Goal: Task Accomplishment & Management: Complete application form

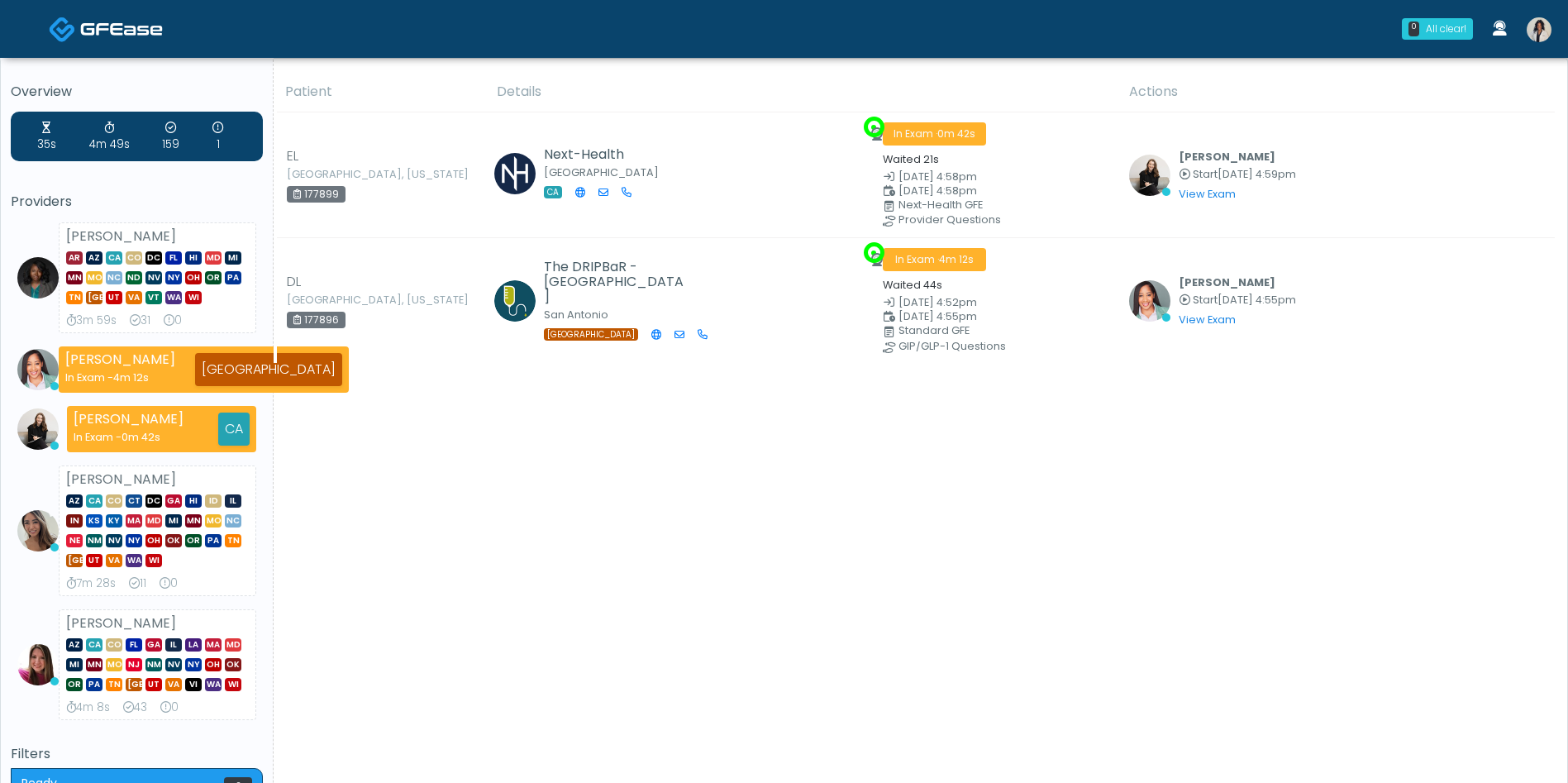
drag, startPoint x: 1573, startPoint y: 118, endPoint x: 1577, endPoint y: 178, distance: 60.1
click at [1549, 23] on img at bounding box center [1539, 29] width 25 height 25
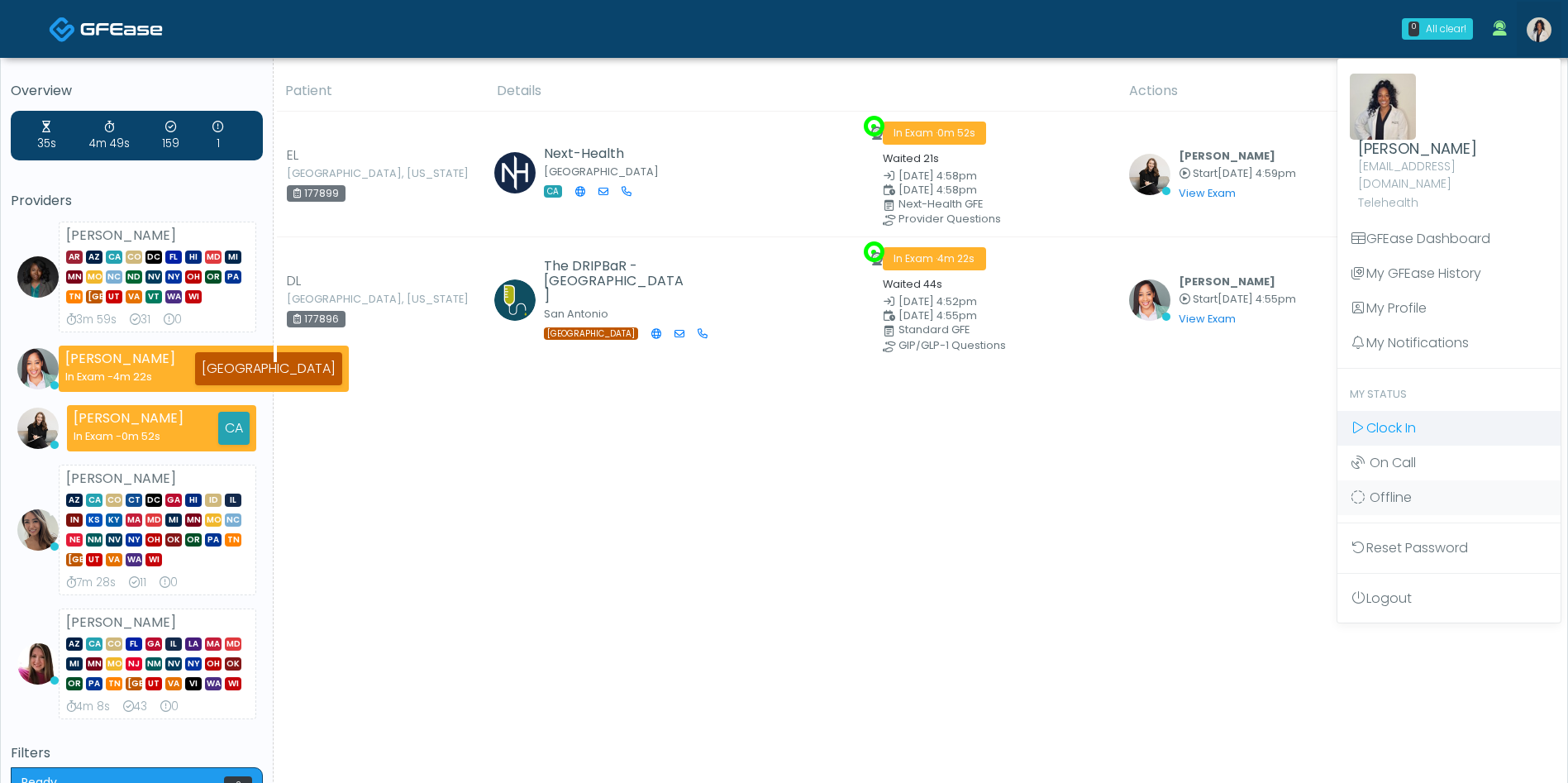
click at [1421, 411] on link "Clock In" at bounding box center [1448, 429] width 223 height 35
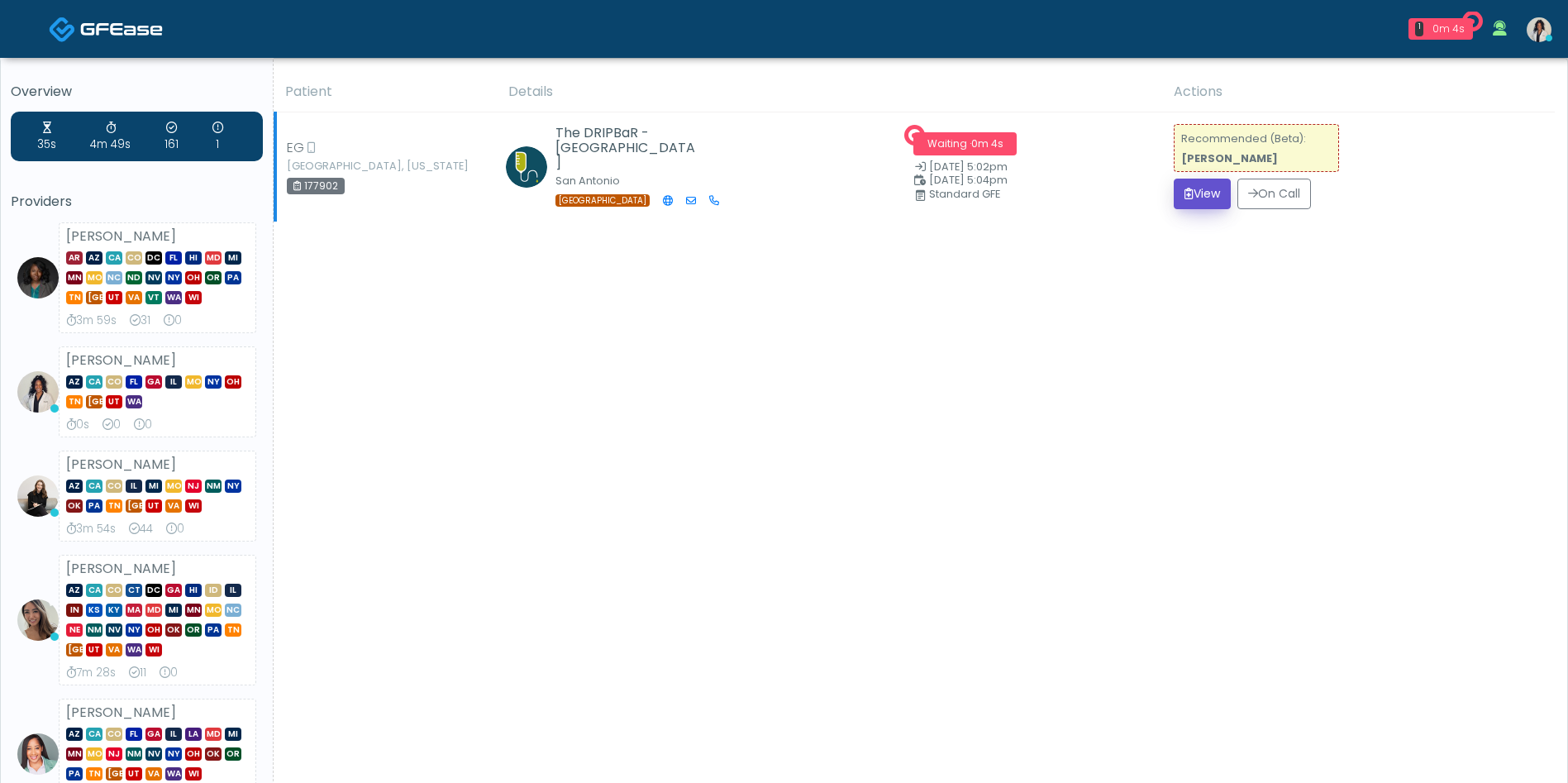
click at [1183, 182] on button "View" at bounding box center [1202, 193] width 57 height 30
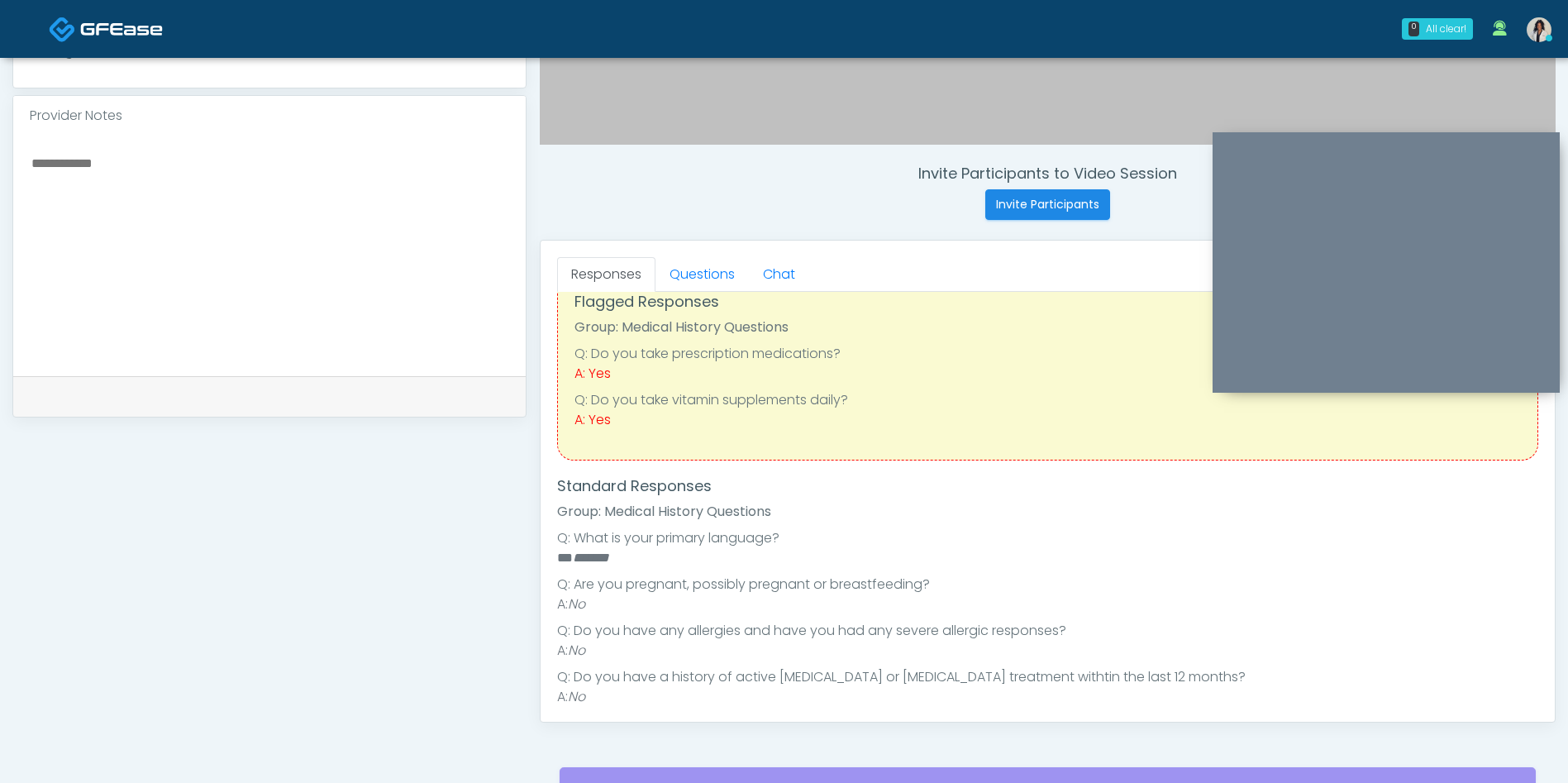
scroll to position [39, 0]
click at [693, 269] on link "Questions" at bounding box center [703, 274] width 94 height 35
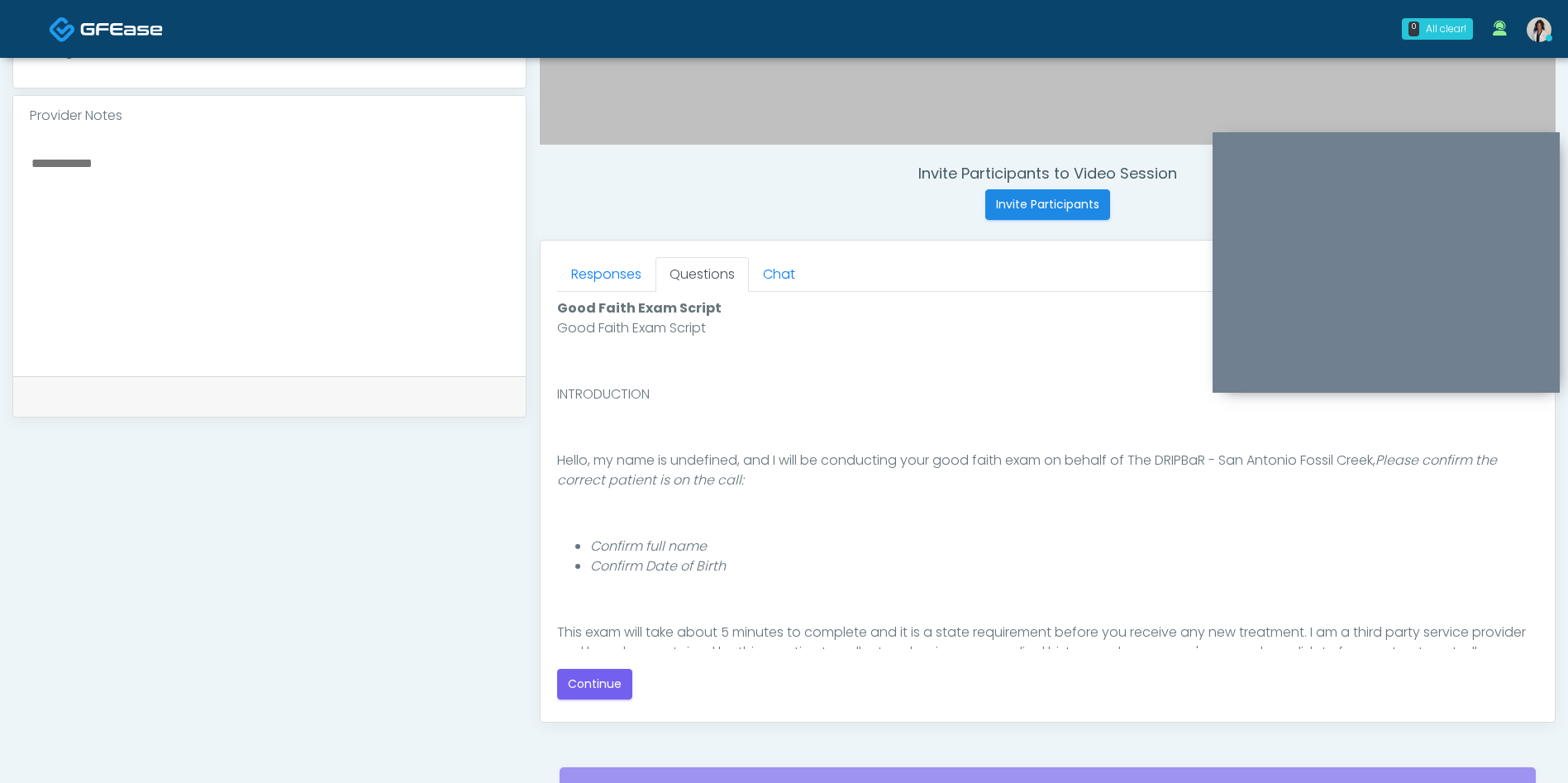
scroll to position [132, 0]
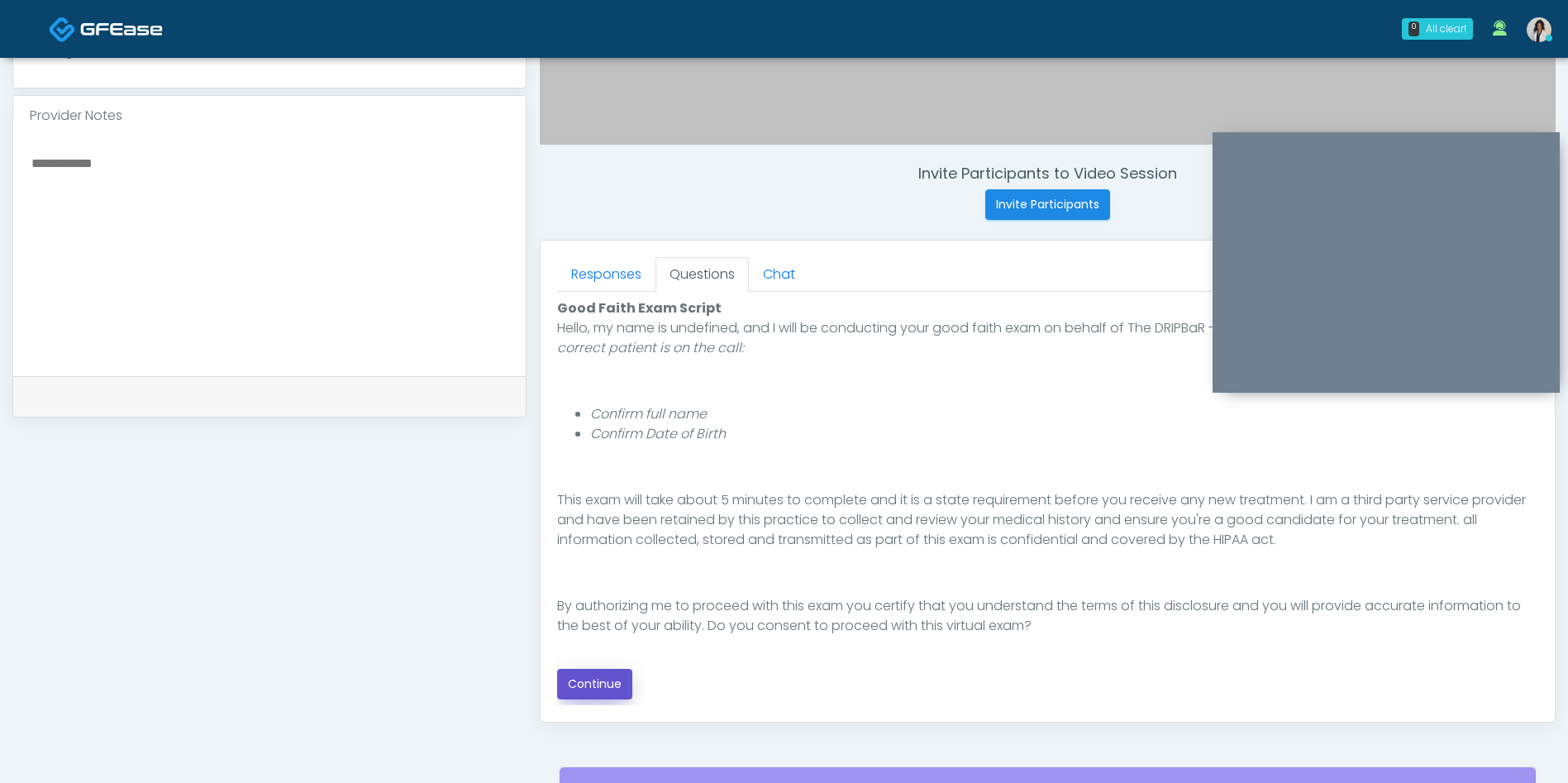
click at [593, 696] on button "Continue" at bounding box center [595, 684] width 75 height 30
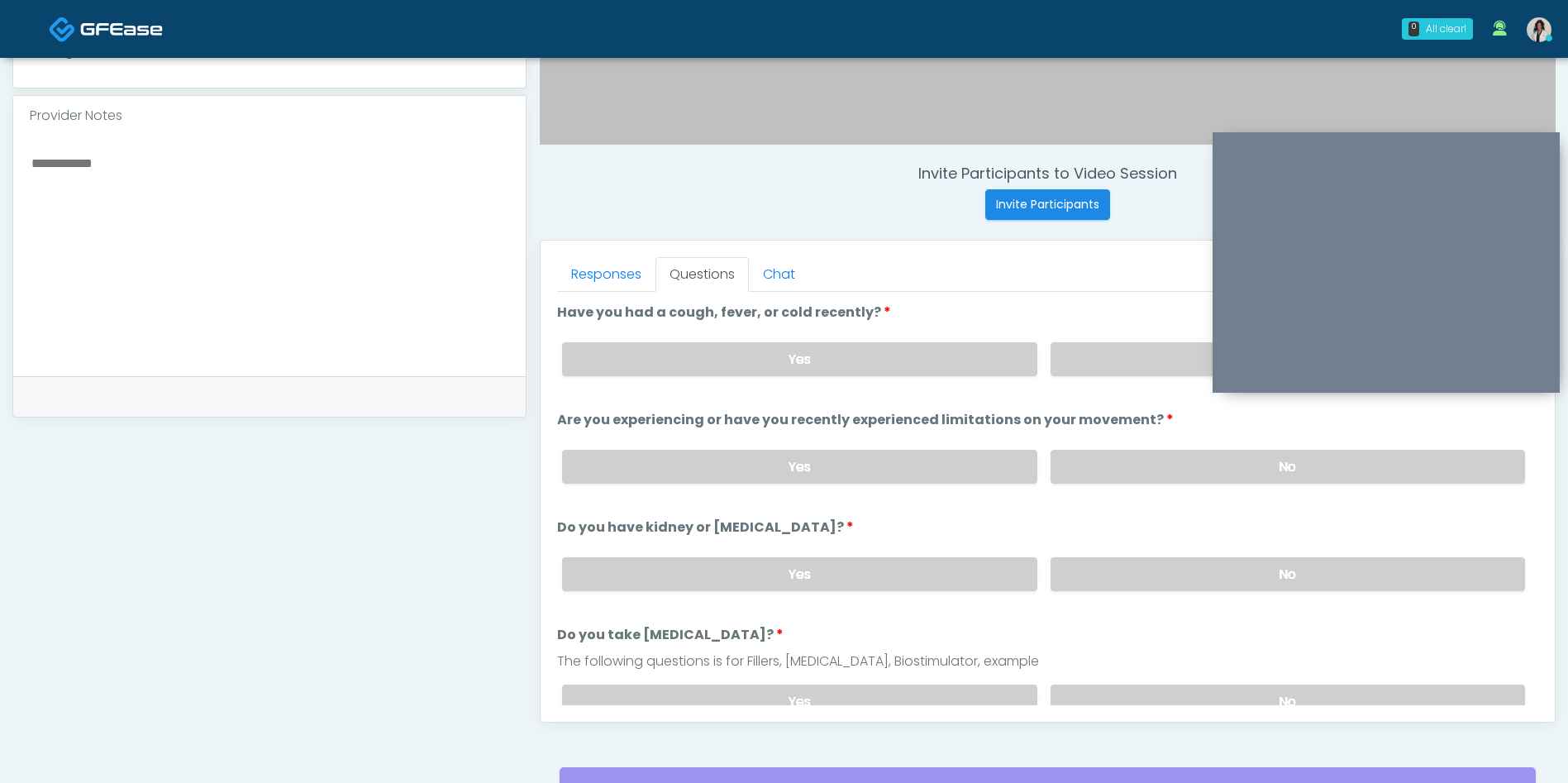
scroll to position [701, 0]
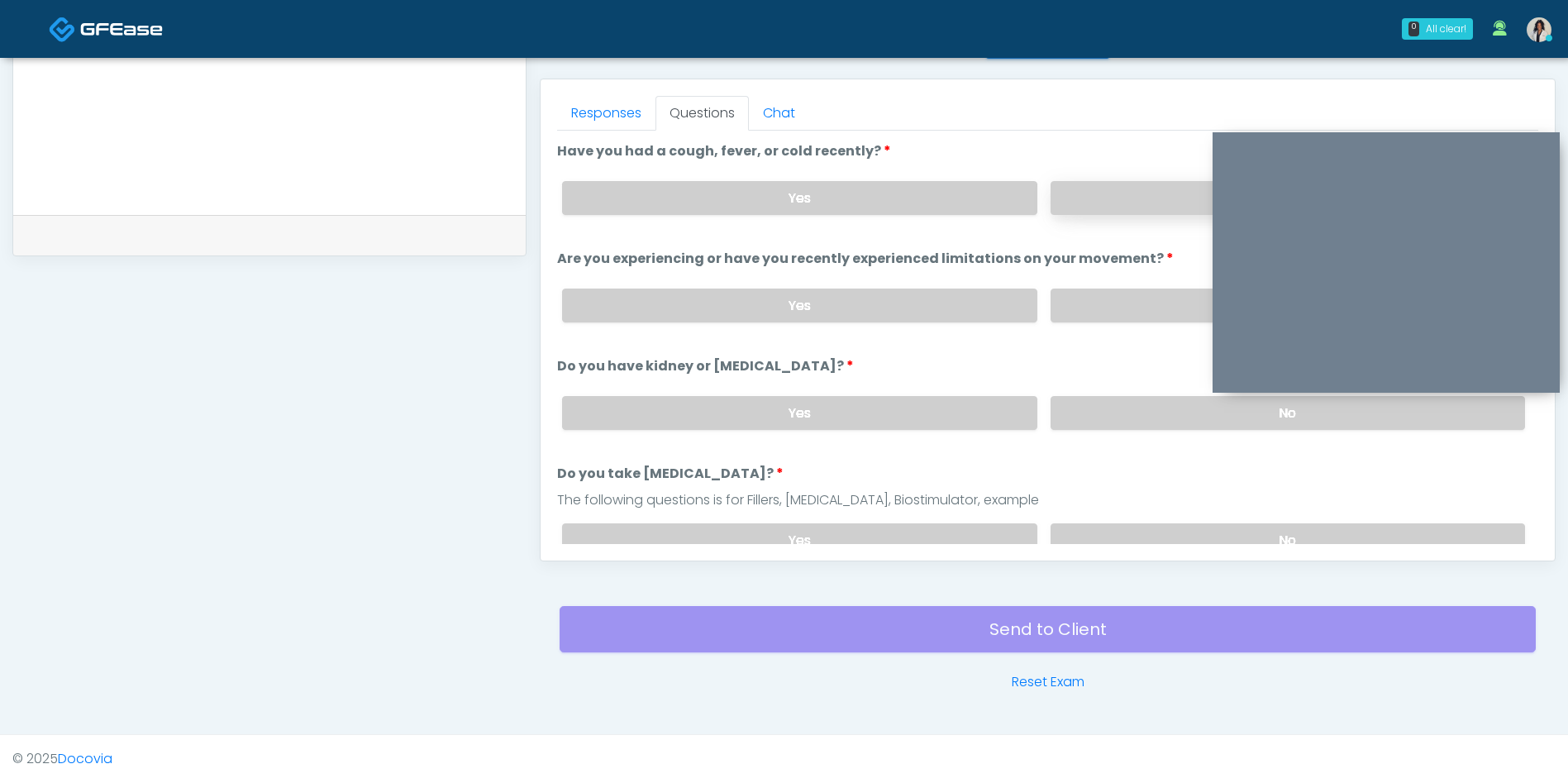
click at [1055, 206] on label "No" at bounding box center [1288, 198] width 475 height 34
click at [1089, 314] on label "No" at bounding box center [1288, 305] width 475 height 34
click at [1108, 426] on label "No" at bounding box center [1288, 412] width 475 height 34
click at [620, 124] on link "Responses" at bounding box center [606, 113] width 98 height 35
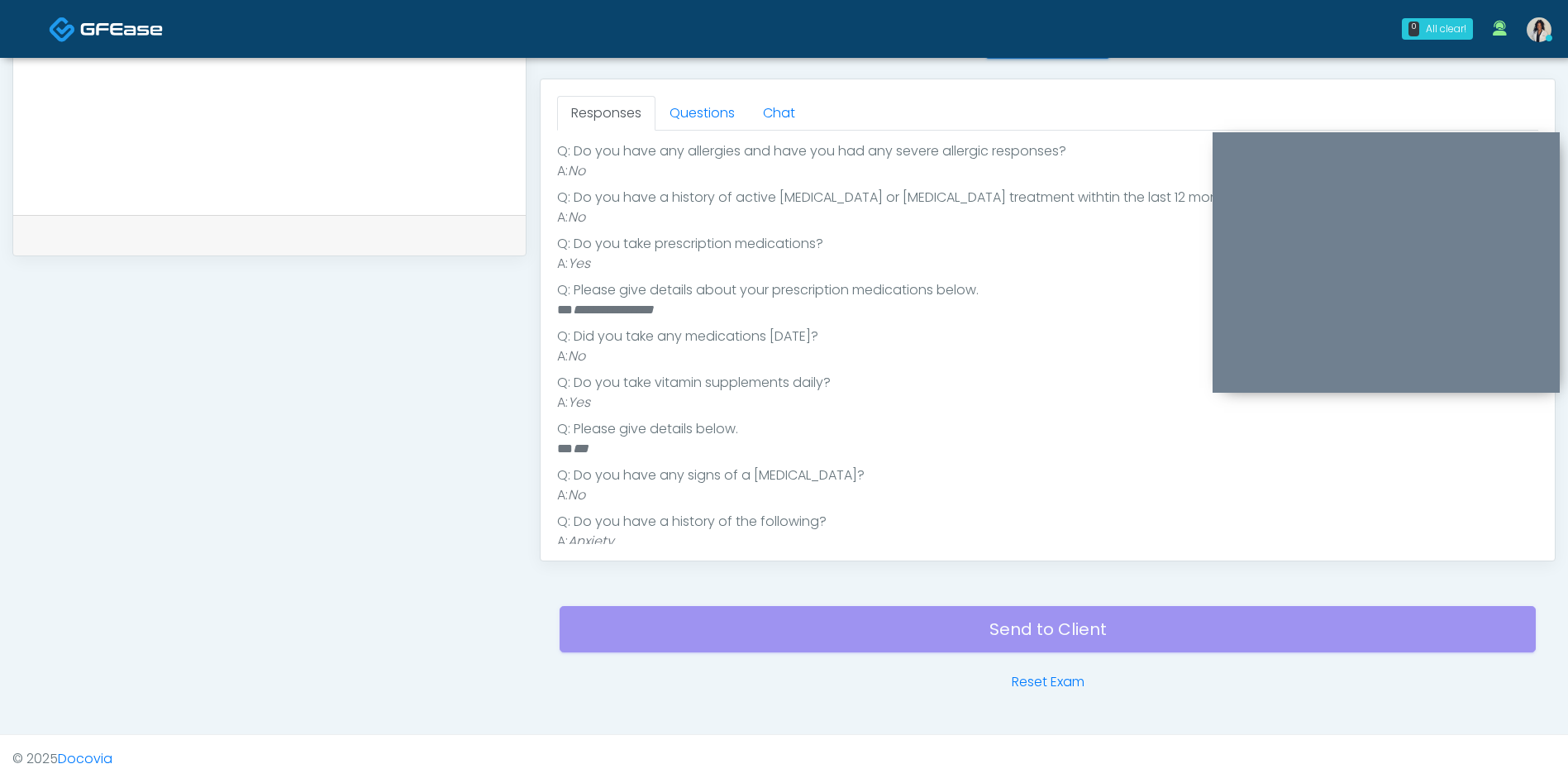
scroll to position [425, 0]
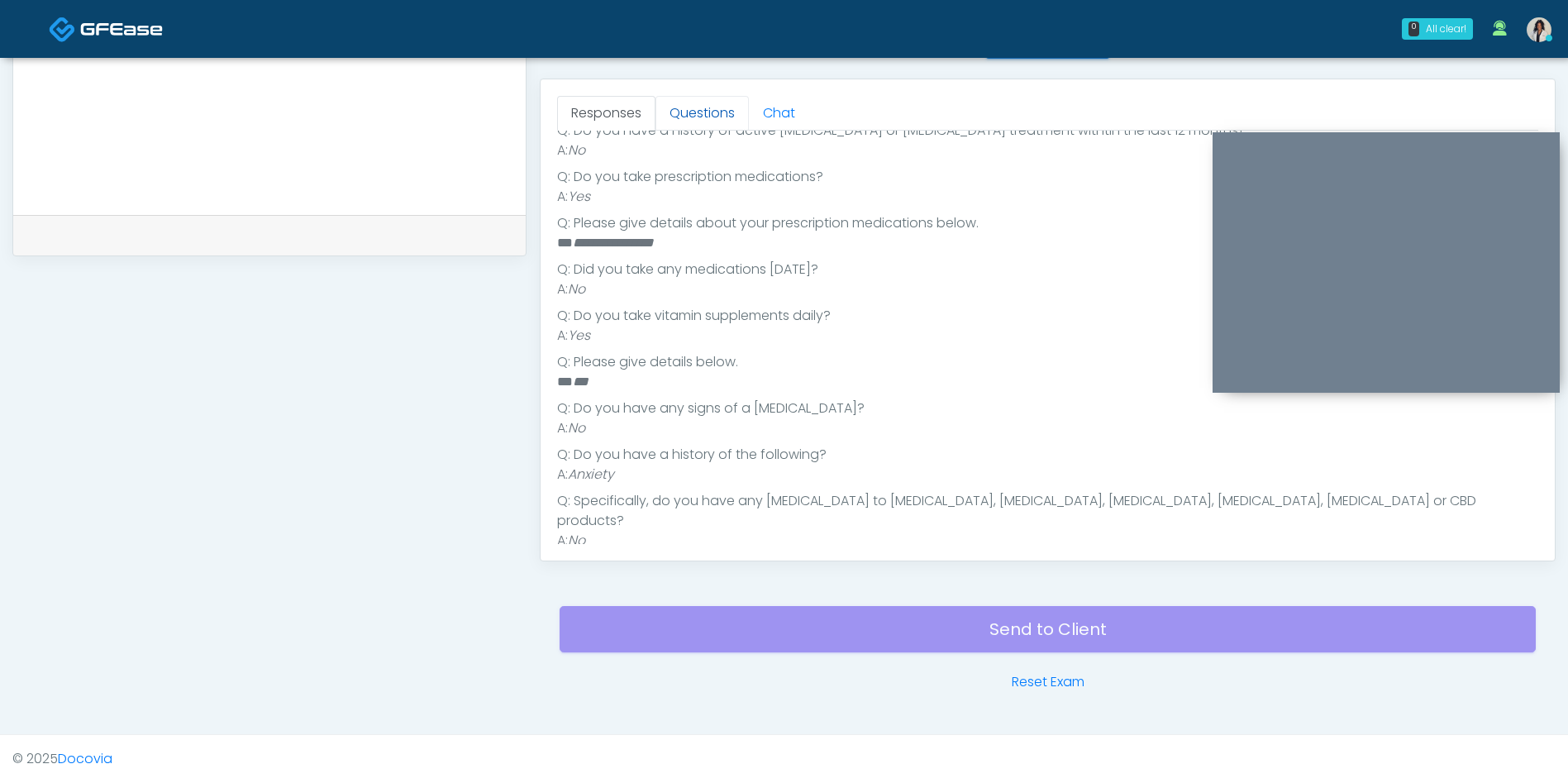
click at [702, 98] on link "Questions" at bounding box center [703, 113] width 94 height 35
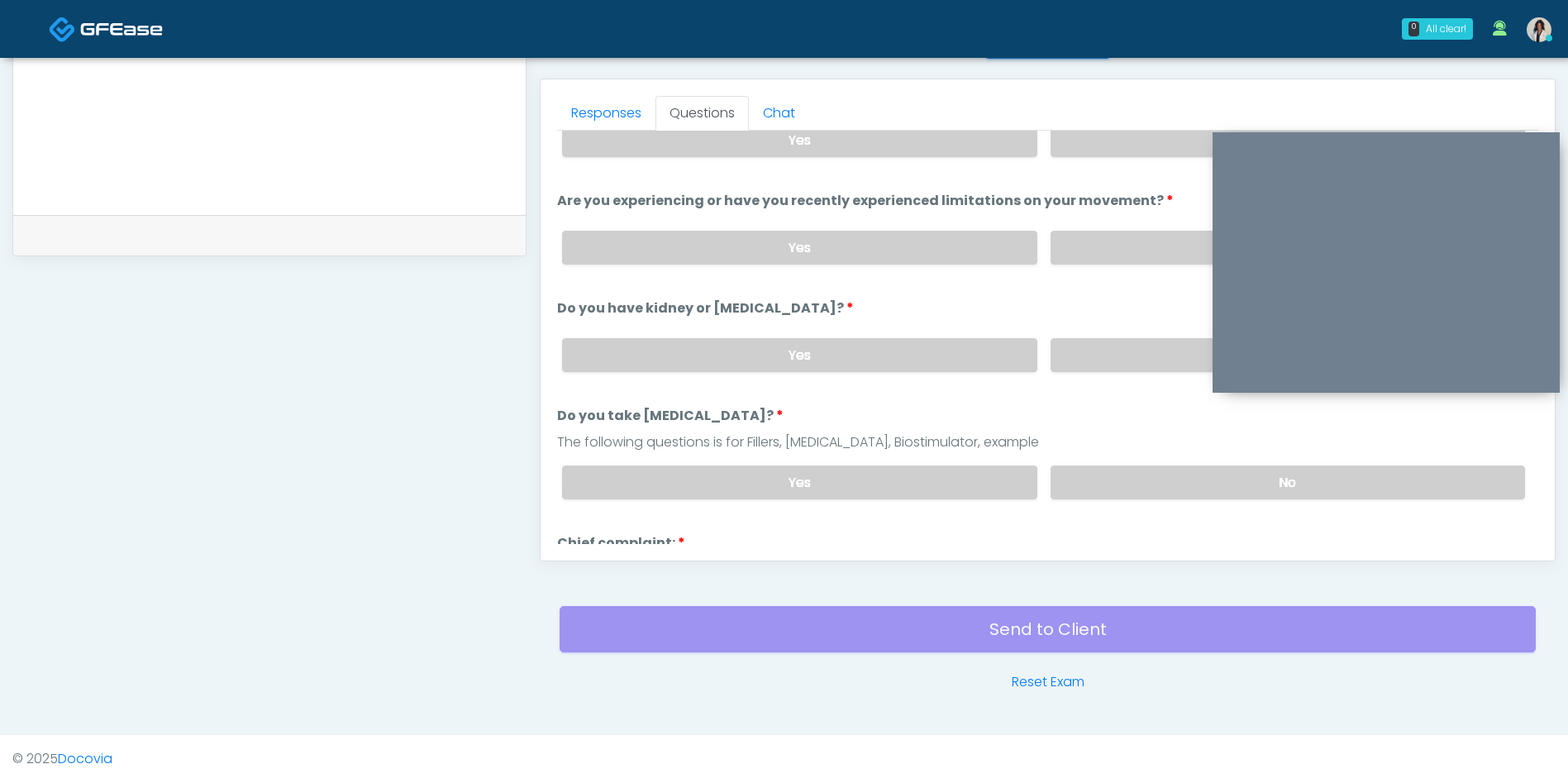
scroll to position [0, 0]
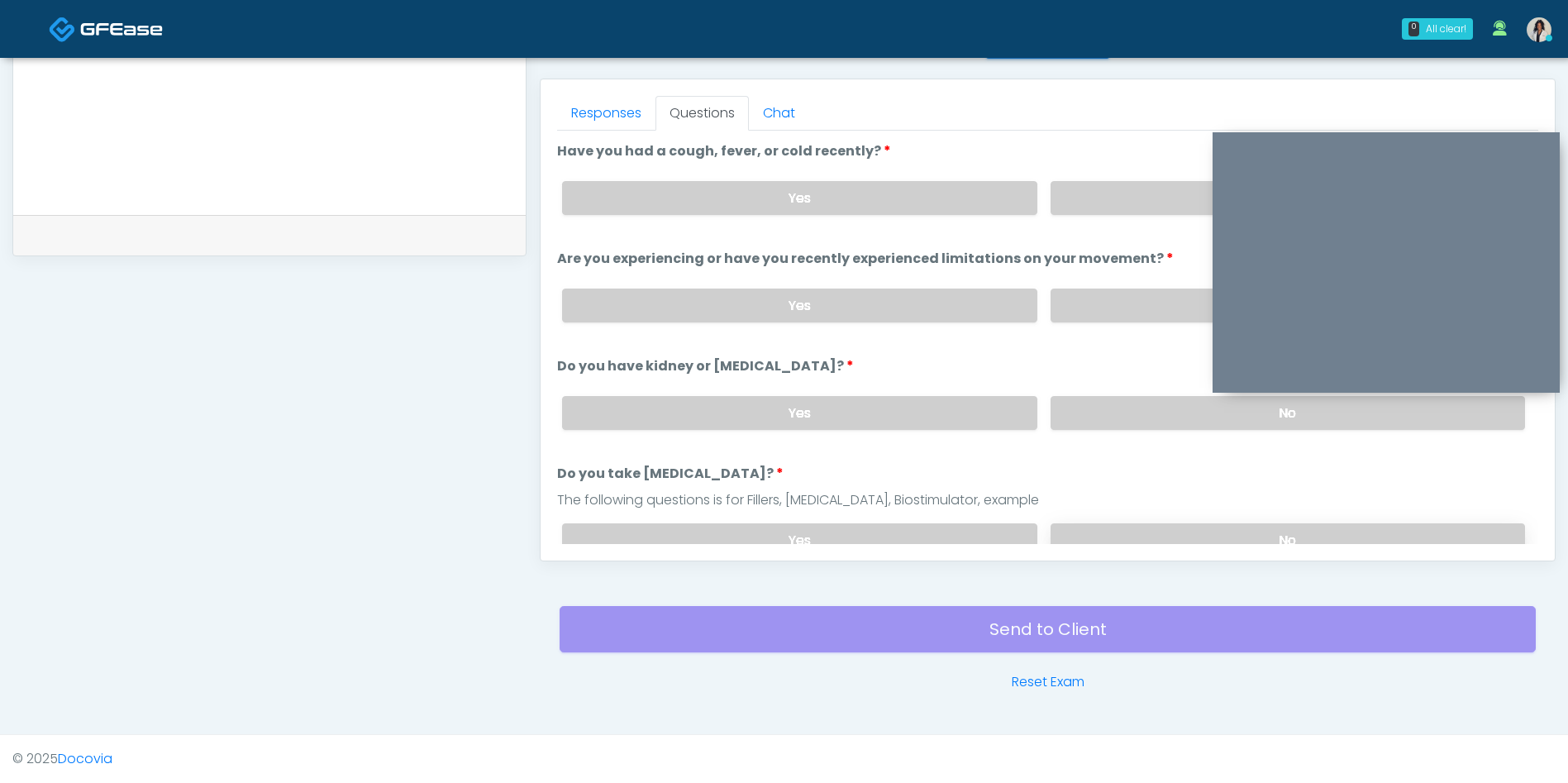
click at [1130, 528] on label "No" at bounding box center [1288, 540] width 475 height 34
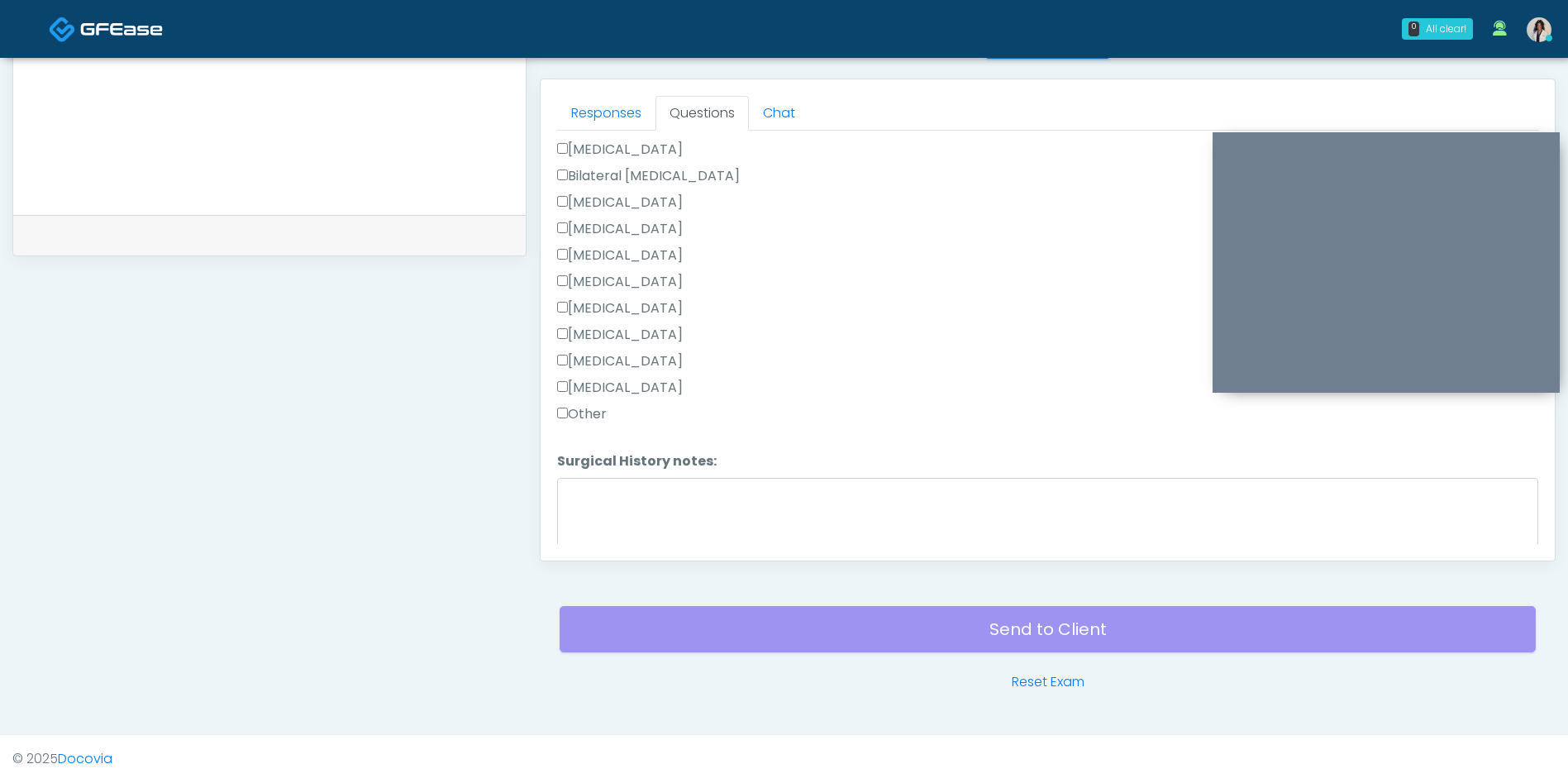
scroll to position [861, 0]
click at [586, 412] on label "Other" at bounding box center [582, 414] width 50 height 20
click at [654, 500] on textarea "Surgical History notes:" at bounding box center [1047, 512] width 981 height 71
type textarea "**********"
click at [635, 306] on label "Vasectomy" at bounding box center [620, 308] width 126 height 20
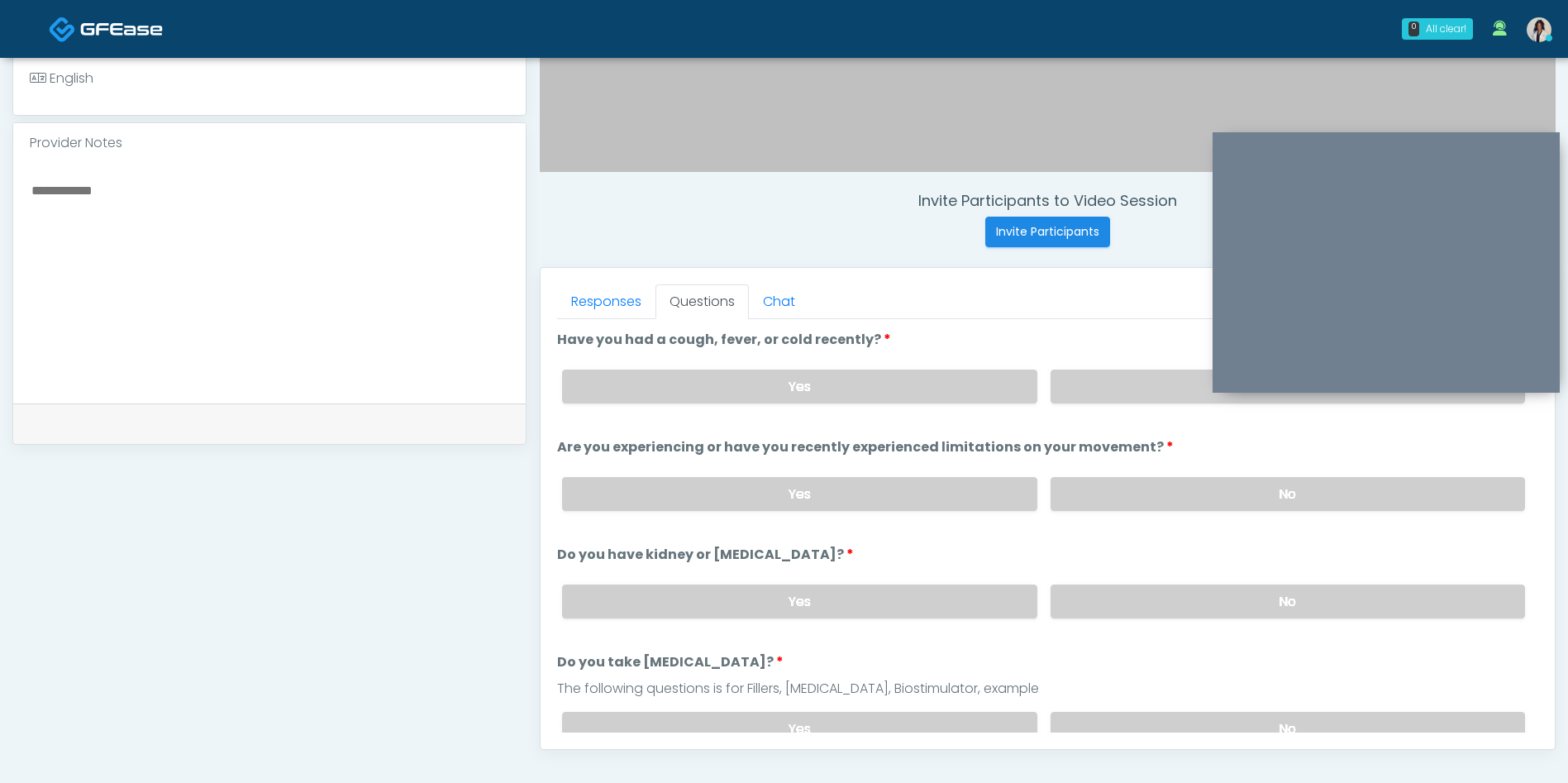
scroll to position [498, 0]
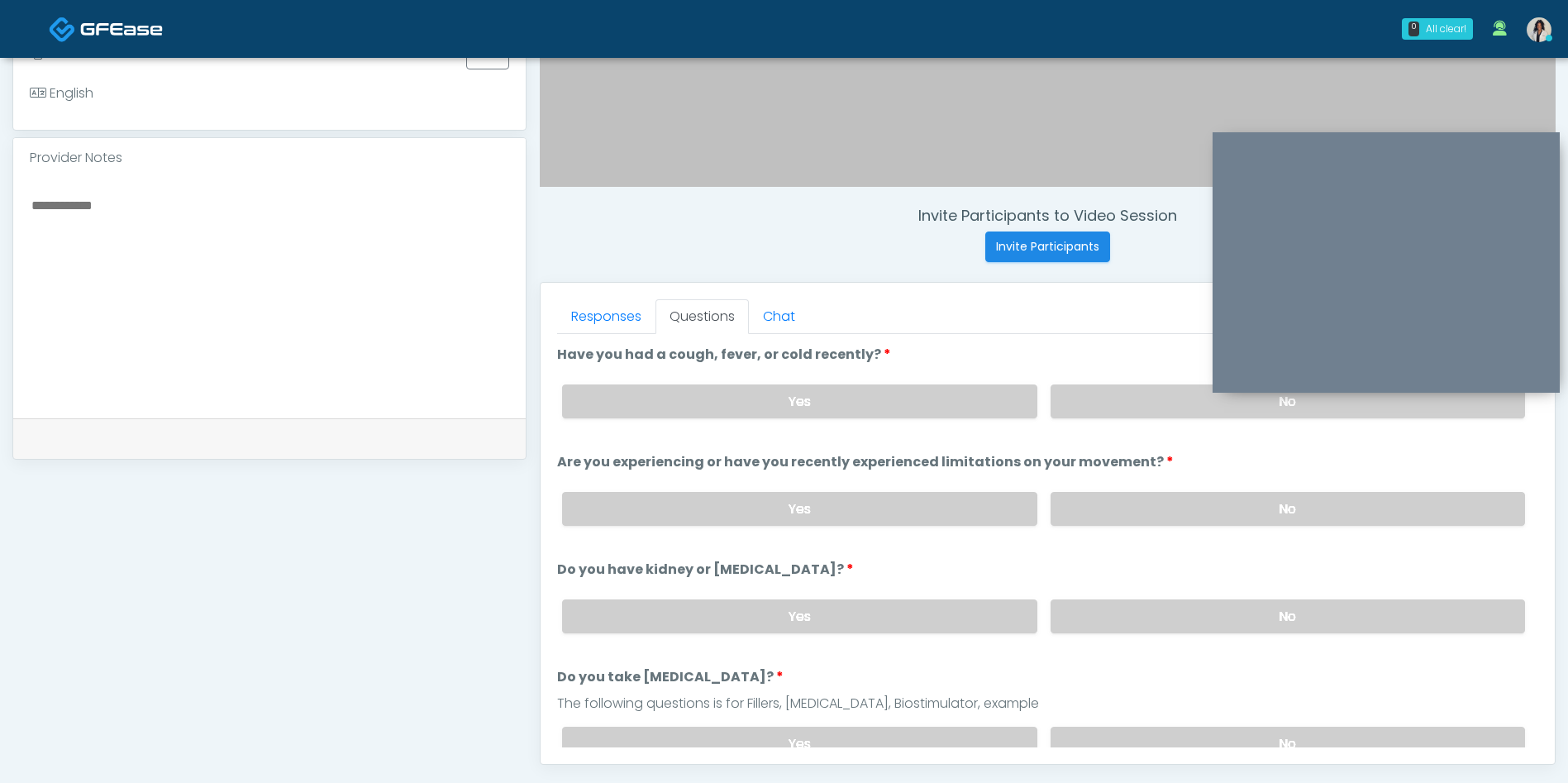
click at [469, 316] on textarea at bounding box center [269, 294] width 479 height 202
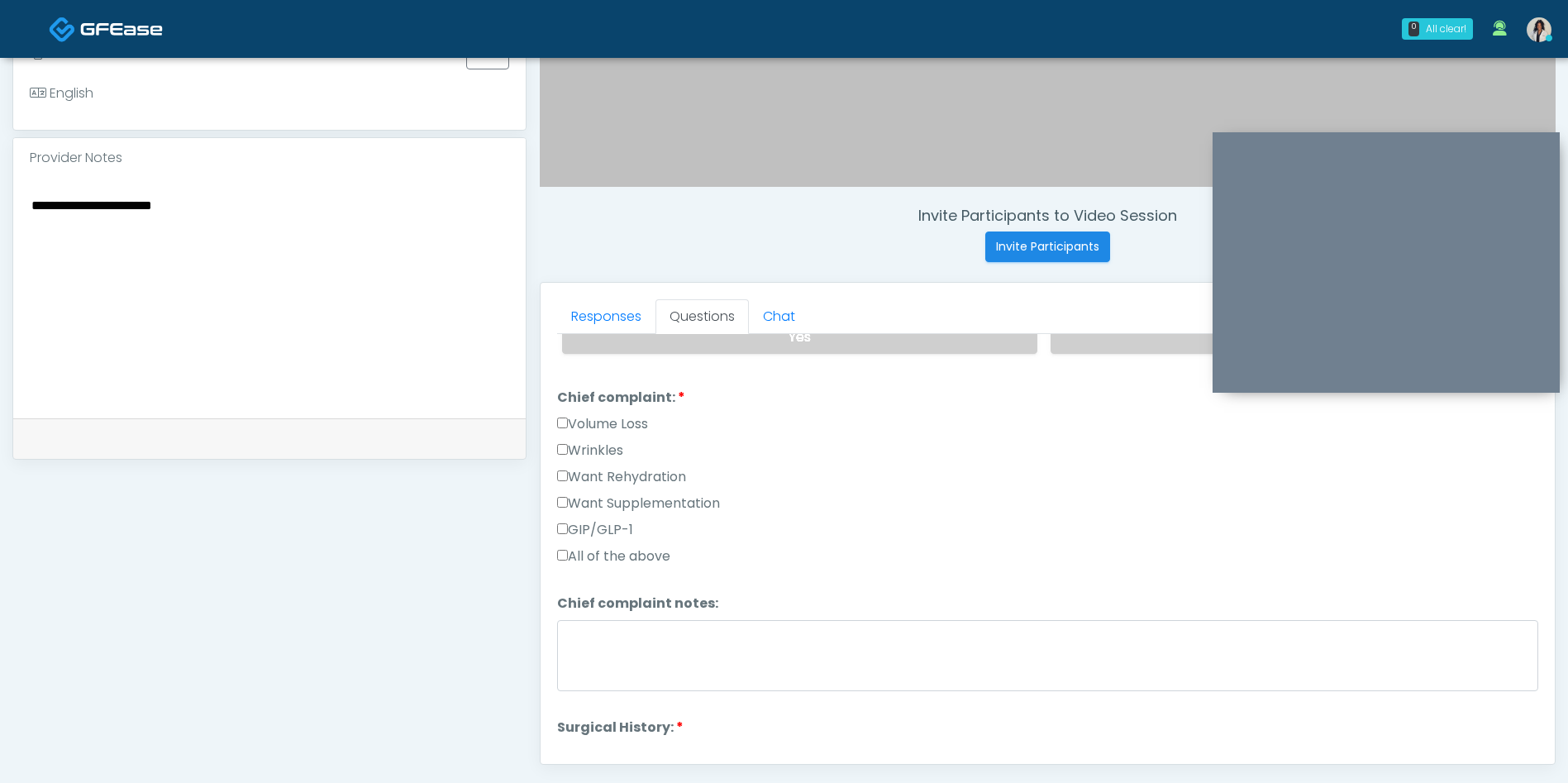
scroll to position [409, 0]
type textarea "**********"
click at [694, 496] on label "Want Supplementation" at bounding box center [638, 501] width 163 height 20
click at [681, 465] on label "Want Rehydration" at bounding box center [622, 475] width 129 height 20
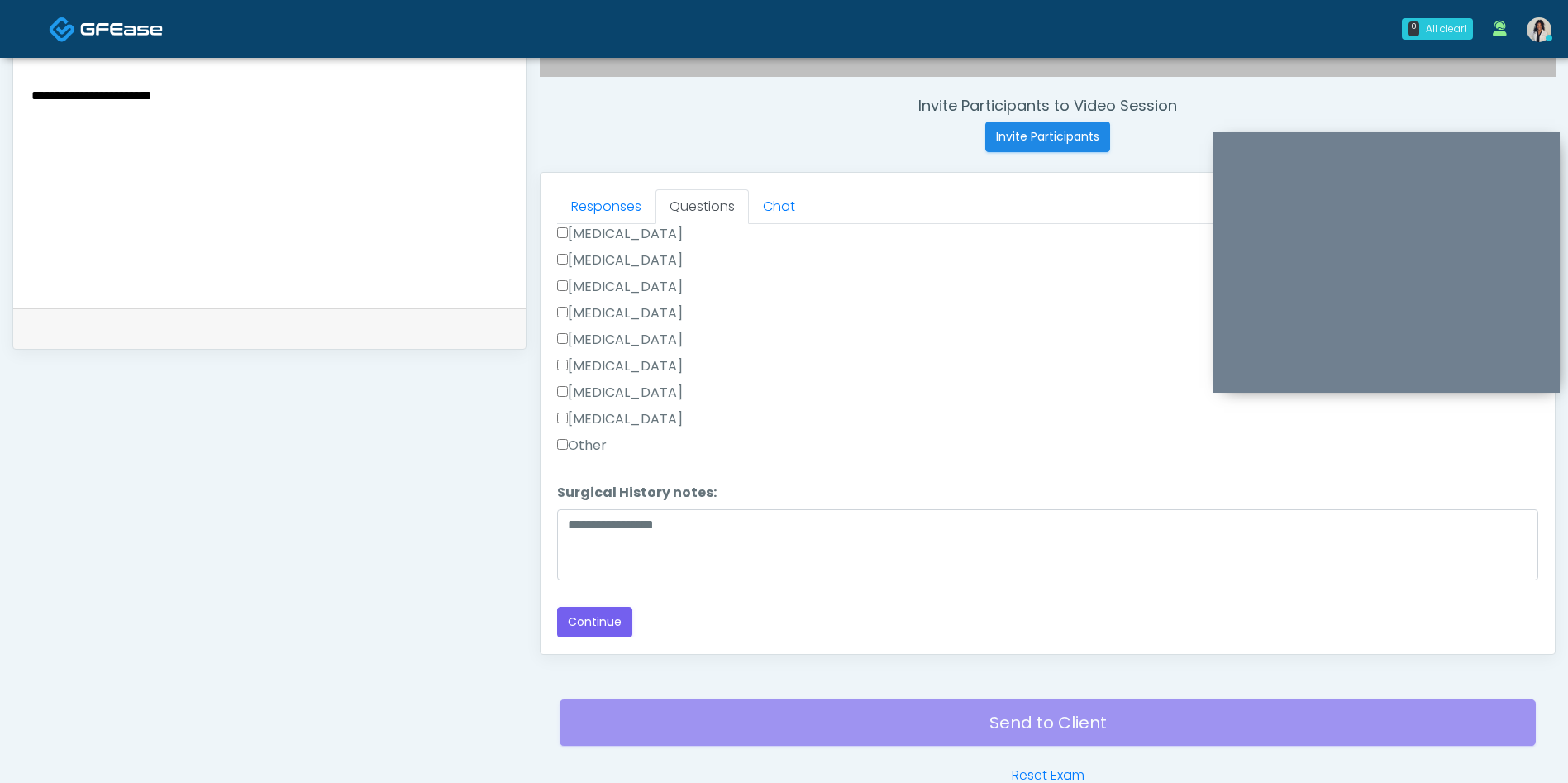
scroll to position [616, 0]
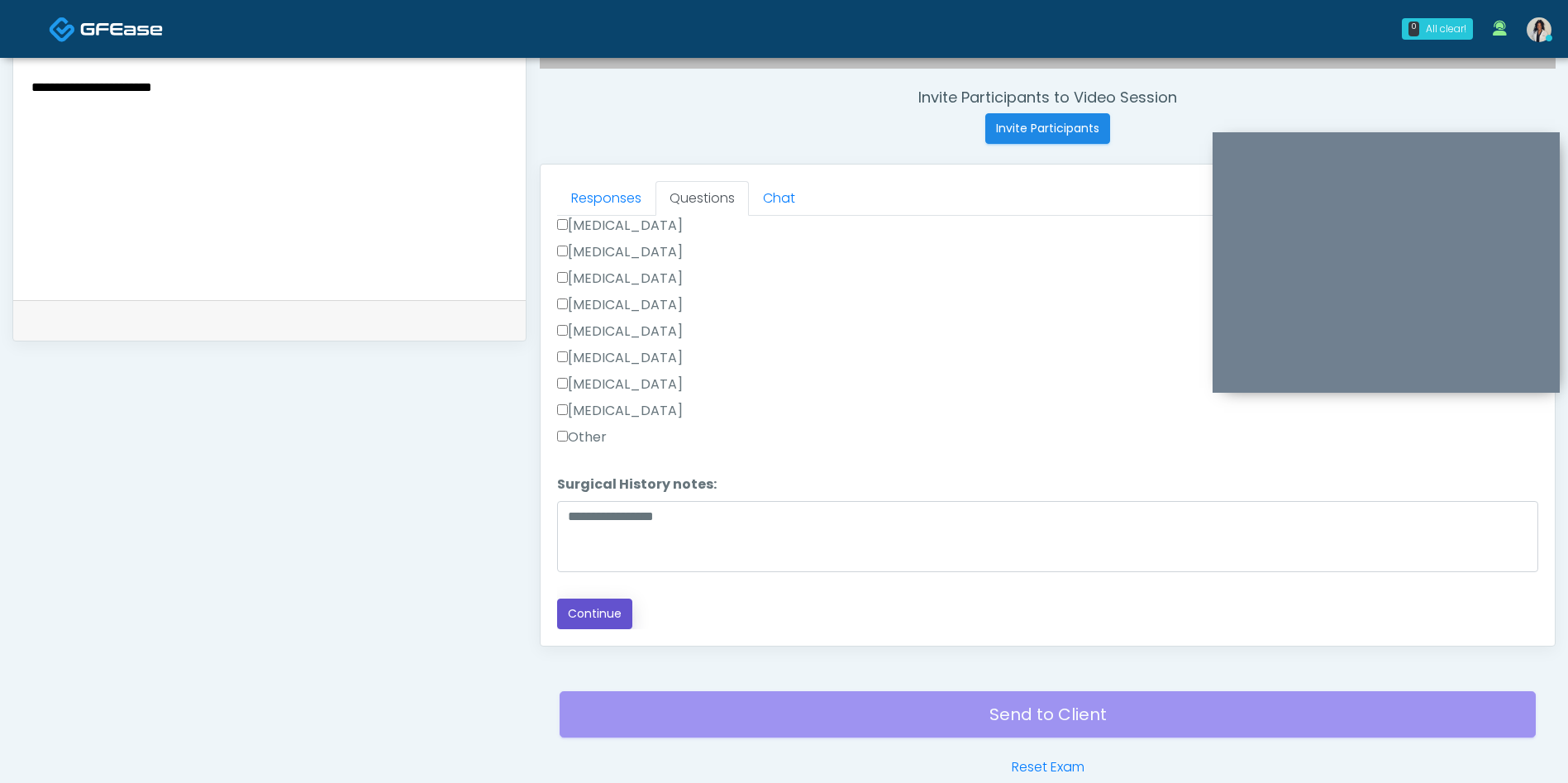
click at [608, 612] on button "Continue" at bounding box center [595, 614] width 75 height 30
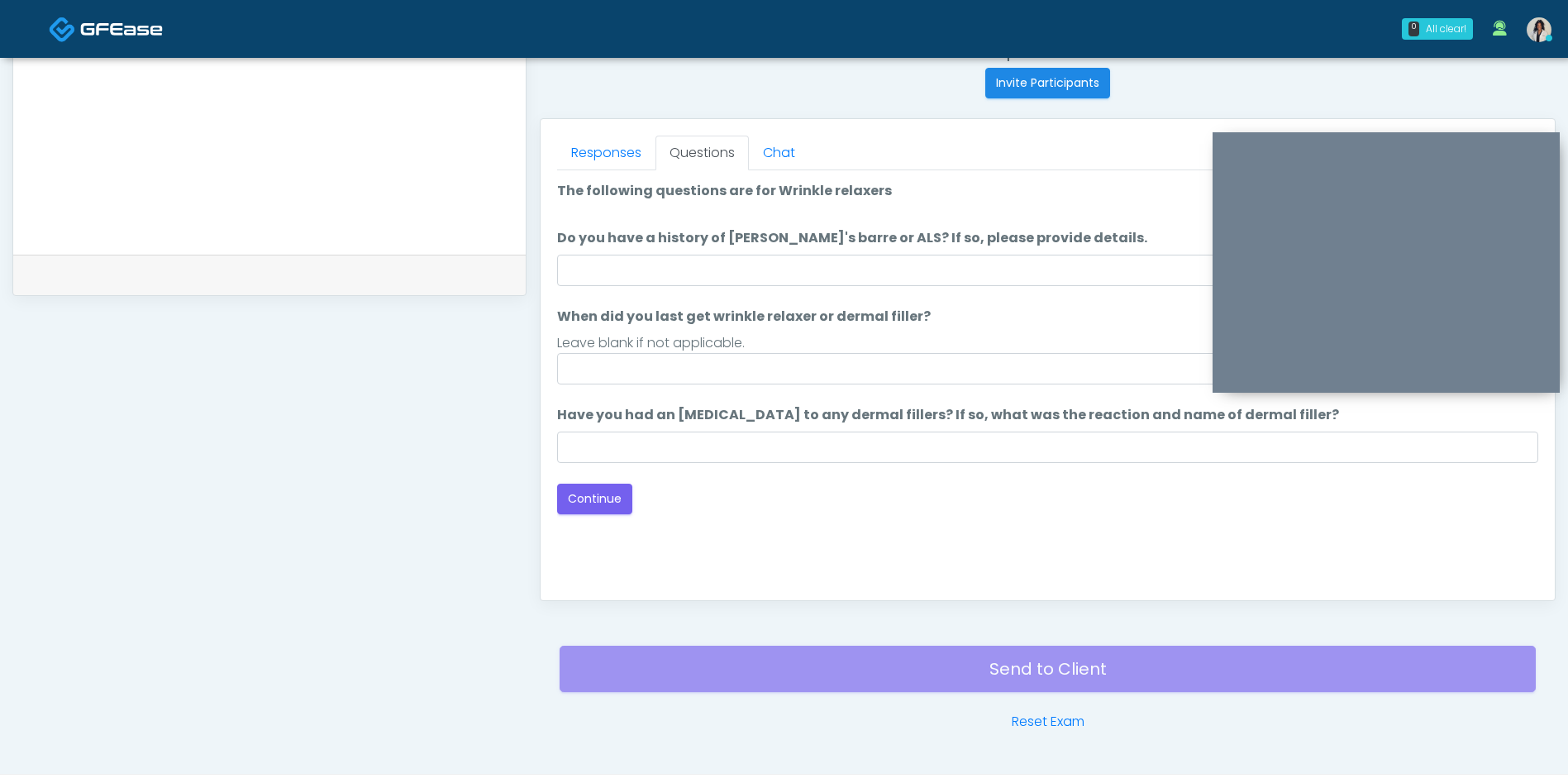
scroll to position [650, 0]
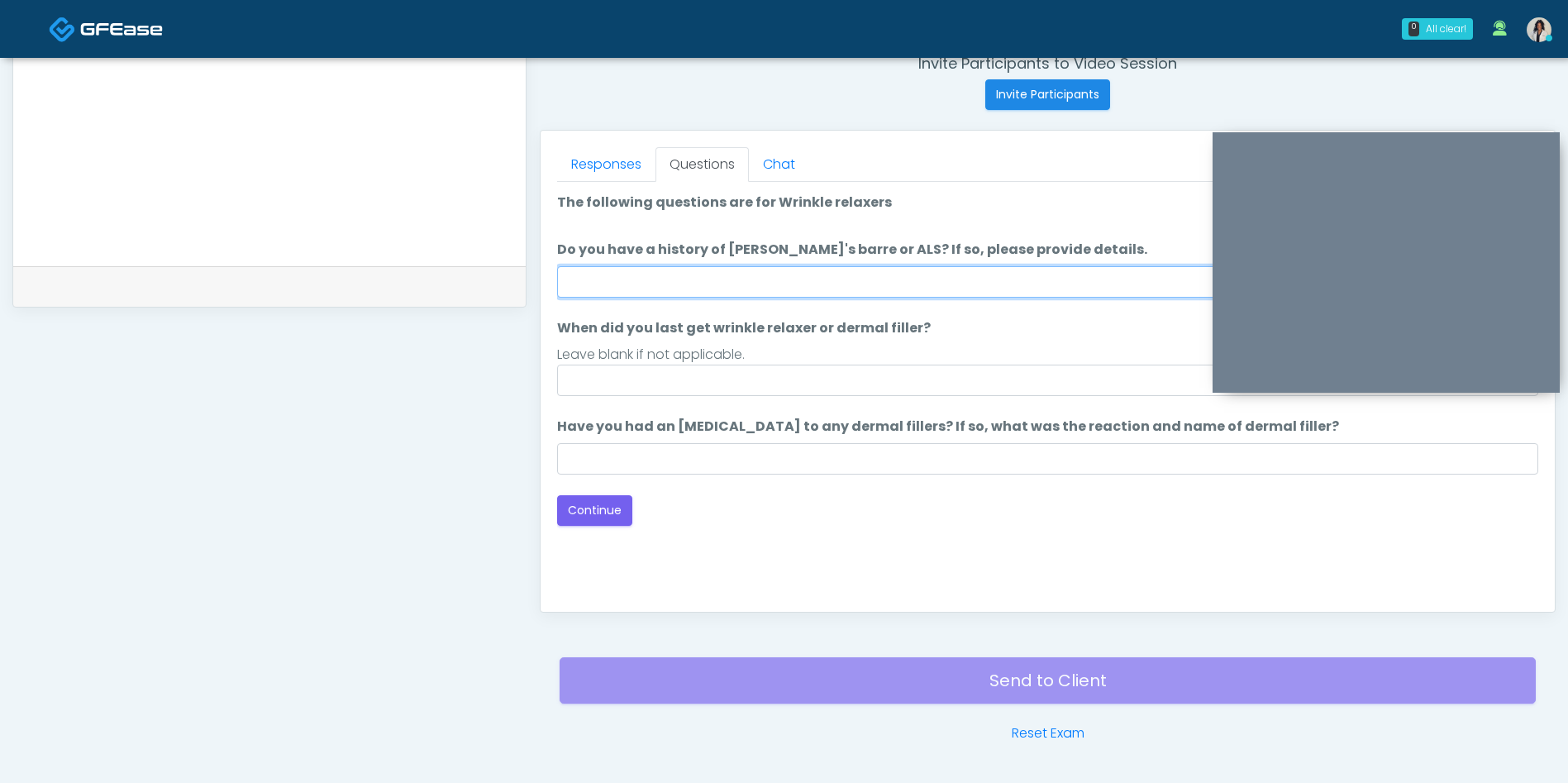
click at [936, 276] on input "Do you have a history of Guillain's barre or ALS? If so, please provide details." at bounding box center [1047, 282] width 981 height 31
type input "**"
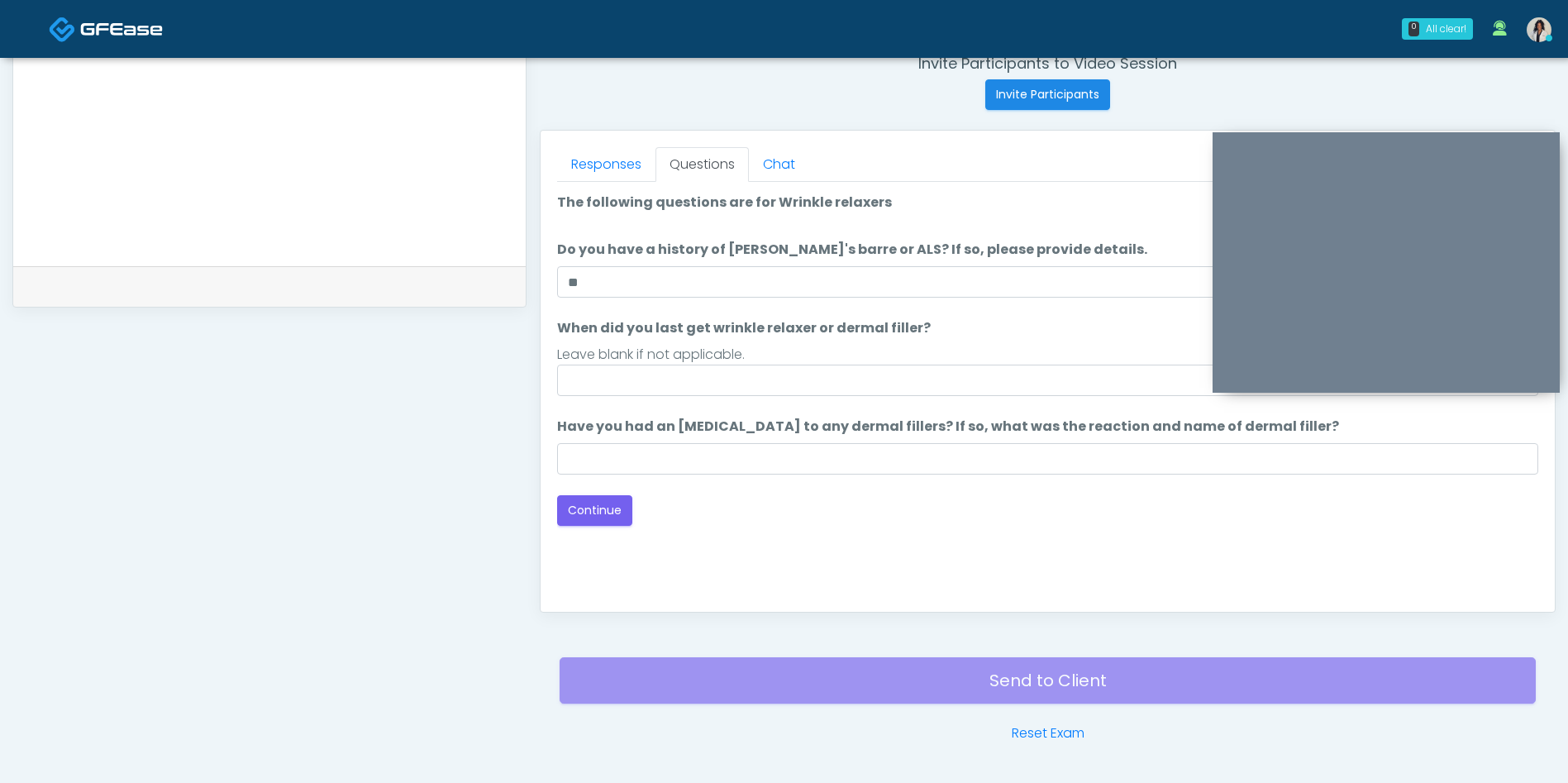
click at [849, 430] on label "Have you had an allergic response to any dermal fillers? If so, what was the re…" at bounding box center [948, 427] width 782 height 20
click at [849, 443] on input "Have you had an allergic response to any dermal fillers? If so, what was the re…" at bounding box center [1047, 459] width 981 height 31
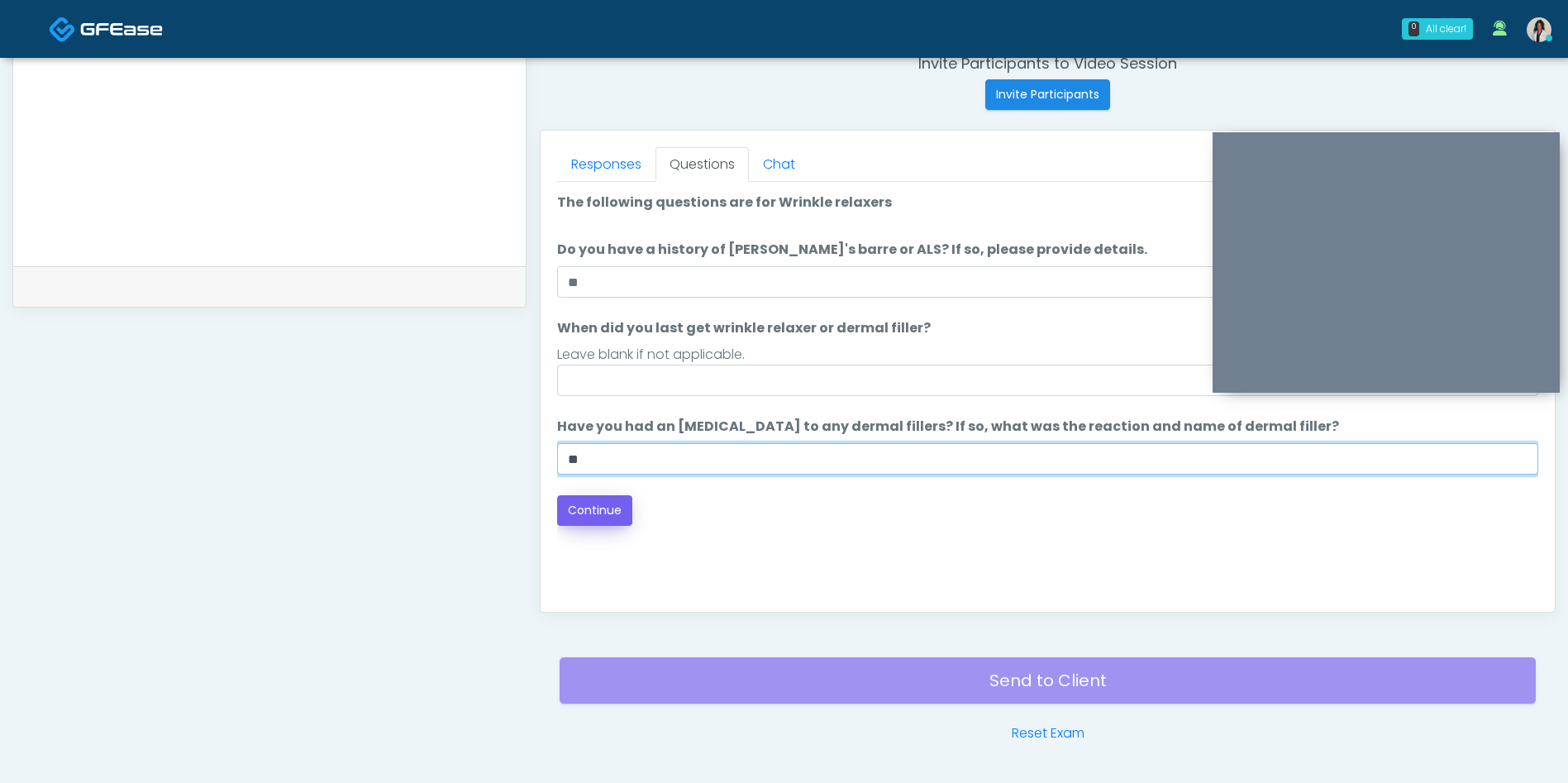
type input "**"
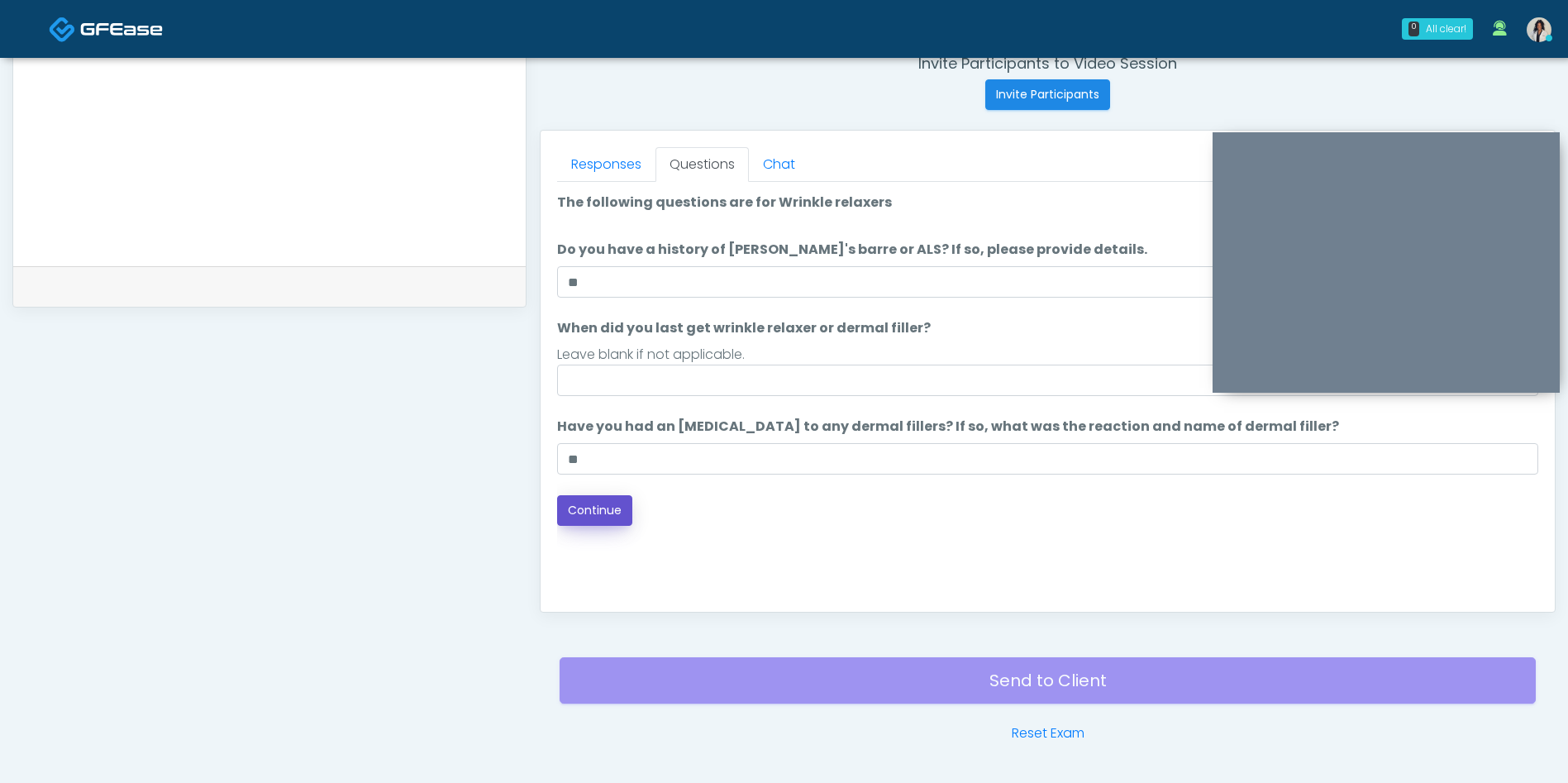
click at [612, 524] on button "Continue" at bounding box center [595, 510] width 75 height 30
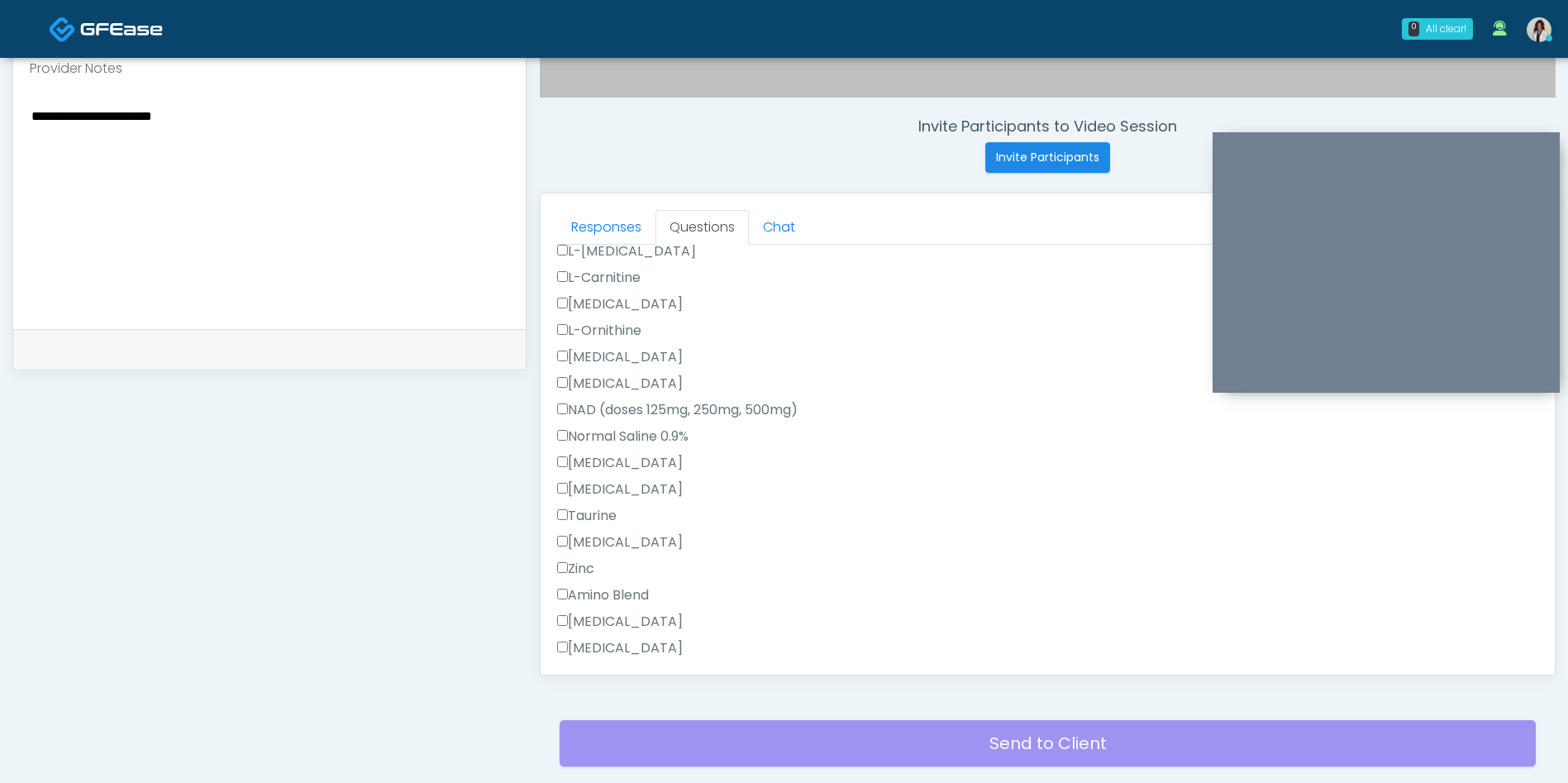
scroll to position [395, 0]
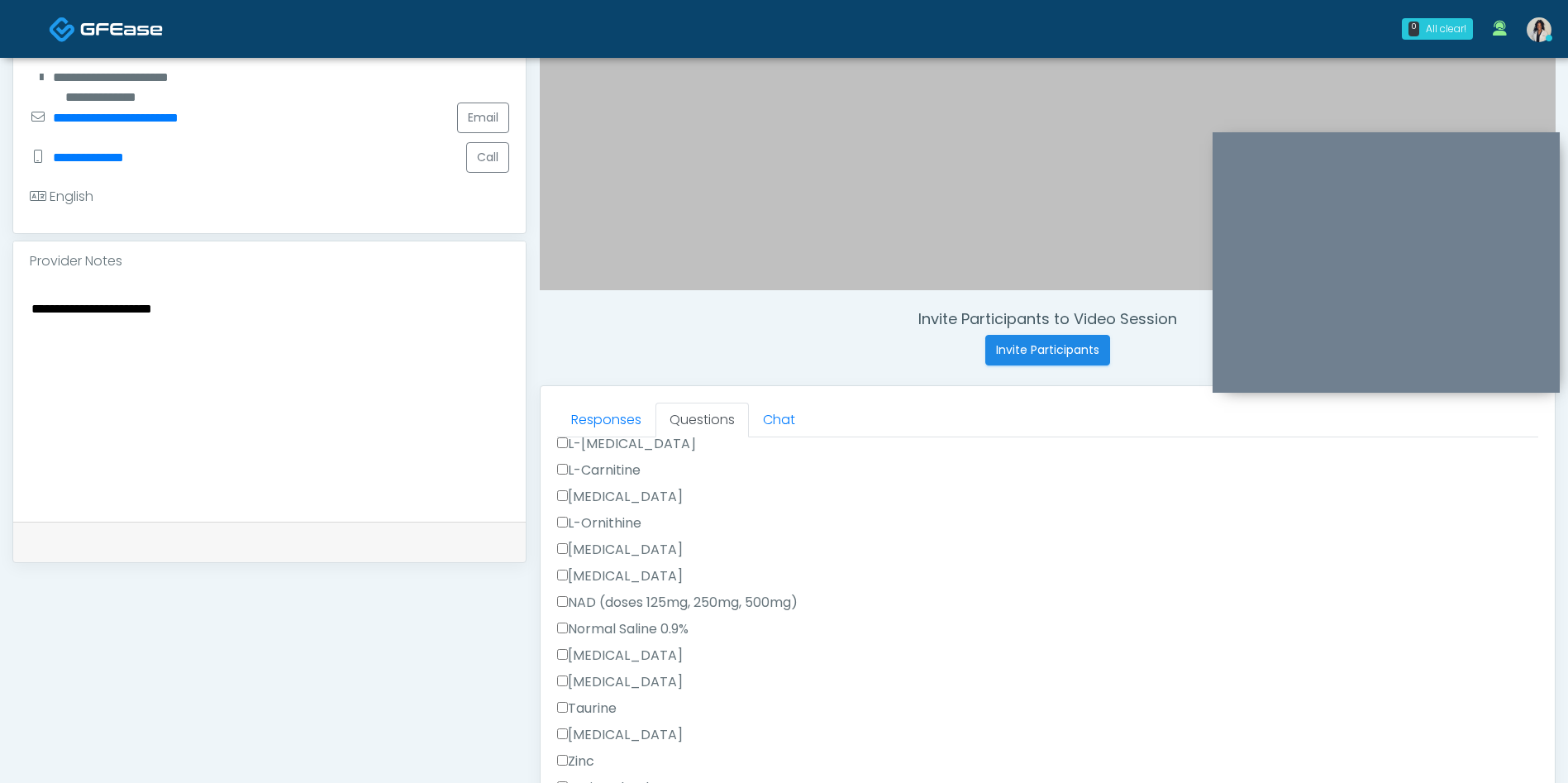
click at [536, 317] on div "Invite Participants to Video Session Invite Participants Responses Questions Ch…" at bounding box center [1040, 368] width 1029 height 1261
click at [426, 347] on textarea "**********" at bounding box center [269, 398] width 479 height 202
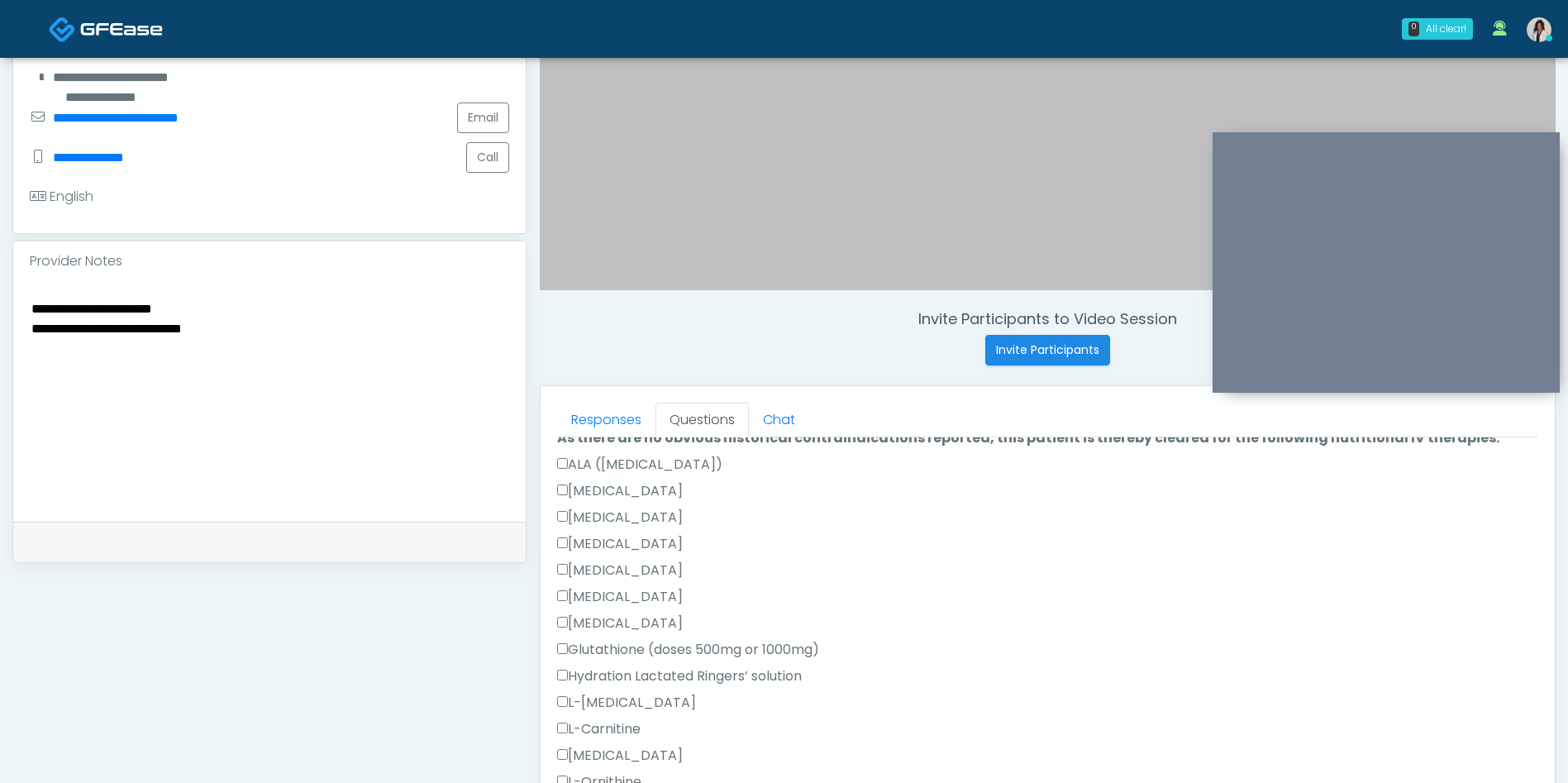
scroll to position [0, 0]
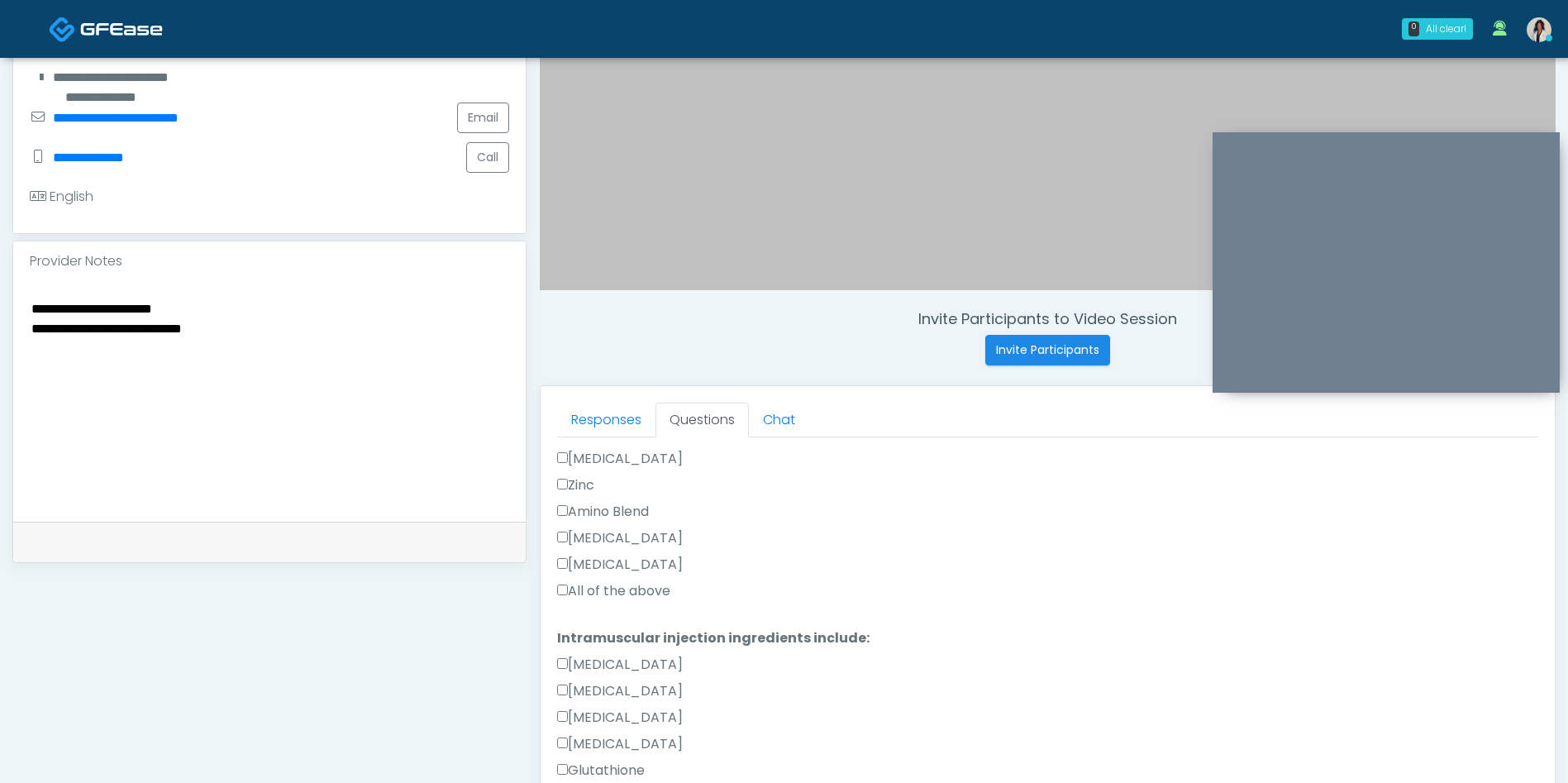
type textarea "**********"
click at [661, 591] on label "All of the above" at bounding box center [613, 592] width 113 height 20
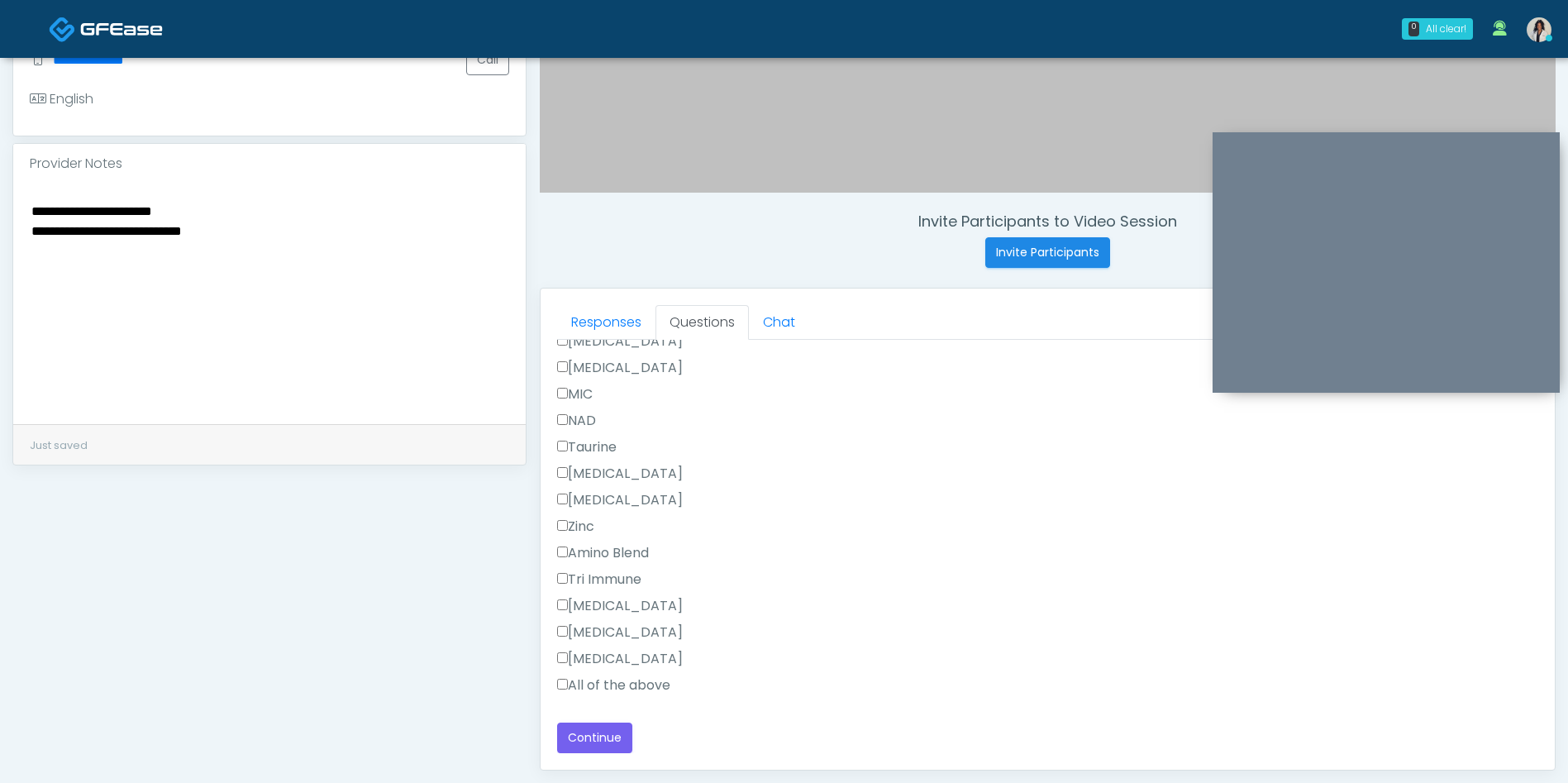
scroll to position [701, 0]
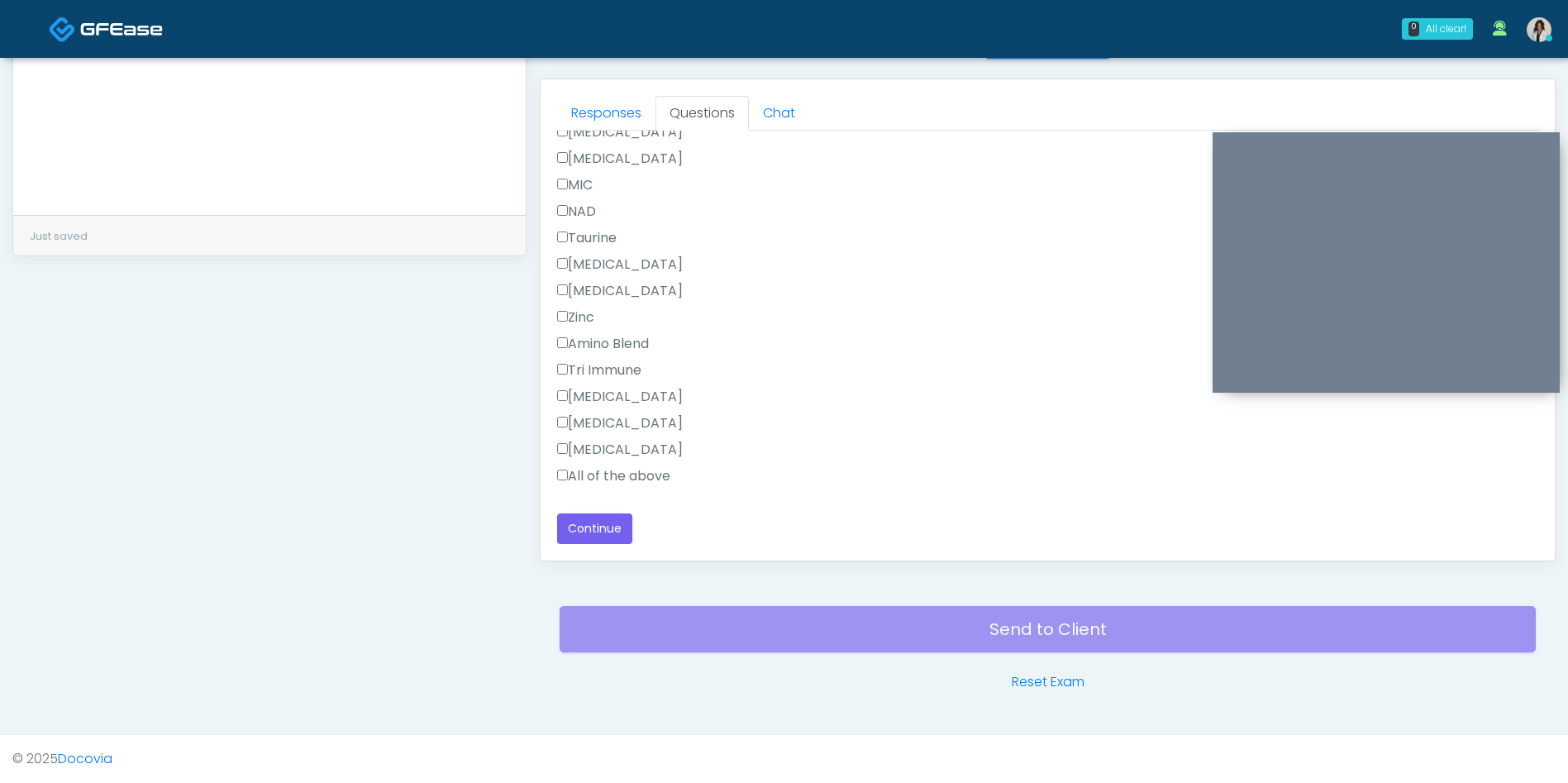
click at [648, 471] on label "All of the above" at bounding box center [613, 477] width 113 height 20
click at [609, 531] on button "Continue" at bounding box center [595, 528] width 75 height 30
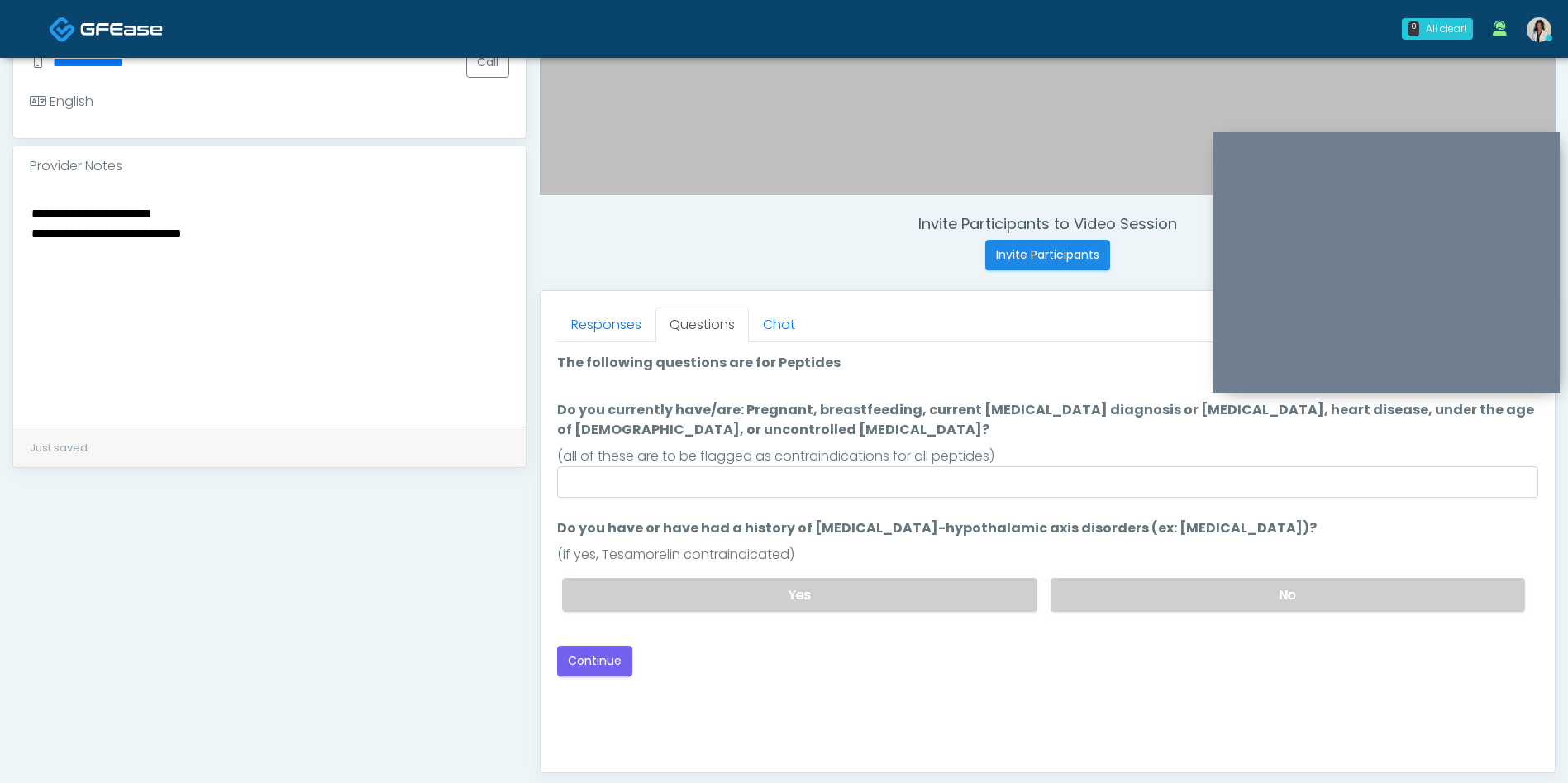
scroll to position [486, 0]
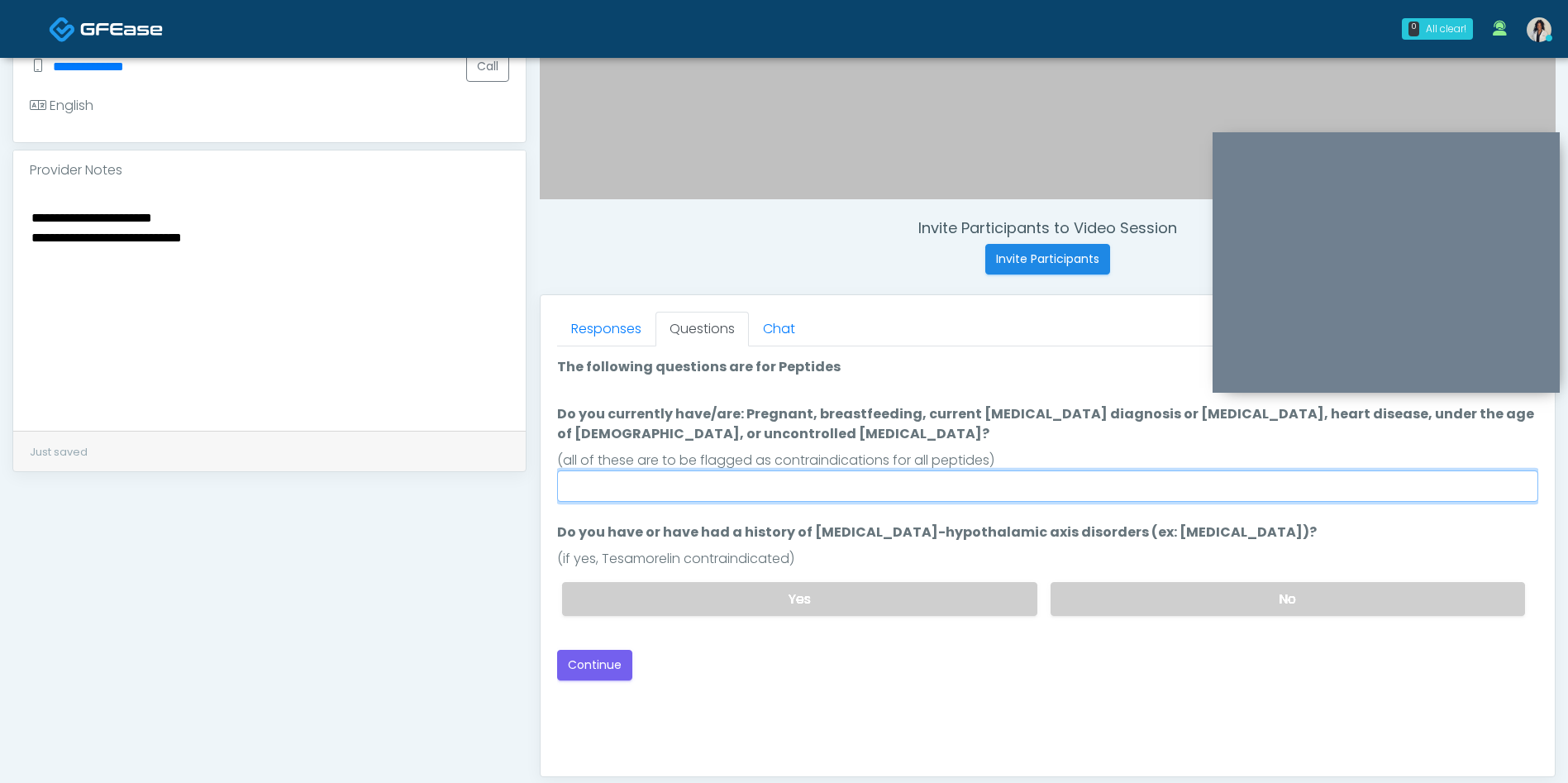
click at [773, 478] on input "Do you currently have/are: Pregnant, breastfeeding, current cancer diagnosis or…" at bounding box center [1047, 486] width 981 height 31
type input "**"
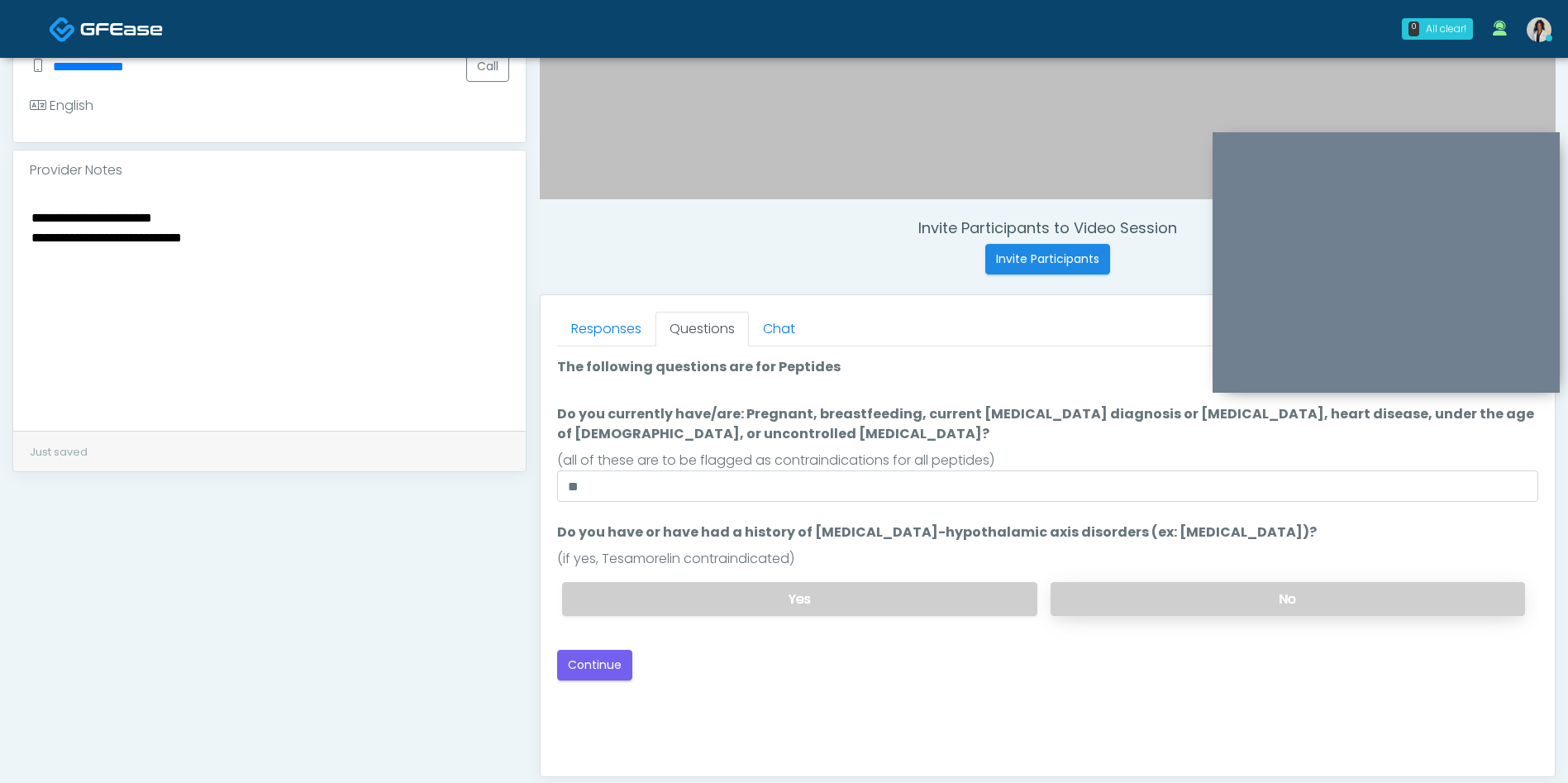
click at [1162, 610] on label "No" at bounding box center [1288, 599] width 475 height 34
click at [607, 654] on button "Continue" at bounding box center [595, 664] width 75 height 30
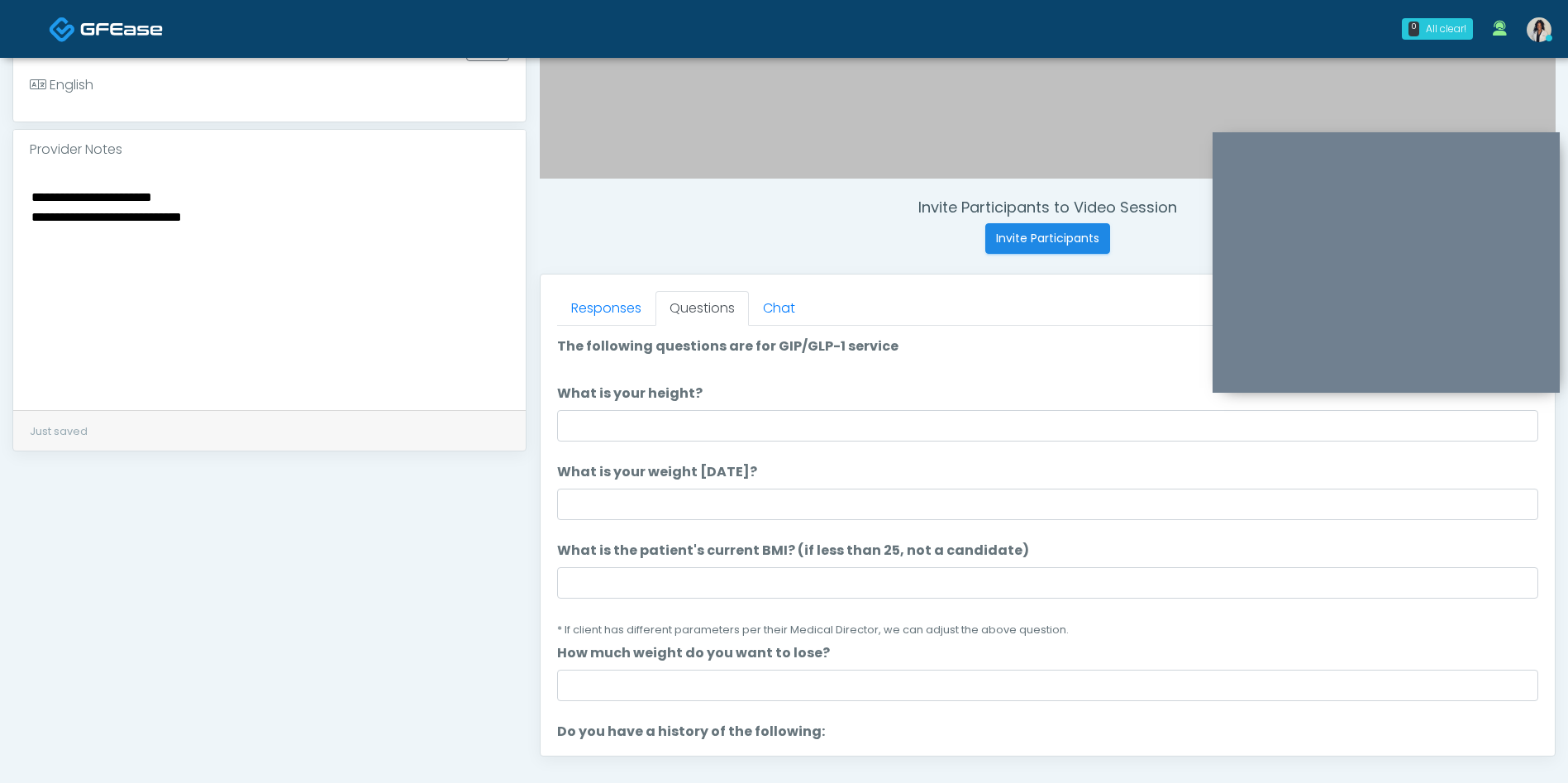
scroll to position [0, 0]
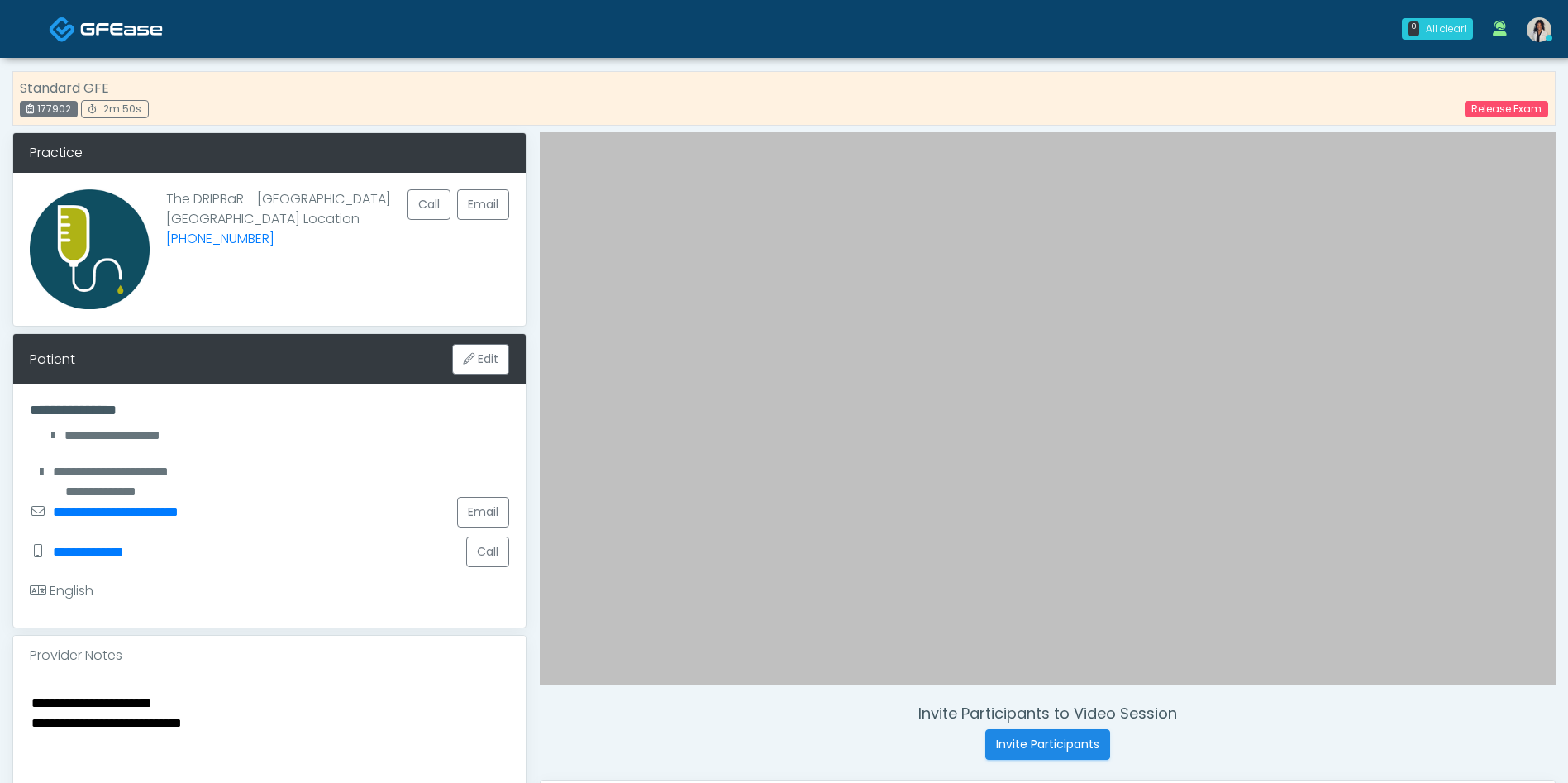
click at [210, 700] on textarea "**********" at bounding box center [269, 792] width 479 height 202
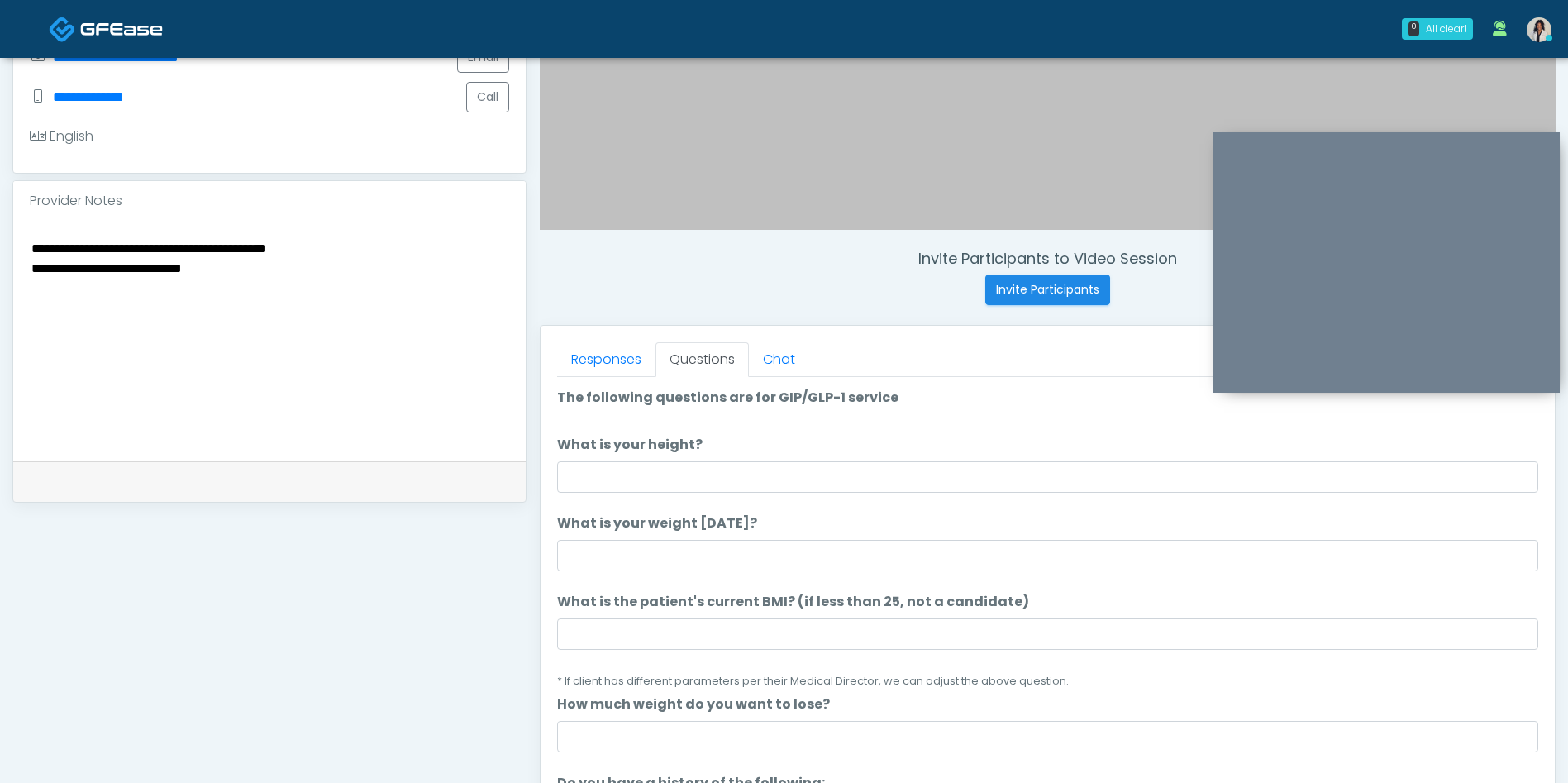
type textarea "**********"
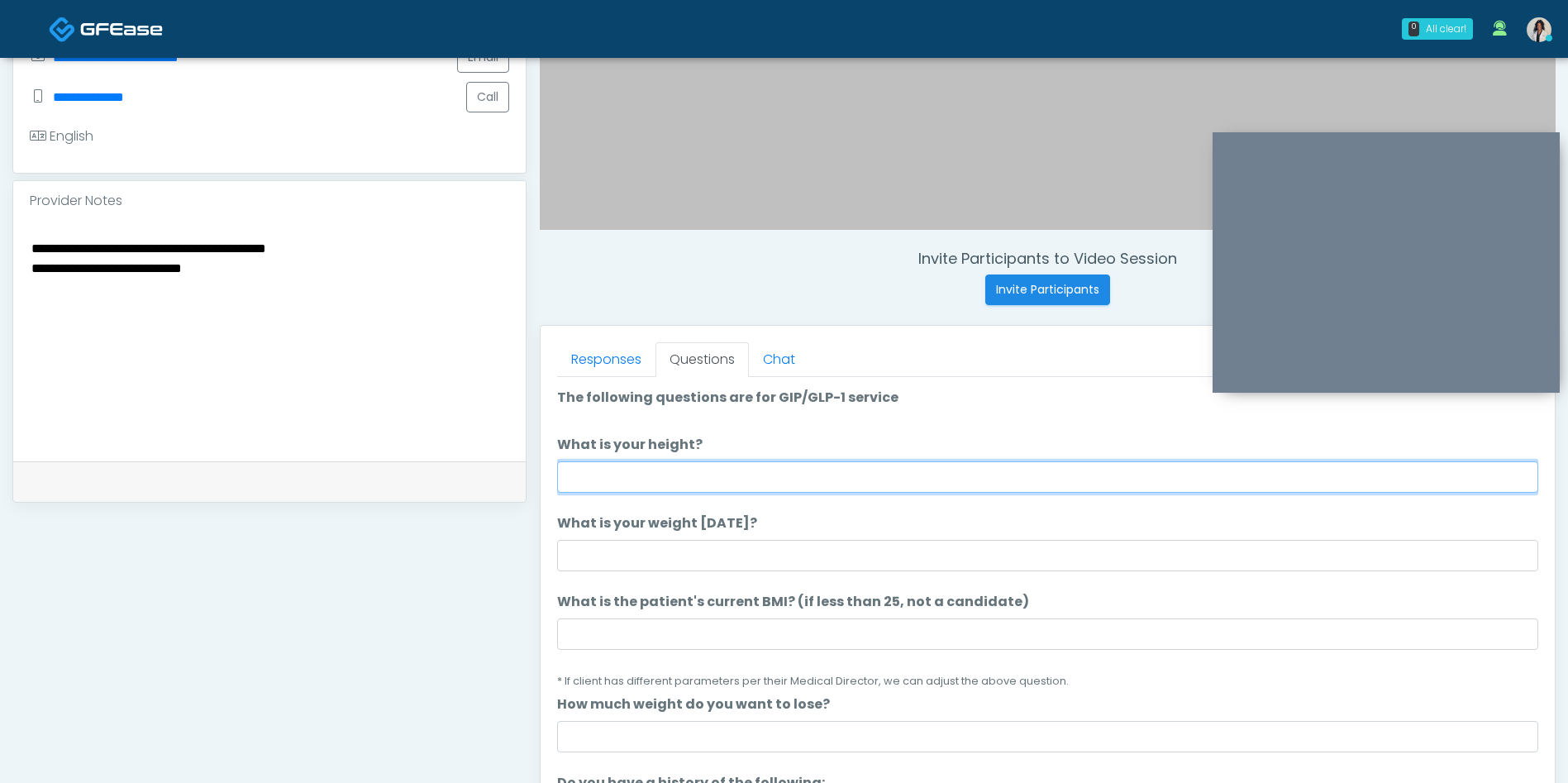
click at [801, 480] on input "What is your height?" at bounding box center [1047, 477] width 981 height 31
type input "***"
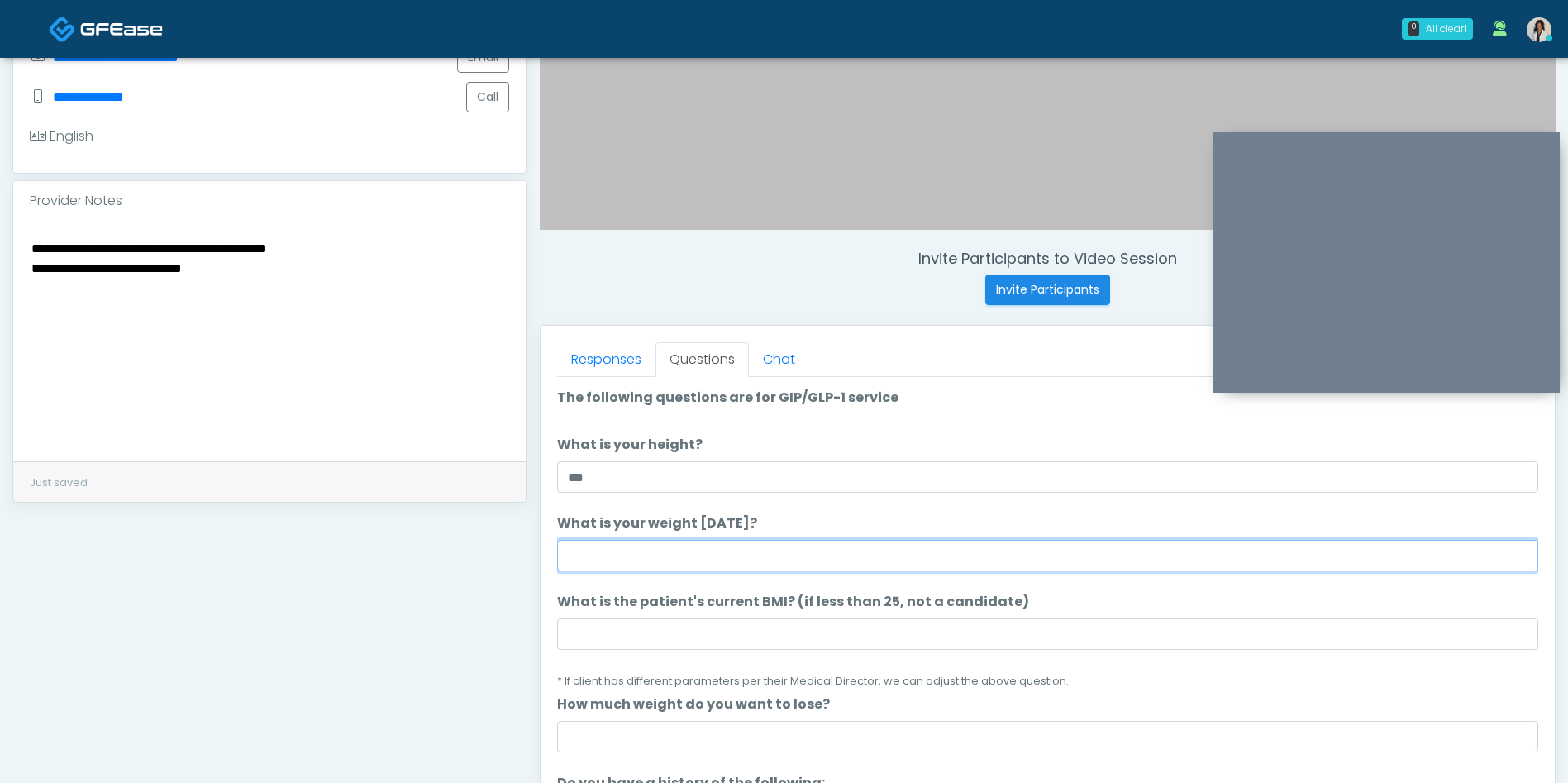
click at [681, 550] on input "What is your weight today?" at bounding box center [1047, 556] width 981 height 31
click at [864, 550] on input "What is your weight today?" at bounding box center [1047, 556] width 981 height 31
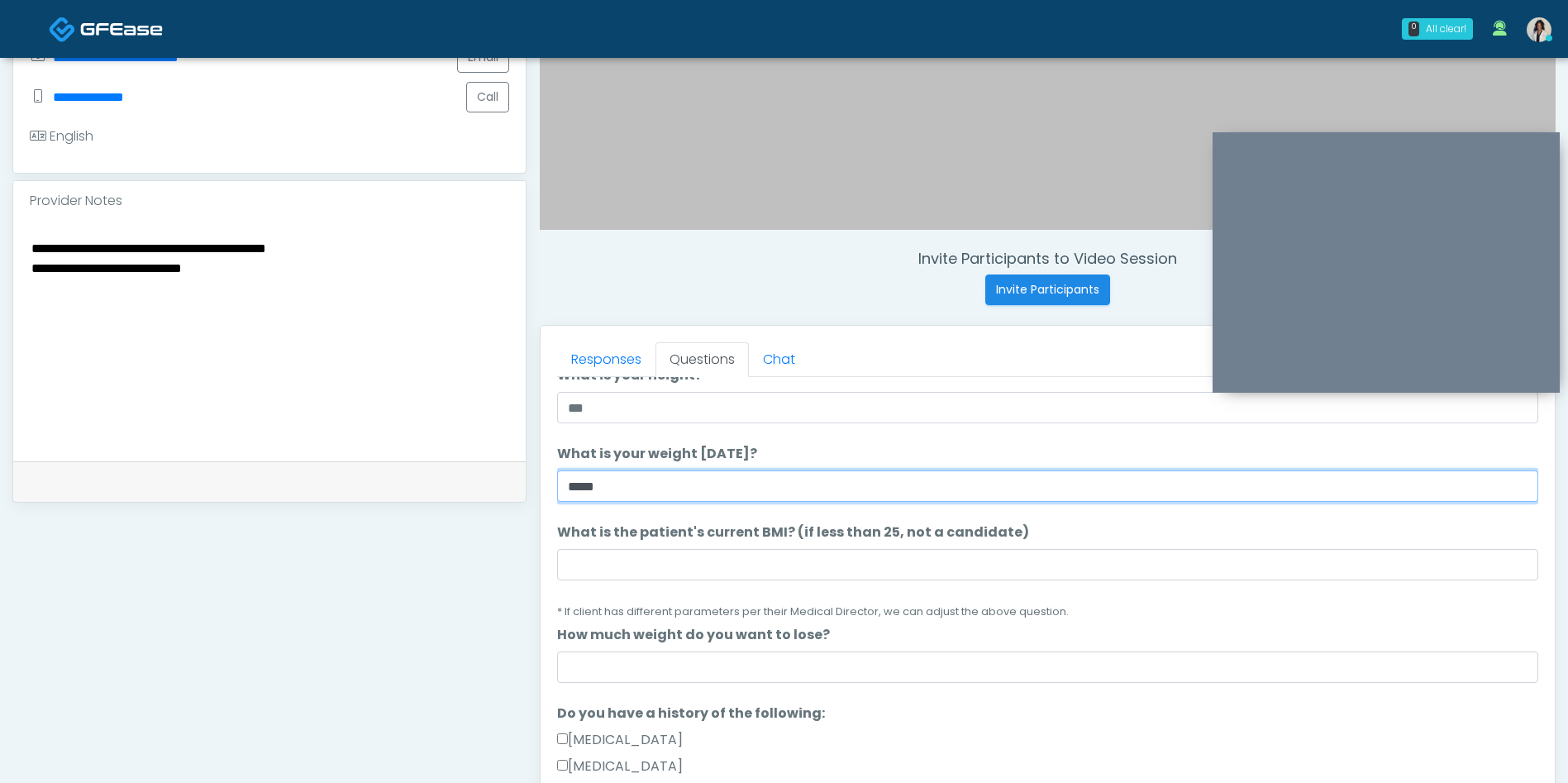
scroll to position [72, 0]
type input "***"
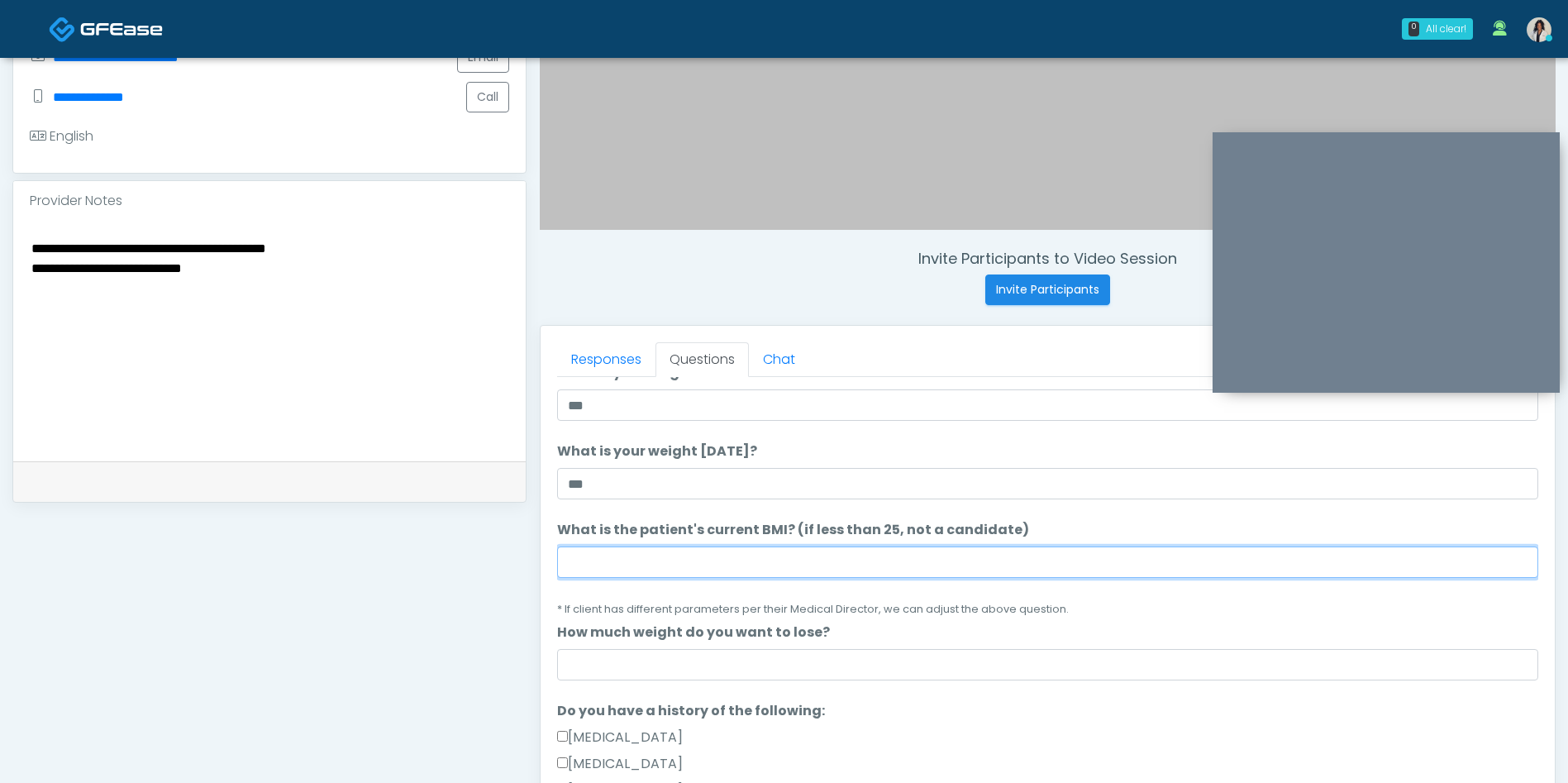
click at [953, 556] on input "What is the patient's current BMI? (if less than 25, not a candidate)" at bounding box center [1047, 562] width 981 height 31
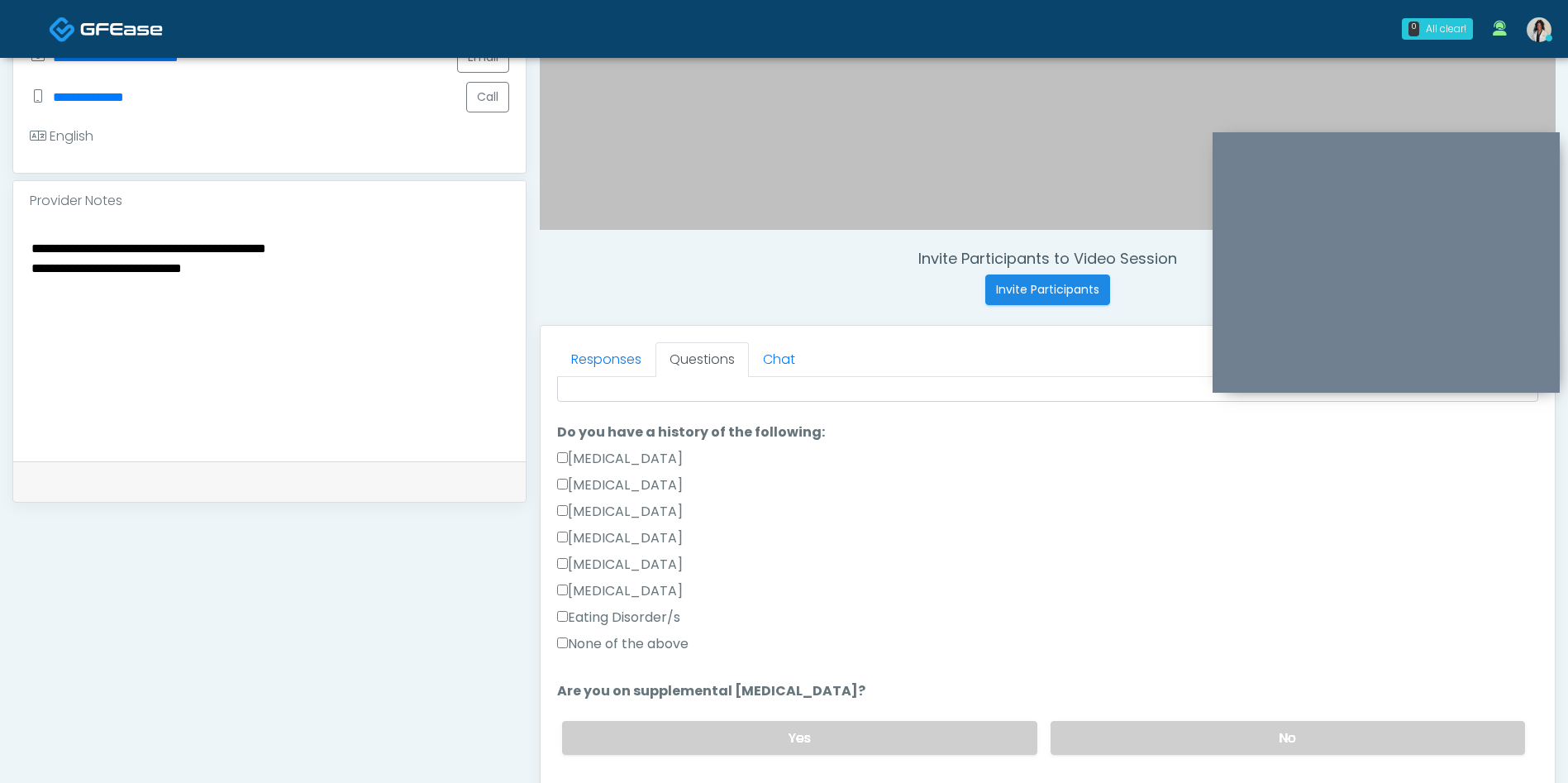
scroll to position [363, 0]
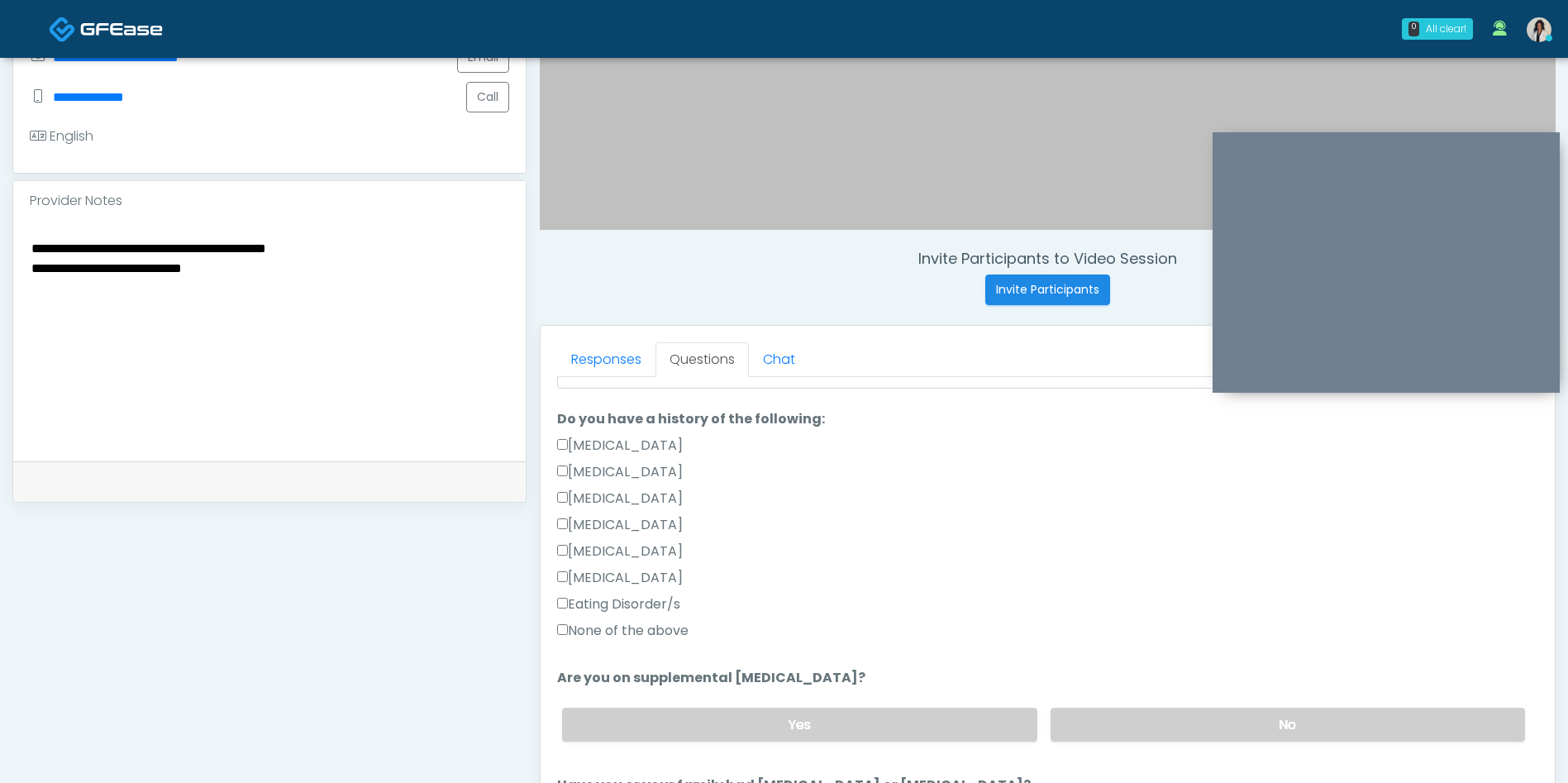
type input "**"
click at [648, 626] on label "None of the above" at bounding box center [623, 631] width 132 height 20
click at [1195, 711] on label "No" at bounding box center [1288, 724] width 475 height 34
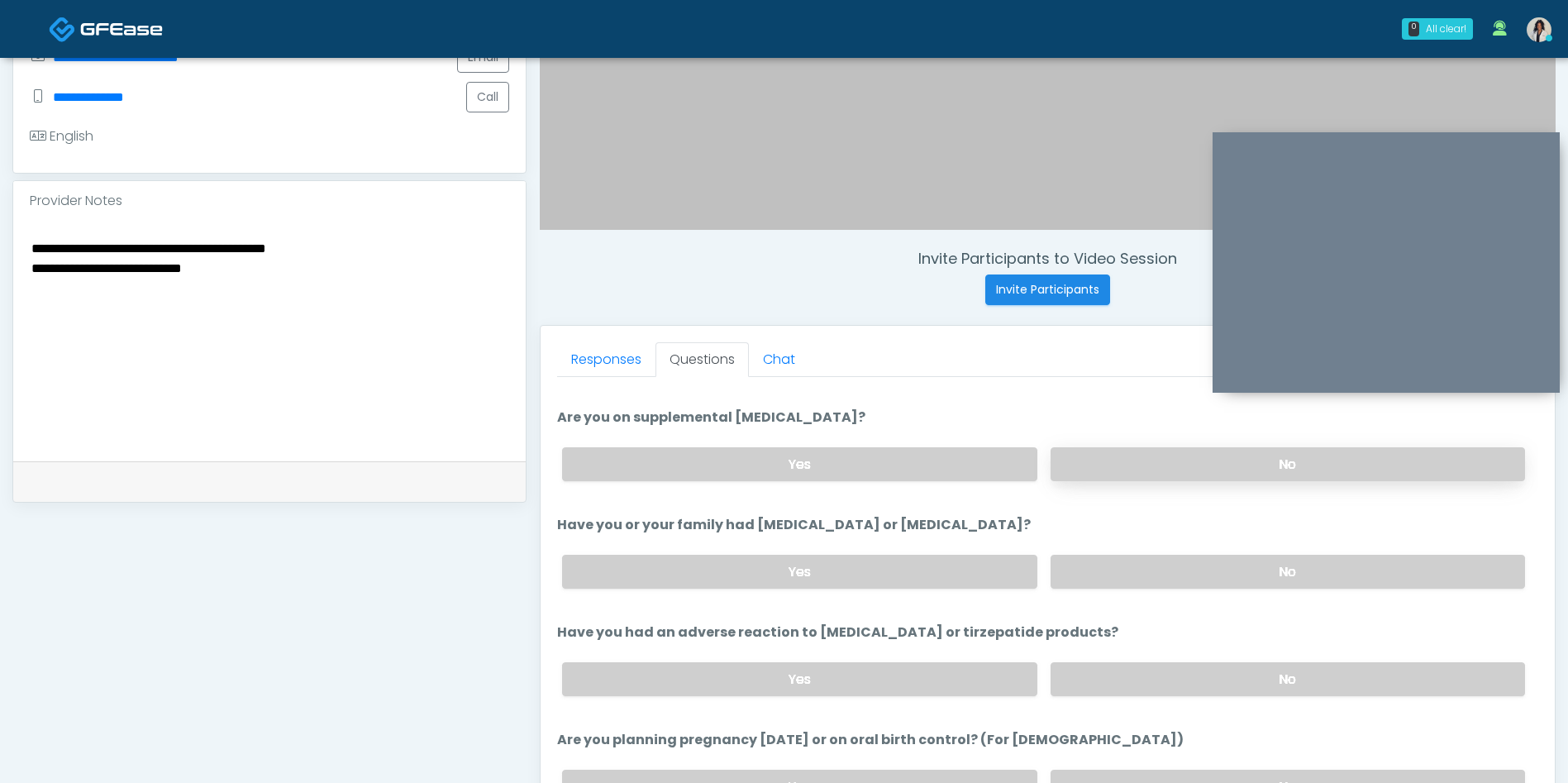
scroll to position [625, 0]
click at [1170, 539] on li "Have you or your family had thyroid cancer or medullary thyroid cancer? Have yo…" at bounding box center [1047, 558] width 981 height 86
click at [1134, 666] on label "No" at bounding box center [1288, 678] width 475 height 34
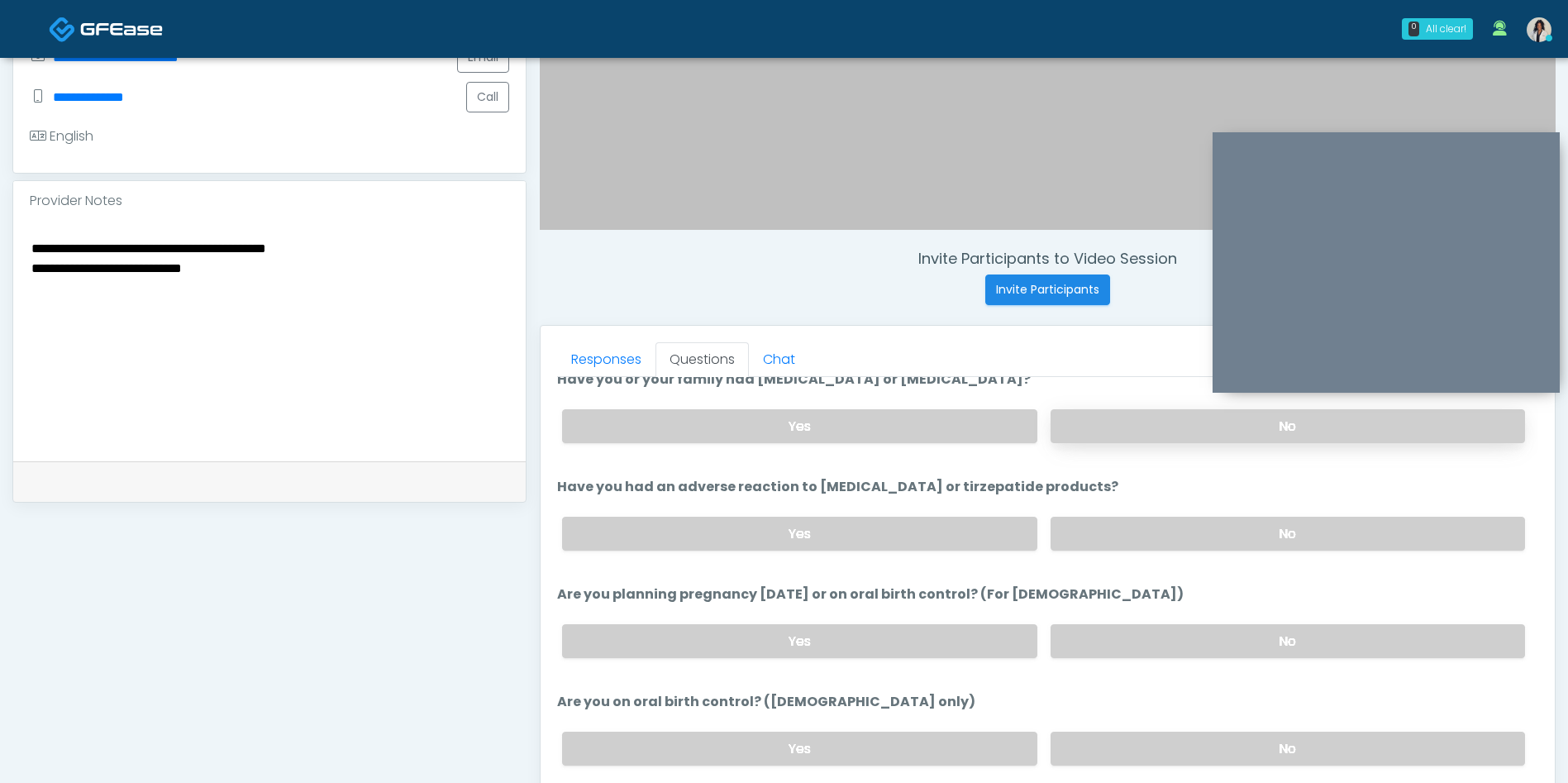
click at [1146, 423] on label "No" at bounding box center [1288, 426] width 475 height 34
click at [1114, 642] on label "No" at bounding box center [1288, 640] width 475 height 34
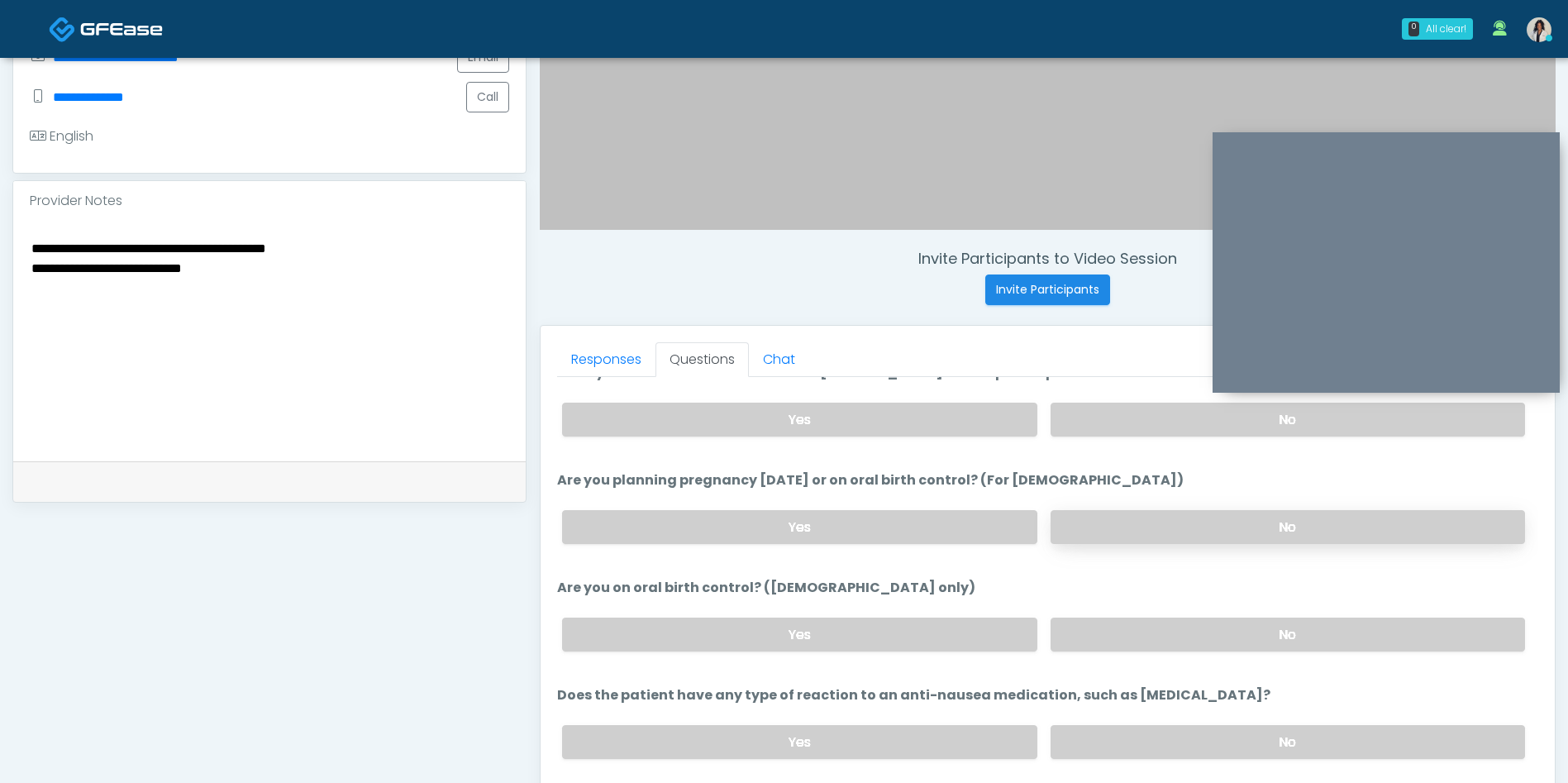
scroll to position [917, 0]
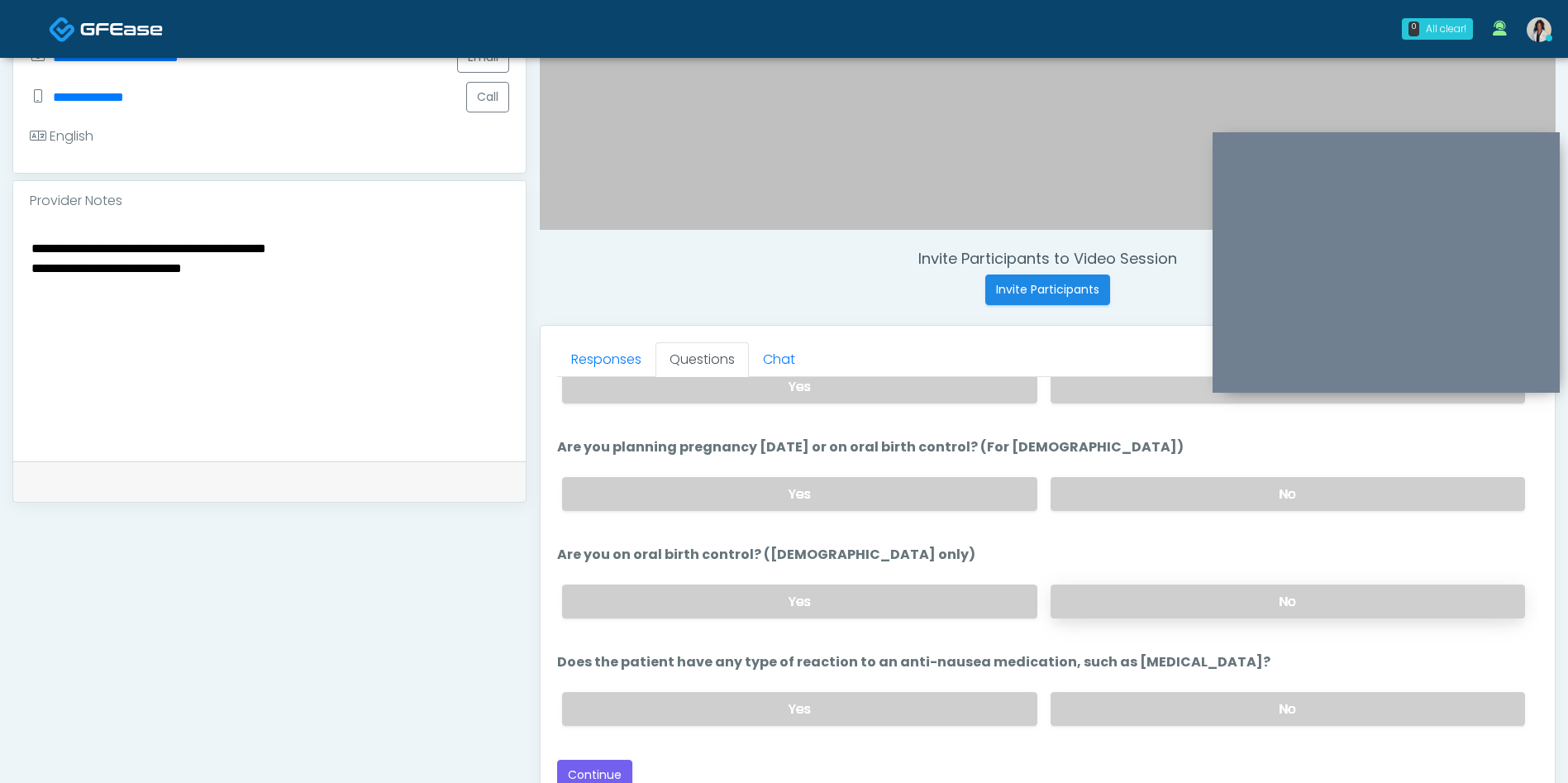
click at [1107, 589] on label "No" at bounding box center [1288, 601] width 475 height 34
click at [1104, 697] on label "No" at bounding box center [1288, 708] width 475 height 34
click at [612, 769] on button "Continue" at bounding box center [595, 775] width 75 height 30
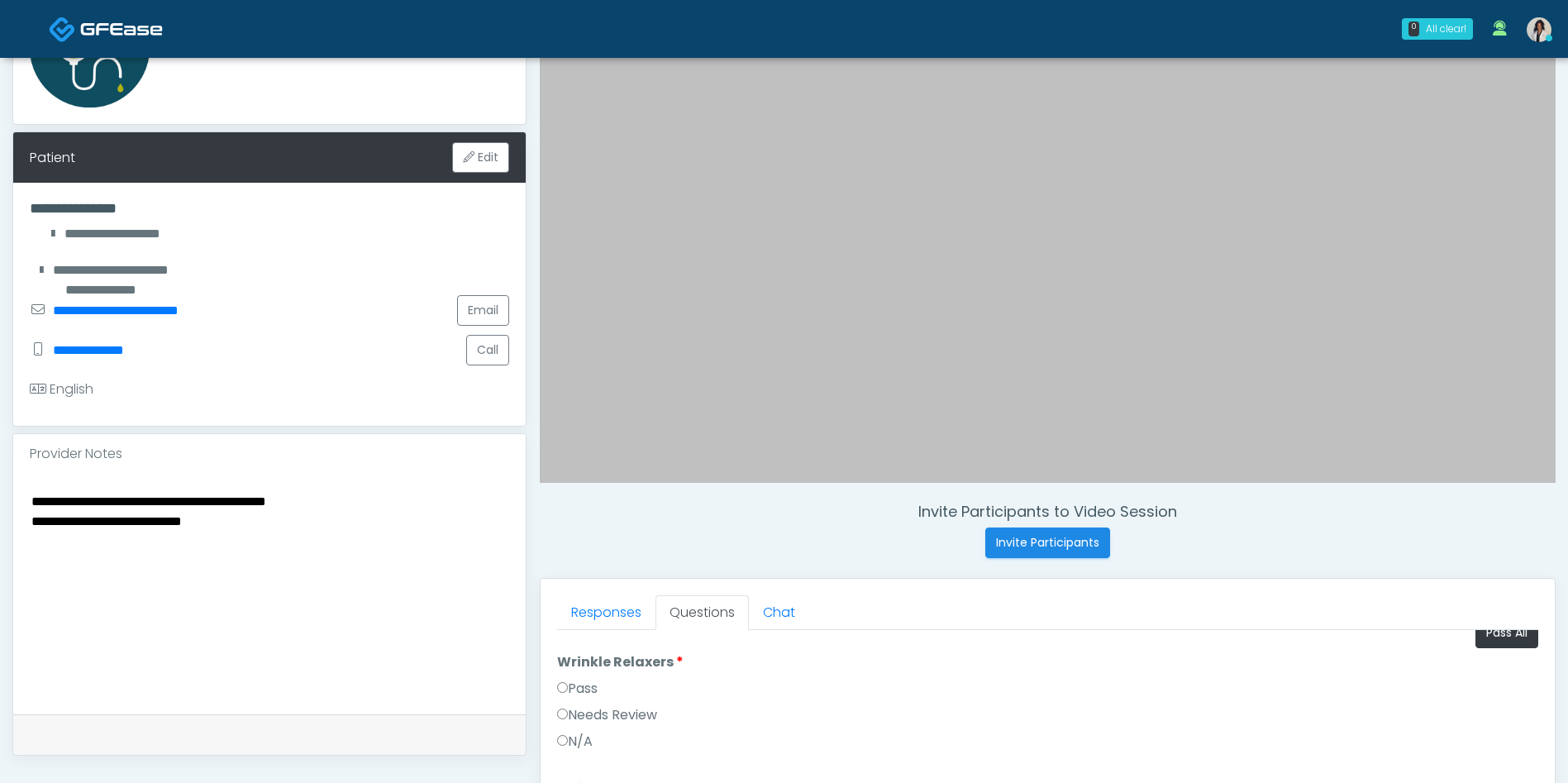
scroll to position [0, 0]
click at [1492, 657] on button "Pass All" at bounding box center [1506, 651] width 63 height 30
click at [292, 499] on textarea "**********" at bounding box center [269, 591] width 479 height 202
click at [194, 503] on textarea "**********" at bounding box center [269, 591] width 479 height 202
click at [388, 501] on textarea "**********" at bounding box center [269, 591] width 479 height 202
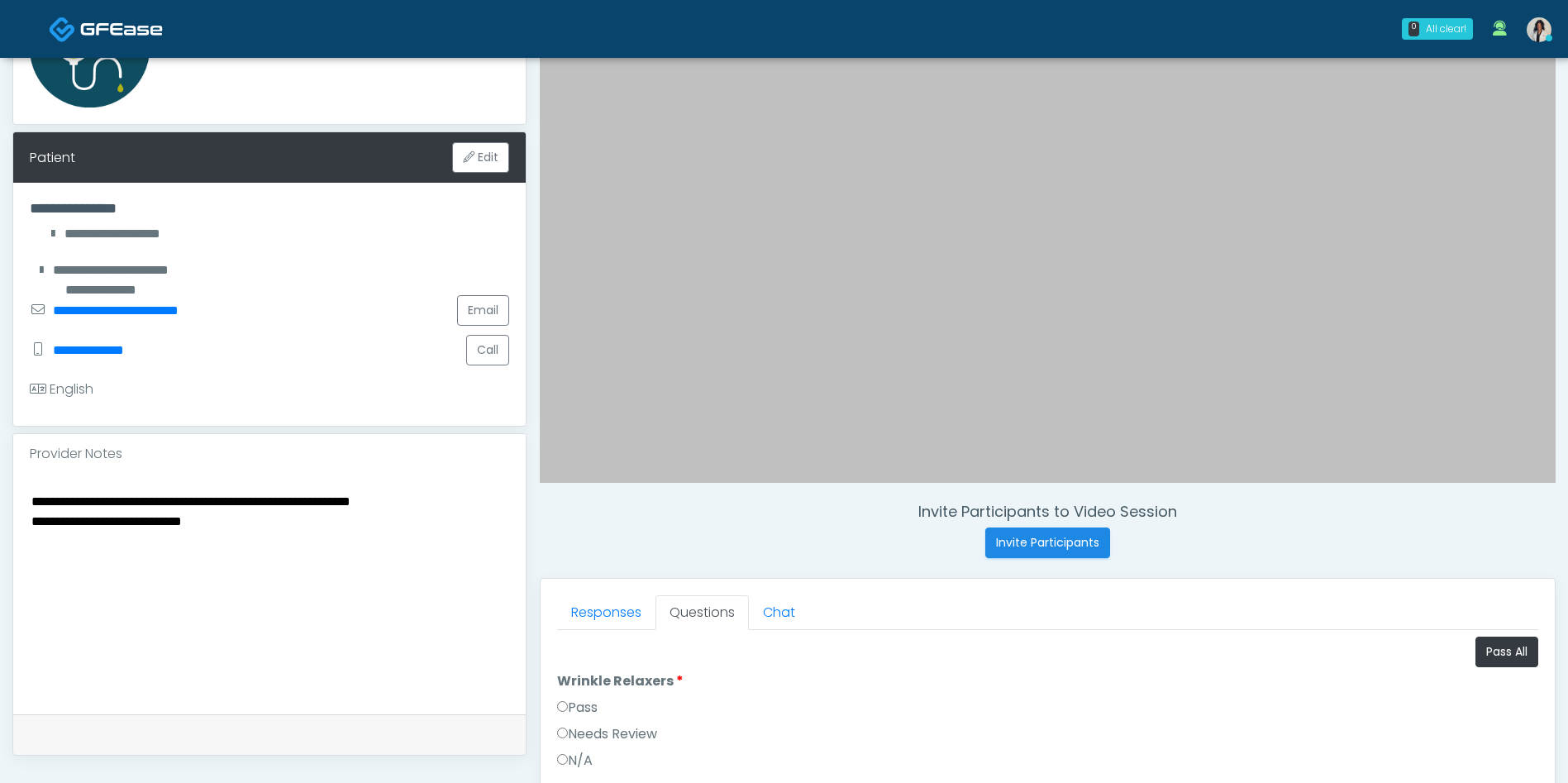
click at [381, 504] on textarea "**********" at bounding box center [269, 591] width 479 height 202
click at [486, 504] on textarea "**********" at bounding box center [269, 591] width 479 height 202
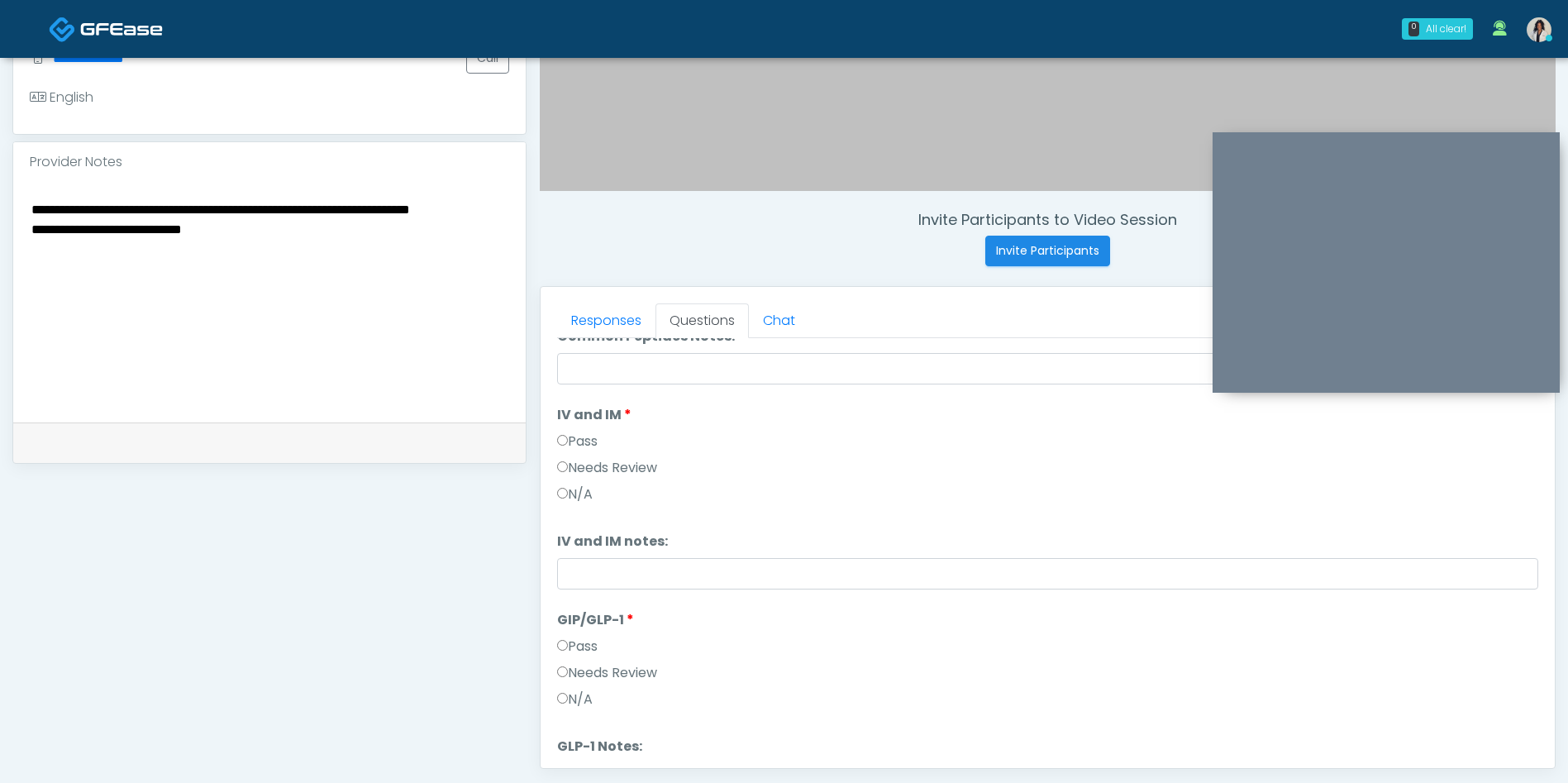
scroll to position [478, 0]
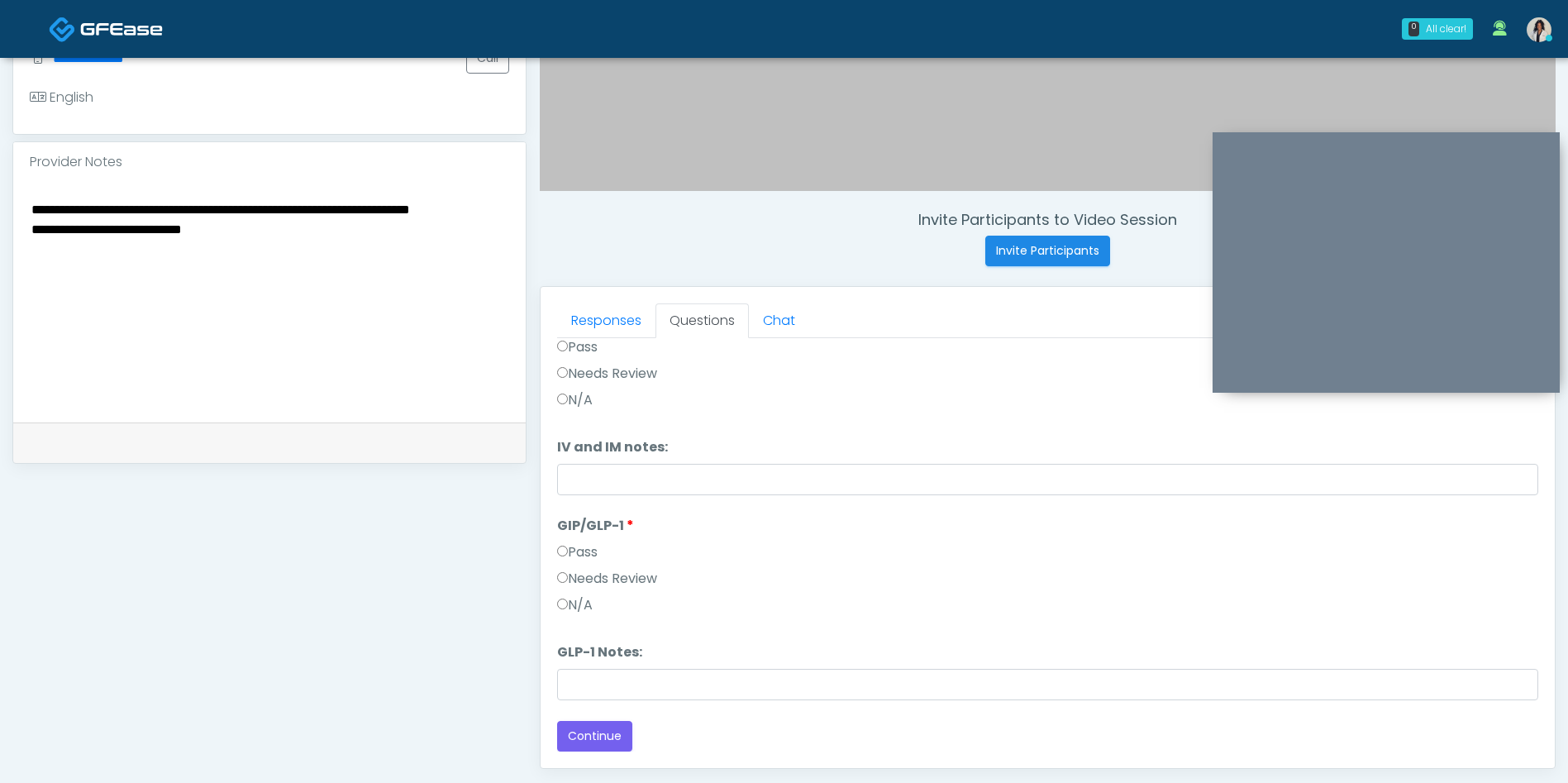
type textarea "**********"
click at [633, 582] on label "Needs Review" at bounding box center [607, 579] width 100 height 20
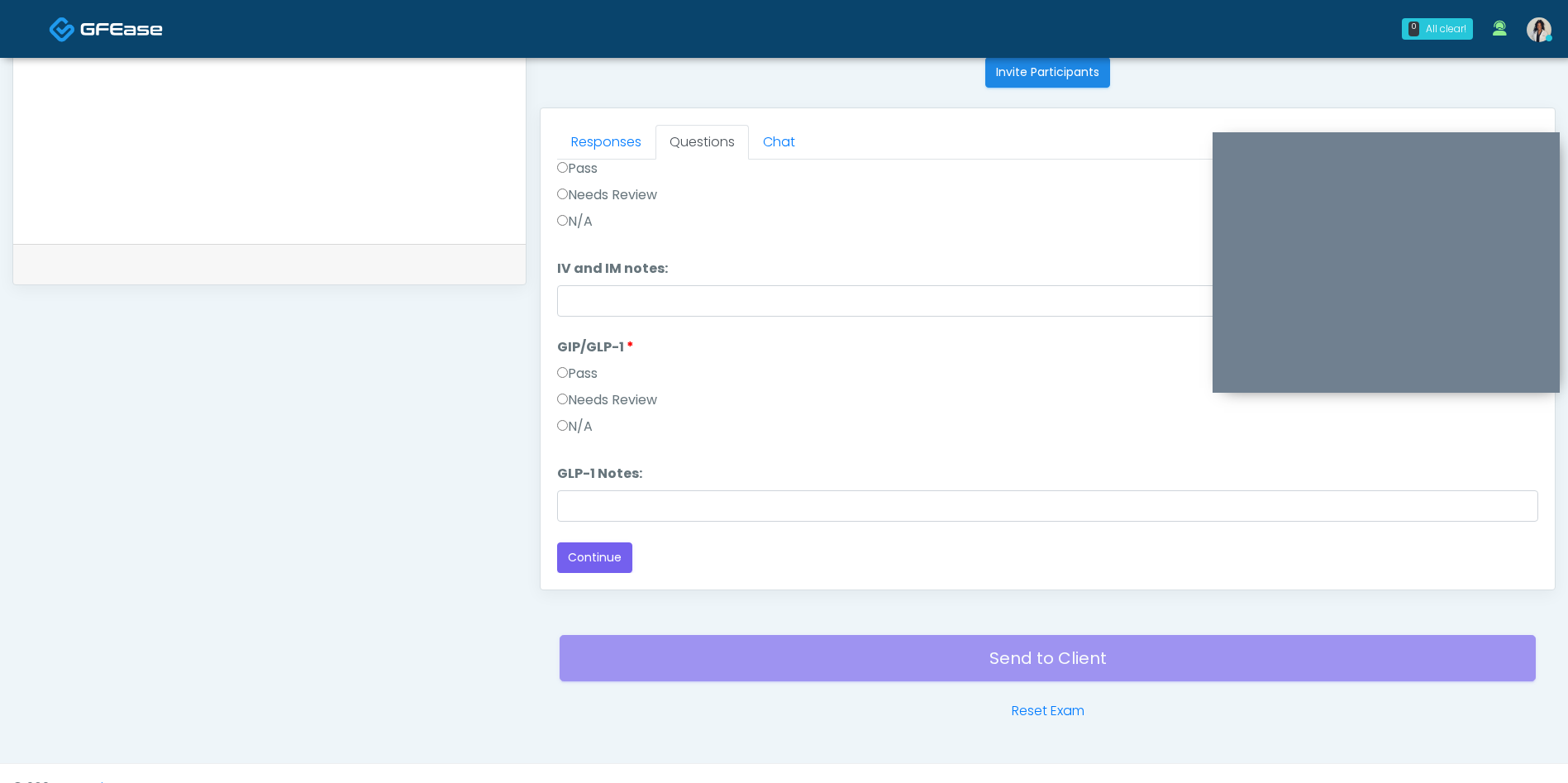
scroll to position [698, 0]
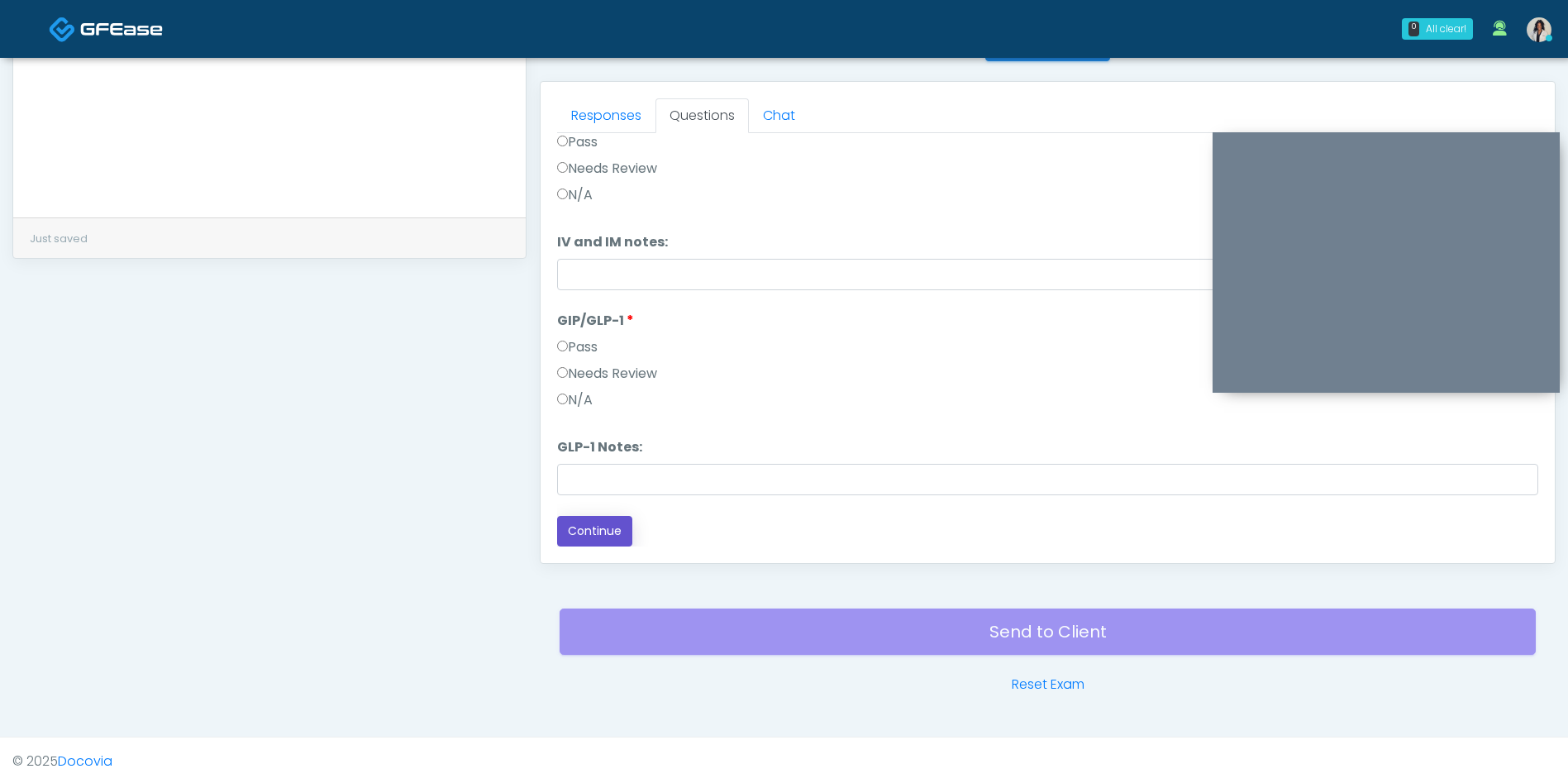
click at [608, 538] on button "Continue" at bounding box center [595, 531] width 75 height 30
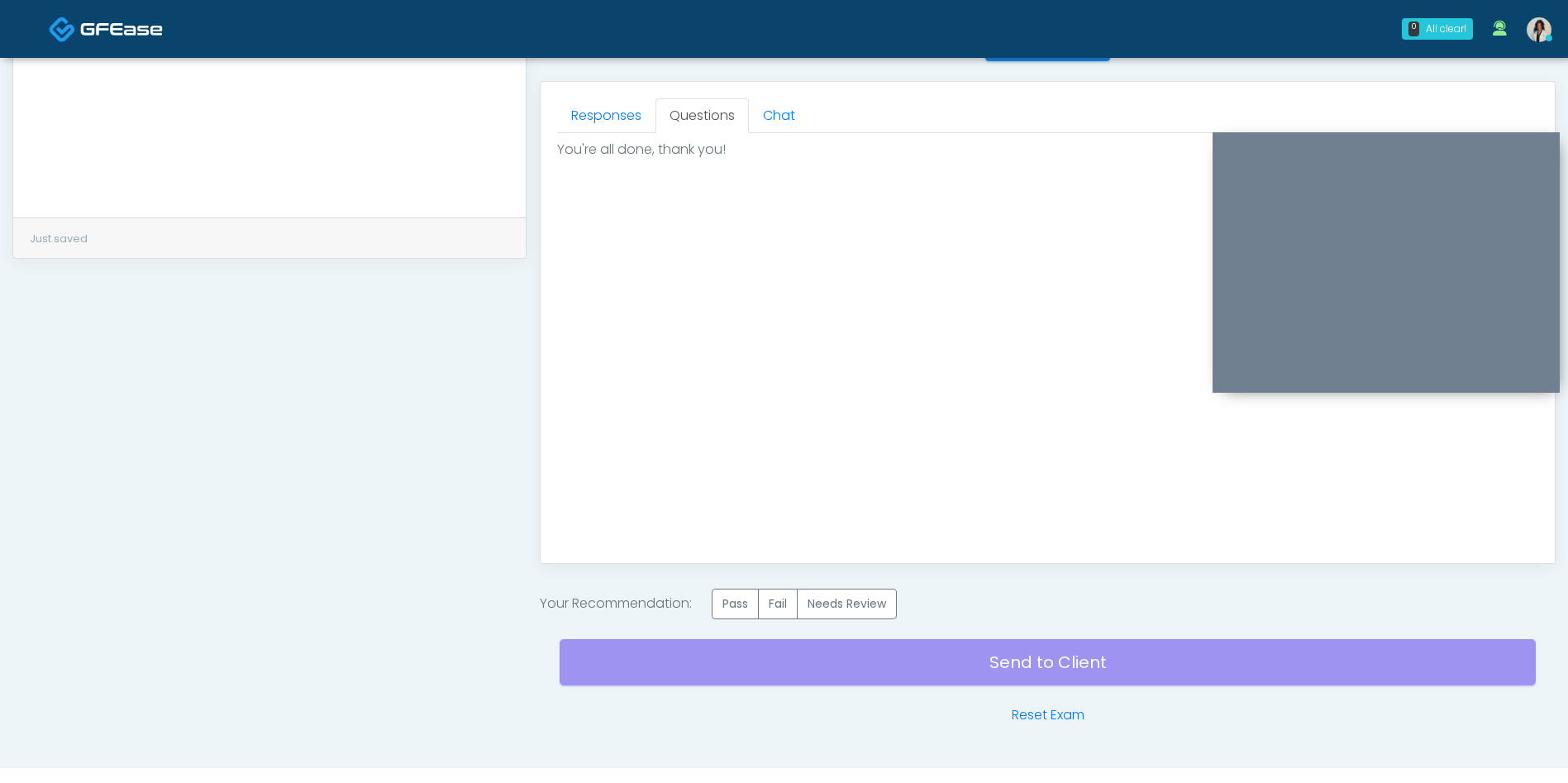
scroll to position [0, 0]
click at [867, 607] on label "Needs Review" at bounding box center [846, 604] width 100 height 30
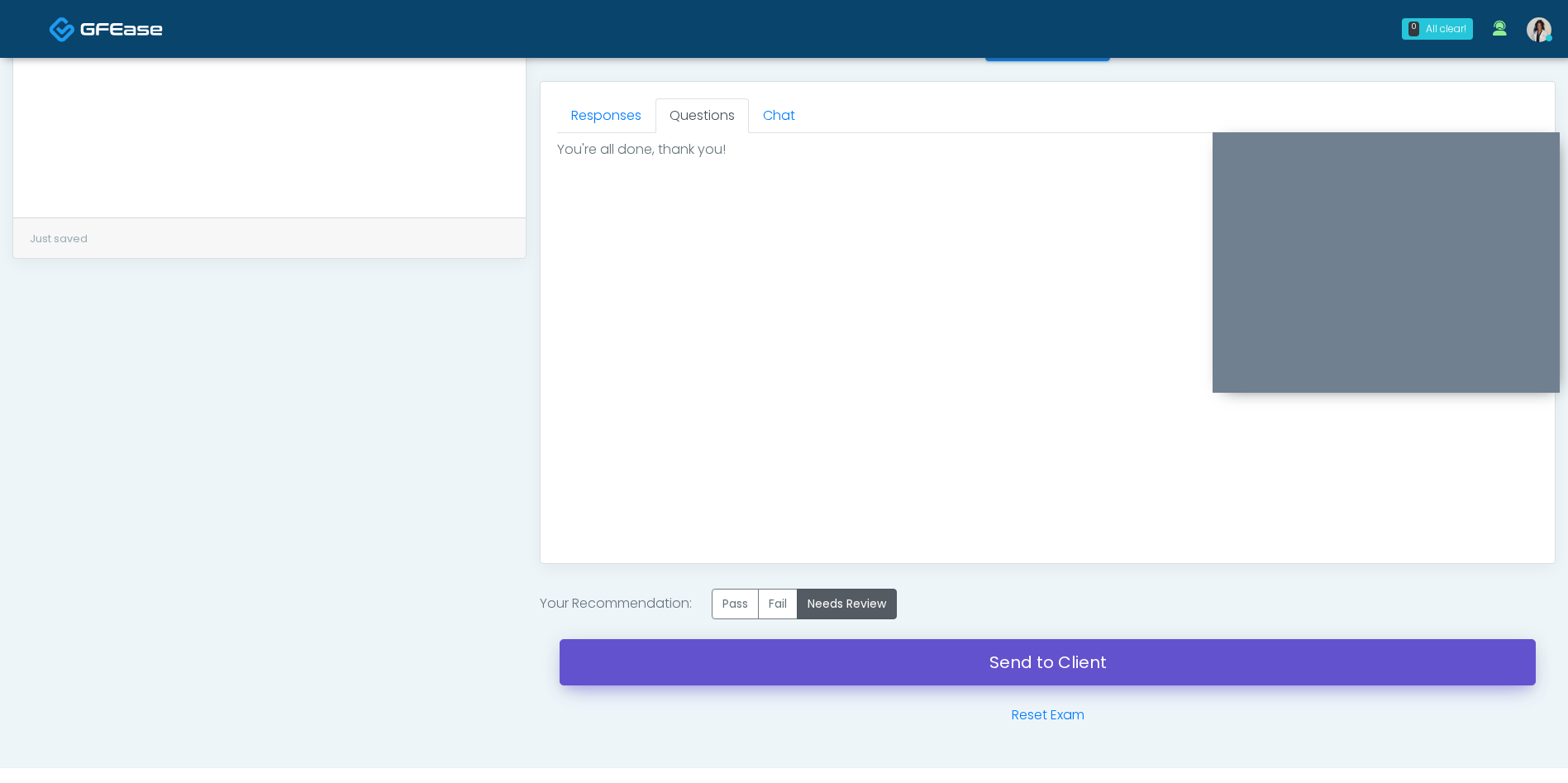
click at [865, 663] on link "Send to Client" at bounding box center [1047, 662] width 976 height 46
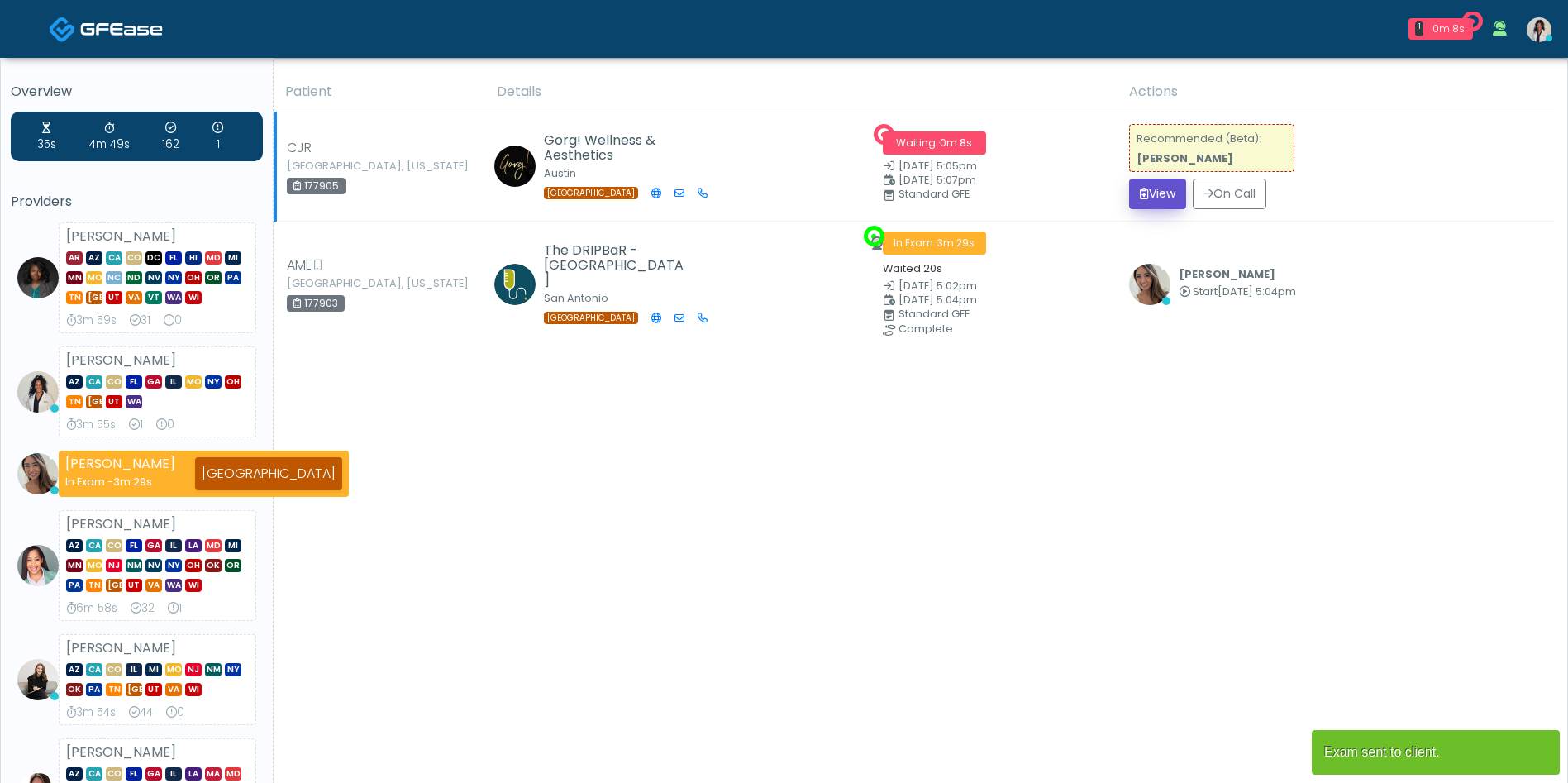
click at [1157, 197] on button "View" at bounding box center [1158, 193] width 57 height 30
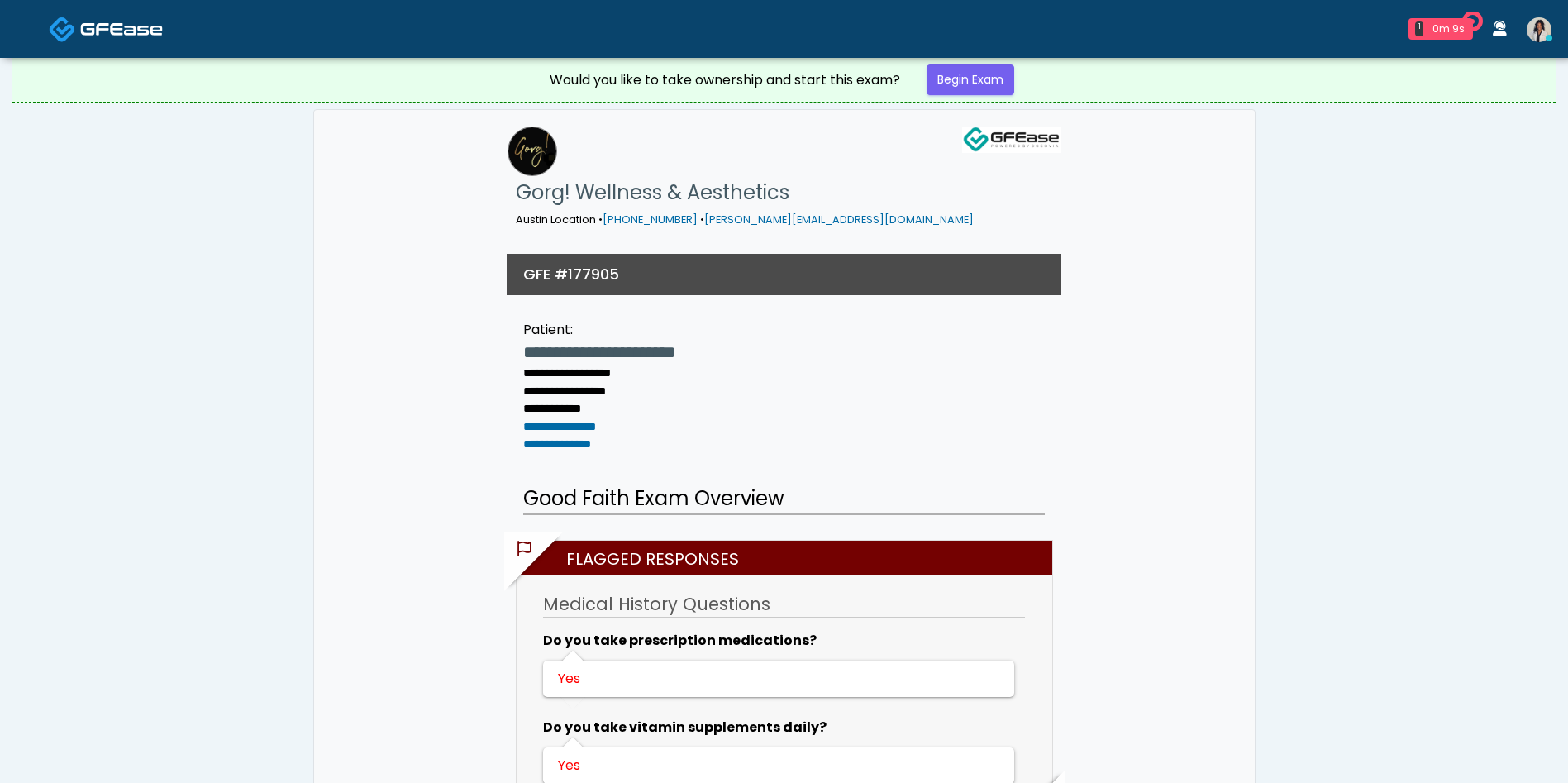
click at [991, 95] on div "Would you like to take ownership and start this exam? Begin Exam" at bounding box center [784, 80] width 496 height 44
click at [981, 74] on link "Begin Exam" at bounding box center [969, 79] width 87 height 30
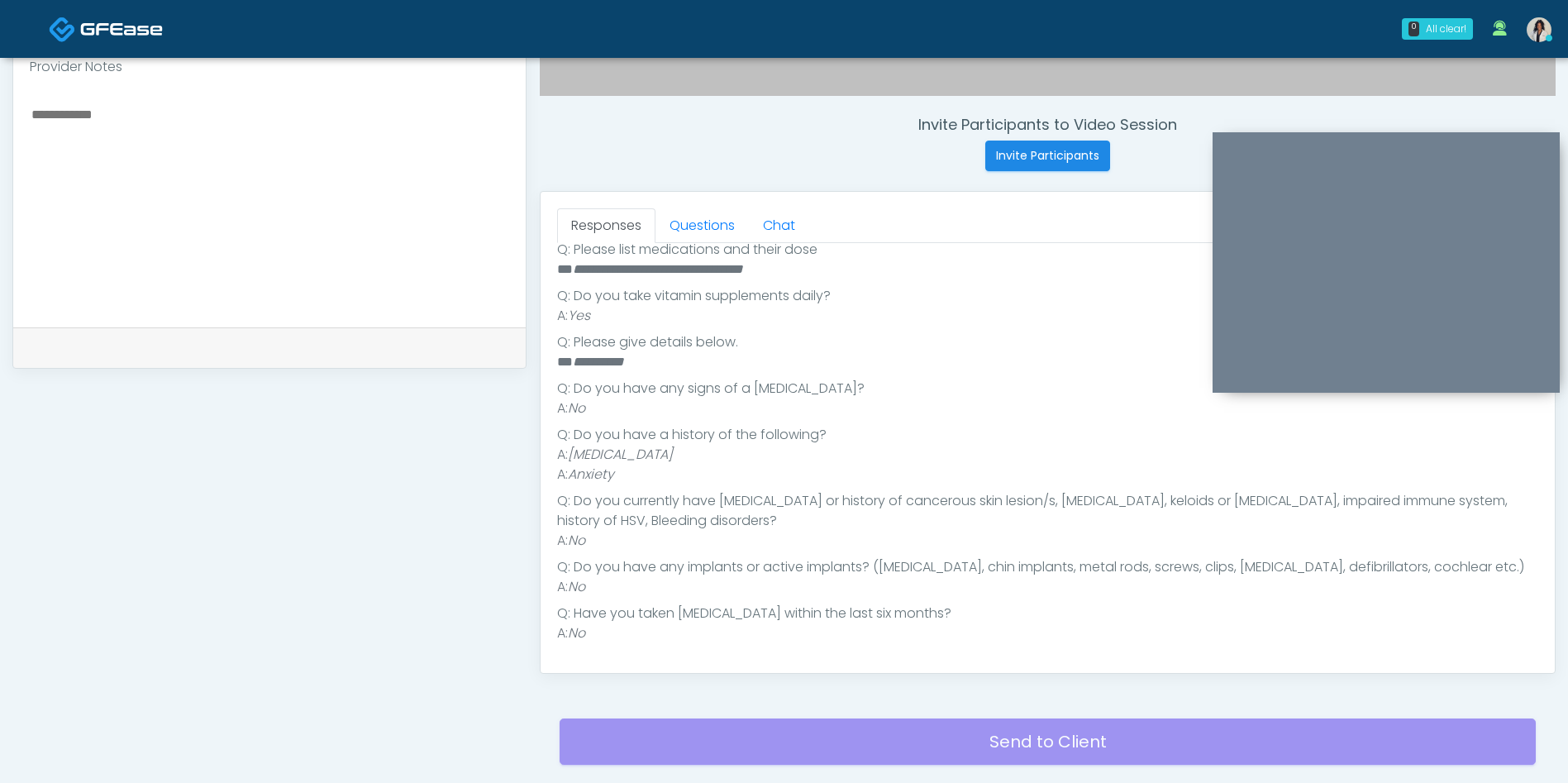
scroll to position [608, 0]
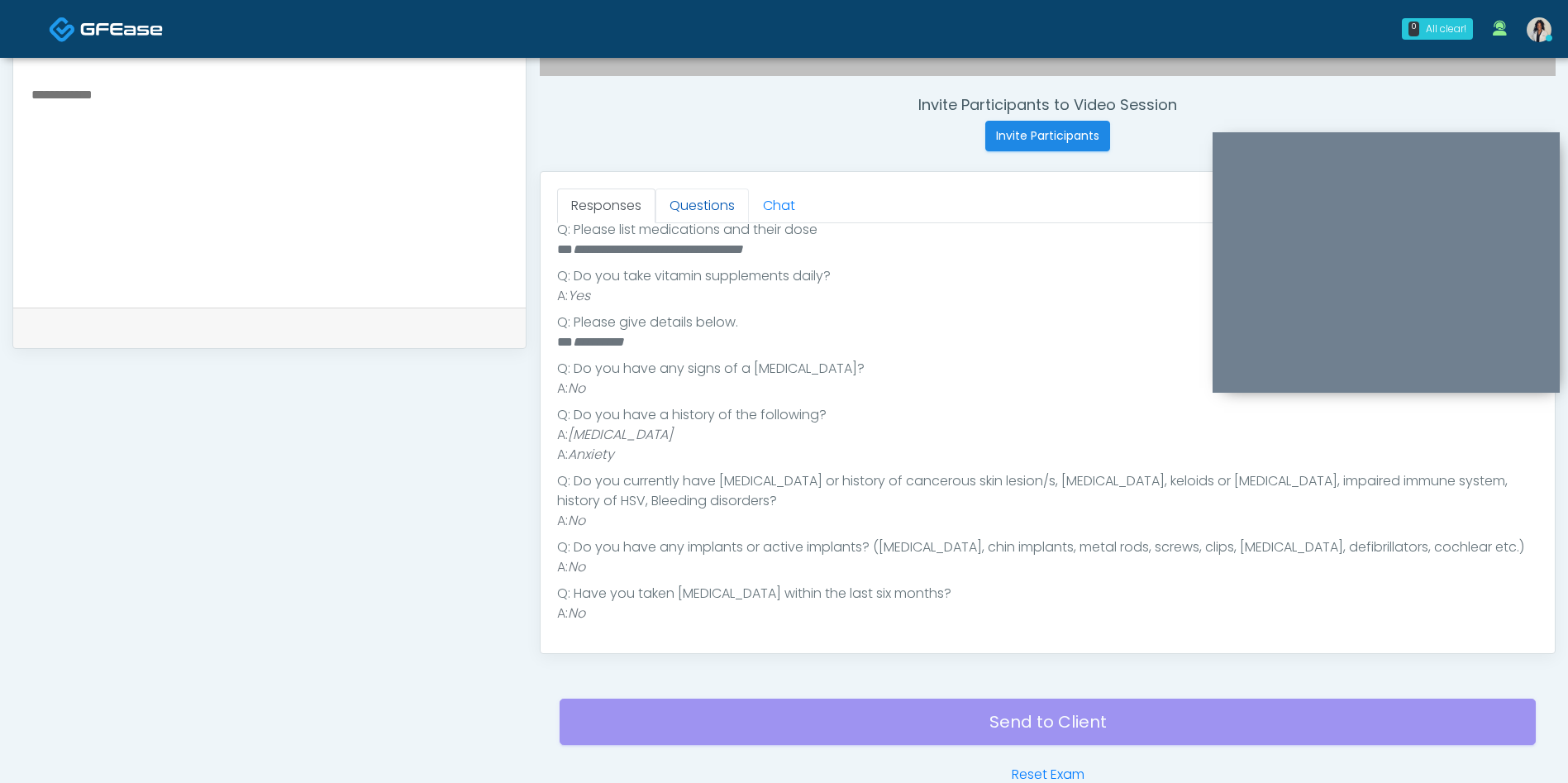
click at [727, 199] on link "Questions" at bounding box center [703, 206] width 94 height 35
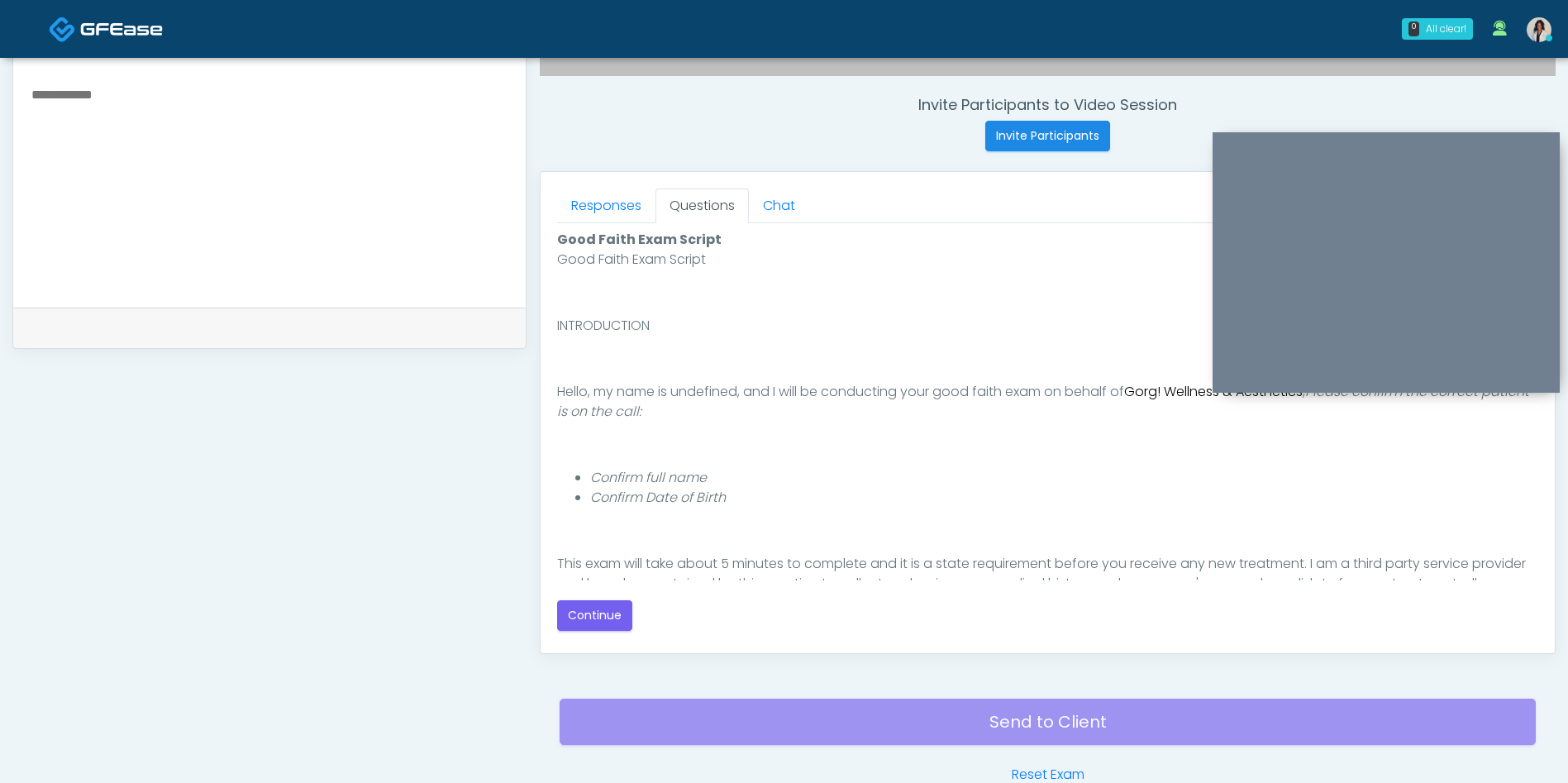
scroll to position [0, 0]
click at [596, 619] on button "Continue" at bounding box center [595, 615] width 75 height 30
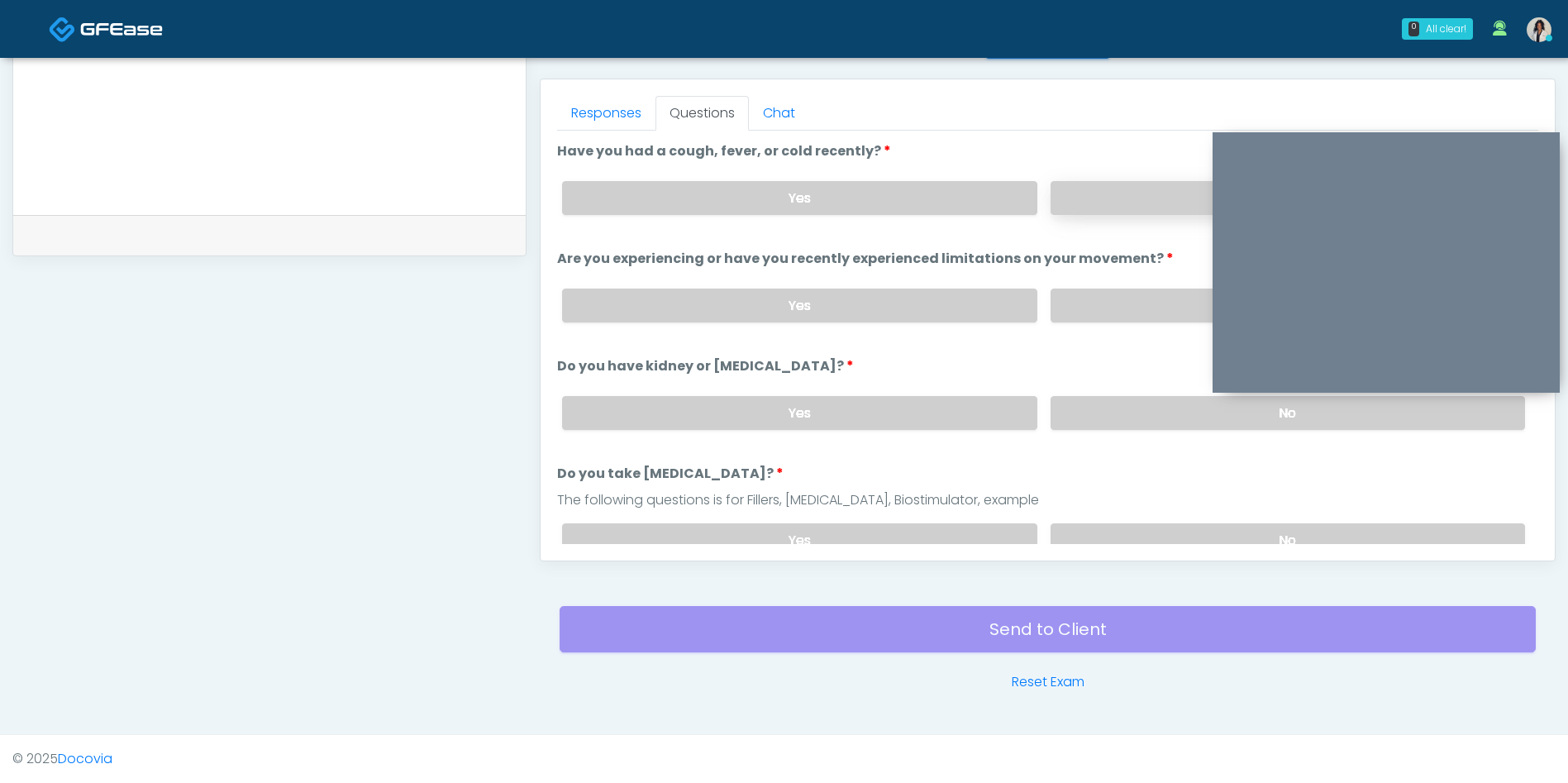
click at [1123, 208] on label "No" at bounding box center [1288, 198] width 475 height 34
click at [1100, 314] on label "No" at bounding box center [1288, 305] width 475 height 34
click at [1093, 424] on label "No" at bounding box center [1288, 412] width 475 height 34
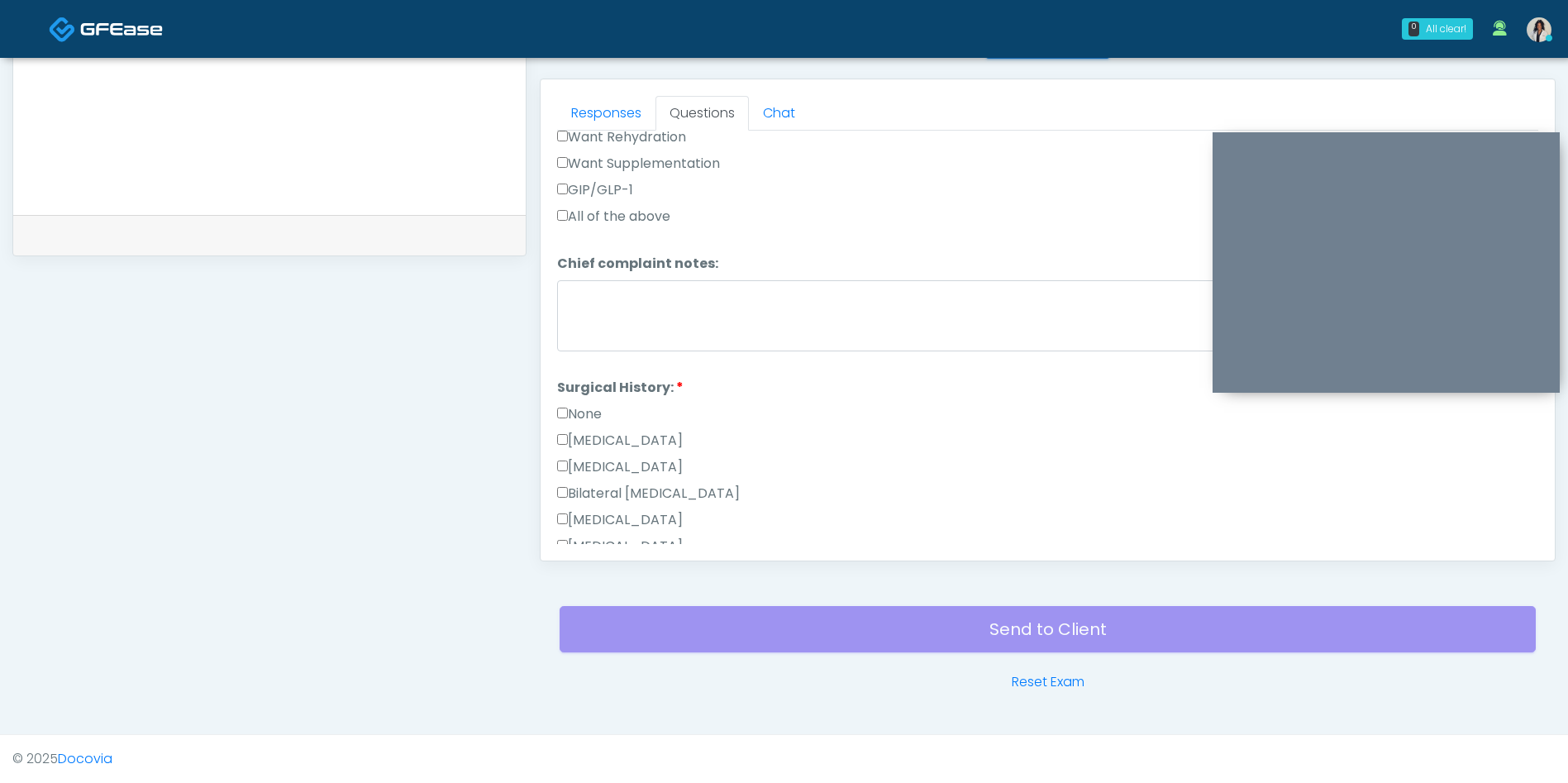
scroll to position [663, 0]
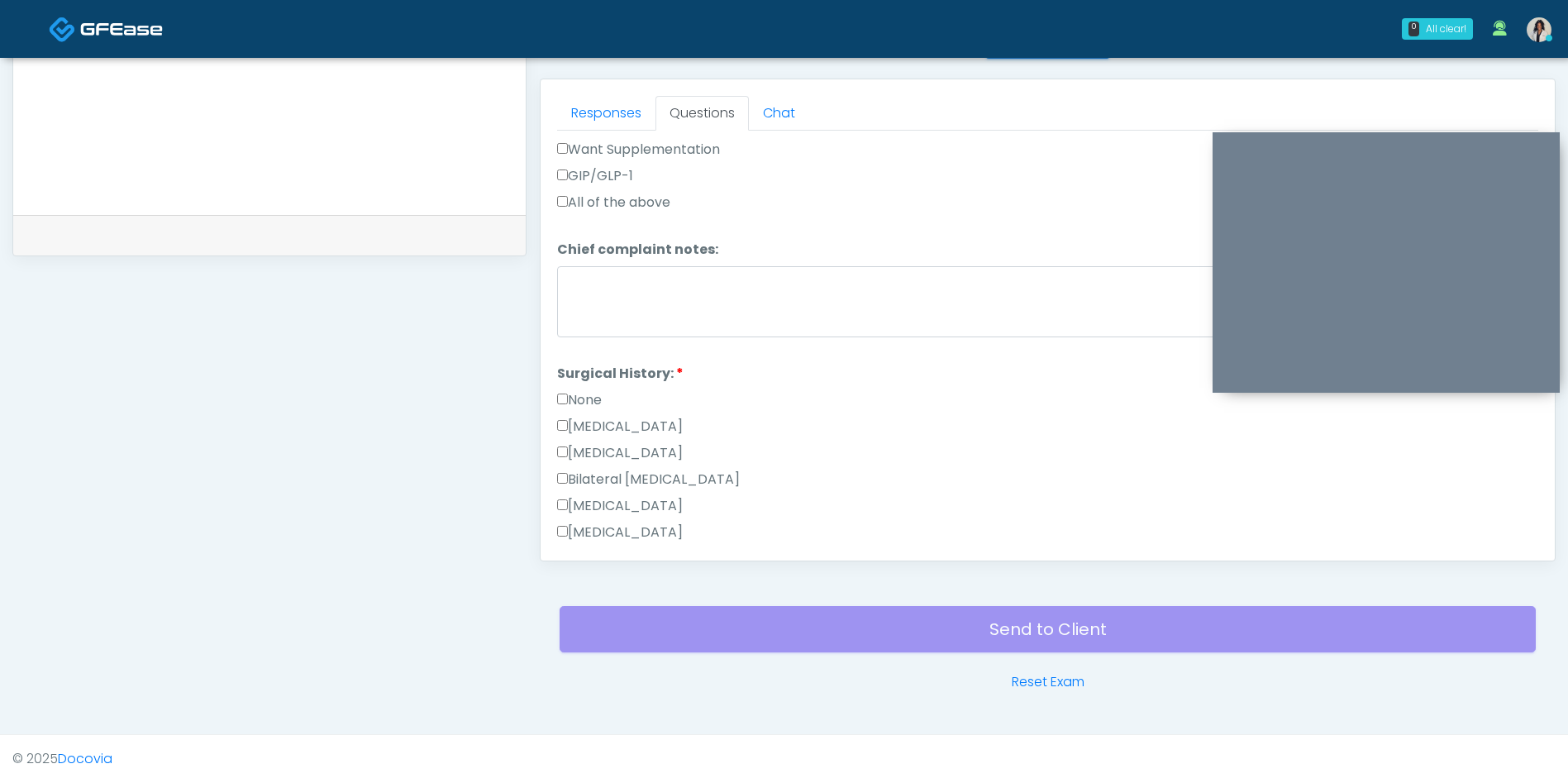
click at [601, 398] on label "None" at bounding box center [579, 400] width 45 height 20
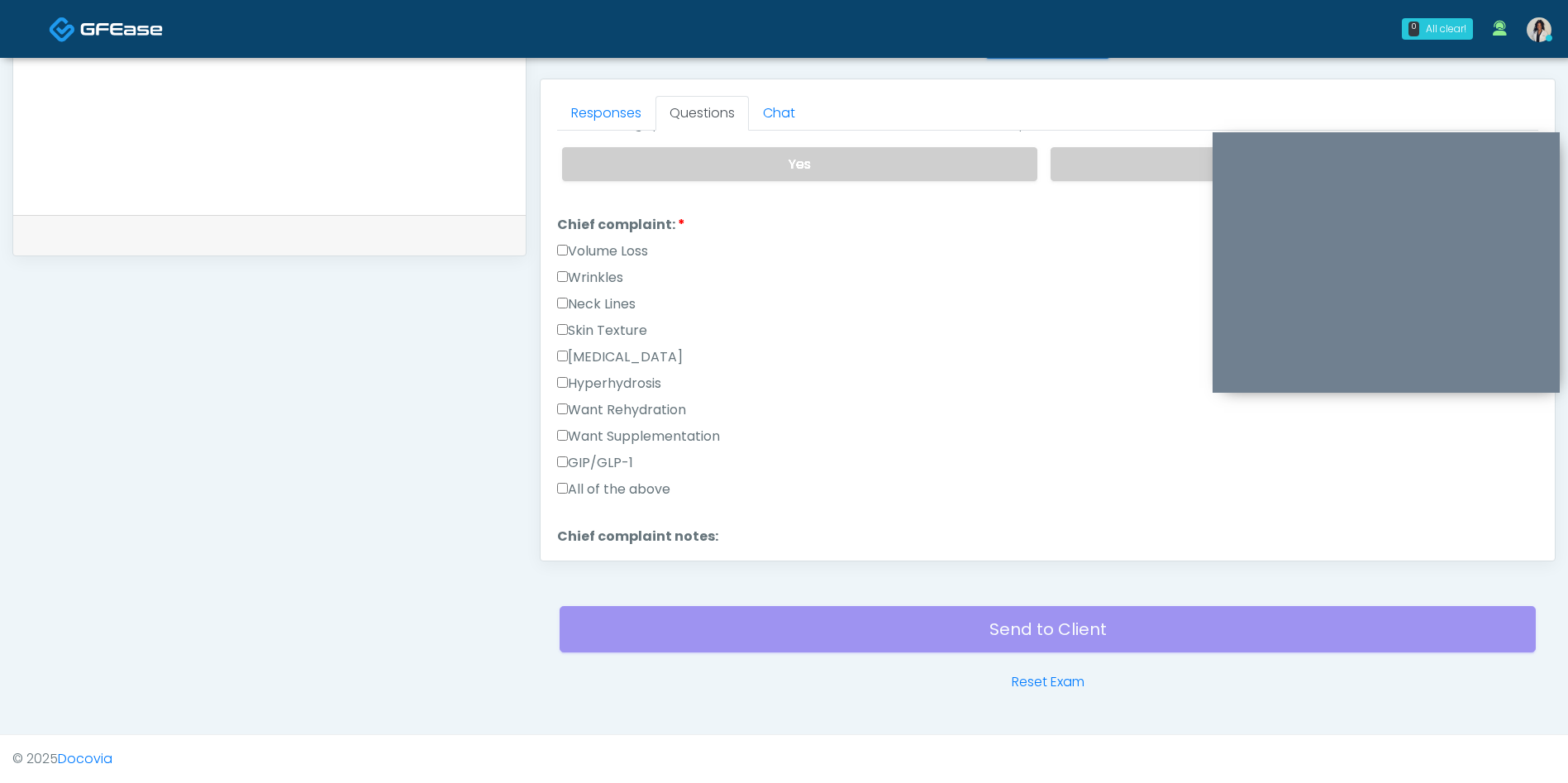
scroll to position [366, 0]
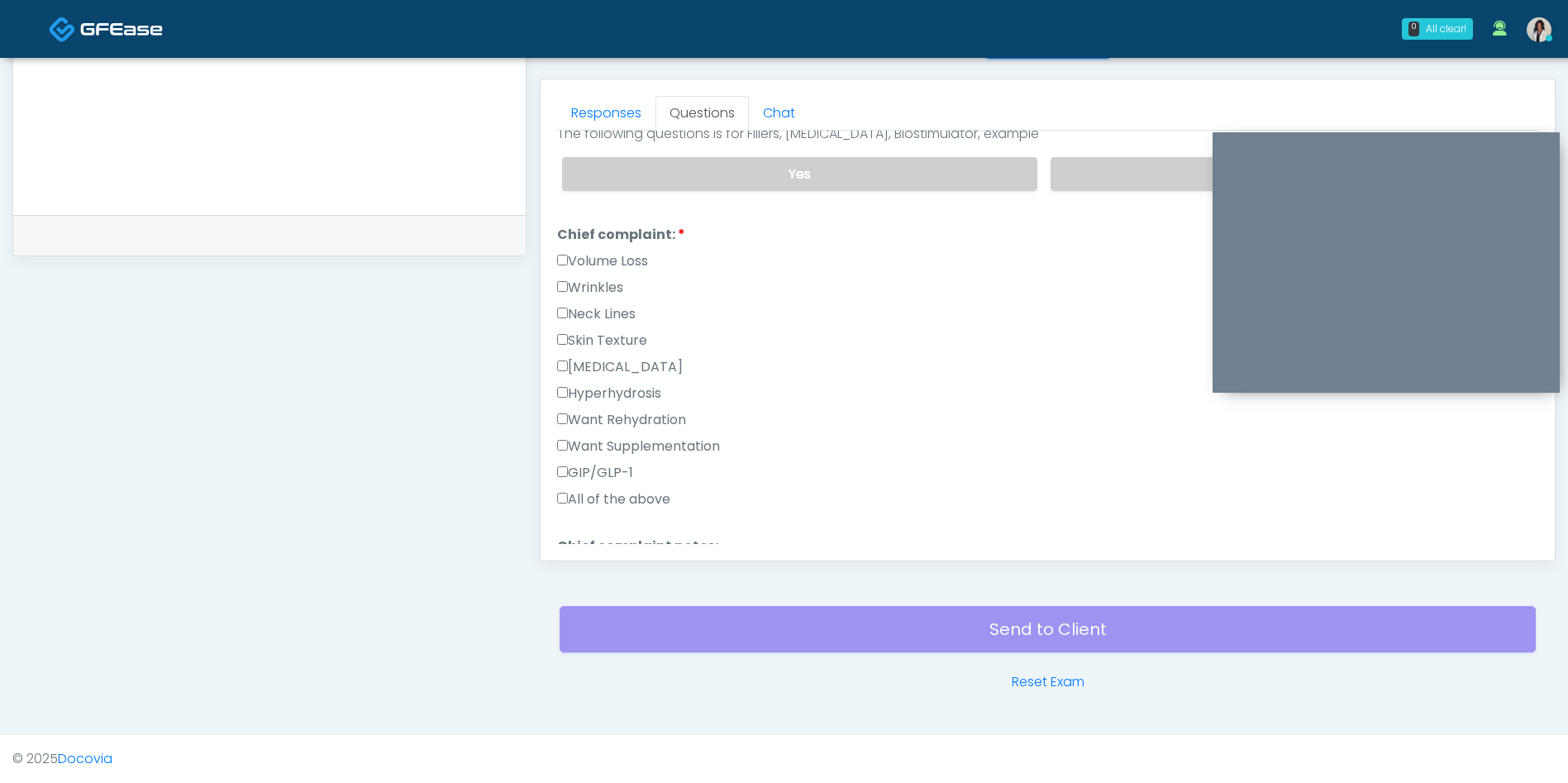
click at [624, 288] on label "Wrinkles" at bounding box center [590, 288] width 66 height 20
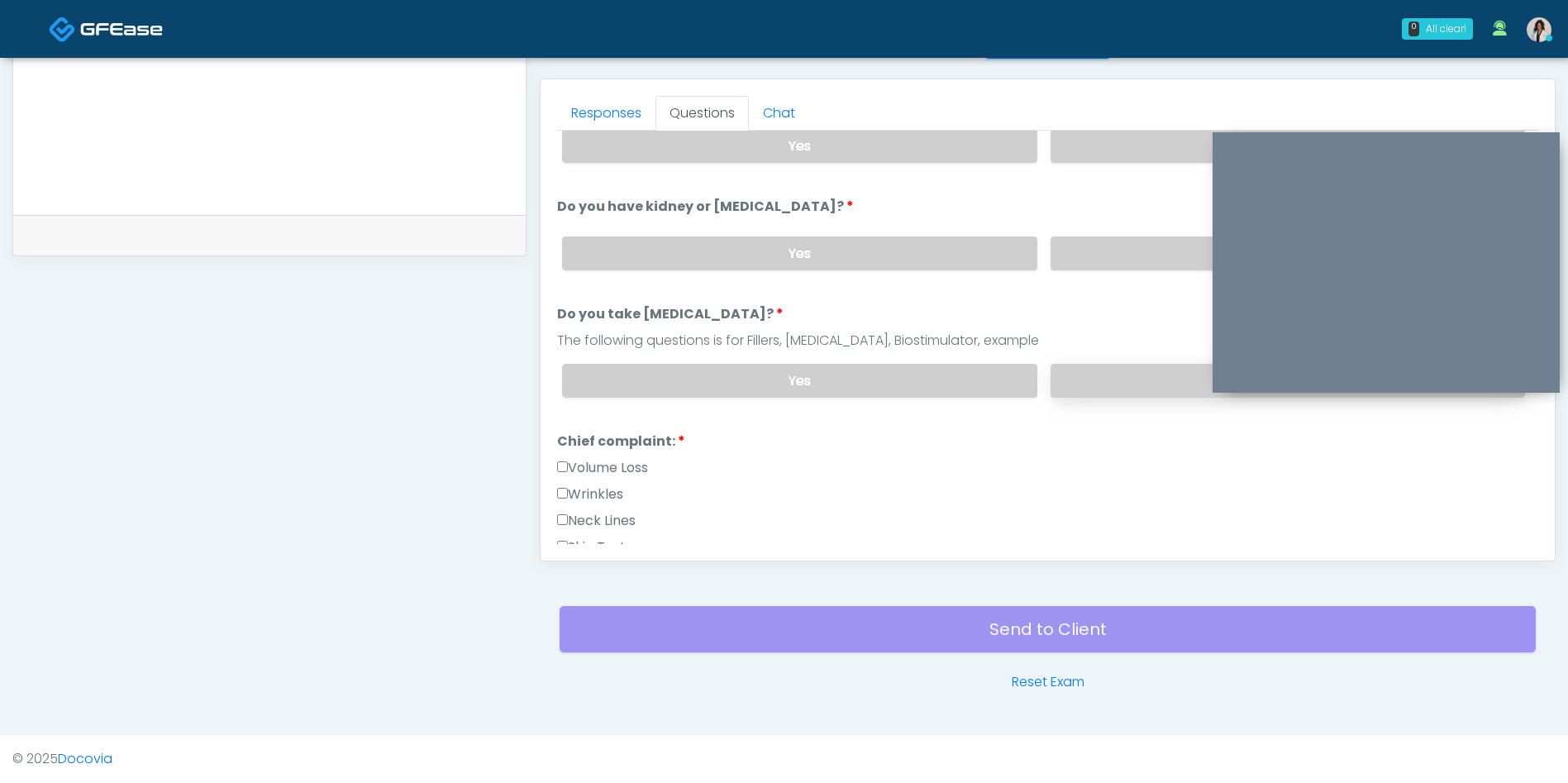
click at [1100, 375] on label "No" at bounding box center [1288, 380] width 475 height 34
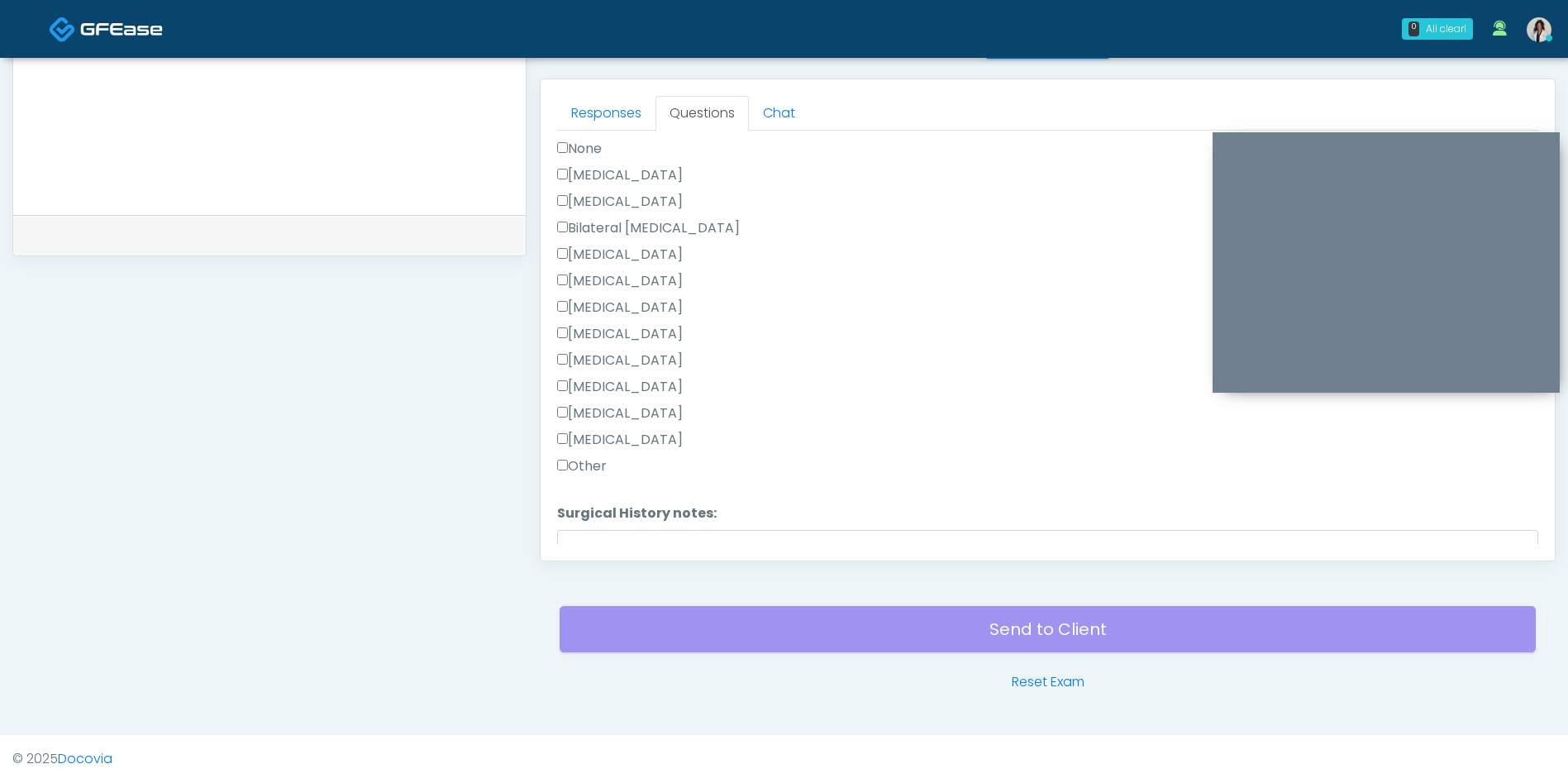
scroll to position [1029, 0]
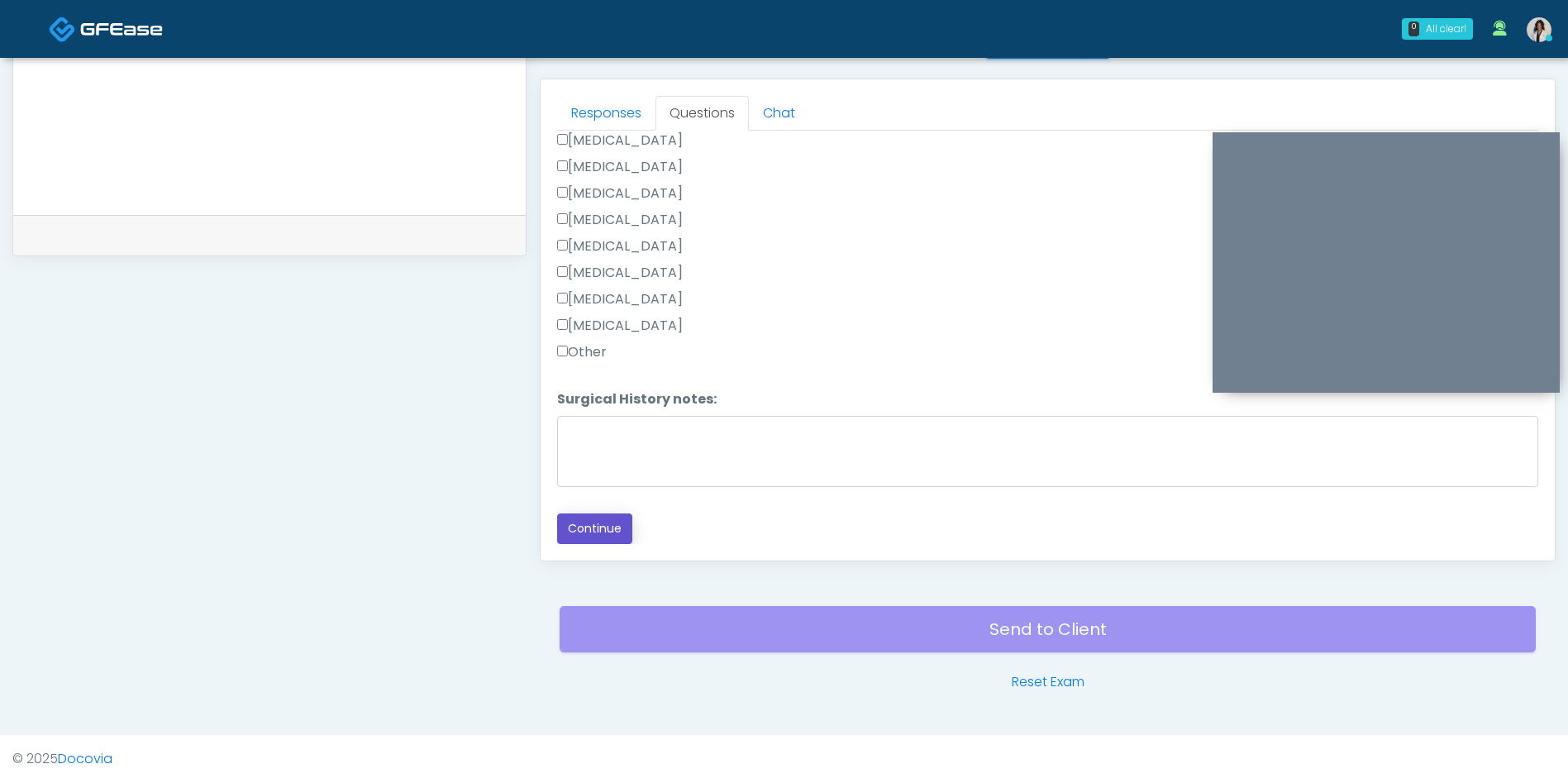
click at [592, 535] on button "Continue" at bounding box center [595, 528] width 75 height 30
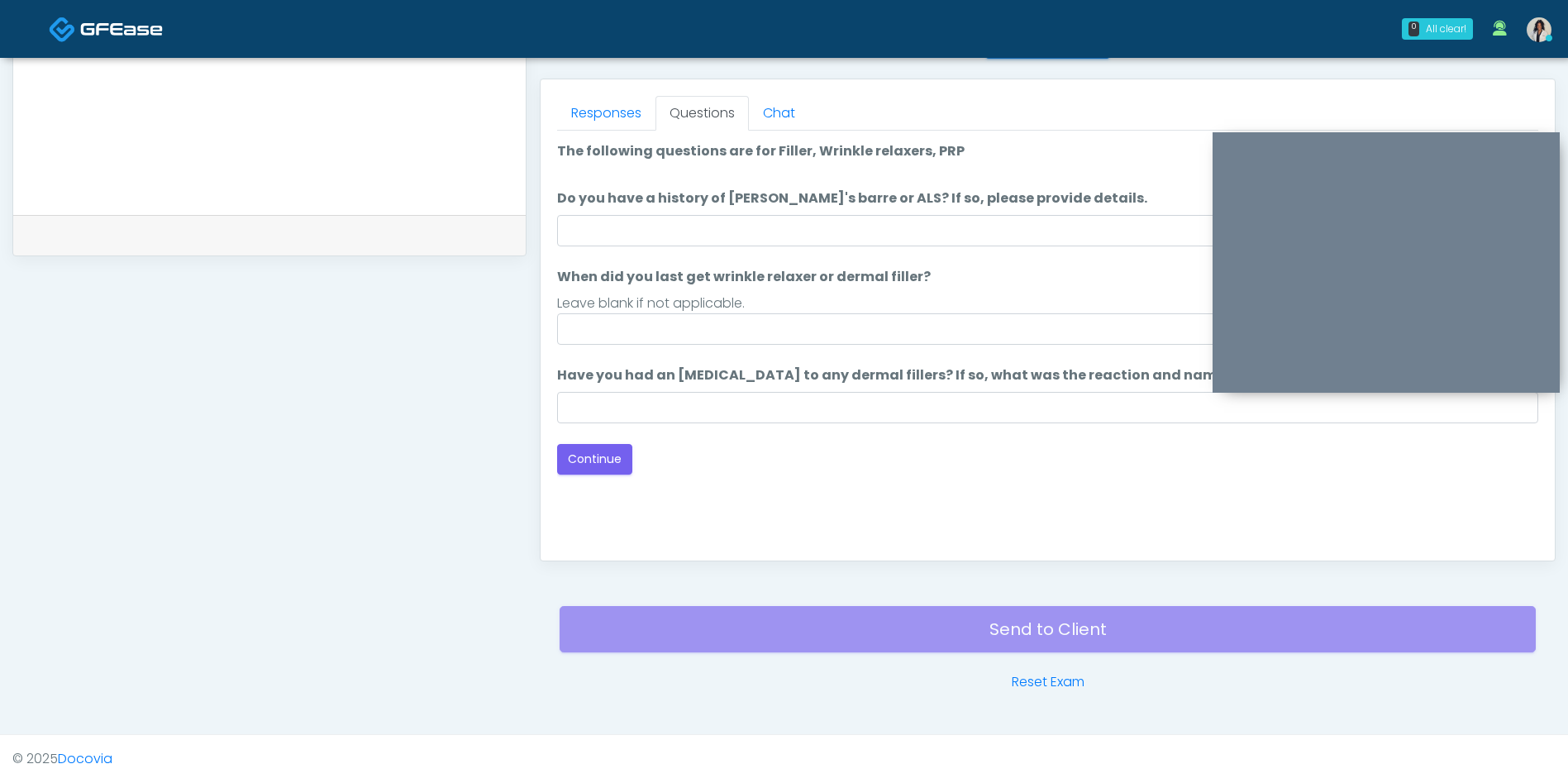
scroll to position [0, 0]
click at [1007, 226] on input "Do you have a history of Guillain's barre or ALS? If so, please provide details." at bounding box center [1047, 231] width 981 height 31
type input "**"
click at [902, 408] on input "Have you had an allergic response to any dermal fillers? If so, what was the re…" at bounding box center [1047, 408] width 981 height 31
type input "**"
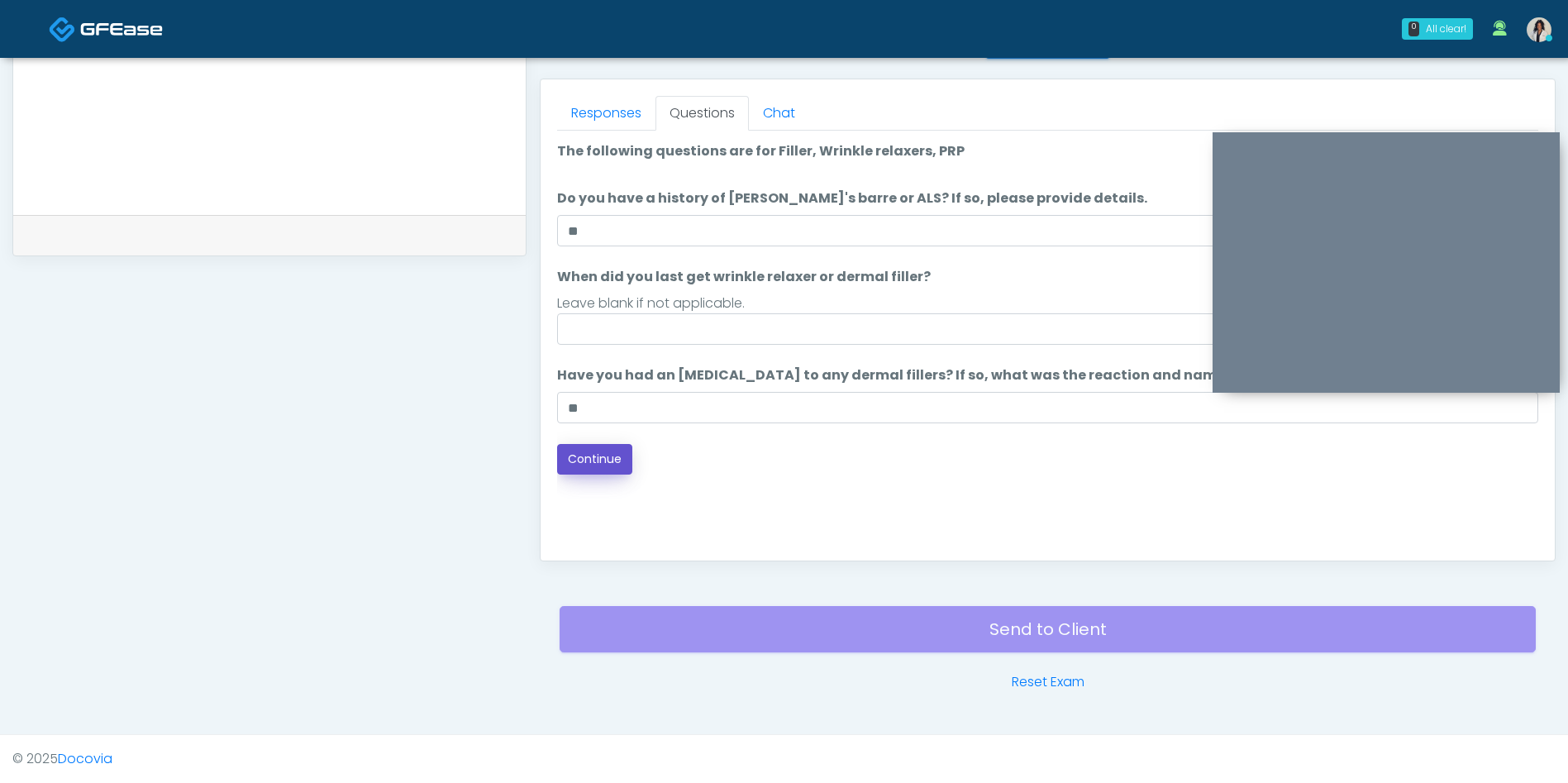
click at [591, 462] on button "Continue" at bounding box center [595, 459] width 75 height 30
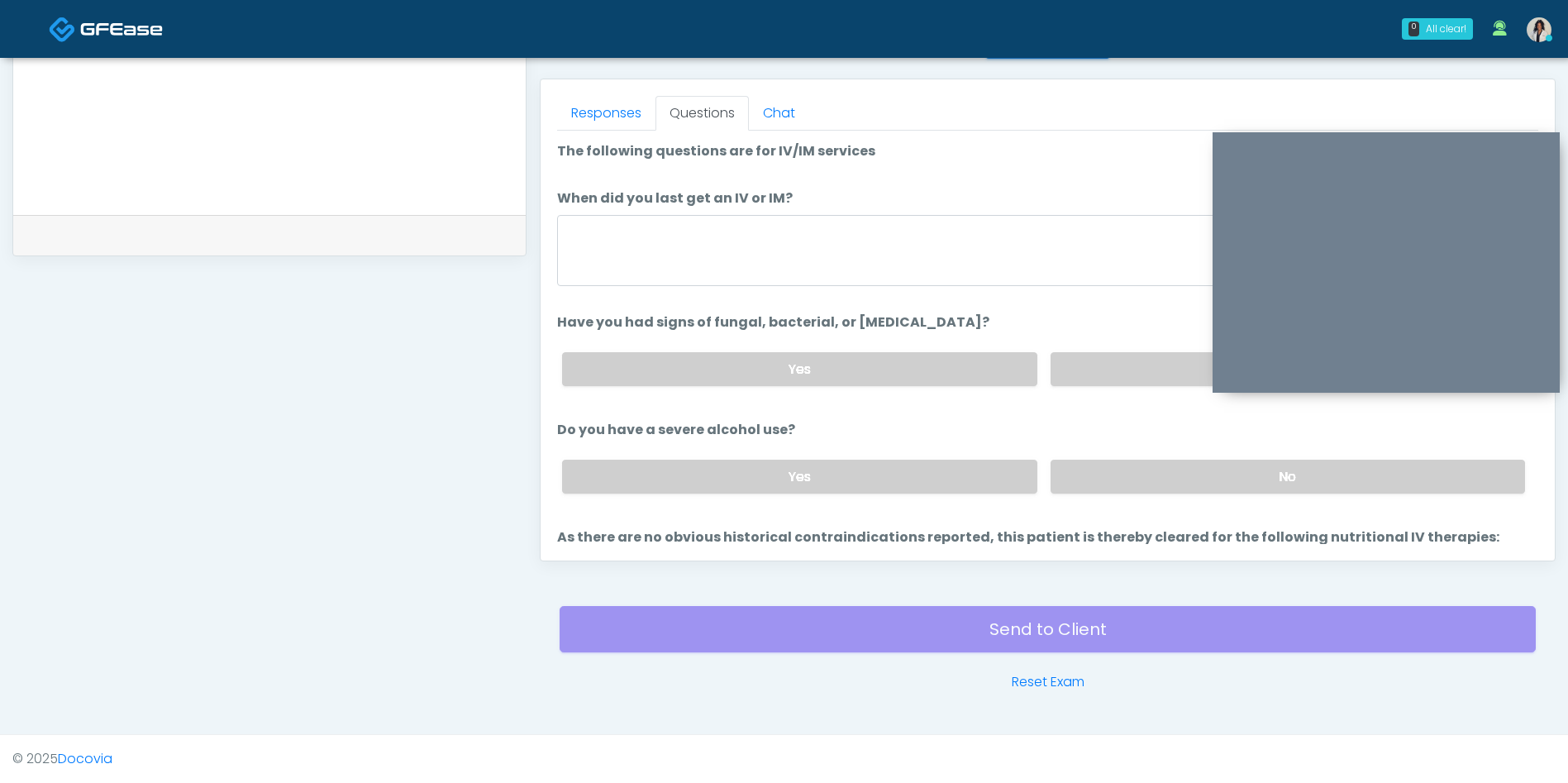
scroll to position [37, 0]
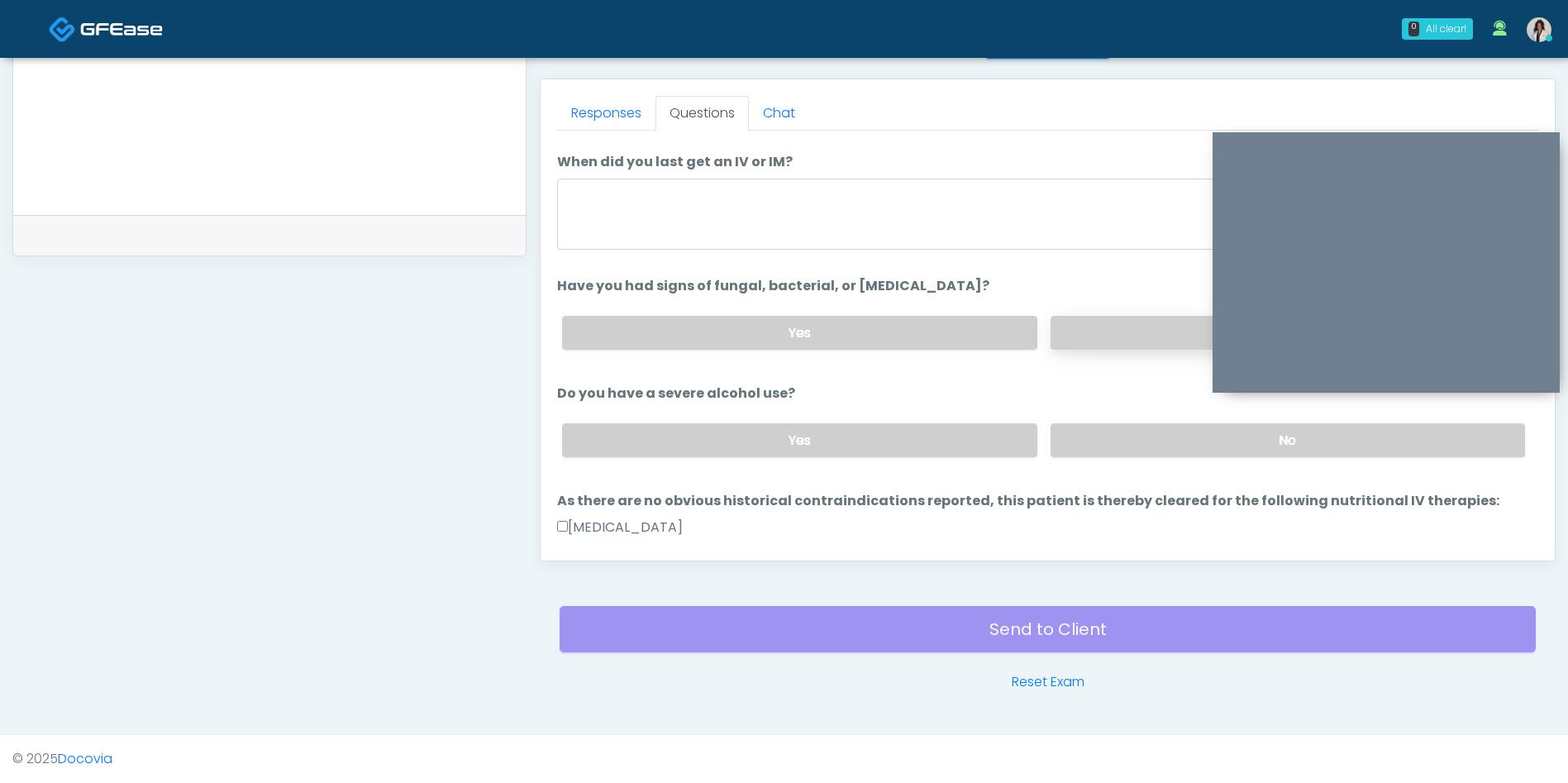
click at [1168, 323] on label "No" at bounding box center [1288, 332] width 475 height 34
click at [1135, 432] on label "No" at bounding box center [1288, 440] width 475 height 34
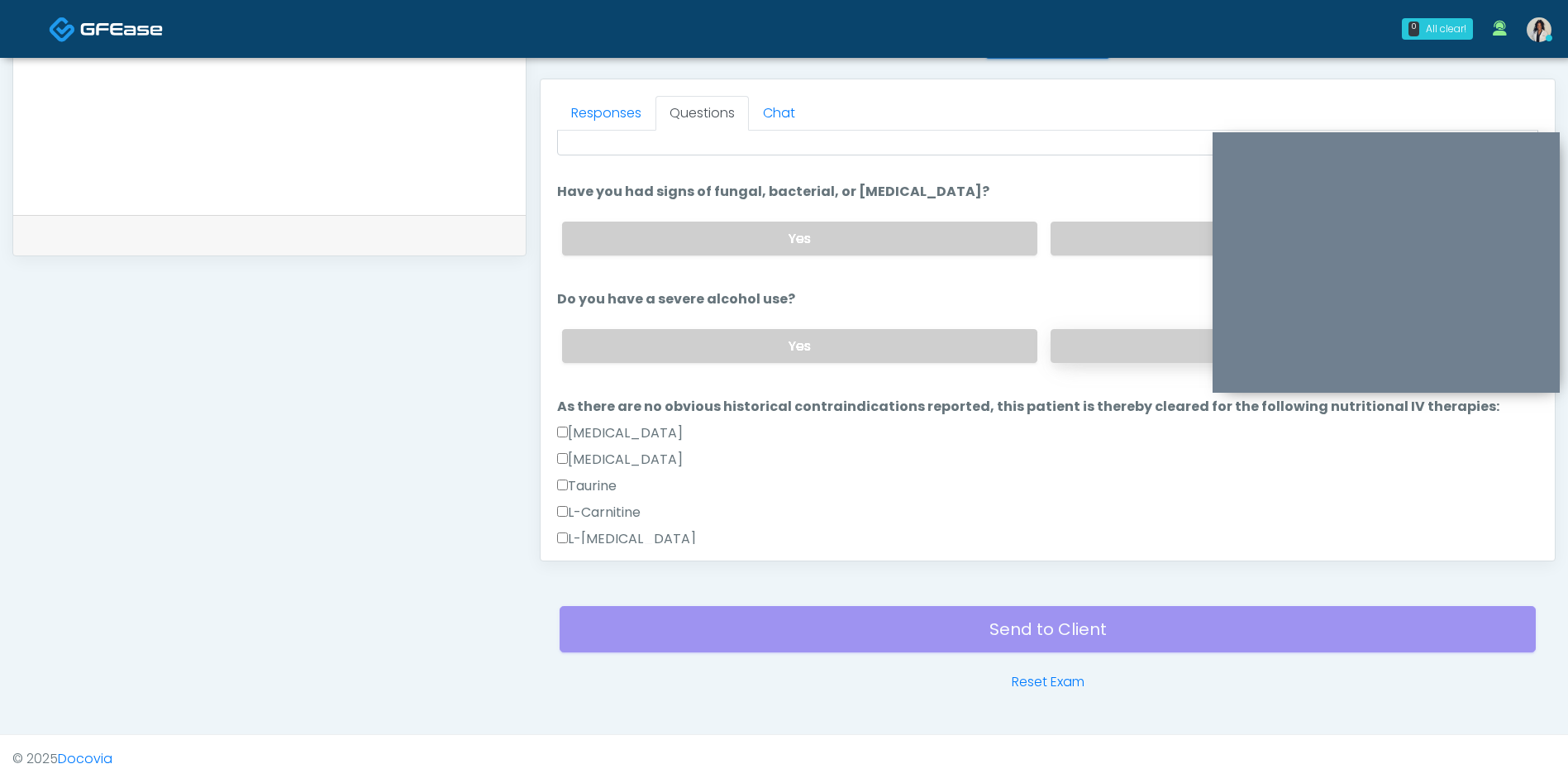
scroll to position [151, 0]
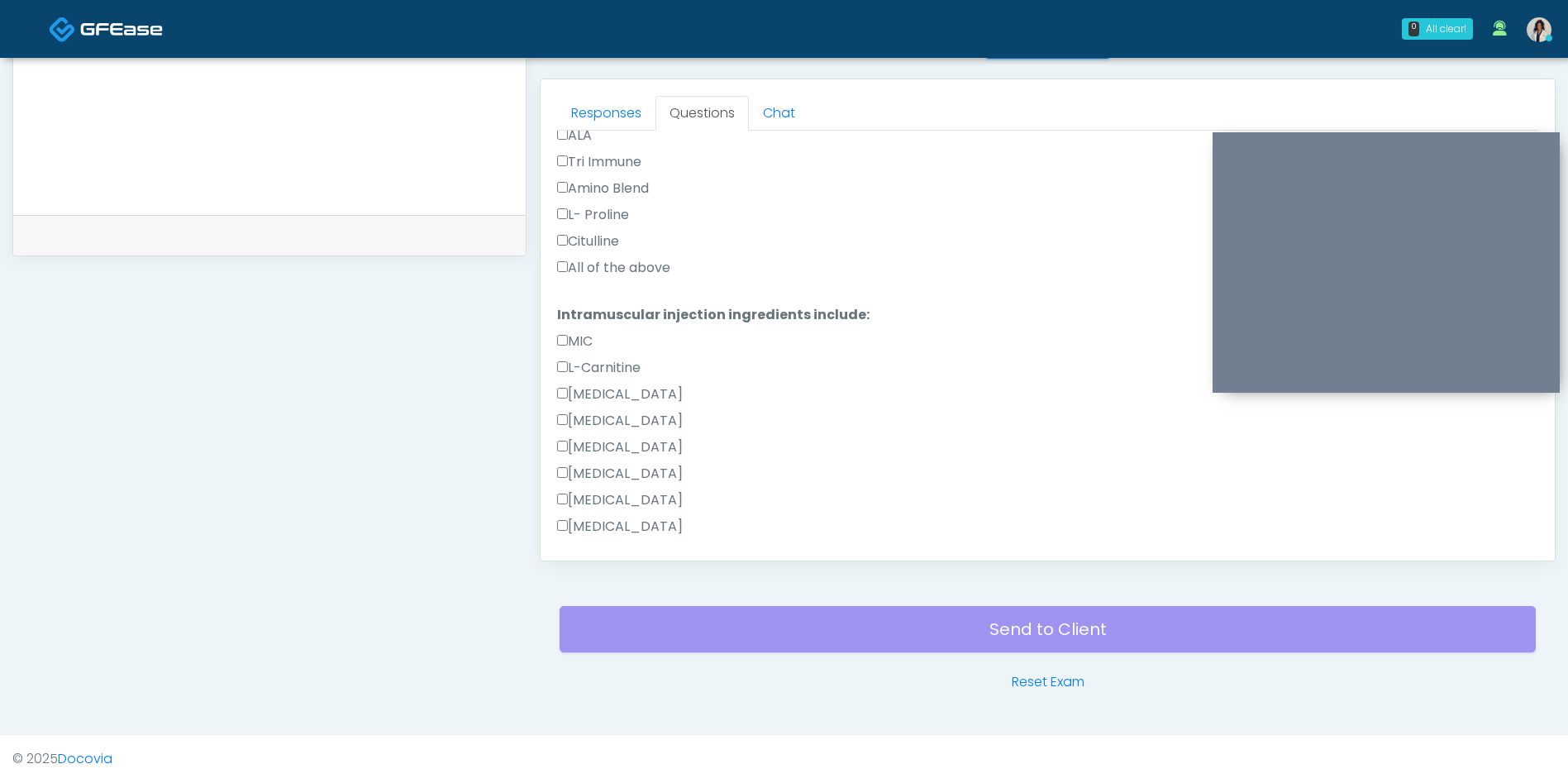
click at [657, 277] on label "All of the above" at bounding box center [613, 268] width 113 height 20
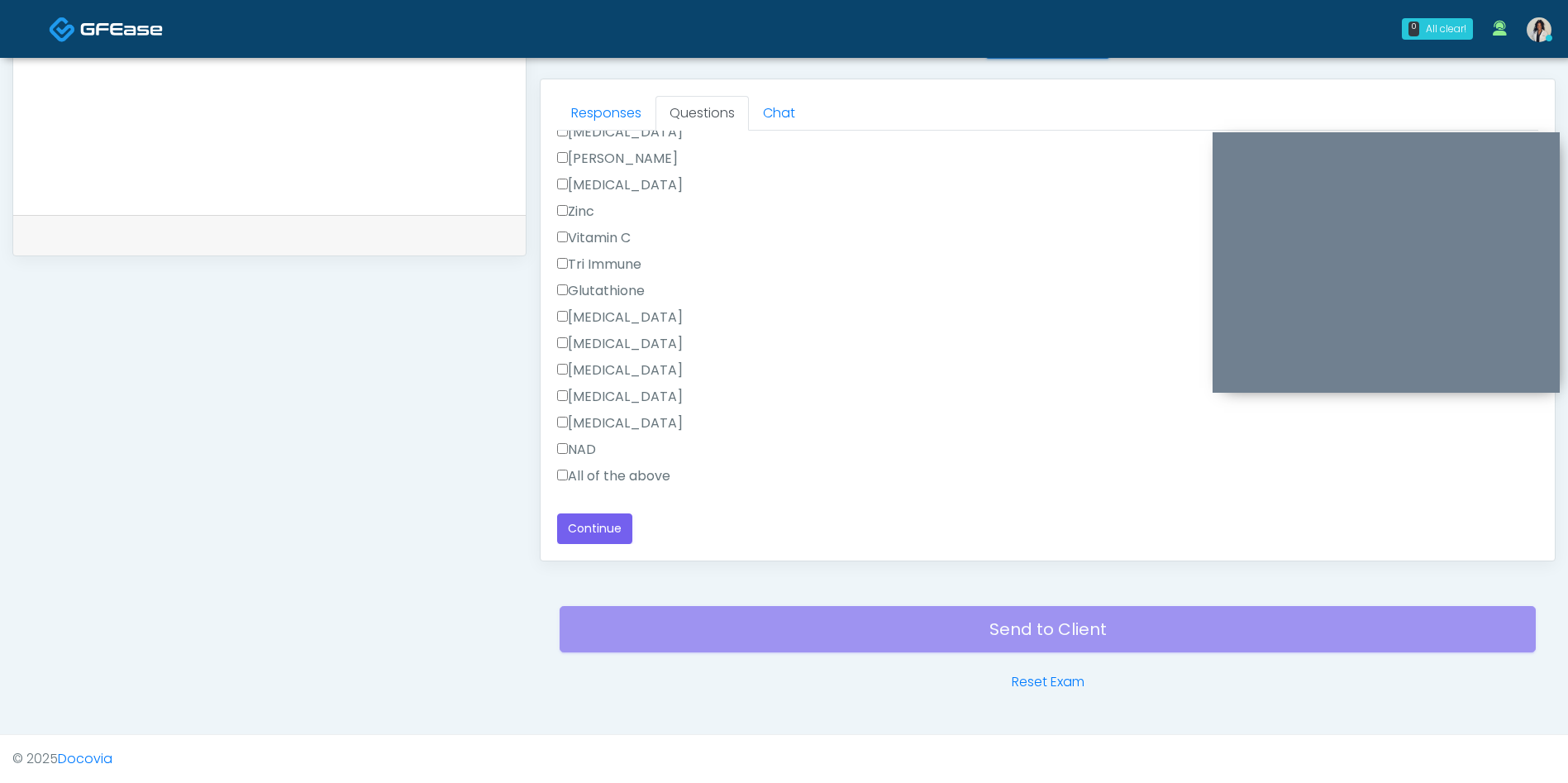
click at [635, 479] on label "All of the above" at bounding box center [613, 477] width 113 height 20
click at [596, 538] on button "Continue" at bounding box center [595, 528] width 75 height 30
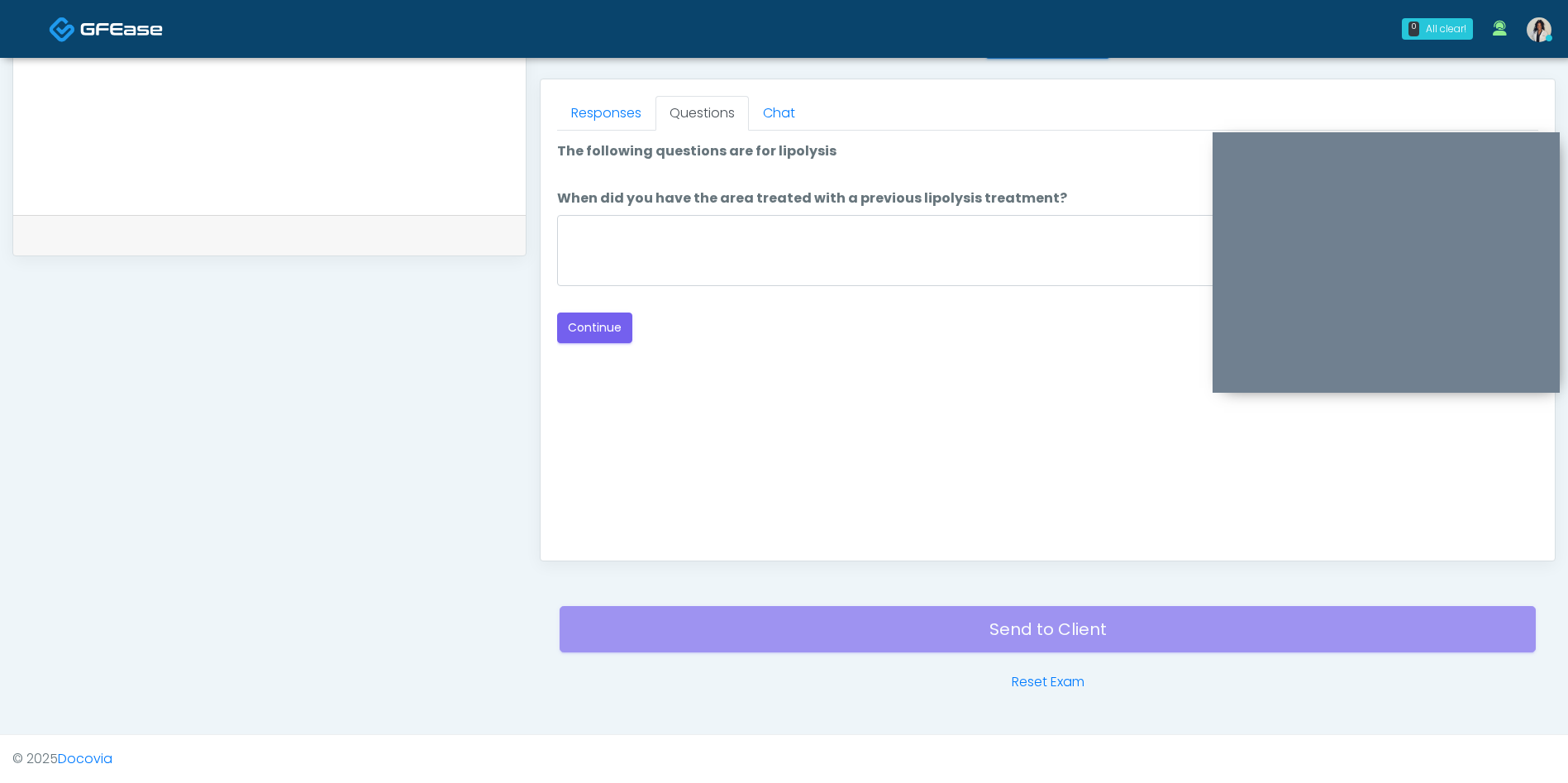
scroll to position [0, 0]
click at [912, 239] on textarea "When did you have the area treated with a previous lipolysis treatment?" at bounding box center [1047, 250] width 981 height 71
type textarea "***"
click at [586, 336] on button "Continue" at bounding box center [595, 328] width 75 height 30
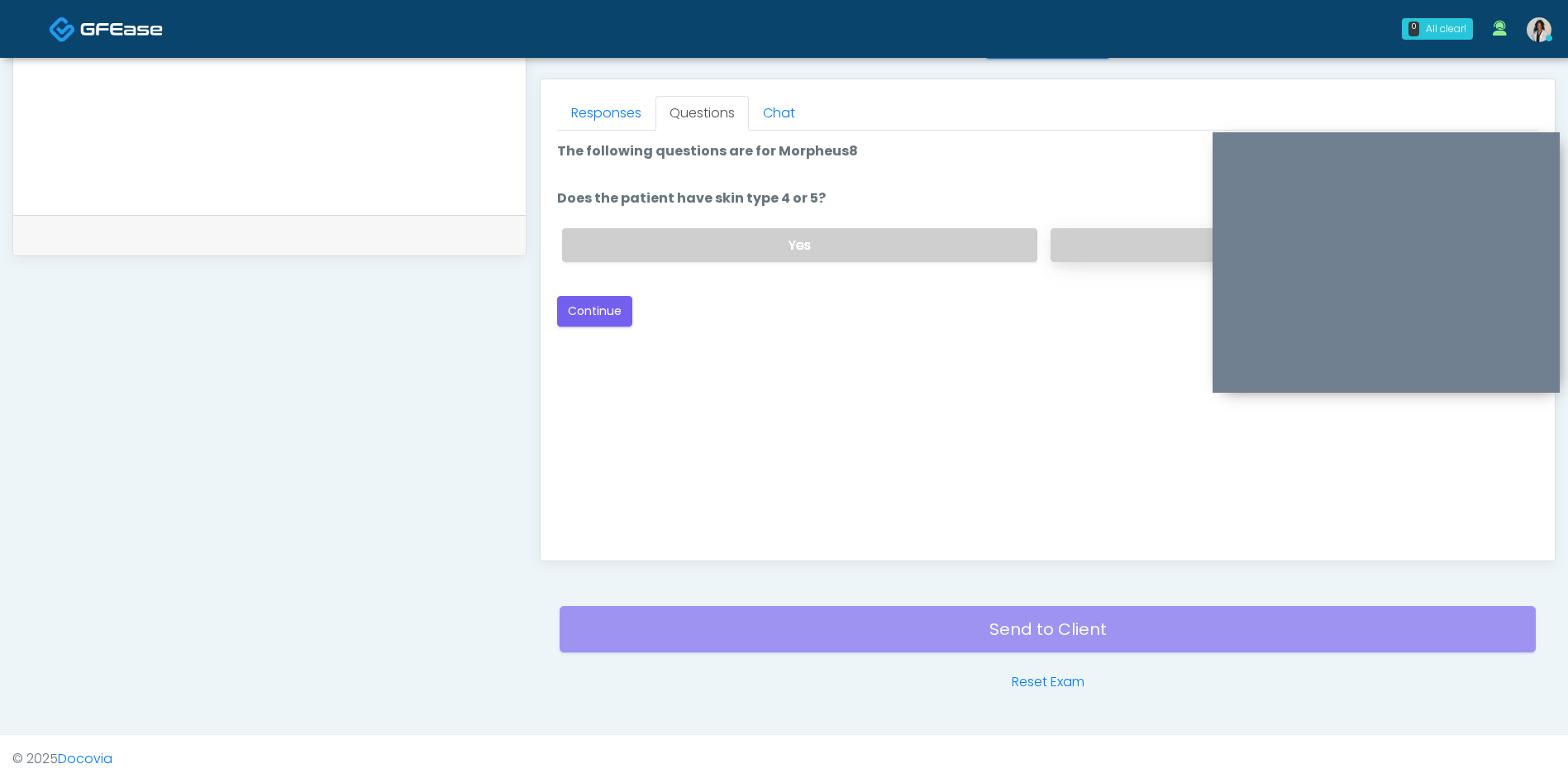
click at [1125, 243] on label "No" at bounding box center [1288, 245] width 475 height 34
click at [621, 316] on button "Continue" at bounding box center [595, 311] width 75 height 30
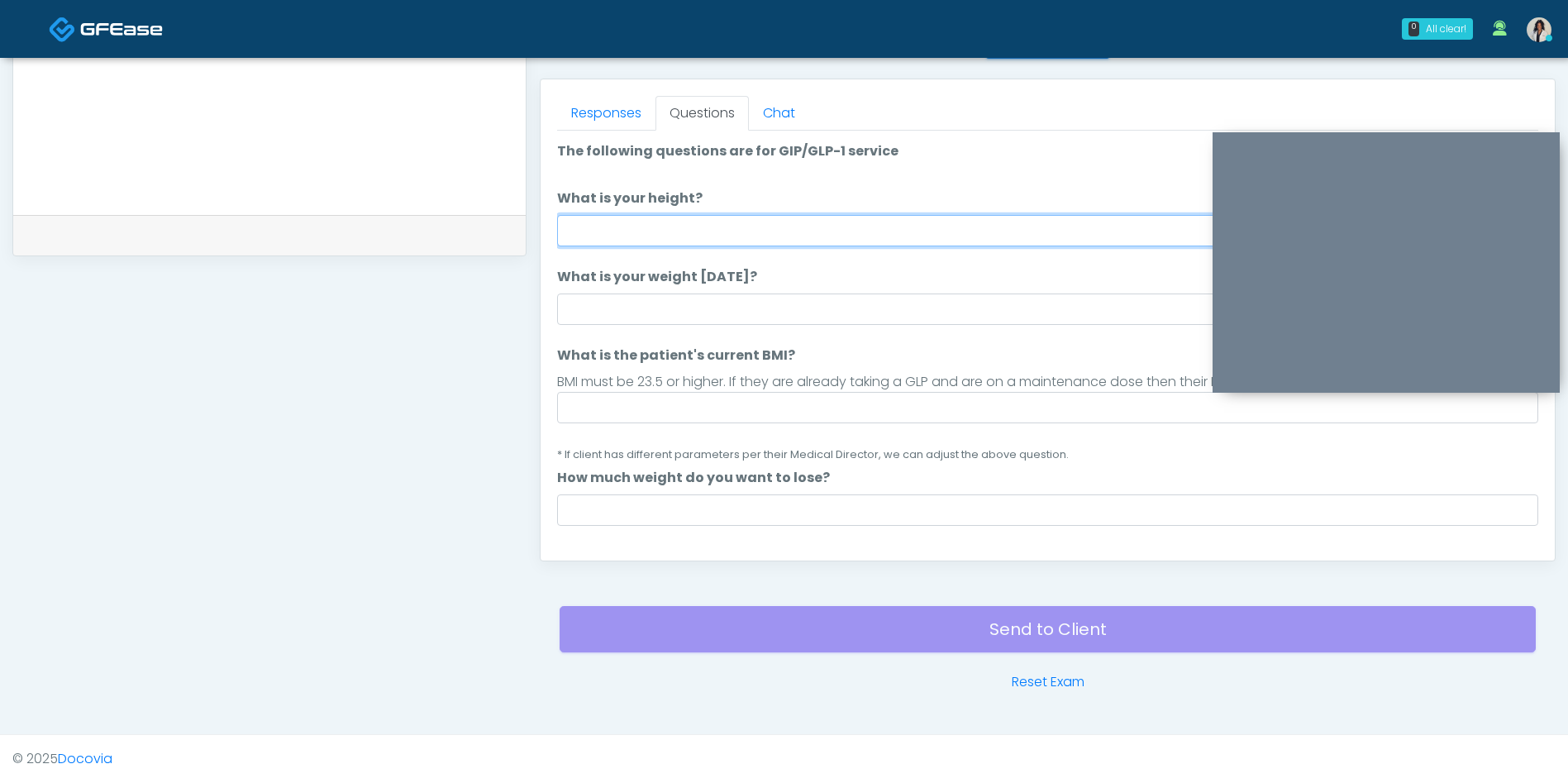
click at [944, 234] on input "What is your height?" at bounding box center [1047, 231] width 981 height 31
type input "***"
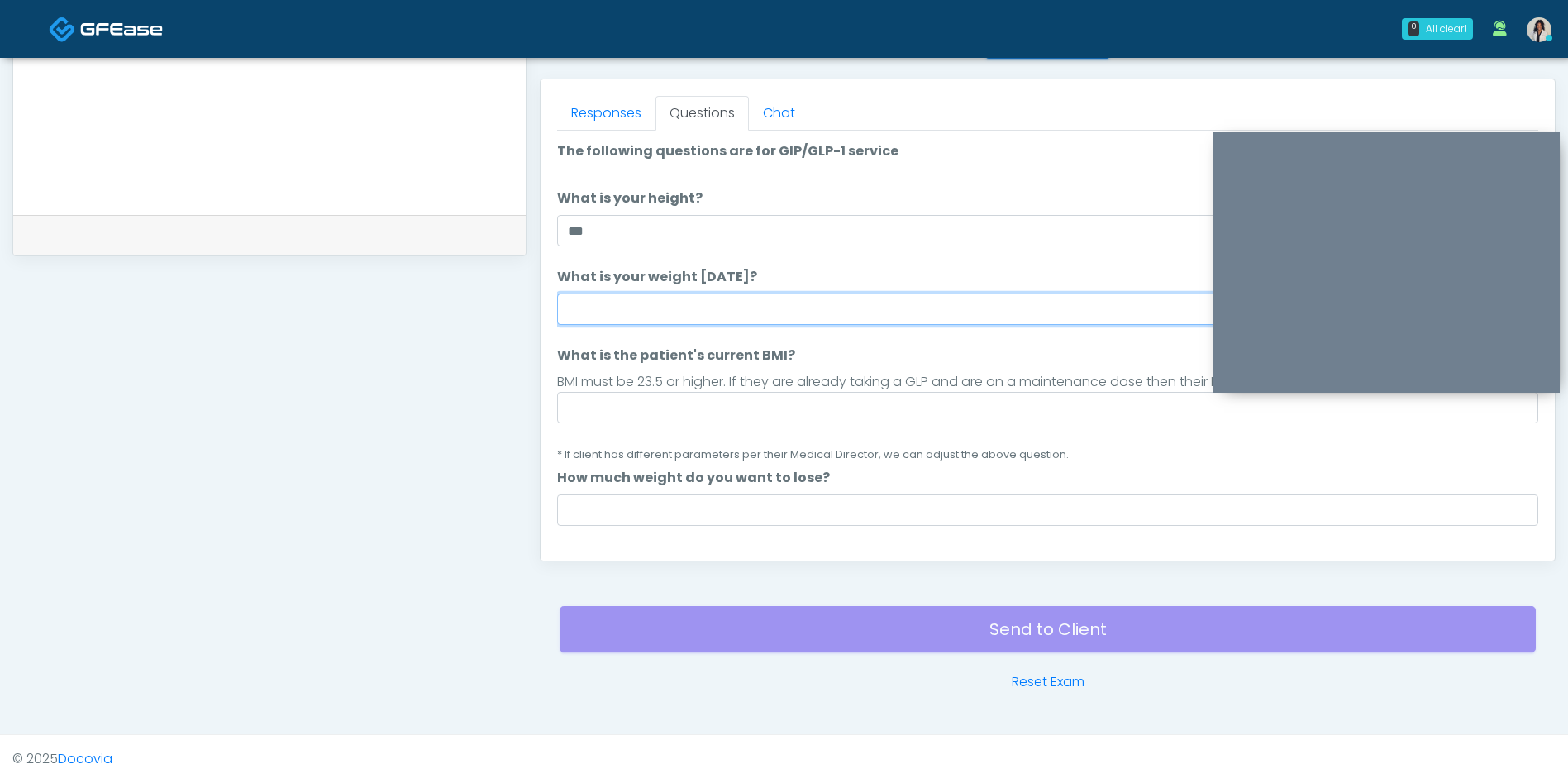
click at [741, 312] on input "What is your weight [DATE]?" at bounding box center [1047, 309] width 981 height 31
type input "***"
click at [860, 401] on input "What is the patient's current BMI?" at bounding box center [1047, 408] width 981 height 31
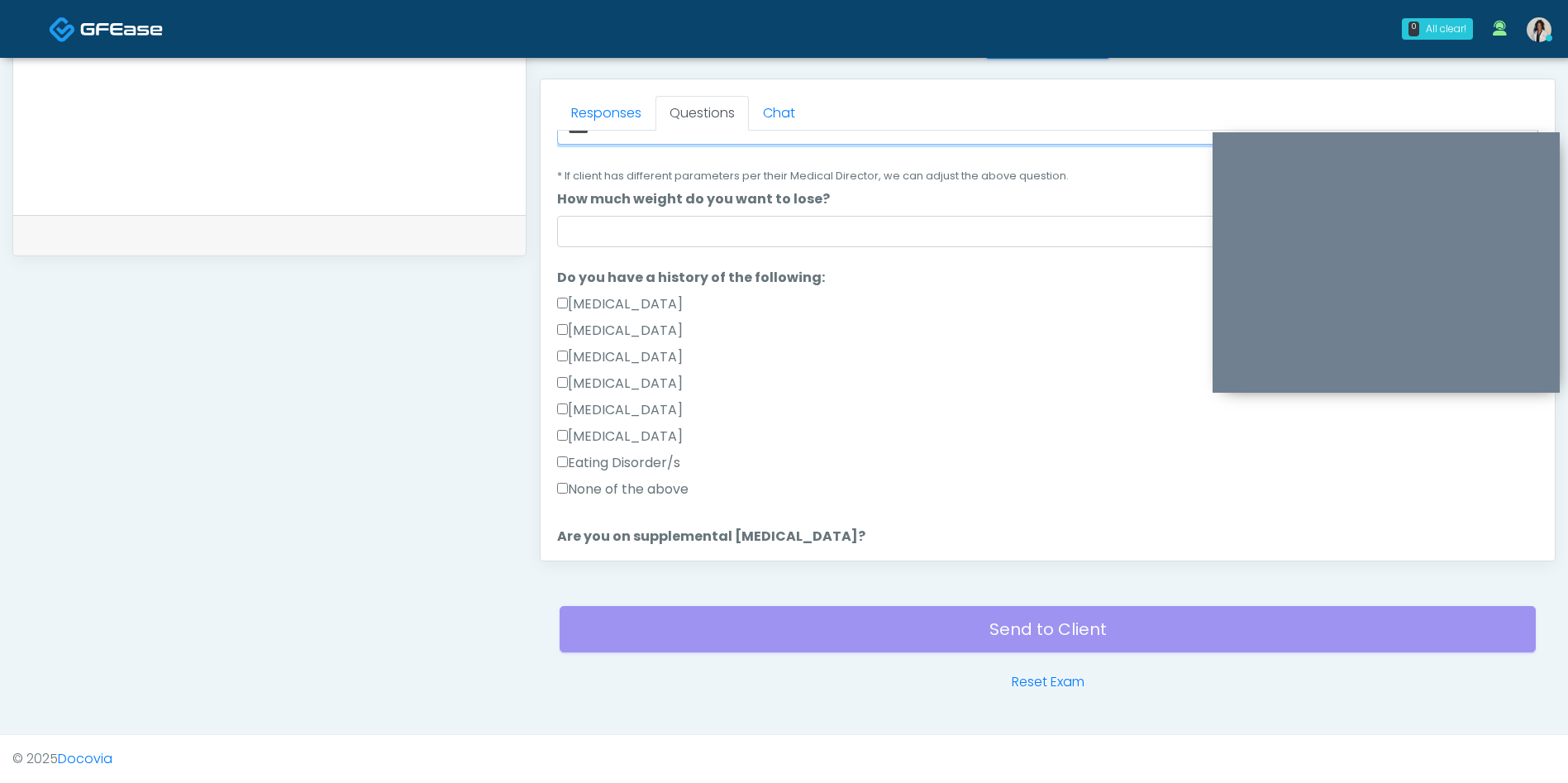
type input "****"
click at [655, 494] on label "None of the above" at bounding box center [623, 489] width 132 height 20
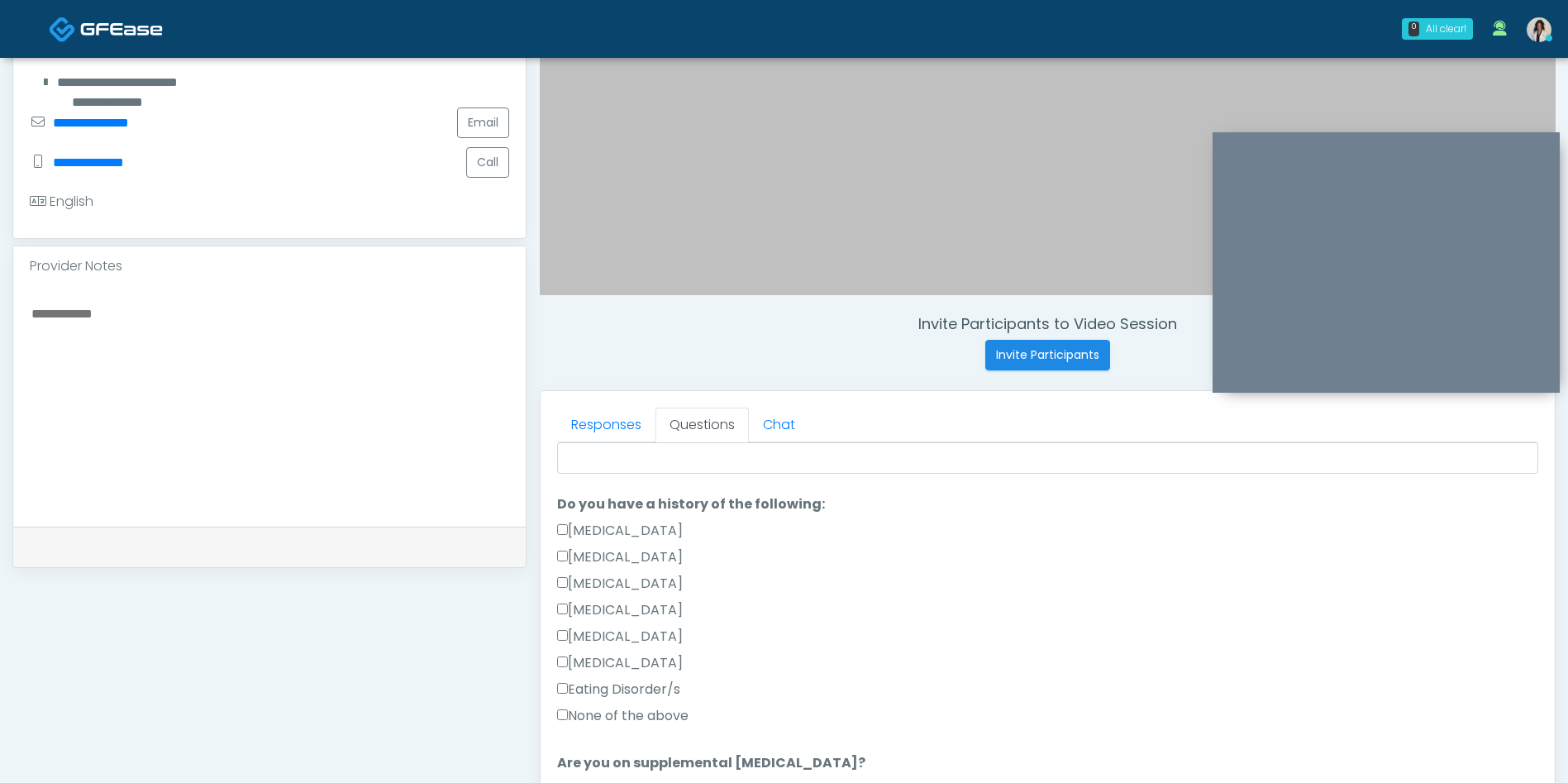
scroll to position [379, 0]
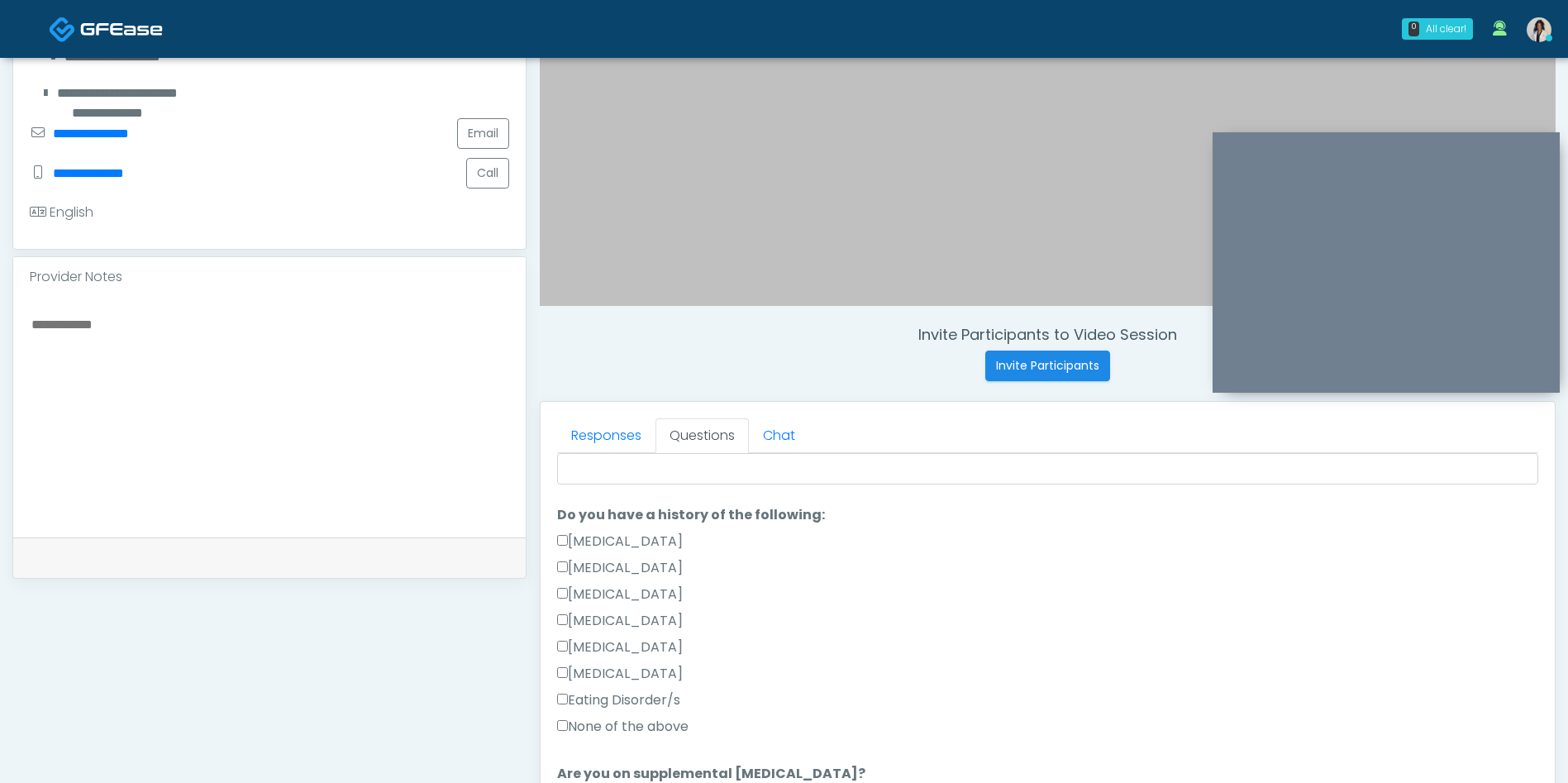
click at [362, 401] on textarea at bounding box center [269, 414] width 479 height 202
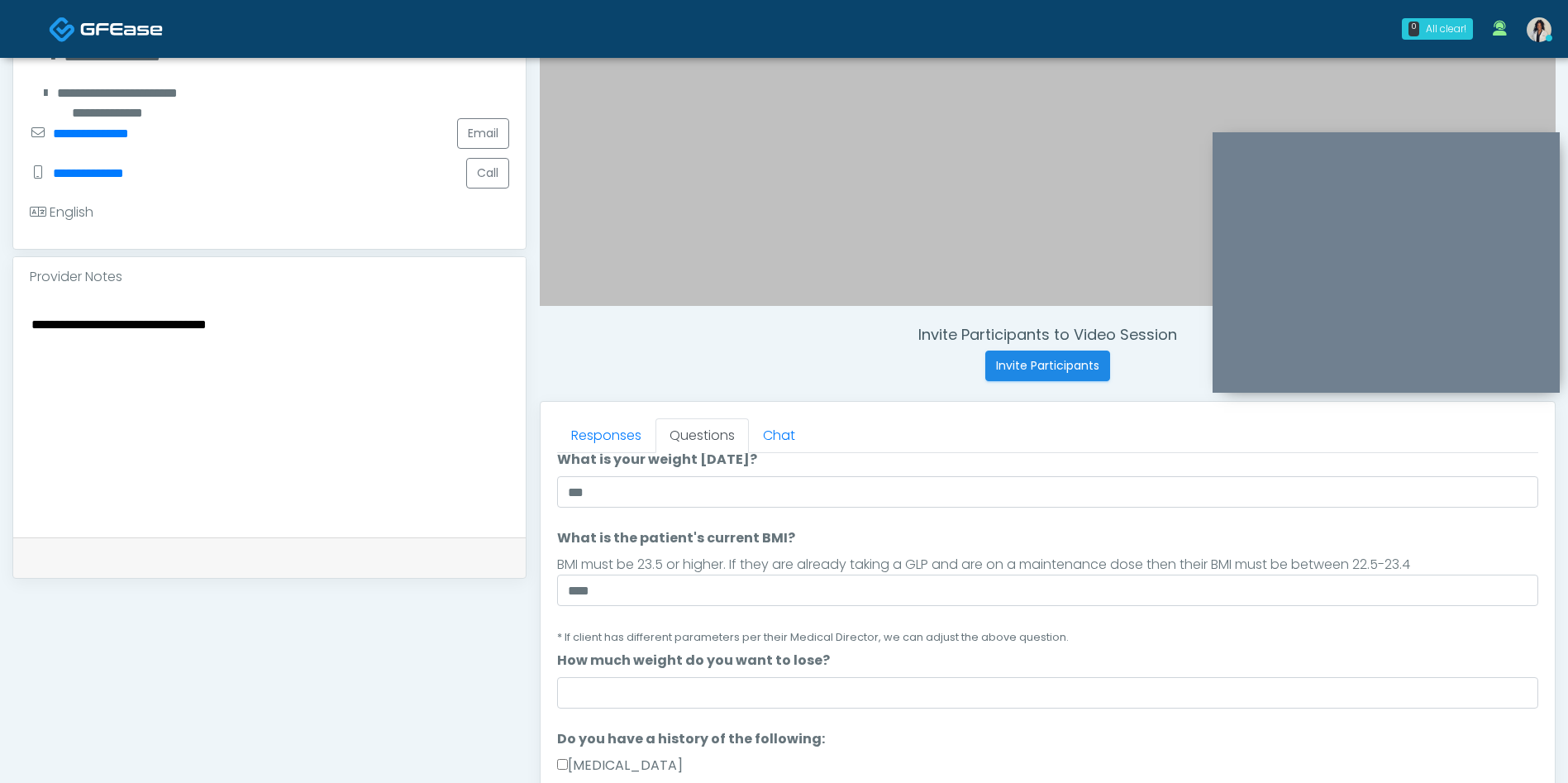
scroll to position [114, 0]
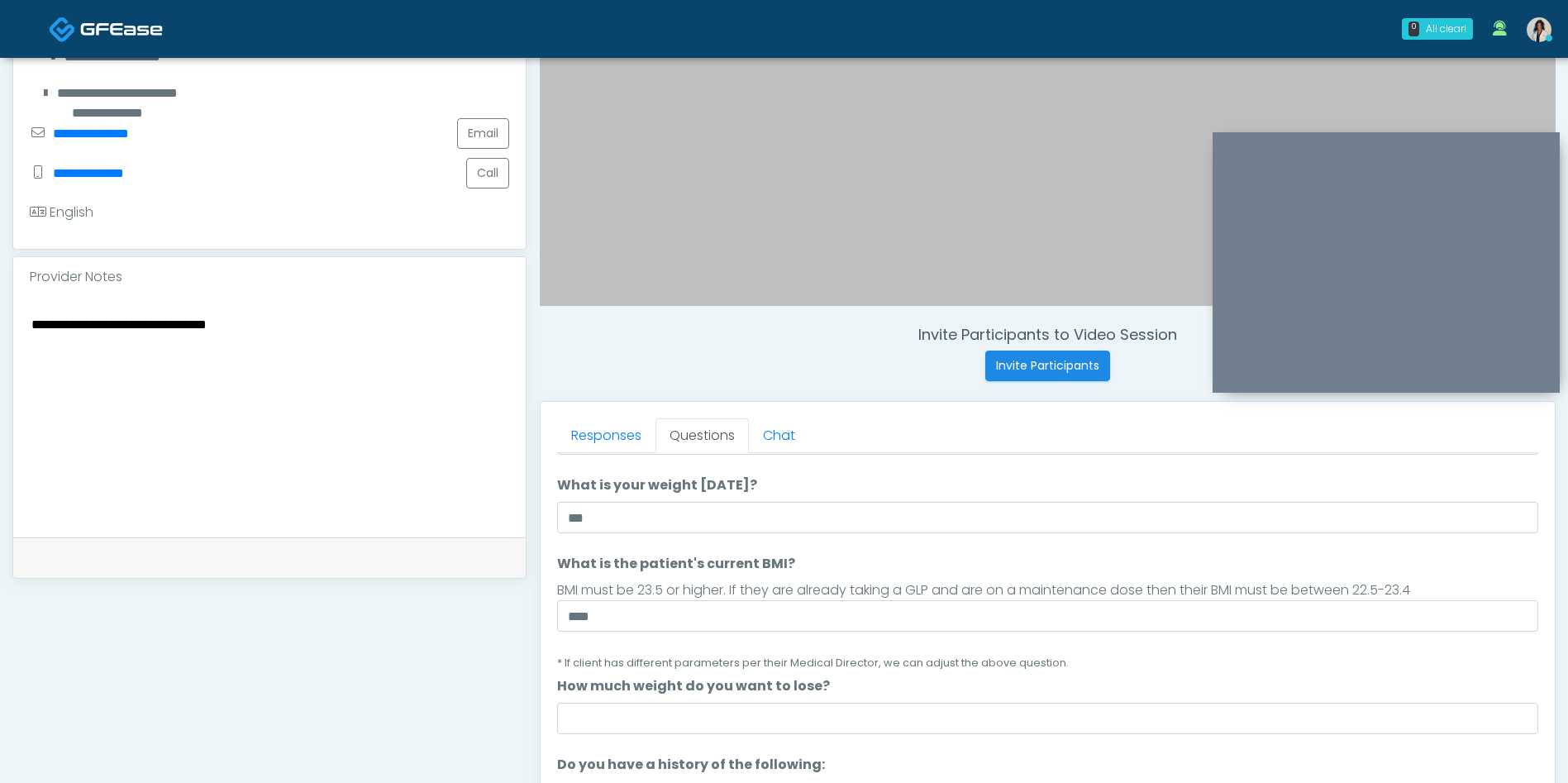
type textarea "**********"
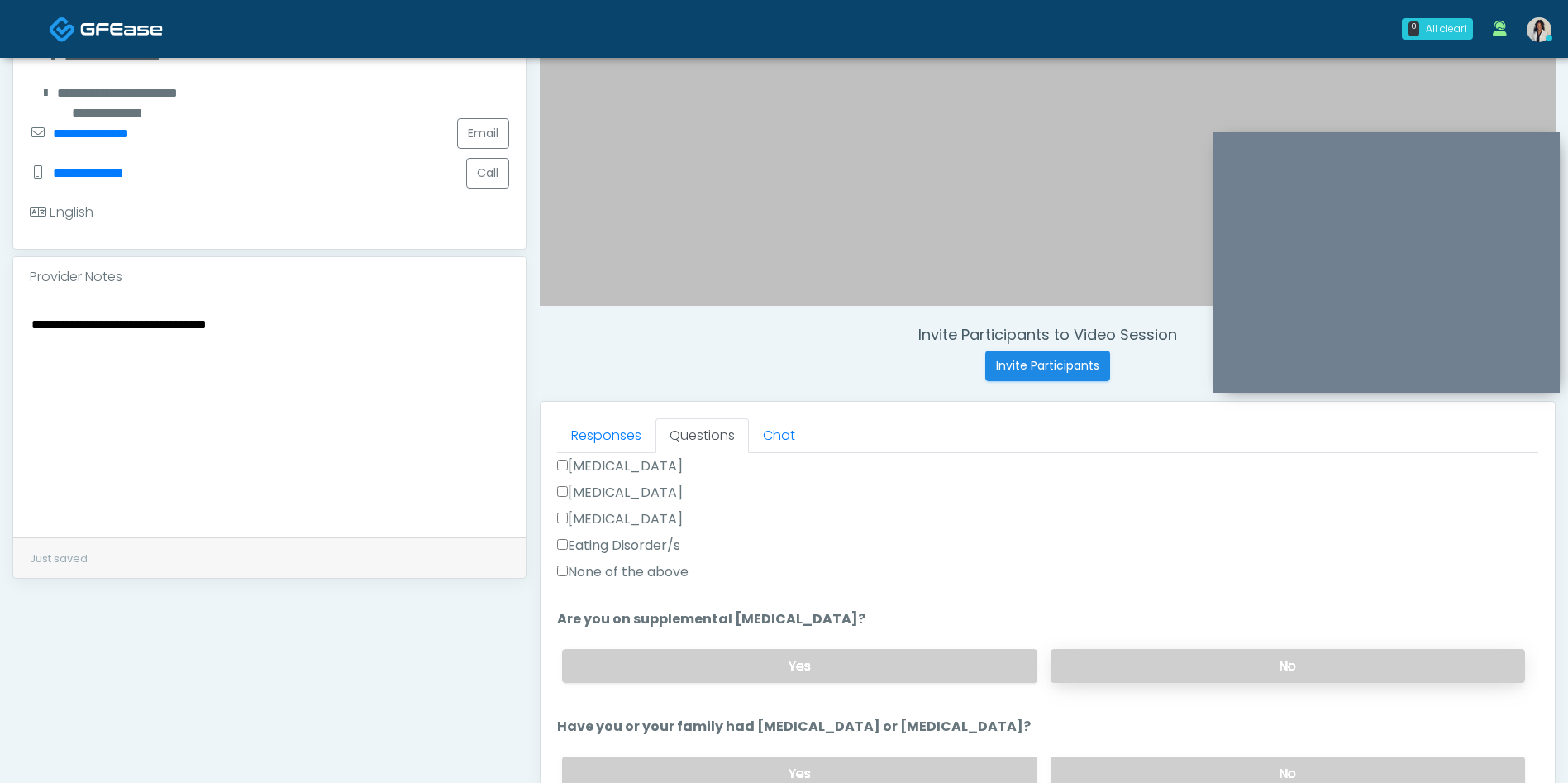
click at [1113, 681] on label "No" at bounding box center [1288, 665] width 475 height 34
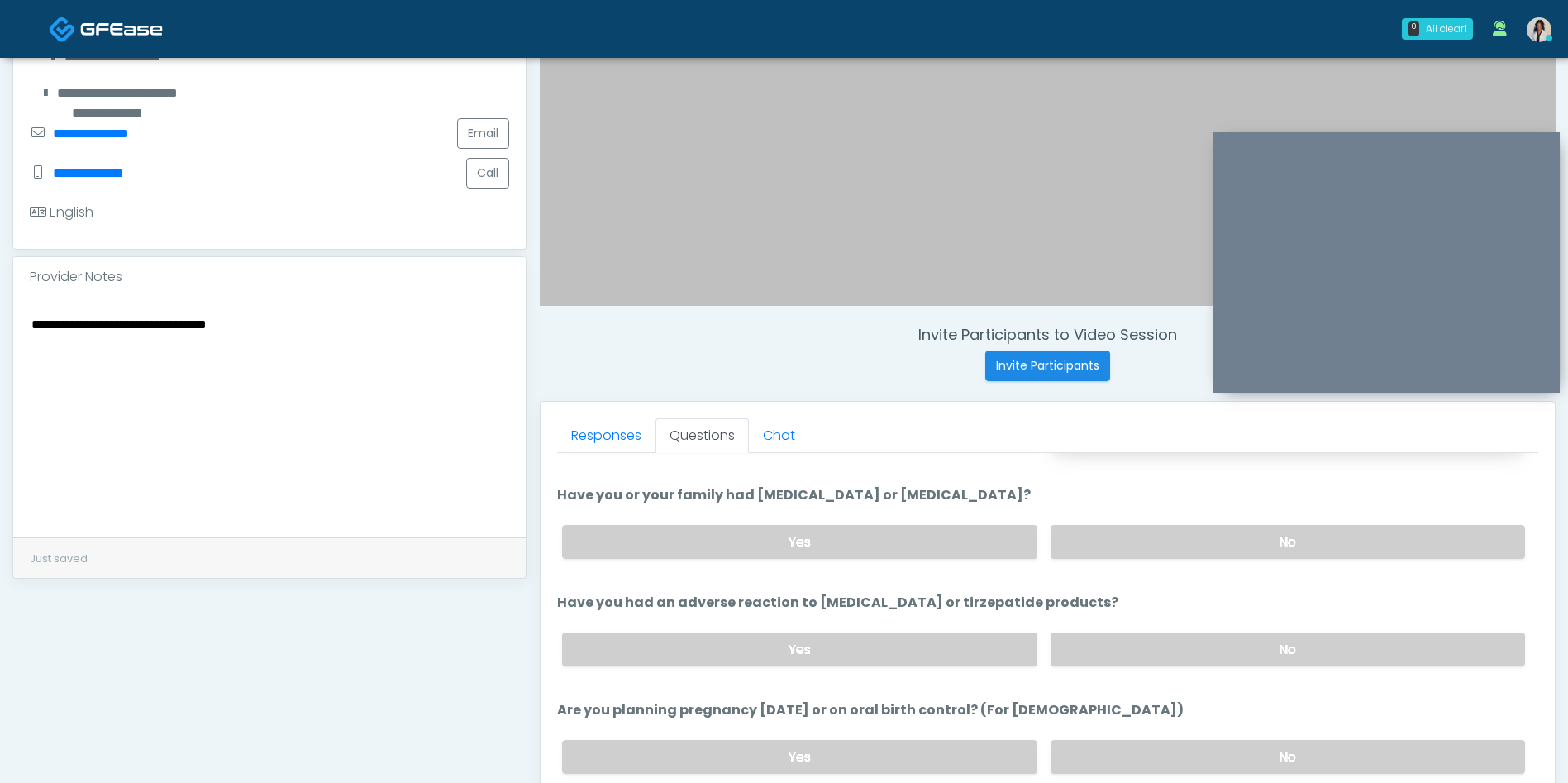
scroll to position [755, 0]
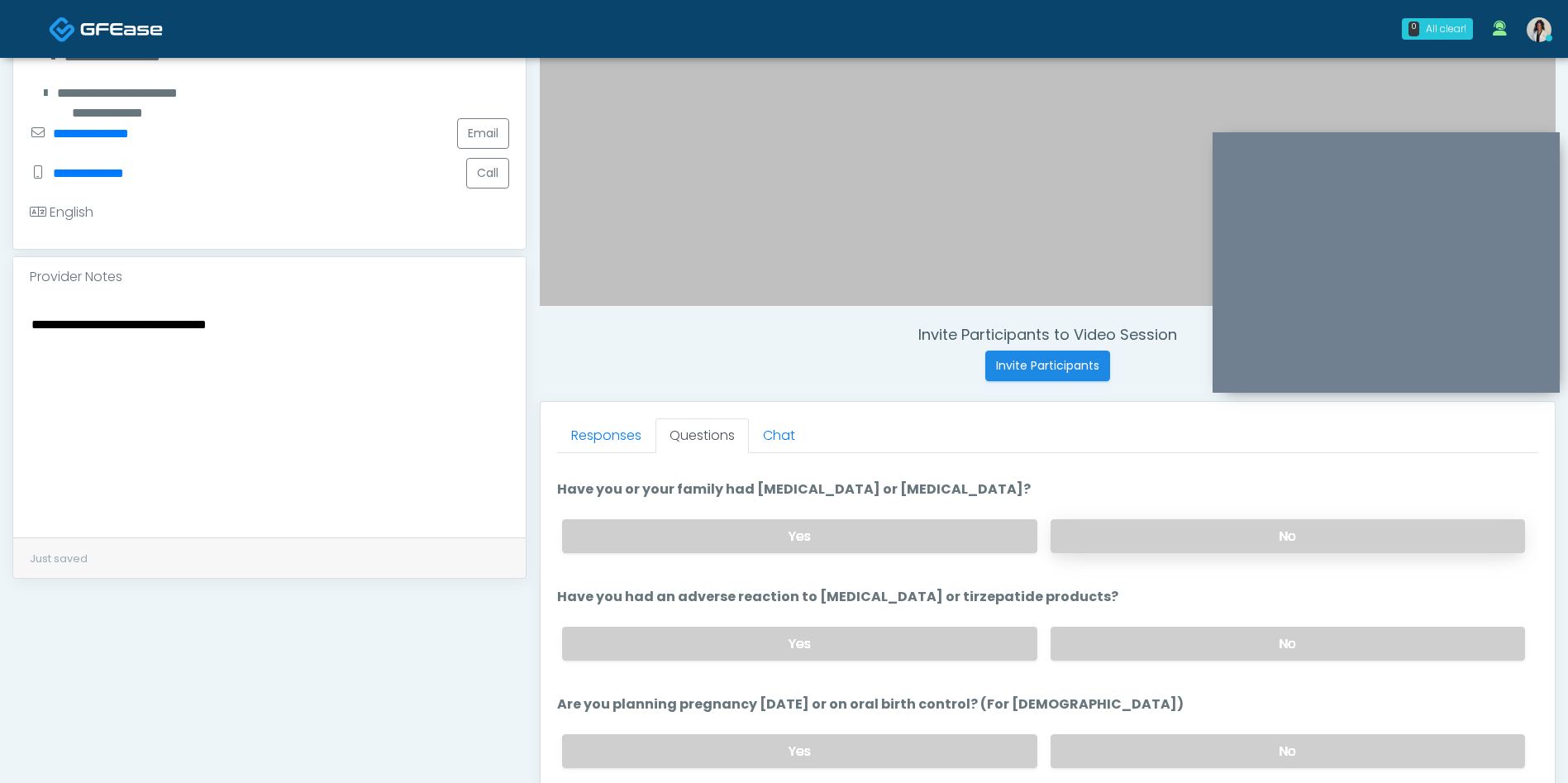
click at [1129, 538] on label "No" at bounding box center [1288, 535] width 475 height 34
click at [1125, 647] on label "No" at bounding box center [1288, 643] width 475 height 34
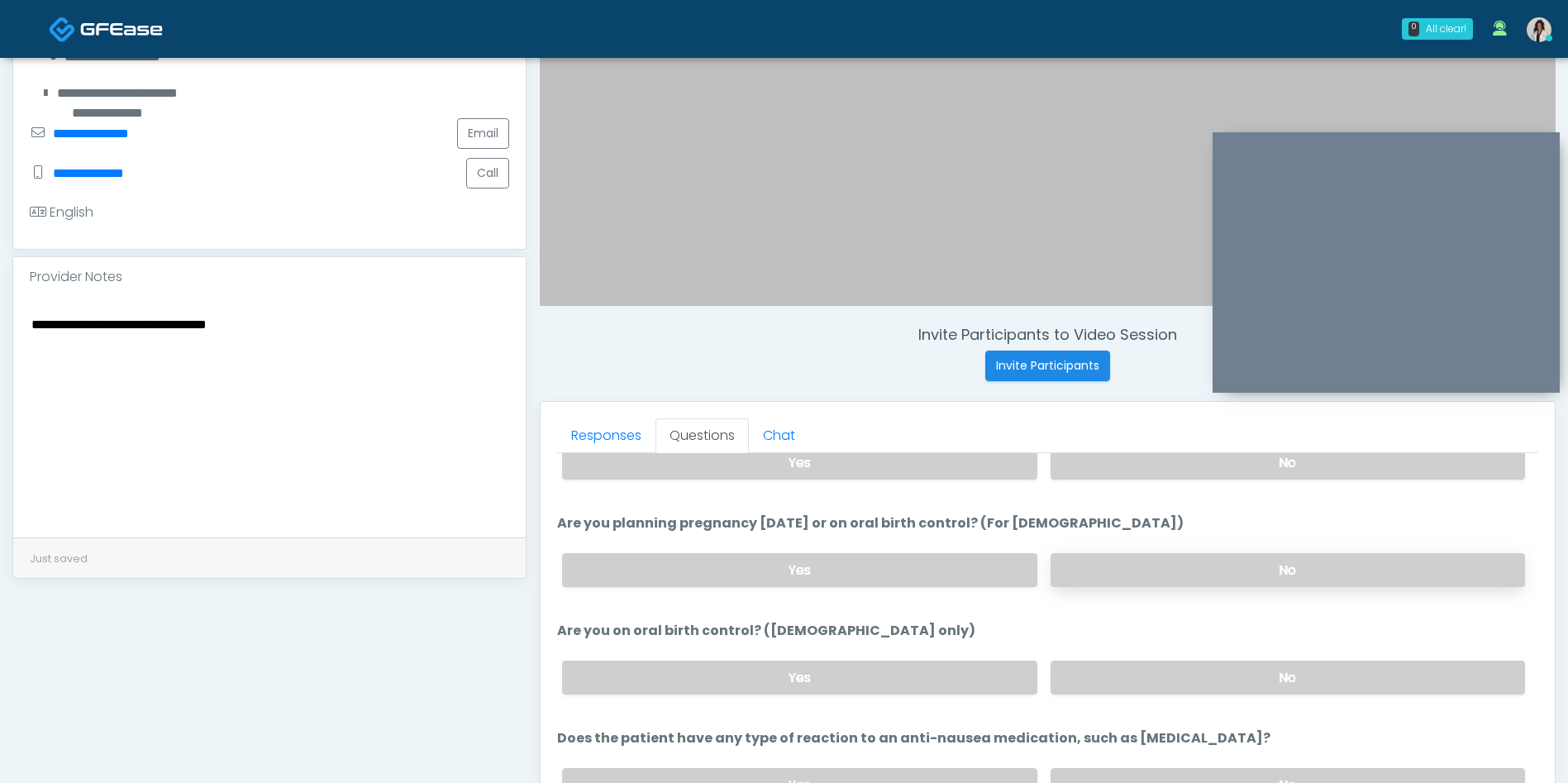
click at [1130, 554] on label "No" at bounding box center [1288, 570] width 475 height 34
click at [1117, 668] on label "No" at bounding box center [1288, 677] width 475 height 34
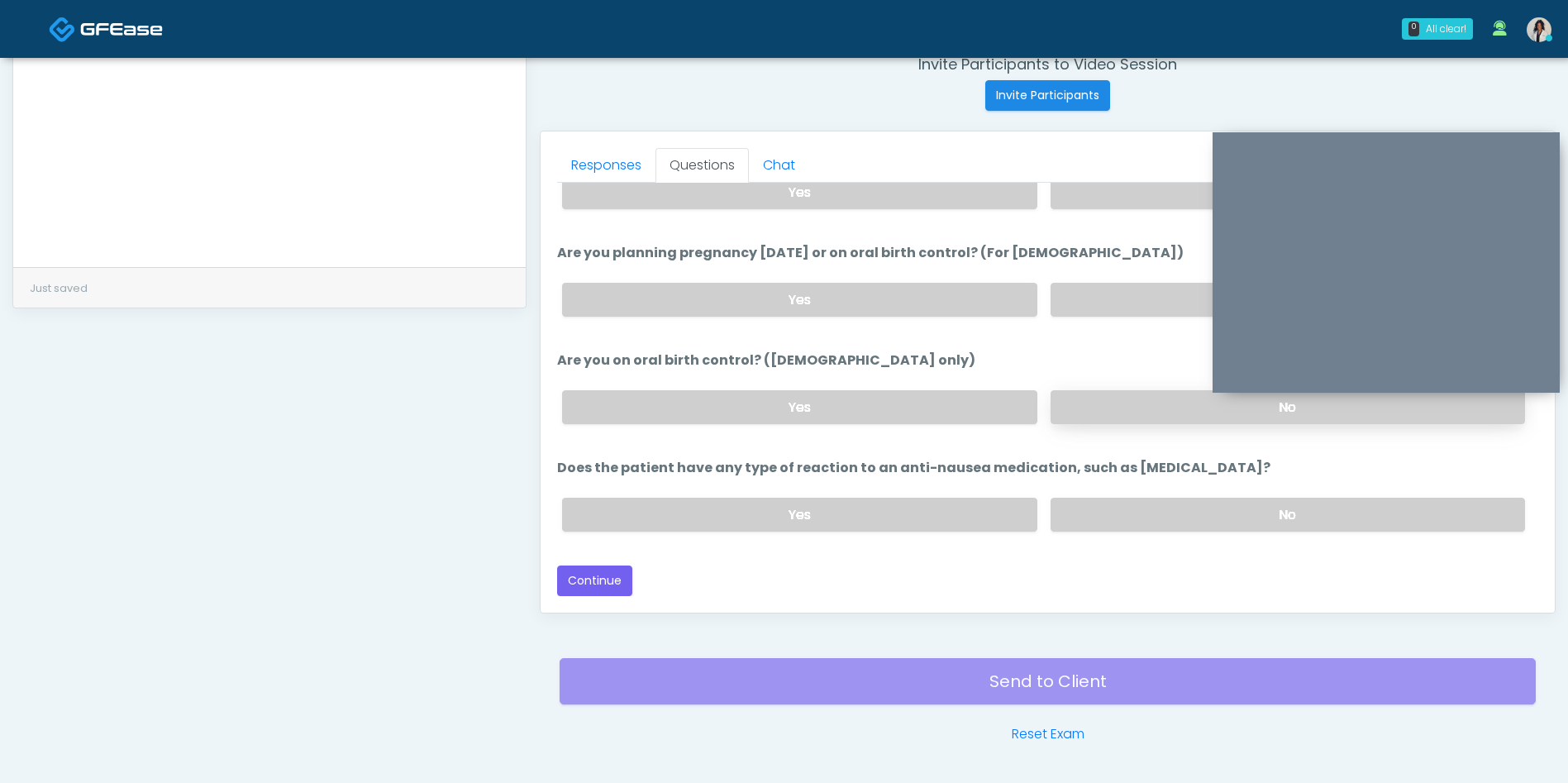
scroll to position [650, 0]
click at [1153, 506] on label "No" at bounding box center [1288, 513] width 475 height 34
click at [604, 575] on button "Continue" at bounding box center [595, 580] width 75 height 30
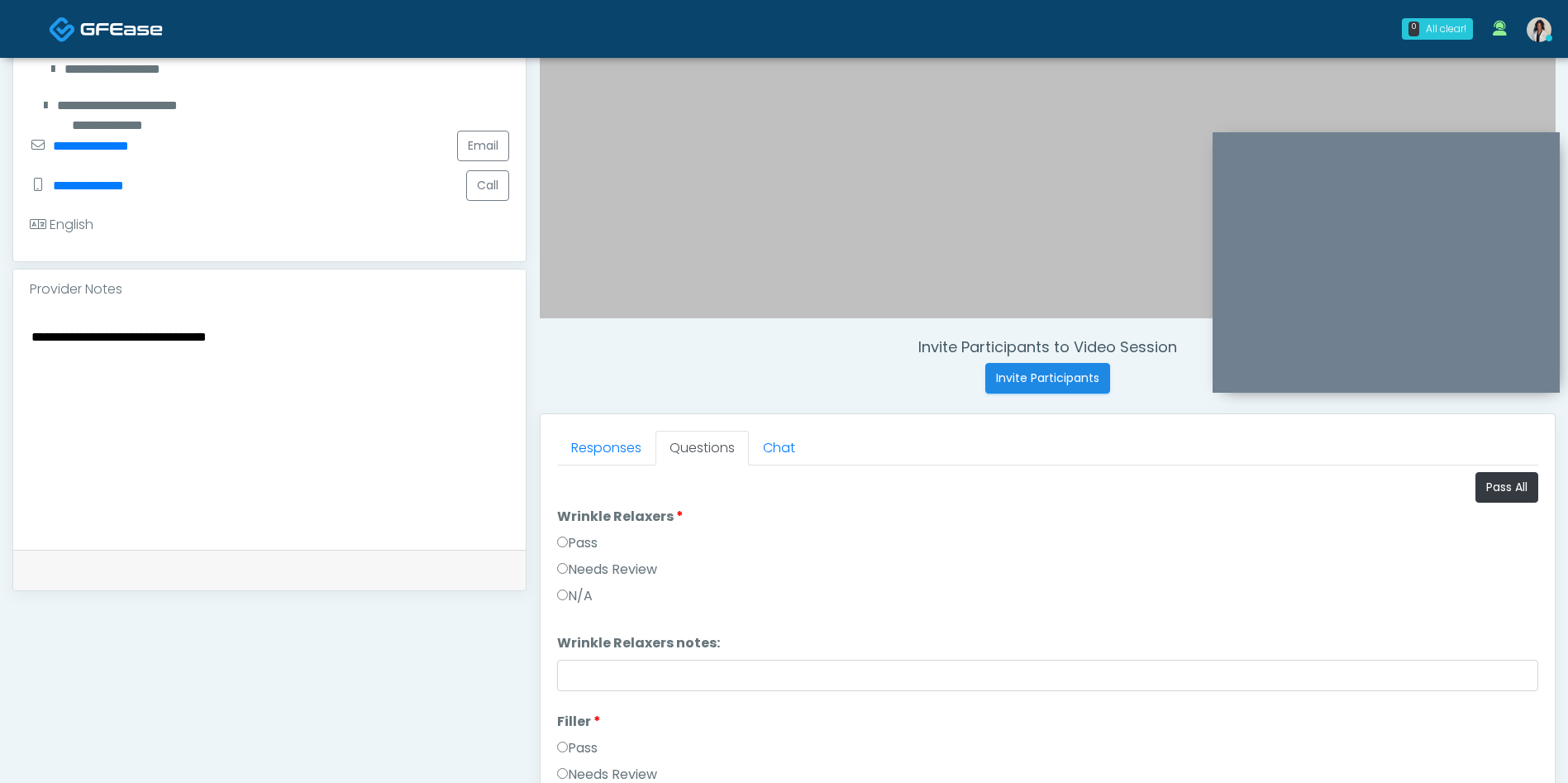
scroll to position [363, 0]
click at [1513, 490] on button "Pass All" at bounding box center [1506, 489] width 63 height 30
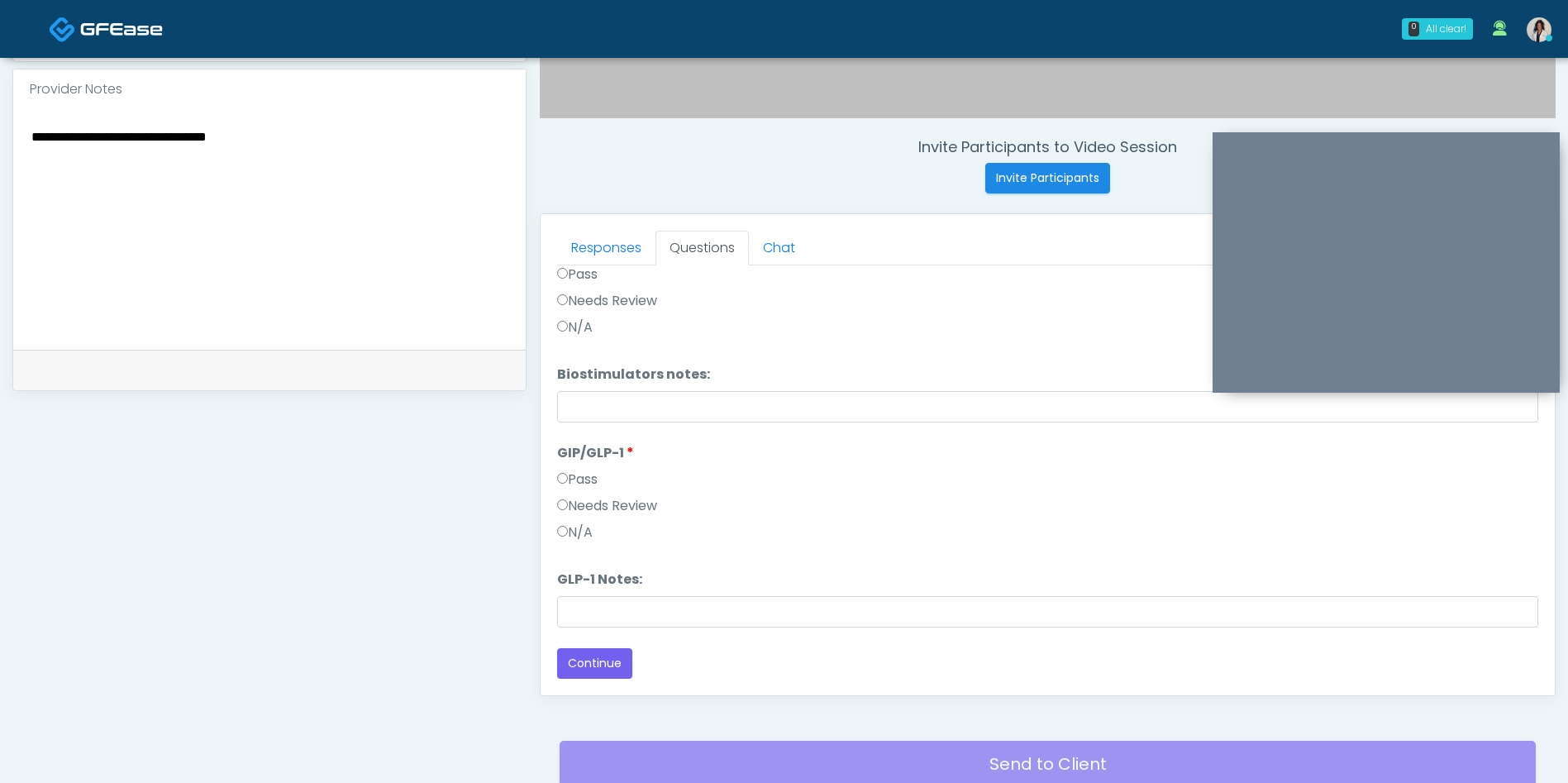
scroll to position [575, 0]
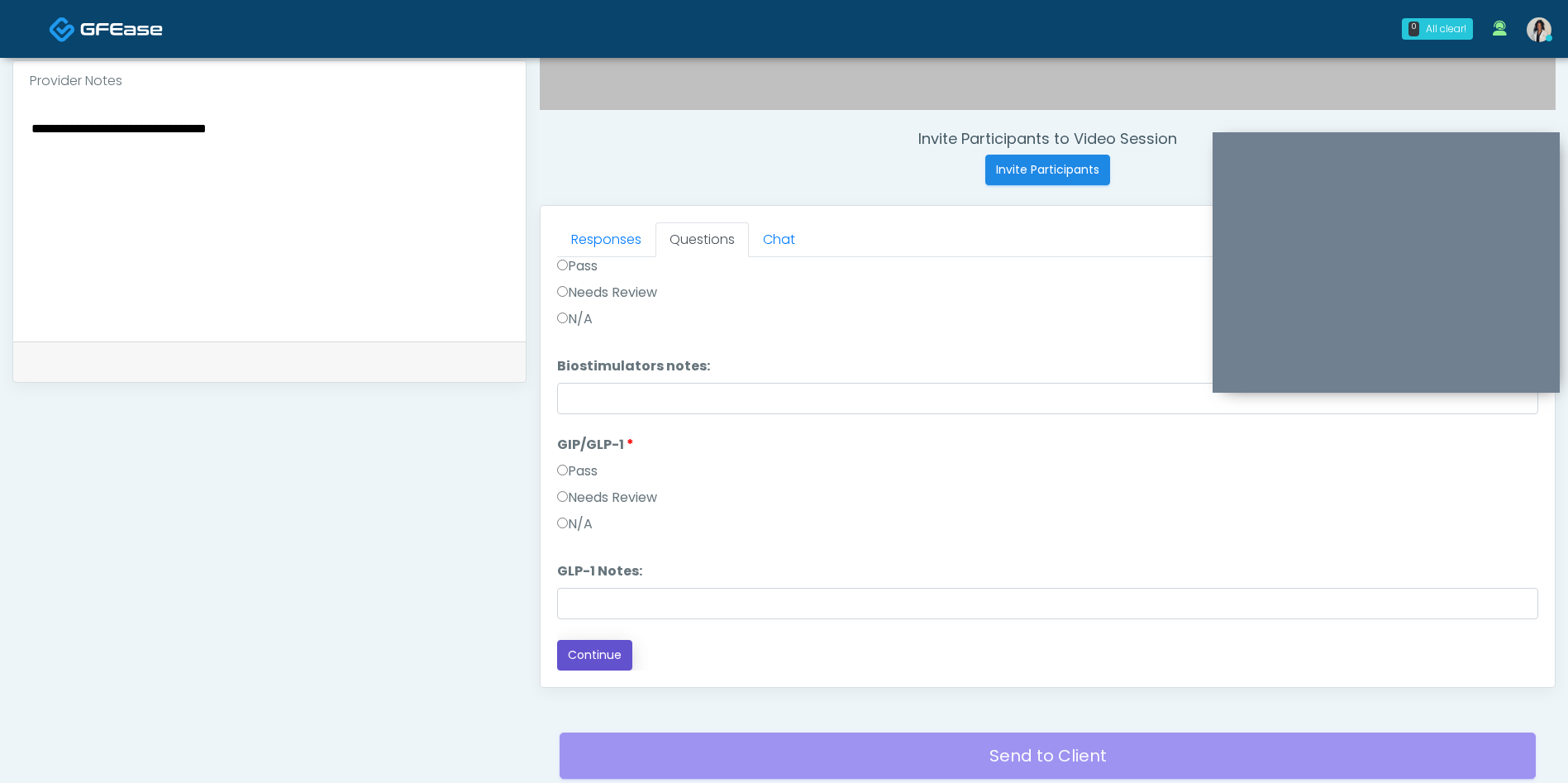
click at [594, 641] on button "Continue" at bounding box center [595, 655] width 75 height 30
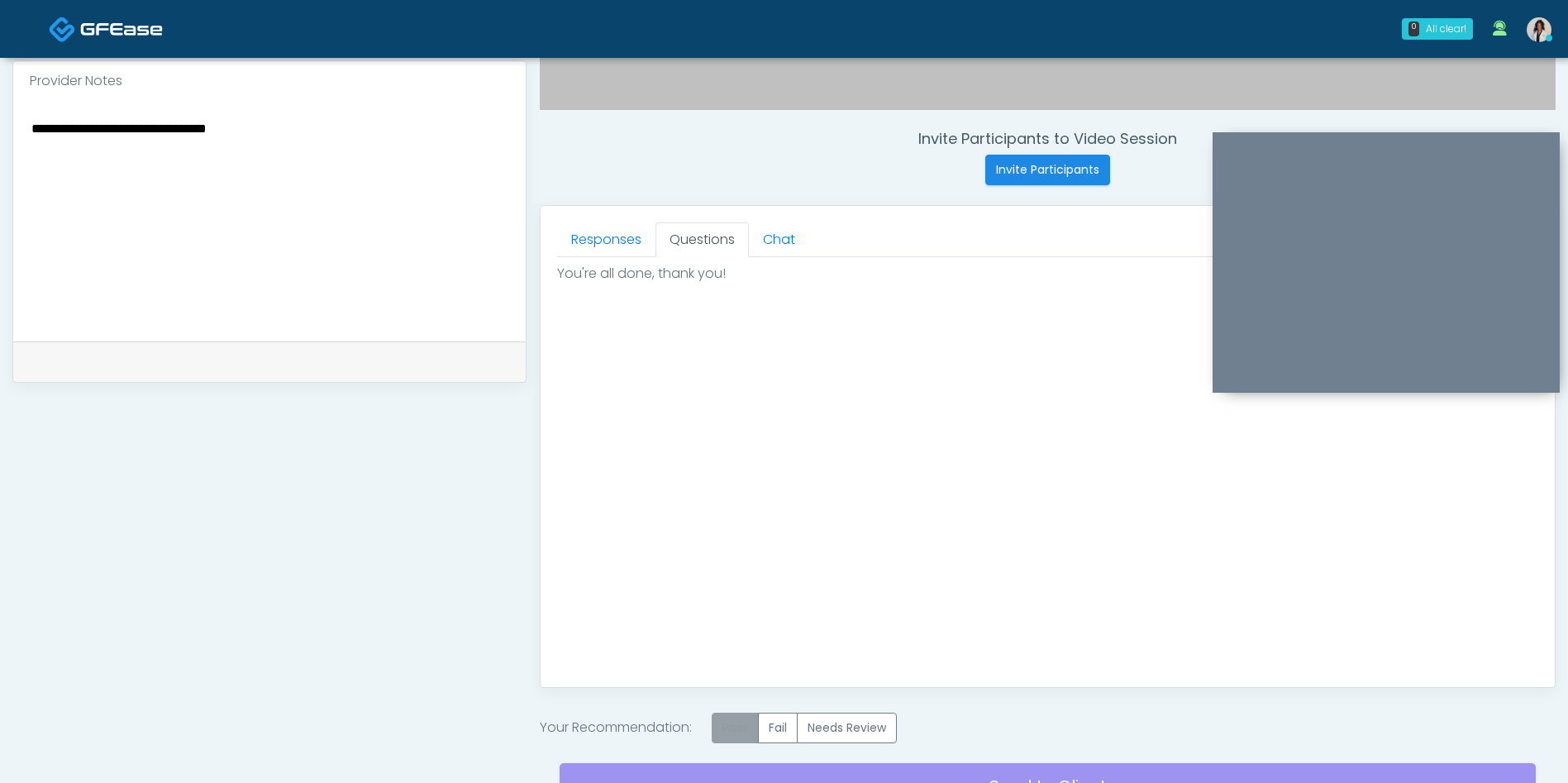
click at [731, 728] on label "Pass" at bounding box center [735, 728] width 47 height 30
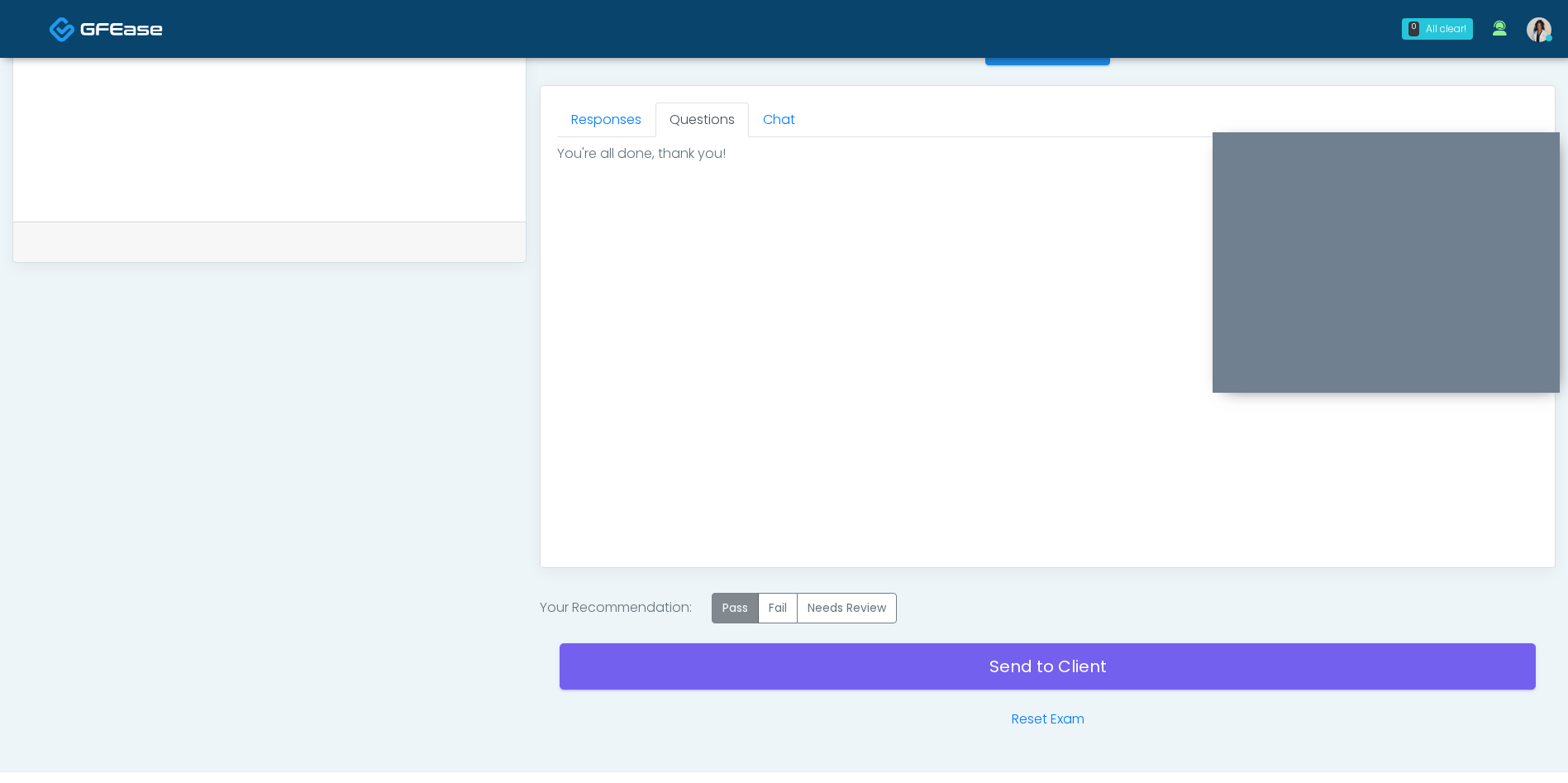
scroll to position [731, 0]
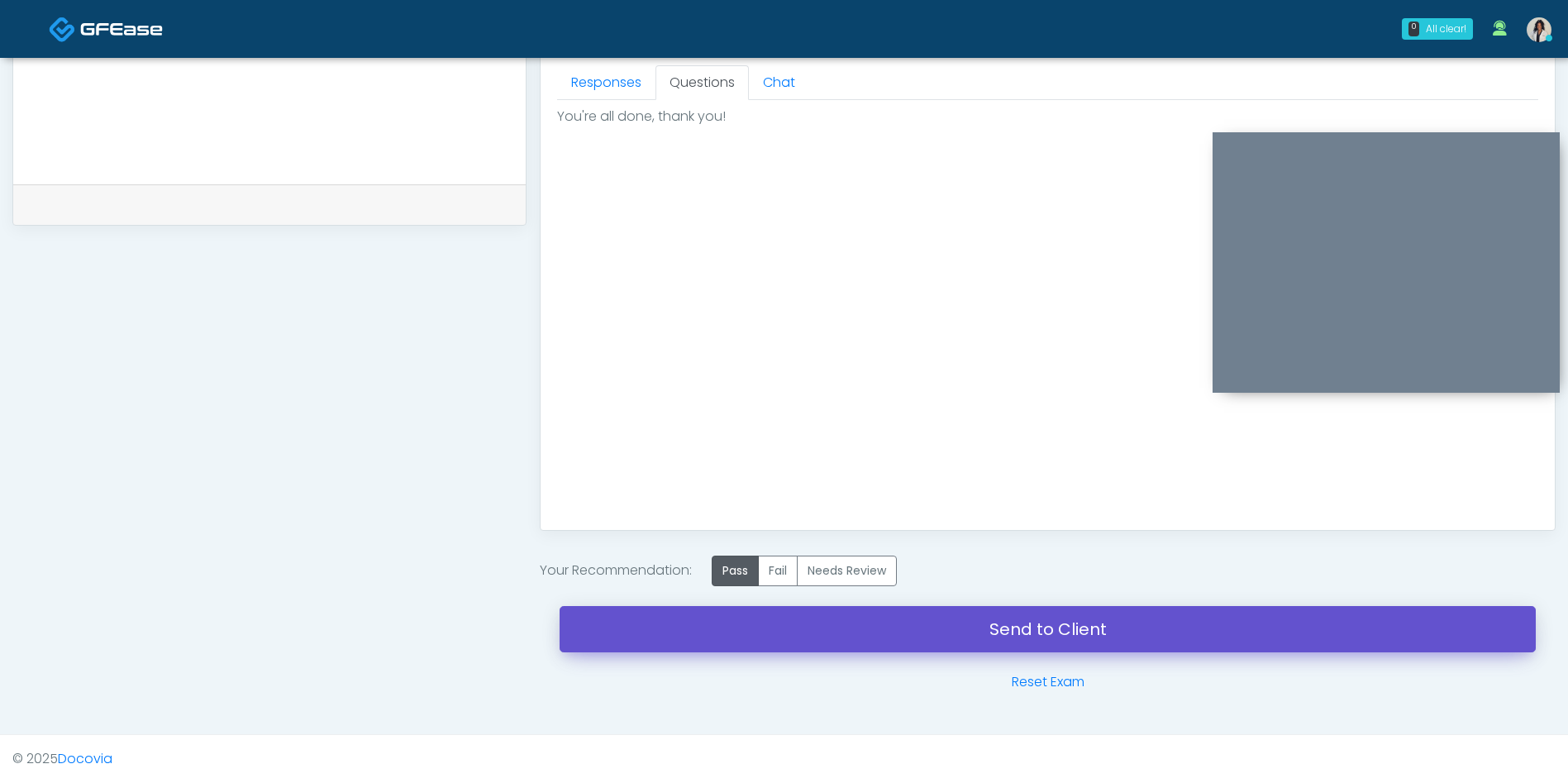
click at [952, 632] on link "Send to Client" at bounding box center [1047, 629] width 976 height 46
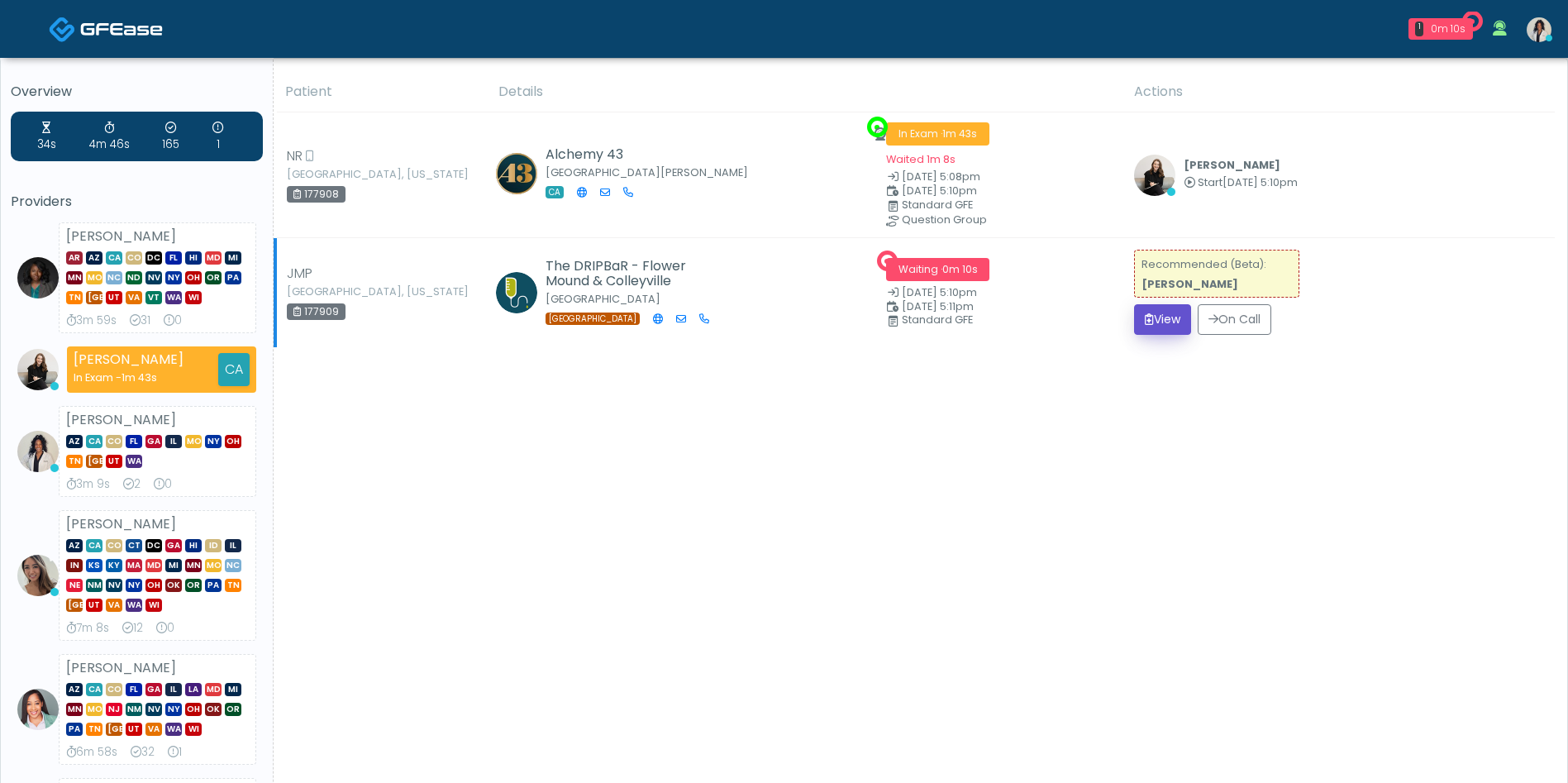
click at [1176, 321] on button "View" at bounding box center [1162, 319] width 57 height 30
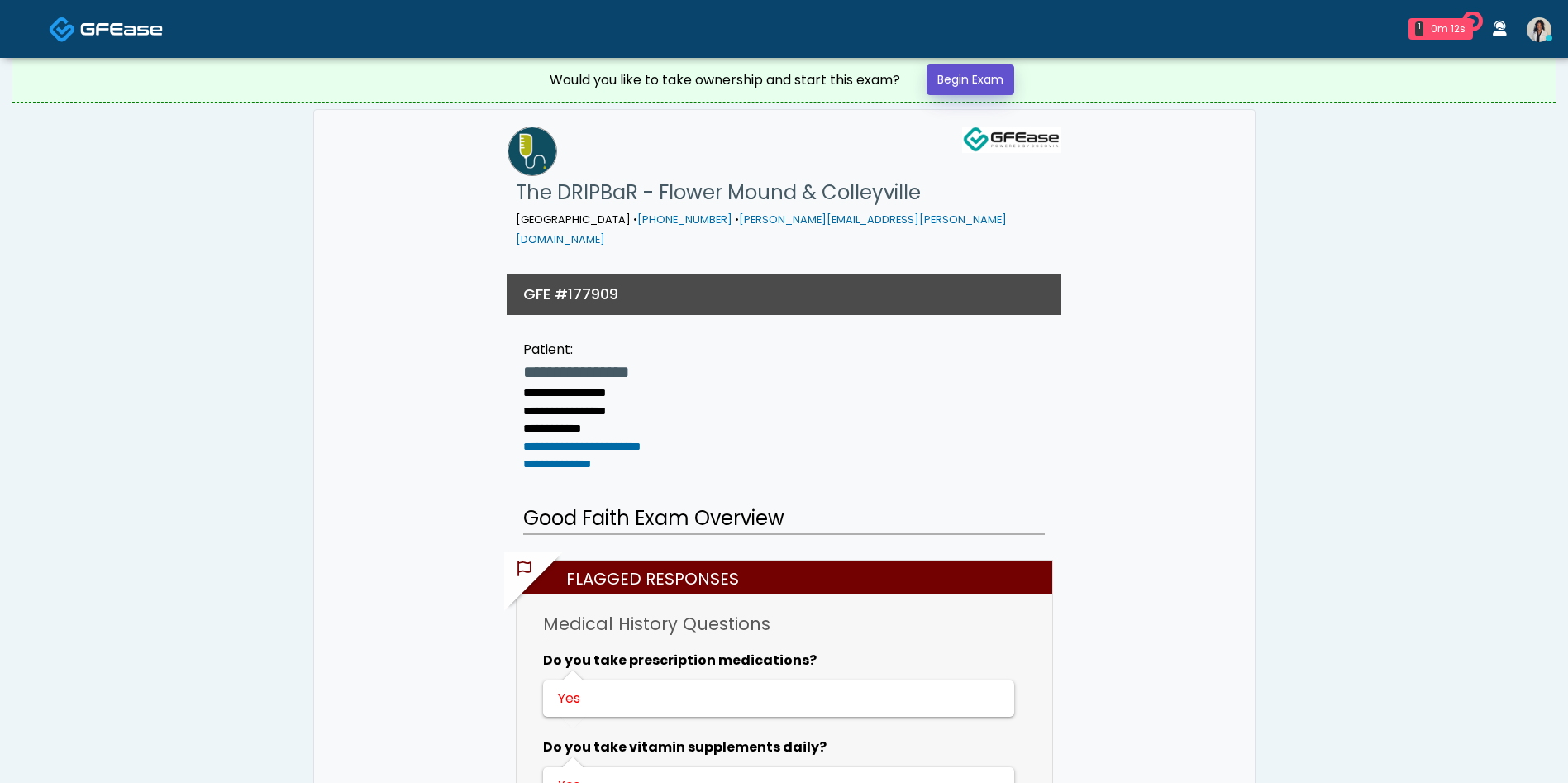
click at [990, 82] on link "Begin Exam" at bounding box center [969, 79] width 87 height 30
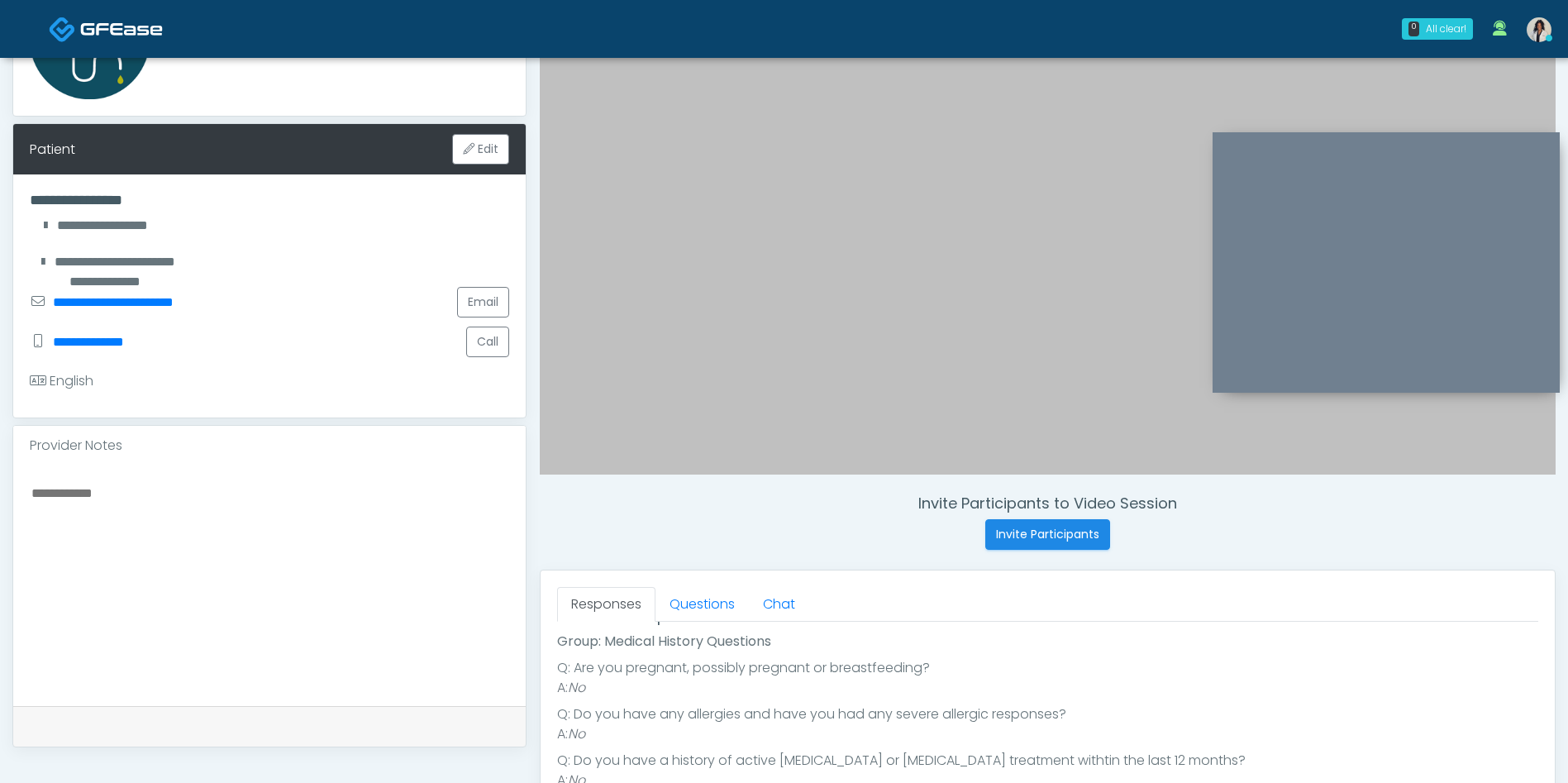
scroll to position [202, 0]
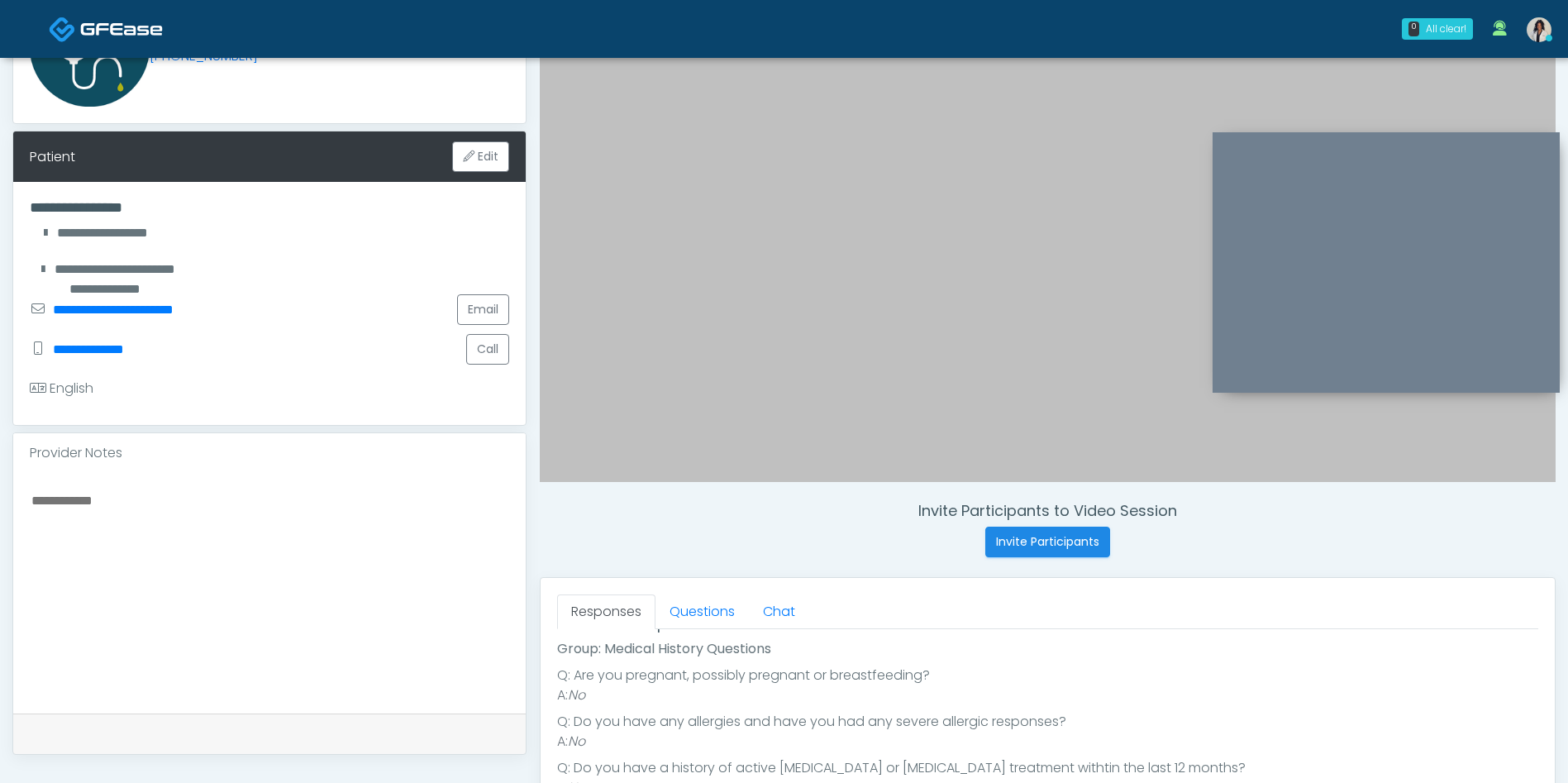
click at [452, 558] on textarea at bounding box center [269, 590] width 479 height 202
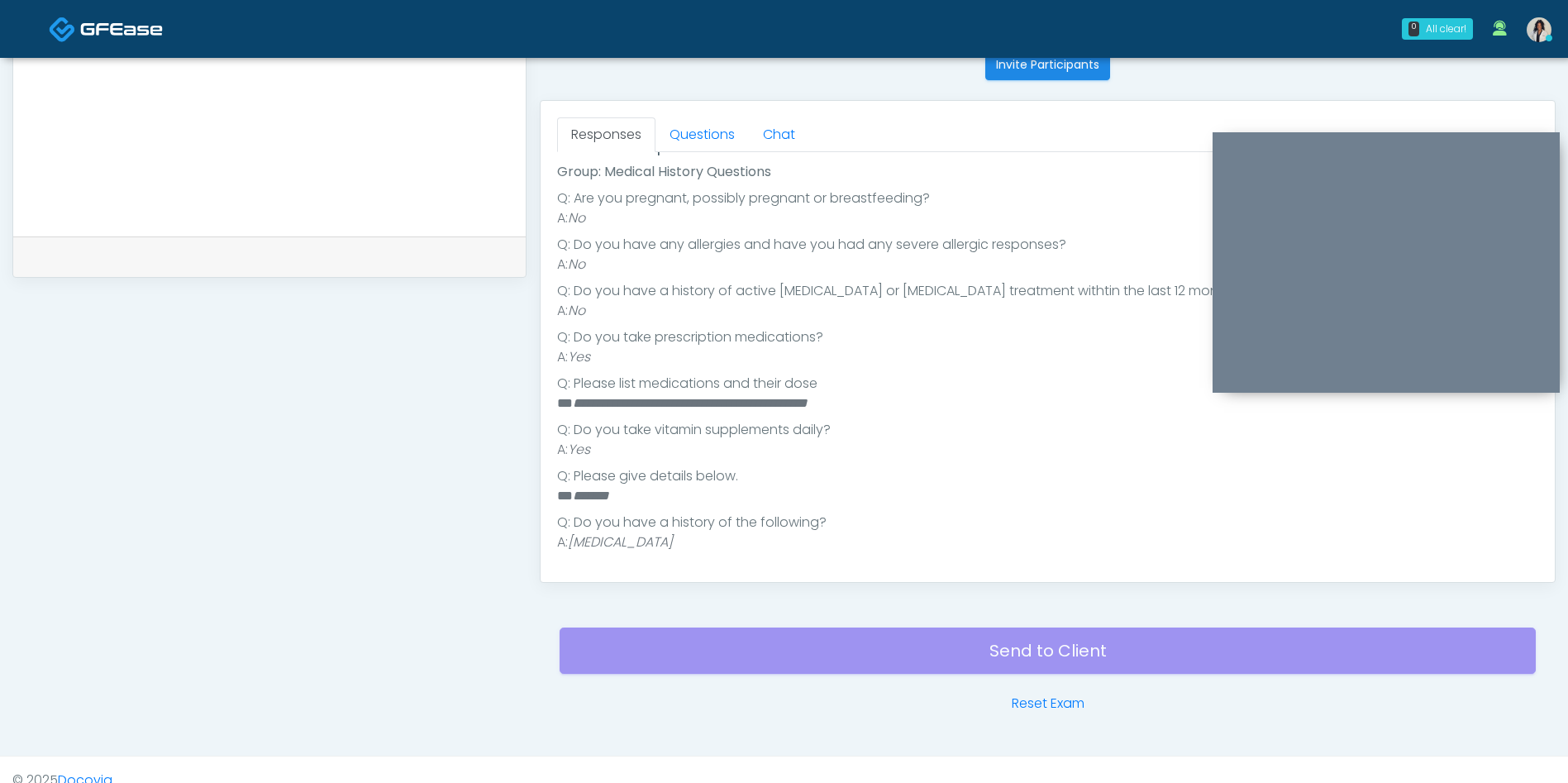
scroll to position [683, 0]
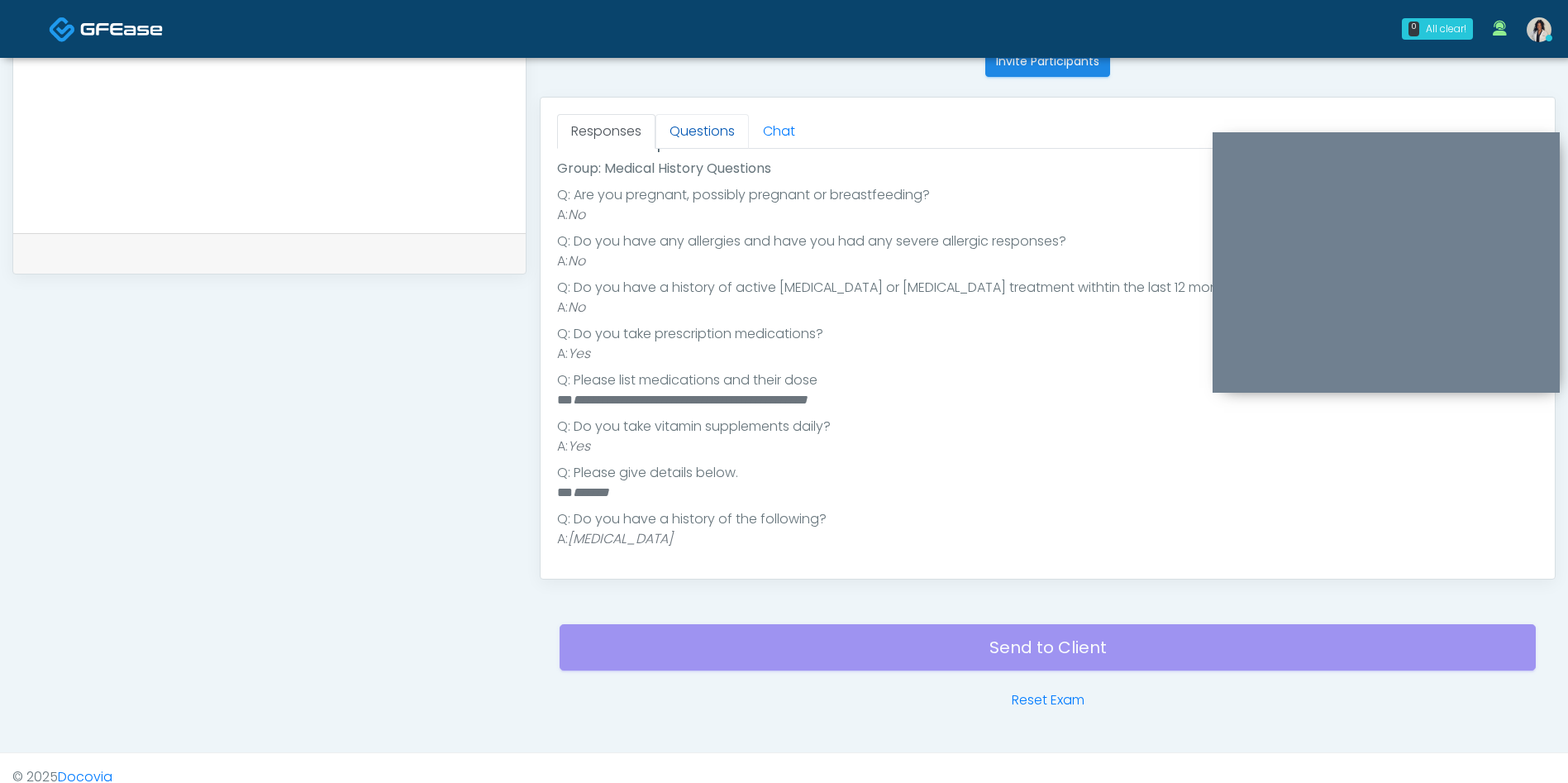
click at [715, 117] on link "Questions" at bounding box center [703, 132] width 94 height 35
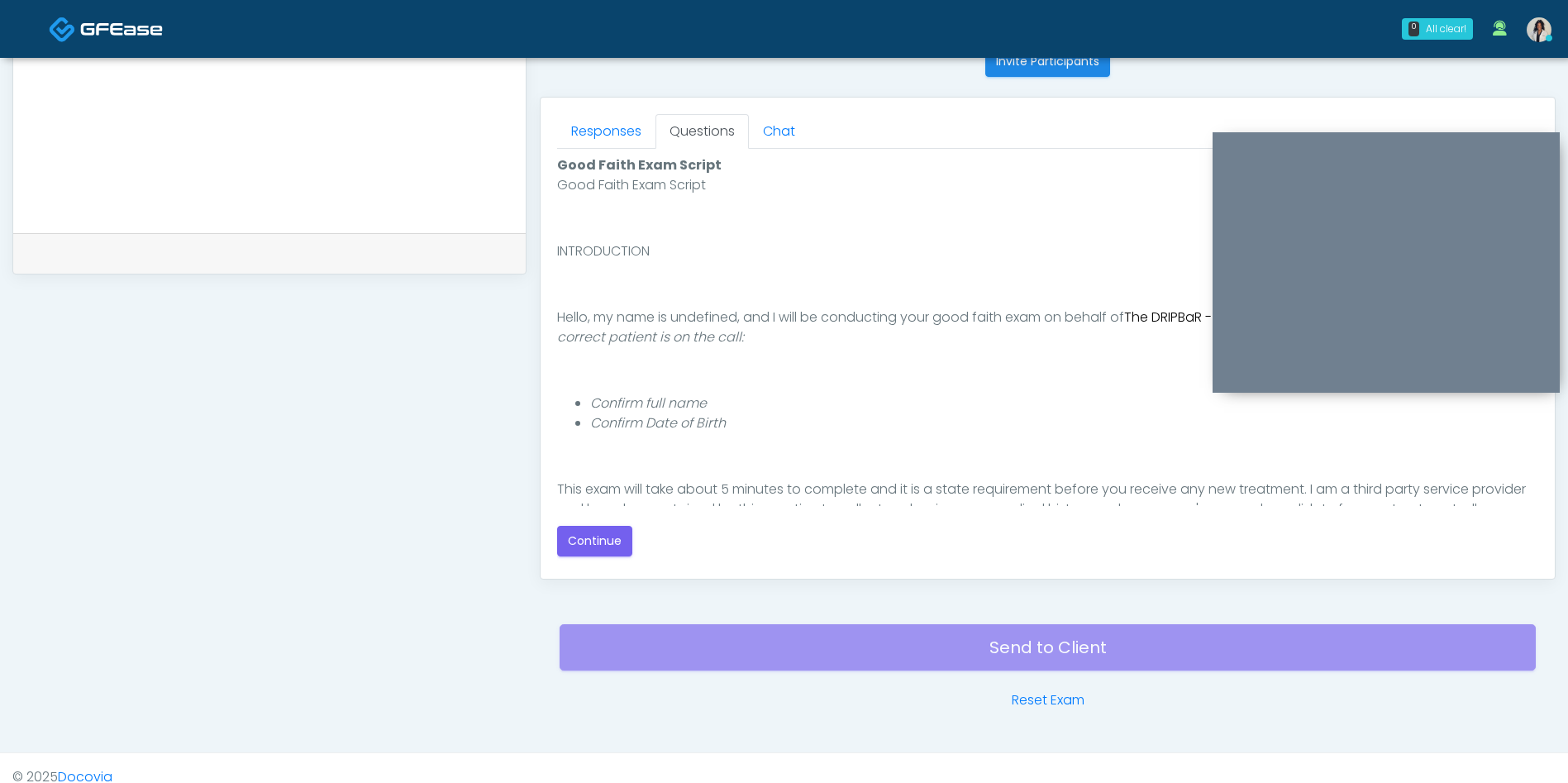
scroll to position [0, 0]
click at [595, 549] on button "Continue" at bounding box center [595, 541] width 75 height 30
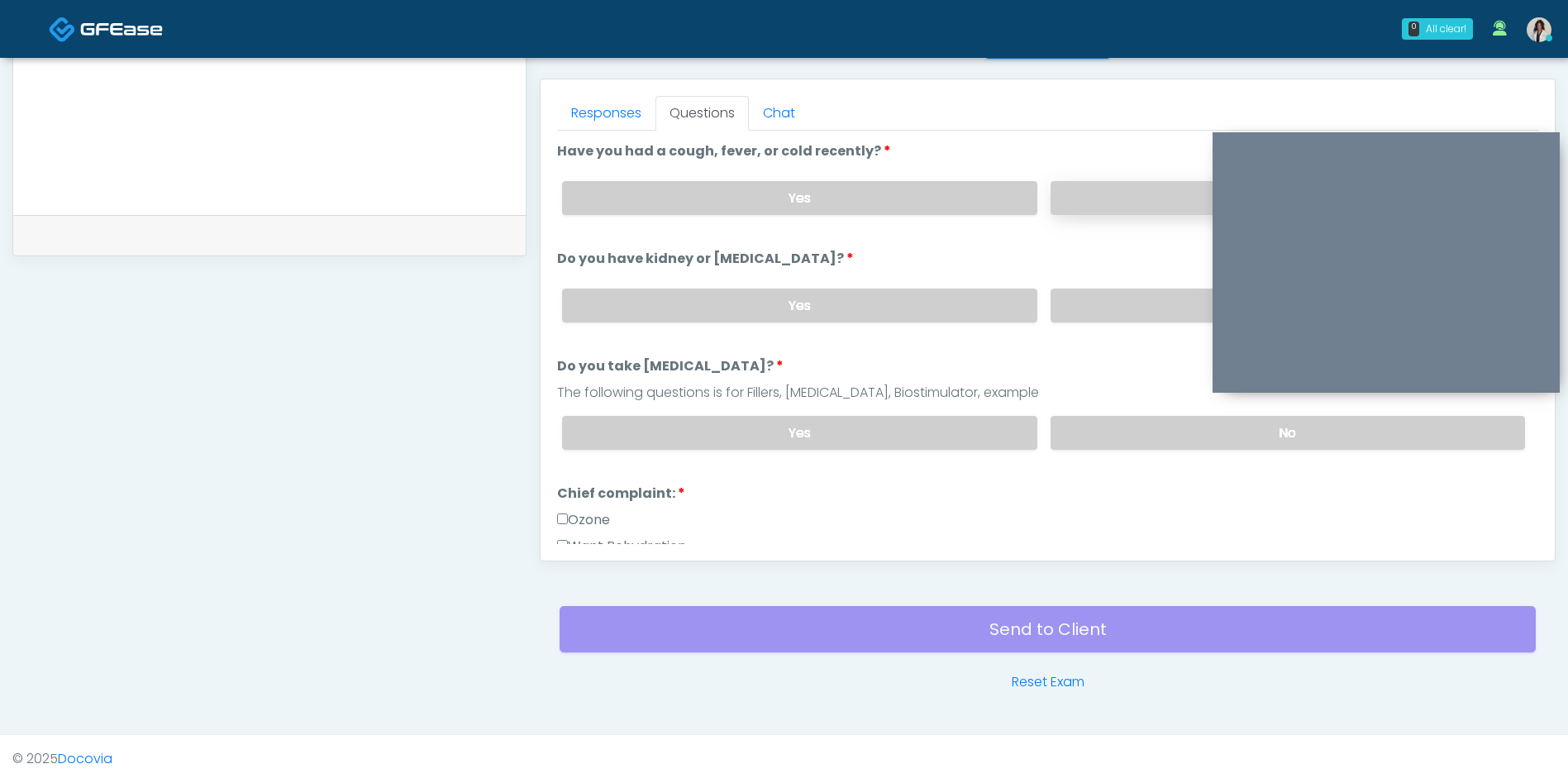
click at [1154, 207] on label "No" at bounding box center [1288, 198] width 475 height 34
click at [1147, 306] on label "No" at bounding box center [1288, 305] width 475 height 34
click at [1119, 434] on label "No" at bounding box center [1288, 432] width 475 height 34
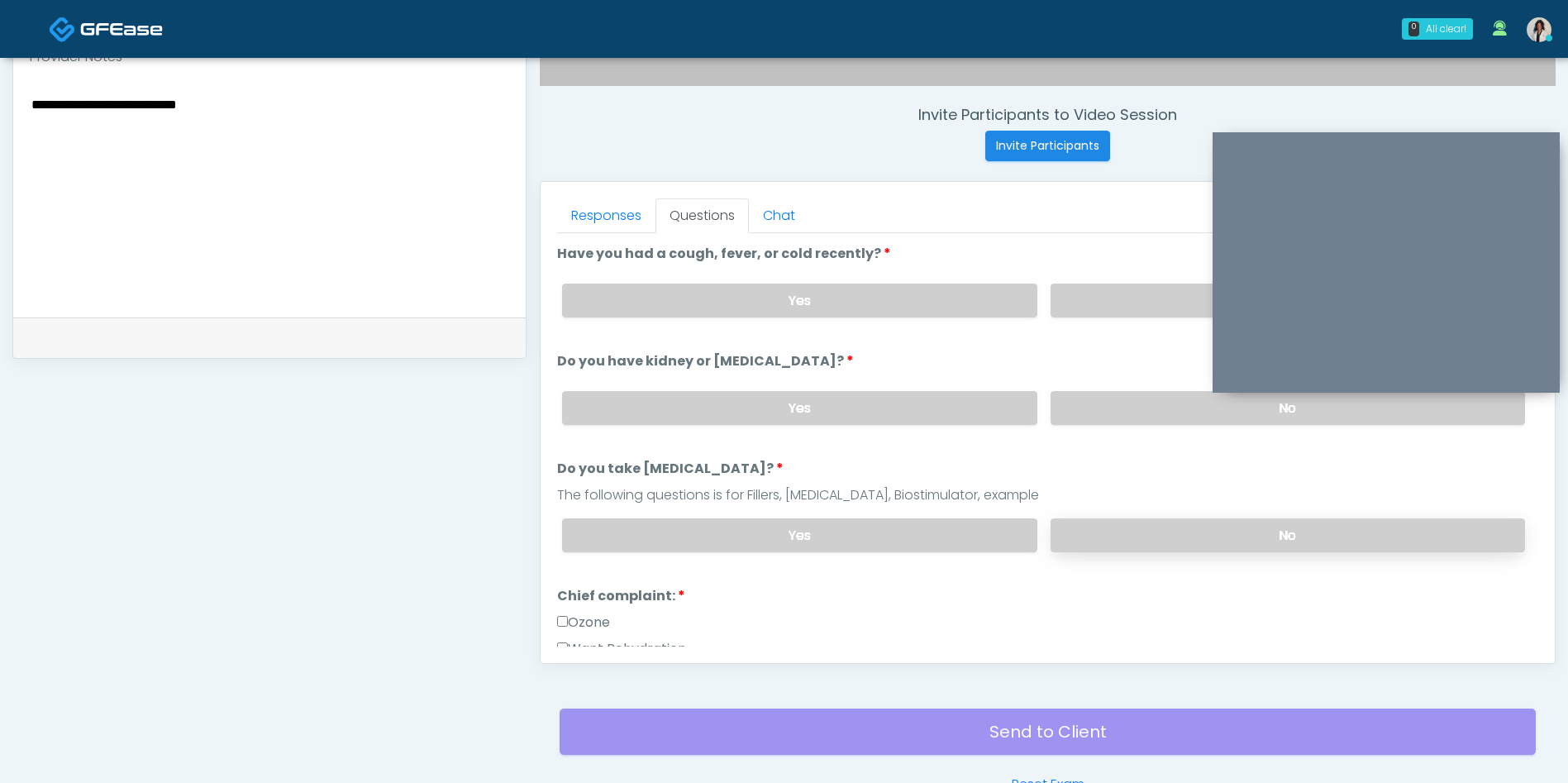
scroll to position [598, 0]
click at [327, 119] on textarea "**********" at bounding box center [269, 194] width 479 height 202
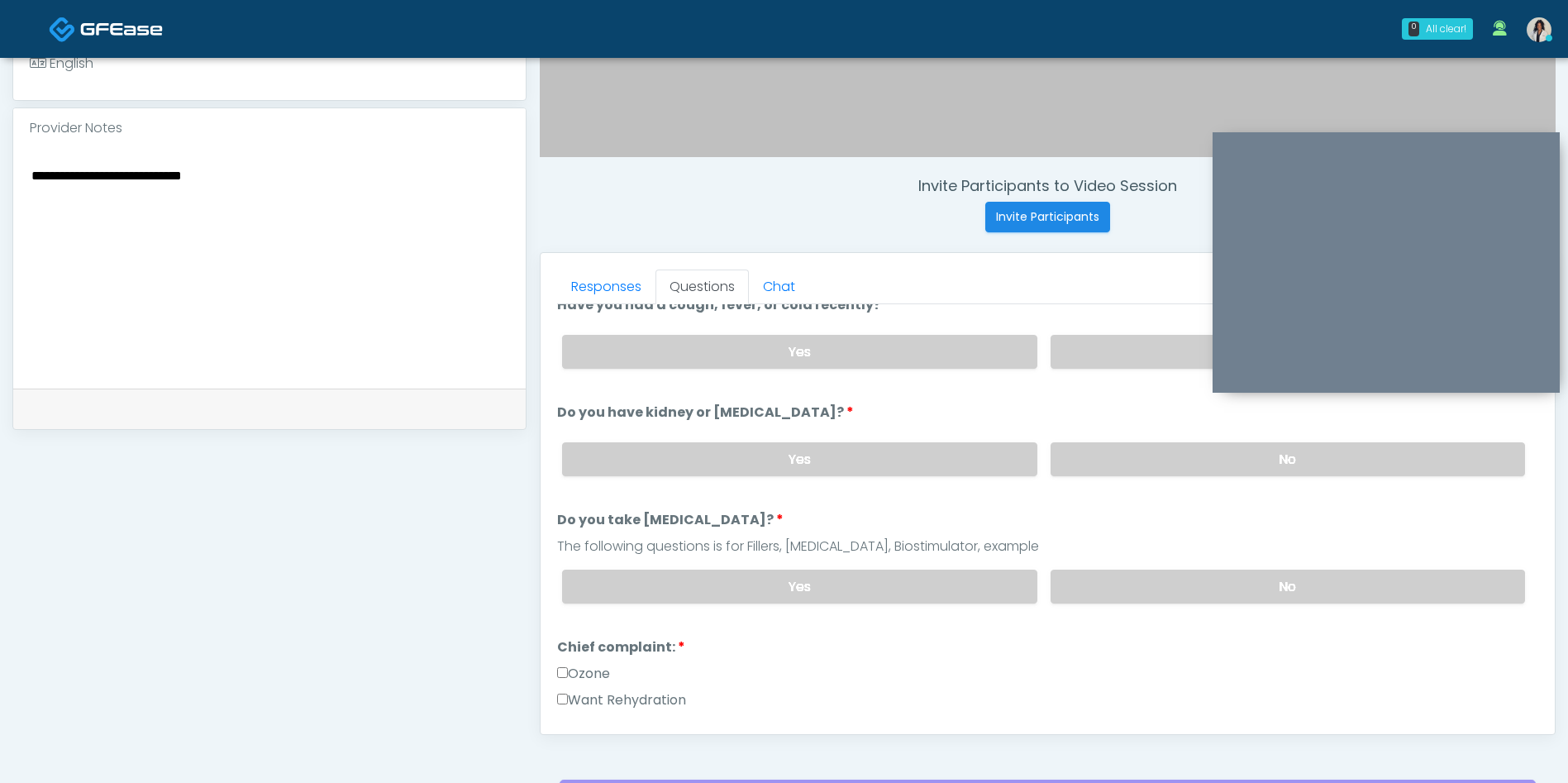
scroll to position [0, 0]
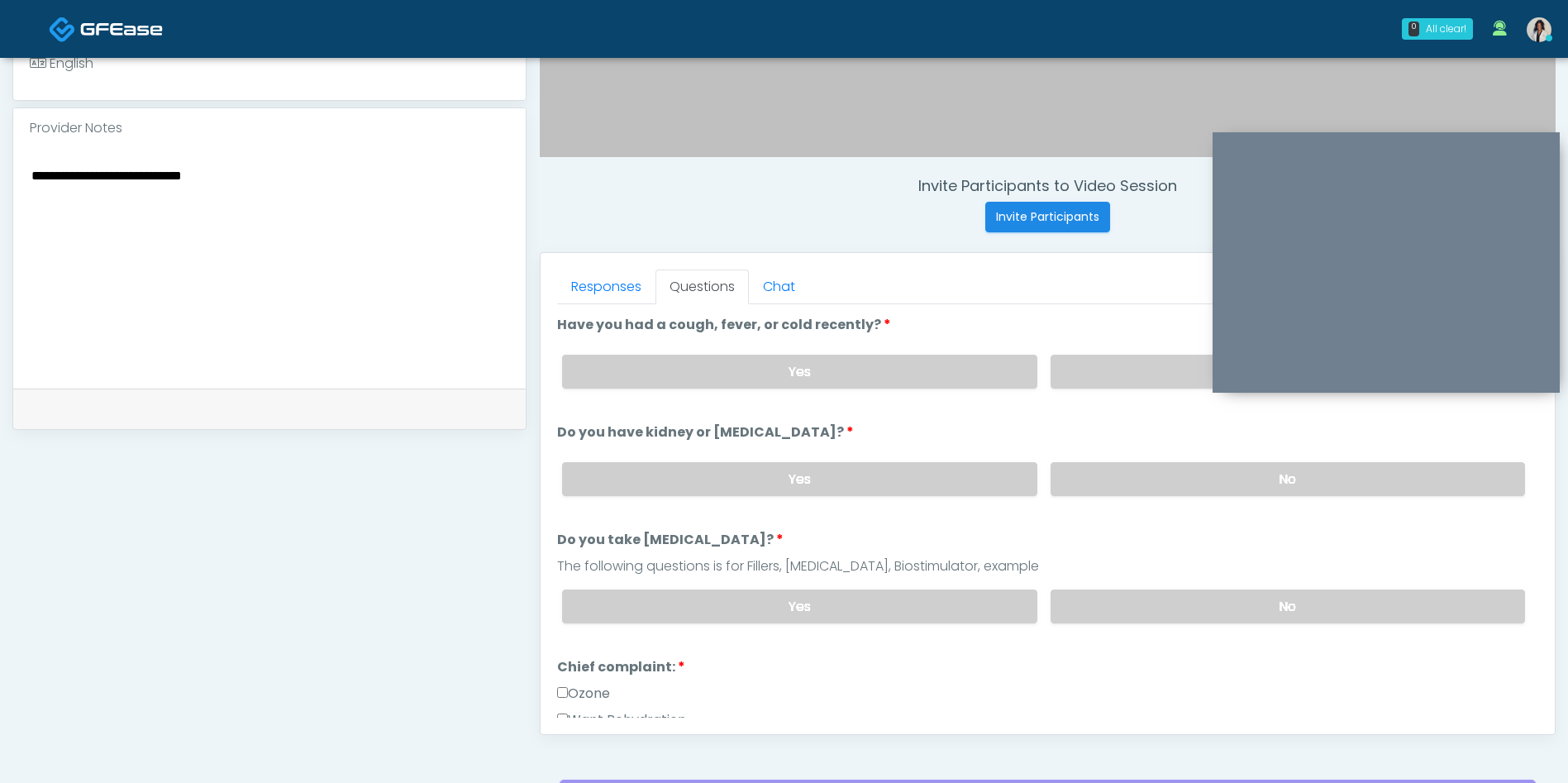
type textarea "**********"
click at [866, 616] on label "Yes" at bounding box center [799, 606] width 475 height 34
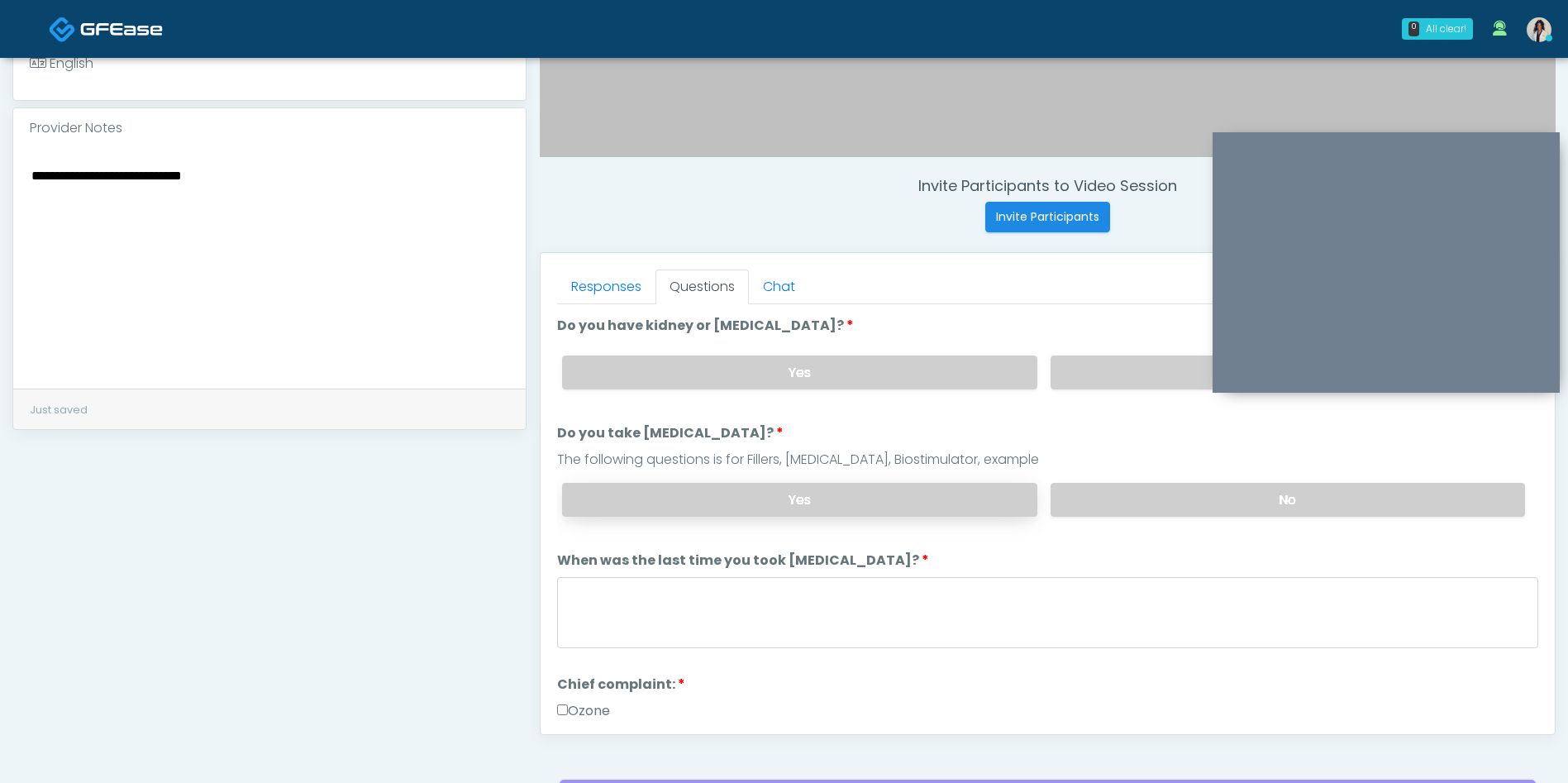
scroll to position [121, 0]
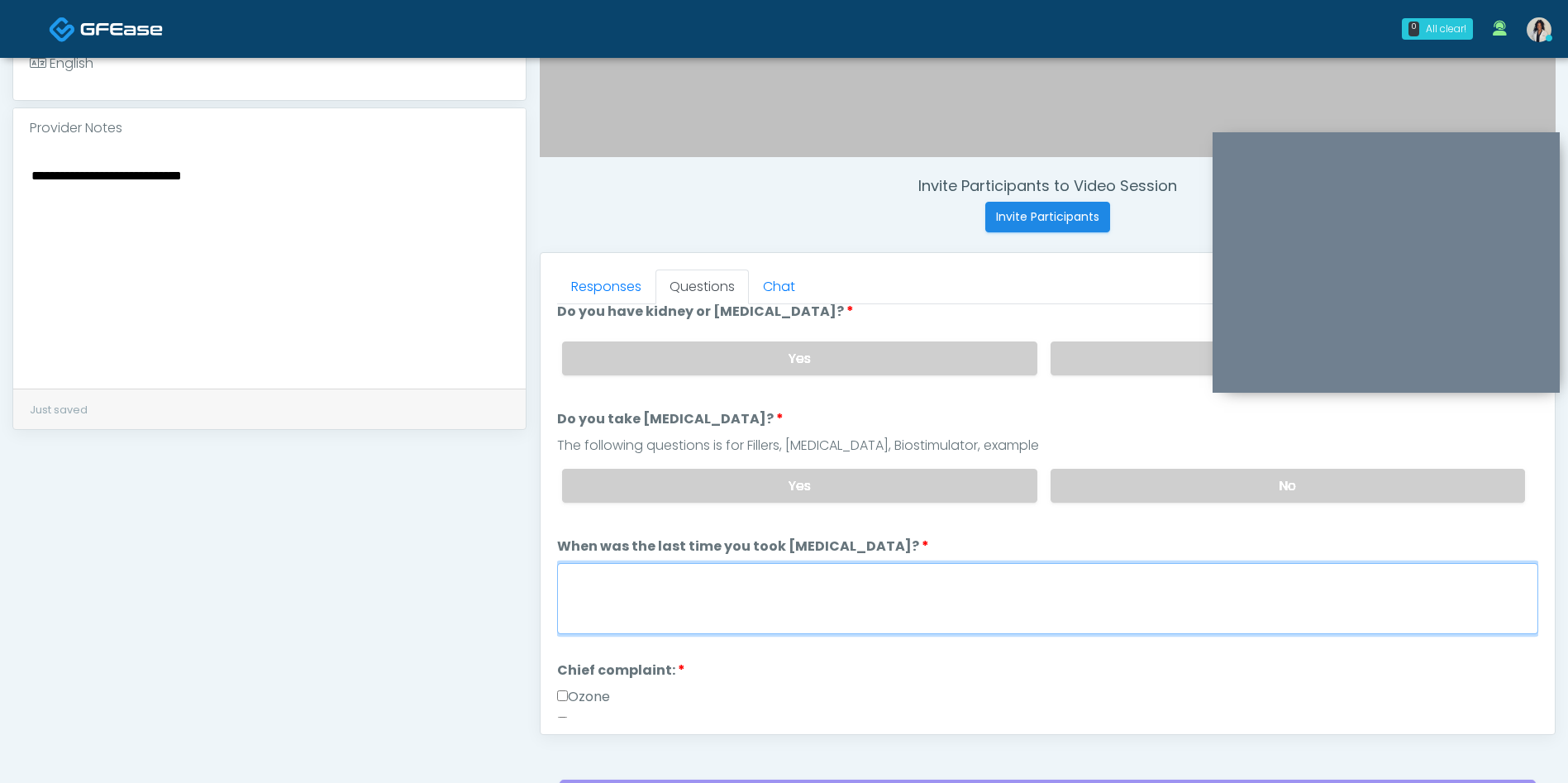
click at [824, 613] on textarea "When was the last time you took [MEDICAL_DATA]?" at bounding box center [1047, 598] width 981 height 71
type textarea "*"
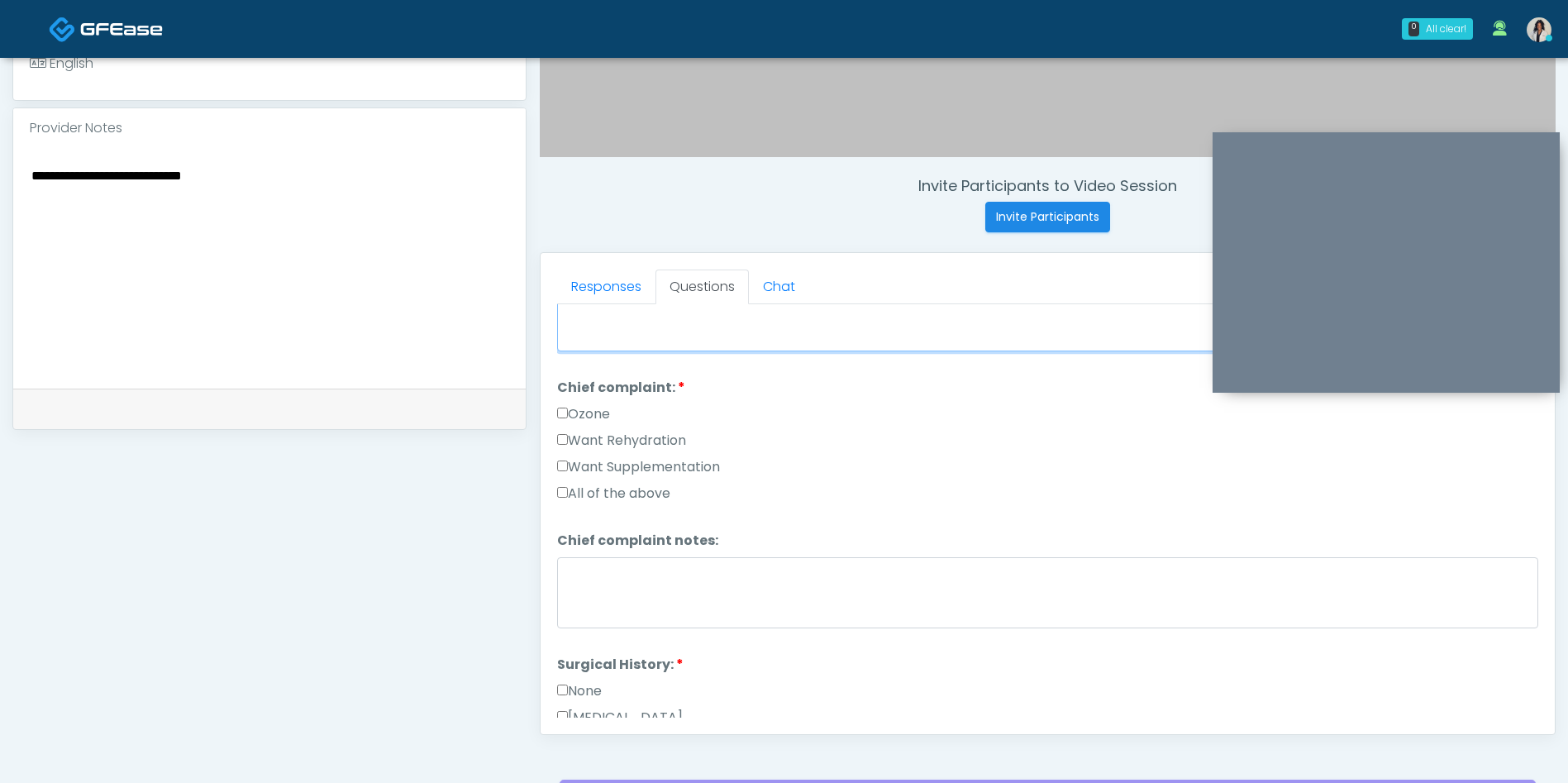
type textarea "**********"
click at [685, 439] on label "Want Rehydration" at bounding box center [622, 441] width 129 height 20
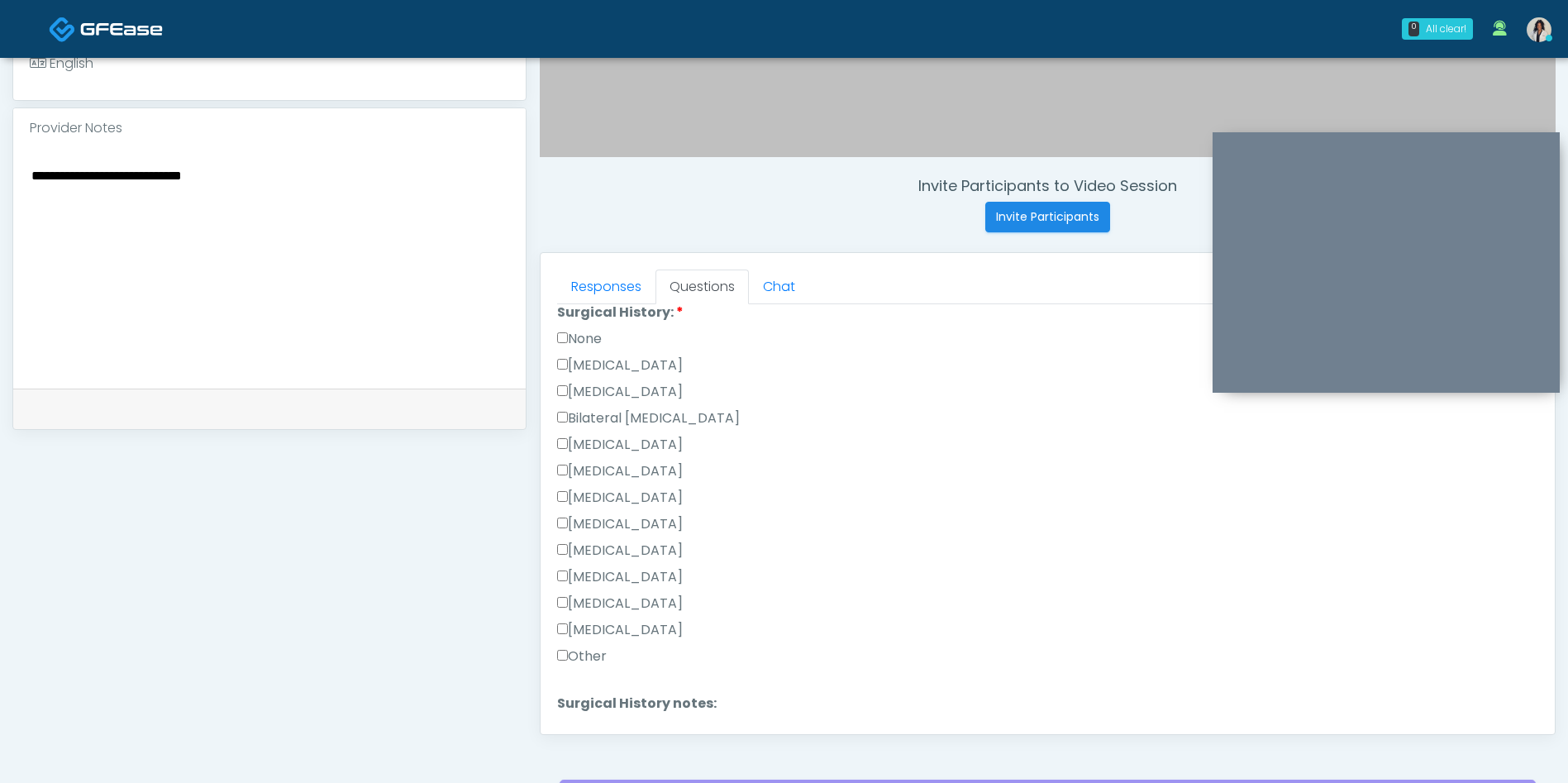
scroll to position [744, 0]
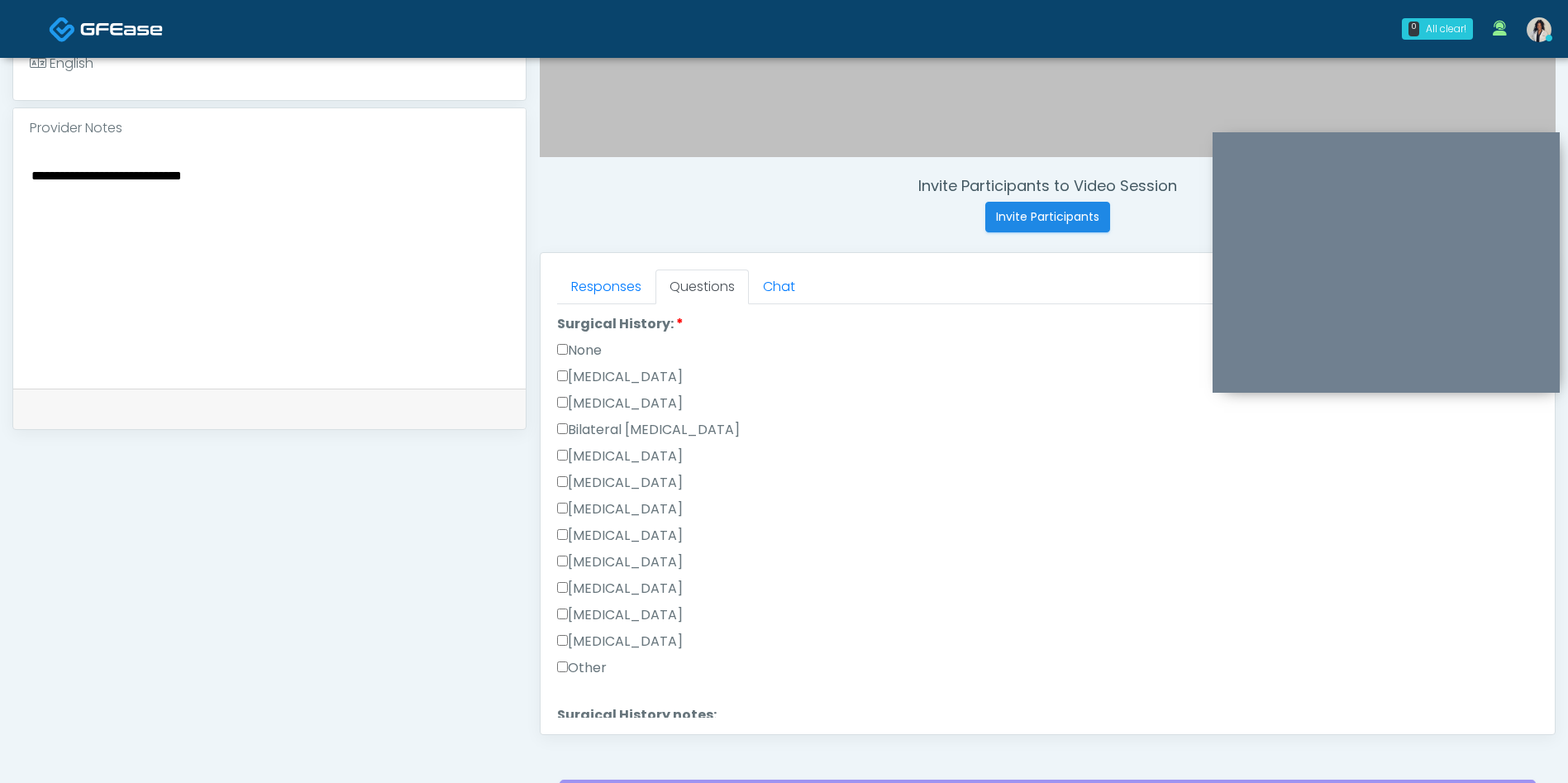
click at [600, 673] on label "Other" at bounding box center [582, 668] width 50 height 20
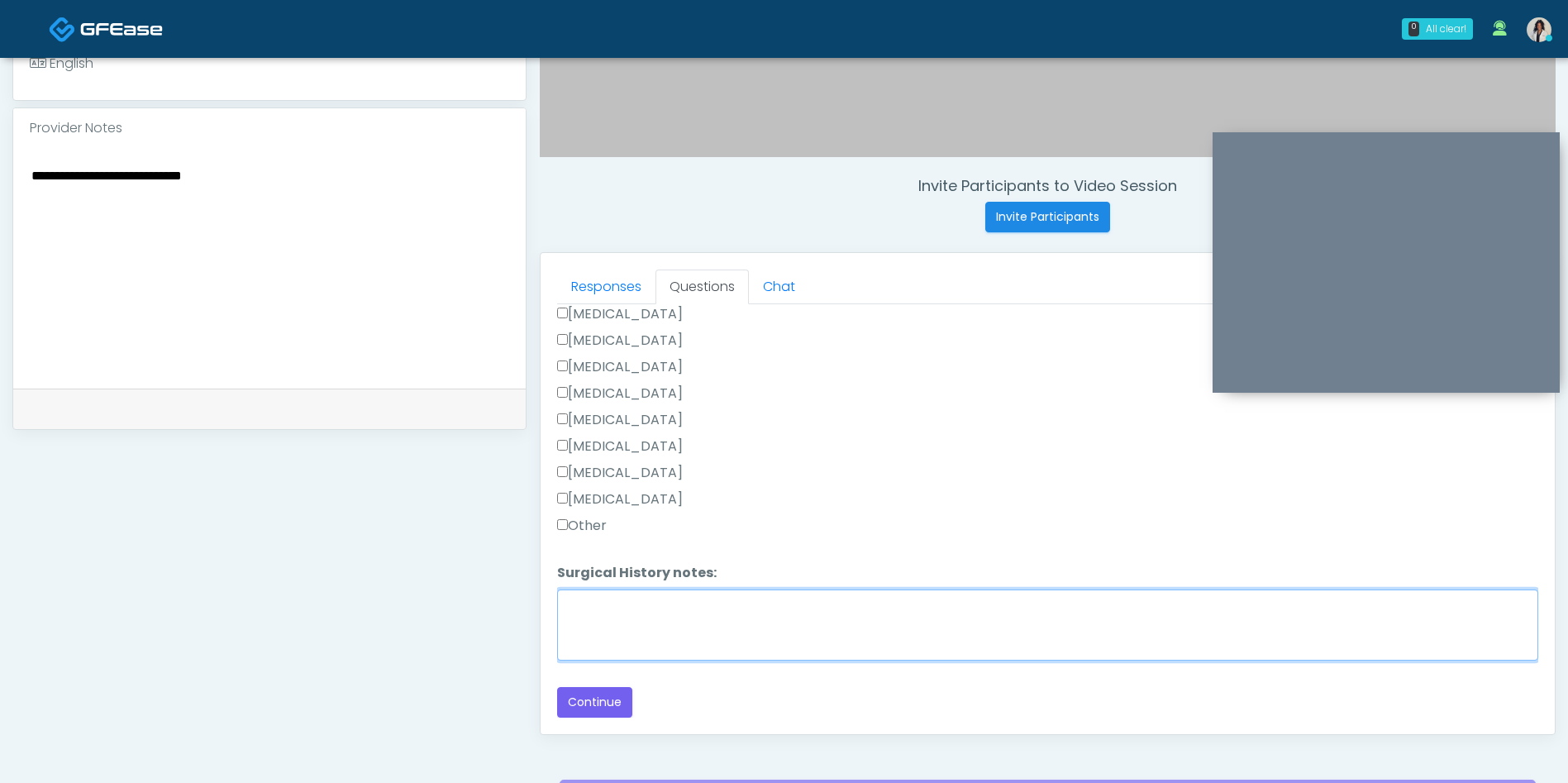
click at [718, 599] on textarea "Surgical History notes:" at bounding box center [1047, 625] width 981 height 71
type textarea "**********"
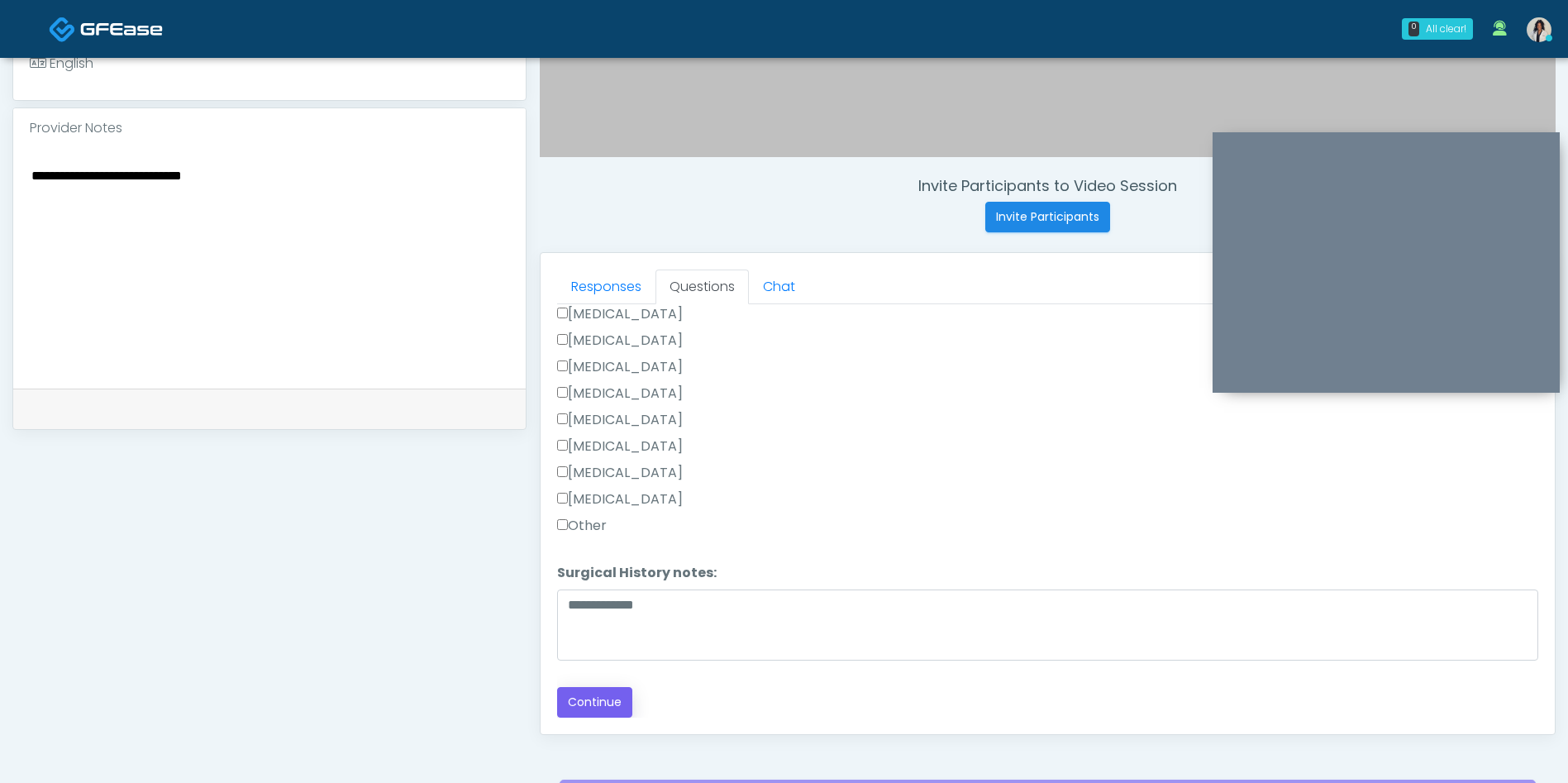
click at [615, 707] on button "Continue" at bounding box center [595, 702] width 75 height 30
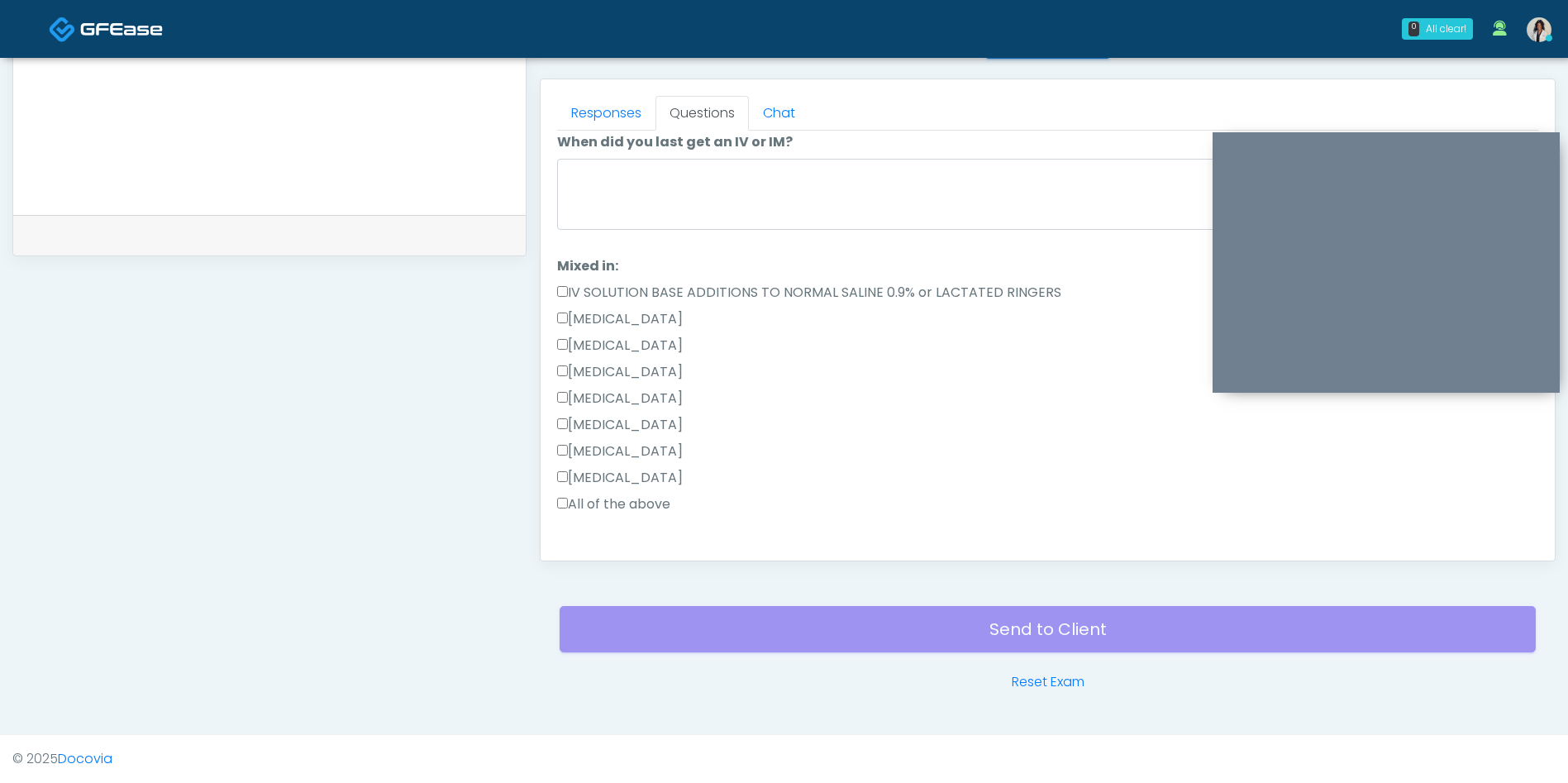
scroll to position [0, 0]
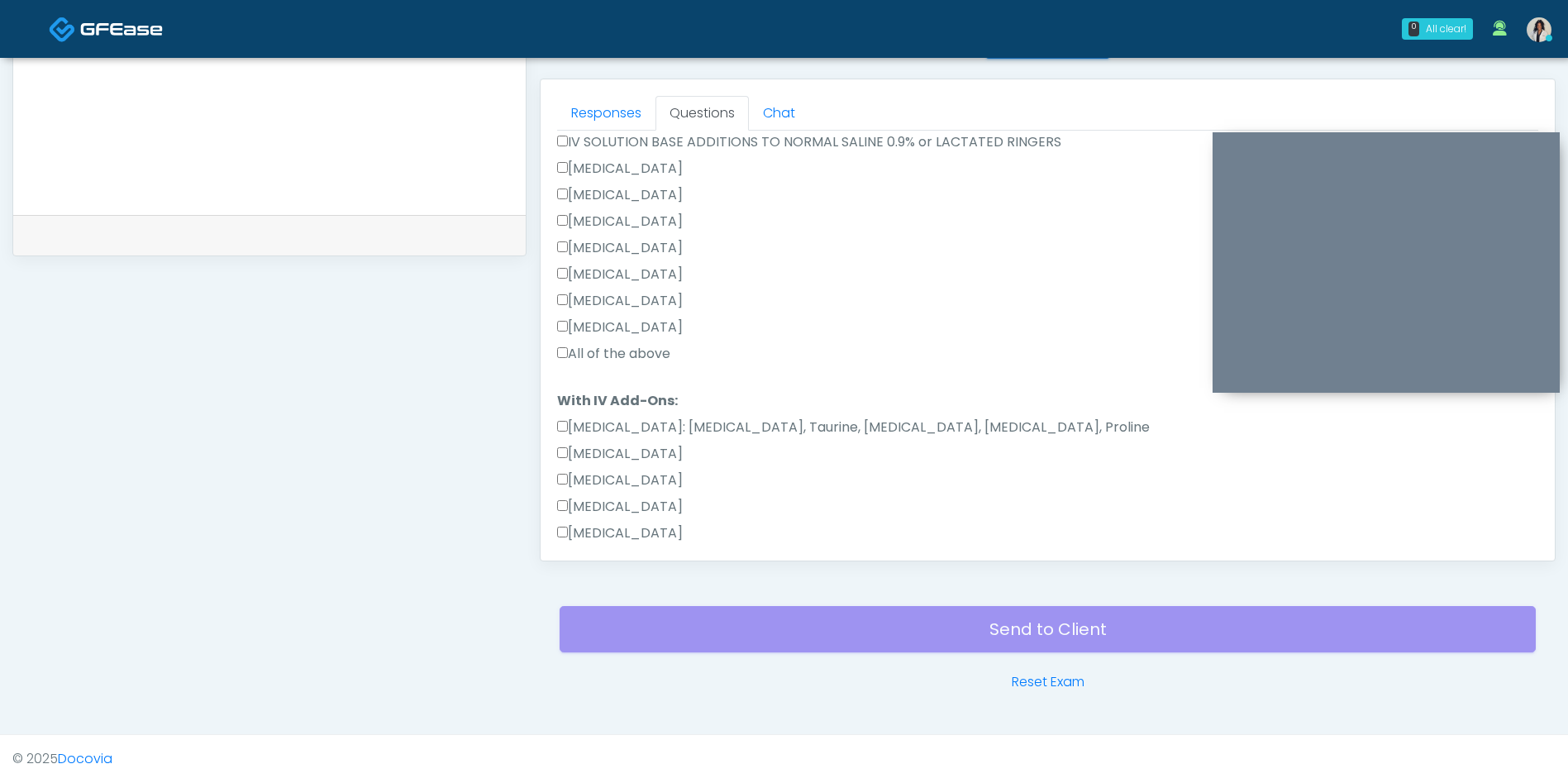
click at [662, 355] on label "All of the above" at bounding box center [613, 354] width 113 height 20
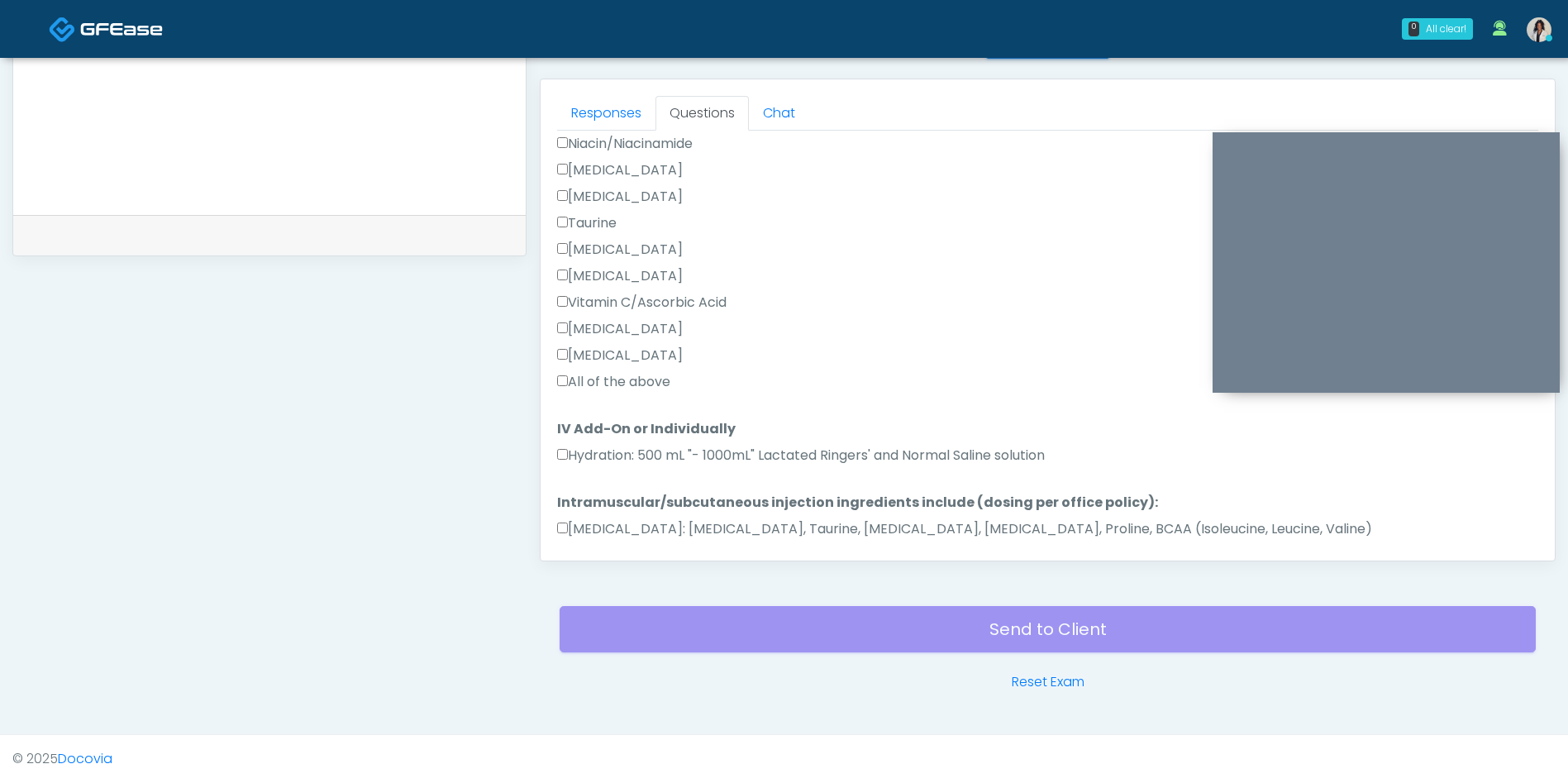
scroll to position [1205, 0]
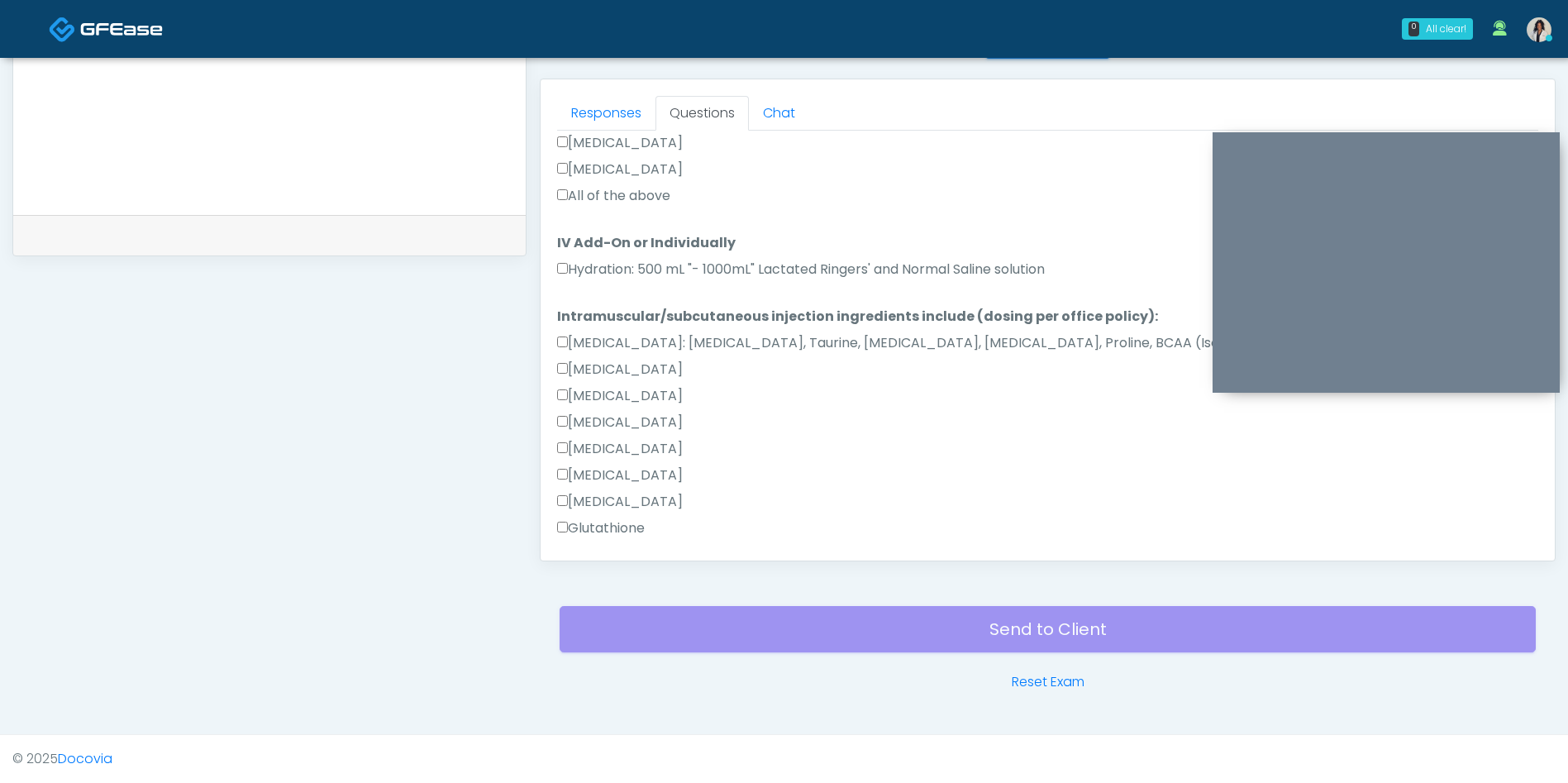
click at [659, 200] on label "All of the above" at bounding box center [613, 196] width 113 height 20
click at [692, 271] on label "Hydration: 500 mL "- 1000mL" Lactated Ringers' and Normal Saline solution" at bounding box center [801, 270] width 487 height 20
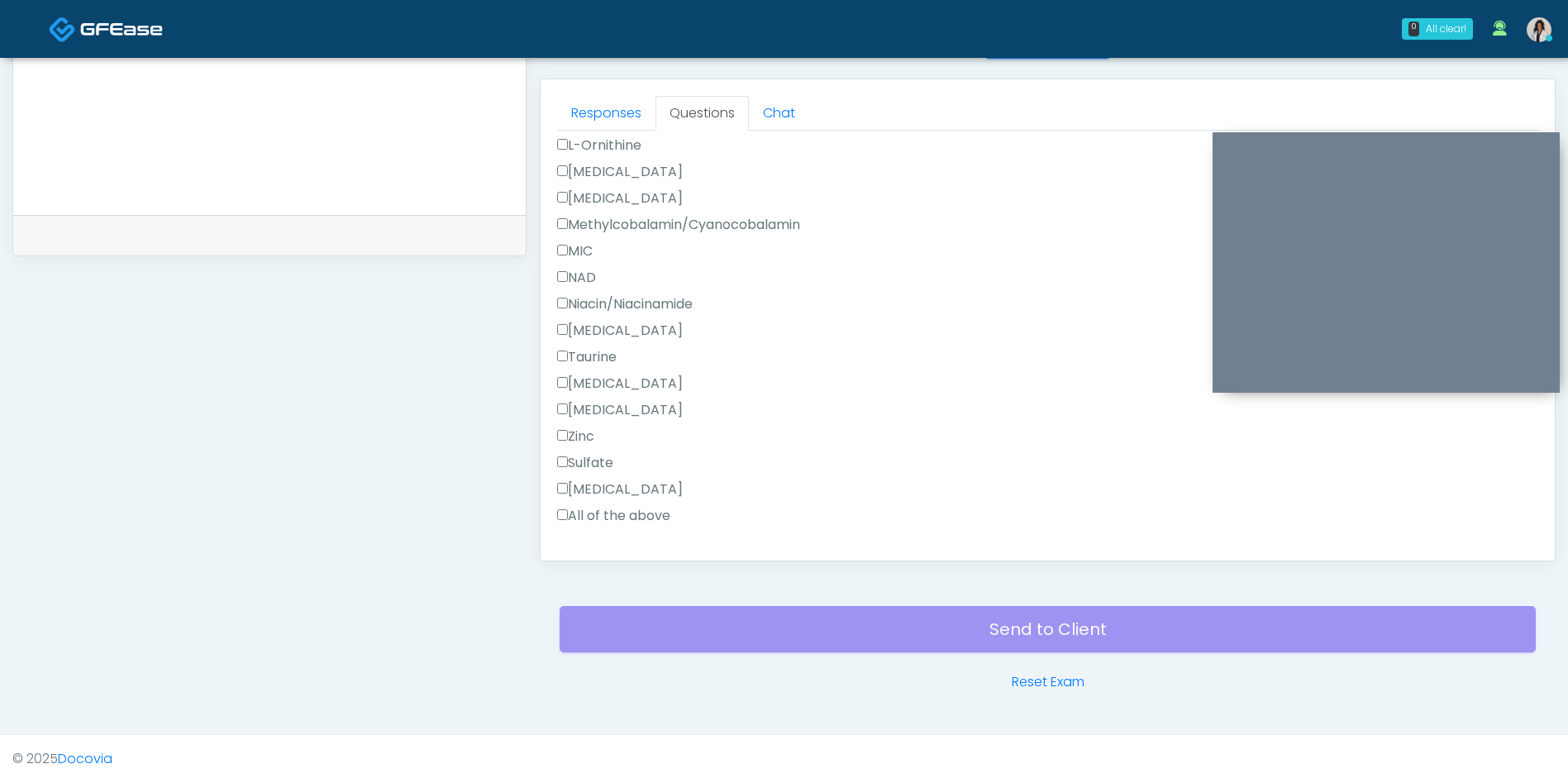
scroll to position [1681, 0]
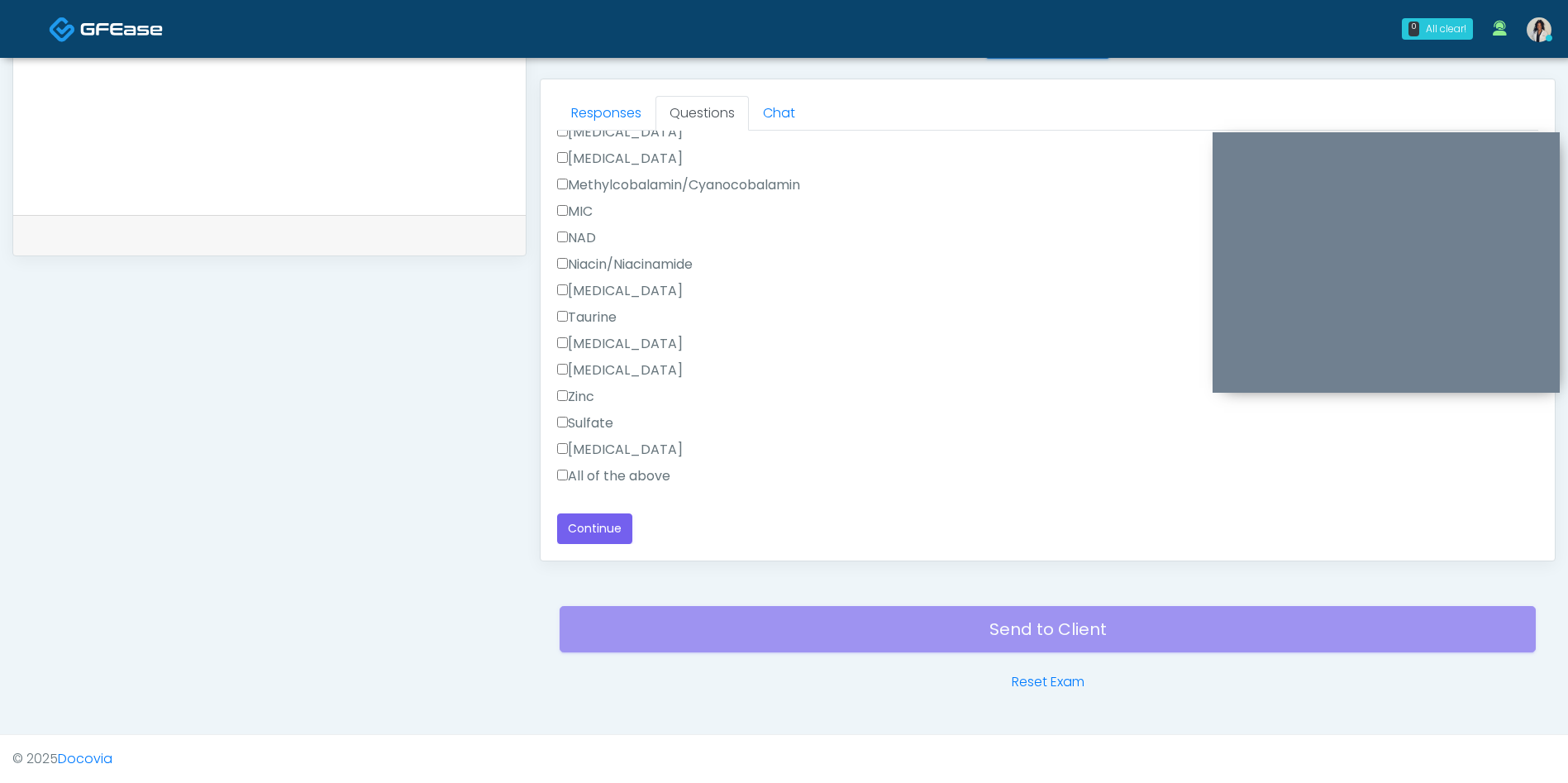
click at [642, 479] on label "All of the above" at bounding box center [613, 477] width 113 height 20
click at [604, 538] on button "Continue" at bounding box center [595, 528] width 75 height 30
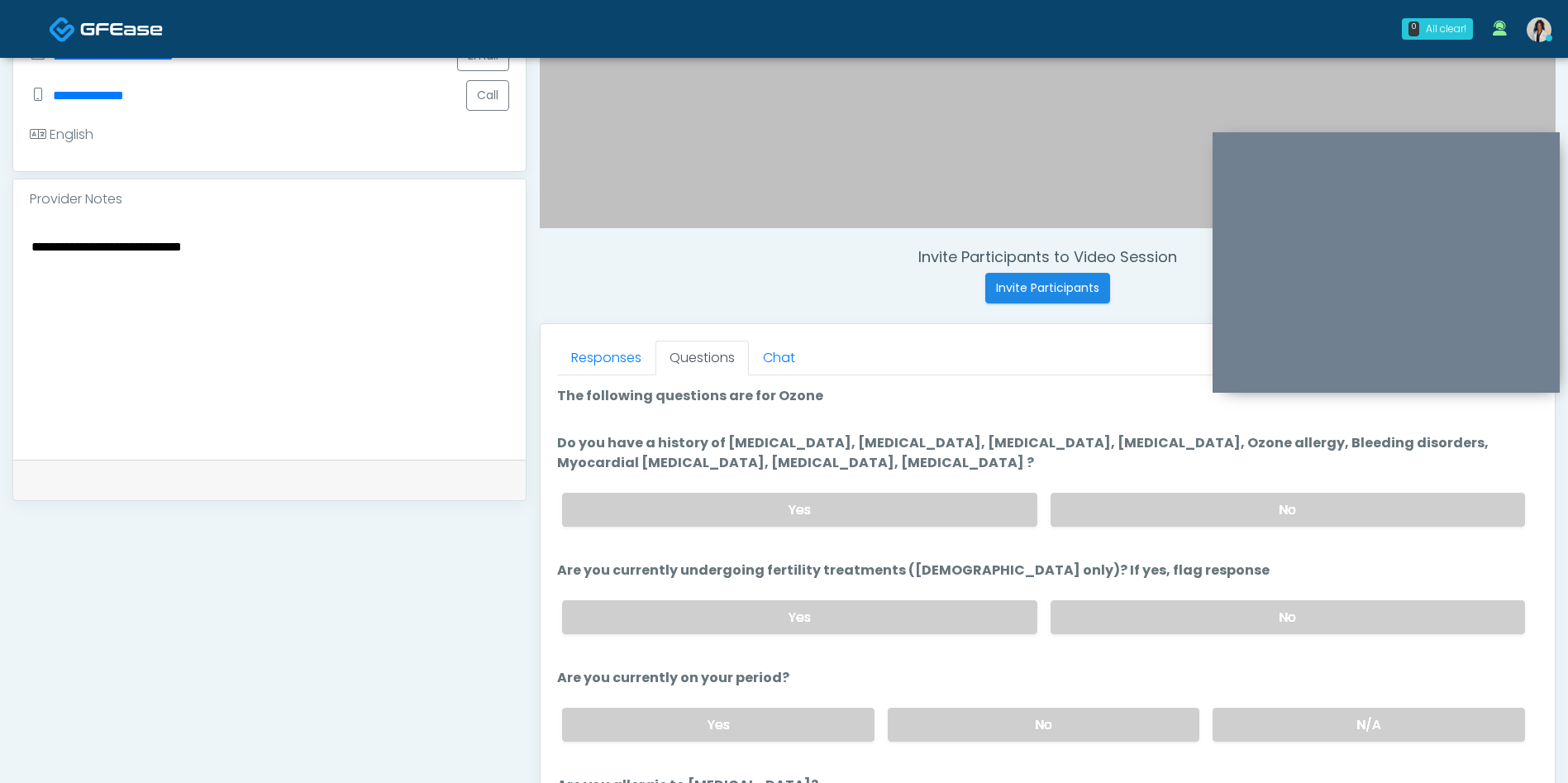
scroll to position [439, 0]
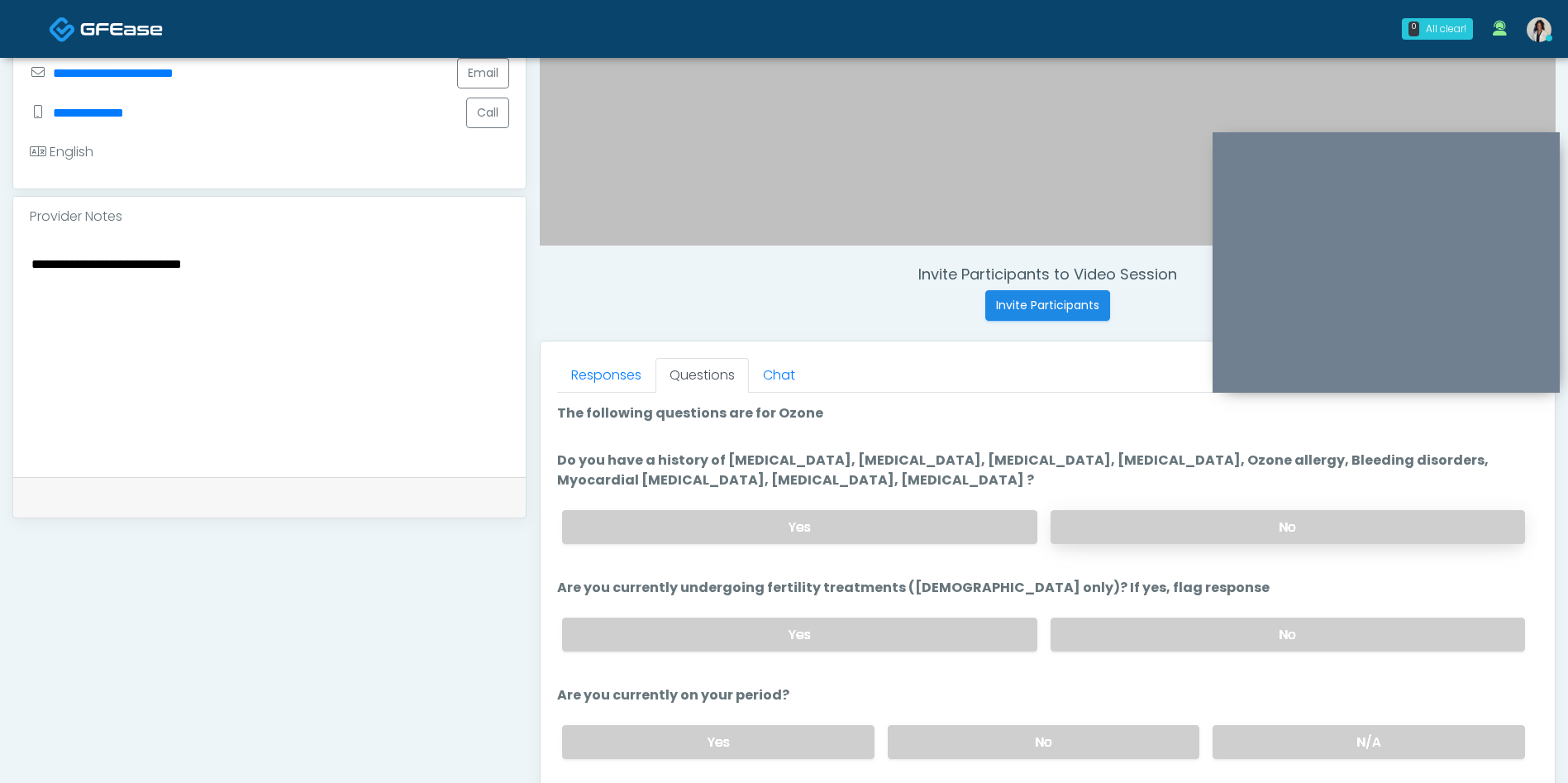
click at [1114, 532] on label "No" at bounding box center [1288, 526] width 475 height 34
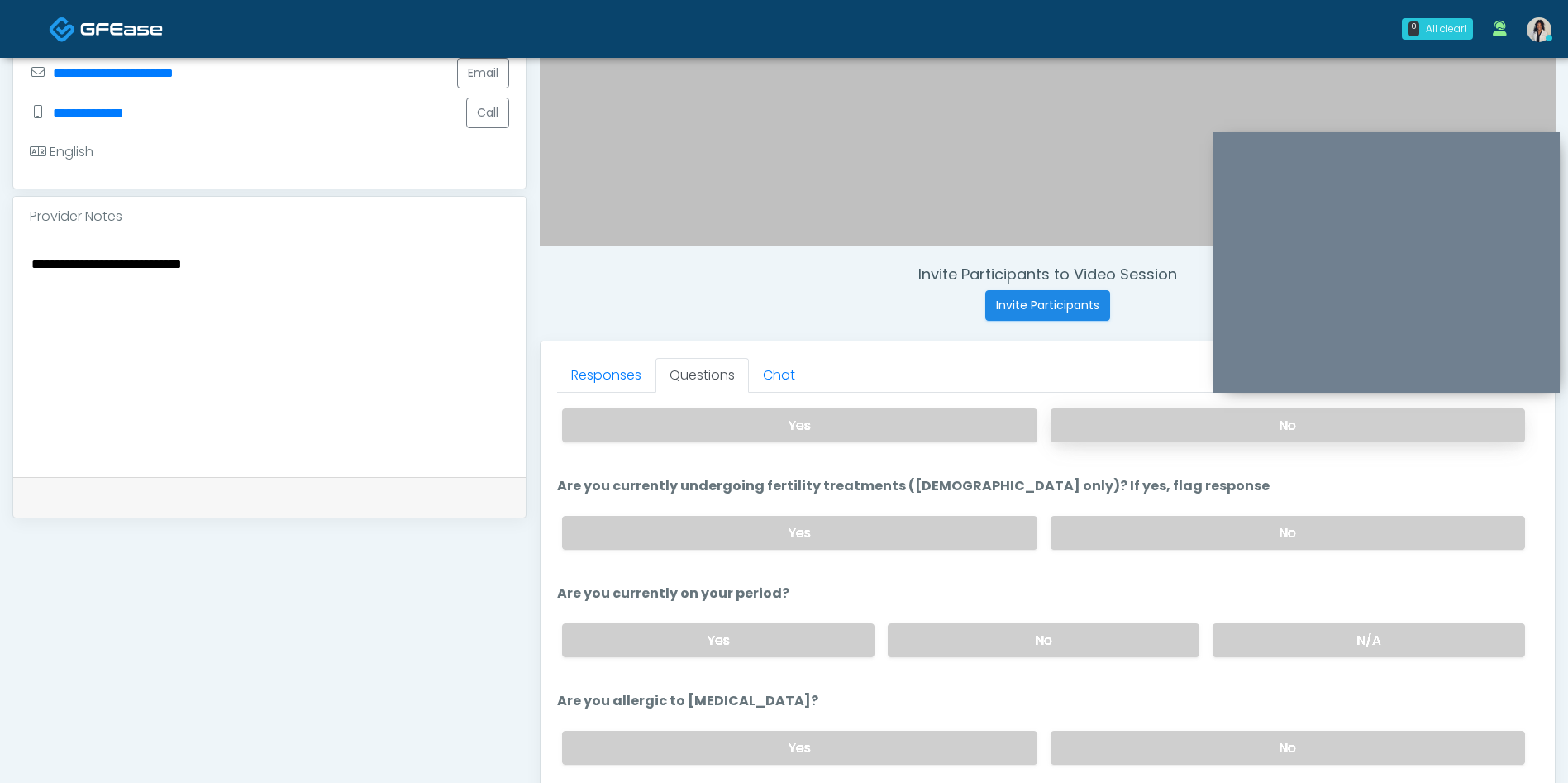
scroll to position [125, 0]
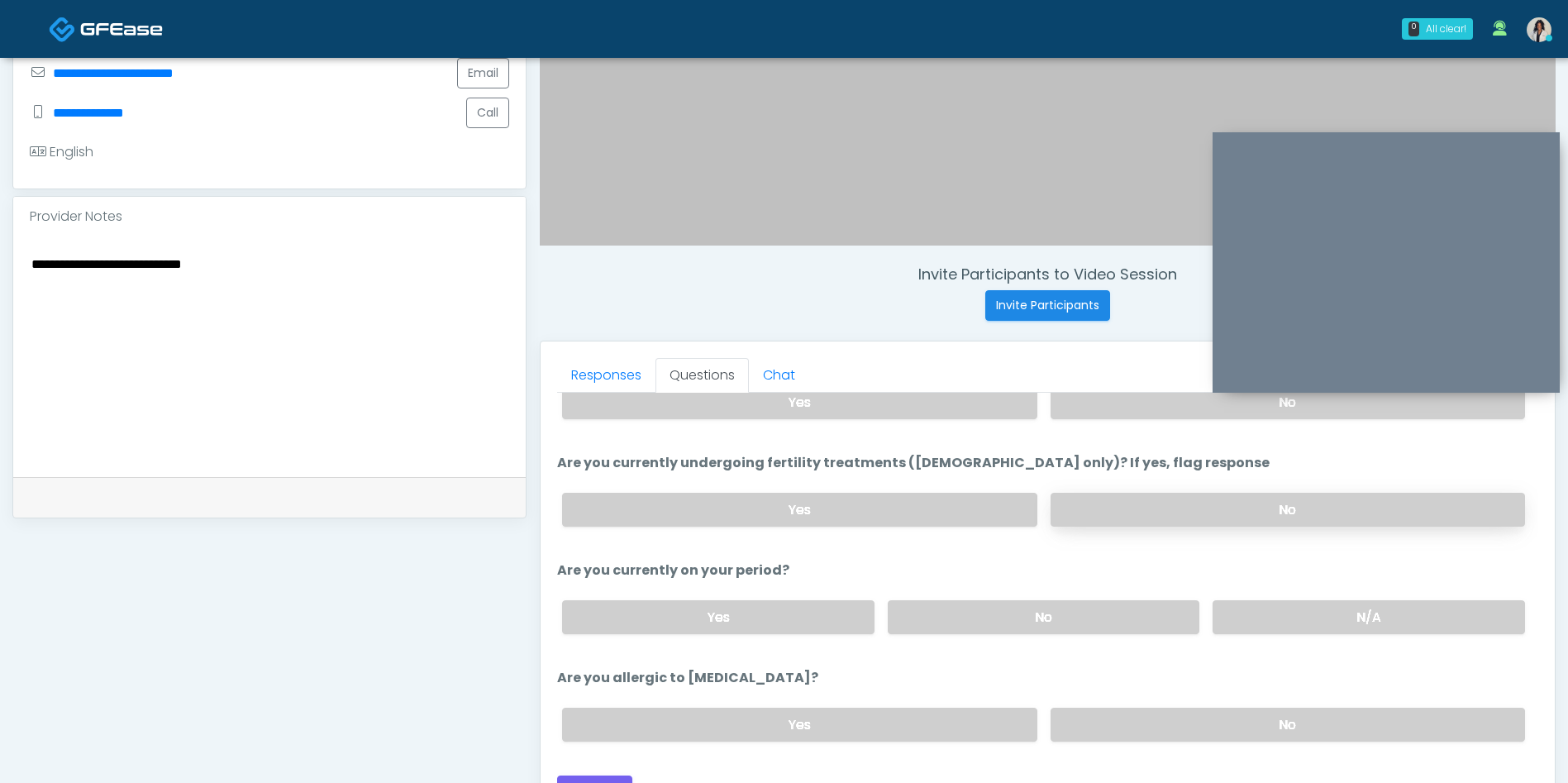
click at [1117, 499] on label "No" at bounding box center [1288, 510] width 475 height 34
click at [1273, 616] on label "N/A" at bounding box center [1368, 616] width 313 height 34
click at [1156, 719] on label "No" at bounding box center [1288, 724] width 475 height 34
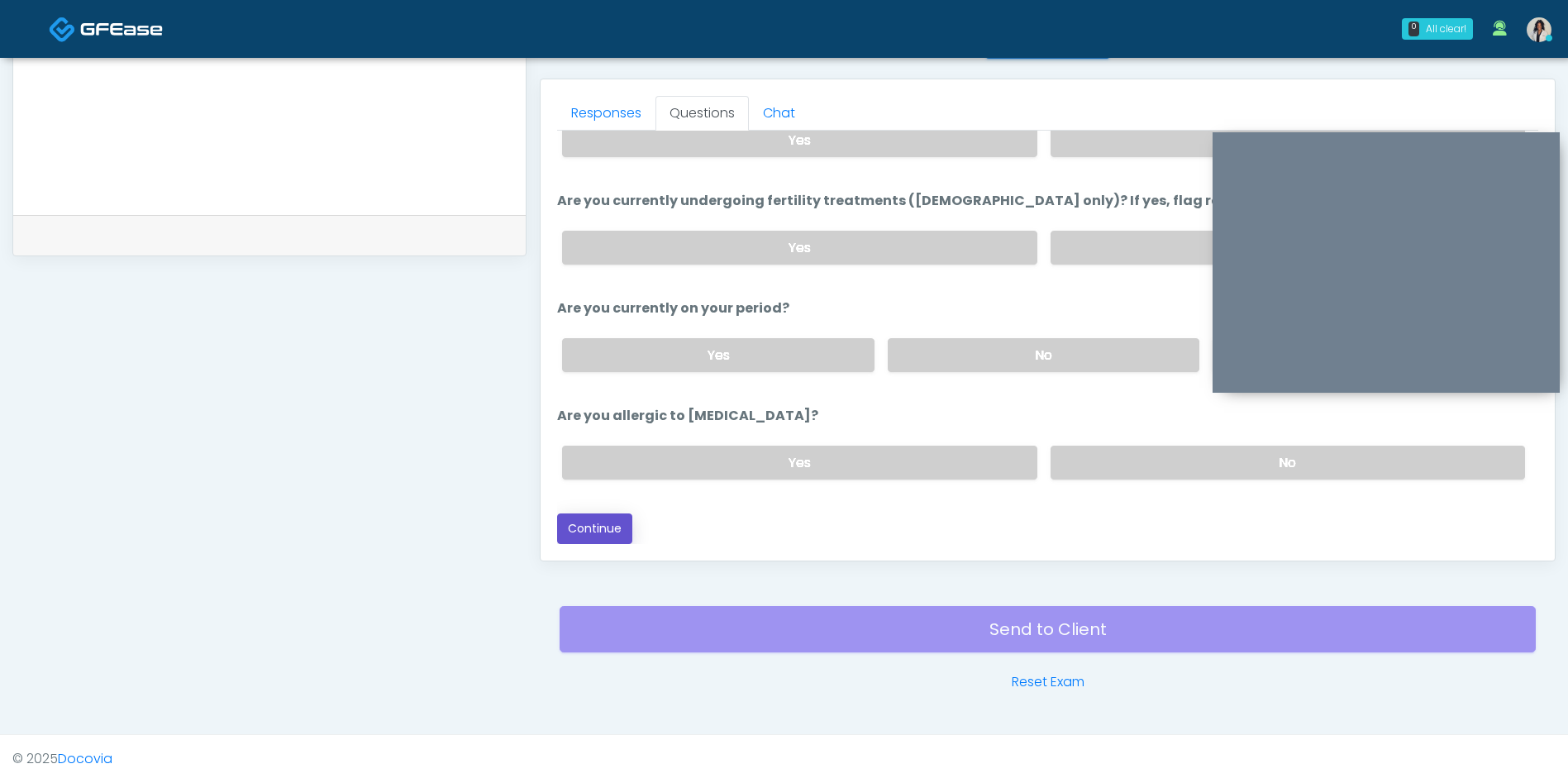
click at [595, 540] on button "Continue" at bounding box center [595, 528] width 75 height 30
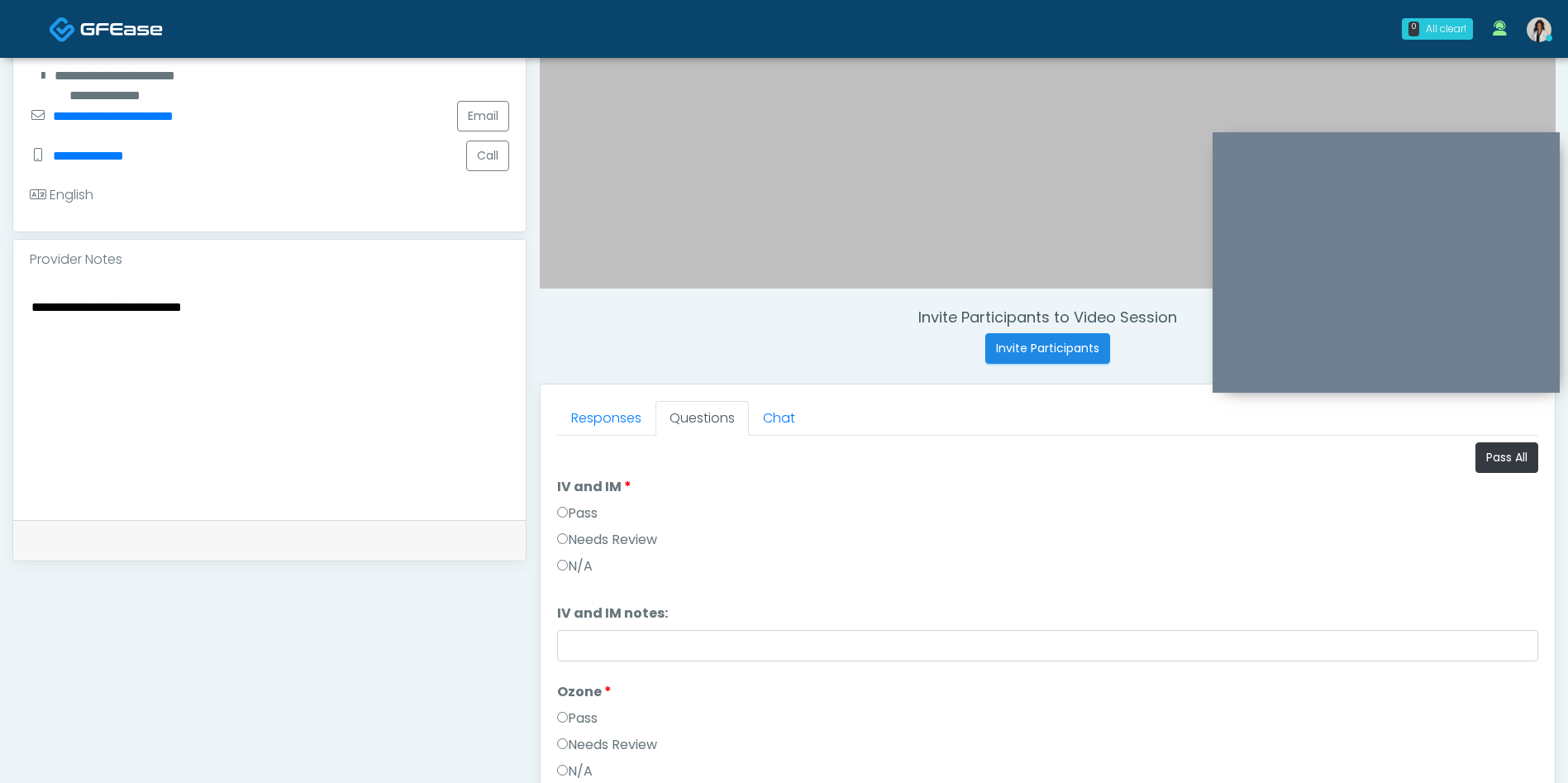
scroll to position [388, 0]
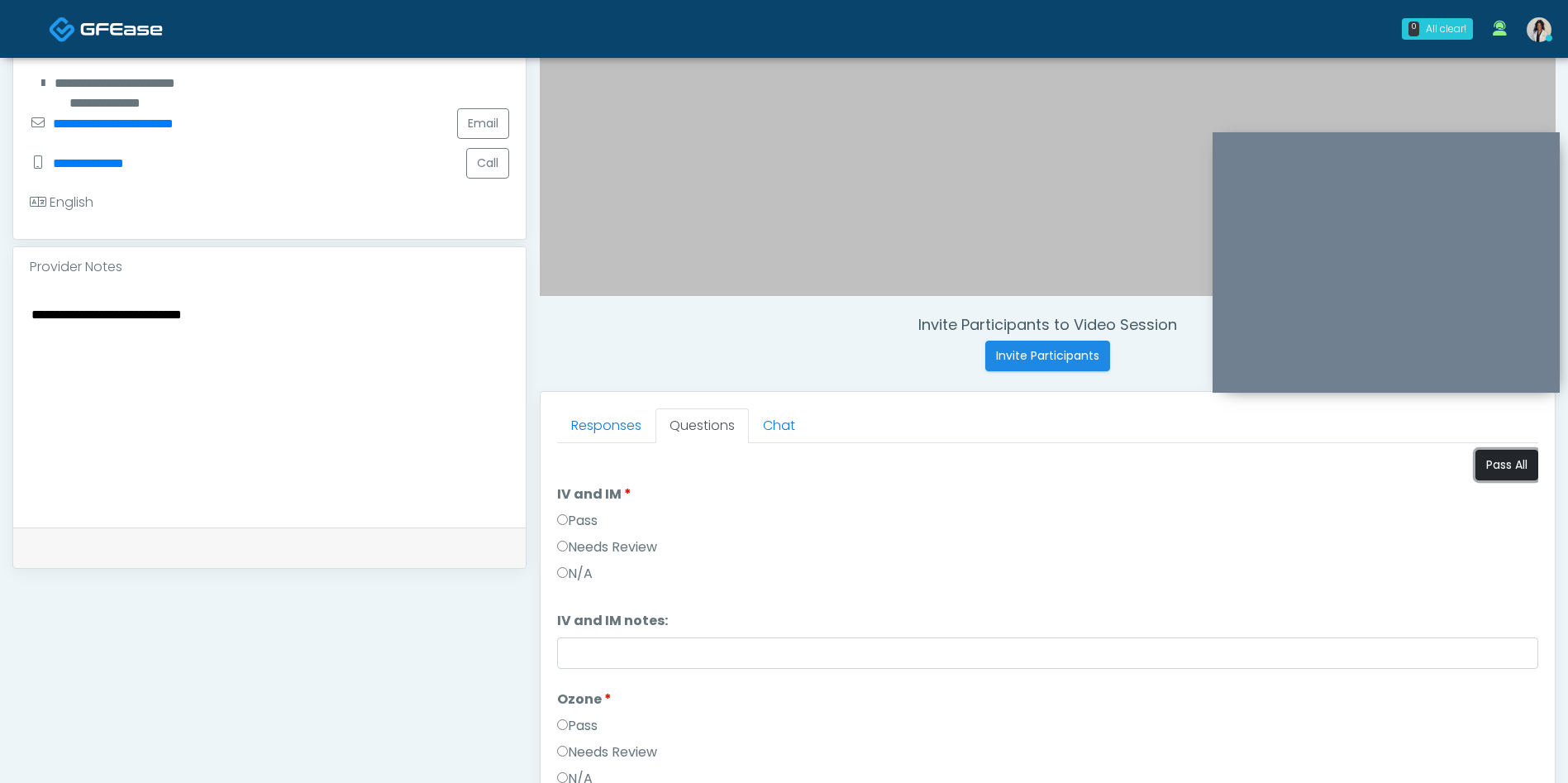
click at [1482, 459] on button "Pass All" at bounding box center [1506, 465] width 63 height 30
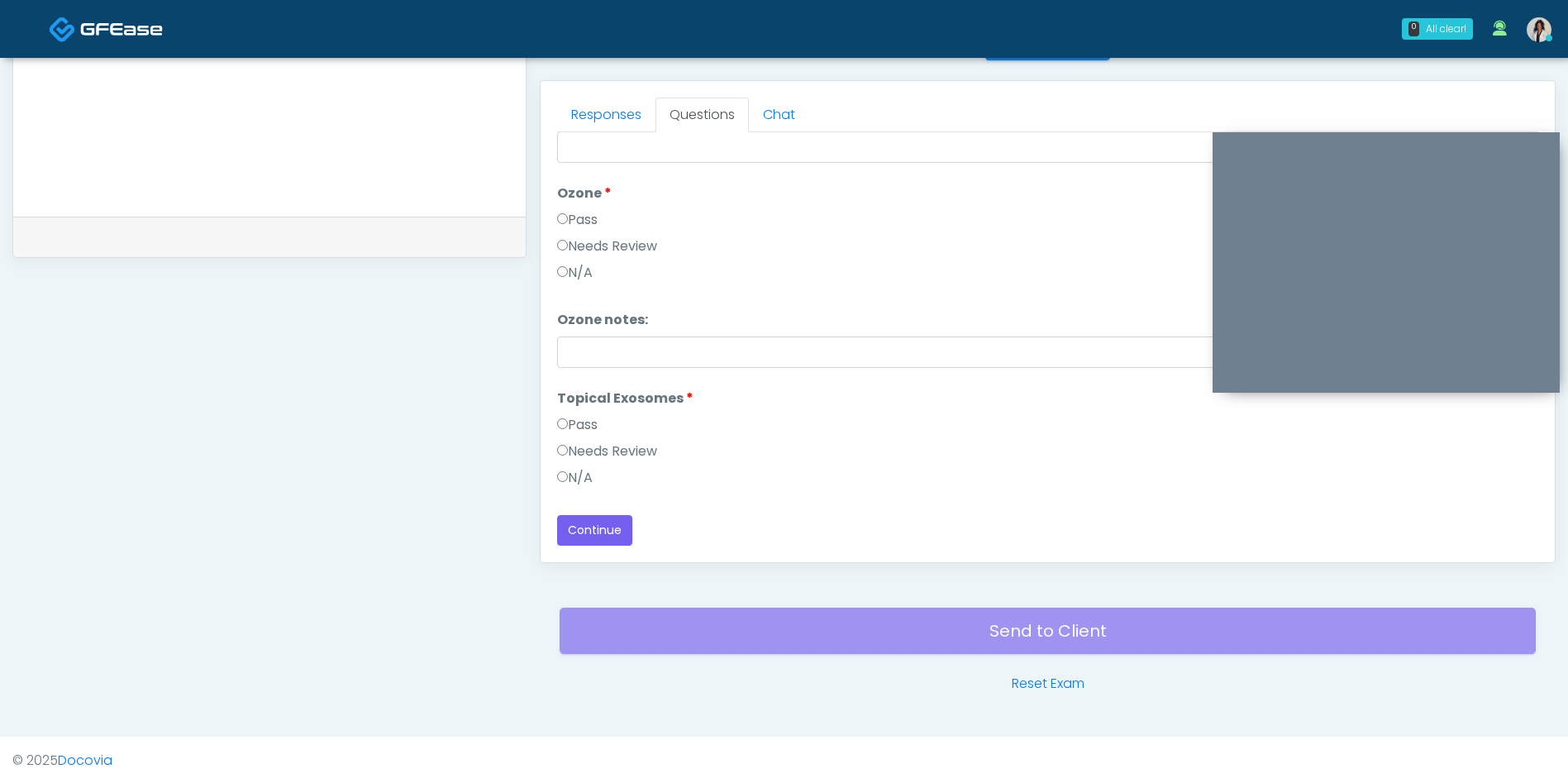
scroll to position [701, 0]
click at [617, 540] on button "Continue" at bounding box center [595, 528] width 75 height 30
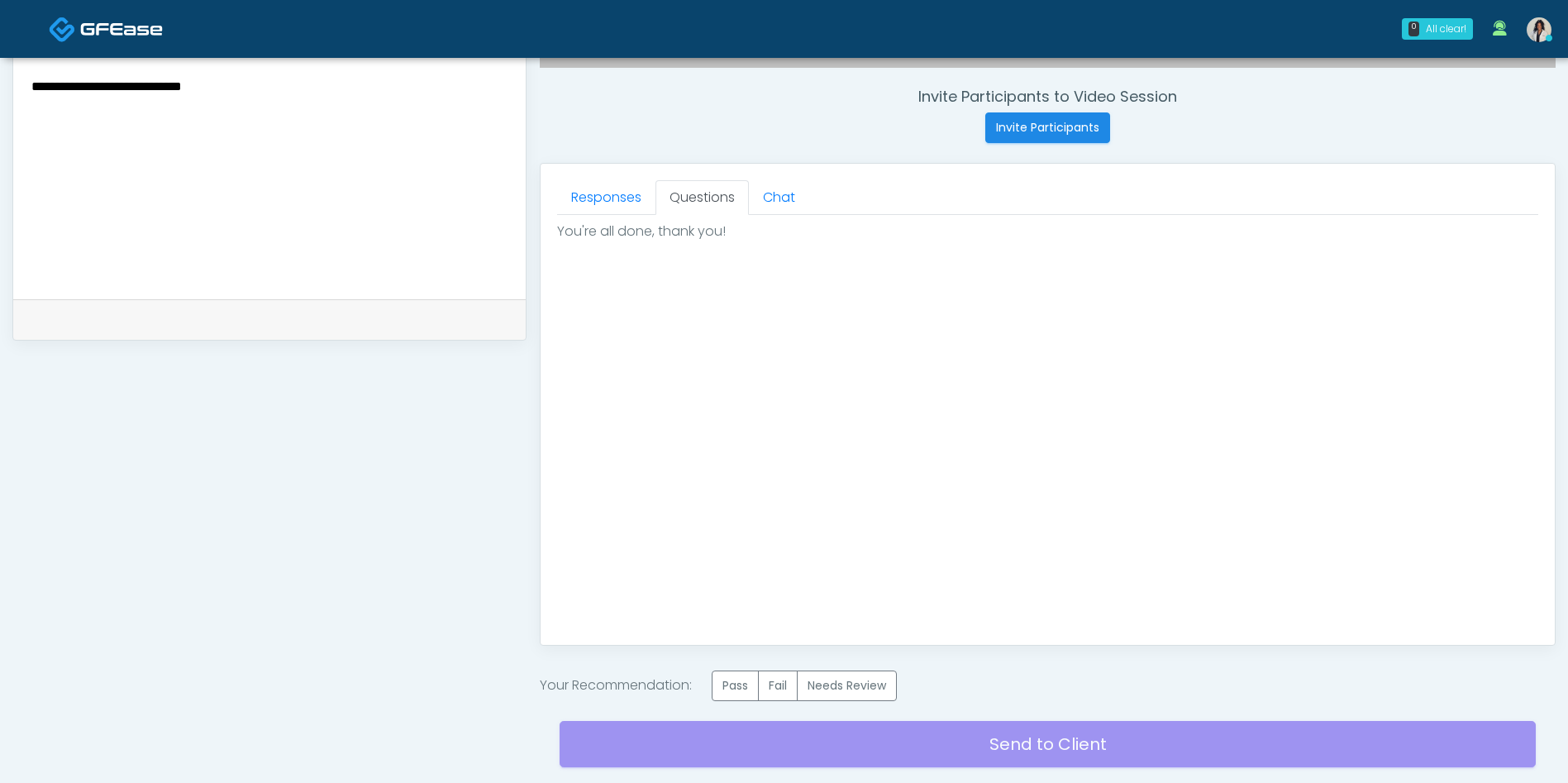
scroll to position [651, 0]
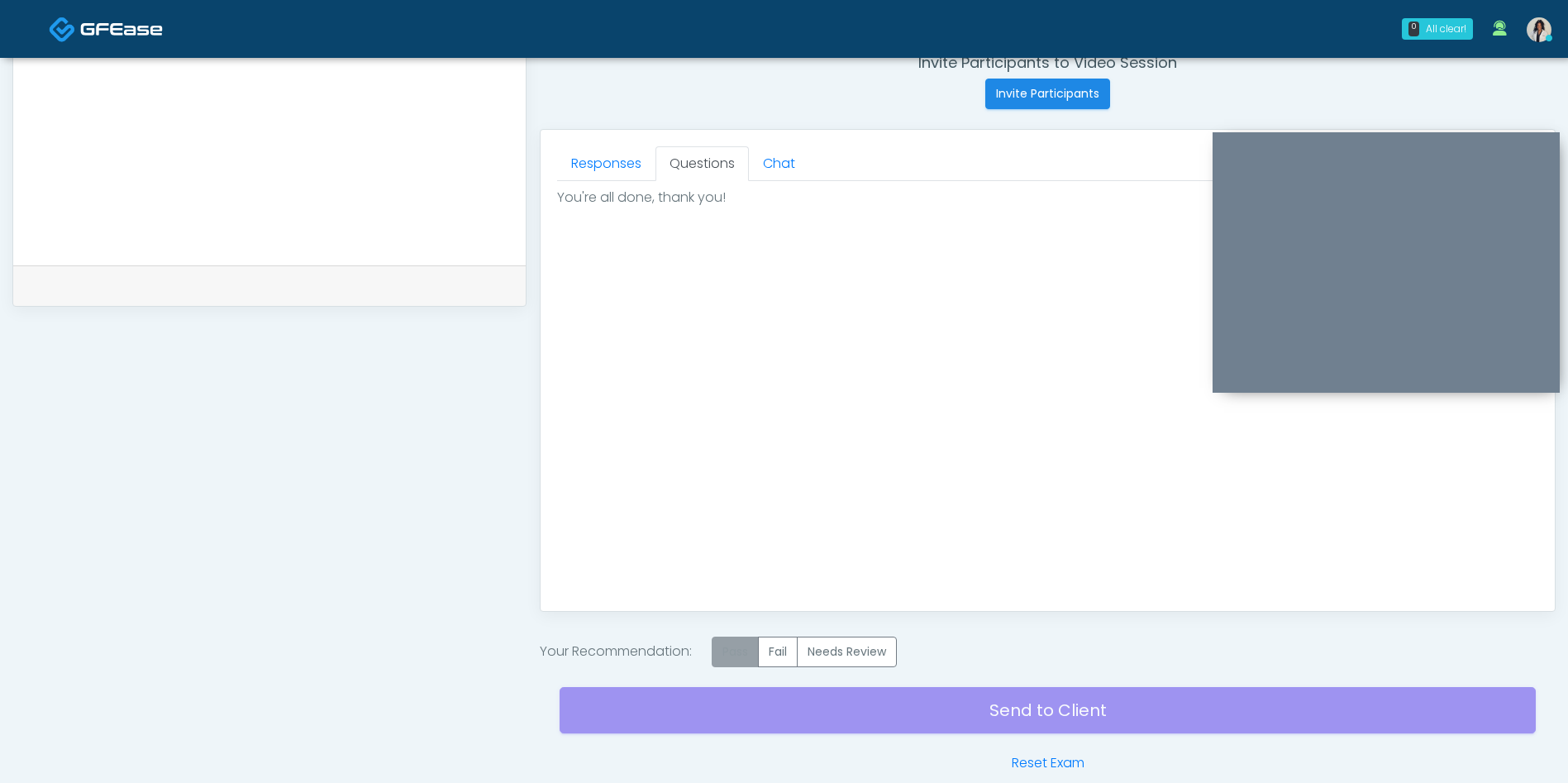
click at [745, 651] on label "Pass" at bounding box center [735, 651] width 47 height 30
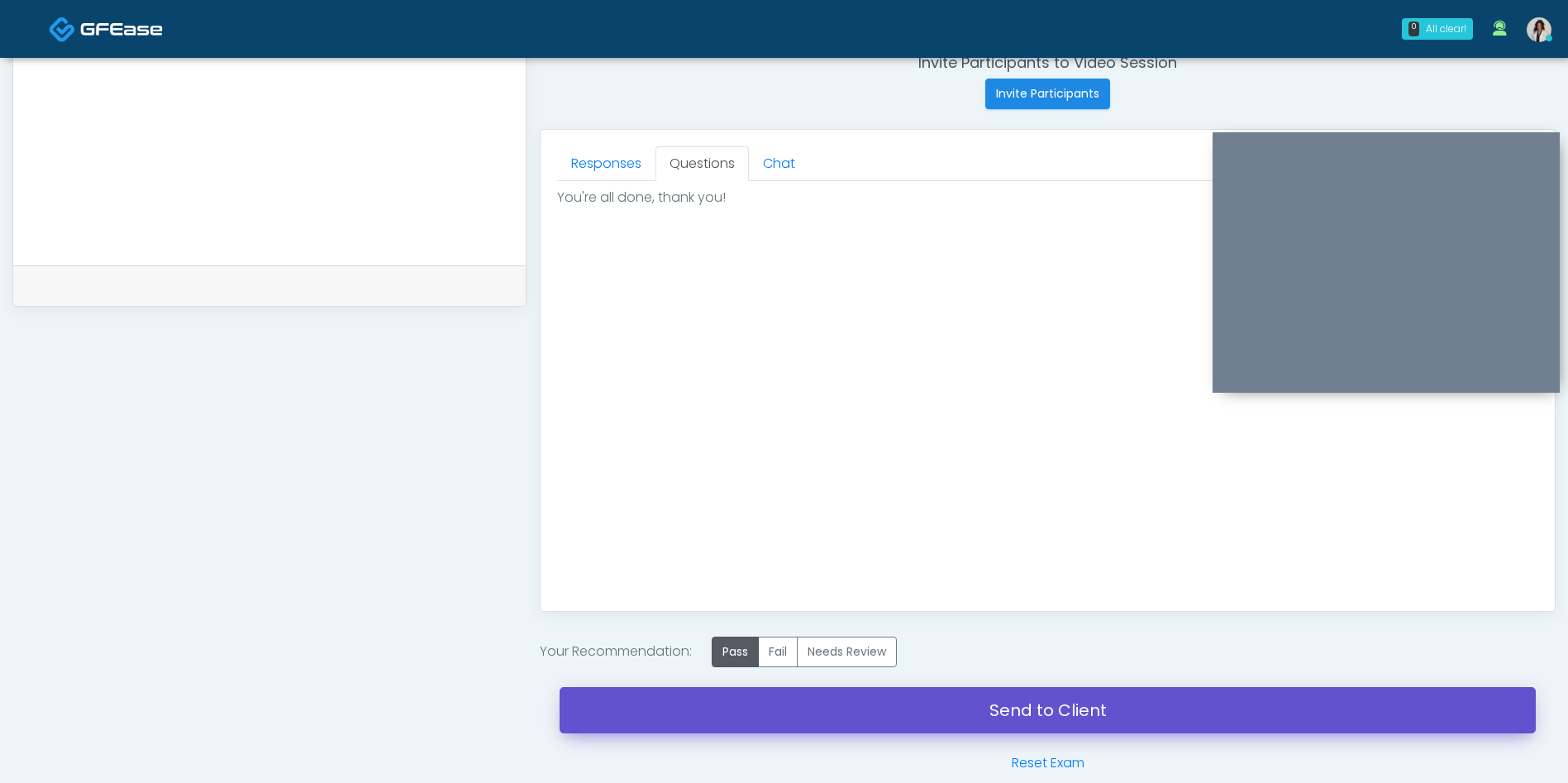
click at [802, 709] on link "Send to Client" at bounding box center [1047, 710] width 976 height 46
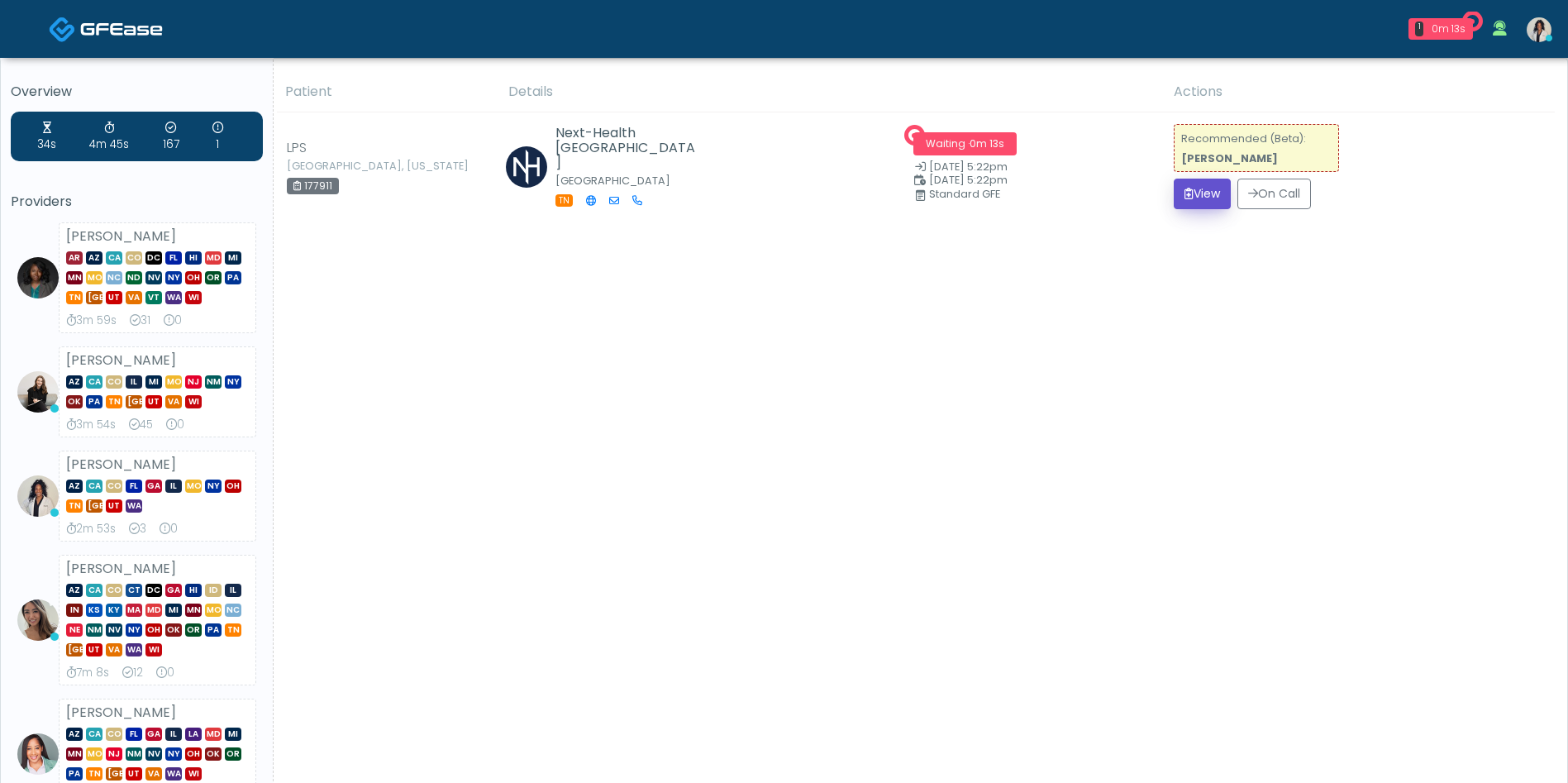
click at [1204, 196] on button "View" at bounding box center [1202, 193] width 57 height 30
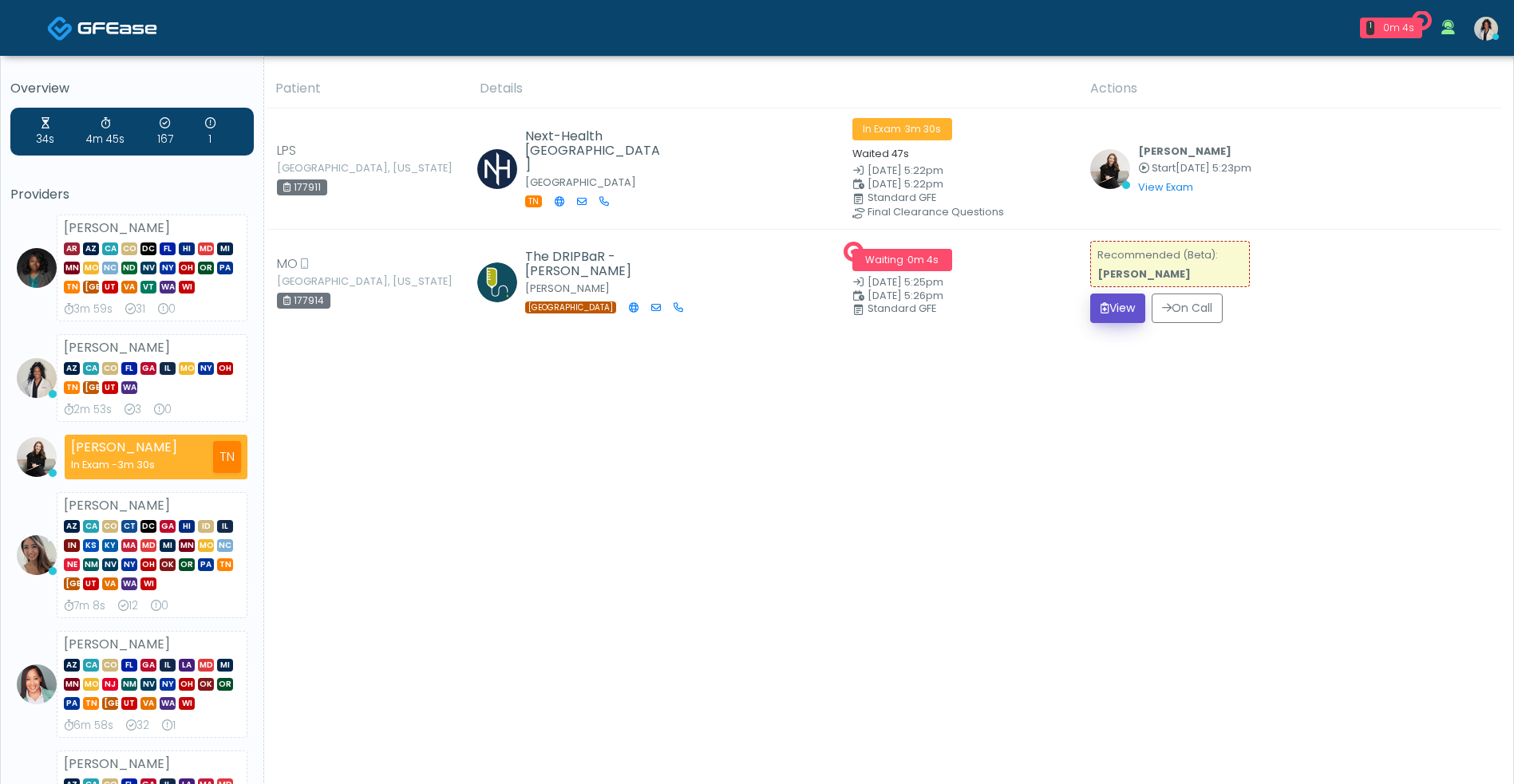
click at [1145, 306] on button "View" at bounding box center [1118, 308] width 55 height 29
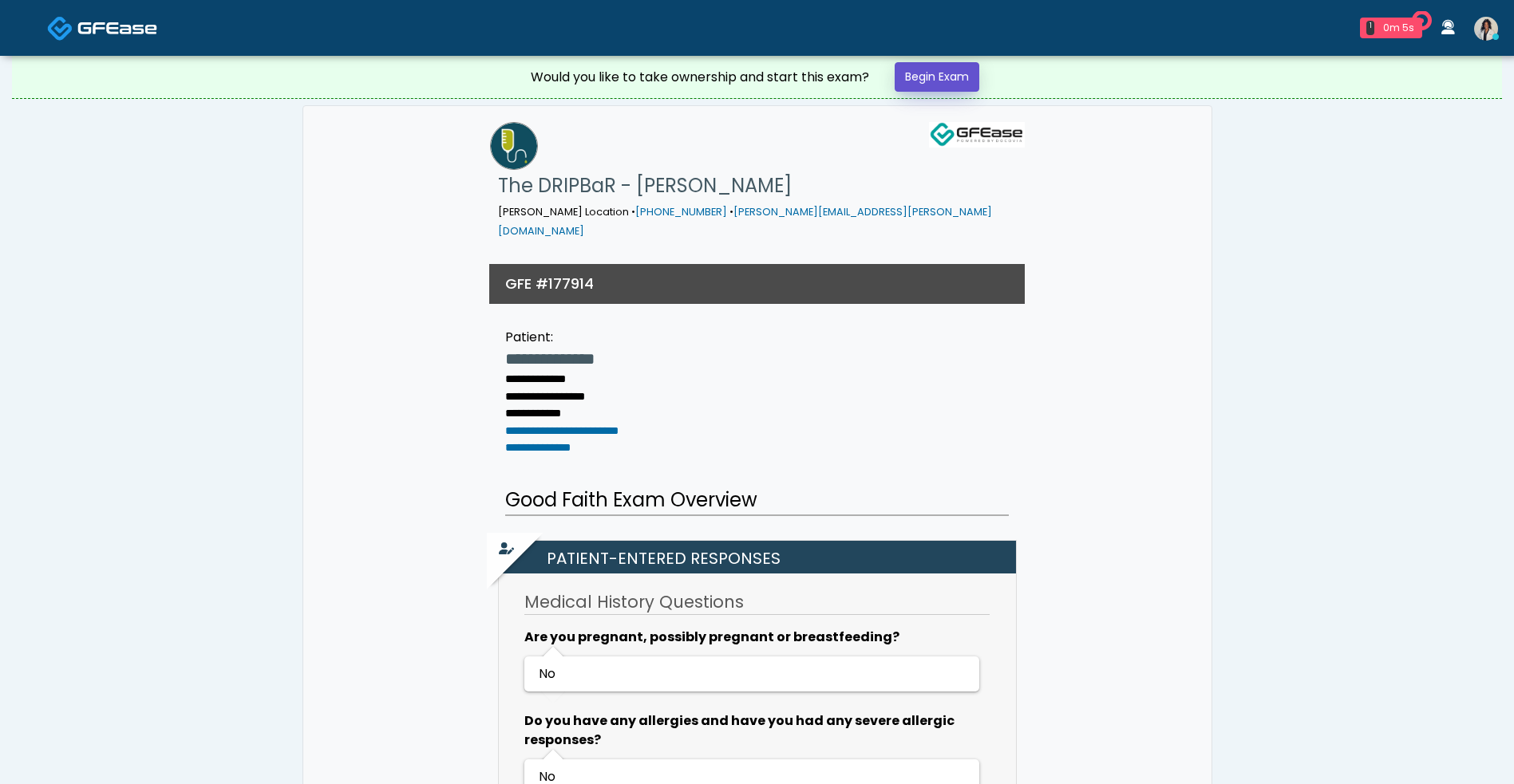
click at [951, 77] on link "Begin Exam" at bounding box center [936, 76] width 84 height 29
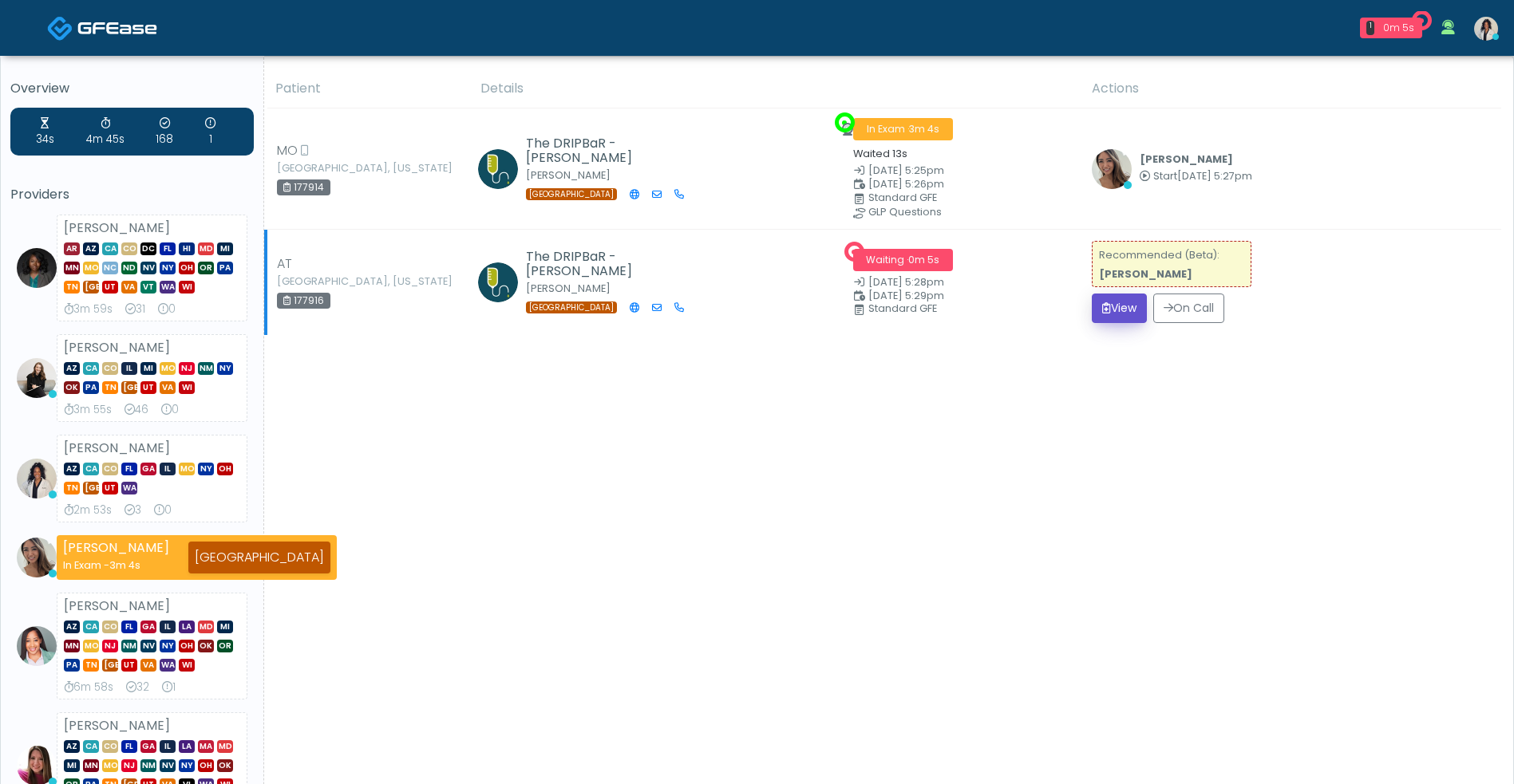
click at [1108, 303] on icon "submit" at bounding box center [1106, 308] width 9 height 12
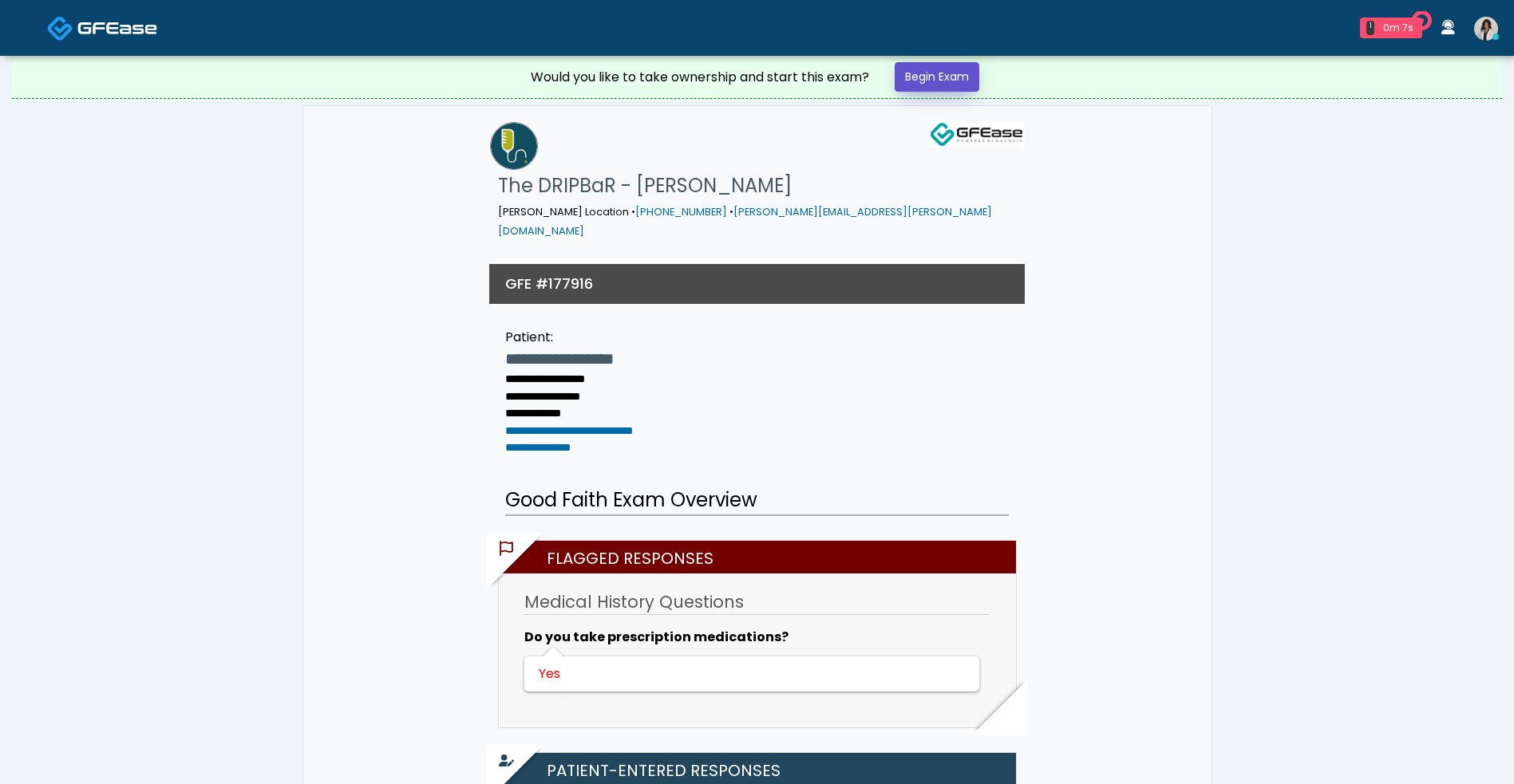
click at [944, 83] on link "Begin Exam" at bounding box center [936, 76] width 84 height 29
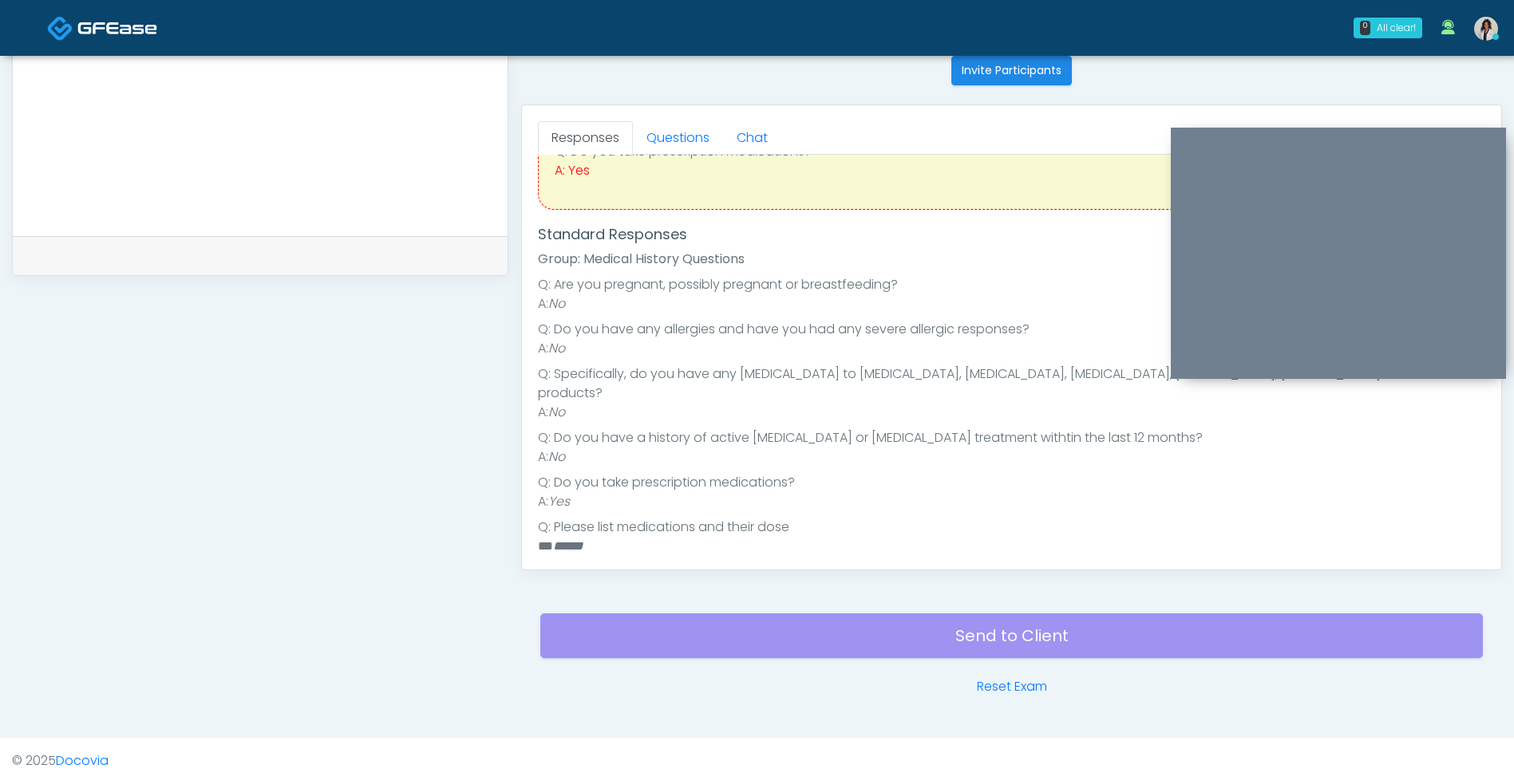
scroll to position [232, 0]
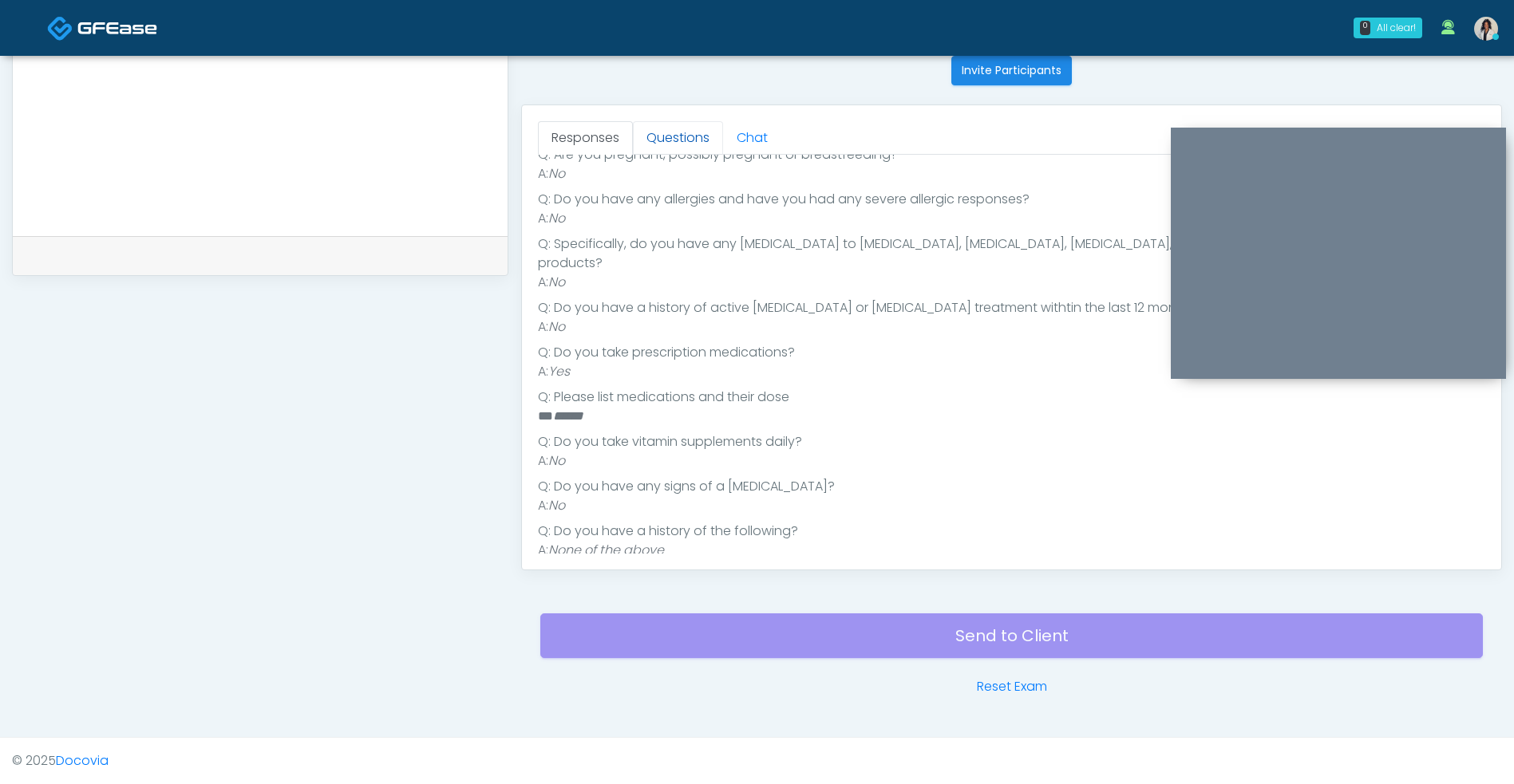
click at [682, 125] on link "Questions" at bounding box center [678, 139] width 91 height 34
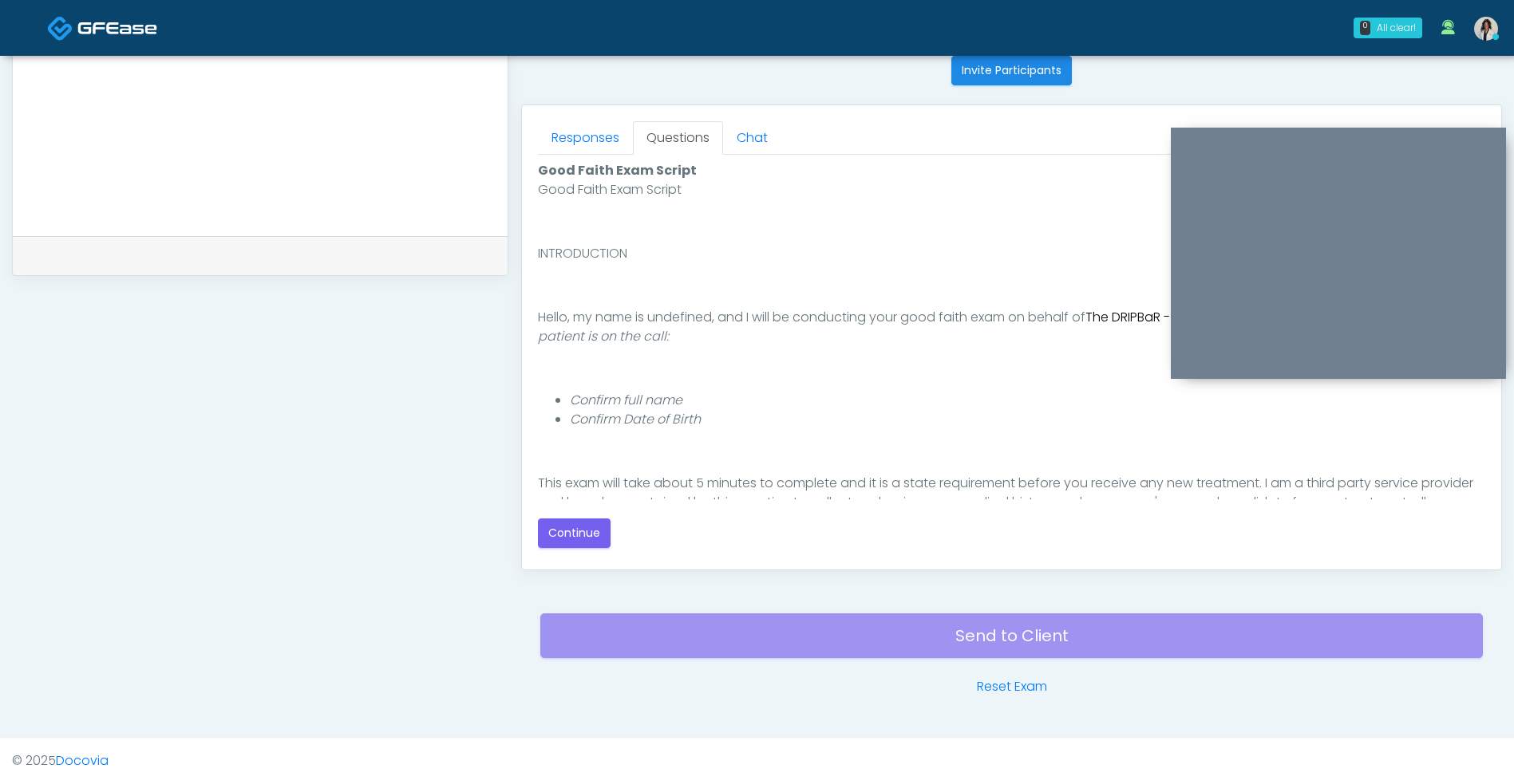
scroll to position [0, 0]
click at [582, 530] on button "Continue" at bounding box center [575, 533] width 73 height 29
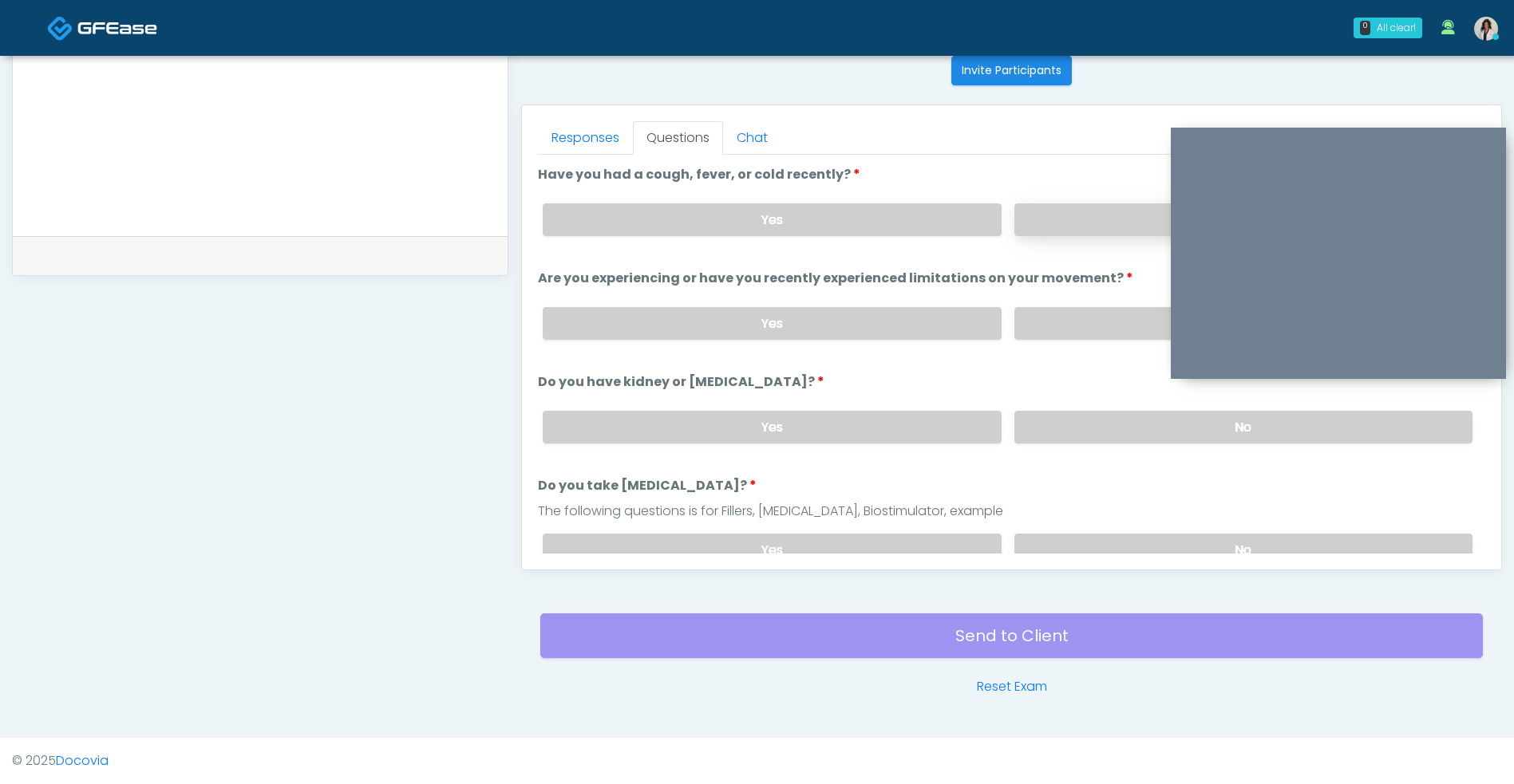
click at [1057, 233] on label "No" at bounding box center [1243, 219] width 458 height 33
click at [1042, 337] on label "No" at bounding box center [1243, 323] width 458 height 33
click at [1069, 437] on label "No" at bounding box center [1243, 427] width 458 height 33
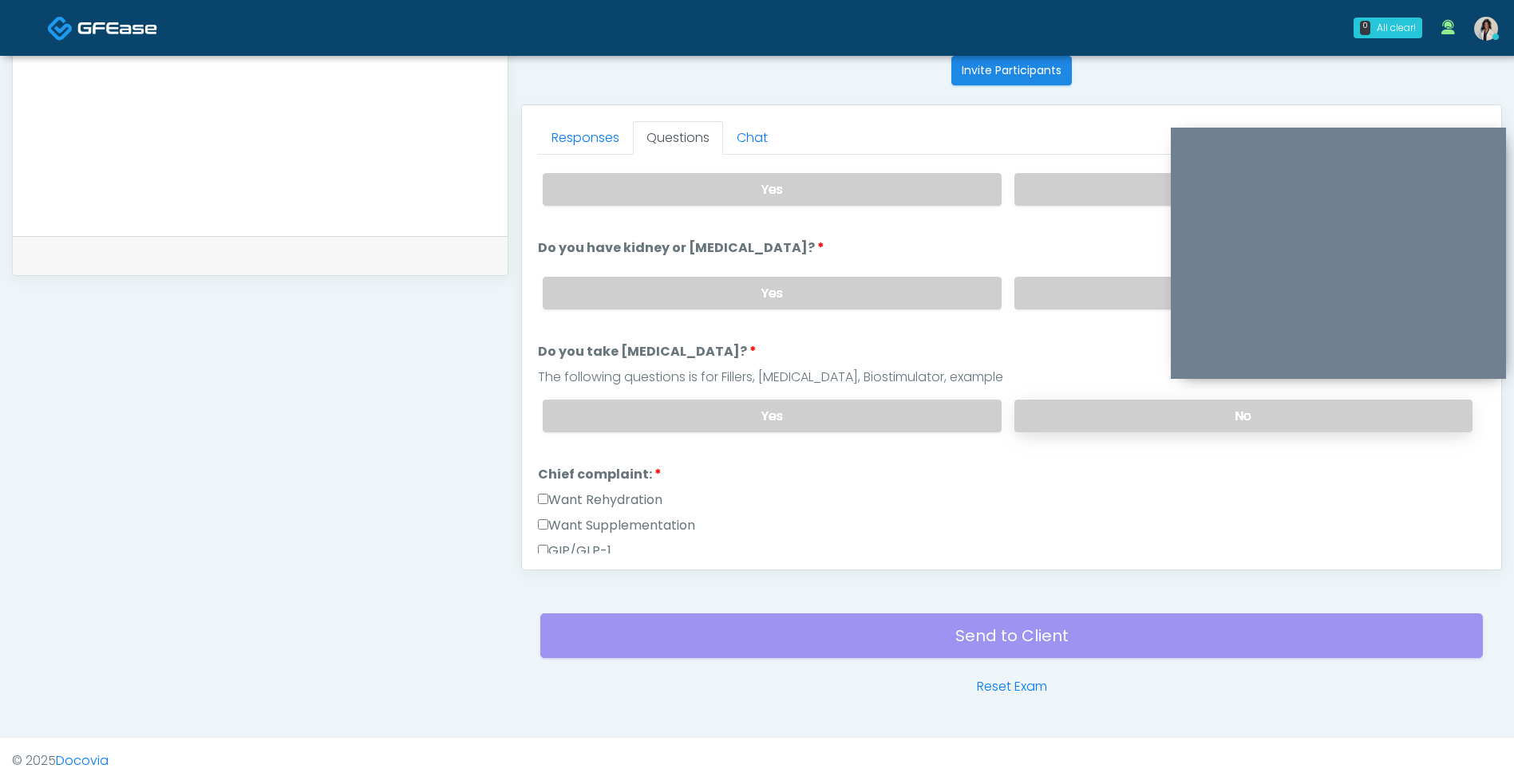
click at [1090, 427] on label "No" at bounding box center [1243, 416] width 458 height 33
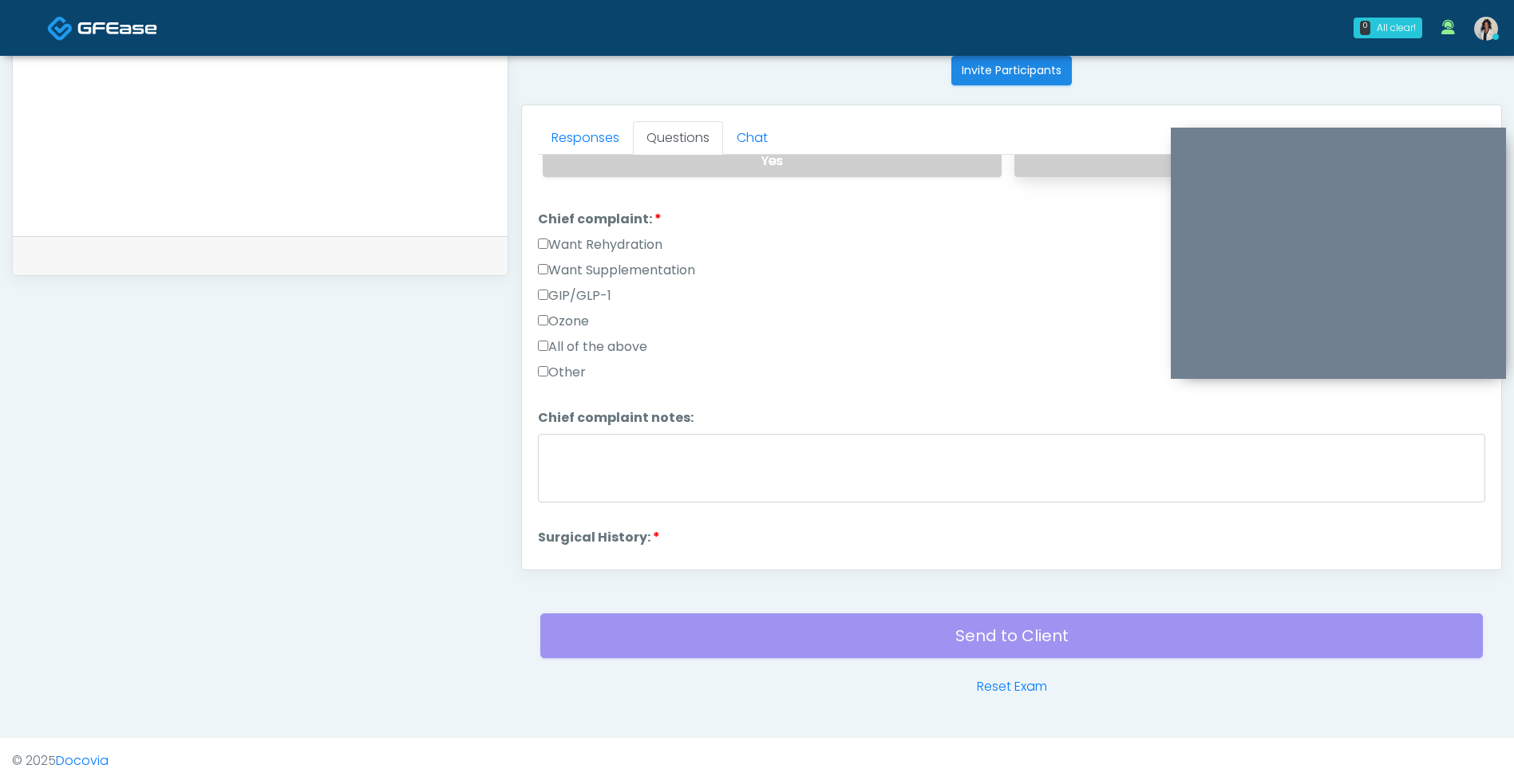
scroll to position [406, 0]
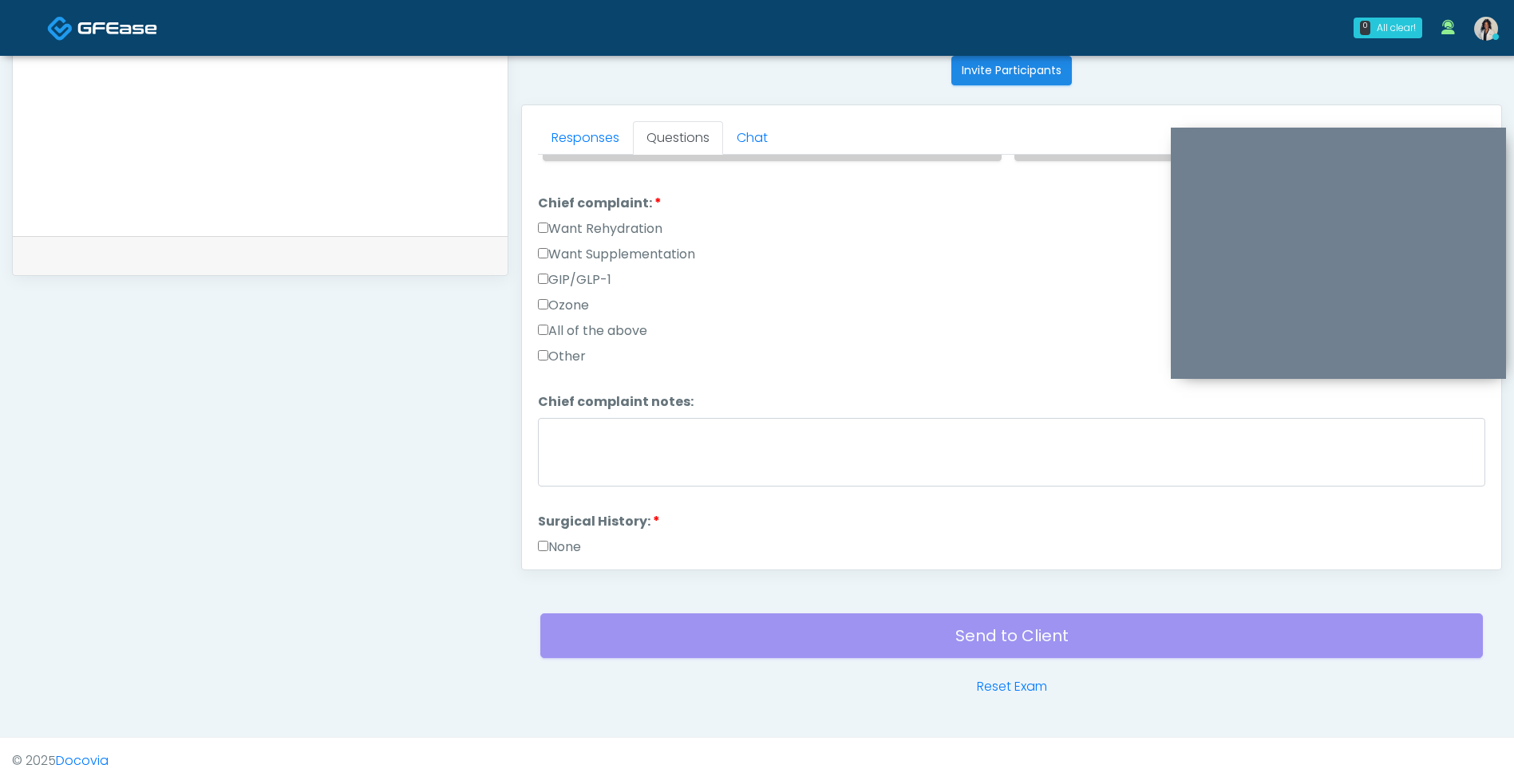
click at [651, 223] on label "Want Rehydration" at bounding box center [600, 229] width 124 height 20
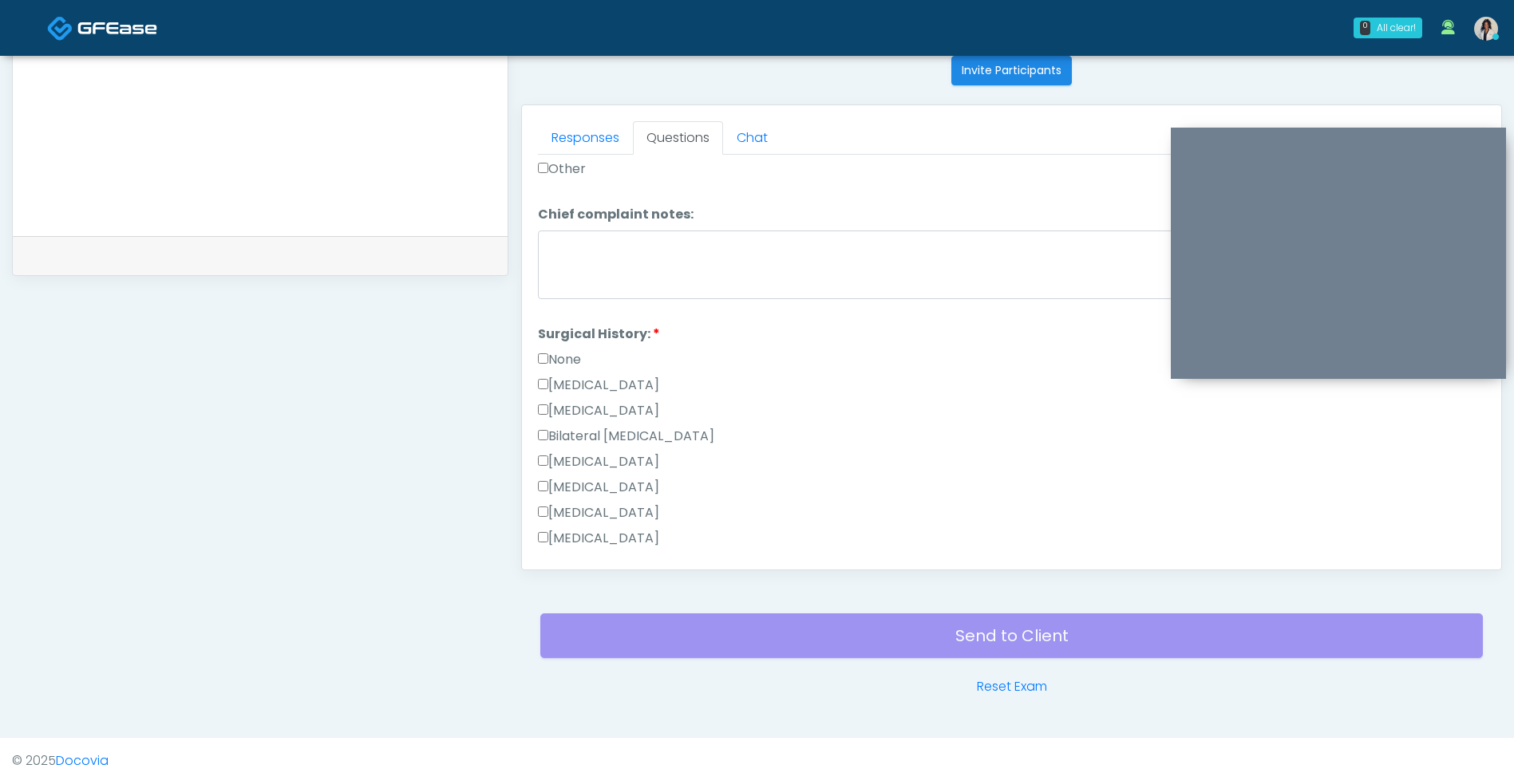
scroll to position [676, 0]
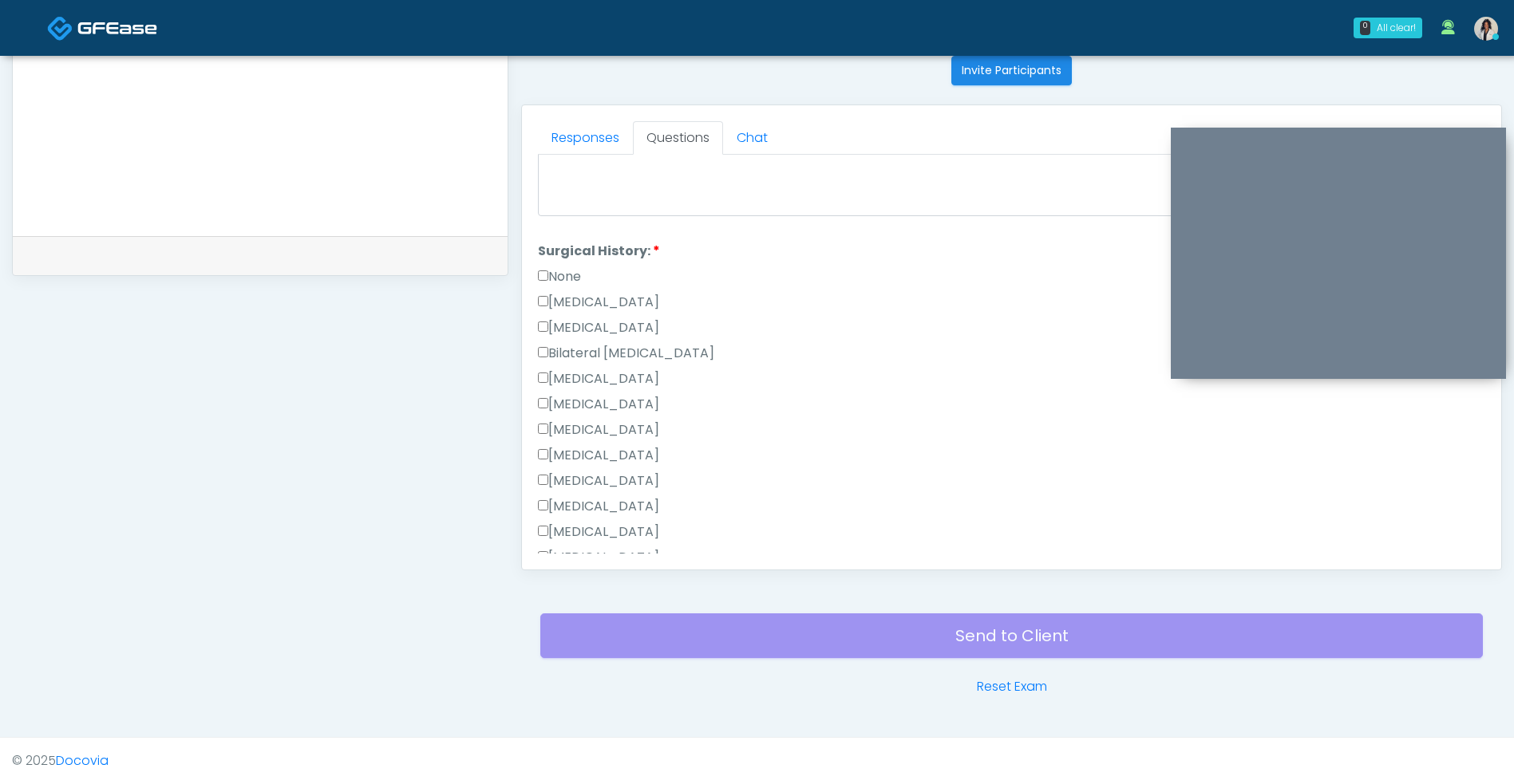
click at [570, 273] on label "None" at bounding box center [559, 277] width 44 height 20
click at [562, 273] on label "None" at bounding box center [559, 277] width 44 height 20
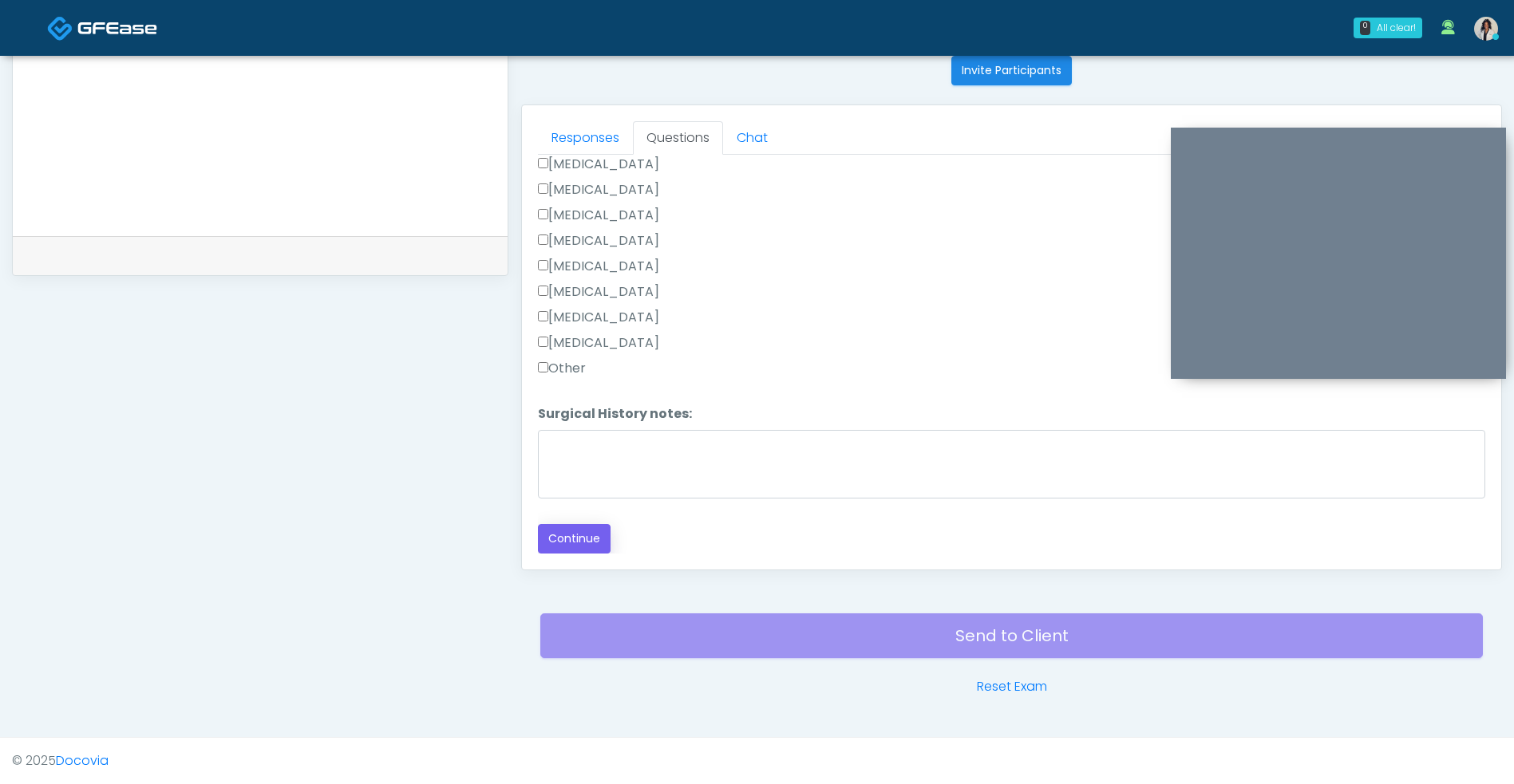
click at [581, 542] on button "Continue" at bounding box center [575, 538] width 73 height 29
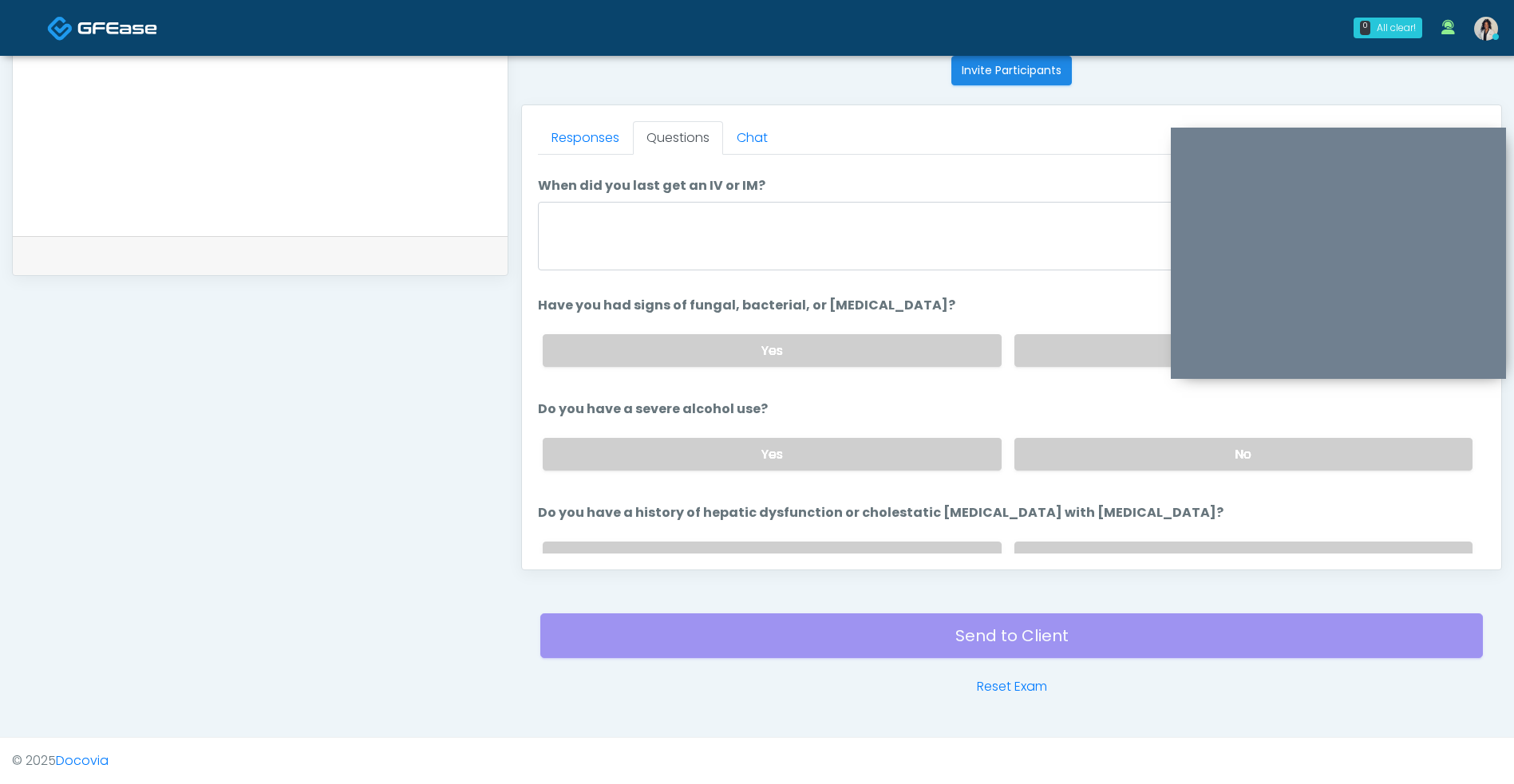
scroll to position [37, 0]
click at [1112, 340] on label "No" at bounding box center [1243, 347] width 458 height 33
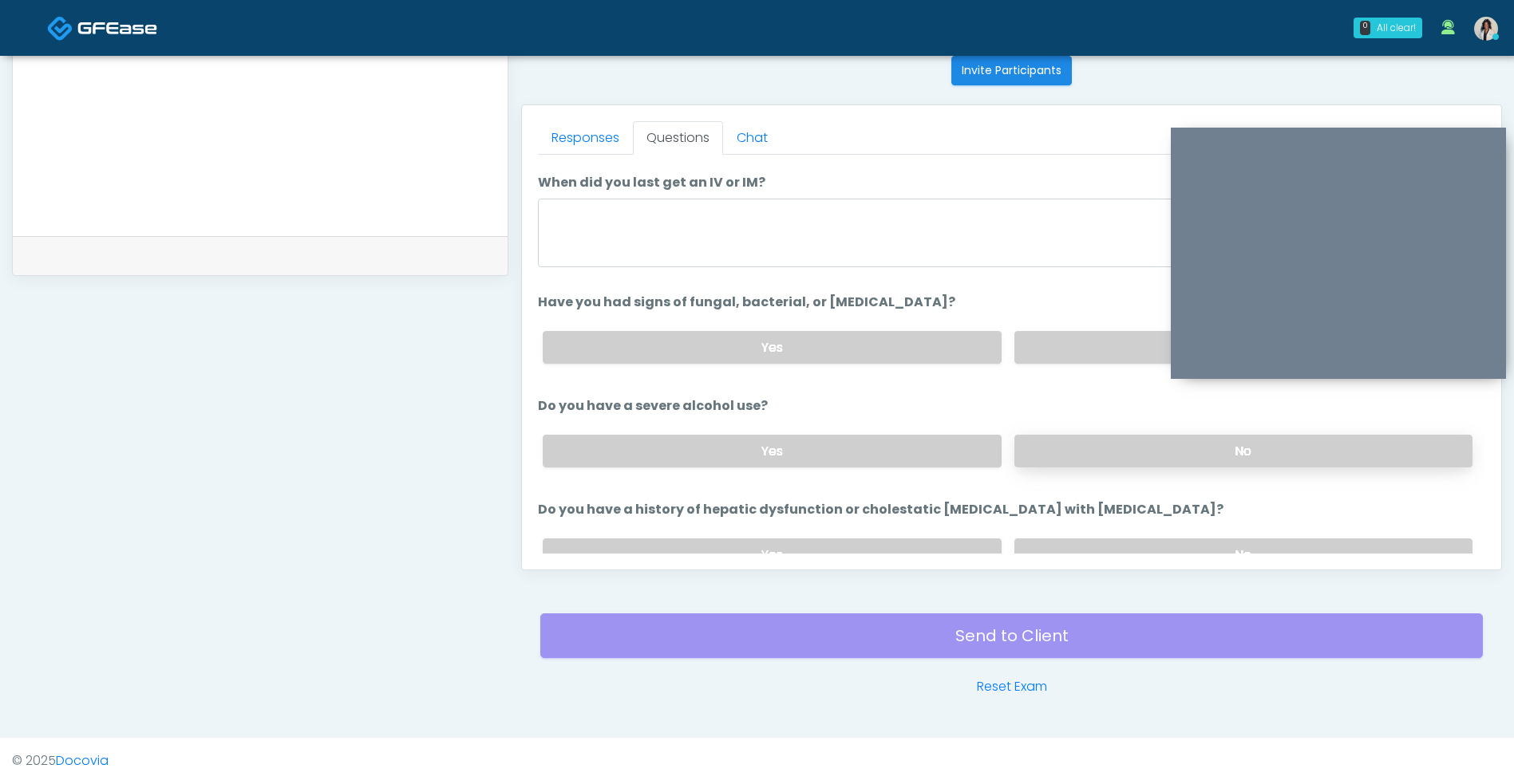
click at [1110, 447] on label "No" at bounding box center [1243, 451] width 458 height 33
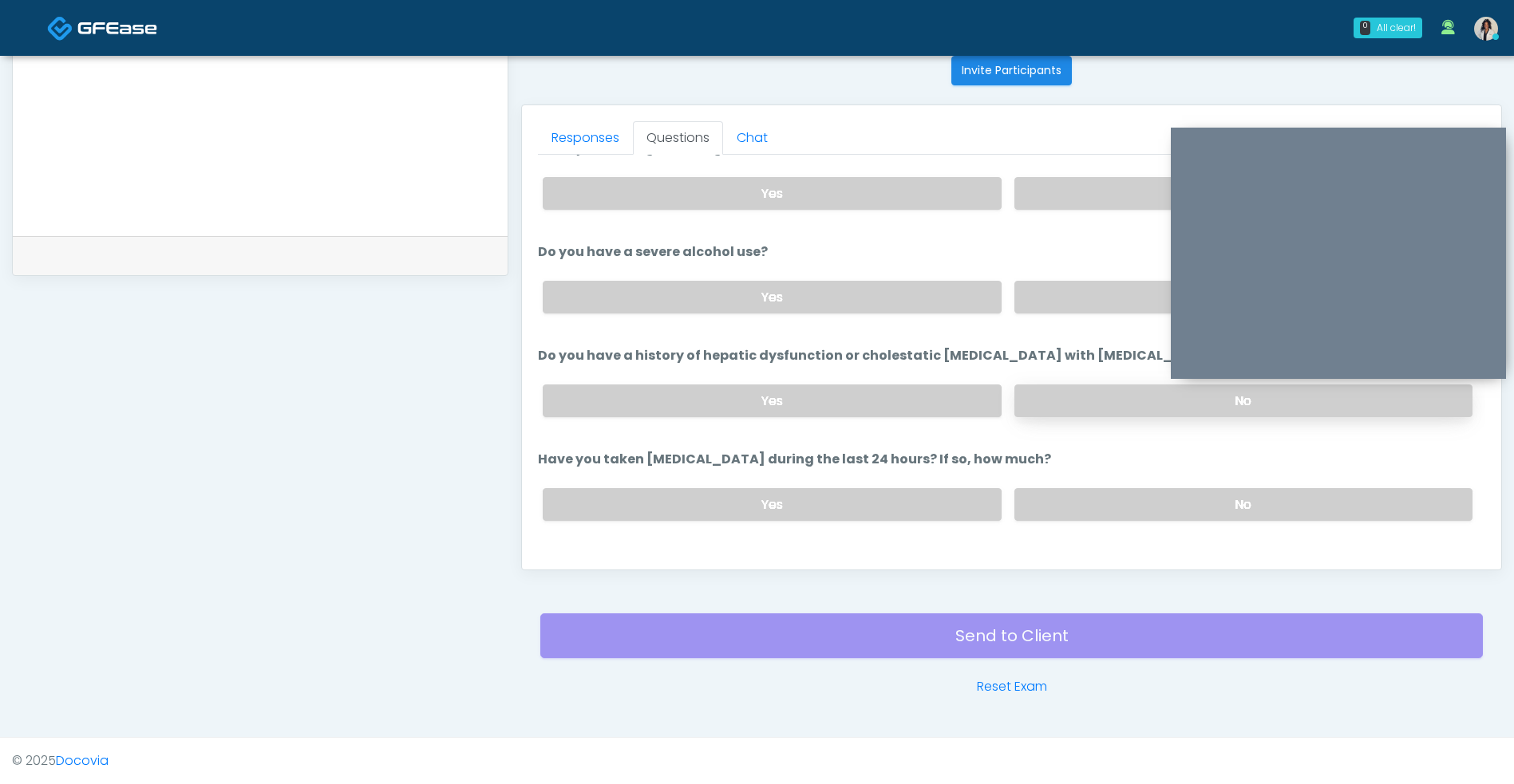
click at [1092, 391] on label "No" at bounding box center [1243, 400] width 458 height 33
click at [1080, 506] on label "No" at bounding box center [1243, 504] width 458 height 33
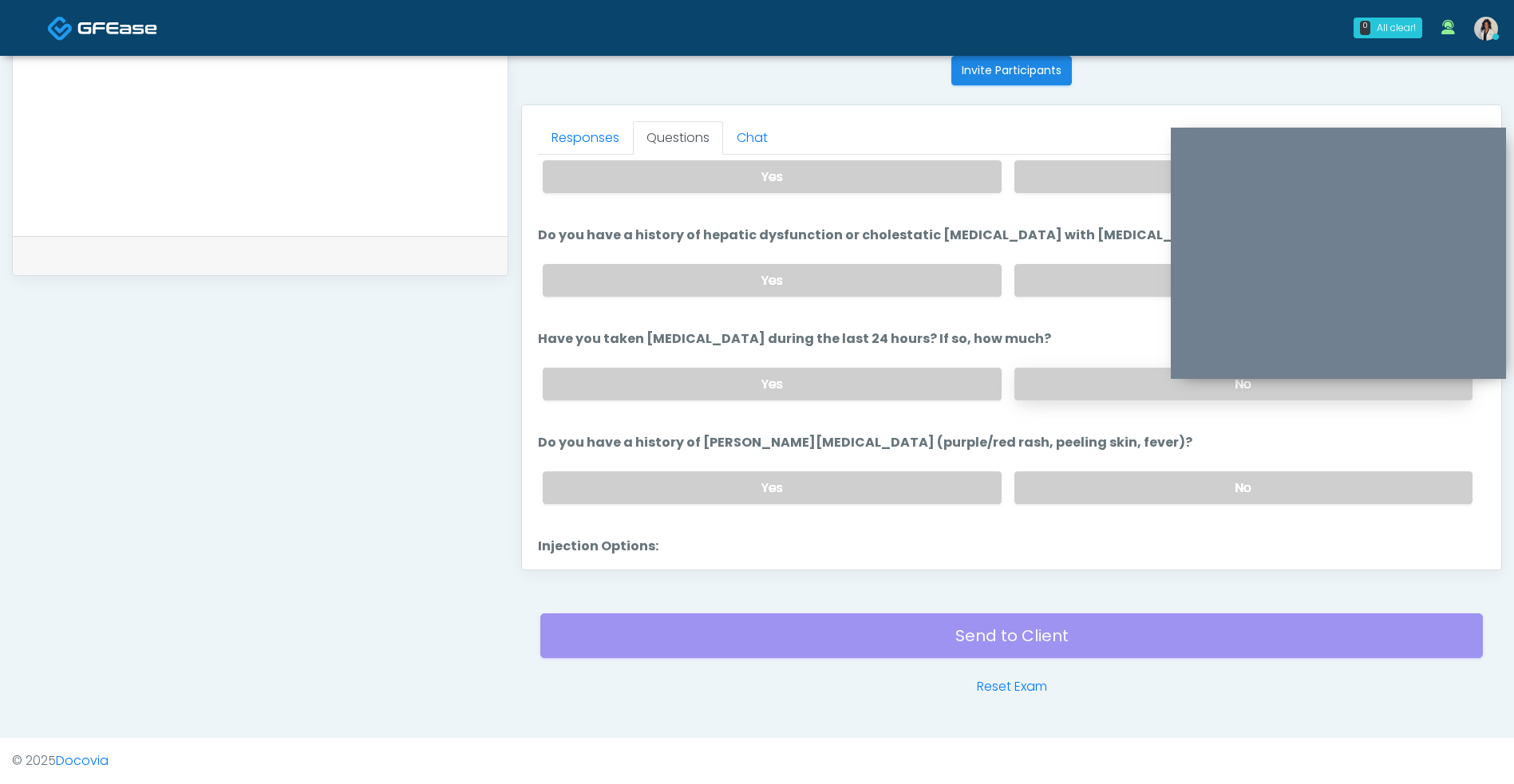
scroll to position [350, 0]
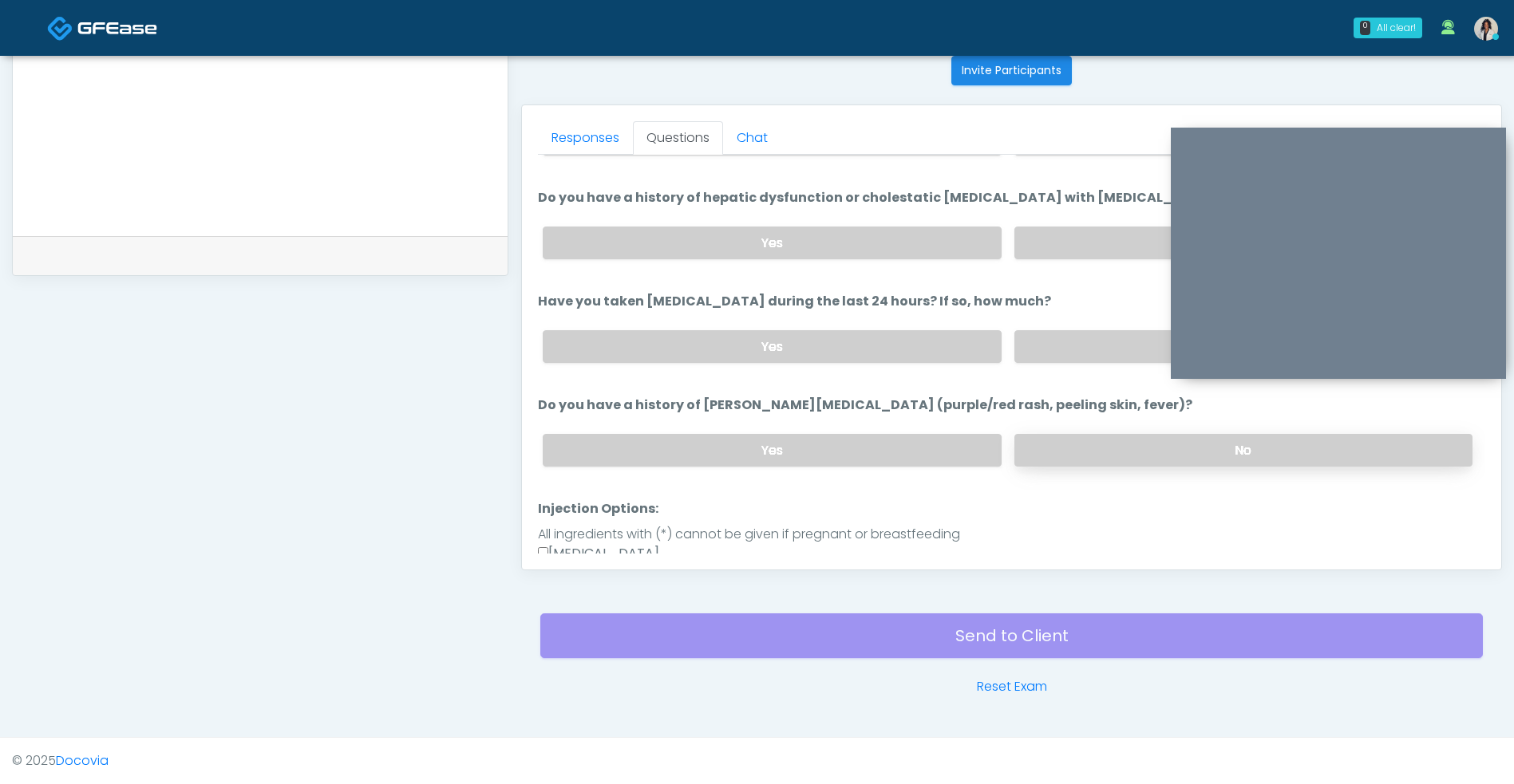
click at [1082, 458] on label "No" at bounding box center [1243, 450] width 458 height 33
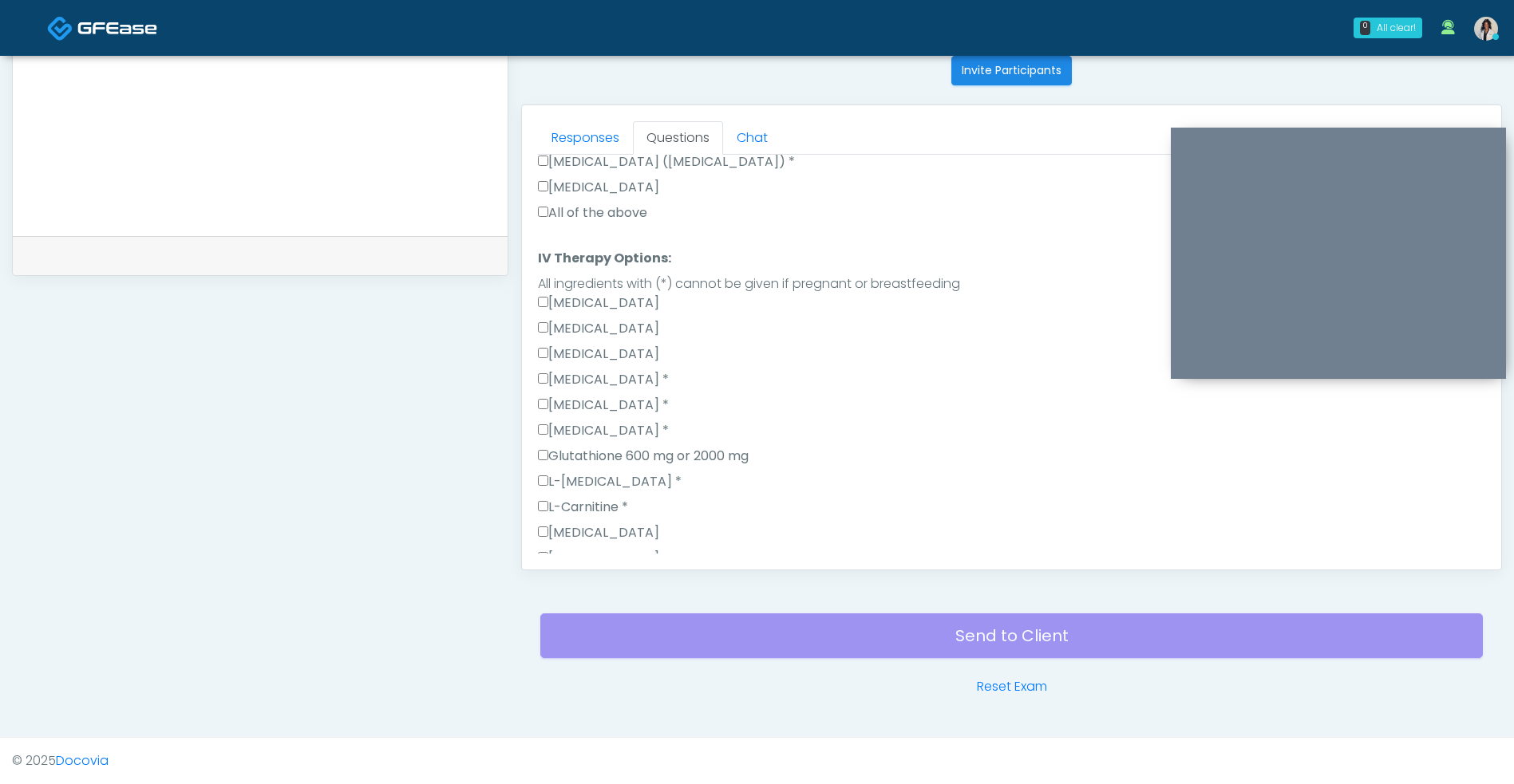
scroll to position [1199, 0]
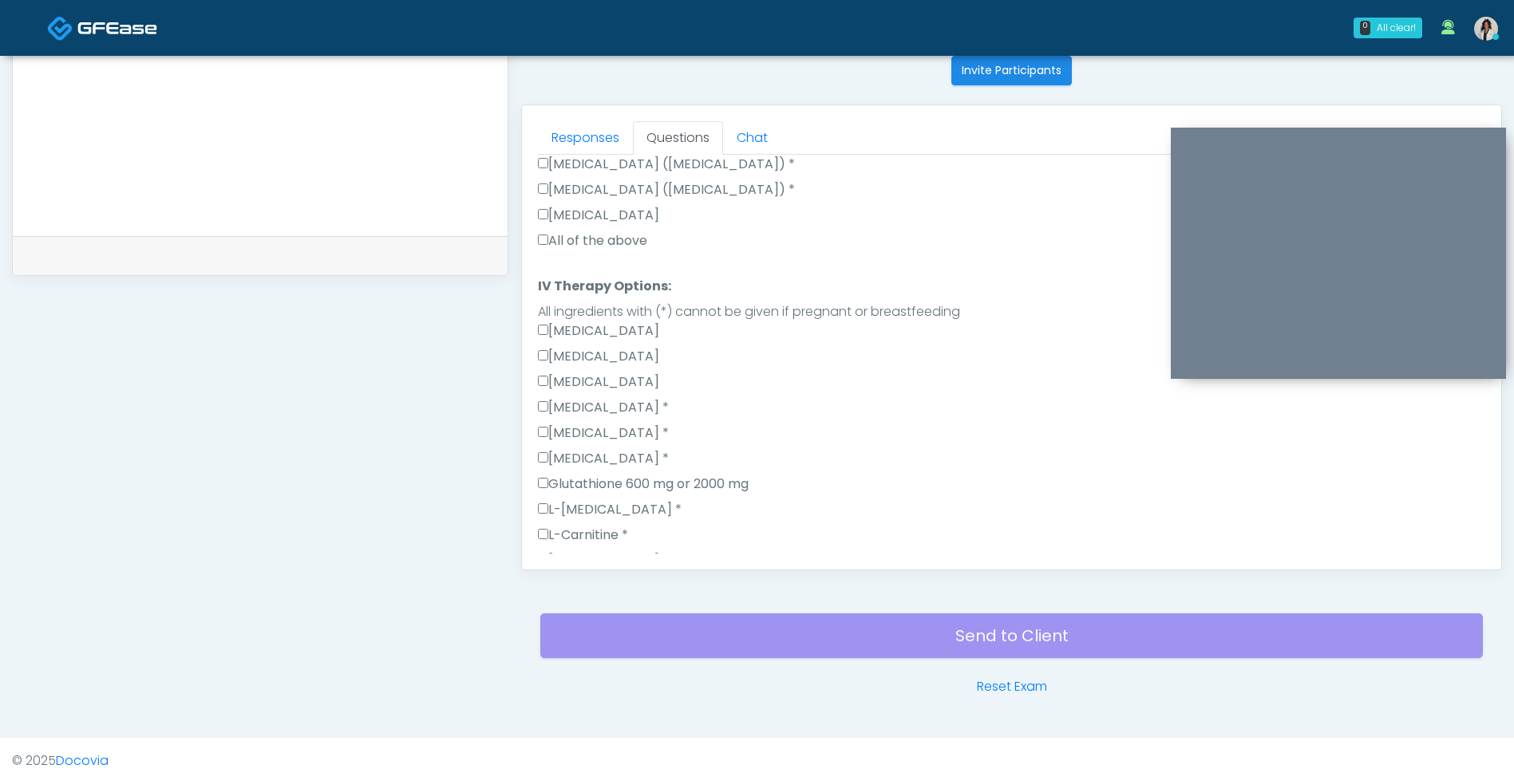
click at [641, 236] on label "All of the above" at bounding box center [592, 242] width 109 height 20
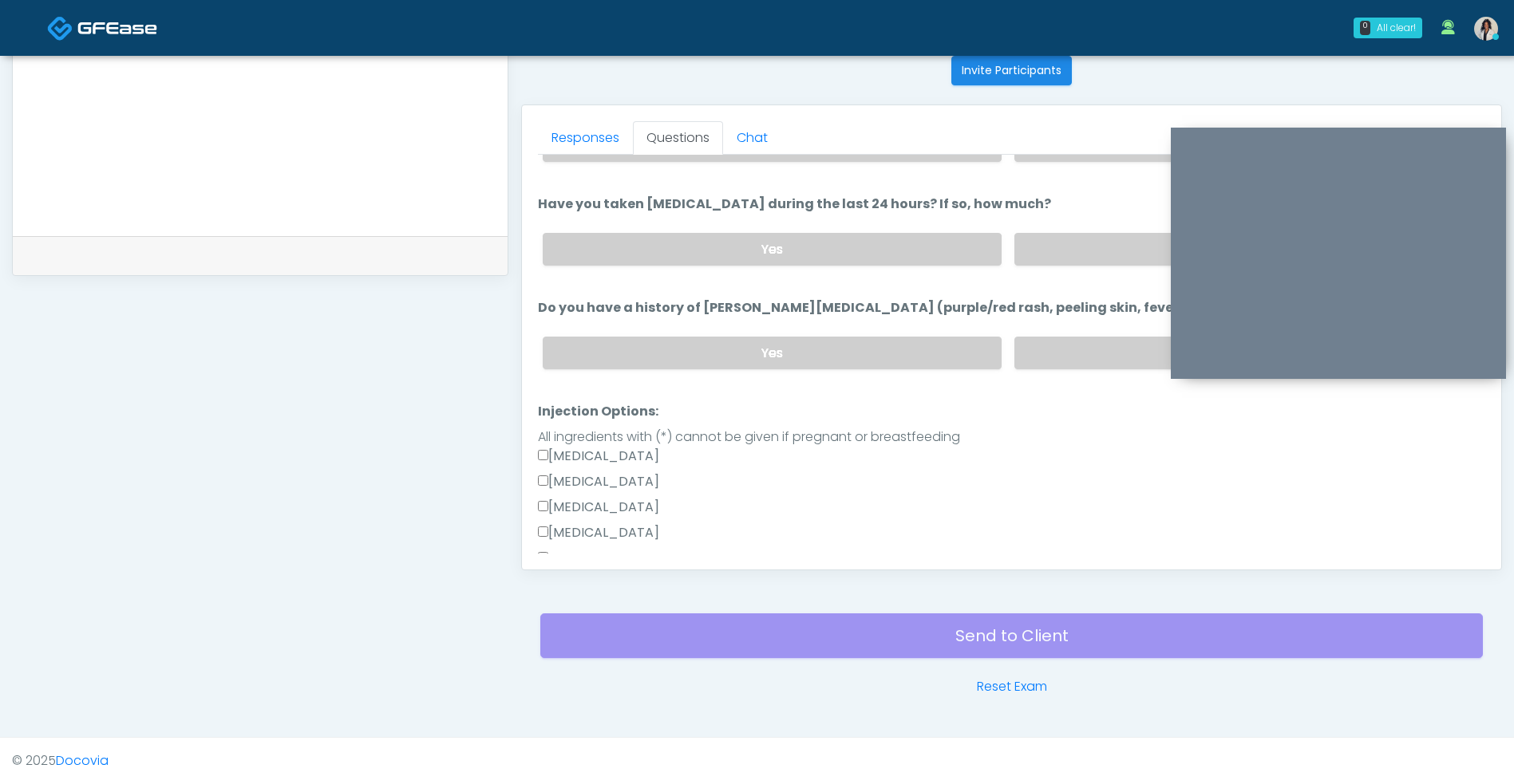
scroll to position [441, 0]
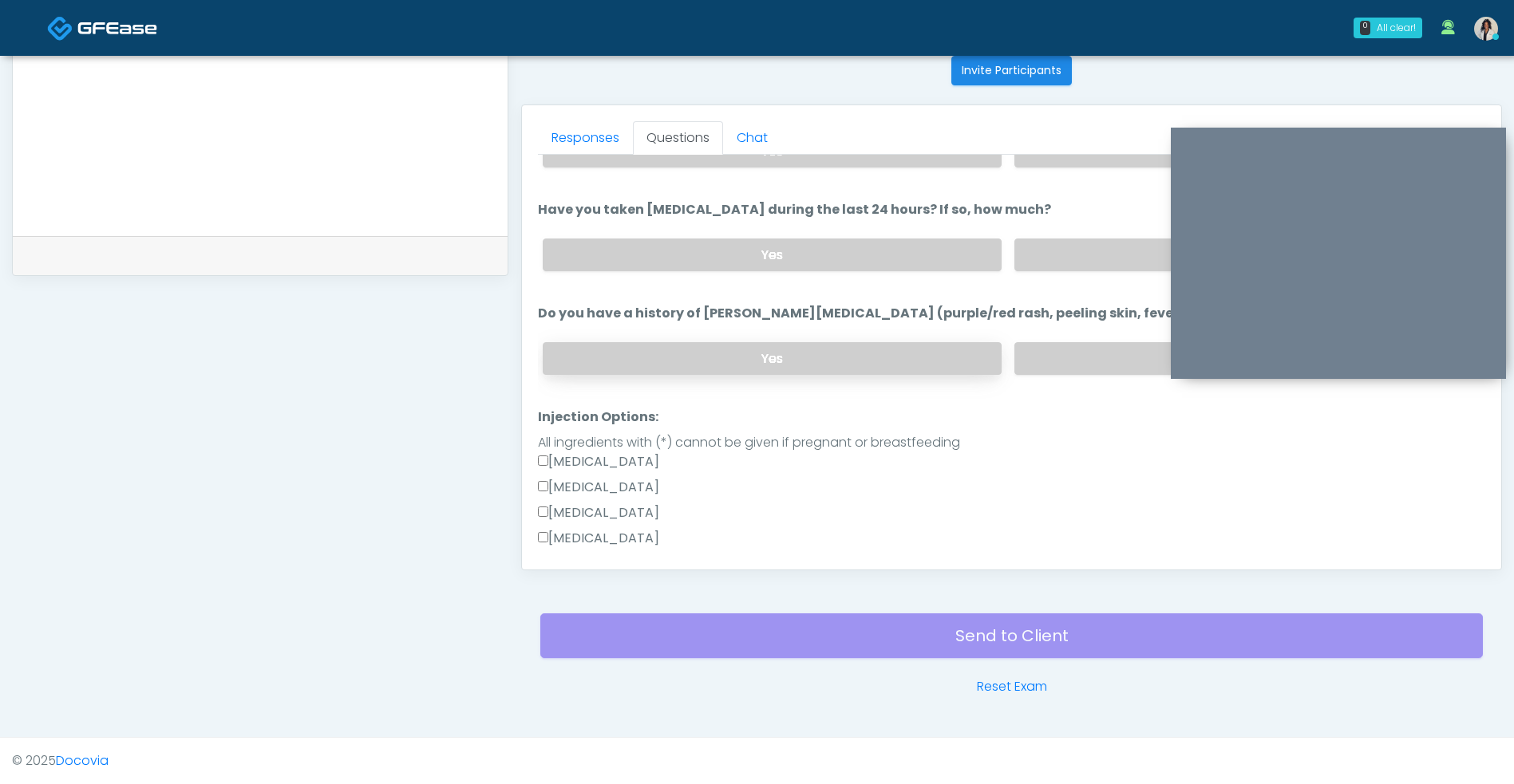
click at [925, 368] on label "Yes" at bounding box center [772, 359] width 458 height 33
click at [1091, 348] on label "No" at bounding box center [1243, 359] width 458 height 33
click at [939, 244] on label "Yes" at bounding box center [772, 255] width 458 height 33
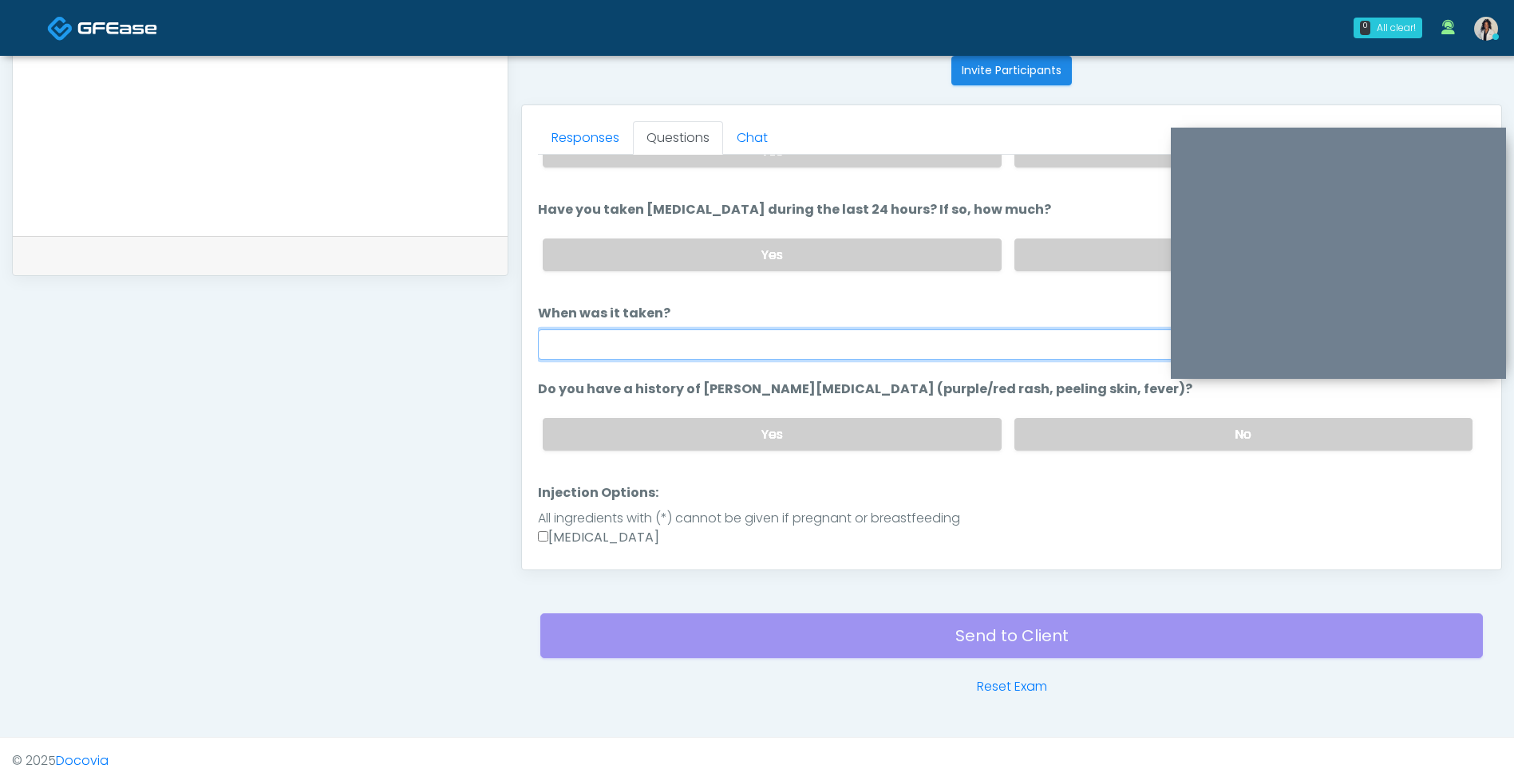
click at [891, 337] on input "When was it taken?" at bounding box center [1011, 344] width 947 height 30
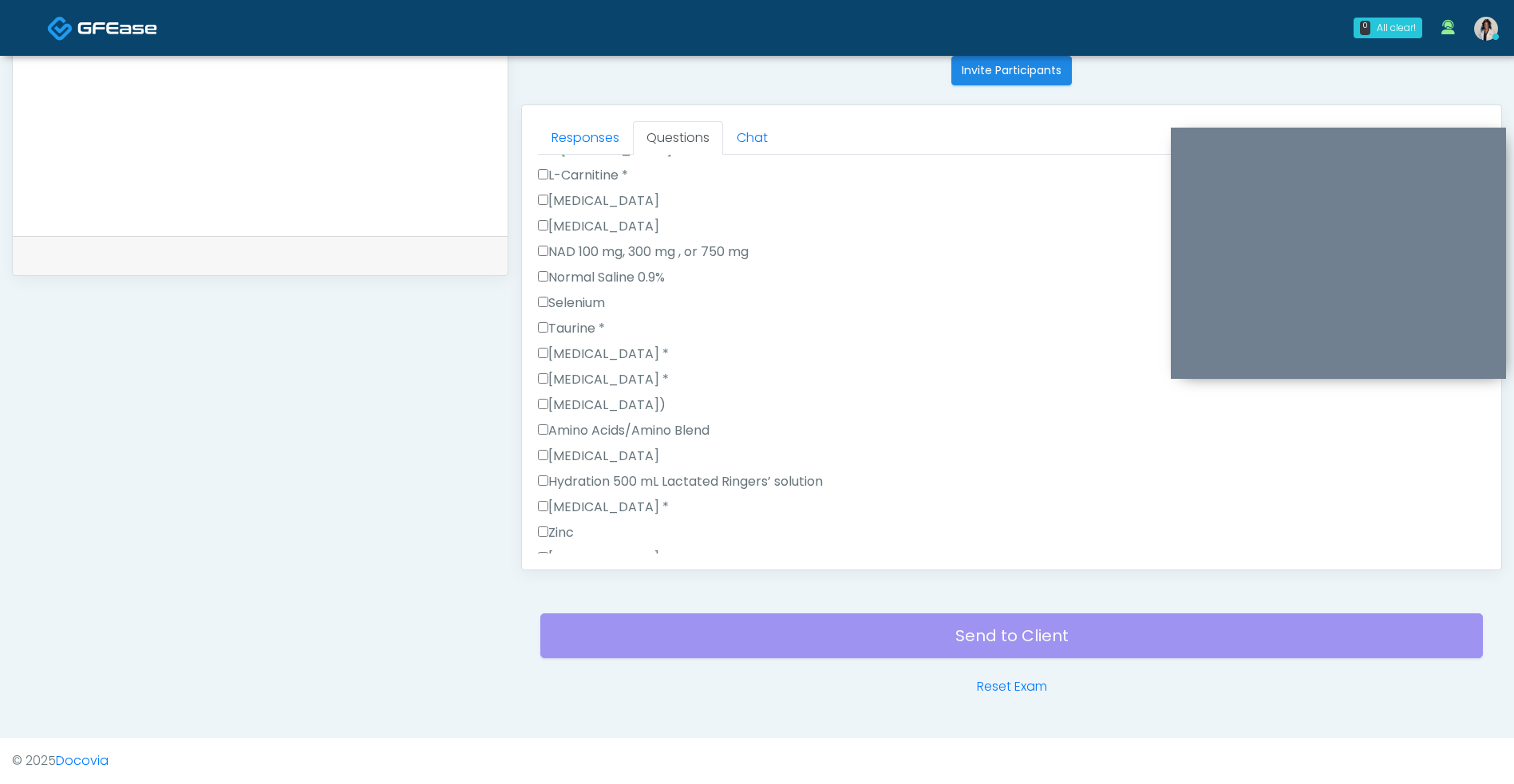
scroll to position [1755, 0]
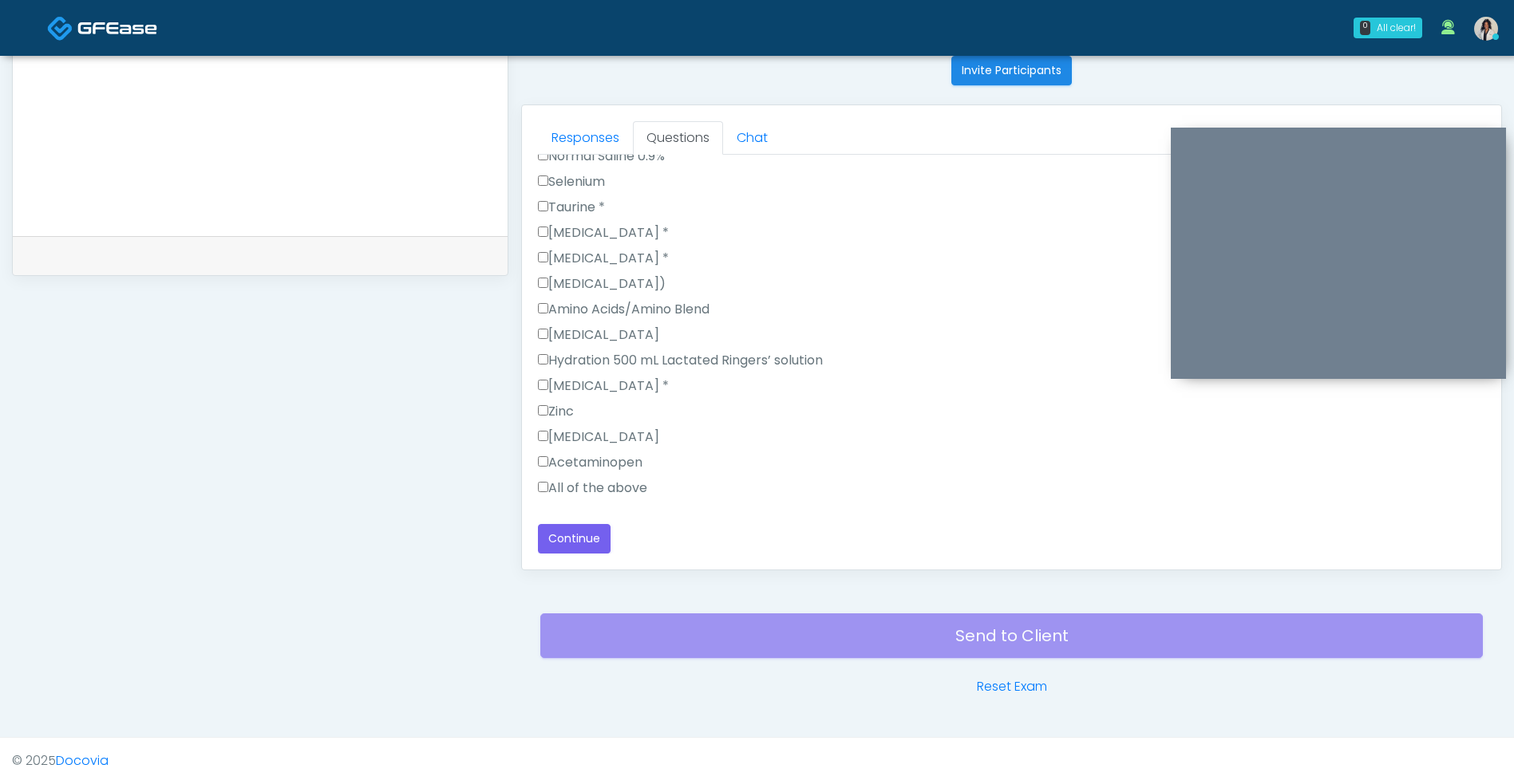
type input "**********"
click at [622, 494] on label "All of the above" at bounding box center [592, 488] width 109 height 20
click at [583, 544] on button "Continue" at bounding box center [575, 538] width 73 height 29
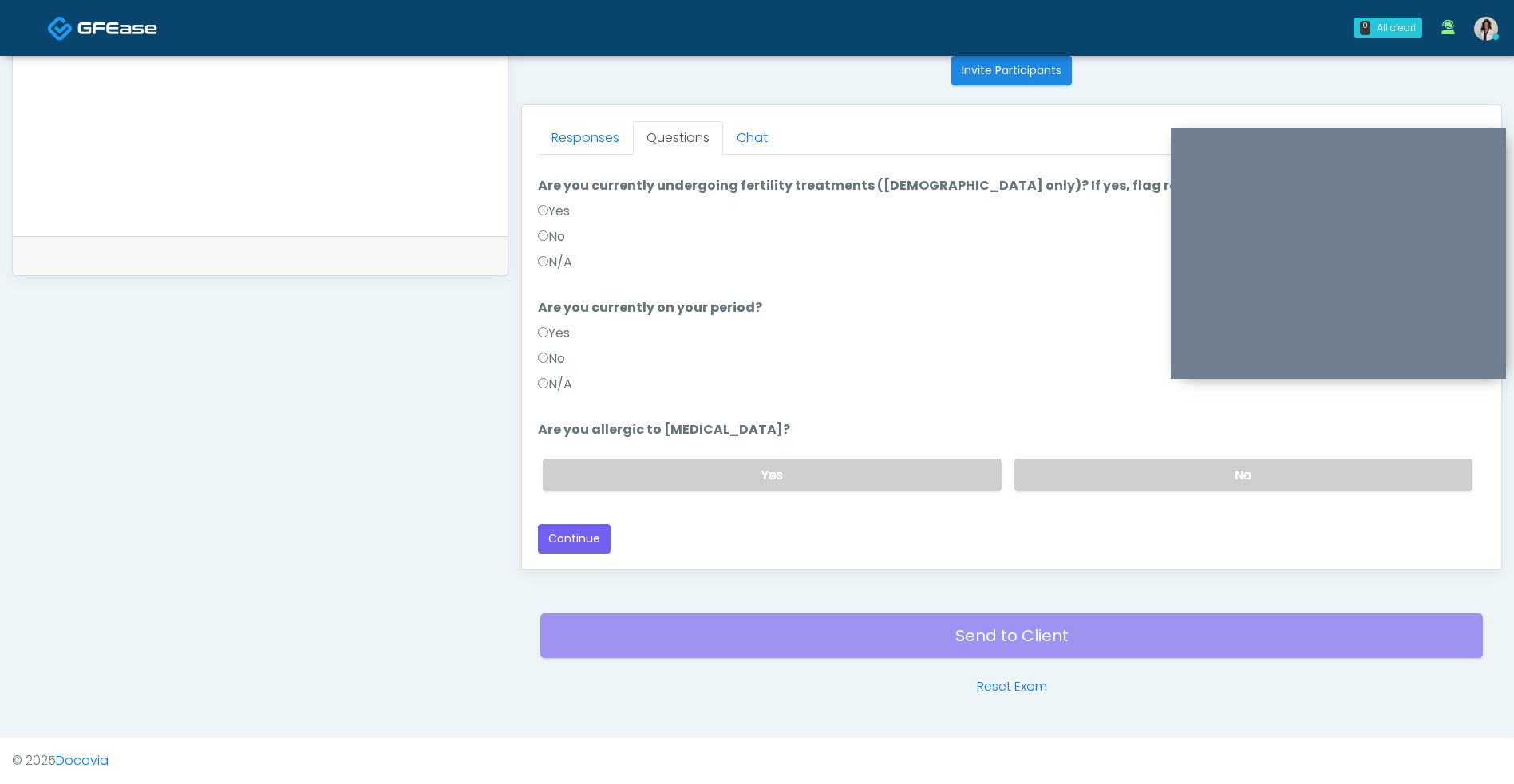
scroll to position [0, 0]
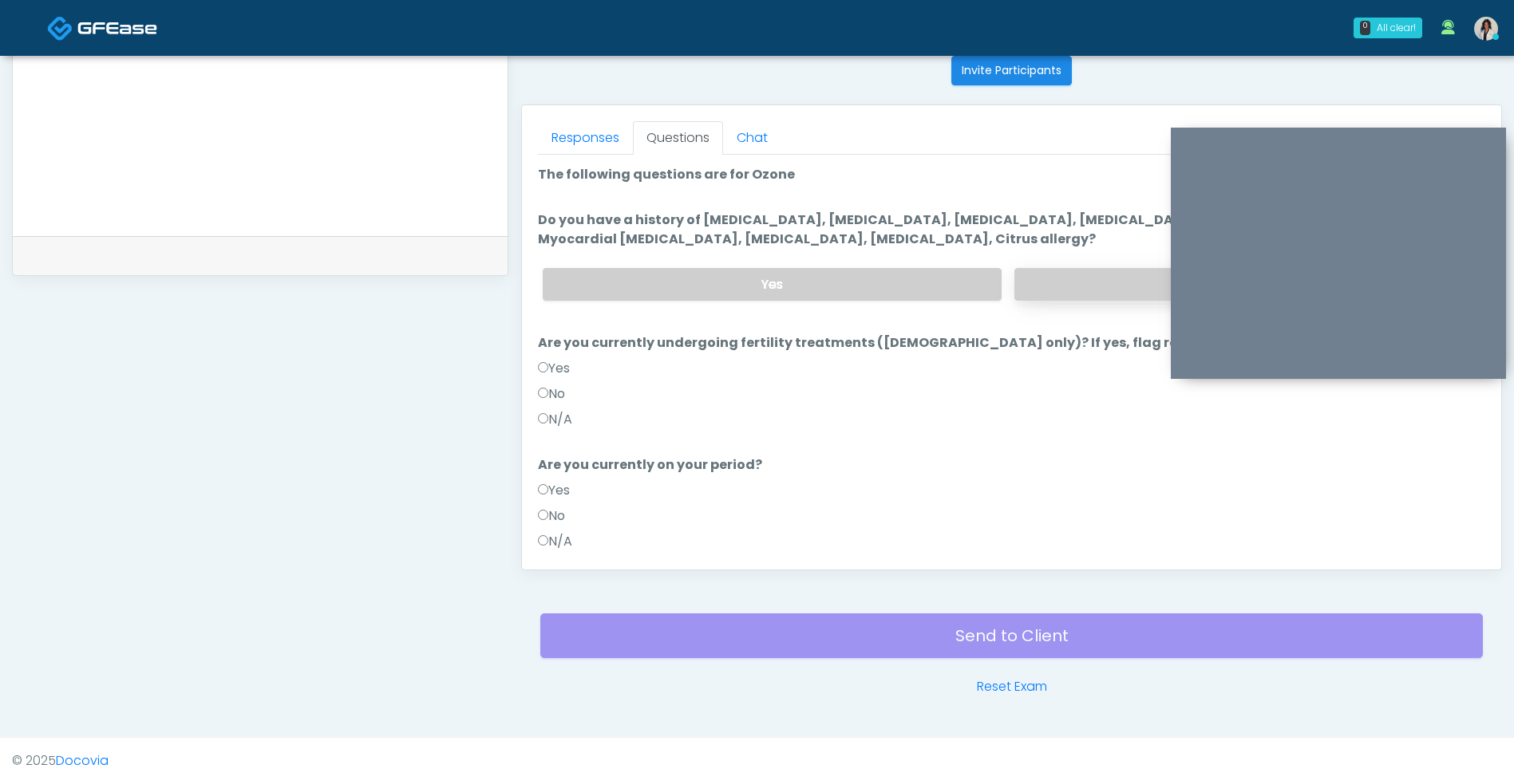
click at [1067, 272] on label "No" at bounding box center [1243, 284] width 458 height 33
click at [572, 542] on label "N/A" at bounding box center [555, 542] width 35 height 20
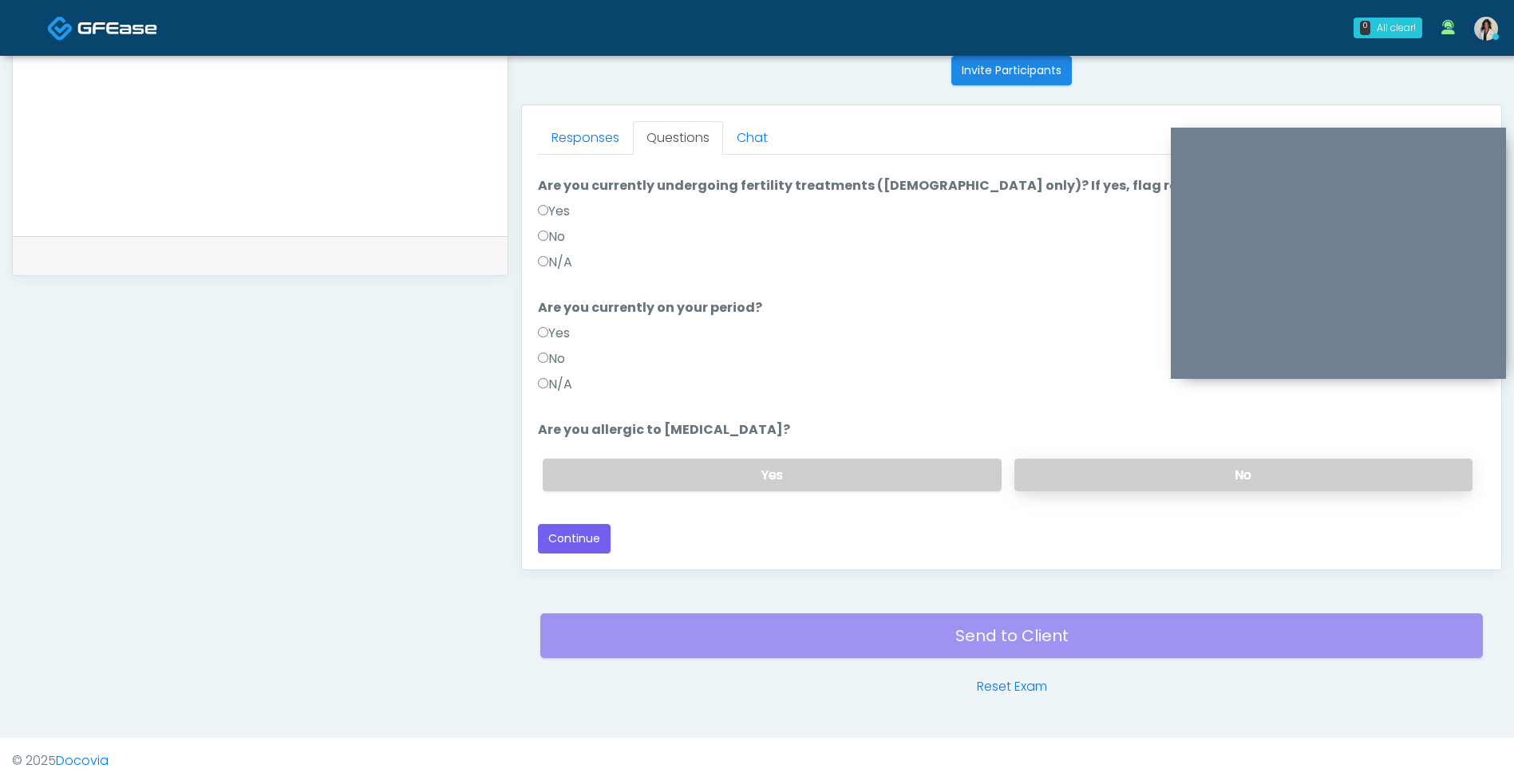
click at [1142, 479] on label "No" at bounding box center [1243, 475] width 458 height 33
click at [595, 546] on button "Continue" at bounding box center [575, 538] width 73 height 29
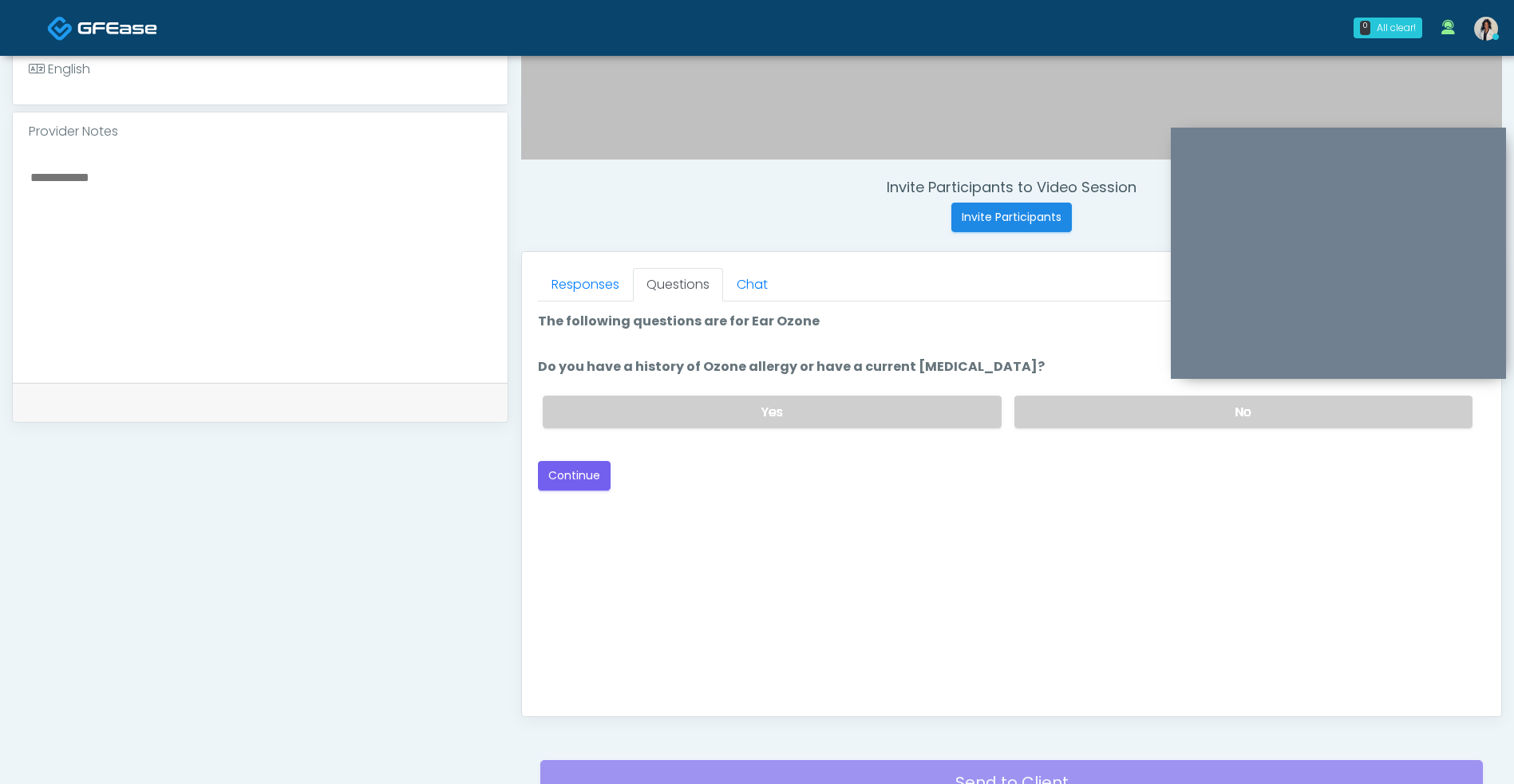
scroll to position [467, 0]
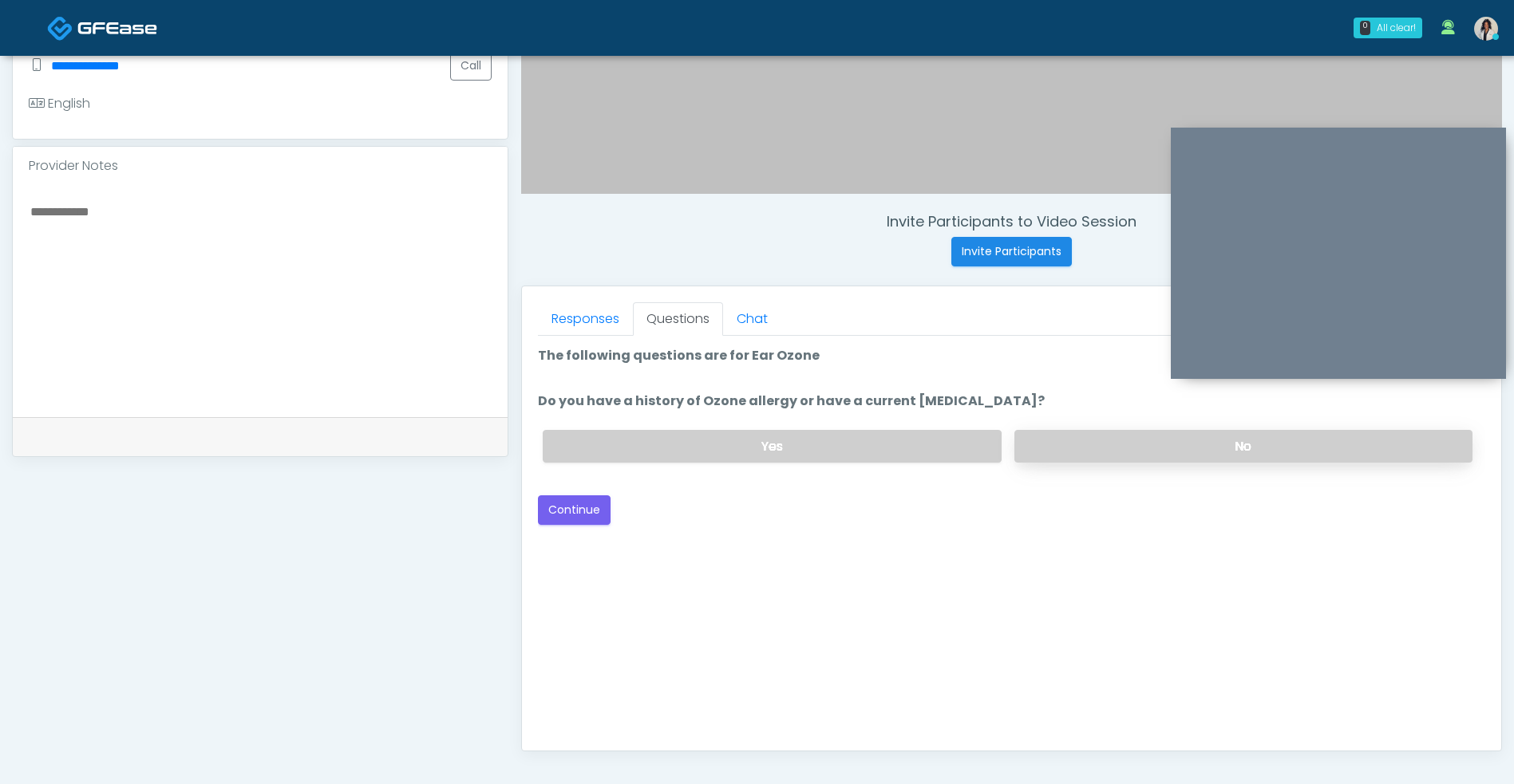
click at [1088, 435] on label "No" at bounding box center [1243, 446] width 458 height 33
click at [571, 508] on button "Continue" at bounding box center [575, 510] width 73 height 29
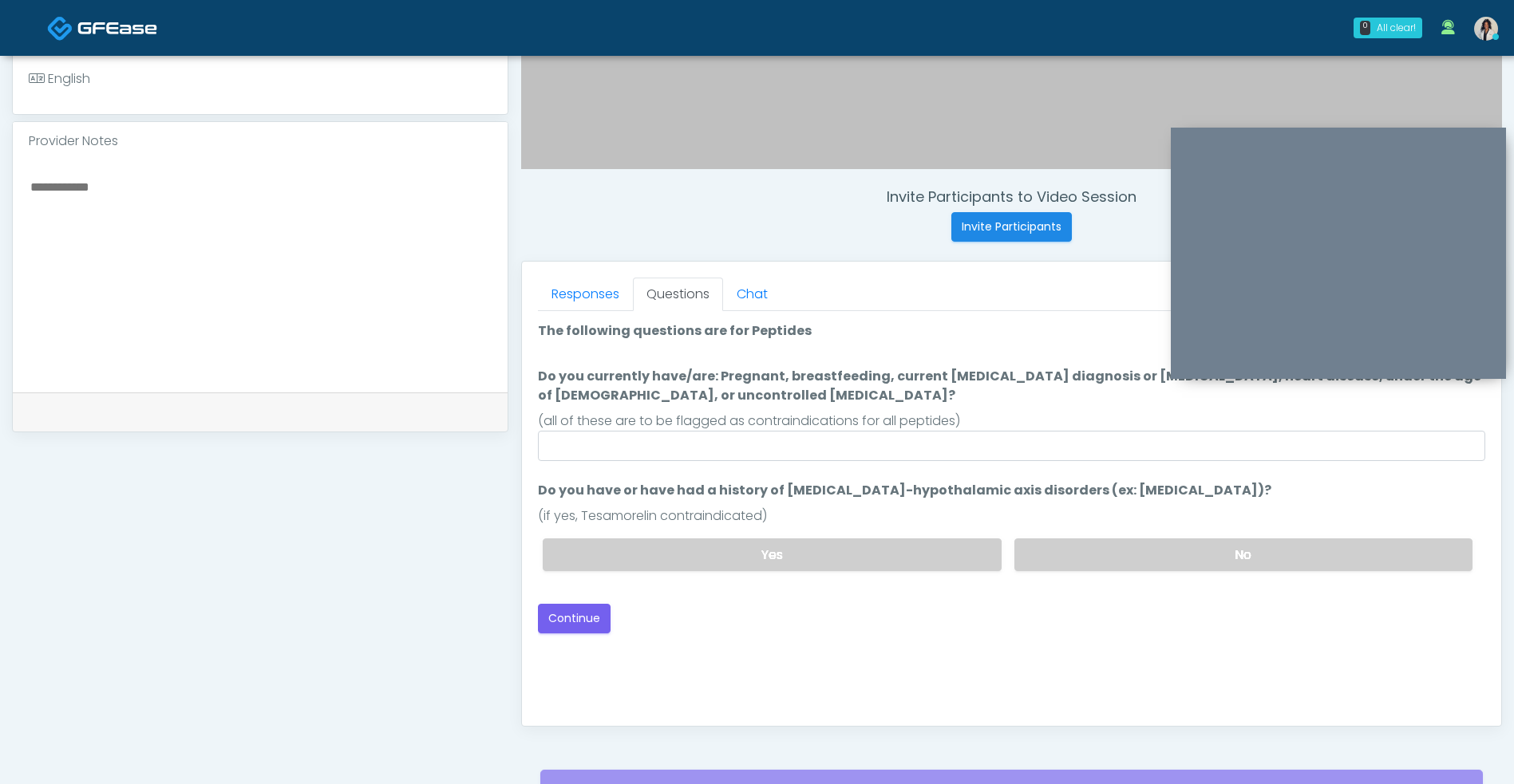
scroll to position [468, 0]
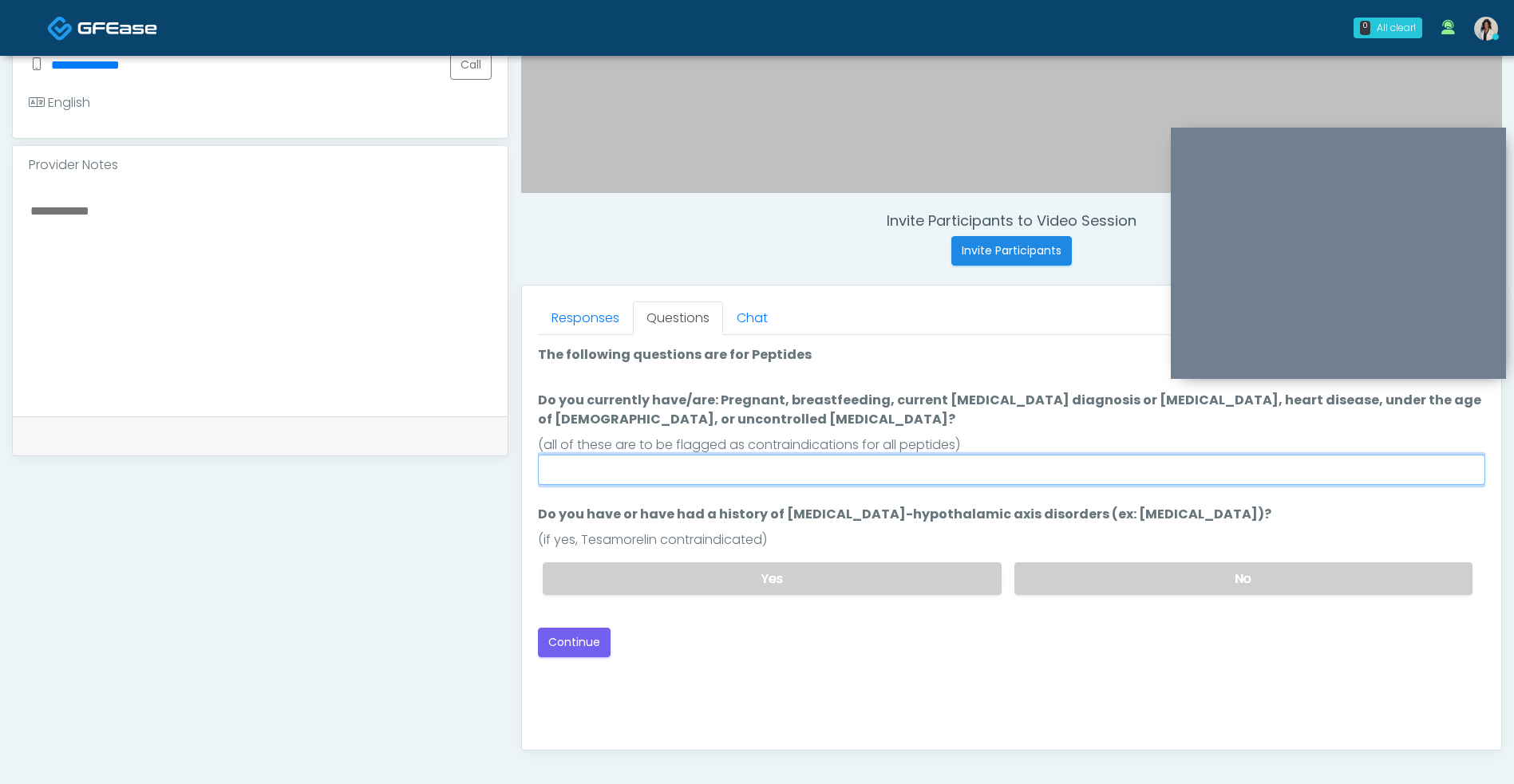
click at [884, 462] on input "Do you currently have/are: Pregnant, breastfeeding, current cancer diagnosis or…" at bounding box center [1011, 470] width 947 height 30
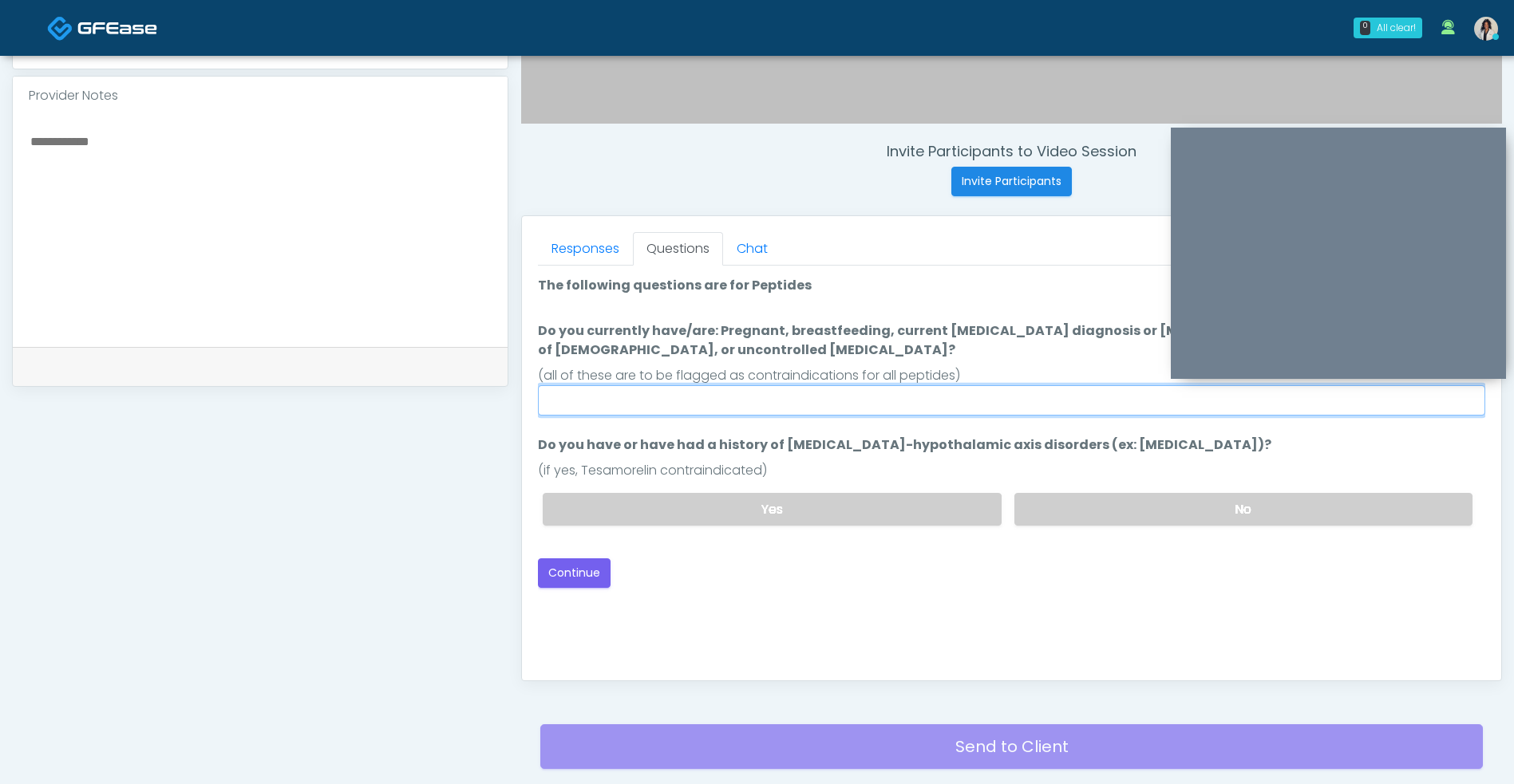
scroll to position [542, 0]
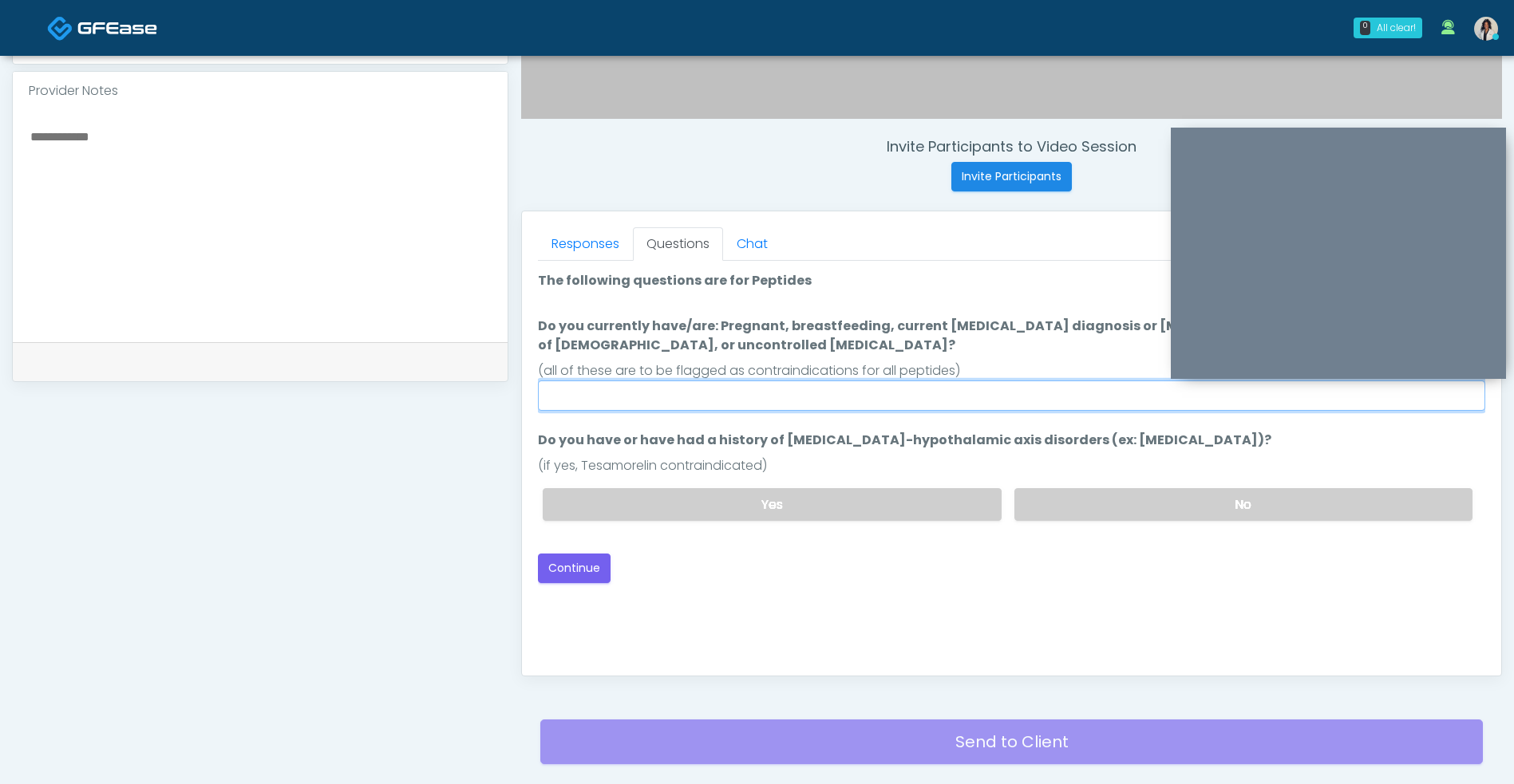
click at [756, 399] on input "Do you currently have/are: Pregnant, breastfeeding, current cancer diagnosis or…" at bounding box center [1011, 396] width 947 height 30
type input "**"
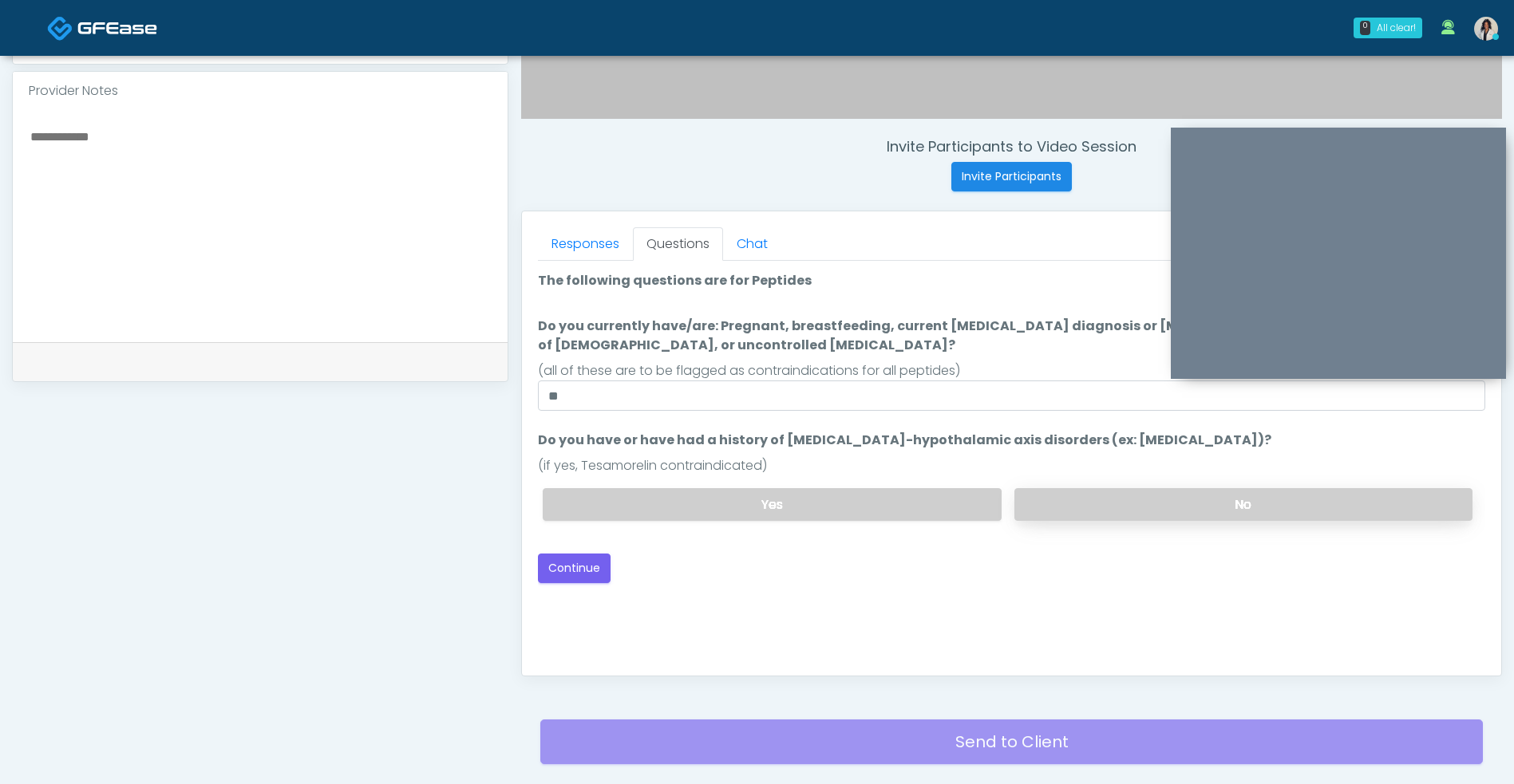
click at [1144, 495] on label "No" at bounding box center [1243, 504] width 458 height 33
click at [573, 566] on button "Continue" at bounding box center [575, 568] width 73 height 29
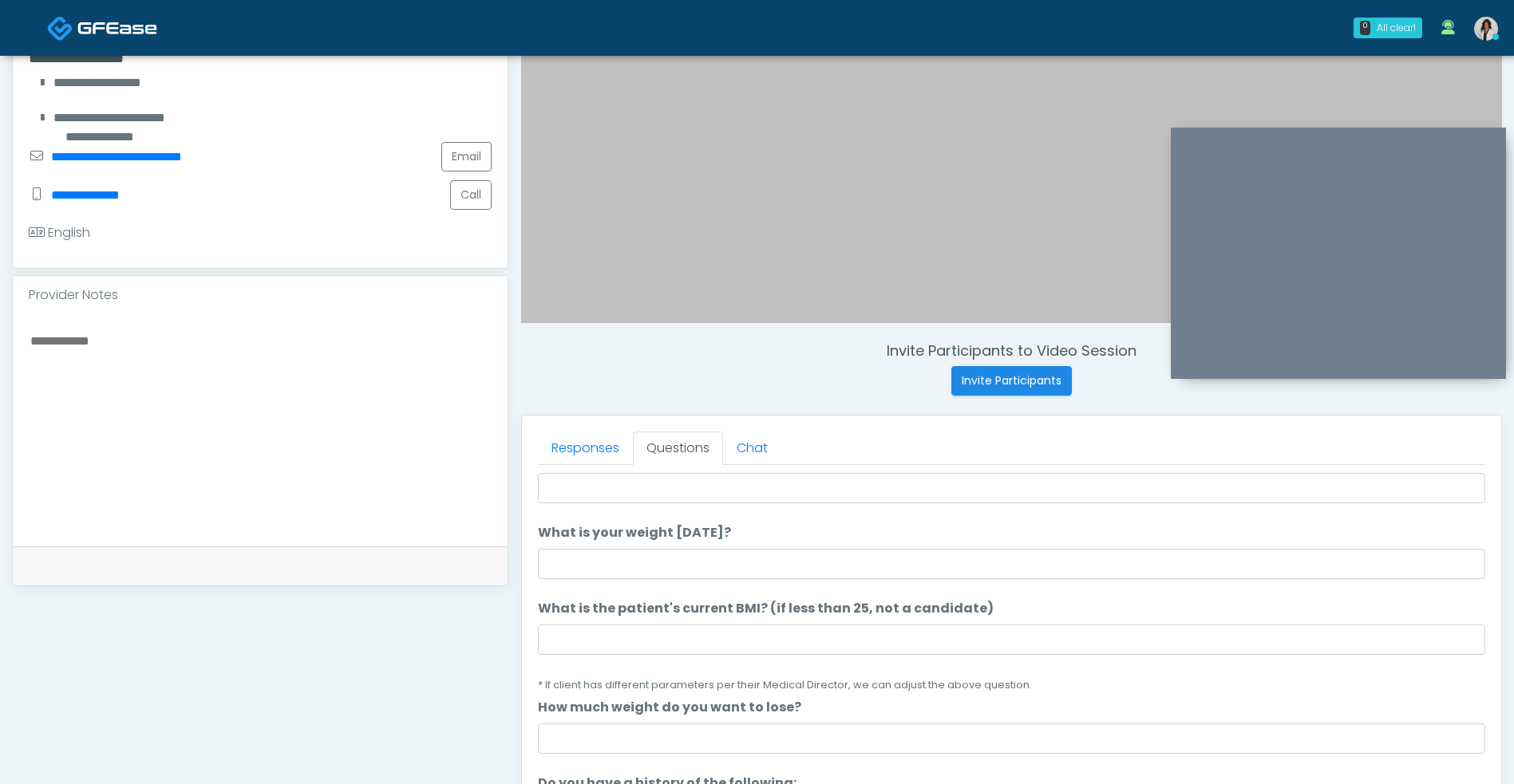
scroll to position [0, 0]
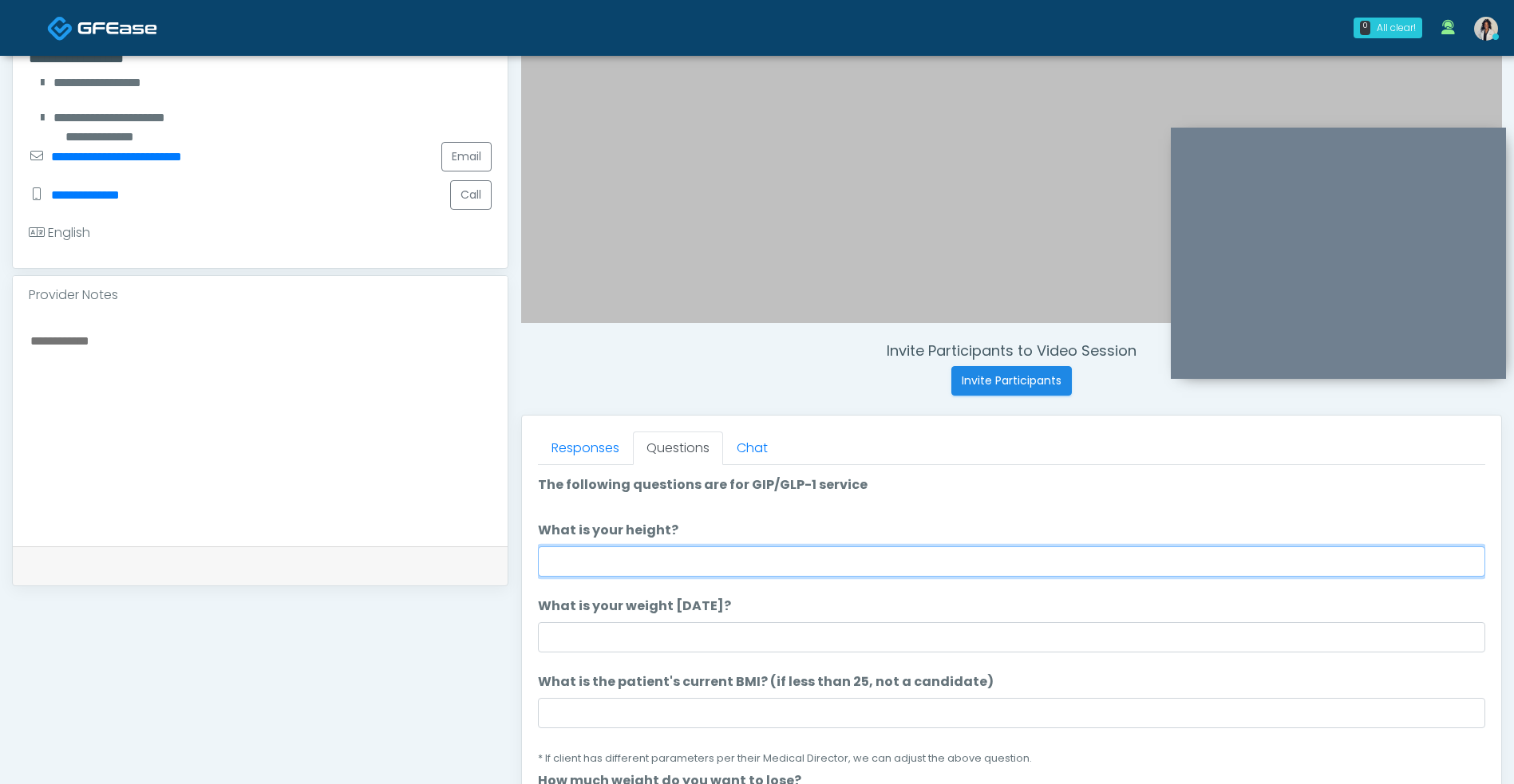
click at [692, 555] on input "What is your height?" at bounding box center [1011, 562] width 947 height 30
type input "***"
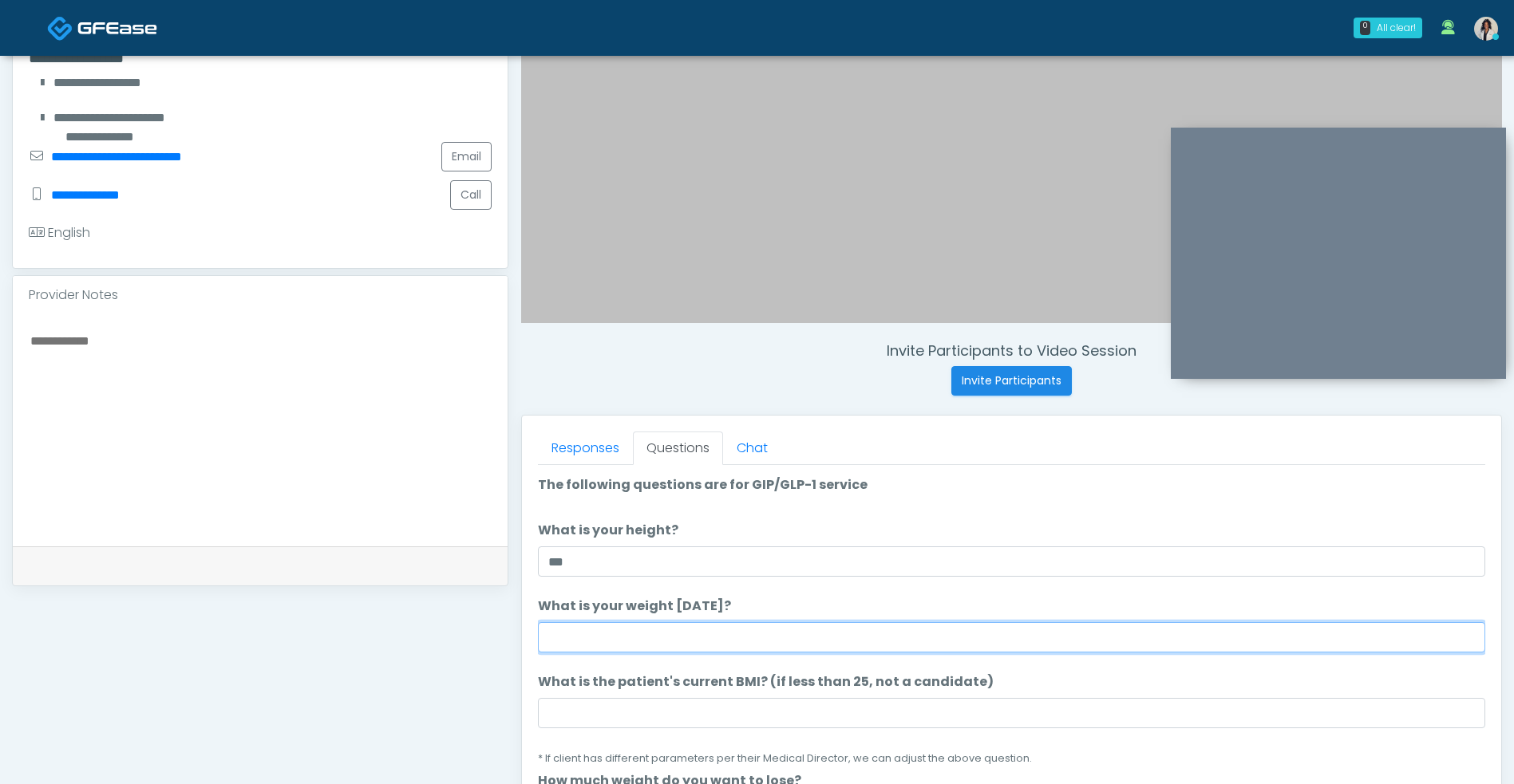
click at [785, 637] on input "What is your weight today?" at bounding box center [1011, 637] width 947 height 30
click at [742, 642] on input "What is your weight today?" at bounding box center [1011, 637] width 947 height 30
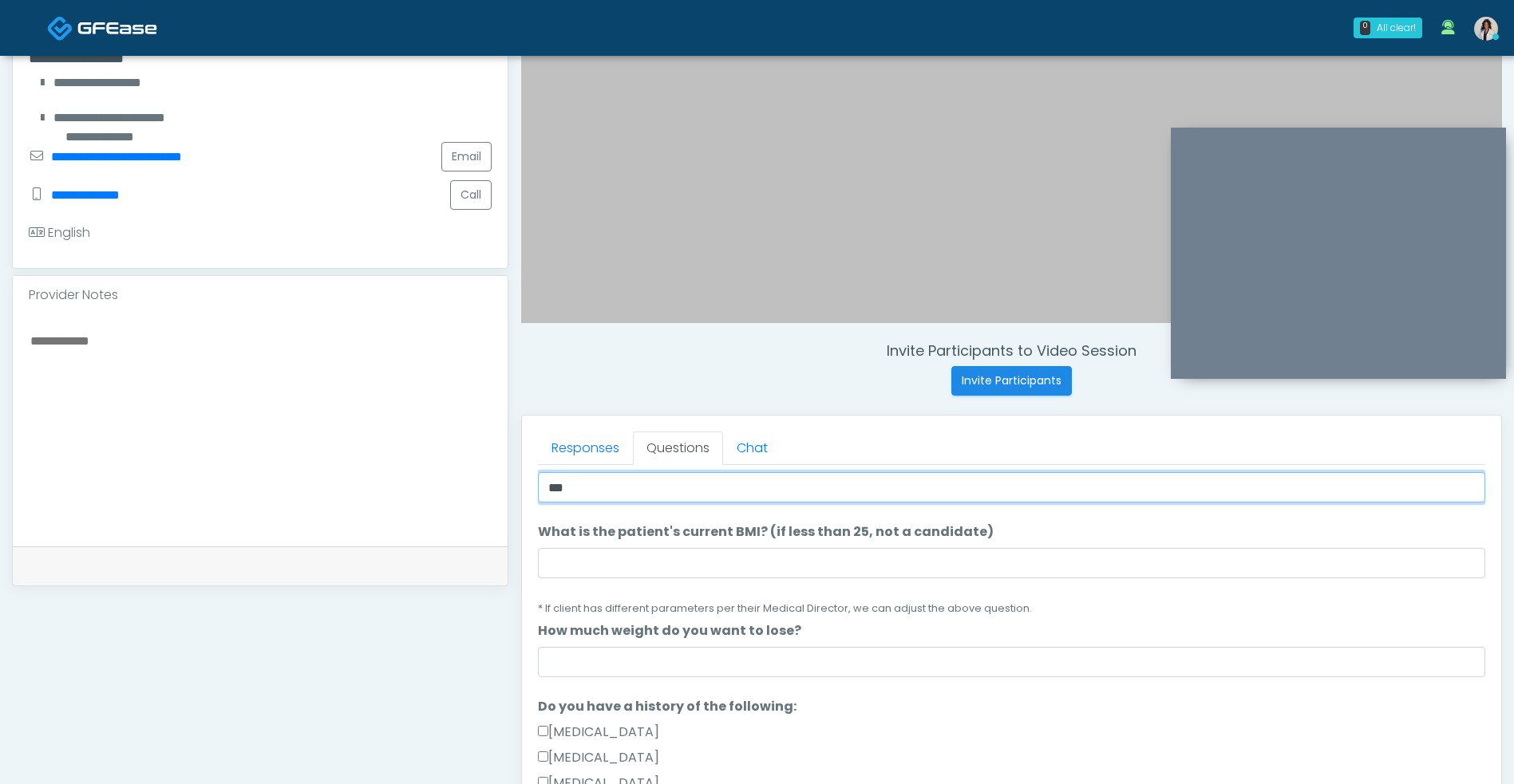
scroll to position [194, 0]
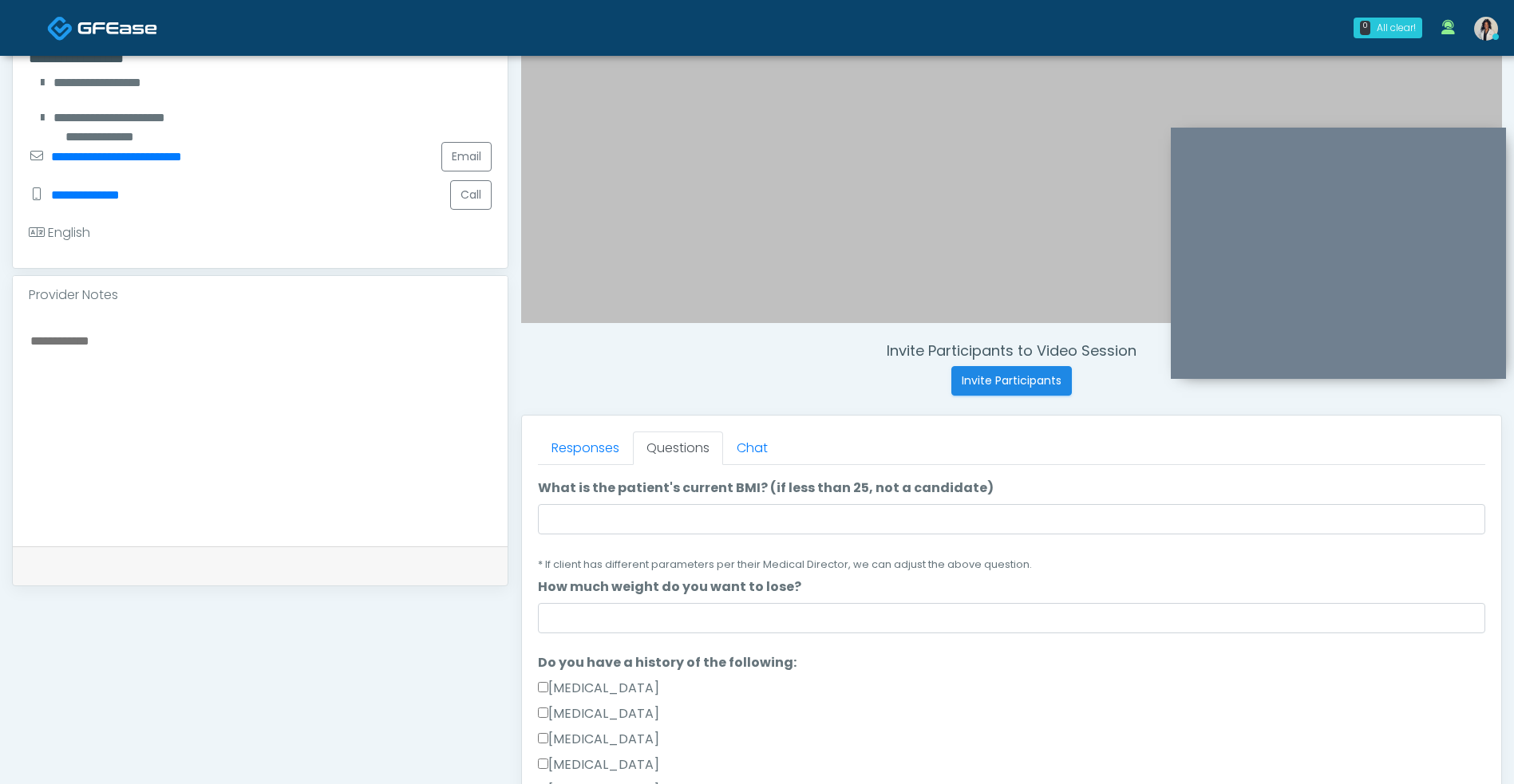
type input "***"
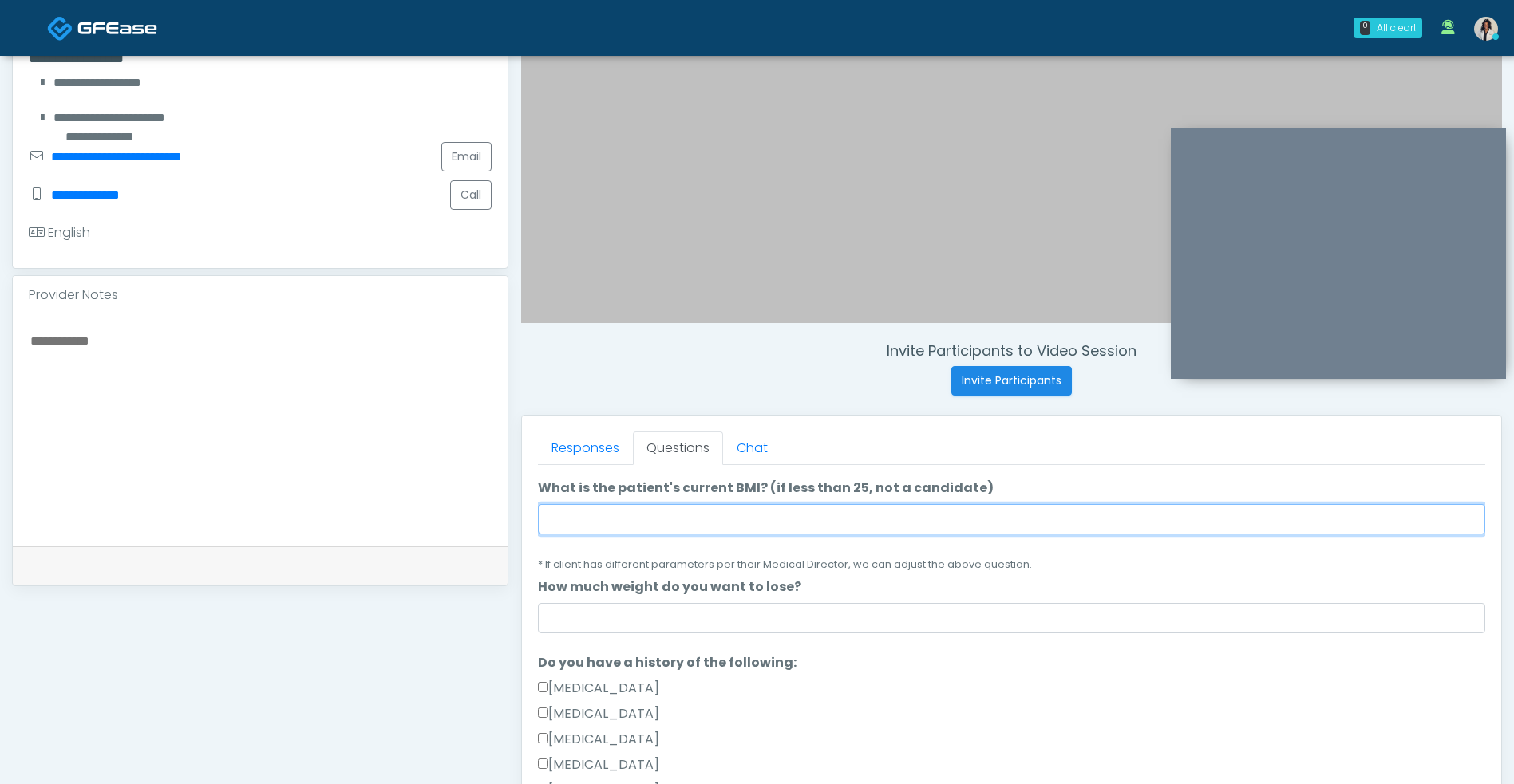
click at [794, 521] on input "What is the patient's current BMI? (if less than 25, not a candidate)" at bounding box center [1011, 519] width 947 height 30
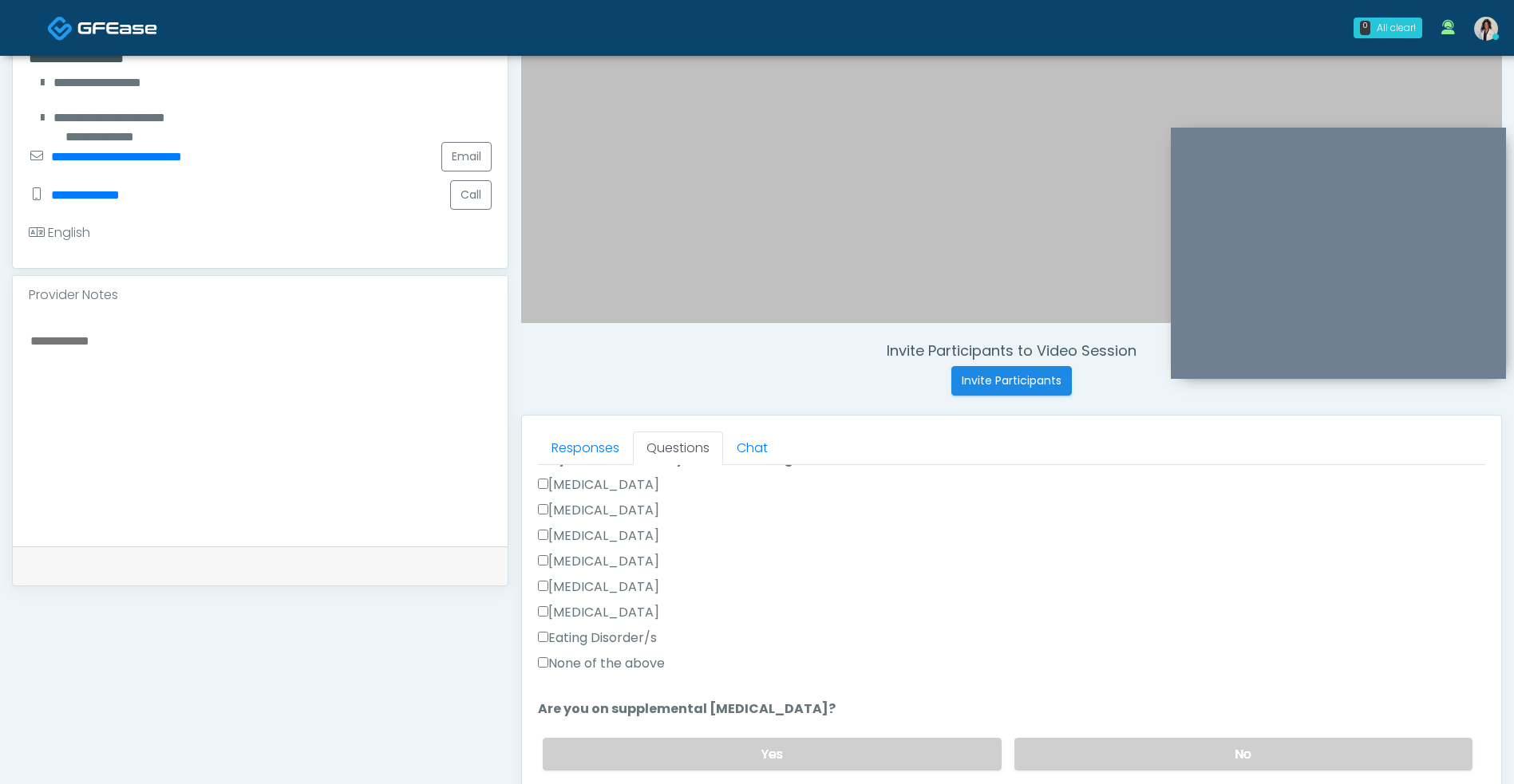
type input "**"
click at [614, 669] on label "None of the above" at bounding box center [601, 664] width 127 height 20
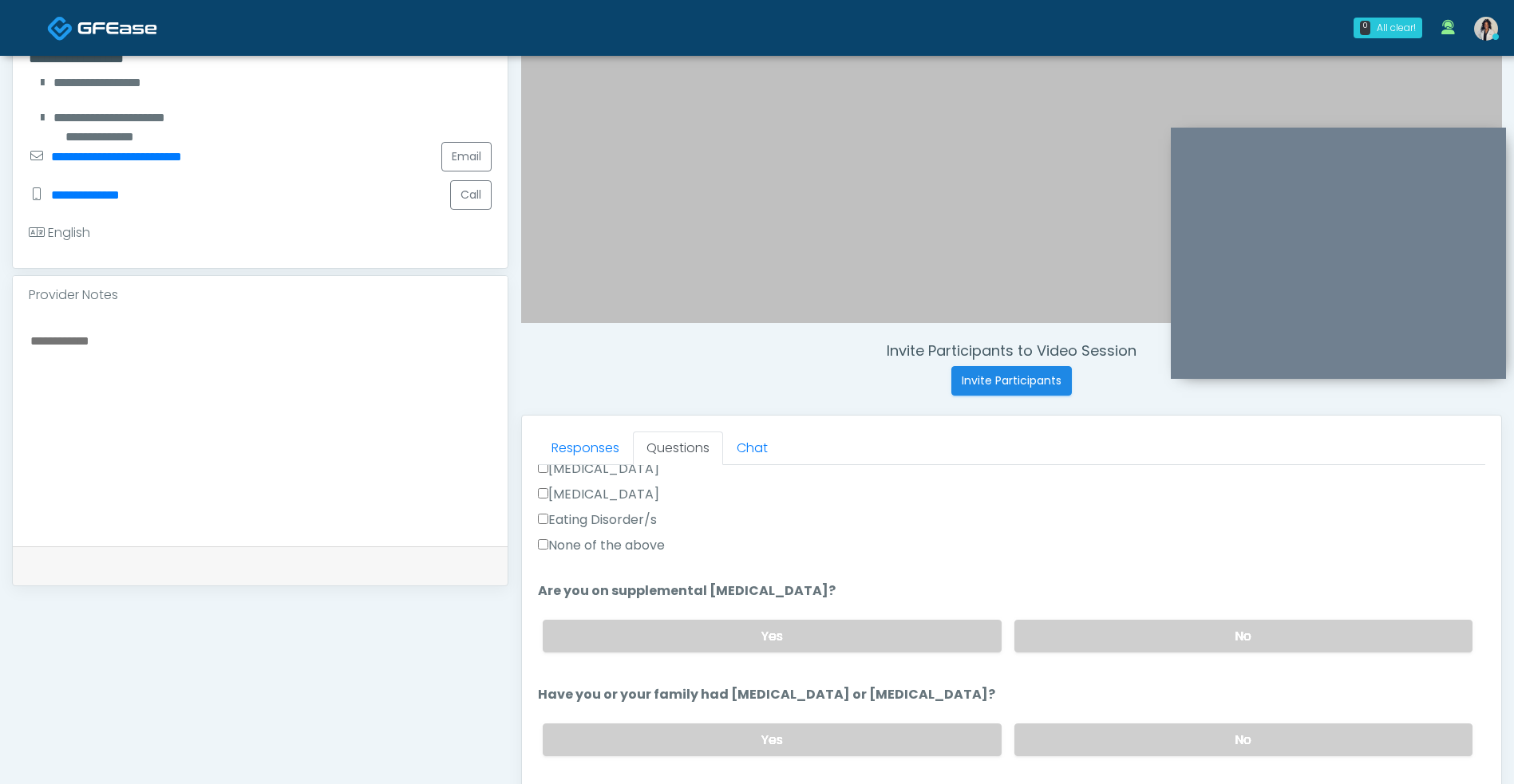
scroll to position [544, 0]
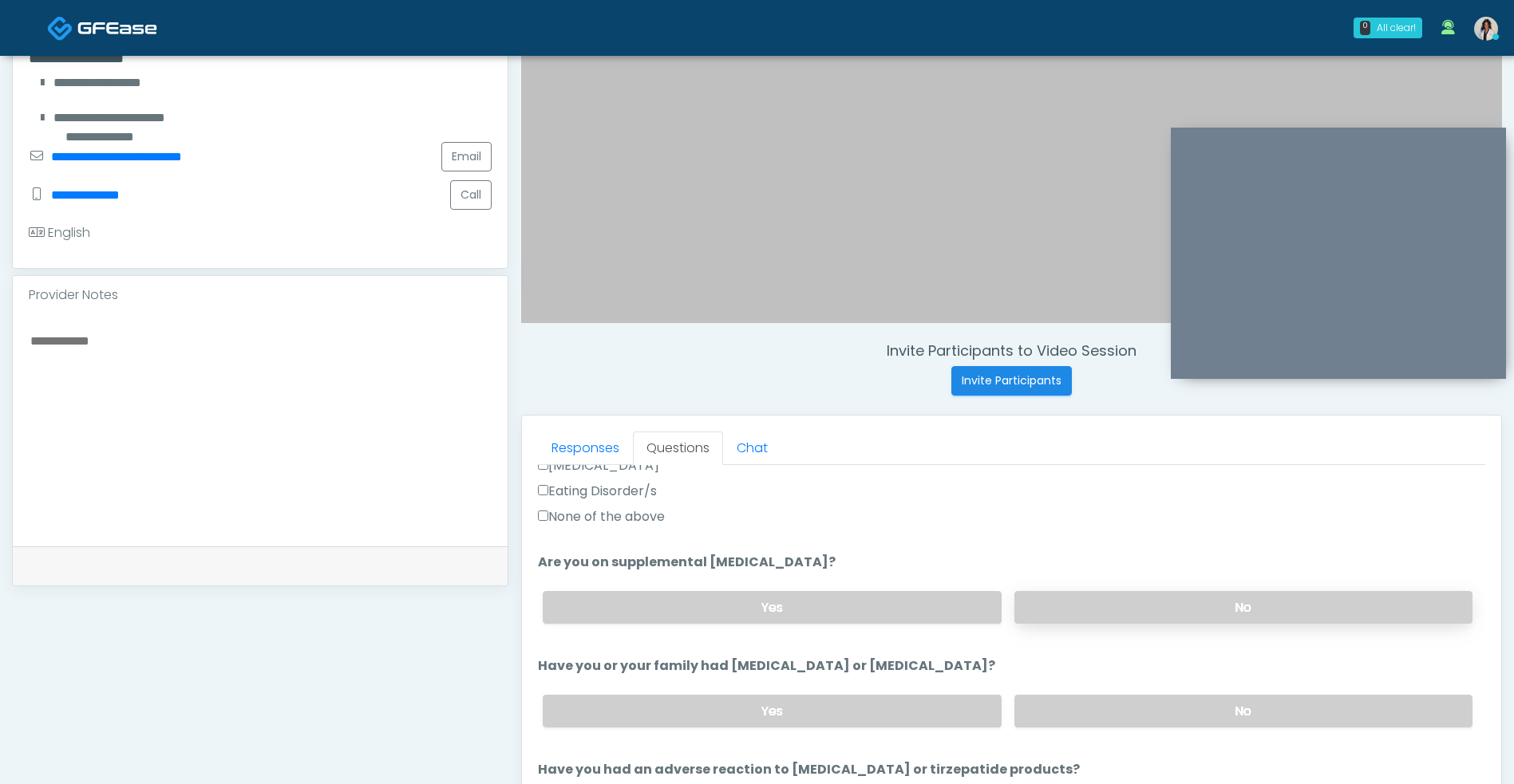
click at [1153, 601] on label "No" at bounding box center [1243, 607] width 458 height 33
click at [1204, 723] on label "No" at bounding box center [1243, 711] width 458 height 33
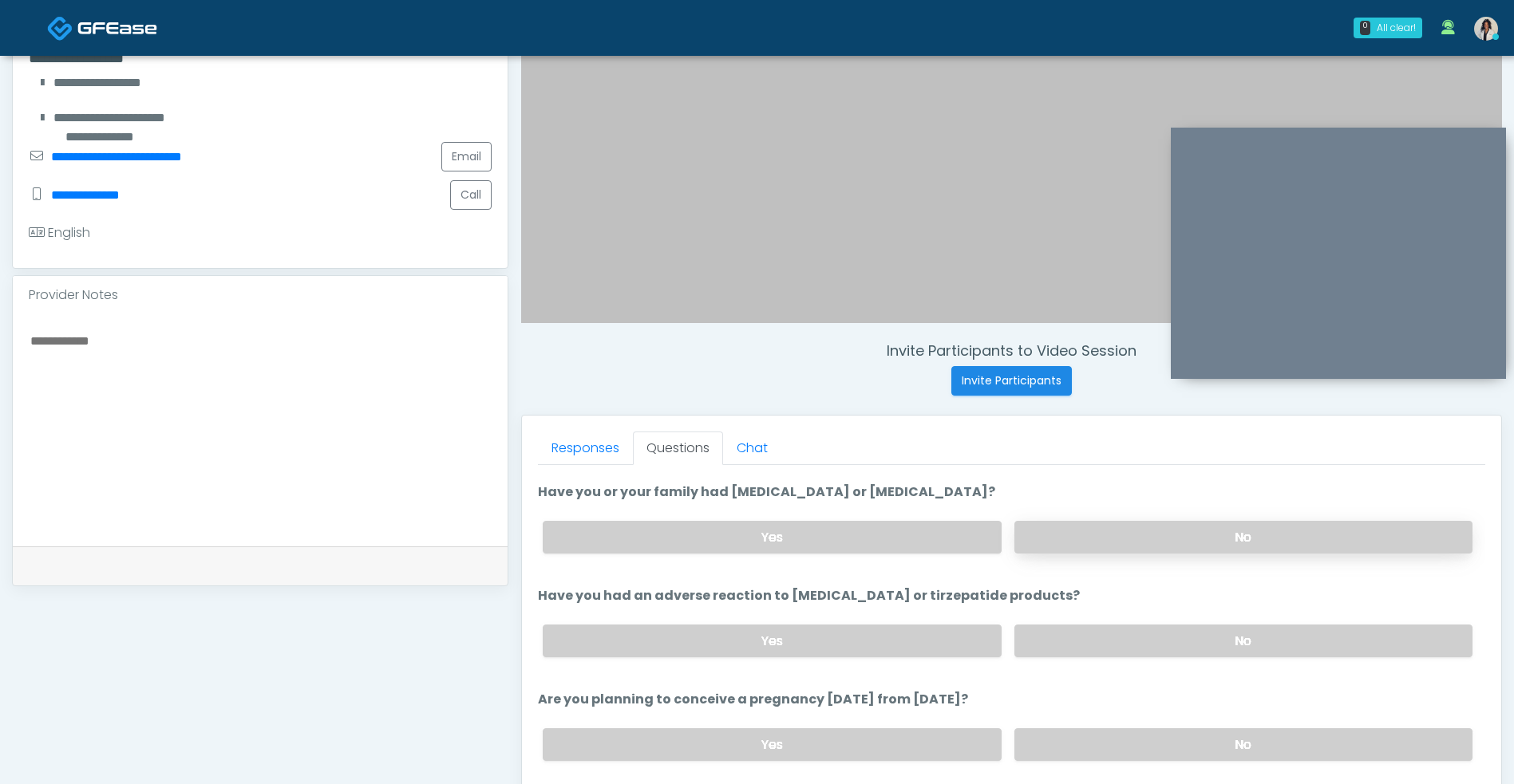
scroll to position [752, 0]
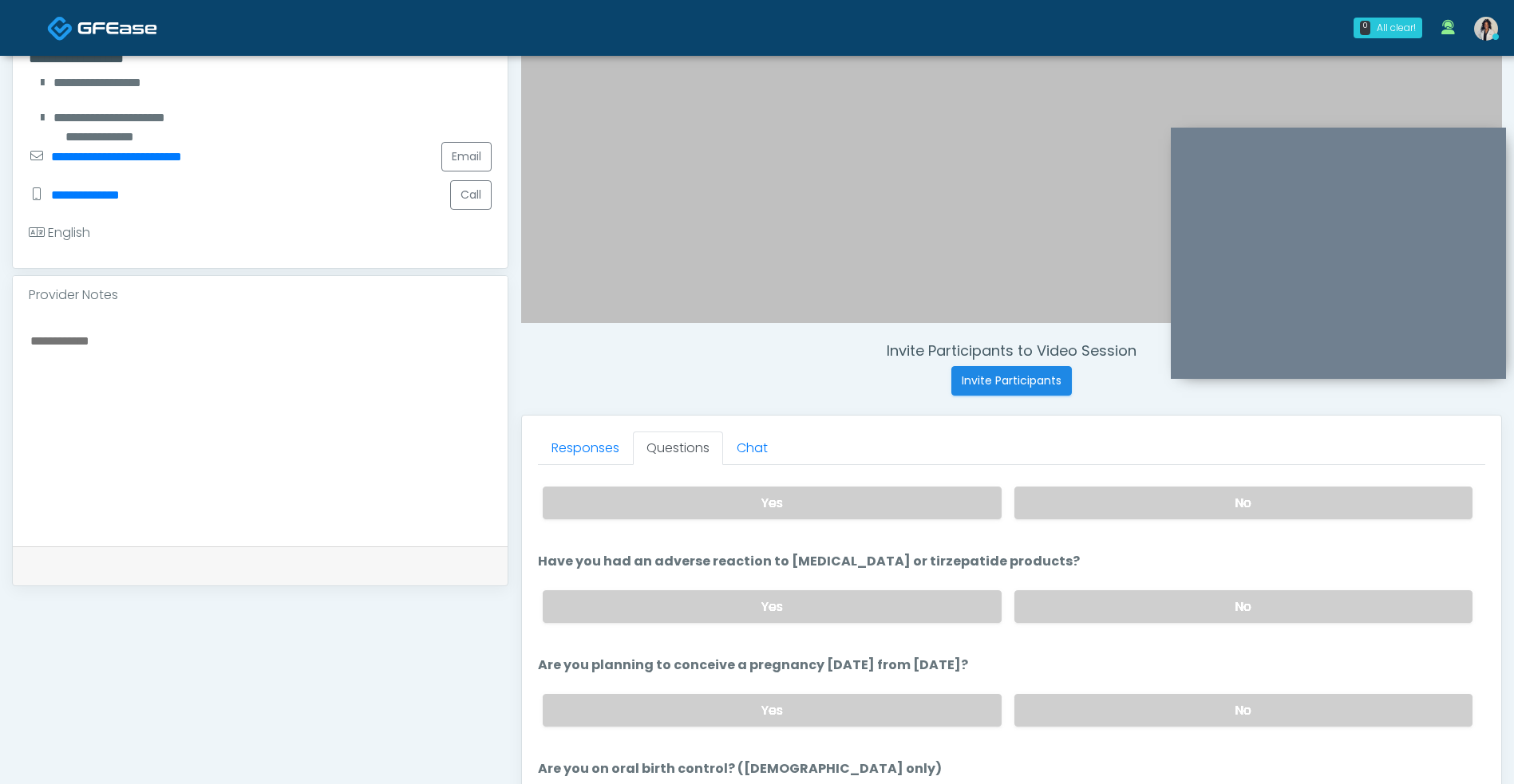
click at [1185, 571] on li "Have you had an adverse reaction to semaglutide or tirzepatide products? Have y…" at bounding box center [1011, 594] width 947 height 83
click at [1126, 723] on label "No" at bounding box center [1243, 710] width 458 height 33
click at [1171, 599] on label "No" at bounding box center [1243, 606] width 458 height 33
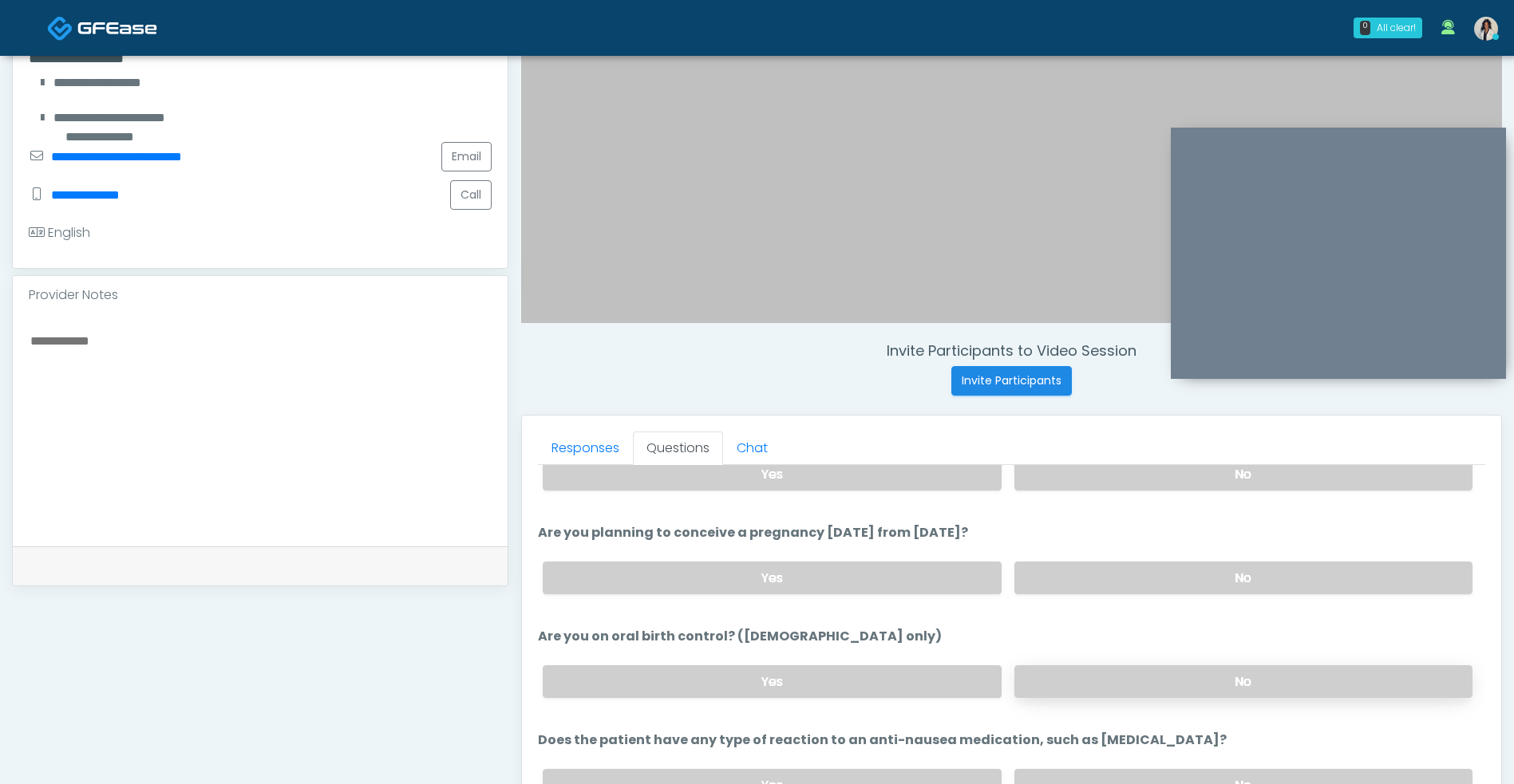
click at [1107, 671] on label "No" at bounding box center [1243, 681] width 458 height 33
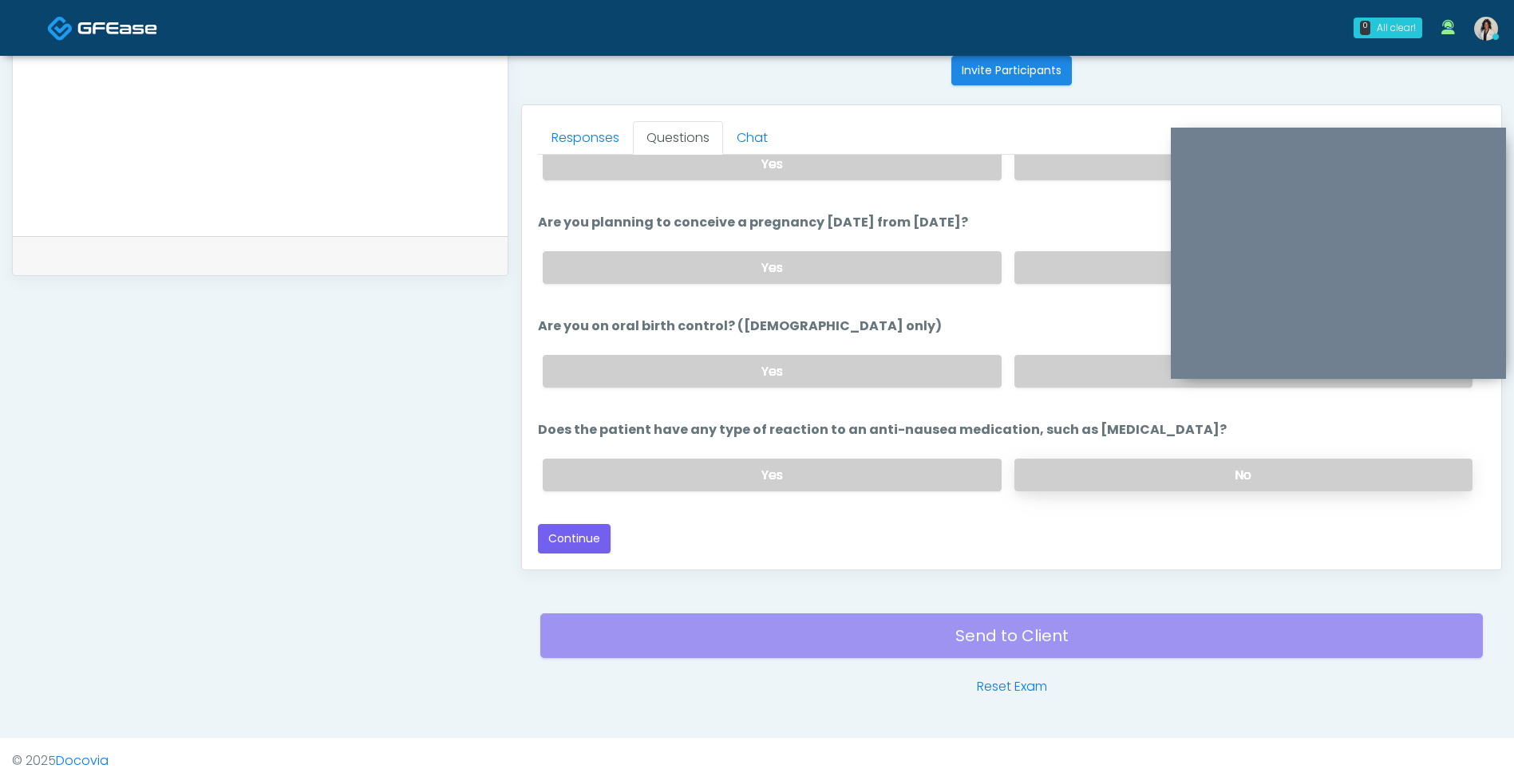
click at [1130, 461] on label "No" at bounding box center [1243, 475] width 458 height 33
click at [575, 543] on button "Continue" at bounding box center [575, 538] width 73 height 29
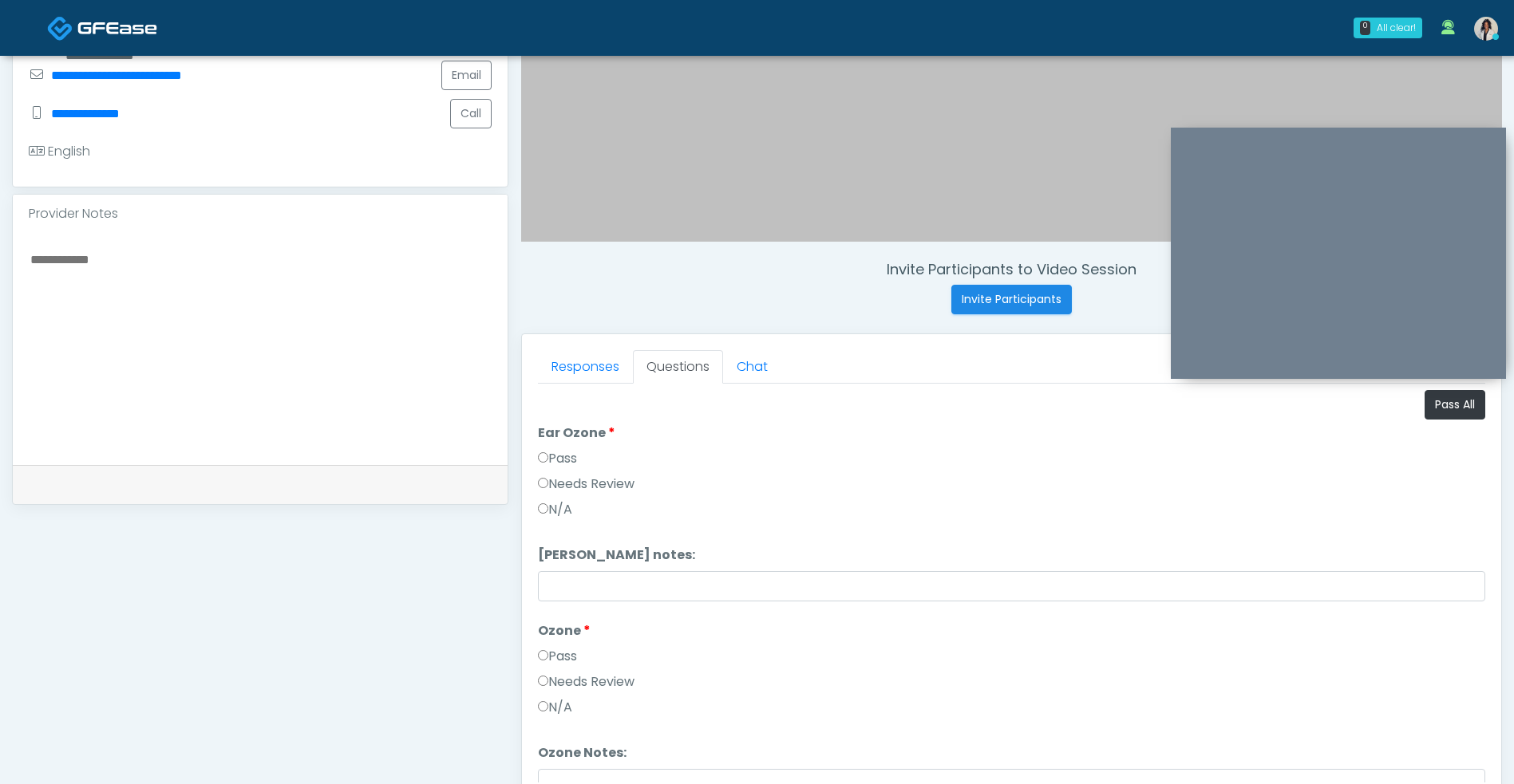
scroll to position [354, 0]
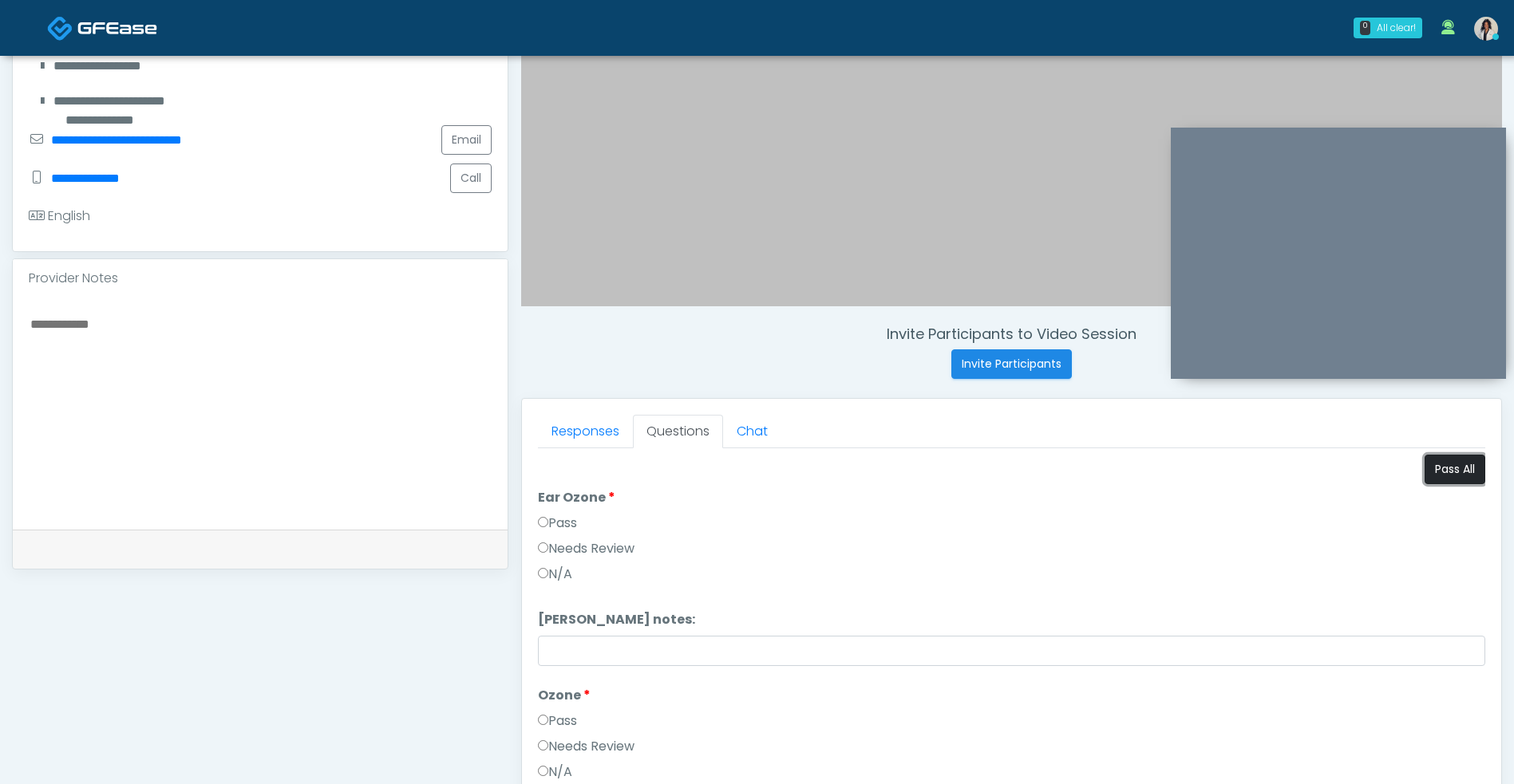
click at [1424, 463] on button "Pass All" at bounding box center [1455, 469] width 60 height 29
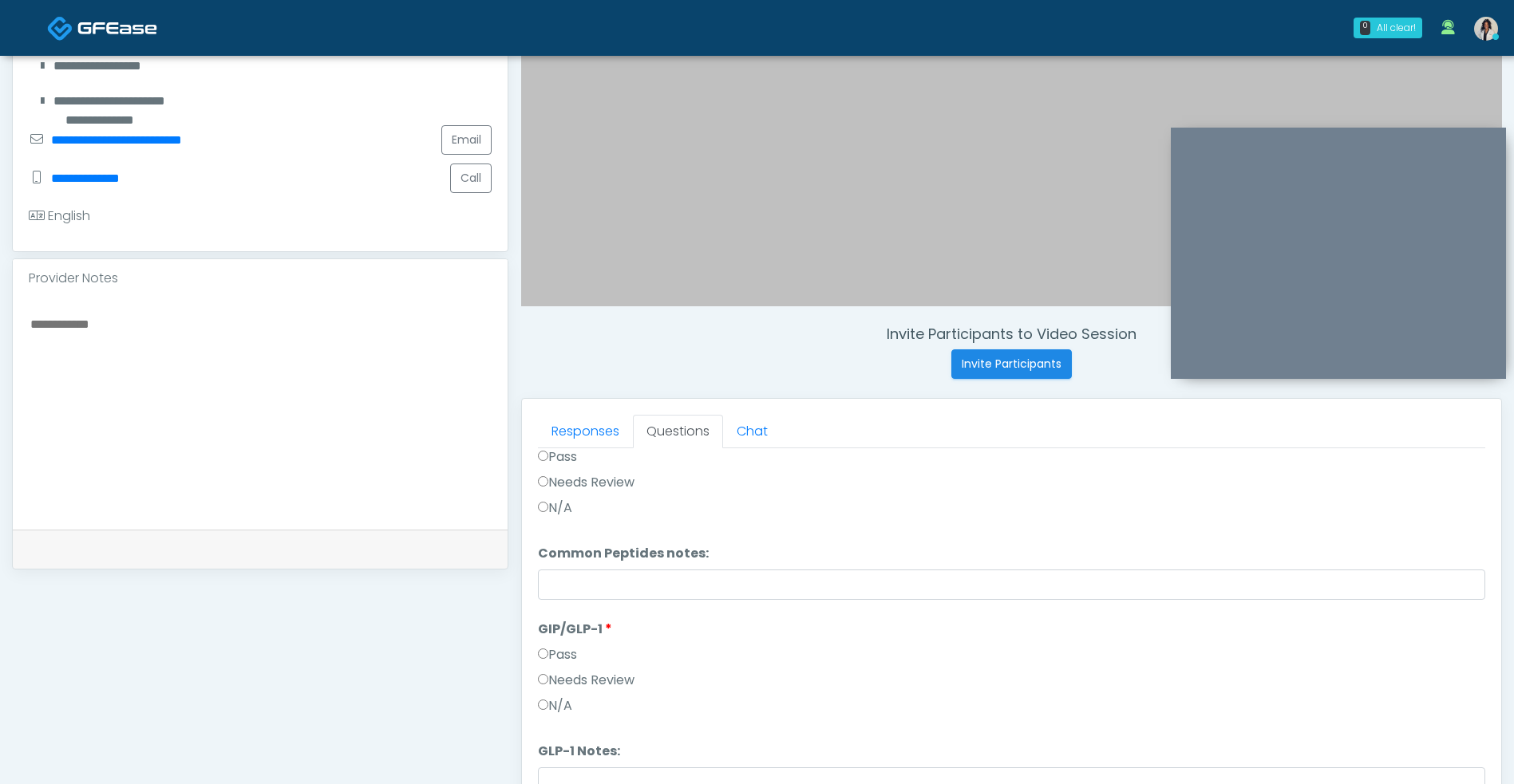
scroll to position [648, 0]
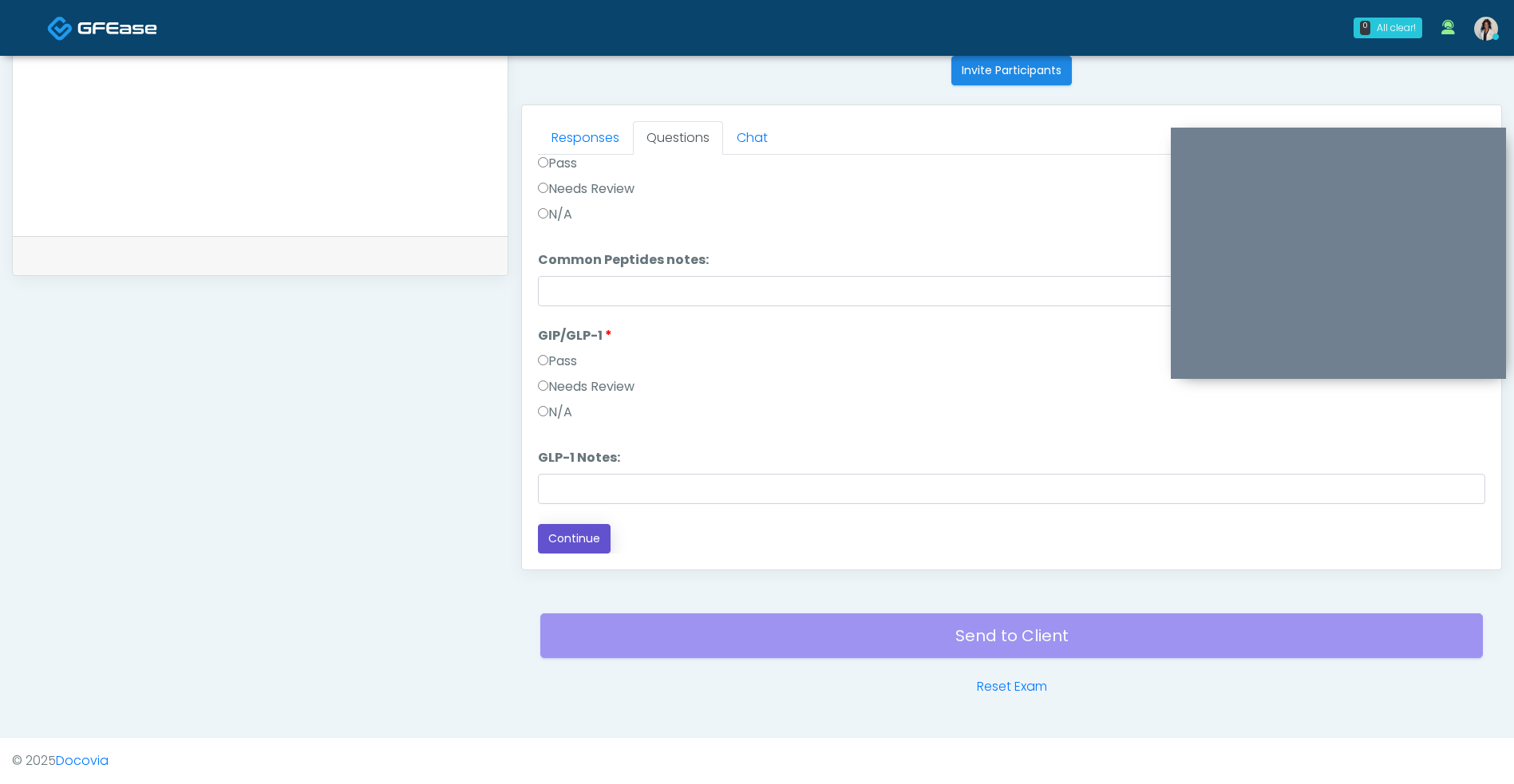
click at [581, 550] on button "Continue" at bounding box center [575, 538] width 73 height 29
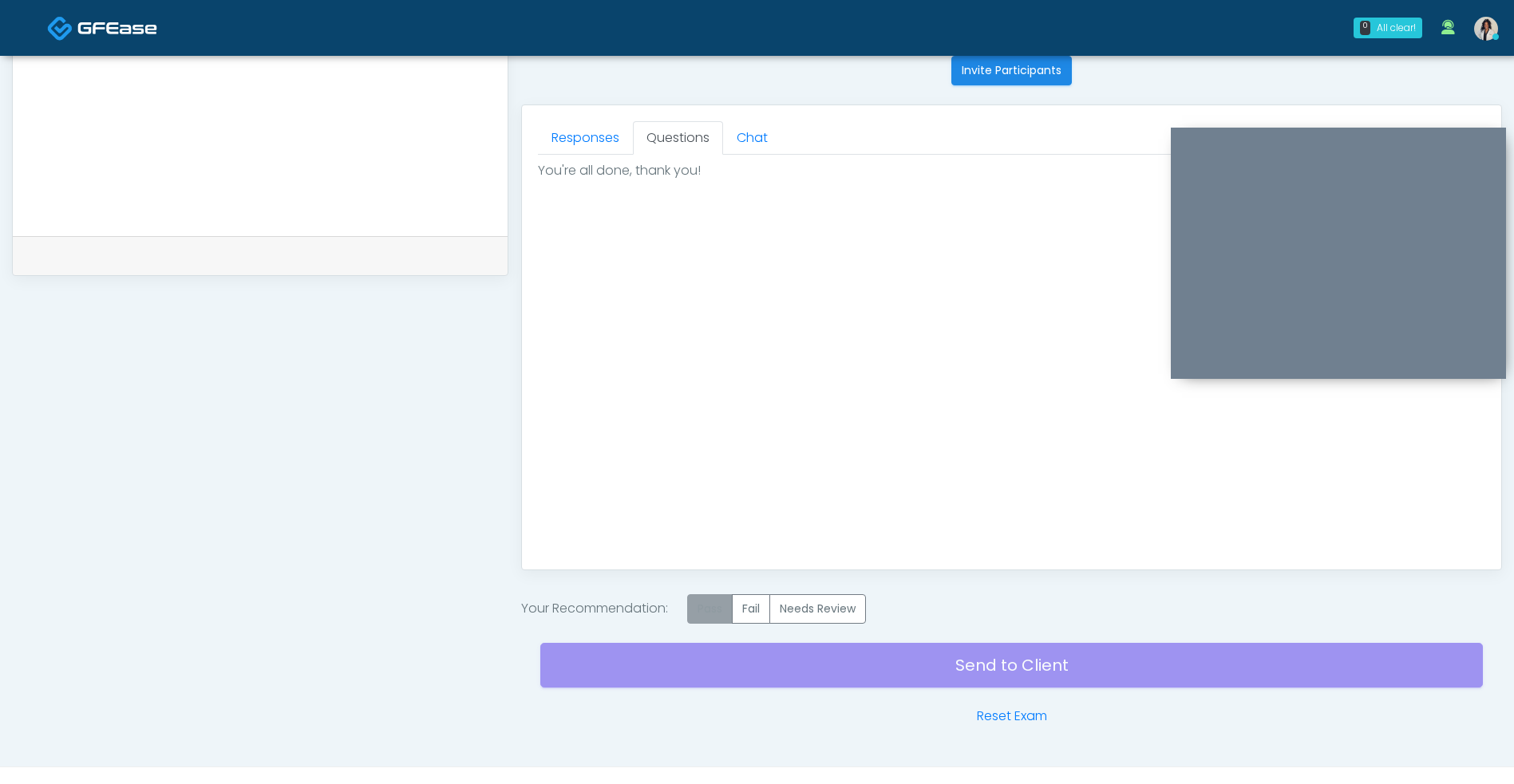
click at [709, 618] on label "Pass" at bounding box center [709, 608] width 45 height 29
click at [753, 679] on div "Send to Client Reset Exam" at bounding box center [1011, 675] width 942 height 102
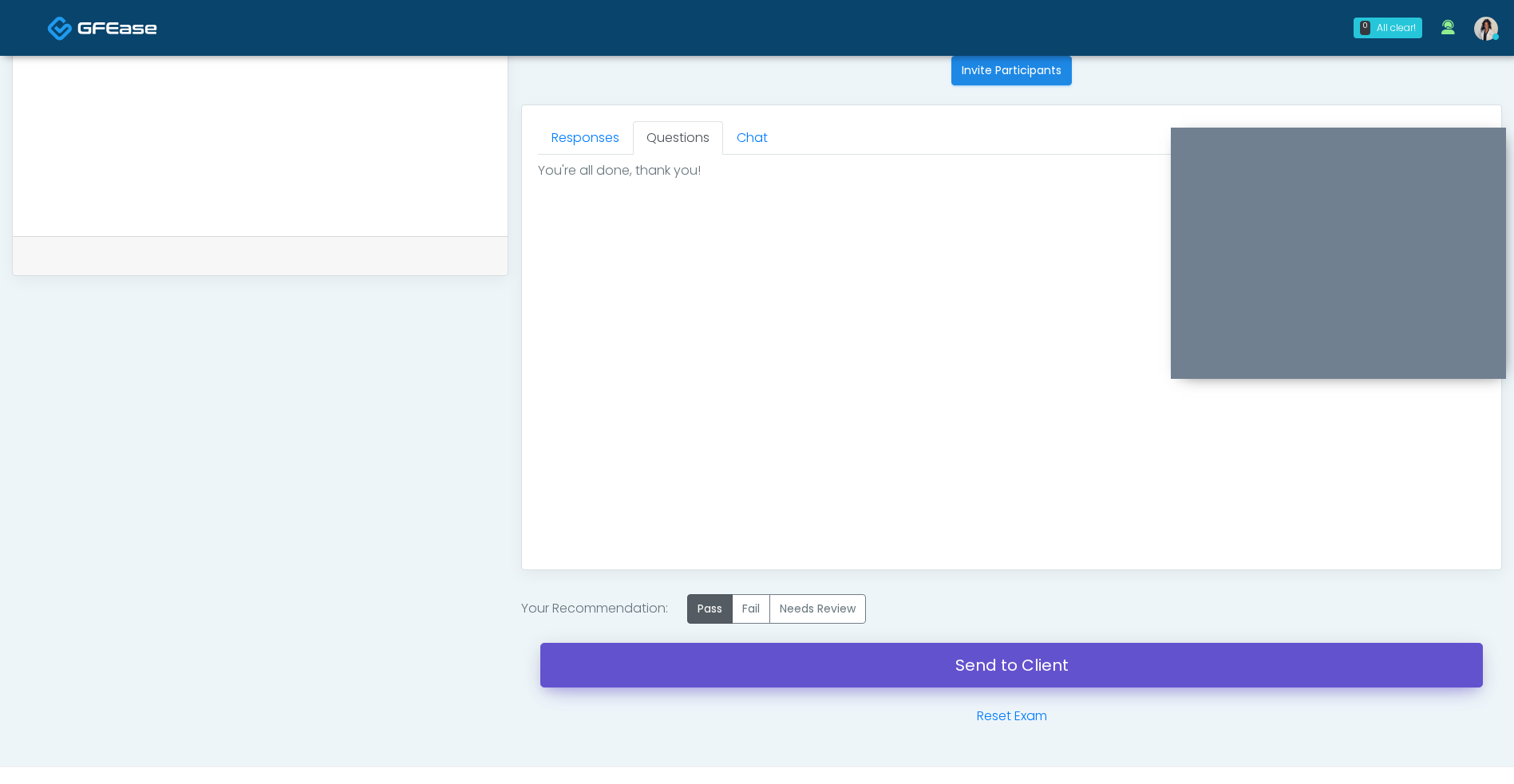
click at [654, 687] on link "Send to Client" at bounding box center [1011, 665] width 942 height 44
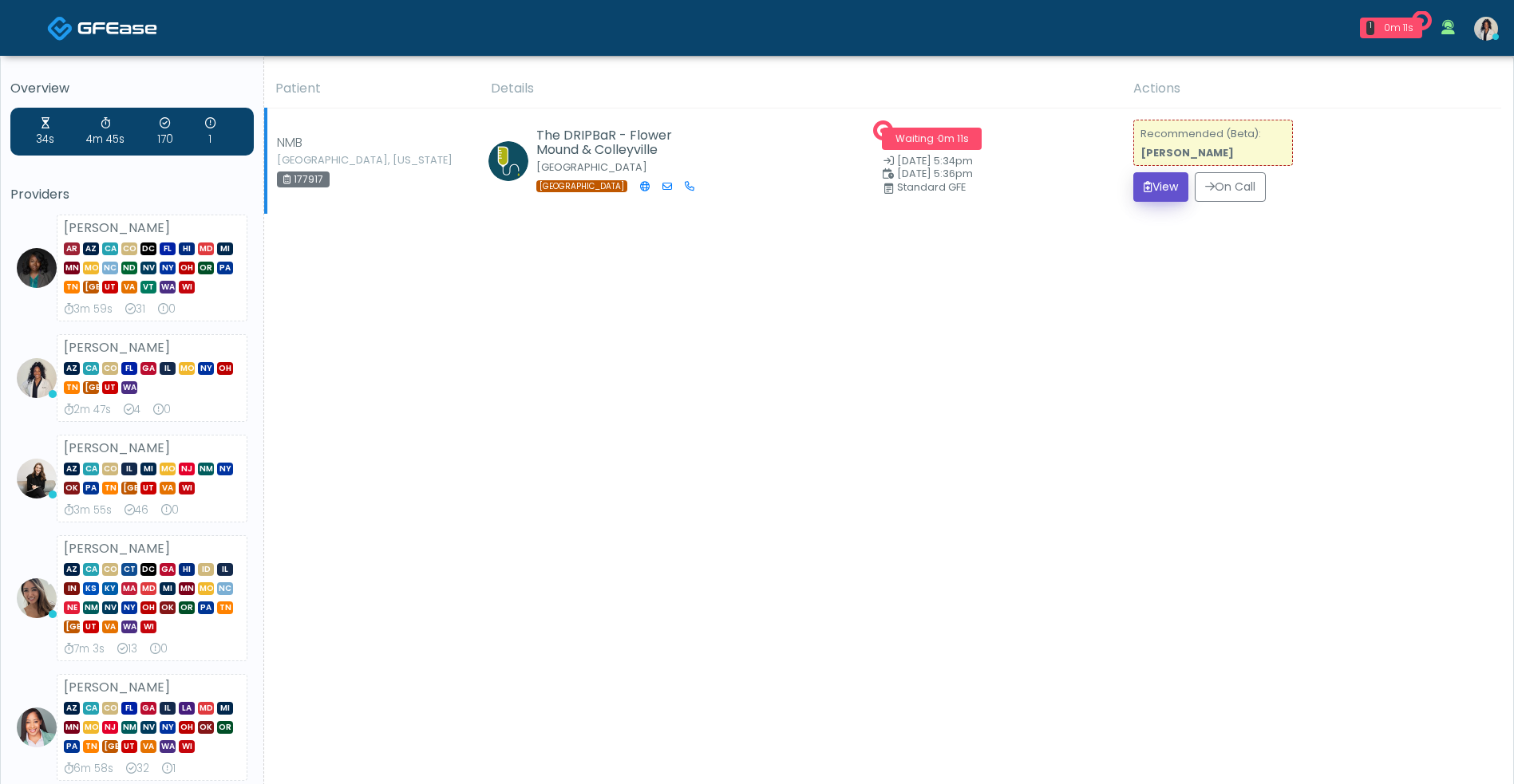
click at [1153, 183] on button "View" at bounding box center [1161, 186] width 55 height 29
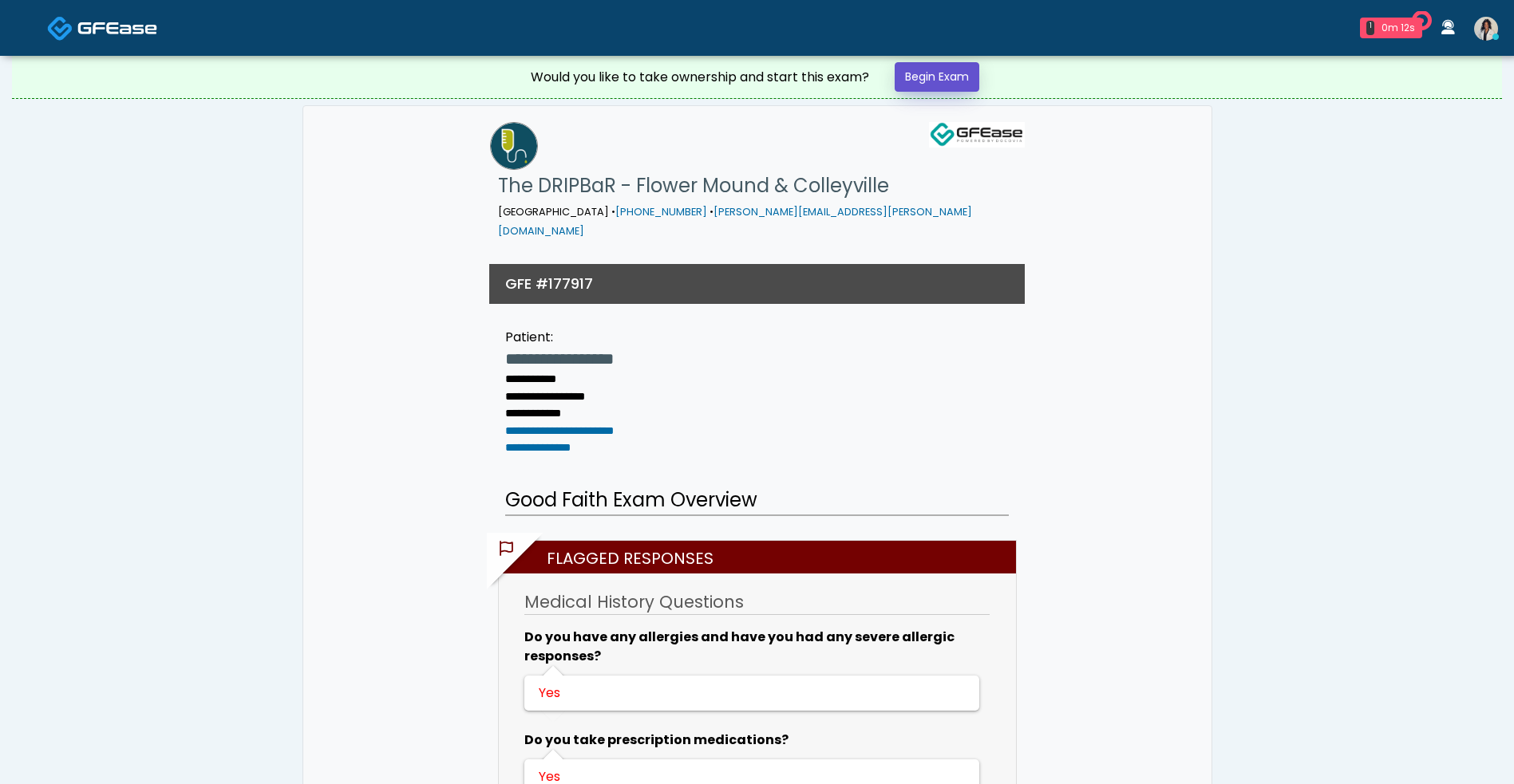
click at [950, 83] on link "Begin Exam" at bounding box center [936, 76] width 84 height 29
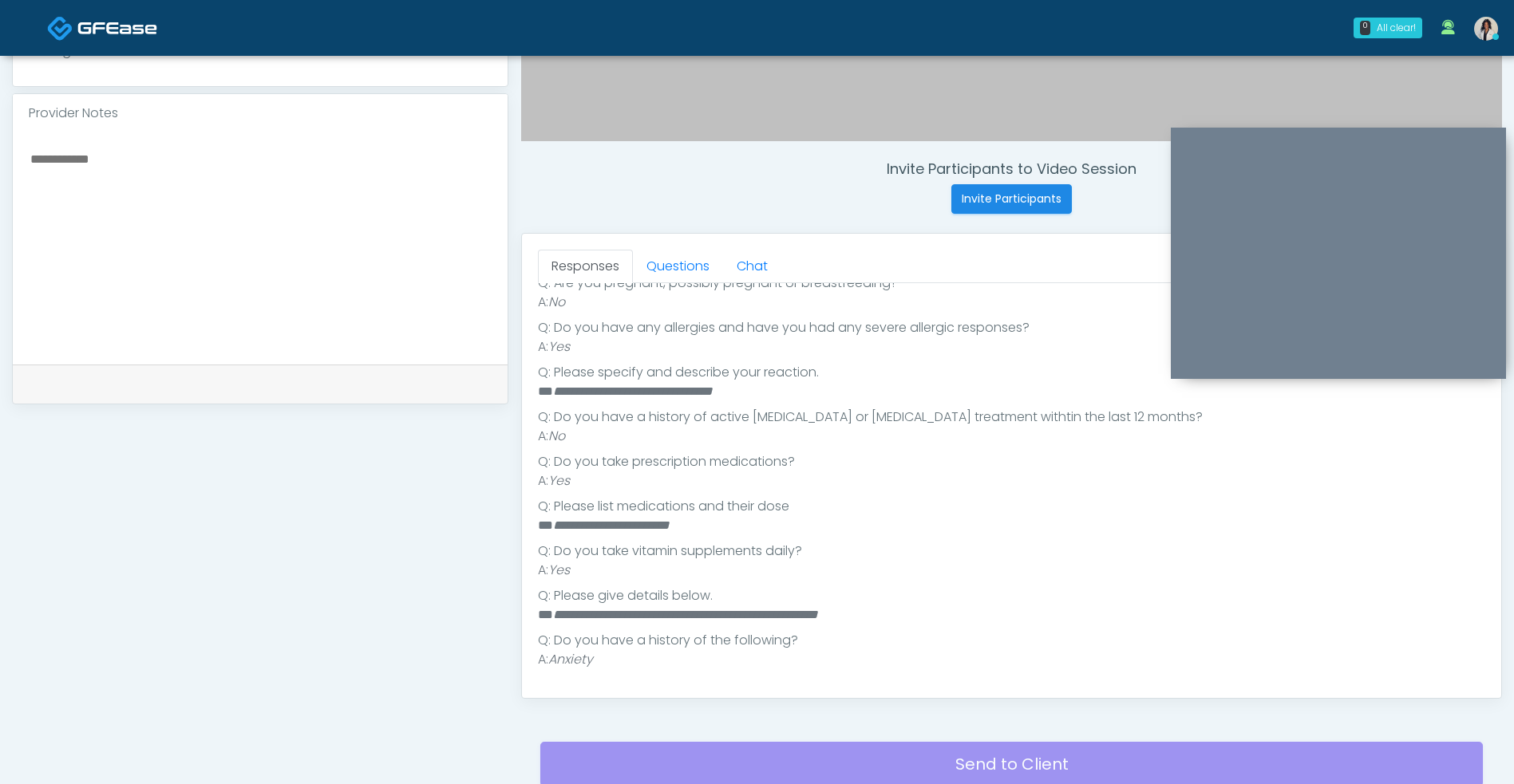
scroll to position [520, 0]
click at [670, 267] on link "Questions" at bounding box center [678, 265] width 91 height 34
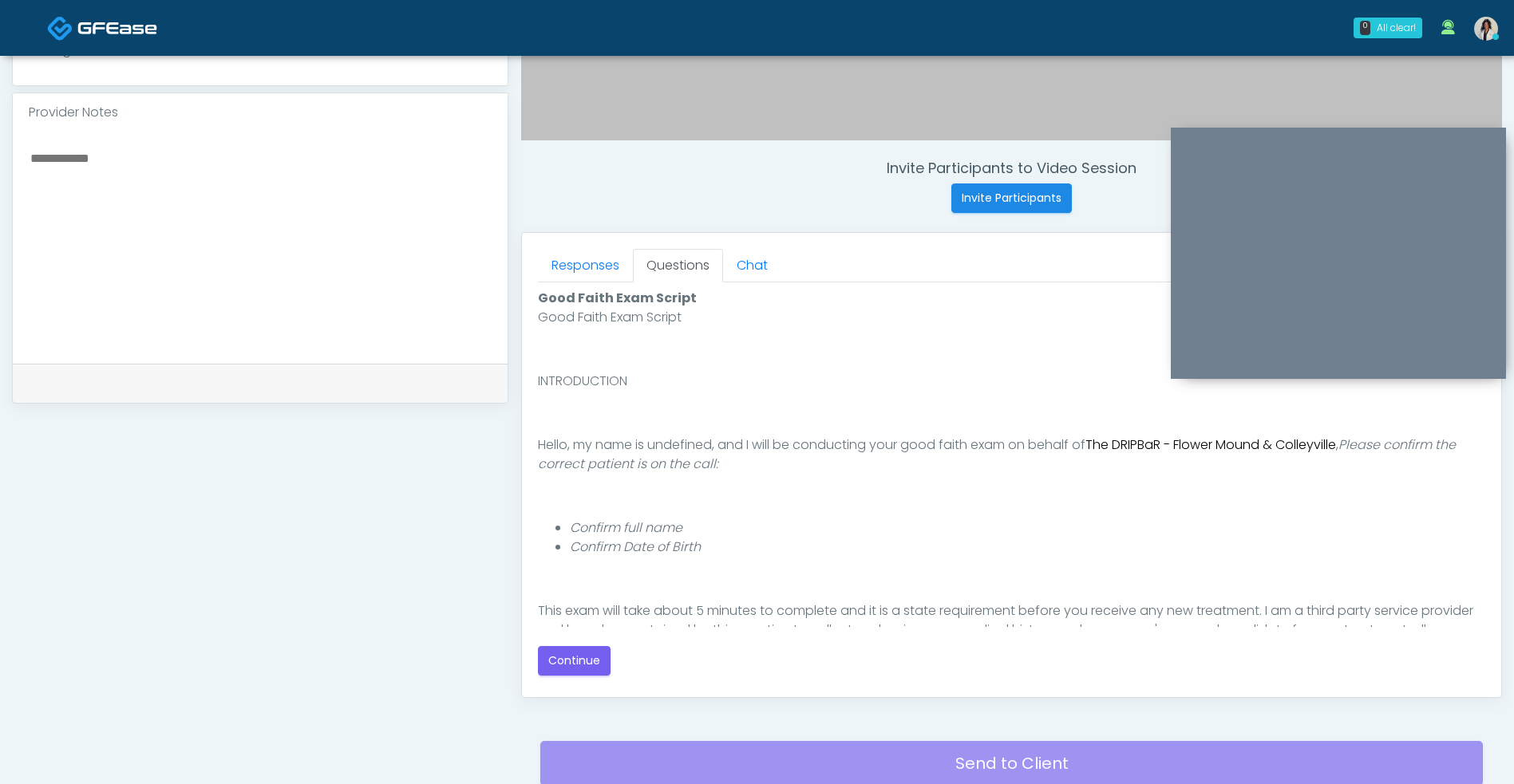
scroll to position [0, 0]
click at [594, 666] on button "Continue" at bounding box center [575, 661] width 73 height 29
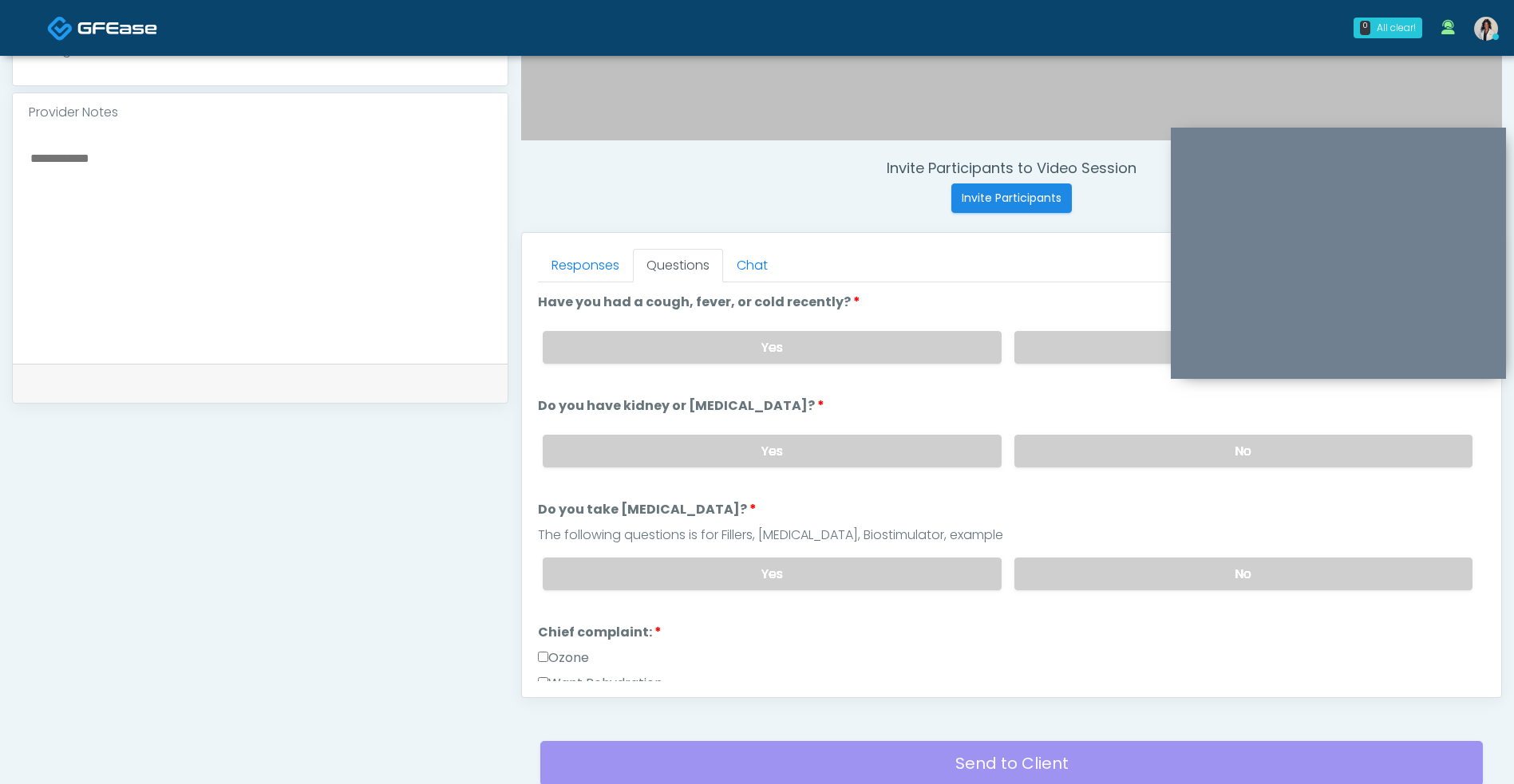
scroll to position [648, 0]
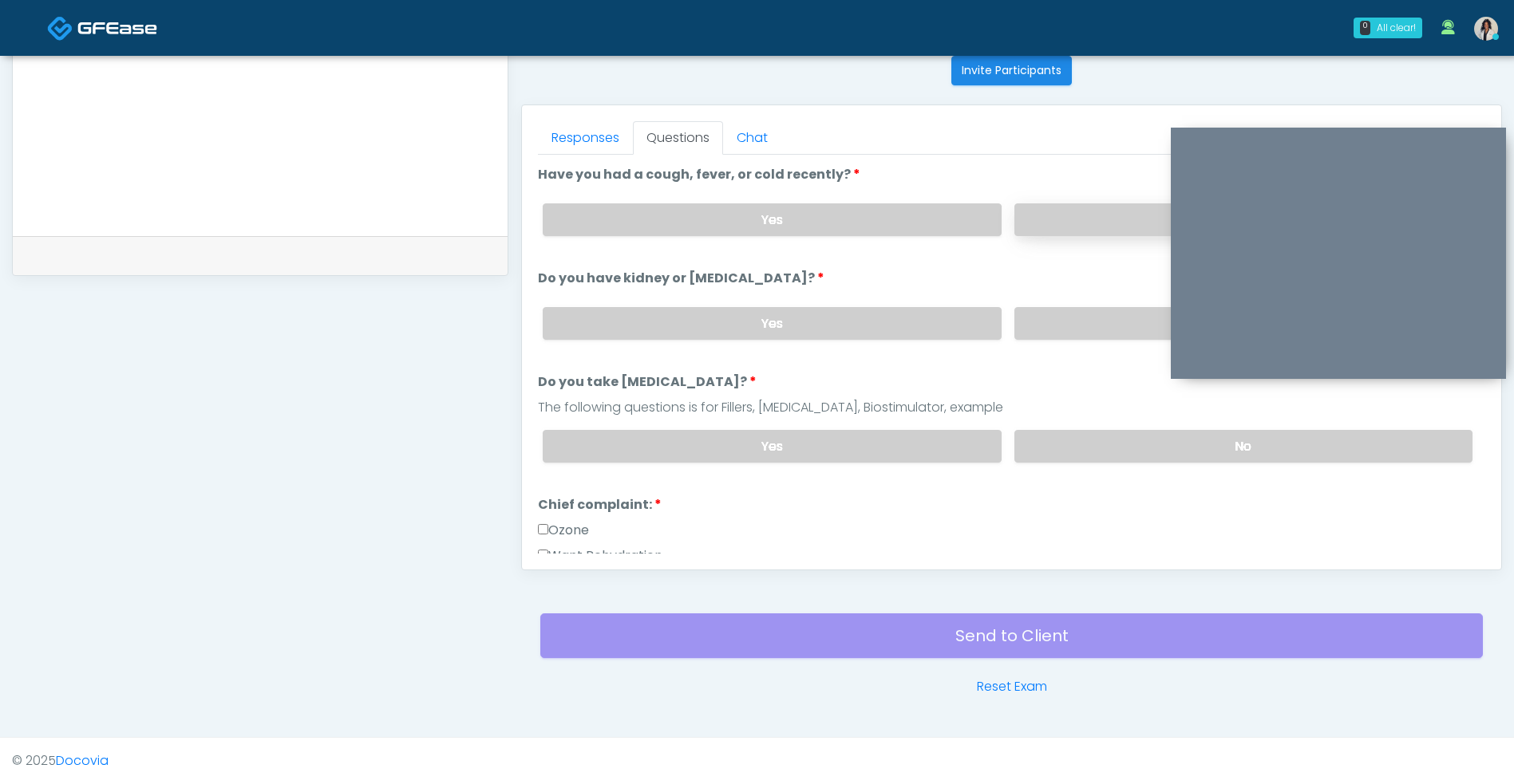
click at [1082, 222] on label "No" at bounding box center [1243, 219] width 458 height 33
click at [1066, 327] on label "No" at bounding box center [1243, 323] width 458 height 33
click at [1069, 437] on label "No" at bounding box center [1243, 446] width 458 height 33
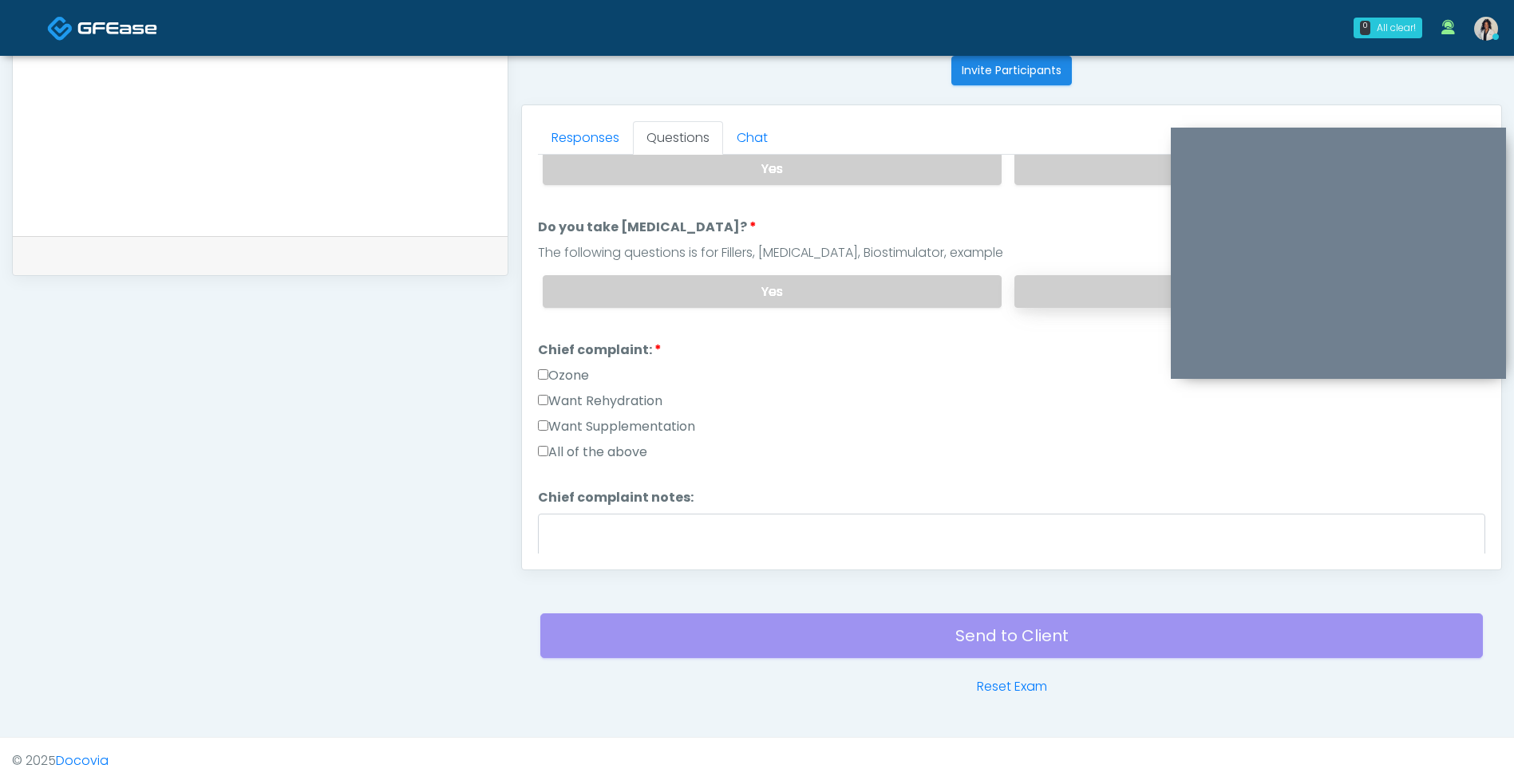
scroll to position [171, 0]
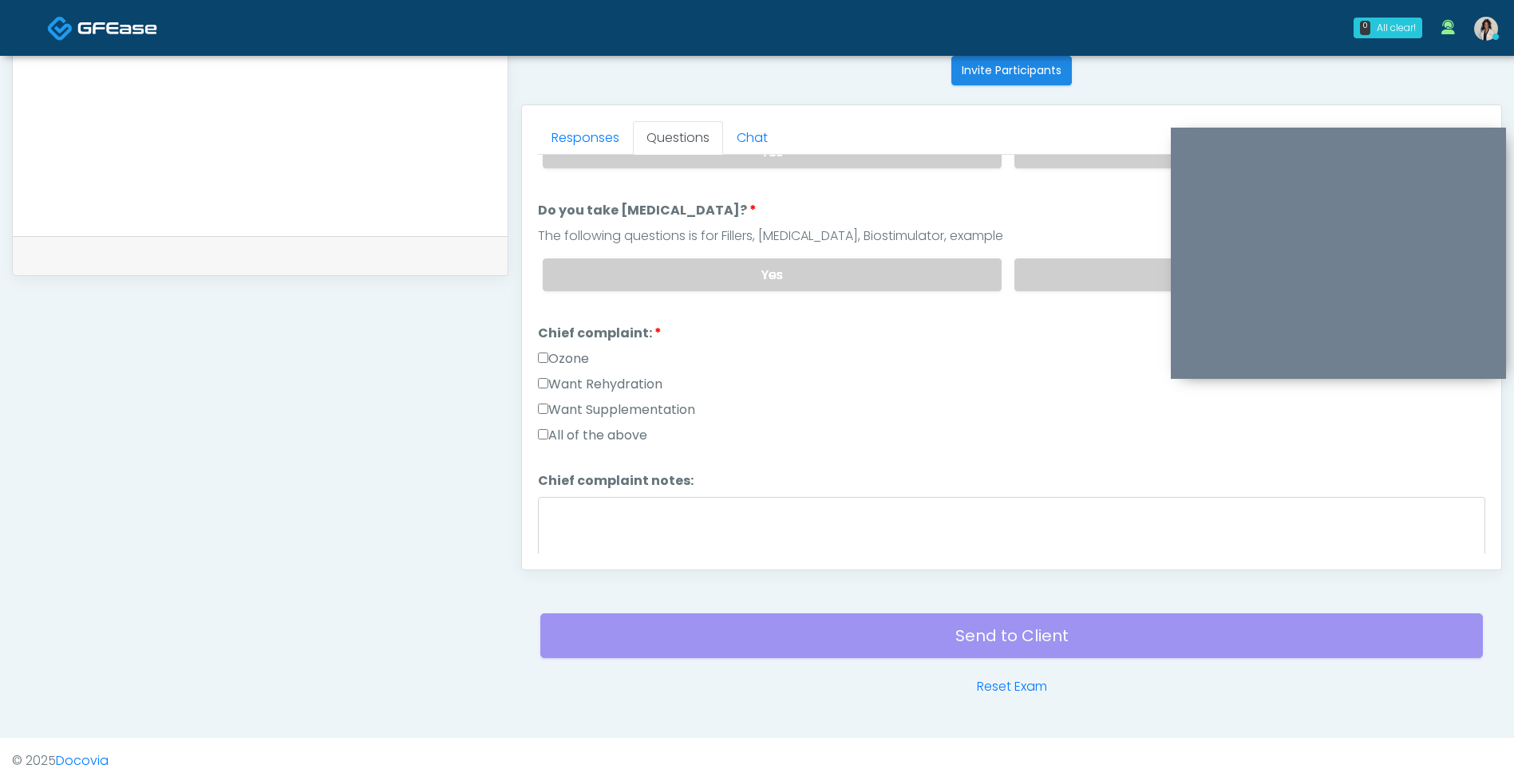
click at [642, 382] on label "Want Rehydration" at bounding box center [600, 384] width 124 height 20
click at [662, 414] on label "Want Supplementation" at bounding box center [616, 410] width 157 height 20
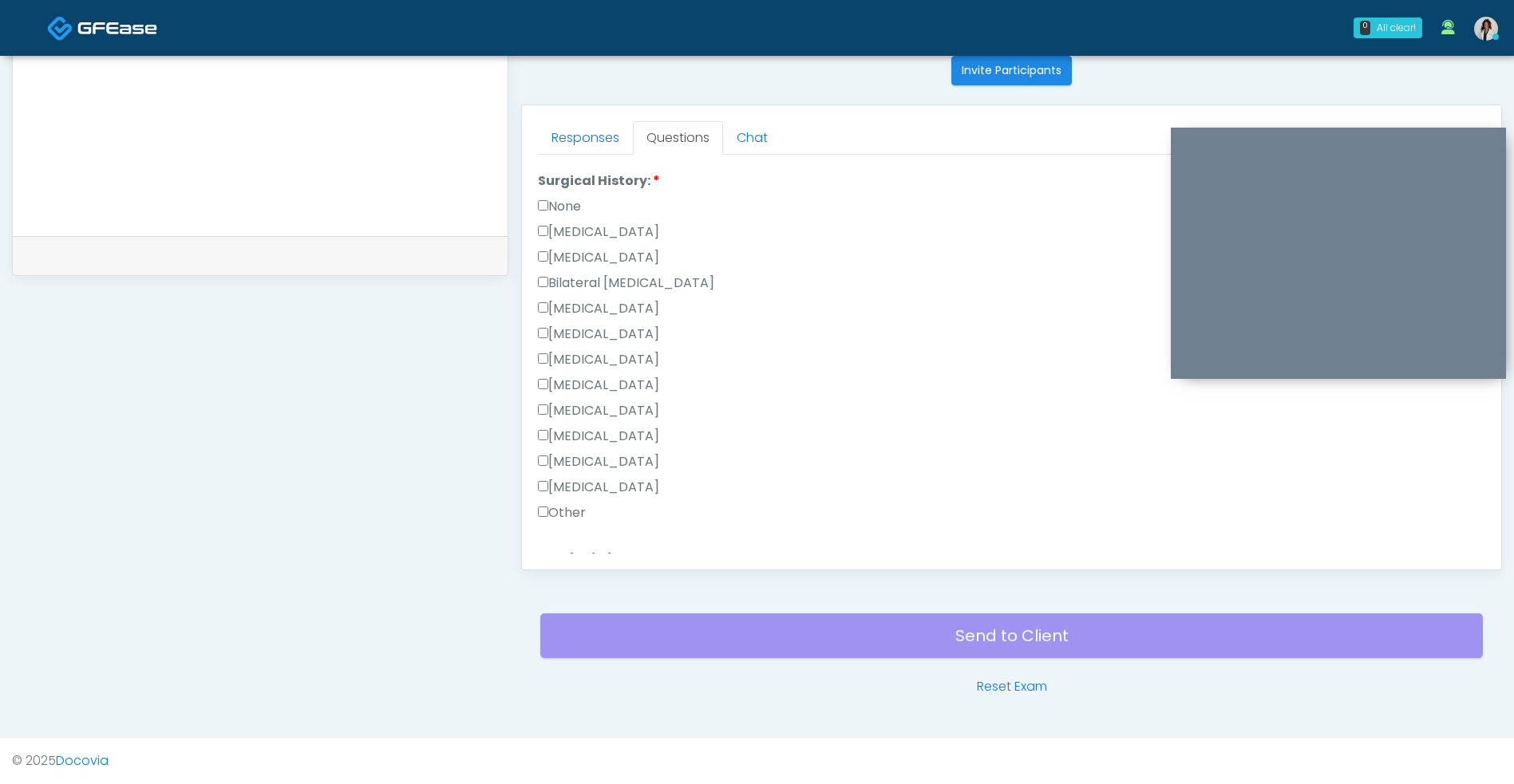
scroll to position [595, 0]
click at [617, 487] on label "Tonsillectomy" at bounding box center [598, 484] width 122 height 20
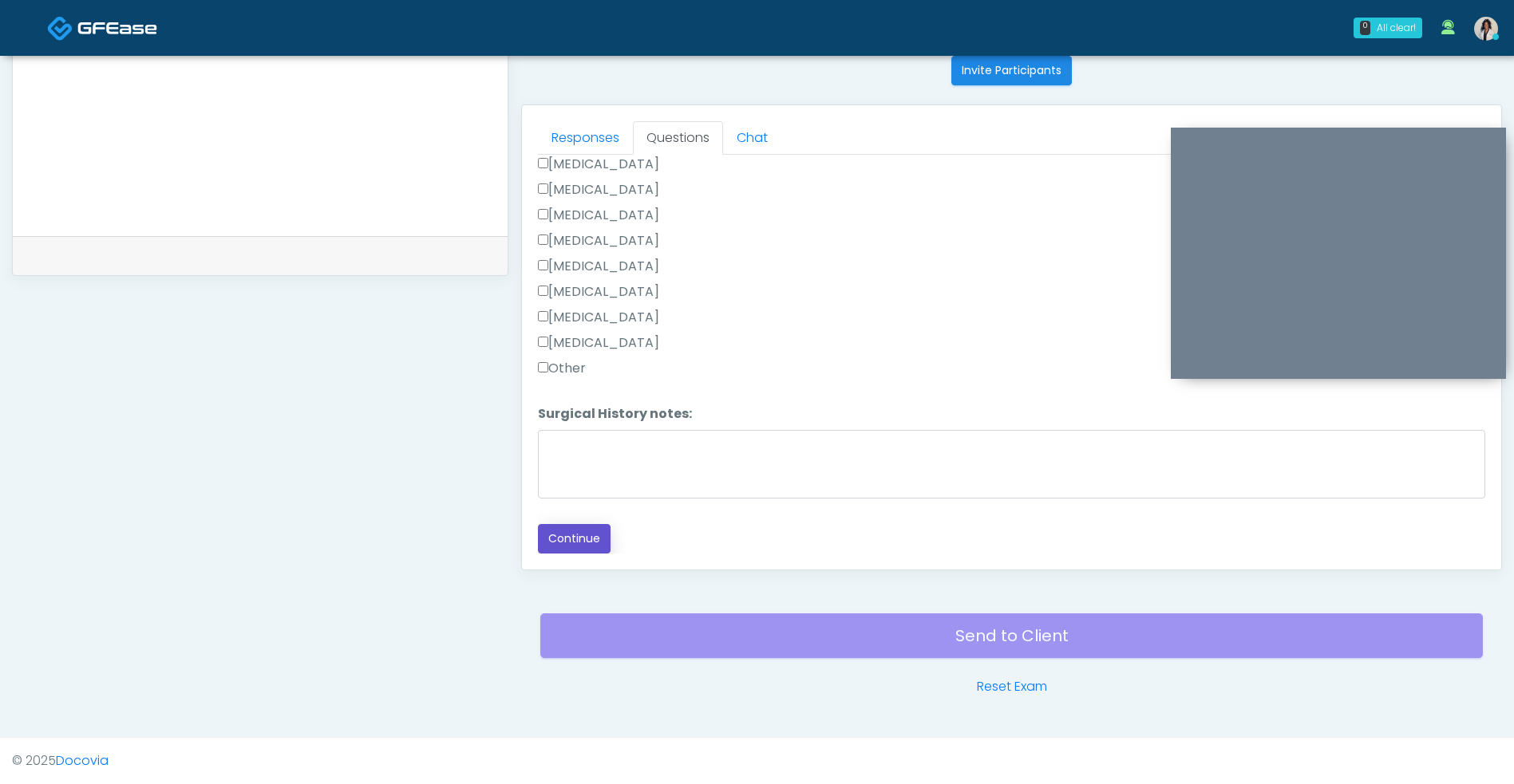
click at [572, 530] on button "Continue" at bounding box center [575, 538] width 73 height 29
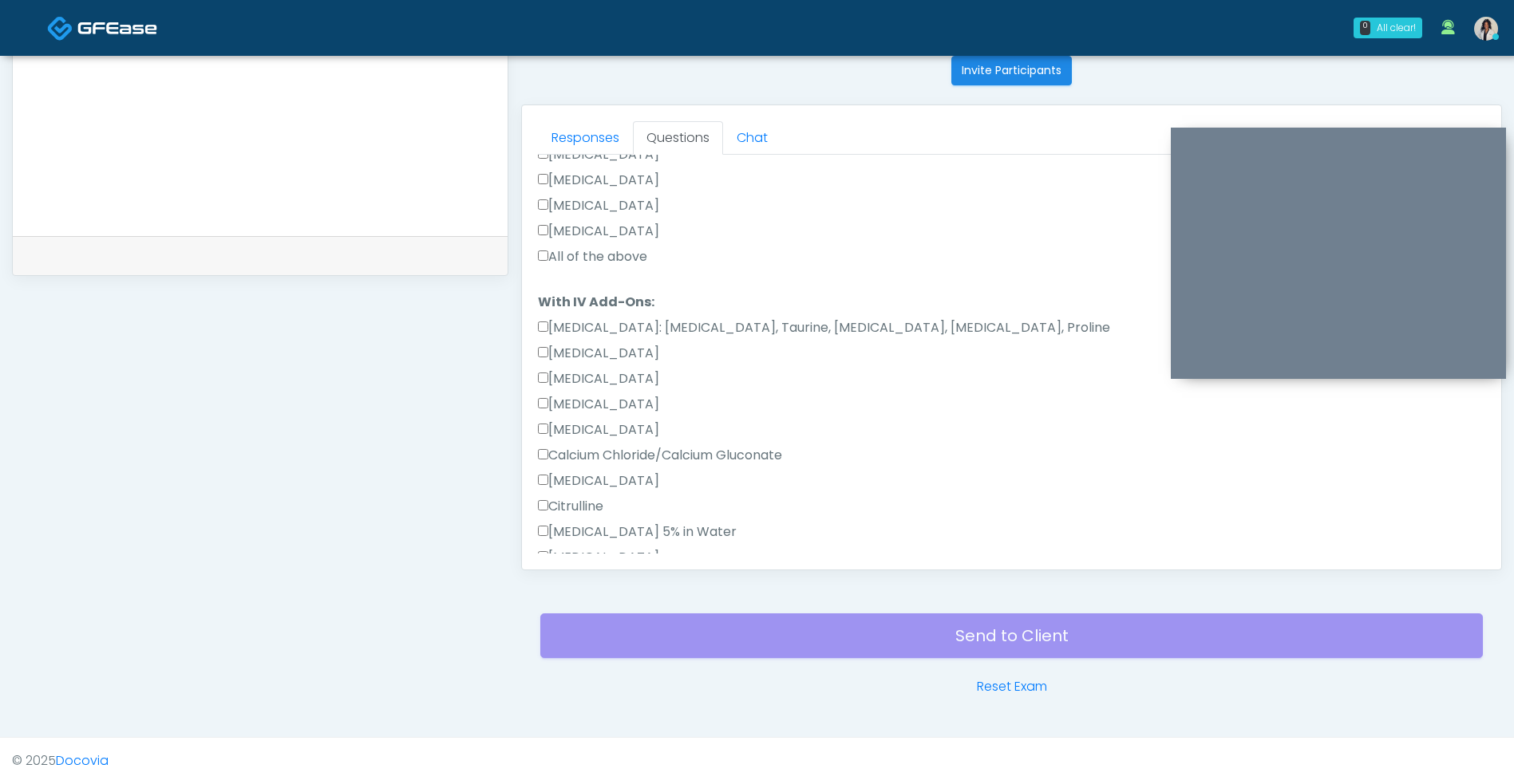
scroll to position [0, 0]
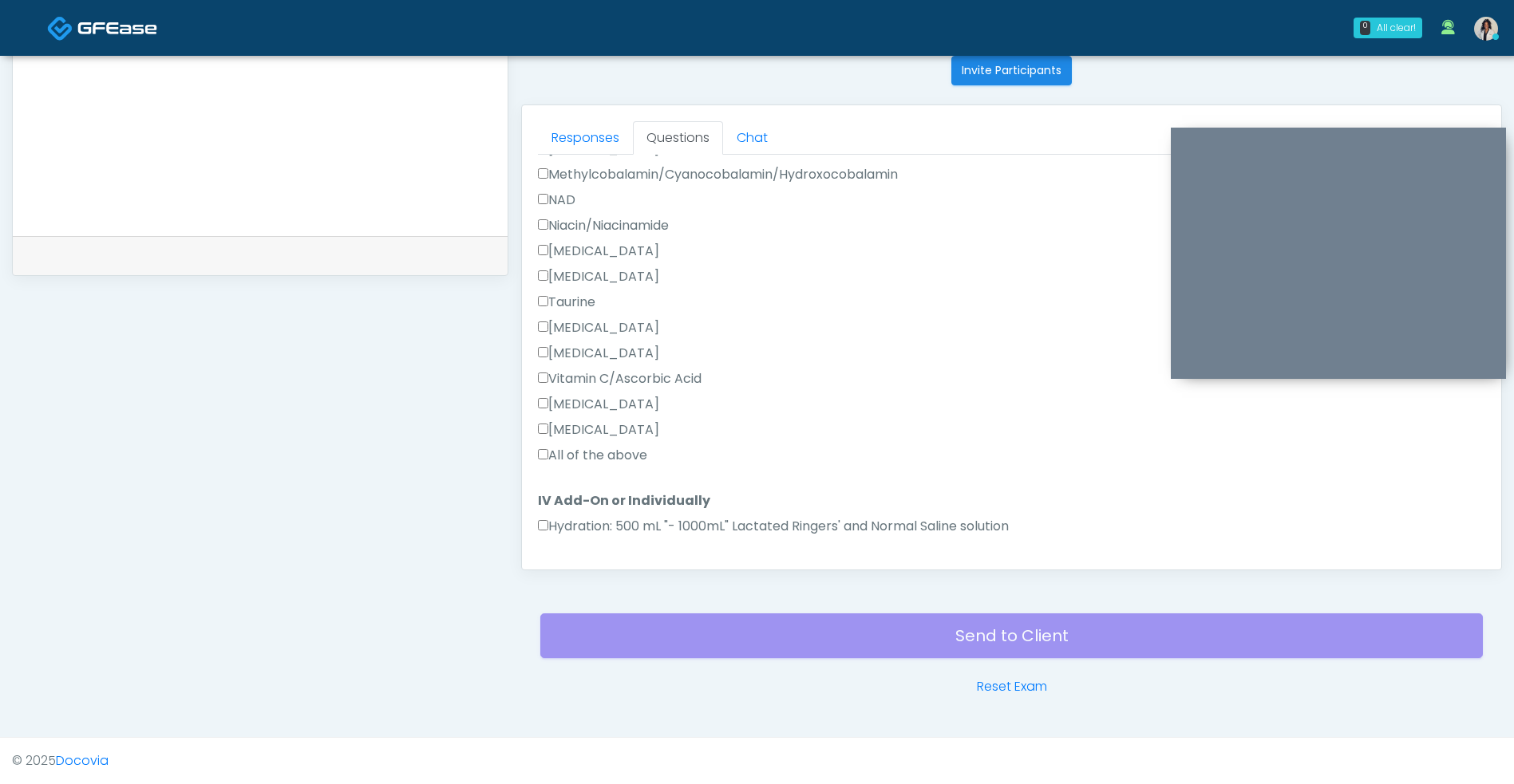
click at [632, 463] on label "All of the above" at bounding box center [592, 455] width 109 height 20
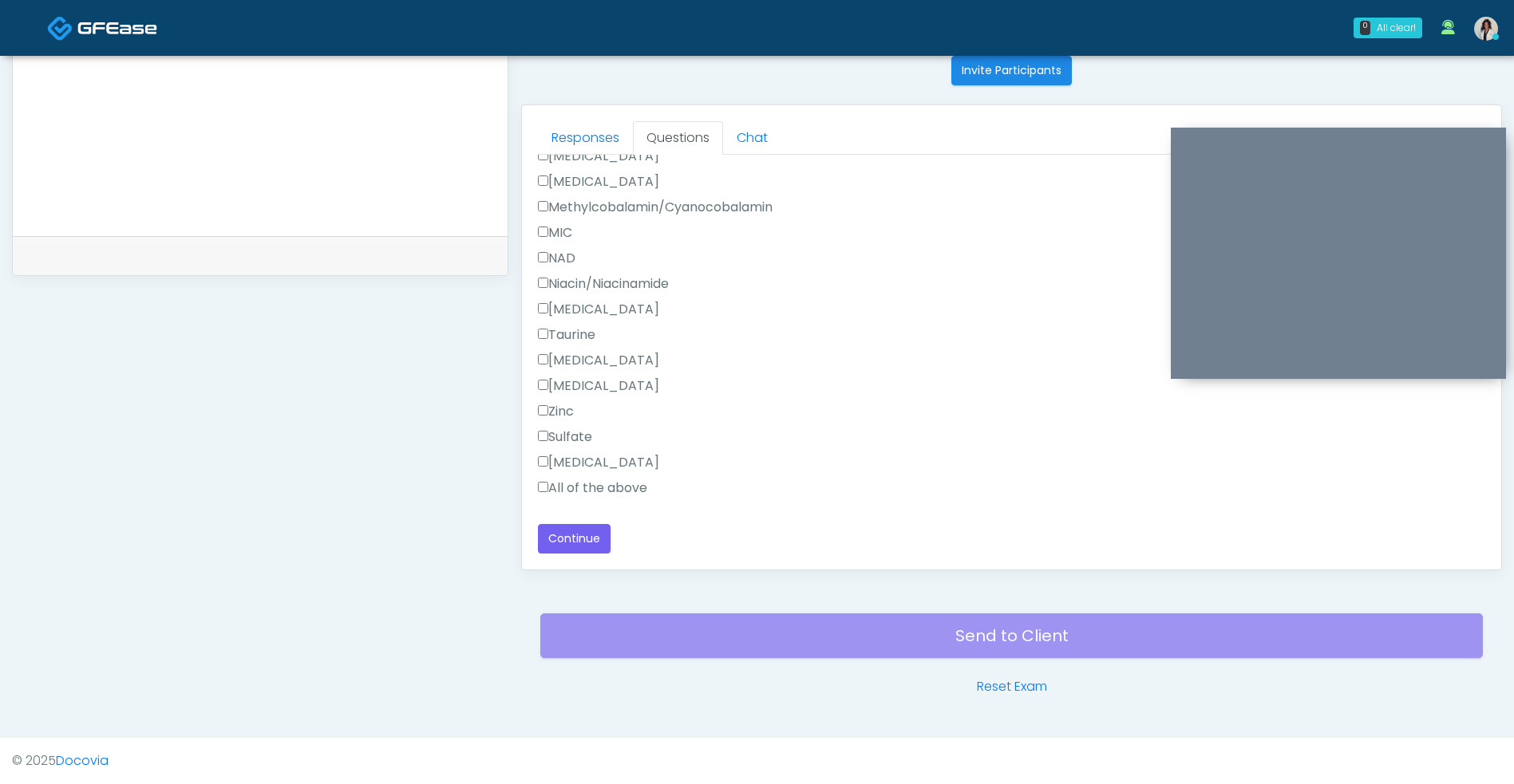
click at [631, 492] on label "All of the above" at bounding box center [592, 488] width 109 height 20
click at [586, 542] on button "Continue" at bounding box center [575, 538] width 73 height 29
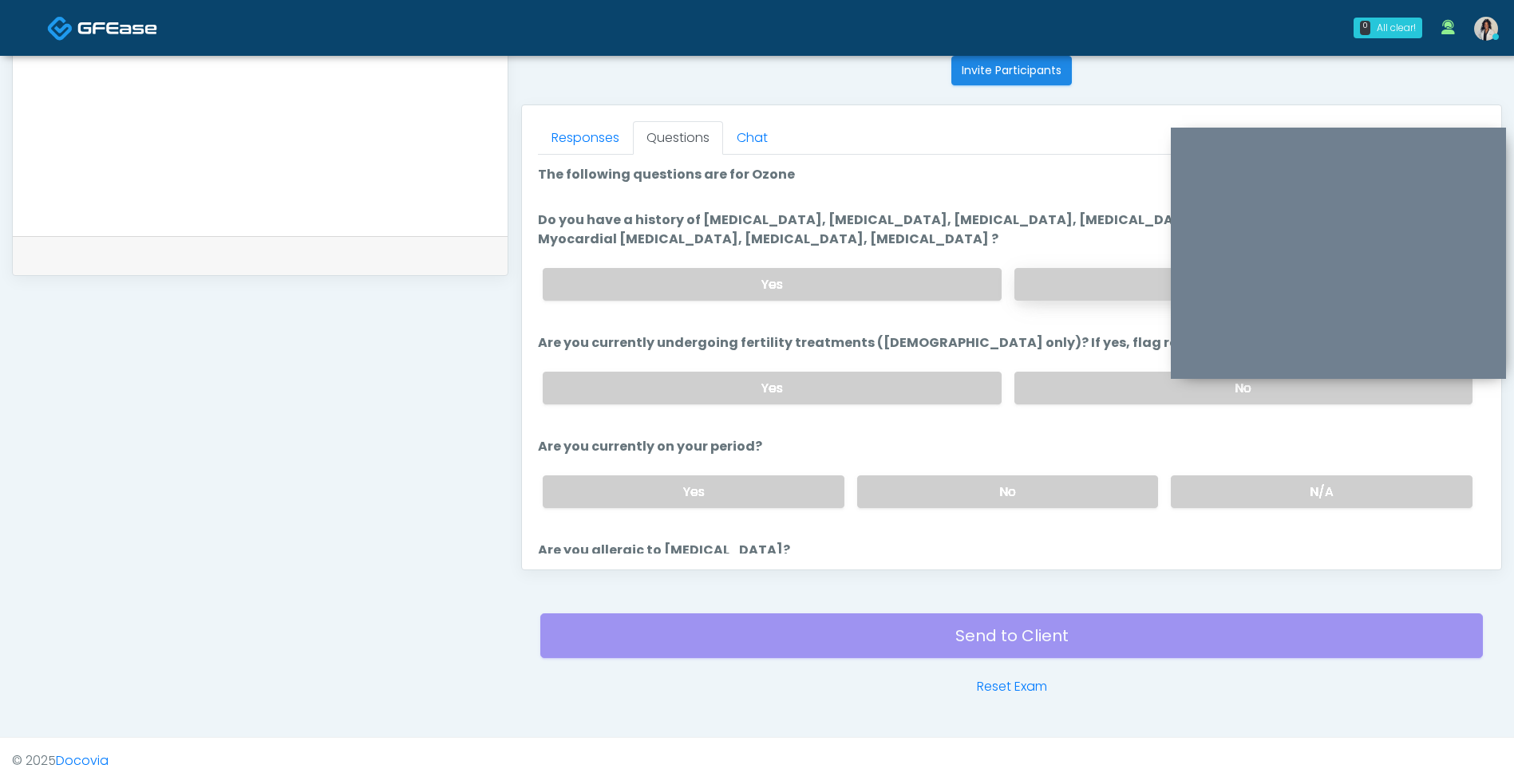
click at [1058, 300] on label "No" at bounding box center [1243, 284] width 458 height 33
click at [1252, 483] on label "N/A" at bounding box center [1321, 492] width 302 height 33
click at [1117, 377] on label "No" at bounding box center [1243, 388] width 458 height 33
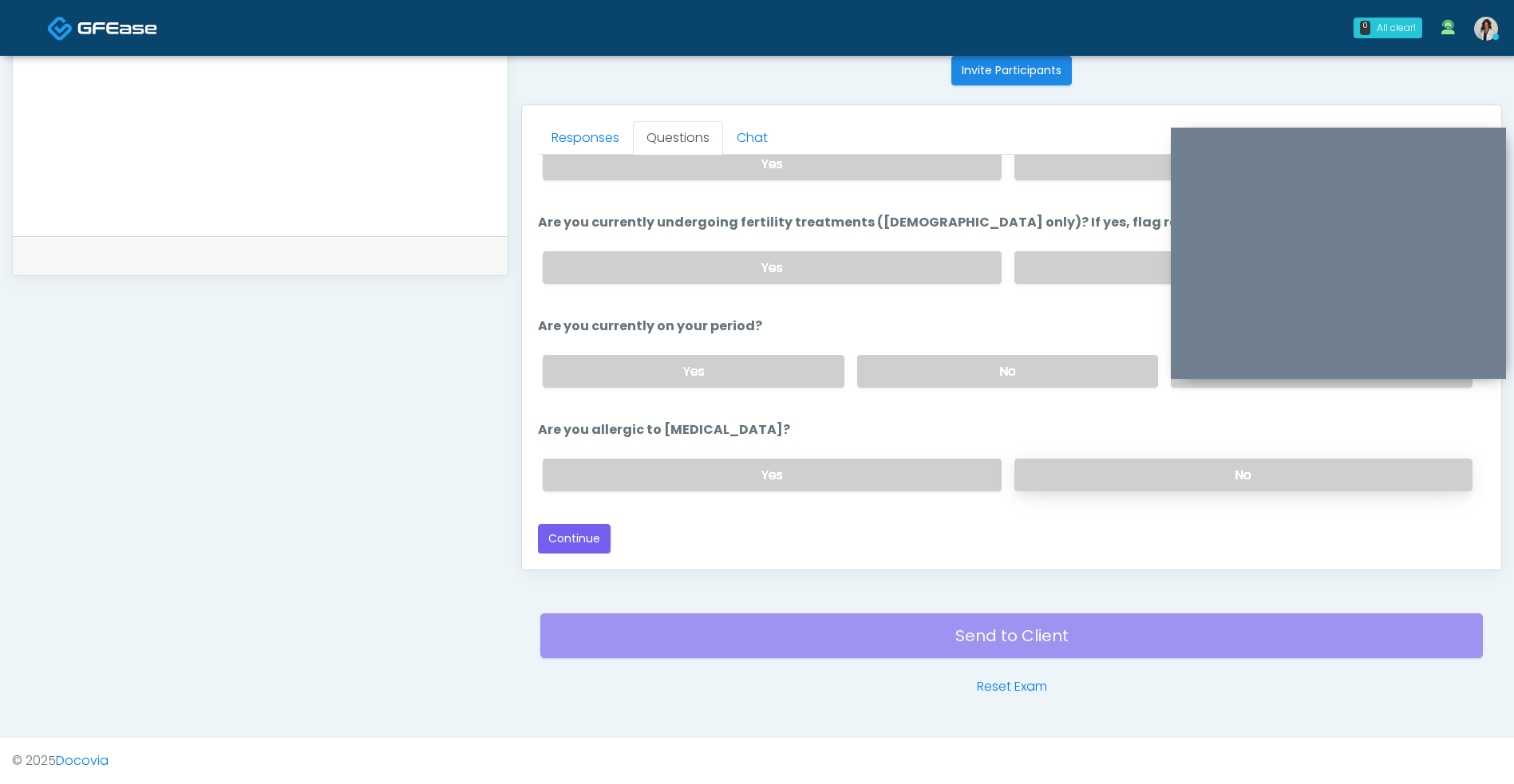
click at [1132, 484] on label "No" at bounding box center [1243, 475] width 458 height 33
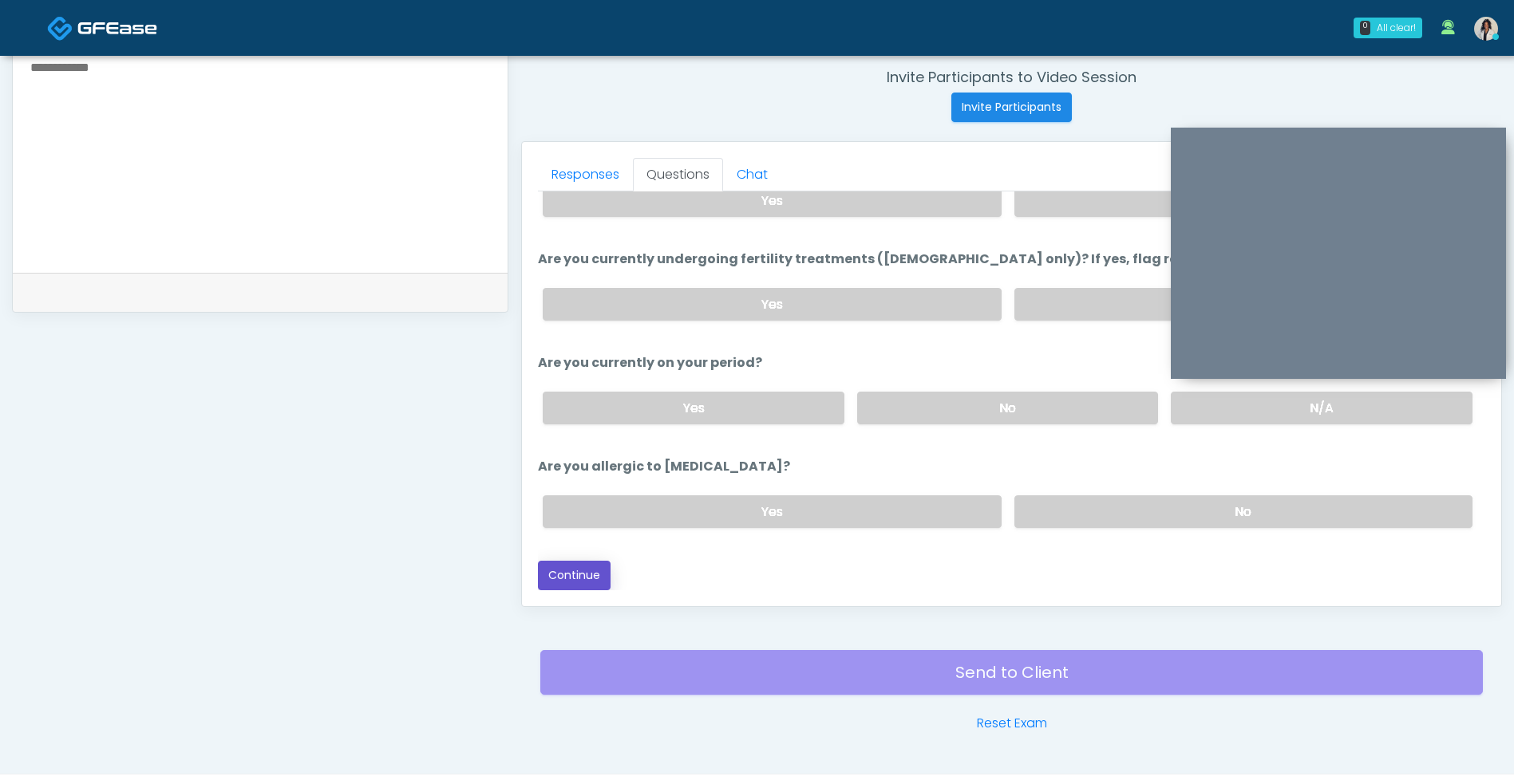
click at [573, 585] on button "Continue" at bounding box center [575, 575] width 73 height 29
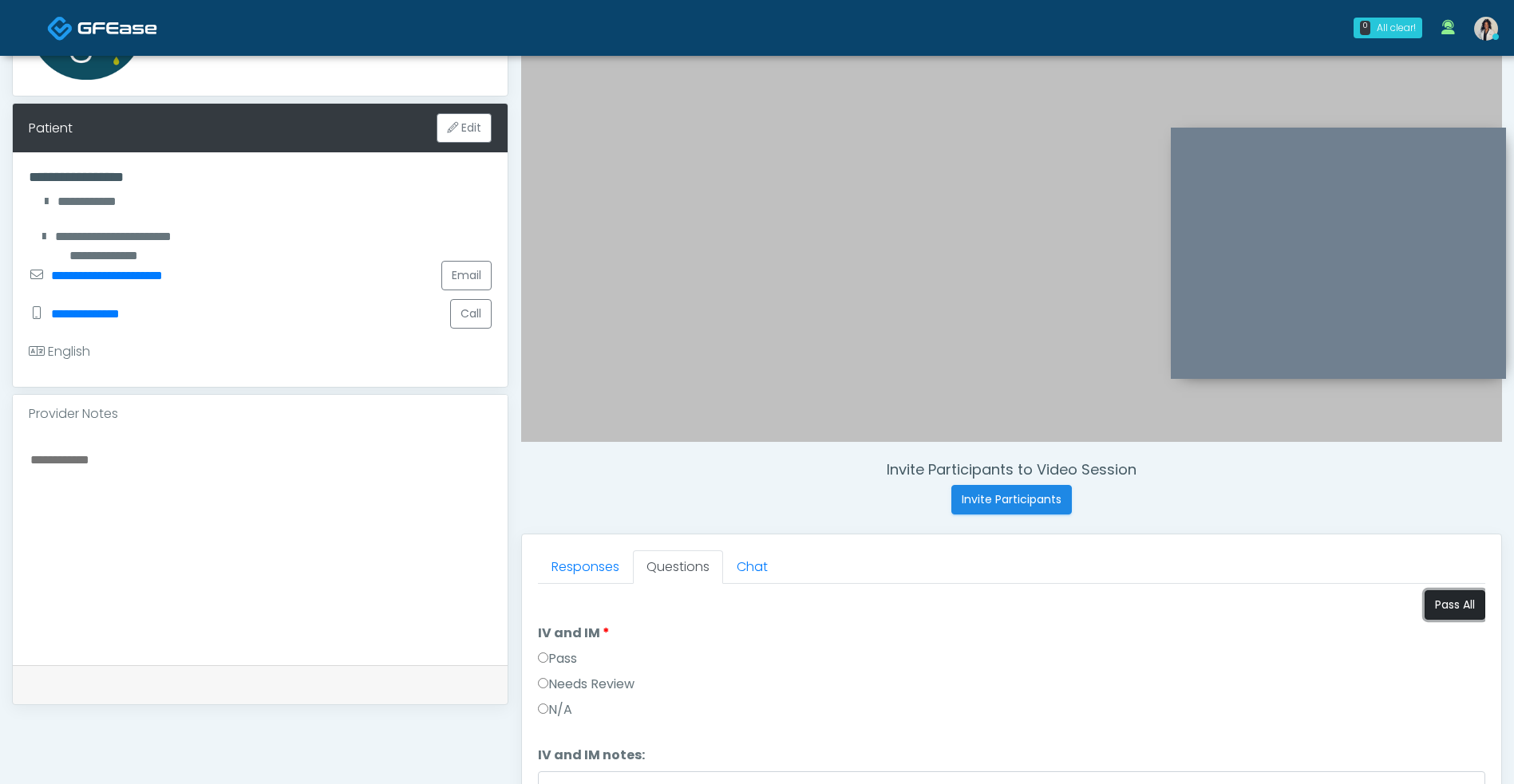
click at [1444, 607] on button "Pass All" at bounding box center [1455, 605] width 60 height 29
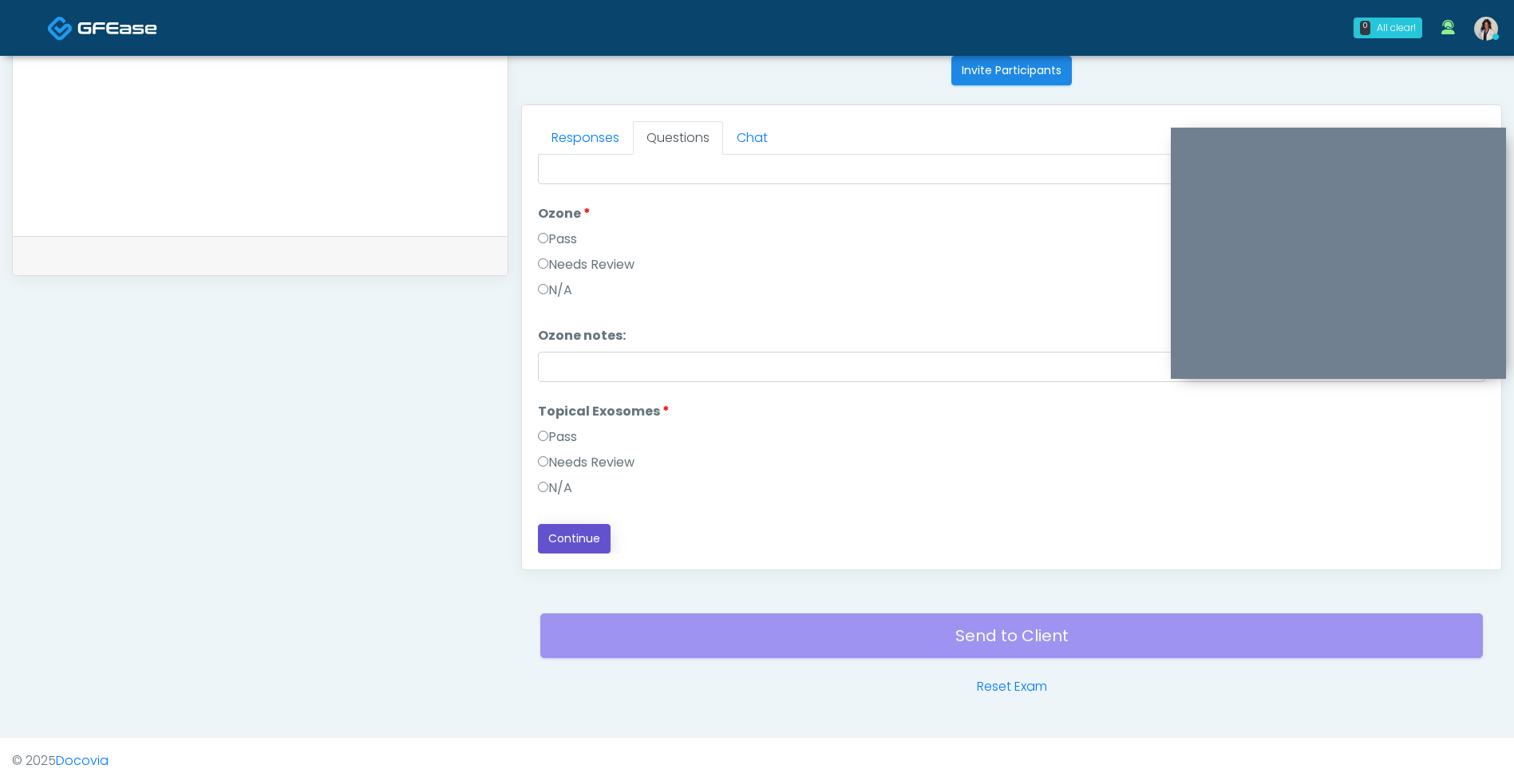
click at [586, 549] on button "Continue" at bounding box center [575, 538] width 73 height 29
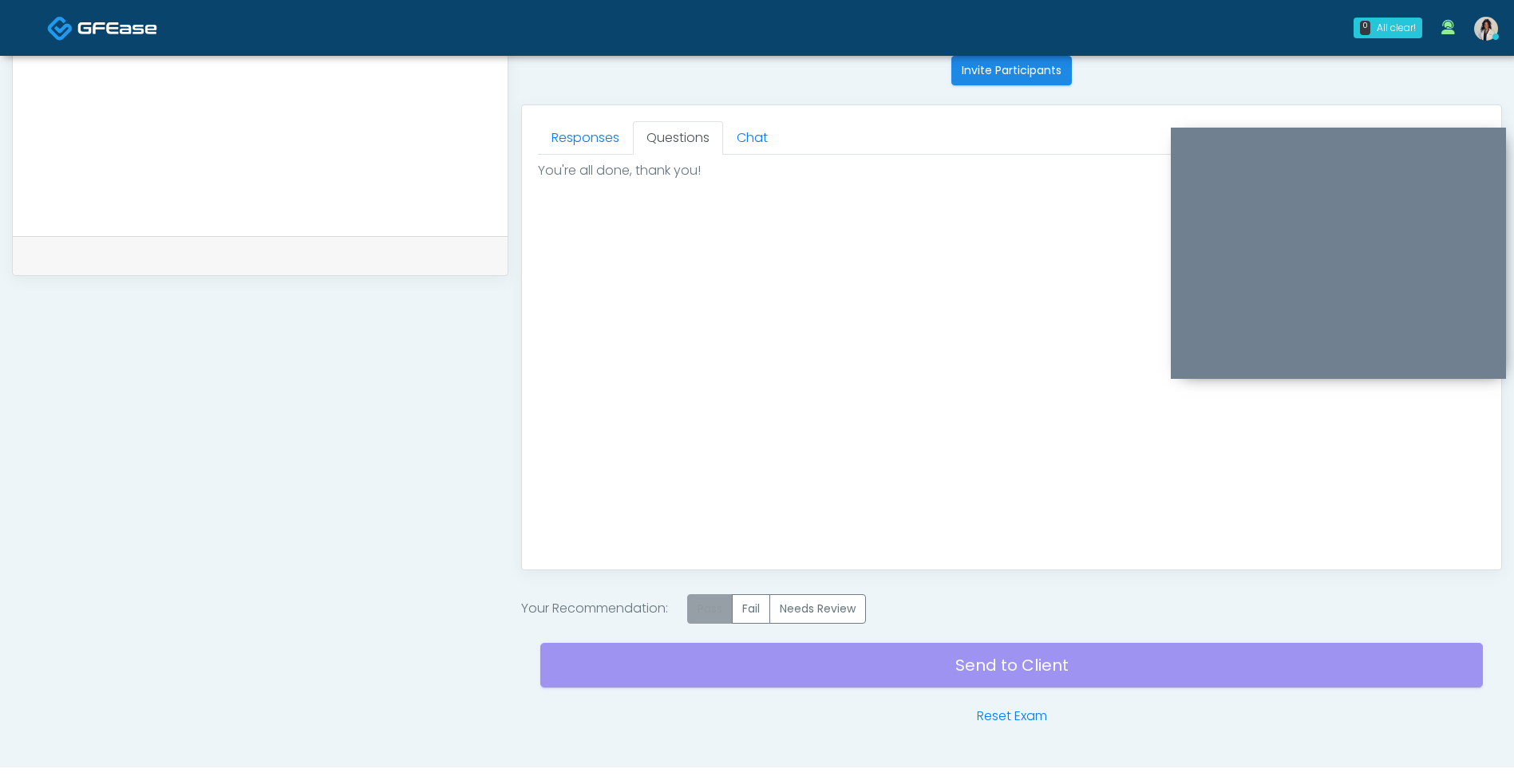
click at [702, 619] on label "Pass" at bounding box center [709, 608] width 45 height 29
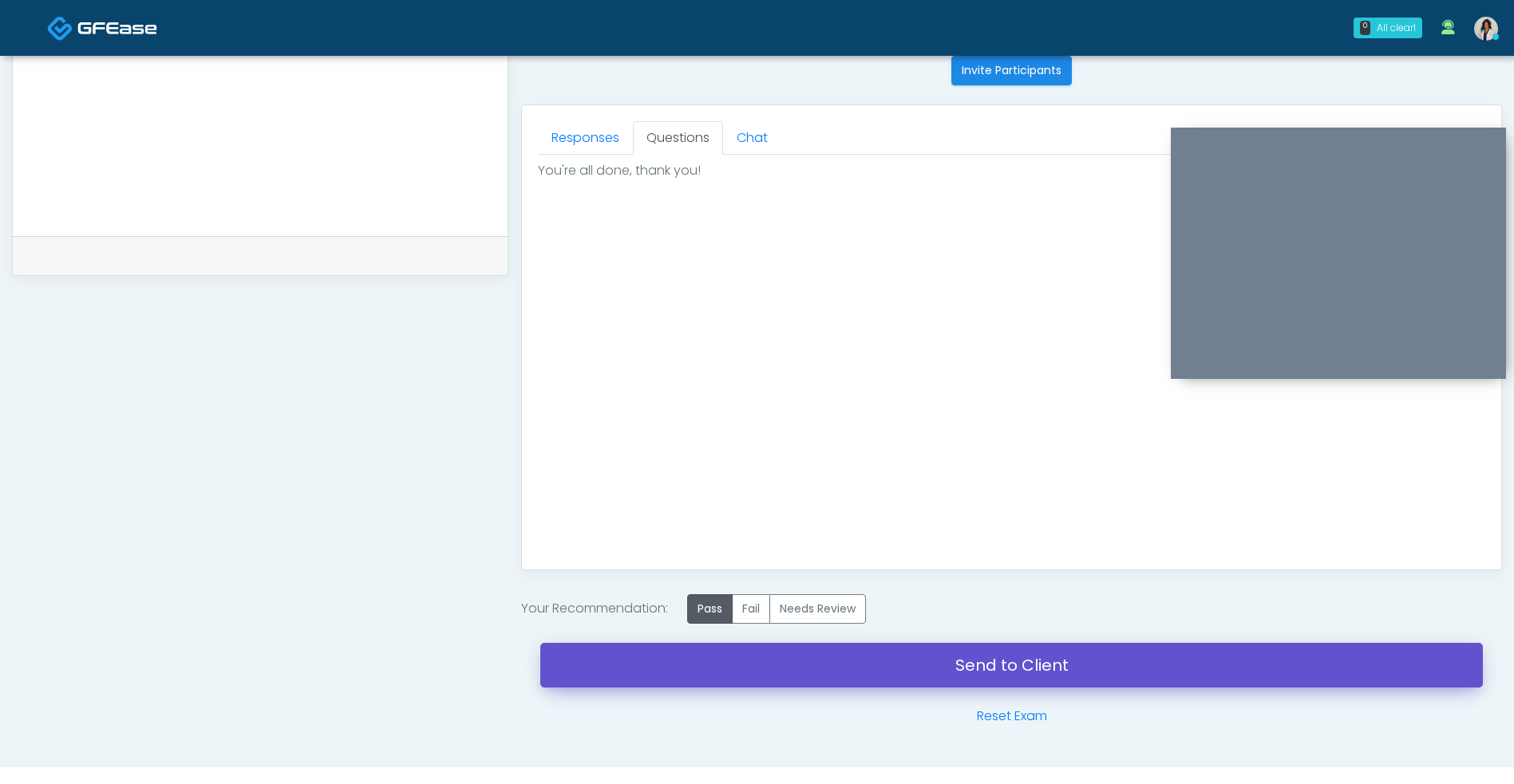
click at [1041, 664] on link "Send to Client" at bounding box center [1011, 665] width 942 height 44
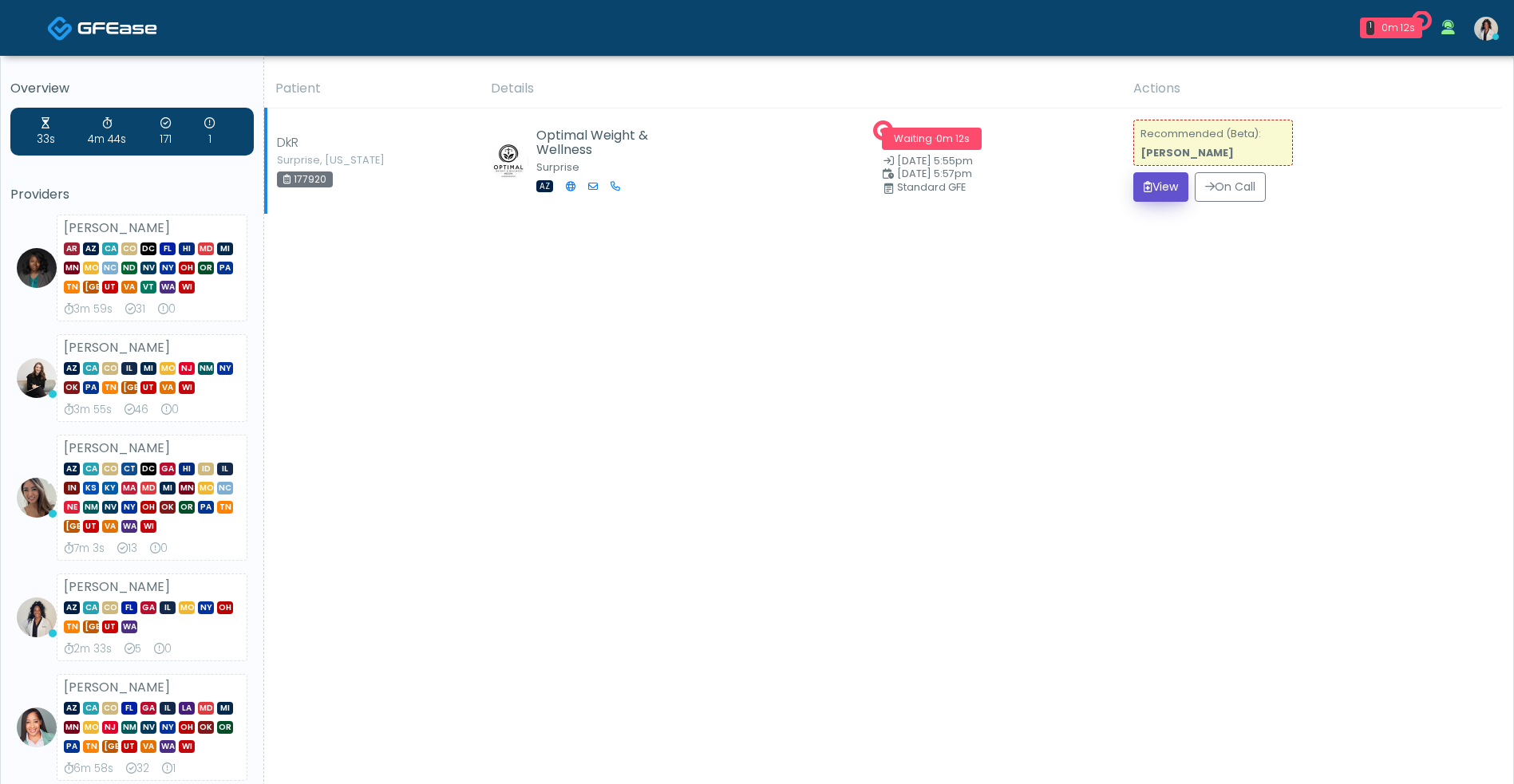
click at [1164, 194] on button "View" at bounding box center [1161, 186] width 55 height 29
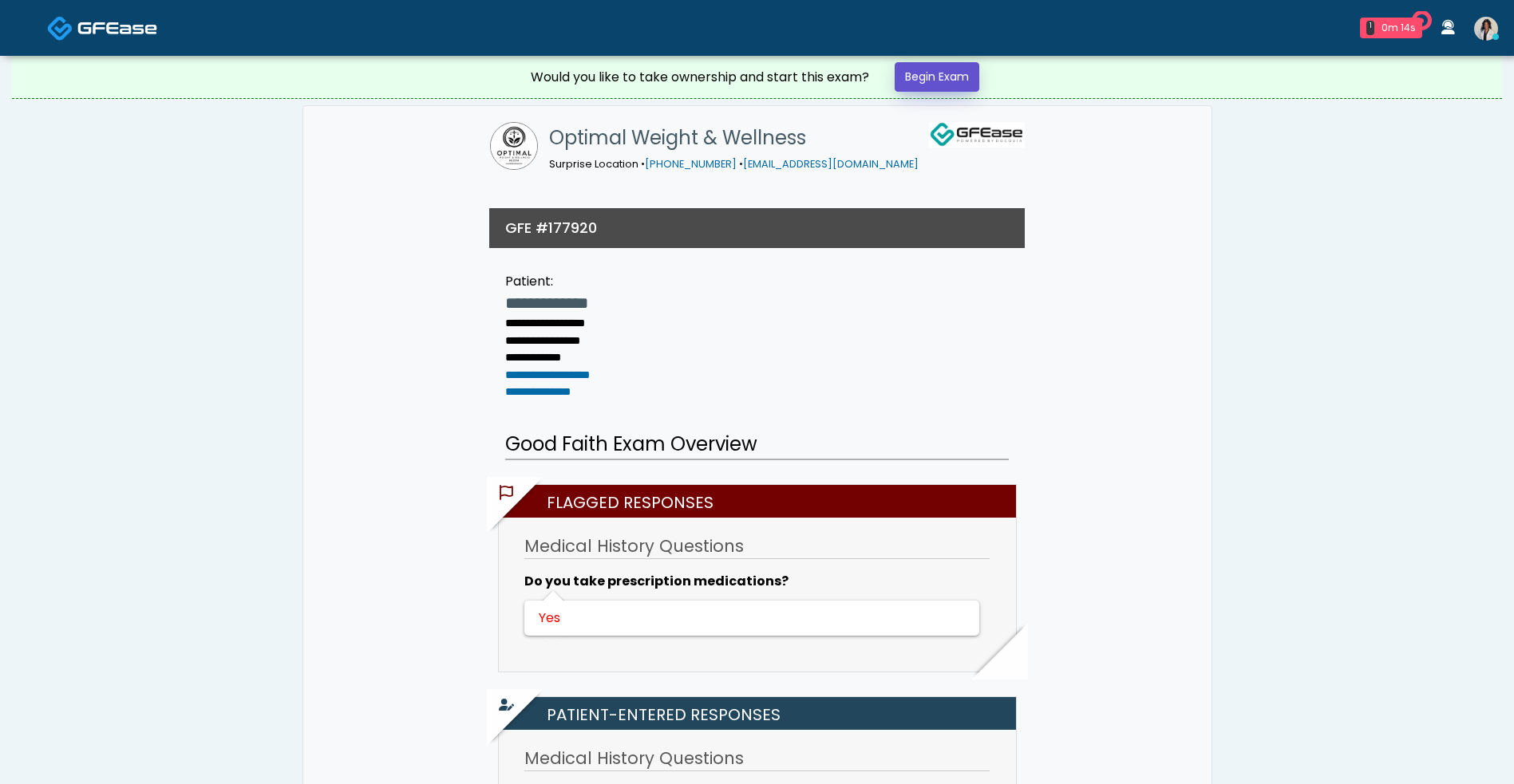
drag, startPoint x: 0, startPoint y: 0, endPoint x: 971, endPoint y: 83, distance: 974.5
click at [971, 83] on link "Begin Exam" at bounding box center [936, 76] width 84 height 29
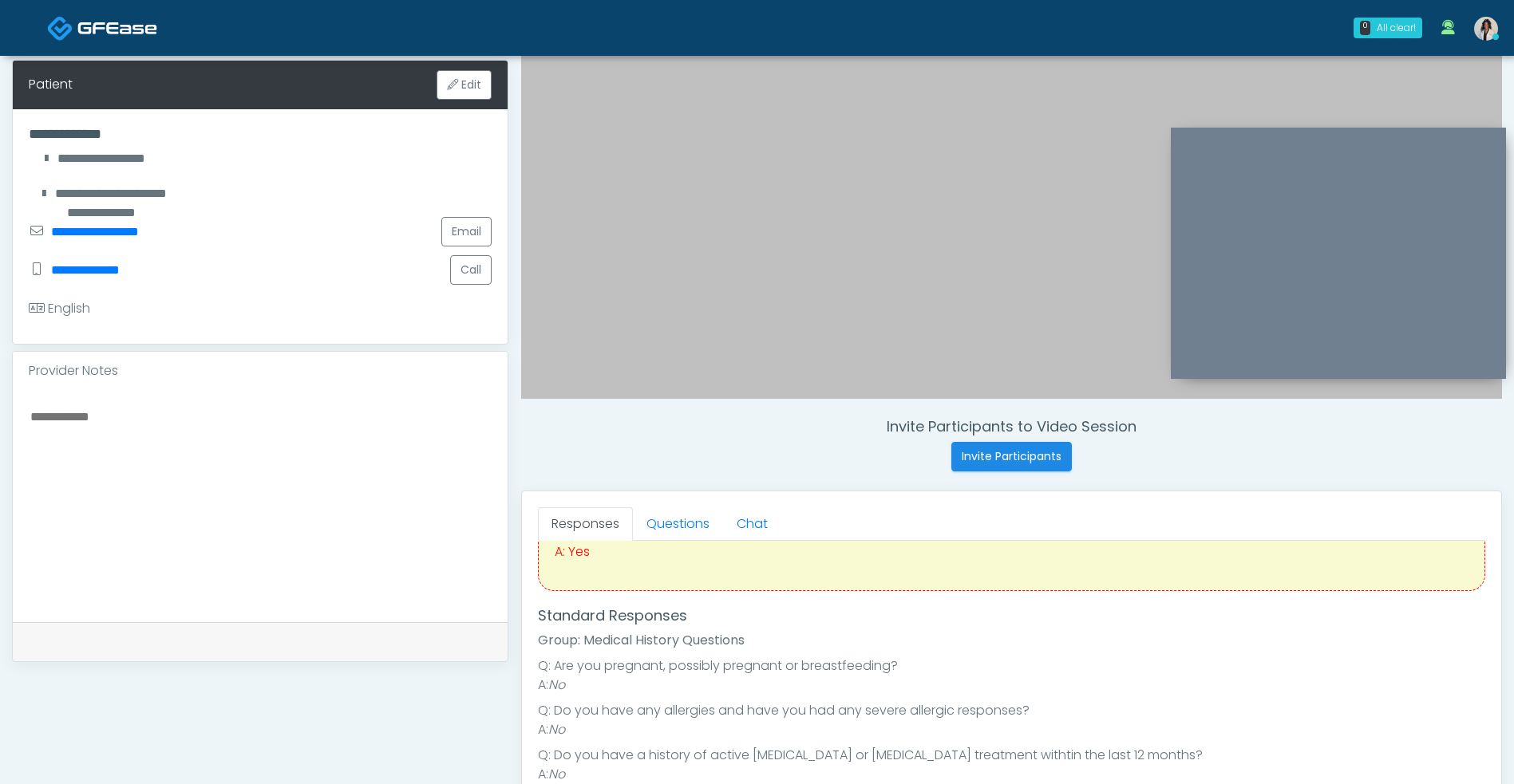
scroll to position [110, 0]
click at [172, 459] on textarea at bounding box center [259, 503] width 463 height 194
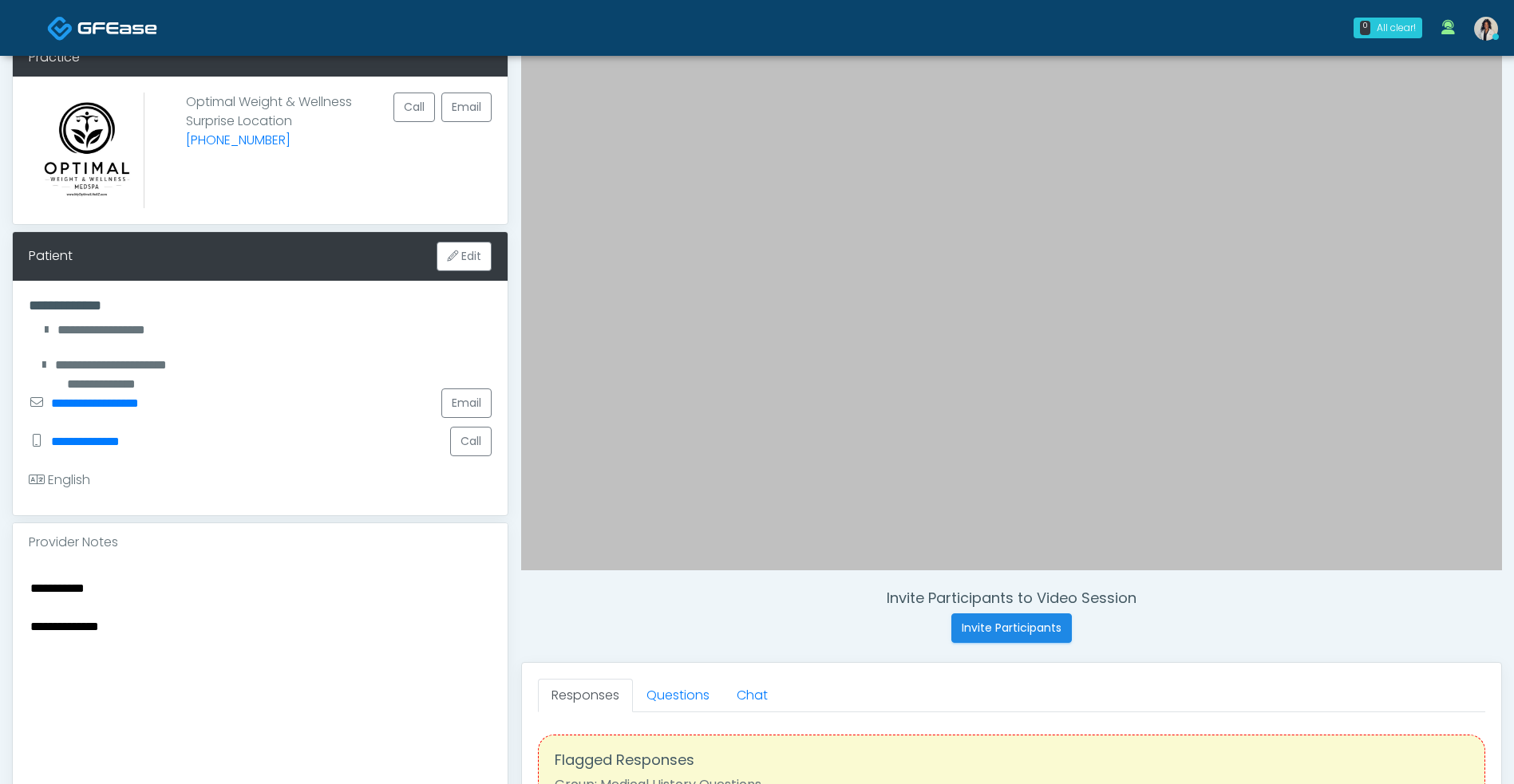
scroll to position [96, 0]
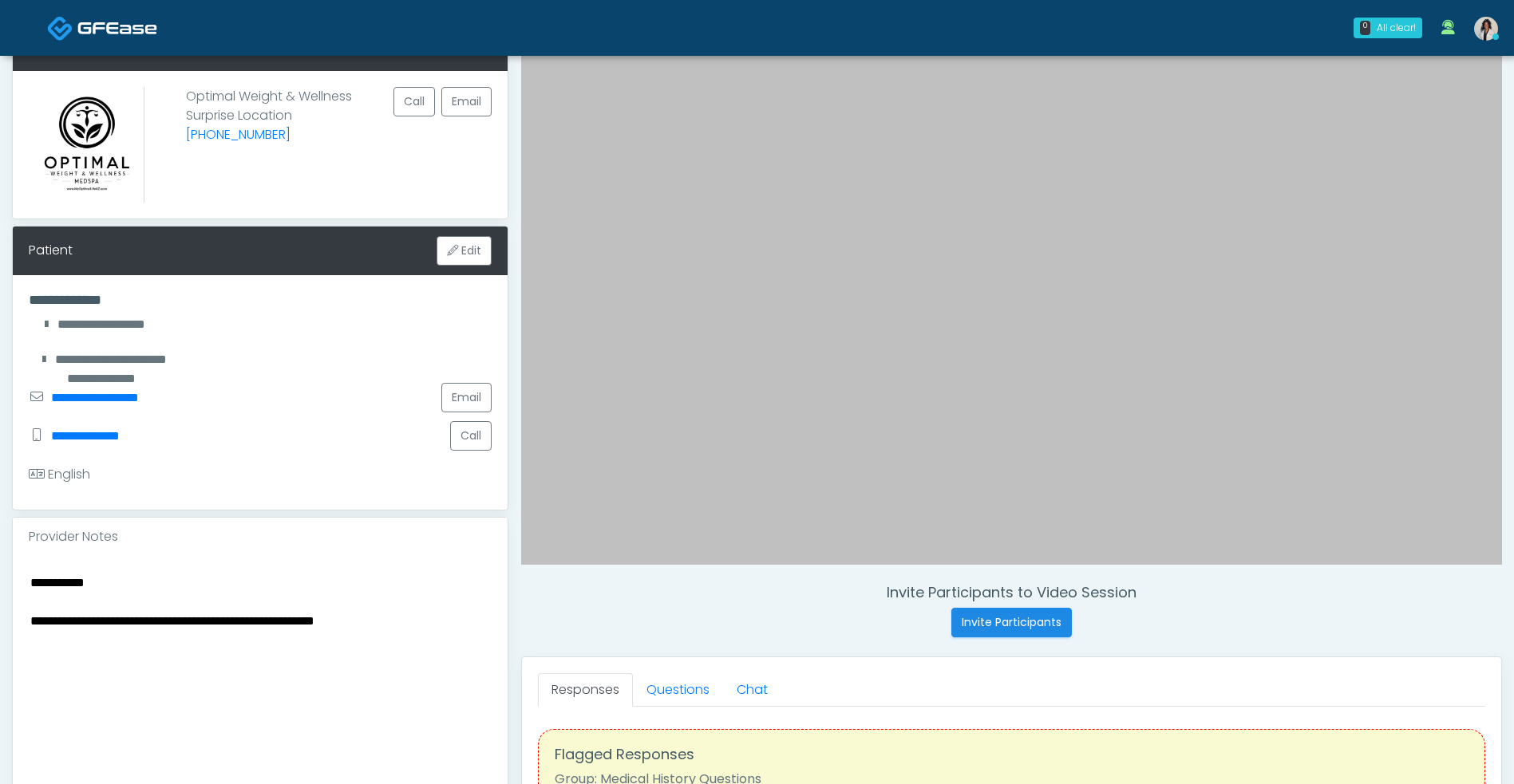
click at [115, 593] on textarea "**********" at bounding box center [259, 669] width 463 height 194
click at [437, 621] on textarea "**********" at bounding box center [259, 669] width 463 height 194
drag, startPoint x: 138, startPoint y: 581, endPoint x: 0, endPoint y: 547, distance: 142.1
click at [0, 547] on div "**********" at bounding box center [757, 624] width 1514 height 1328
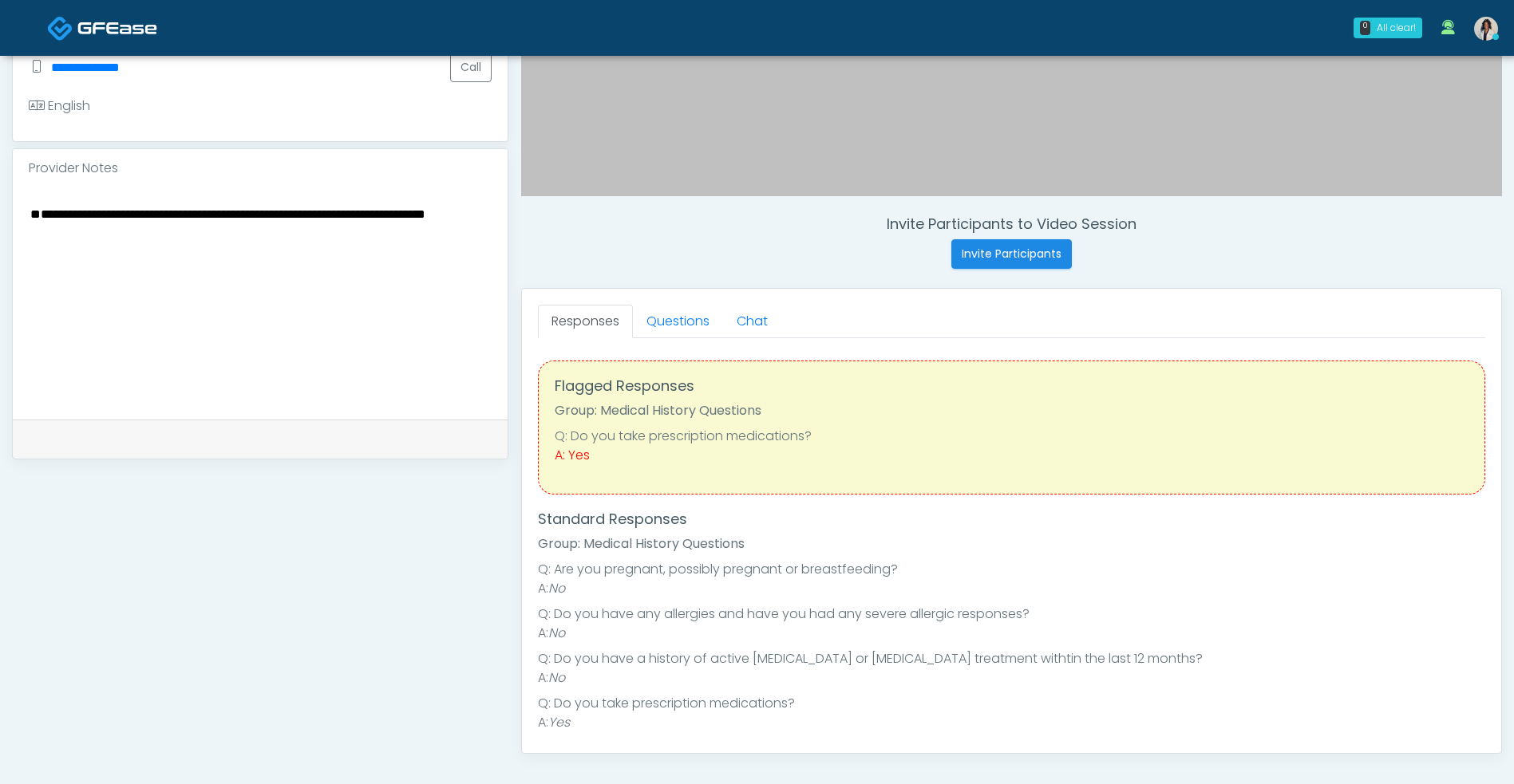
scroll to position [482, 0]
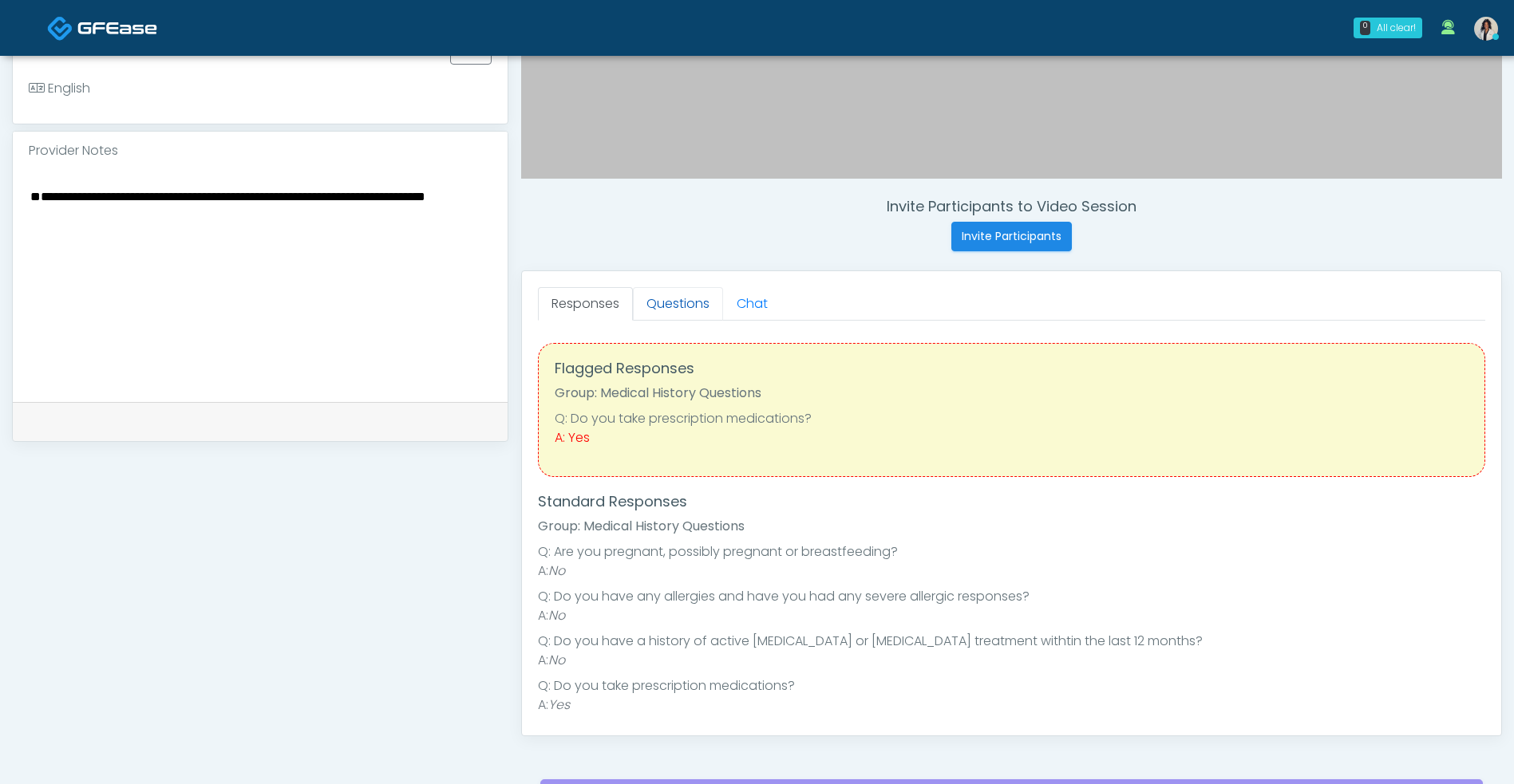
type textarea "**********"
click at [684, 313] on link "Questions" at bounding box center [678, 305] width 91 height 34
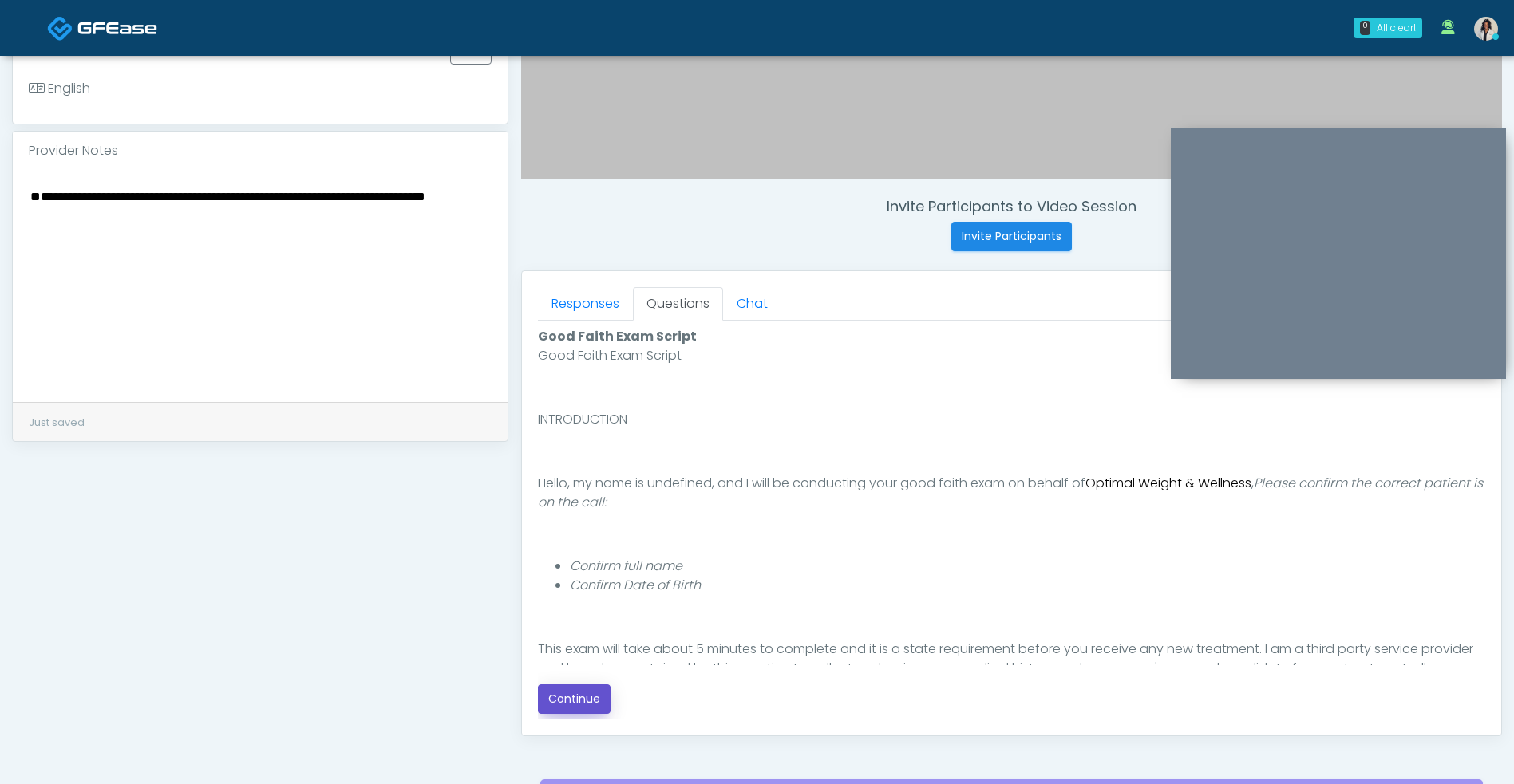
click at [593, 704] on button "Continue" at bounding box center [575, 699] width 73 height 29
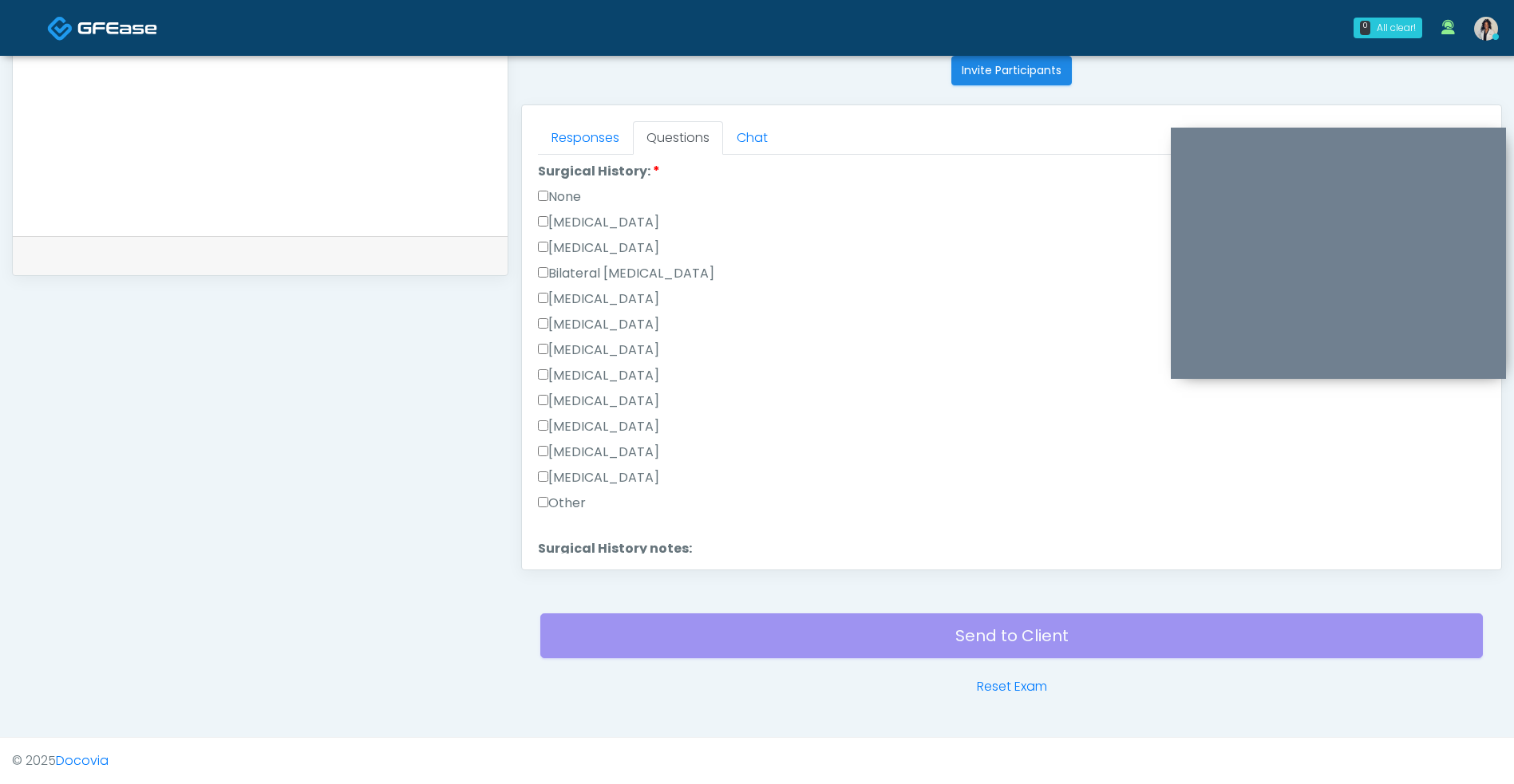
scroll to position [839, 0]
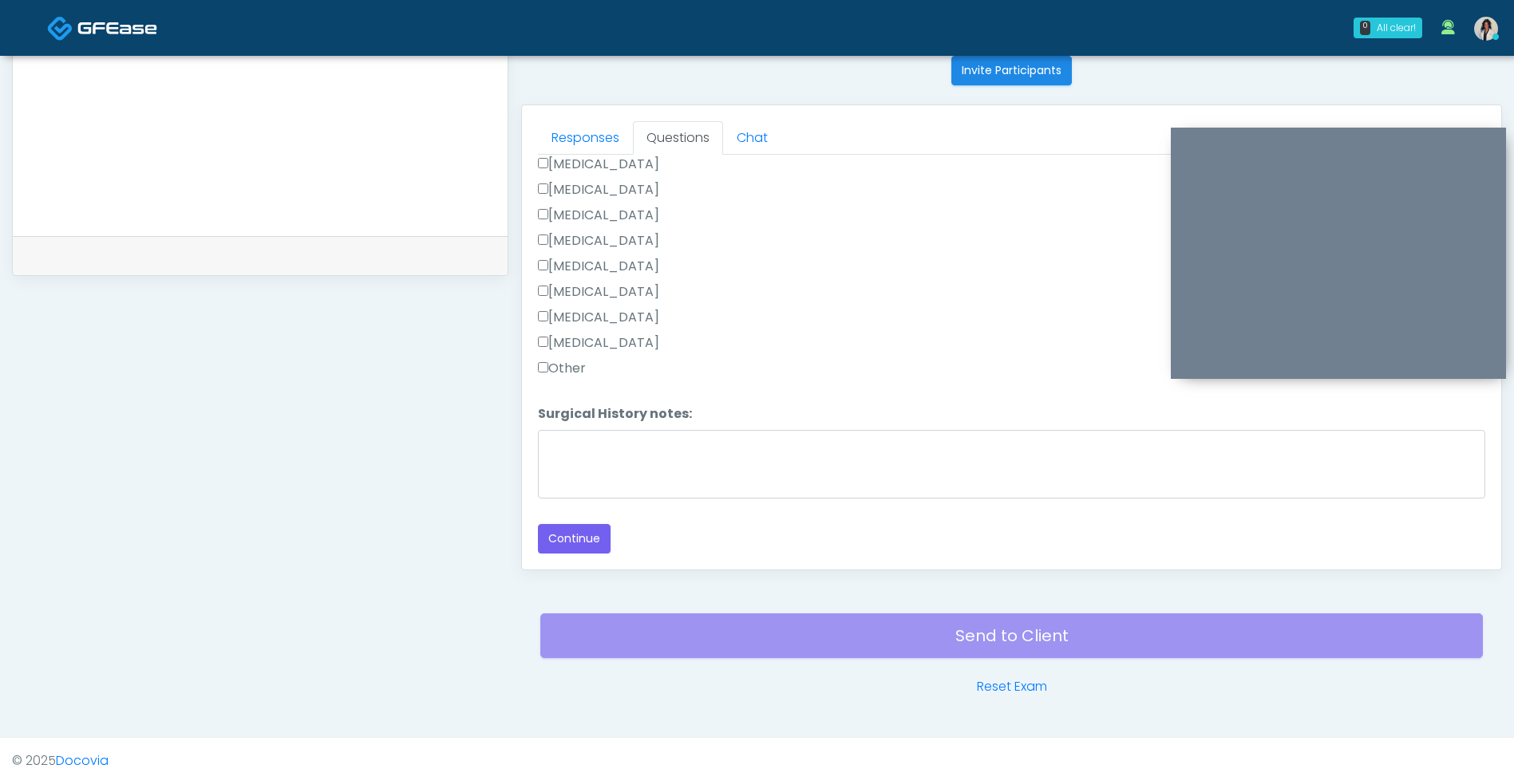
click at [566, 359] on label "Other" at bounding box center [562, 368] width 48 height 20
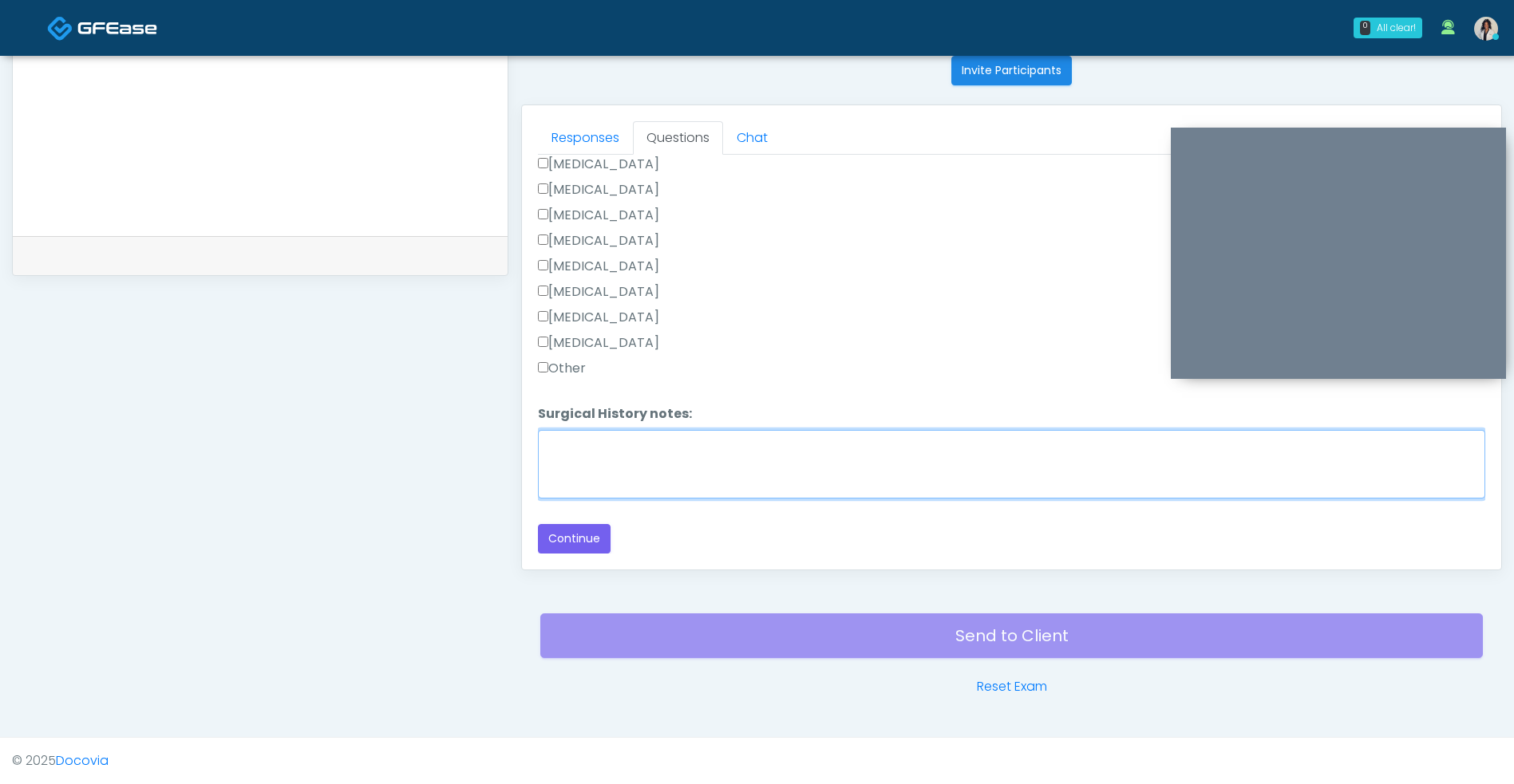
click at [638, 451] on textarea "Surgical History notes:" at bounding box center [1011, 463] width 947 height 68
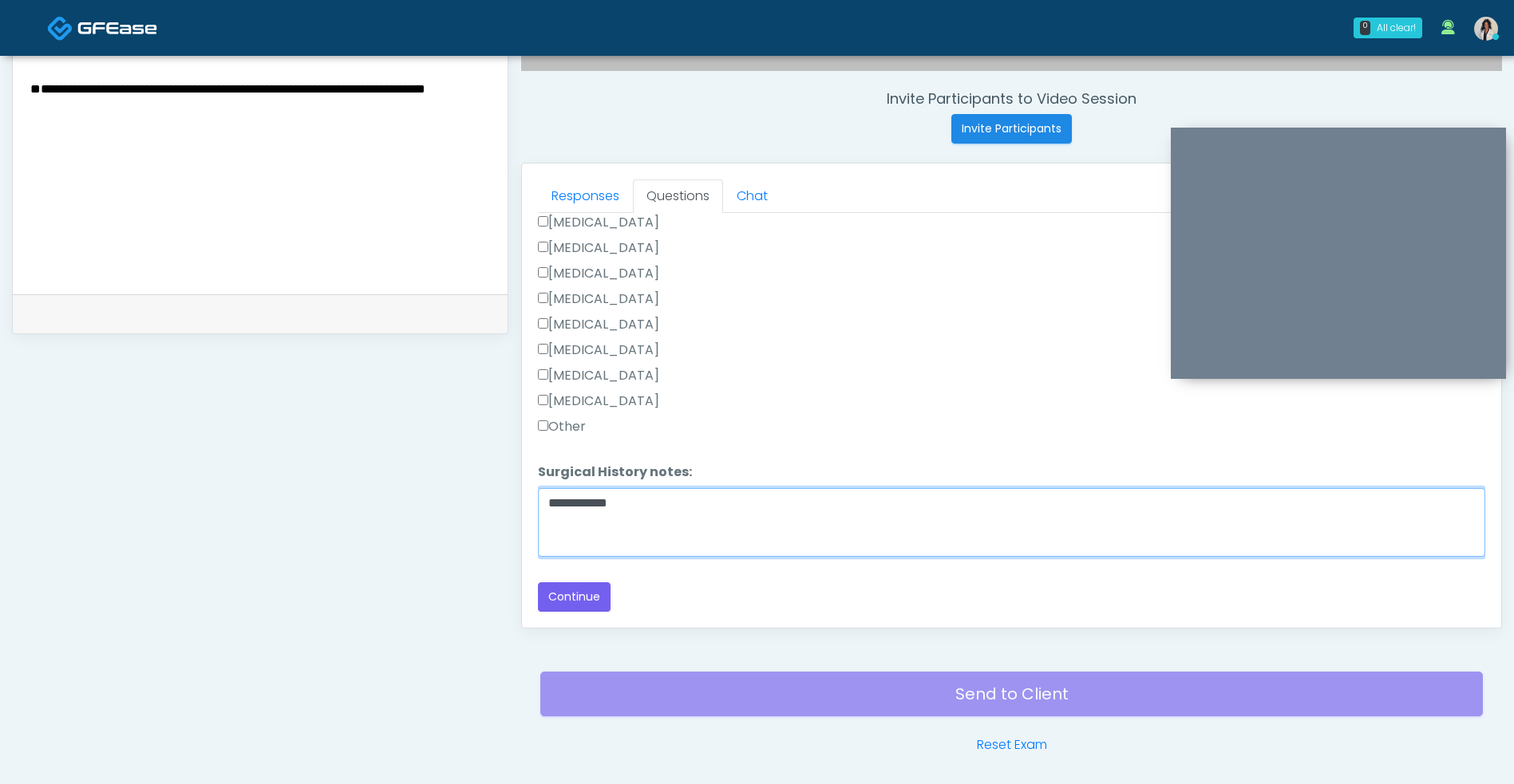
scroll to position [501, 0]
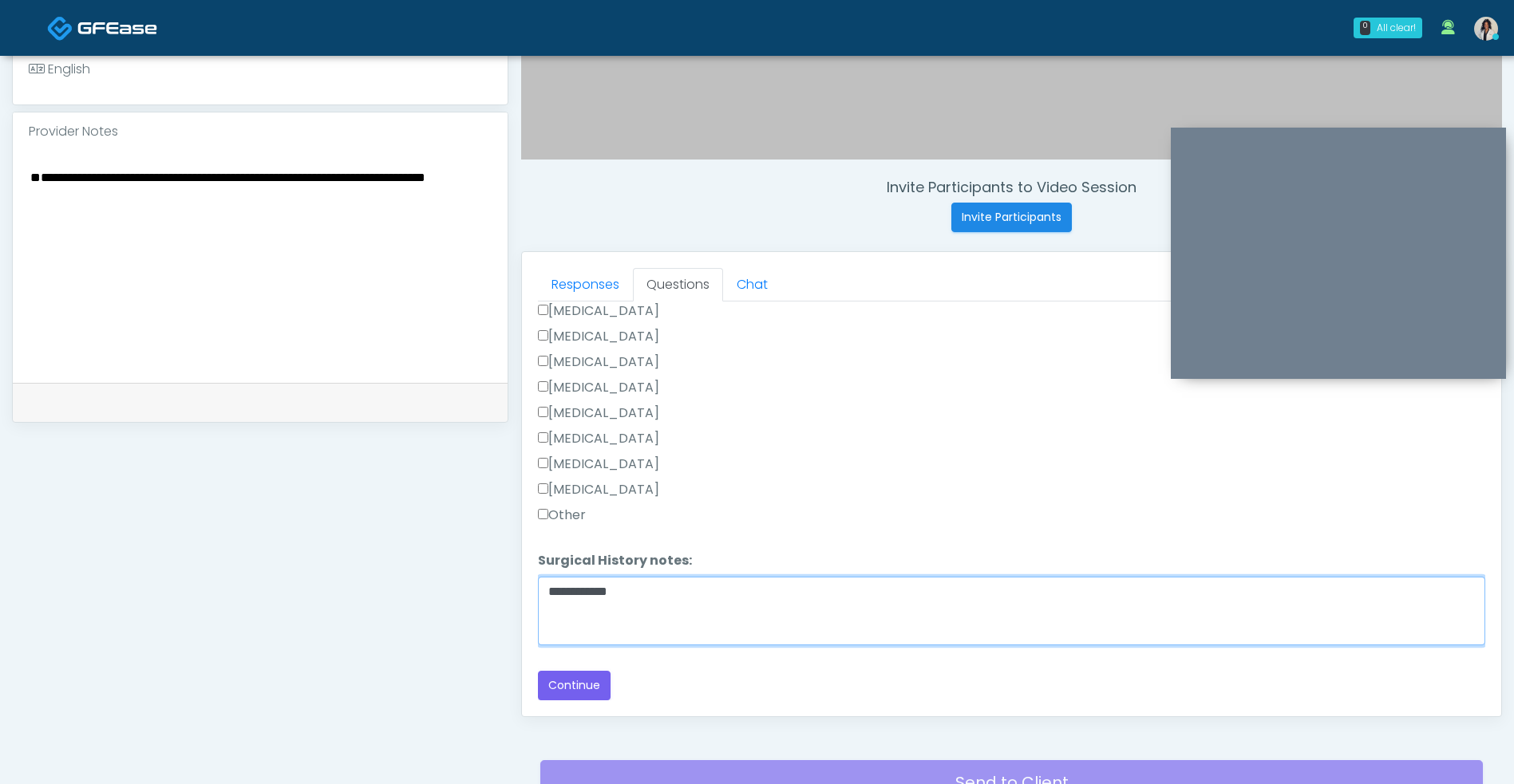
type textarea "**********"
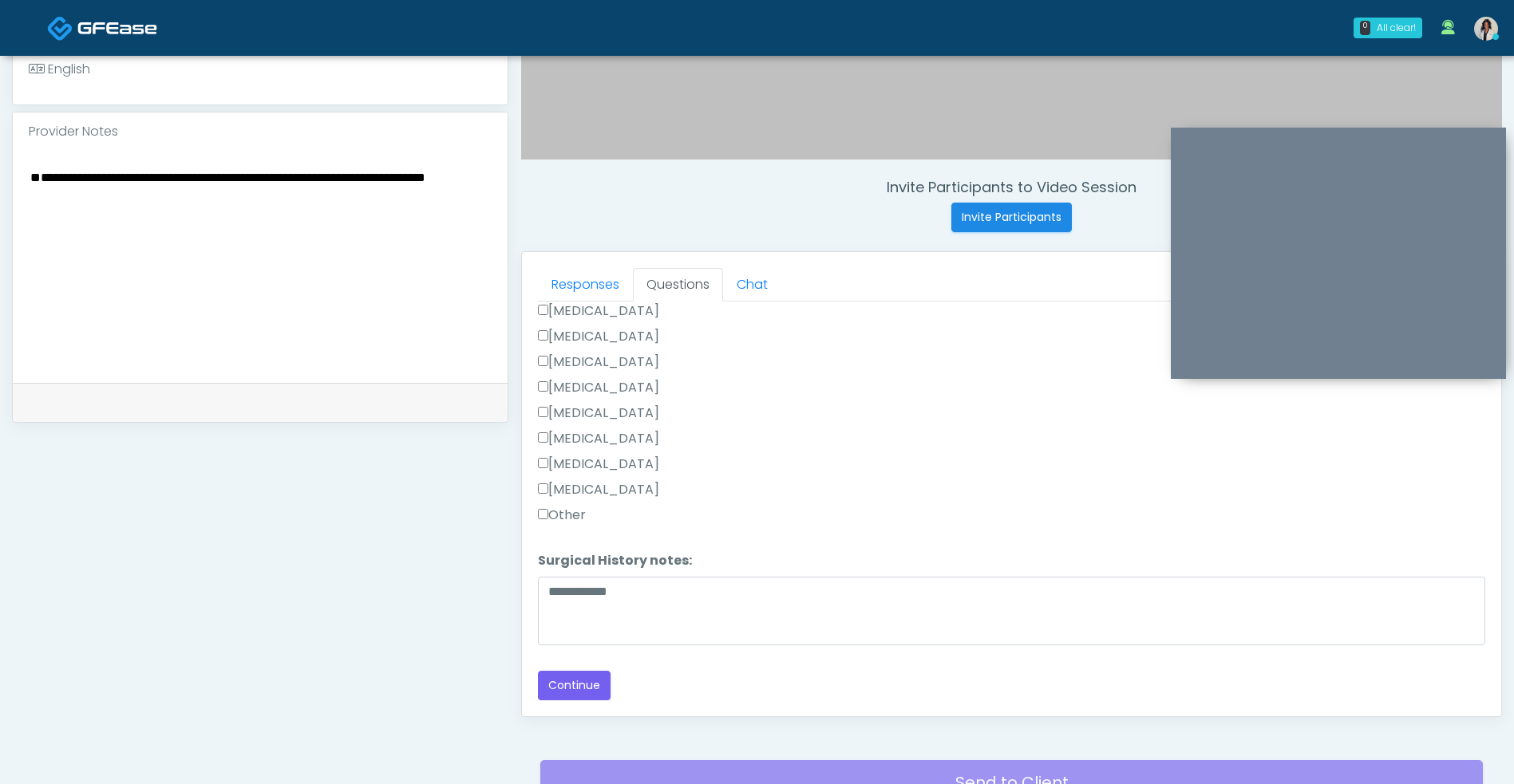
click at [33, 218] on textarea "**********" at bounding box center [259, 264] width 463 height 194
type textarea "**********"
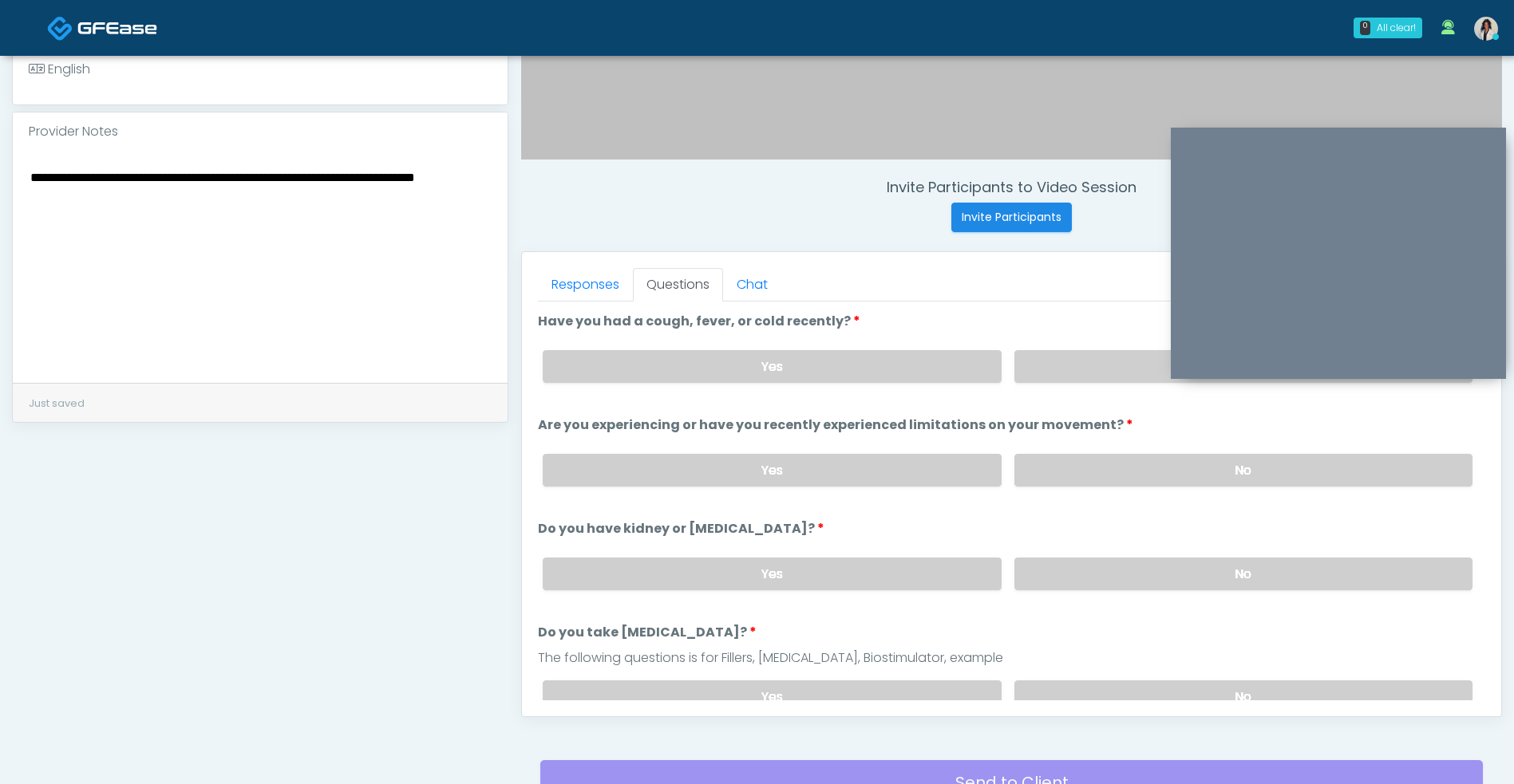
scroll to position [399, 0]
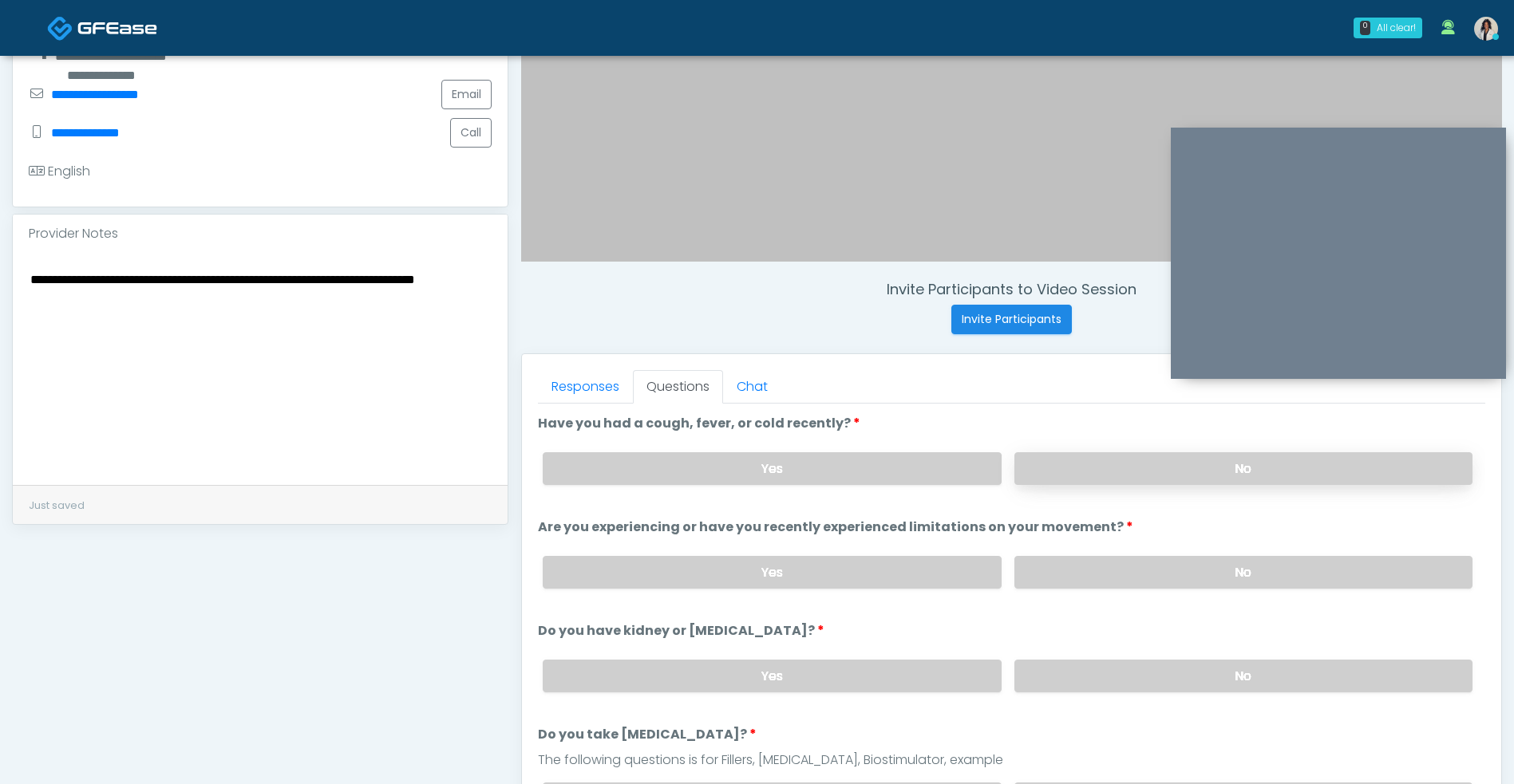
click at [1078, 466] on label "No" at bounding box center [1243, 469] width 458 height 33
click at [1106, 560] on label "No" at bounding box center [1243, 572] width 458 height 33
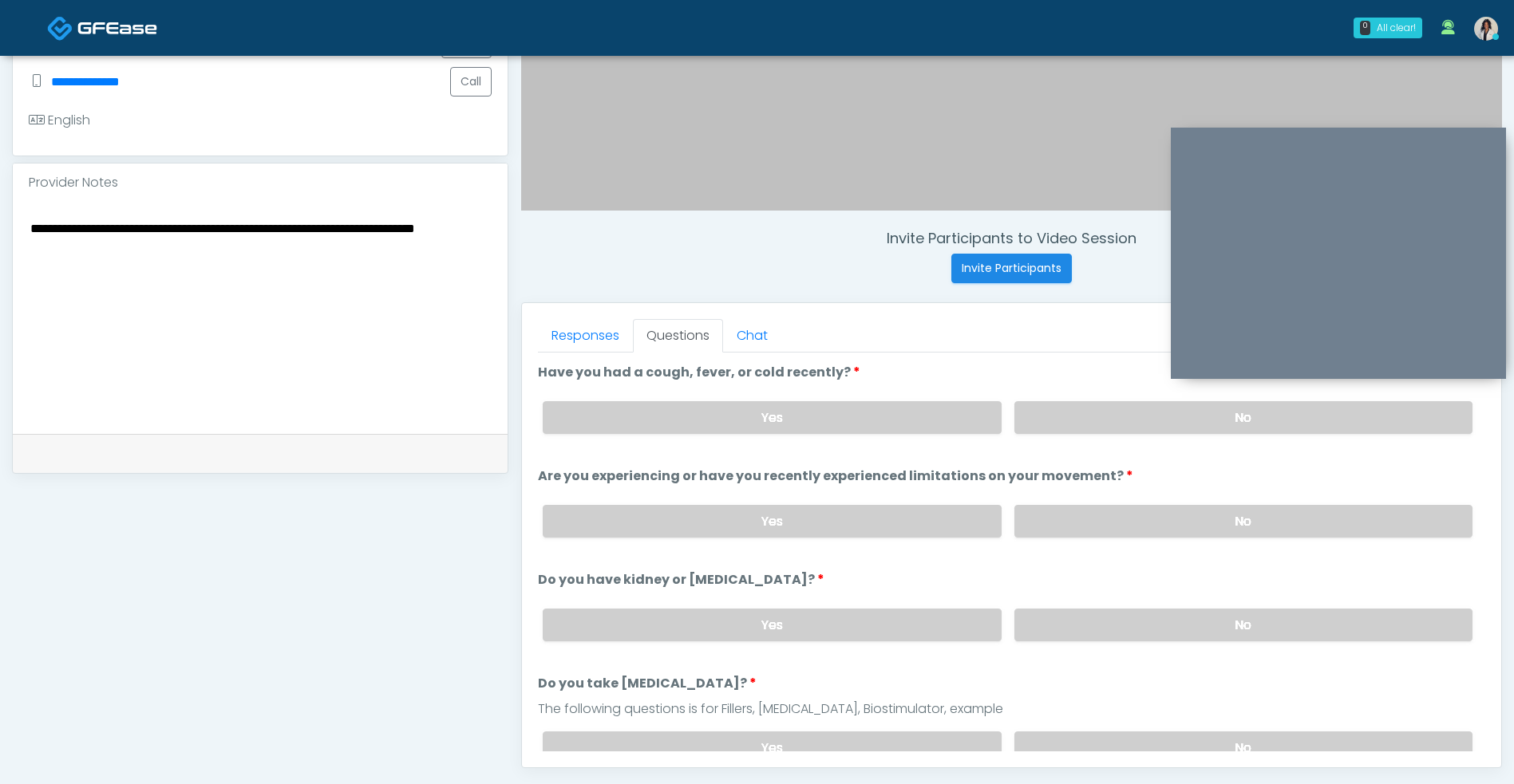
scroll to position [454, 0]
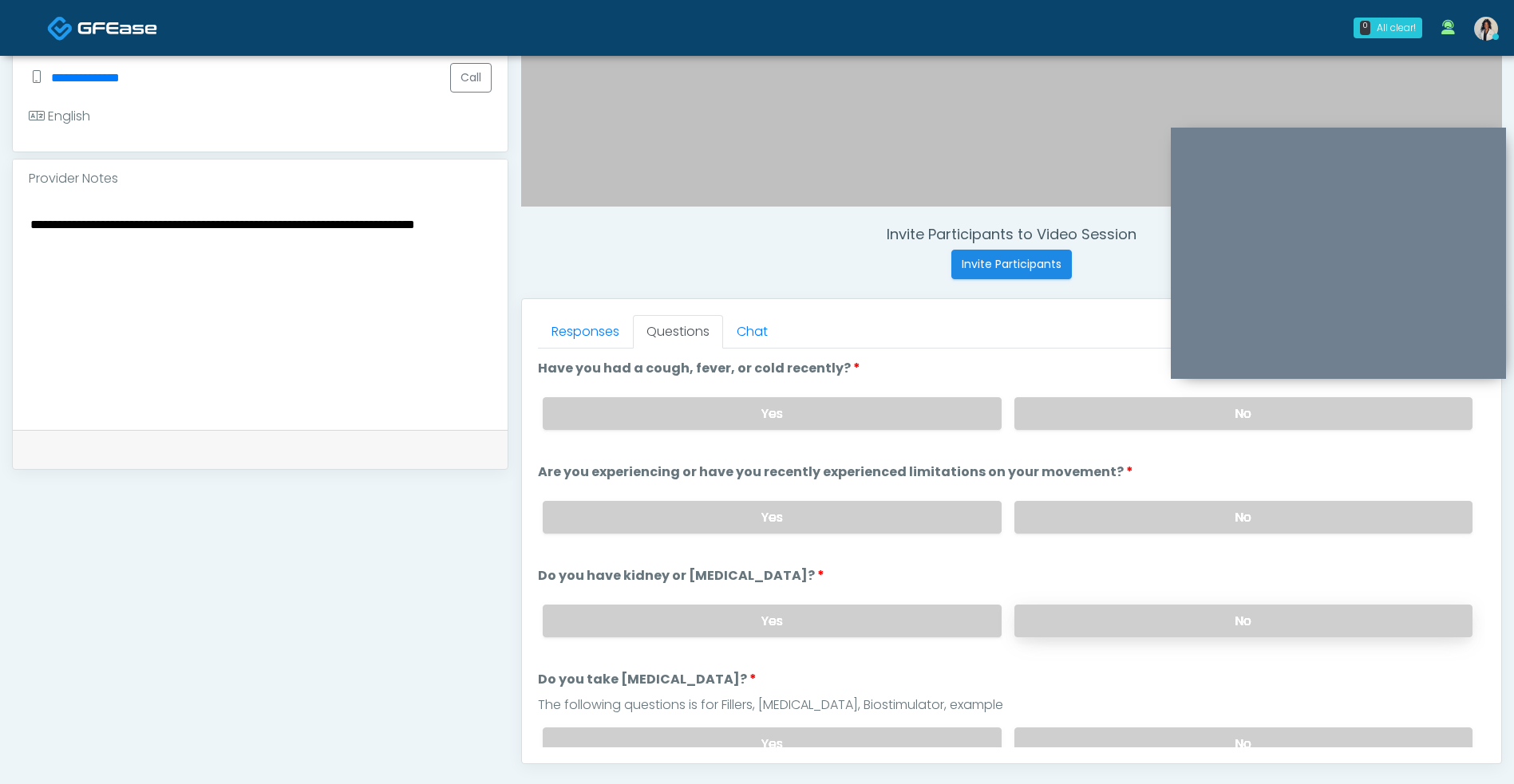
click at [1159, 622] on label "No" at bounding box center [1243, 621] width 458 height 33
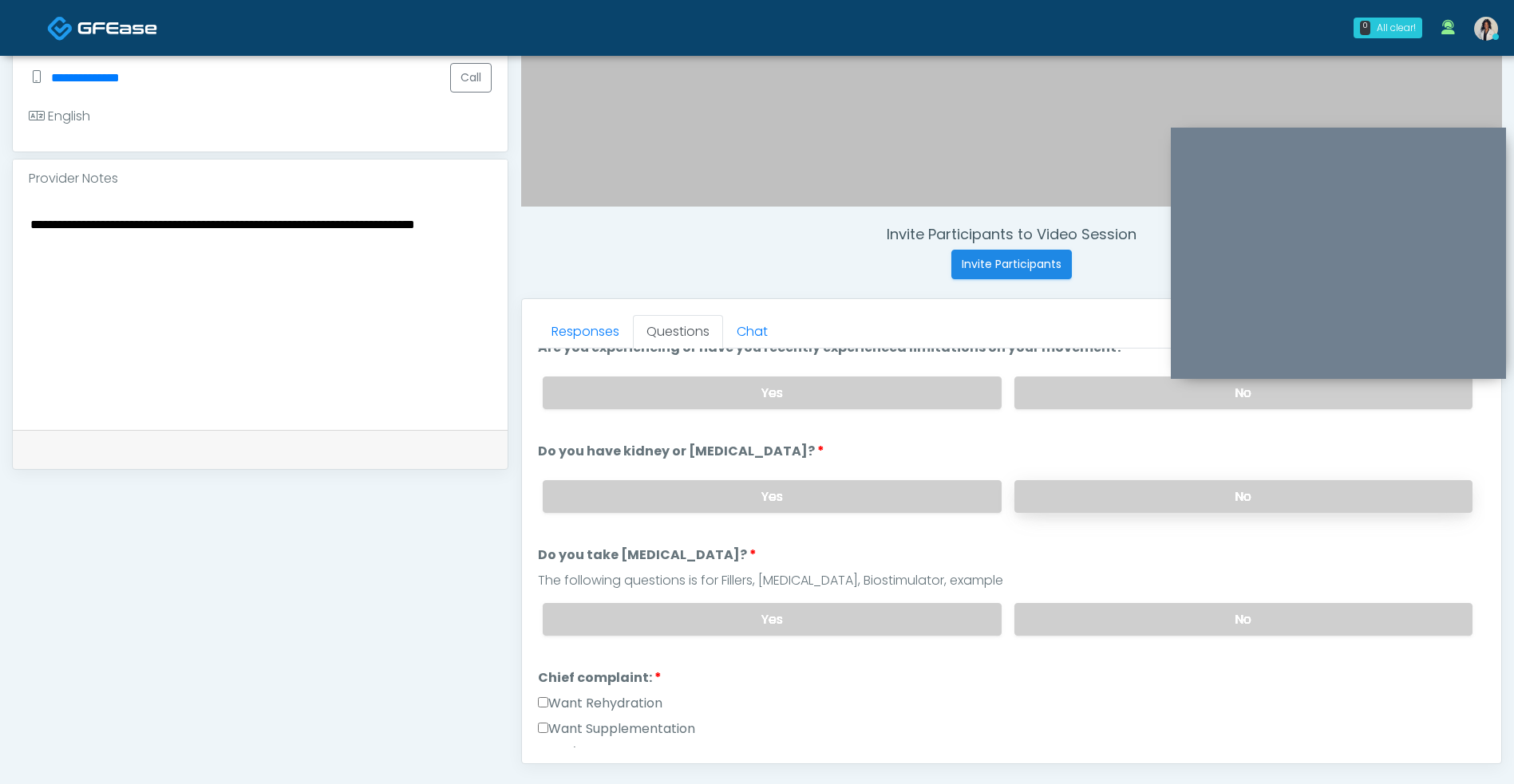
scroll to position [148, 0]
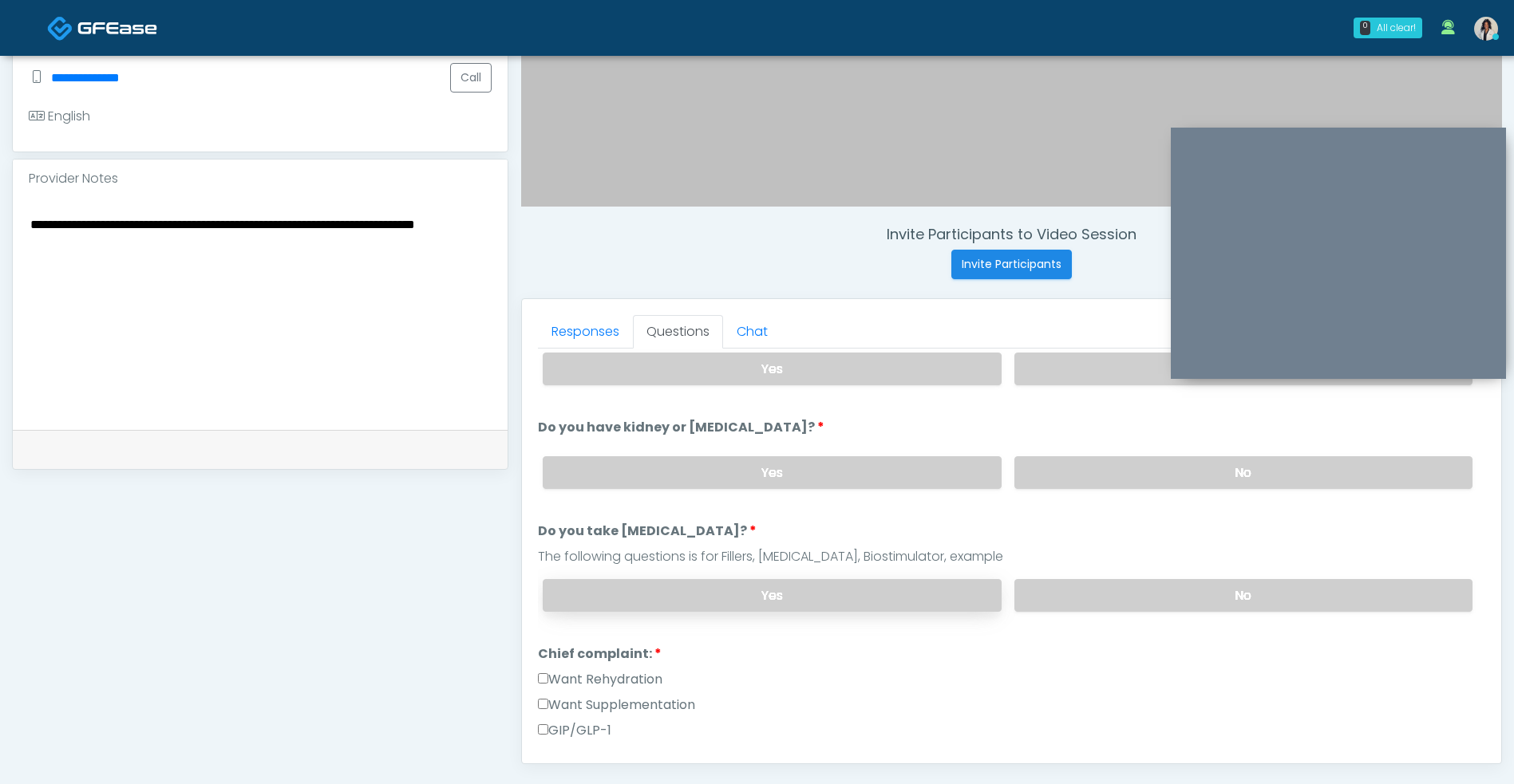
click at [882, 594] on label "Yes" at bounding box center [772, 595] width 458 height 33
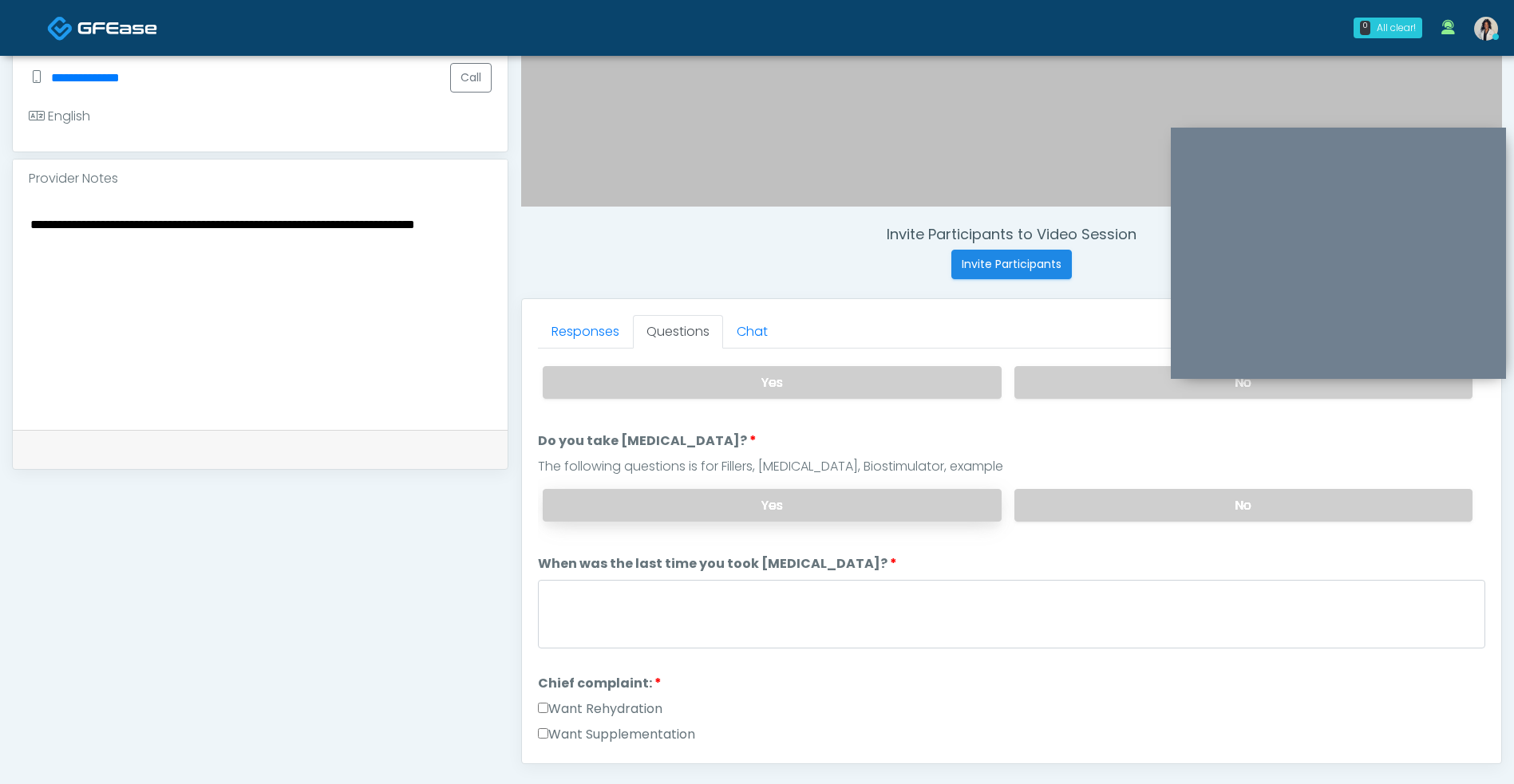
scroll to position [254, 0]
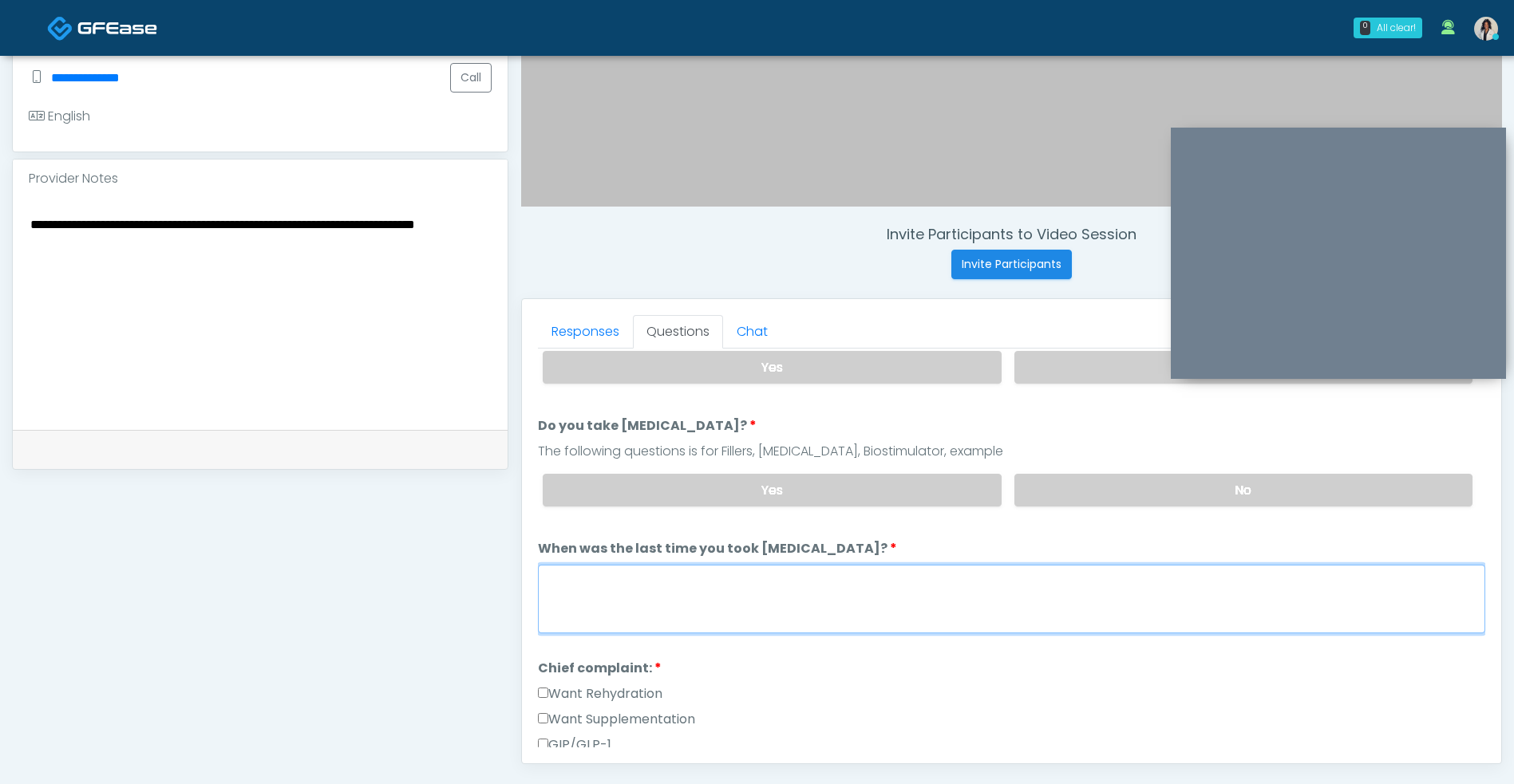
click at [818, 583] on textarea "When was the last time you took blood thinners?" at bounding box center [1011, 598] width 947 height 68
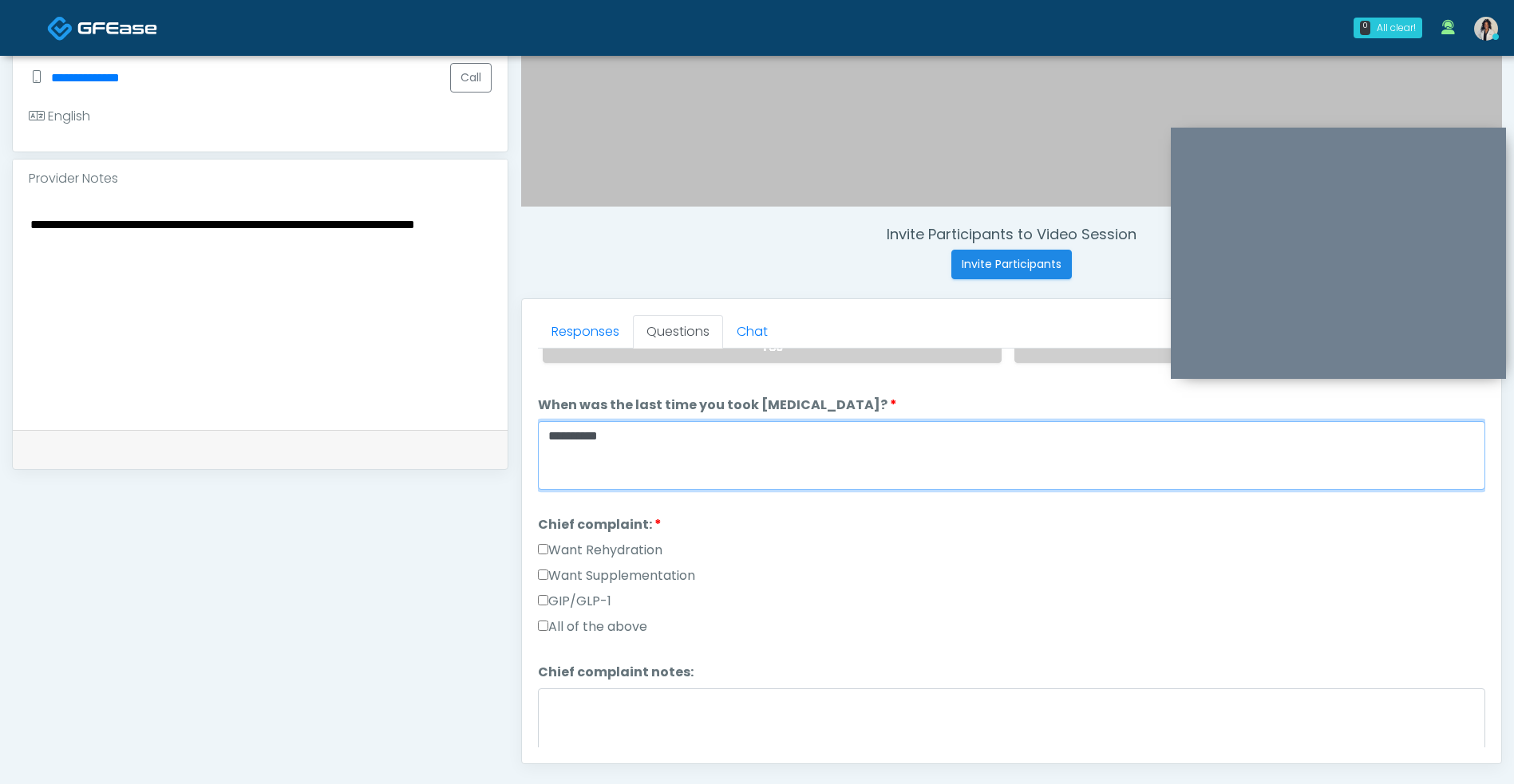
type textarea "**********"
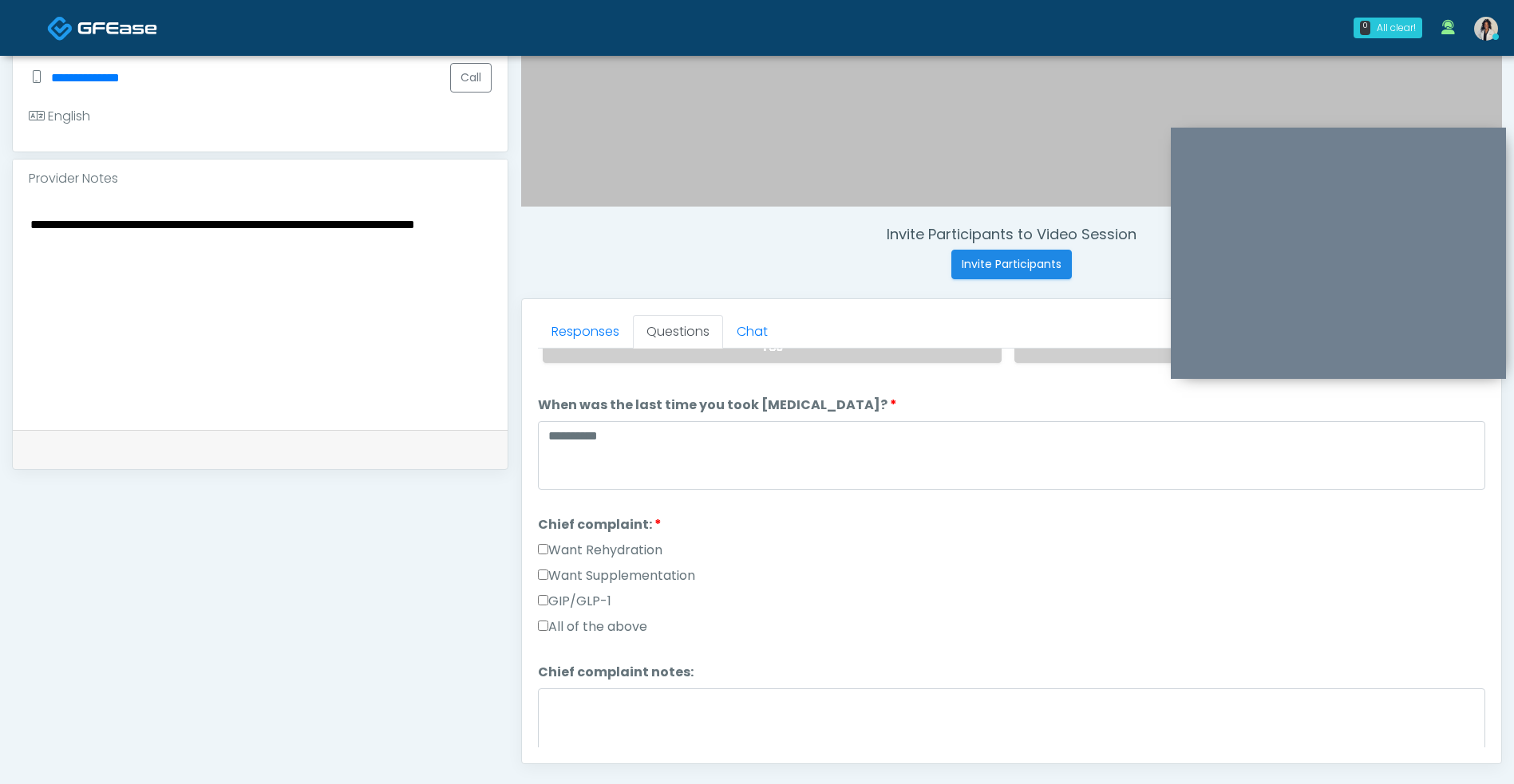
click at [605, 607] on label "GIP/GLP-1" at bounding box center [575, 602] width 74 height 20
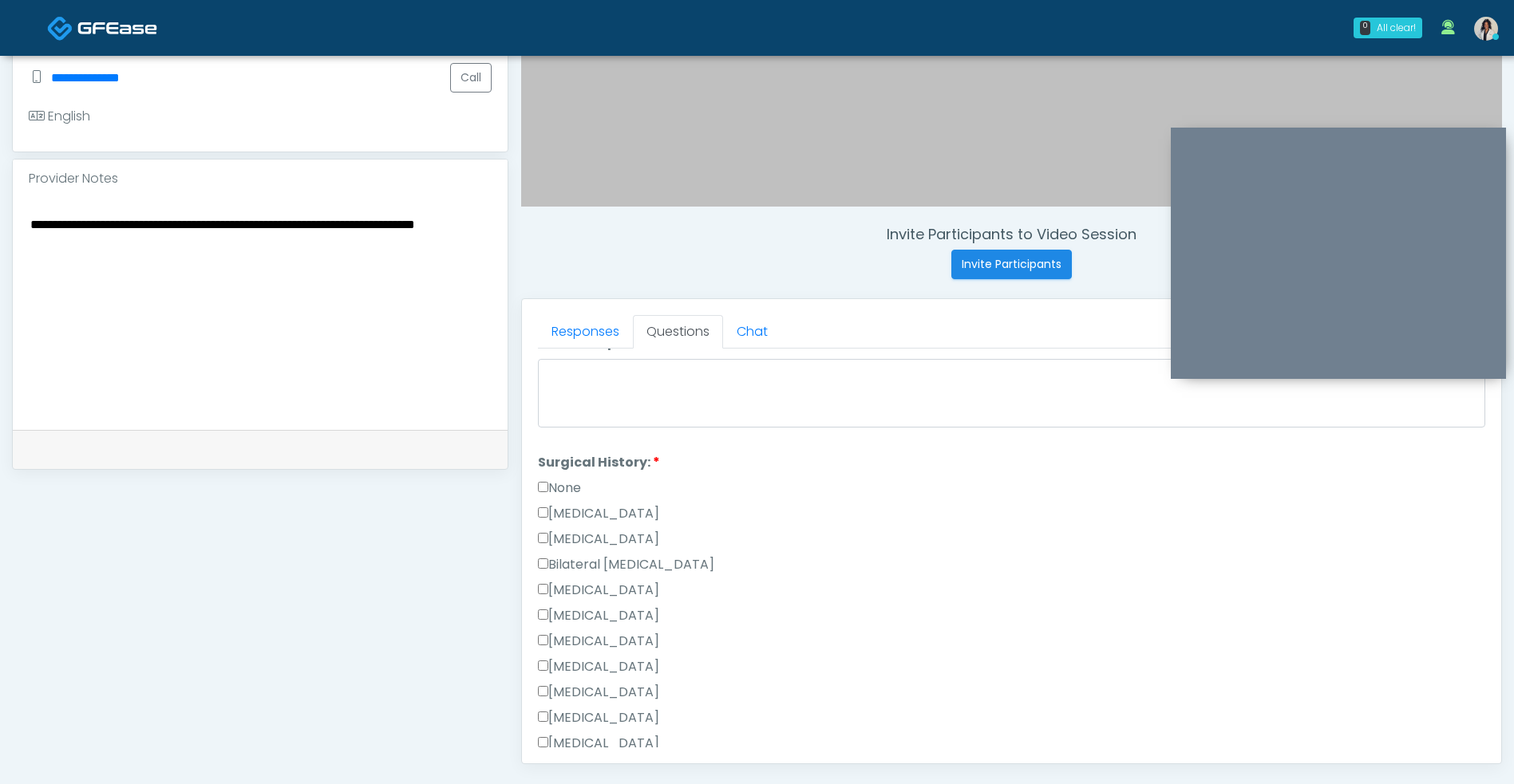
scroll to position [959, 0]
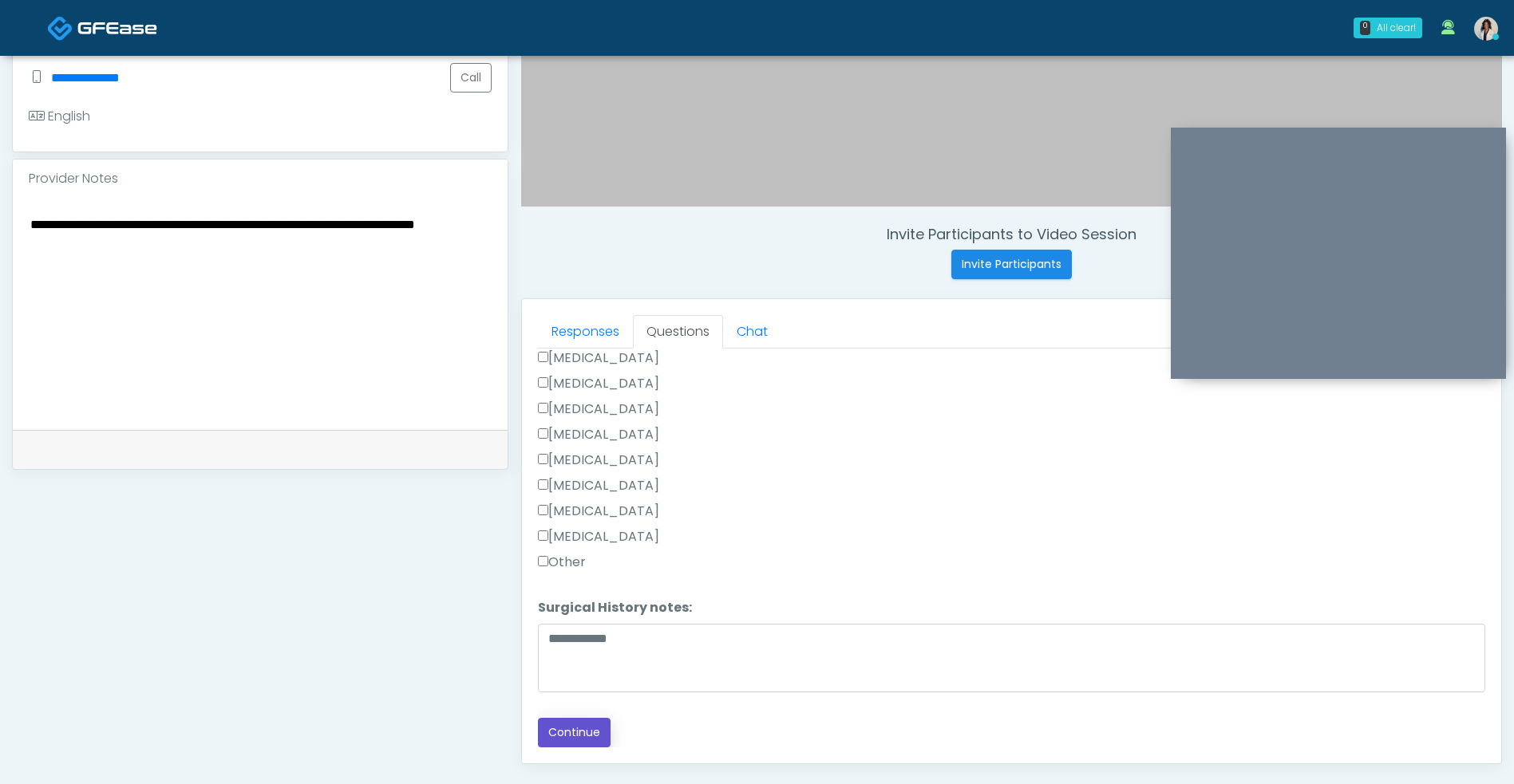
click at [576, 723] on button "Continue" at bounding box center [575, 733] width 73 height 29
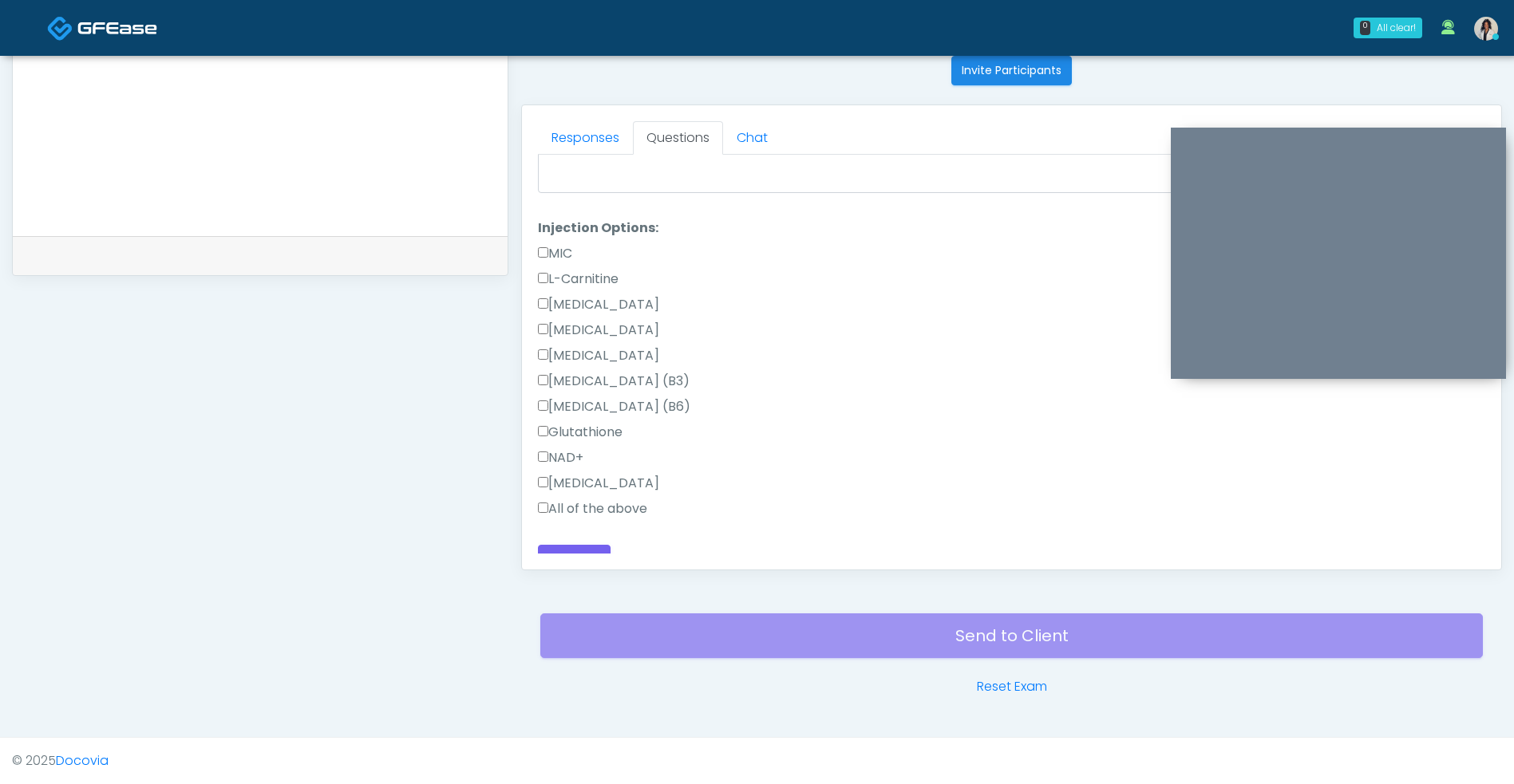
scroll to position [118, 0]
click at [647, 498] on label "All of the above" at bounding box center [592, 503] width 109 height 20
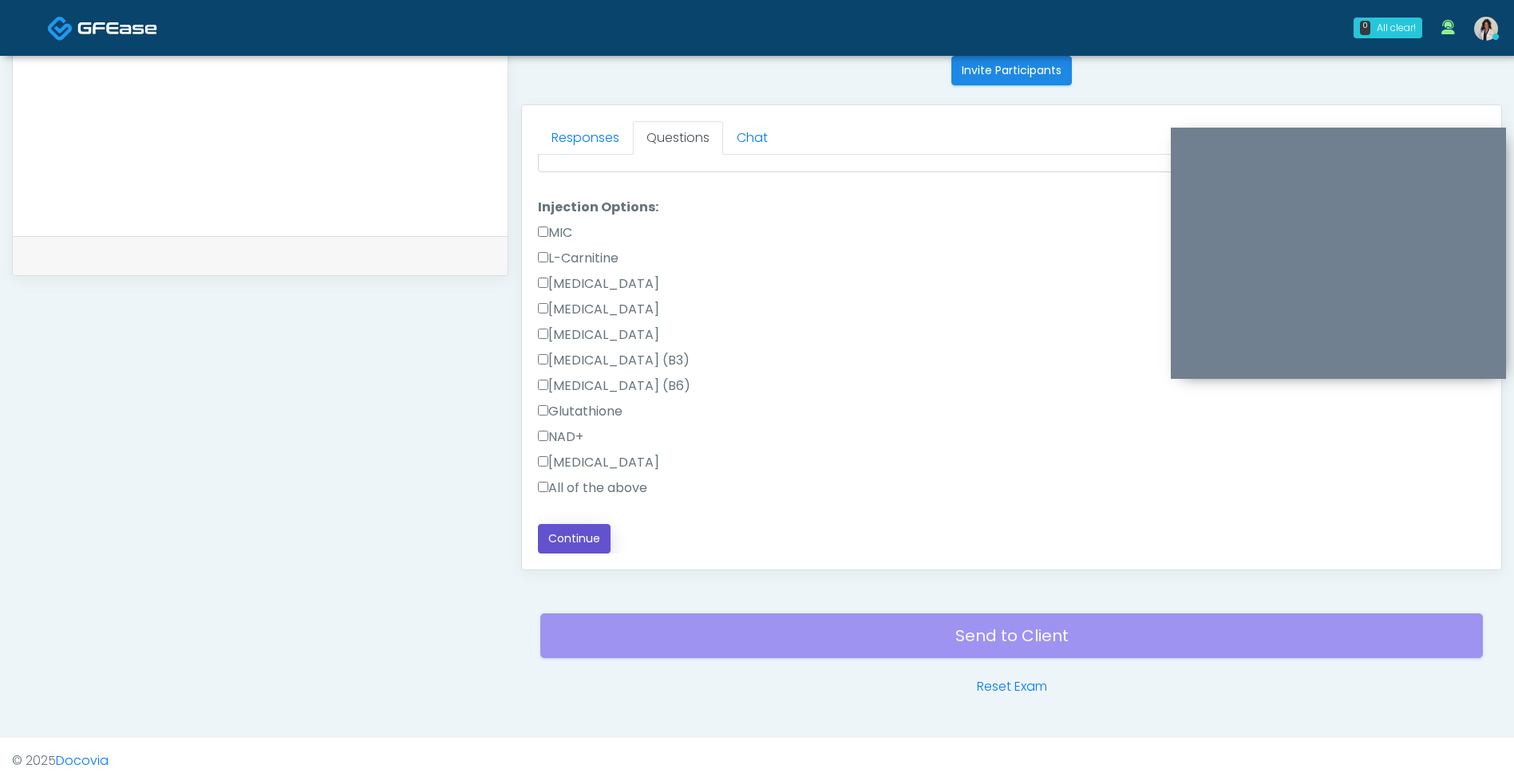
click at [586, 527] on button "Continue" at bounding box center [575, 538] width 73 height 29
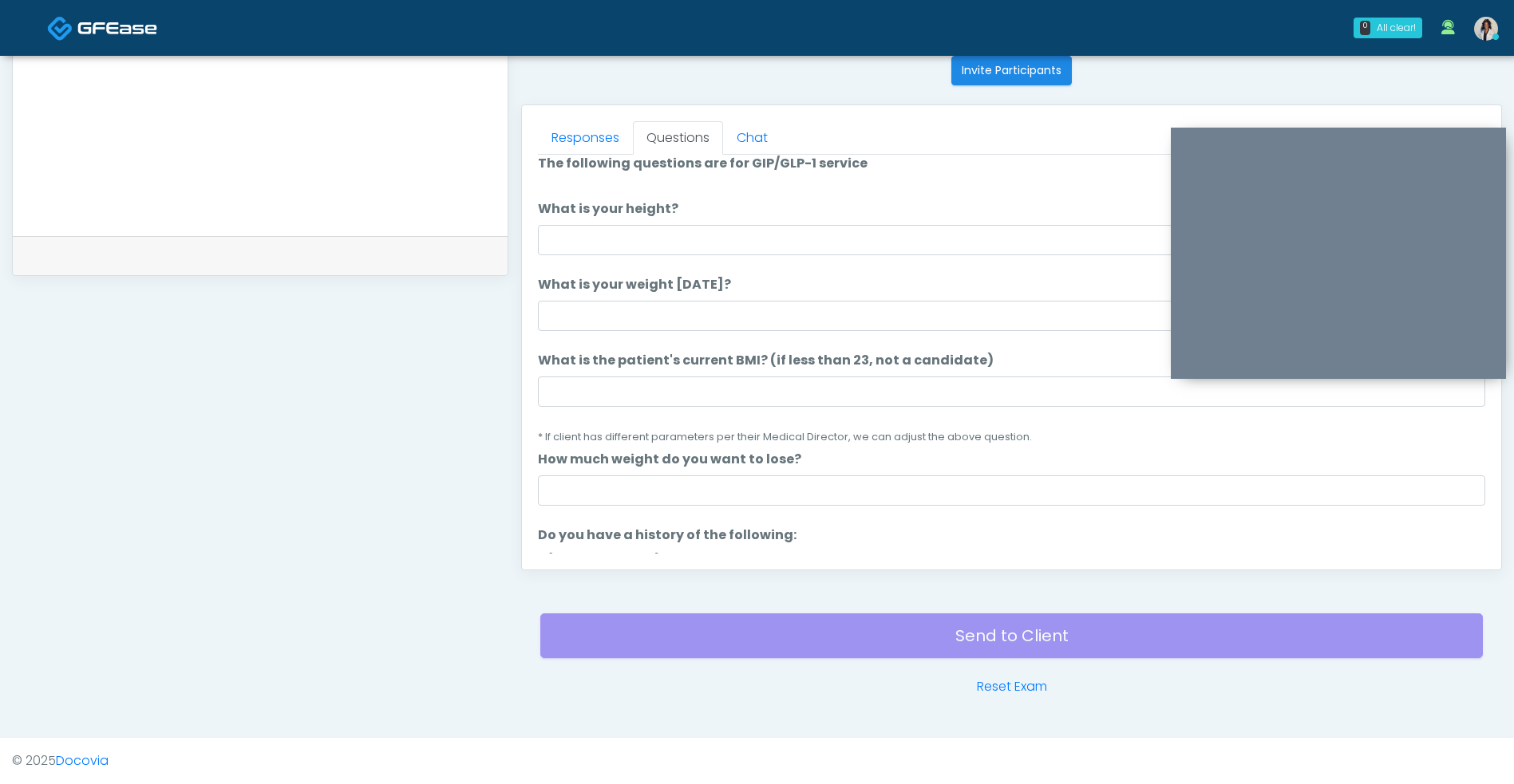
scroll to position [0, 0]
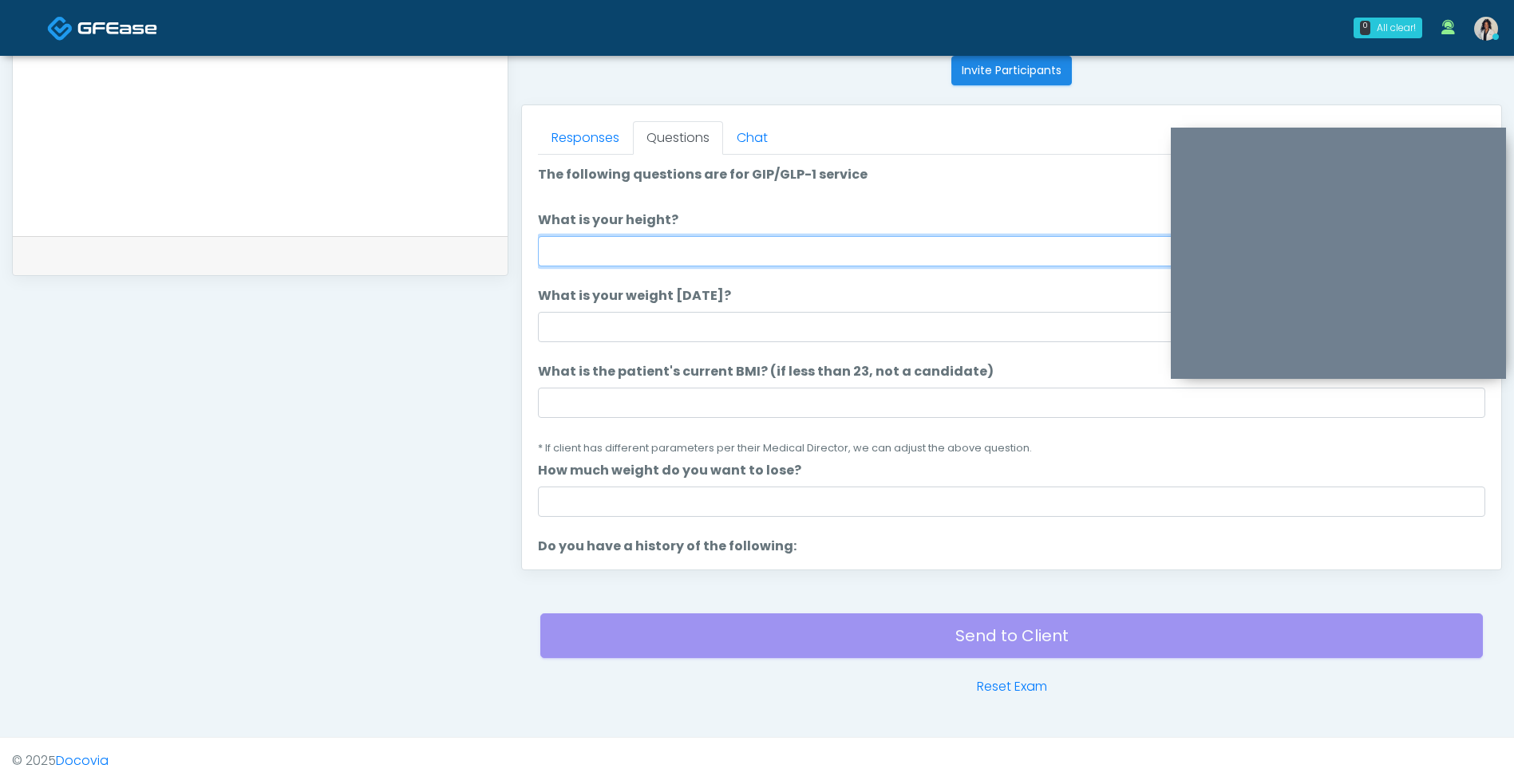
click at [838, 257] on input "What is your height?" at bounding box center [1011, 251] width 947 height 30
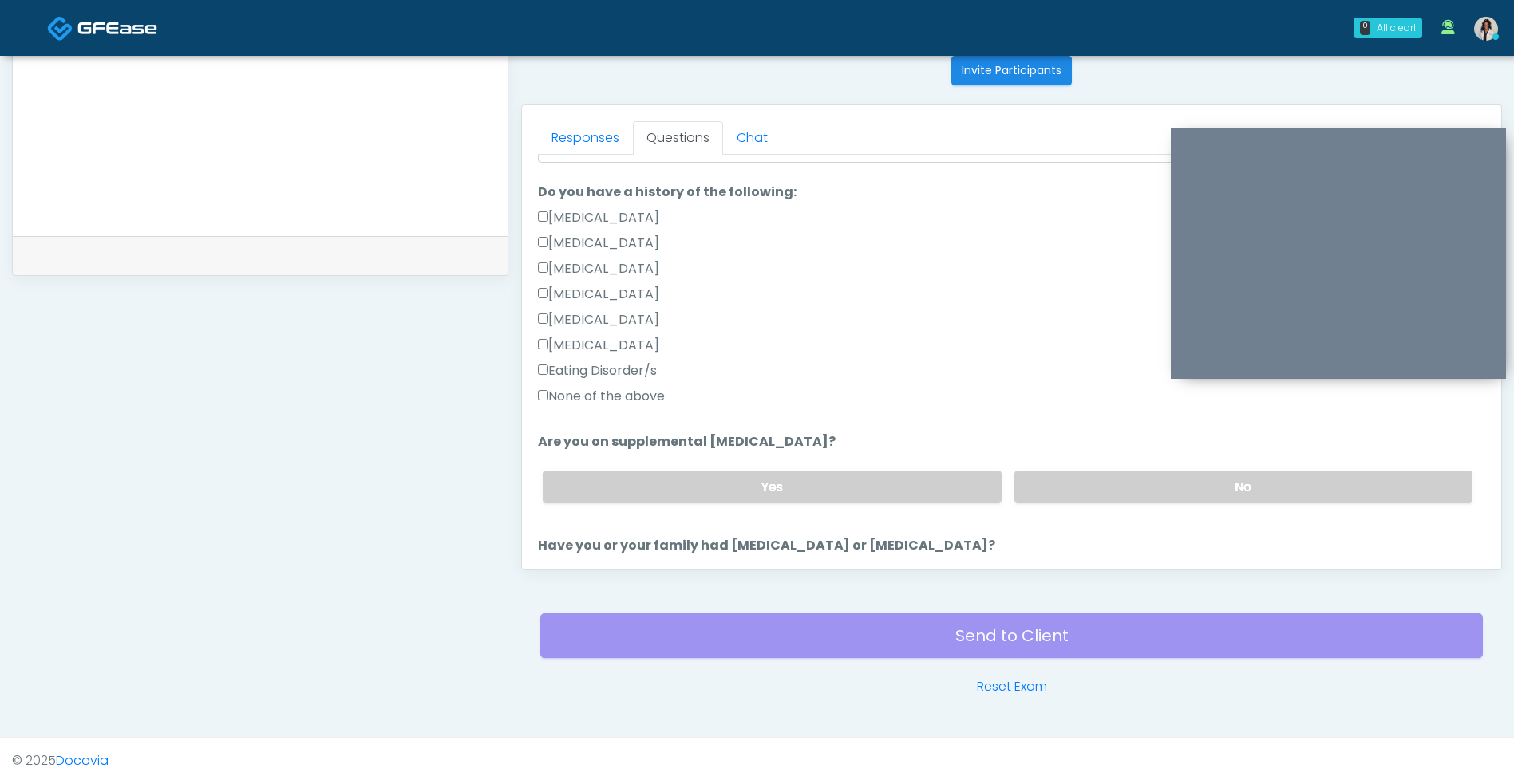
scroll to position [345, 0]
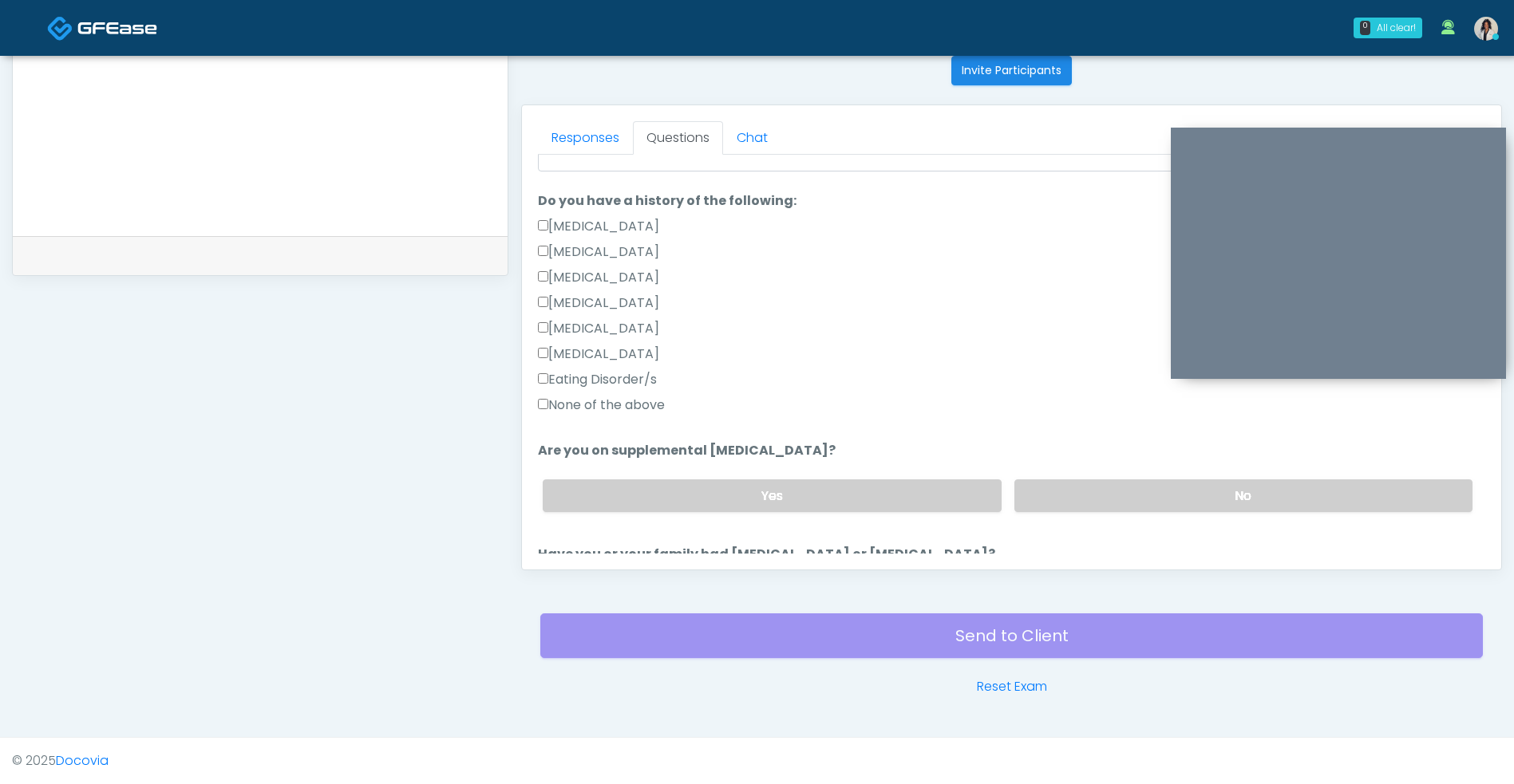
click at [390, 426] on div "**********" at bounding box center [259, 88] width 496 height 1216
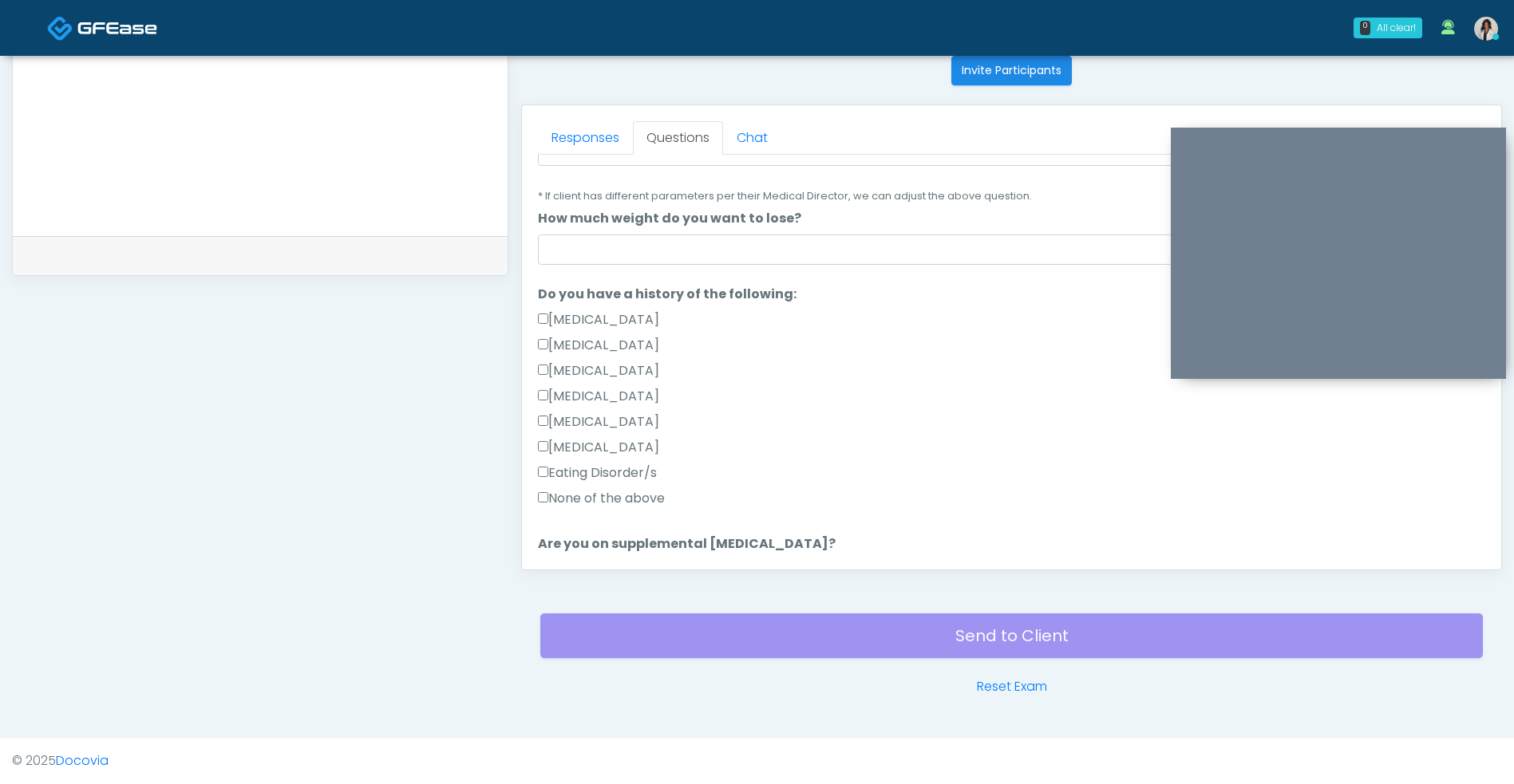
scroll to position [234, 0]
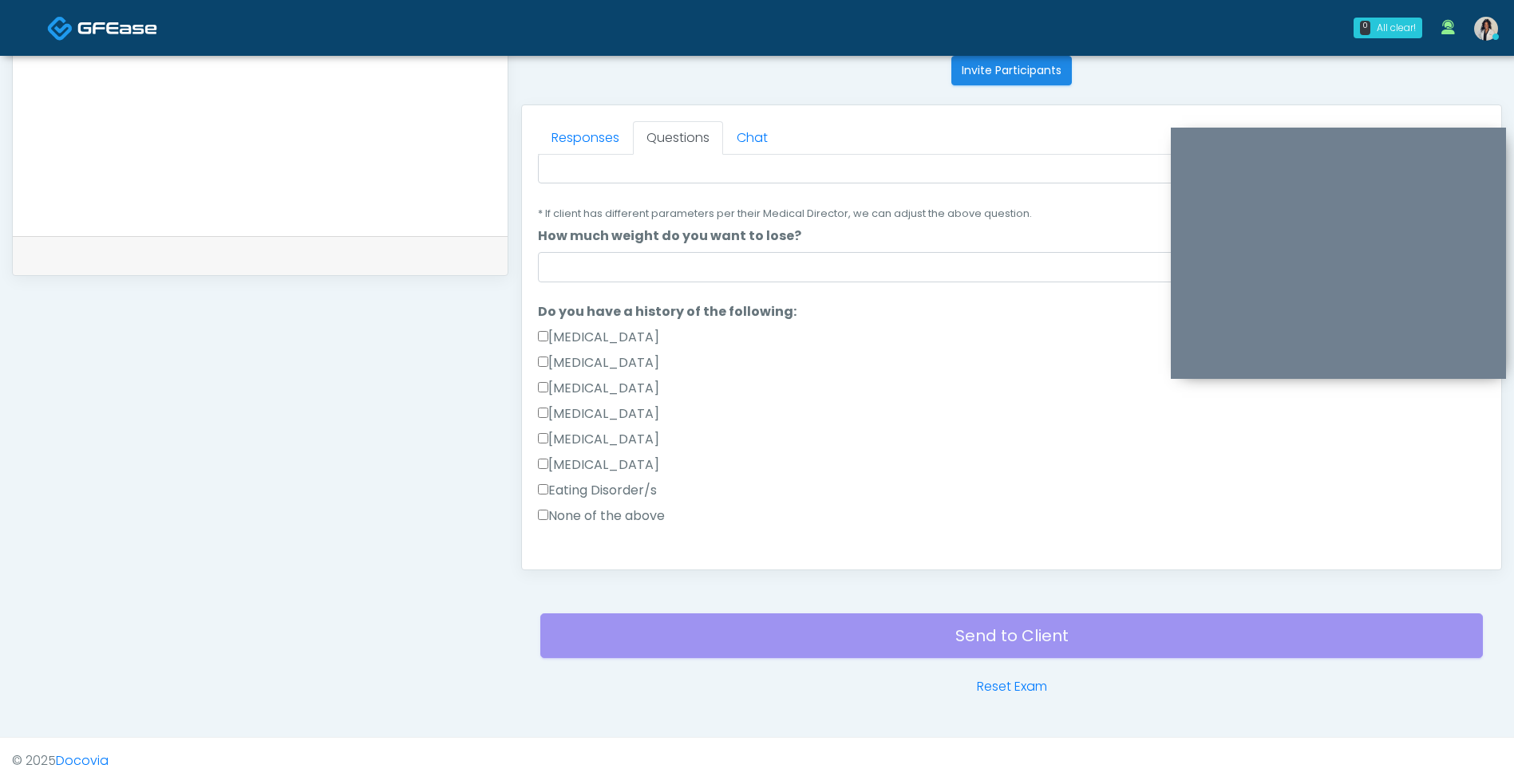
click at [660, 520] on label "None of the above" at bounding box center [601, 517] width 127 height 20
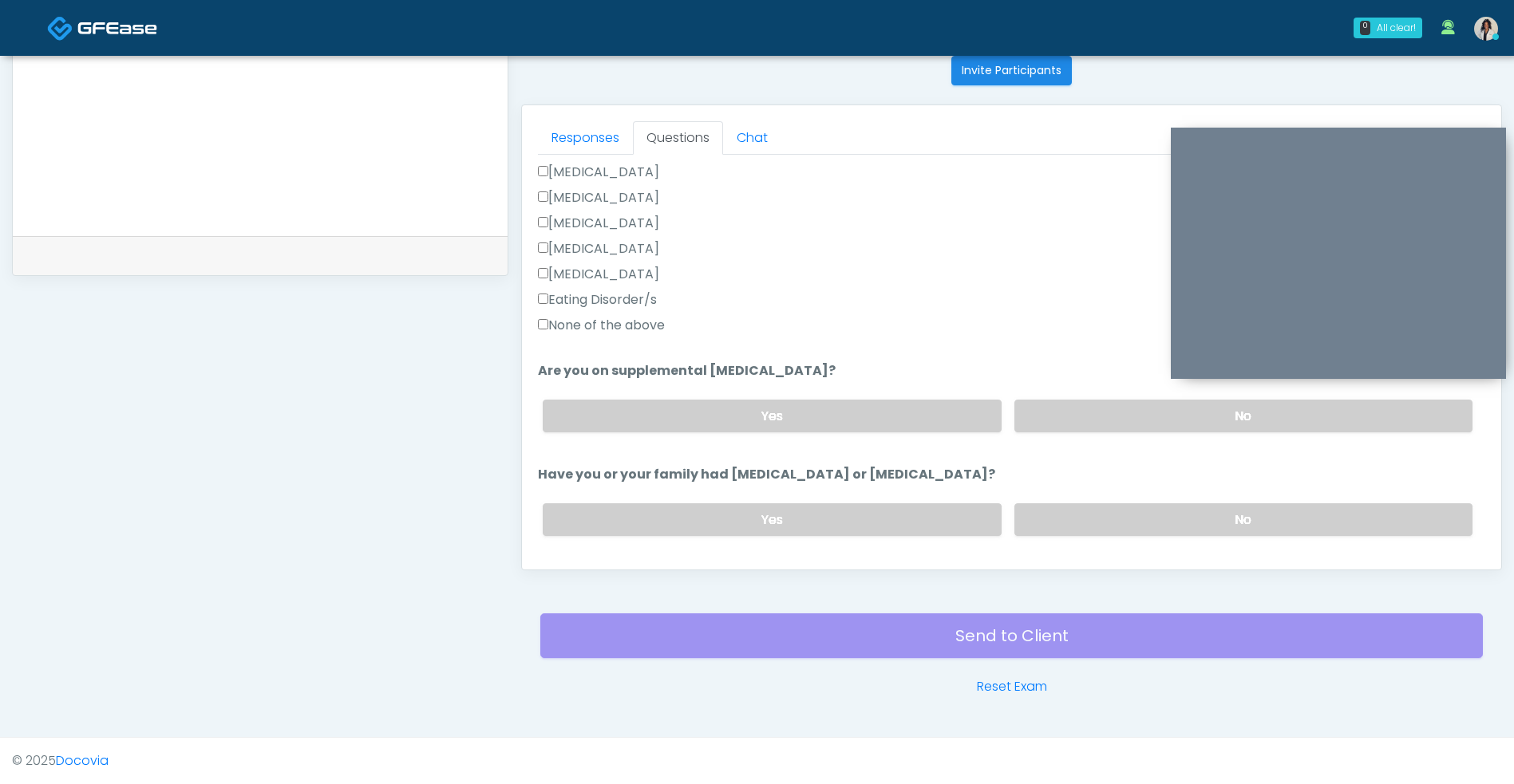
scroll to position [426, 0]
click at [1106, 424] on label "No" at bounding box center [1243, 415] width 458 height 33
click at [1094, 522] on label "No" at bounding box center [1243, 519] width 458 height 33
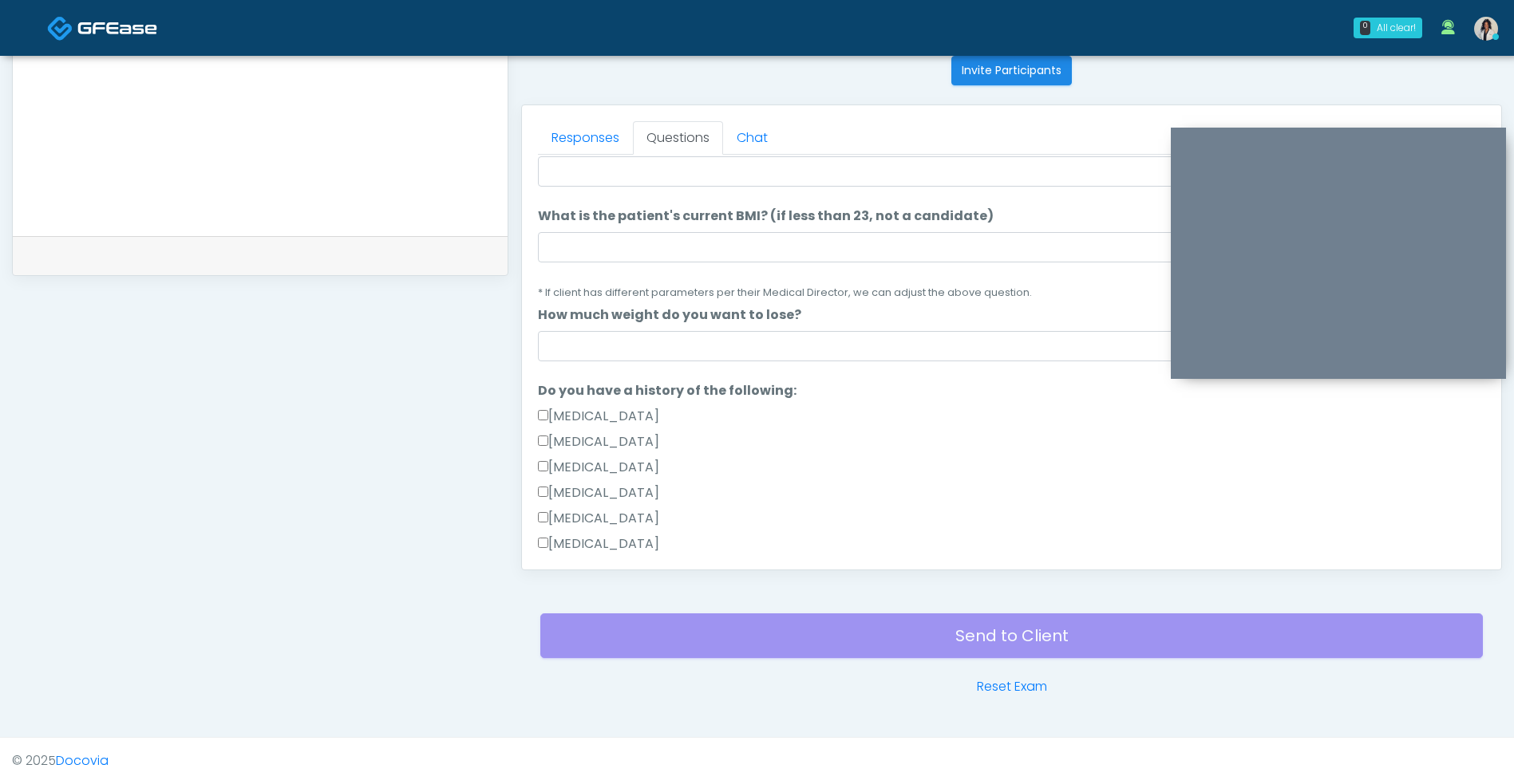
scroll to position [0, 0]
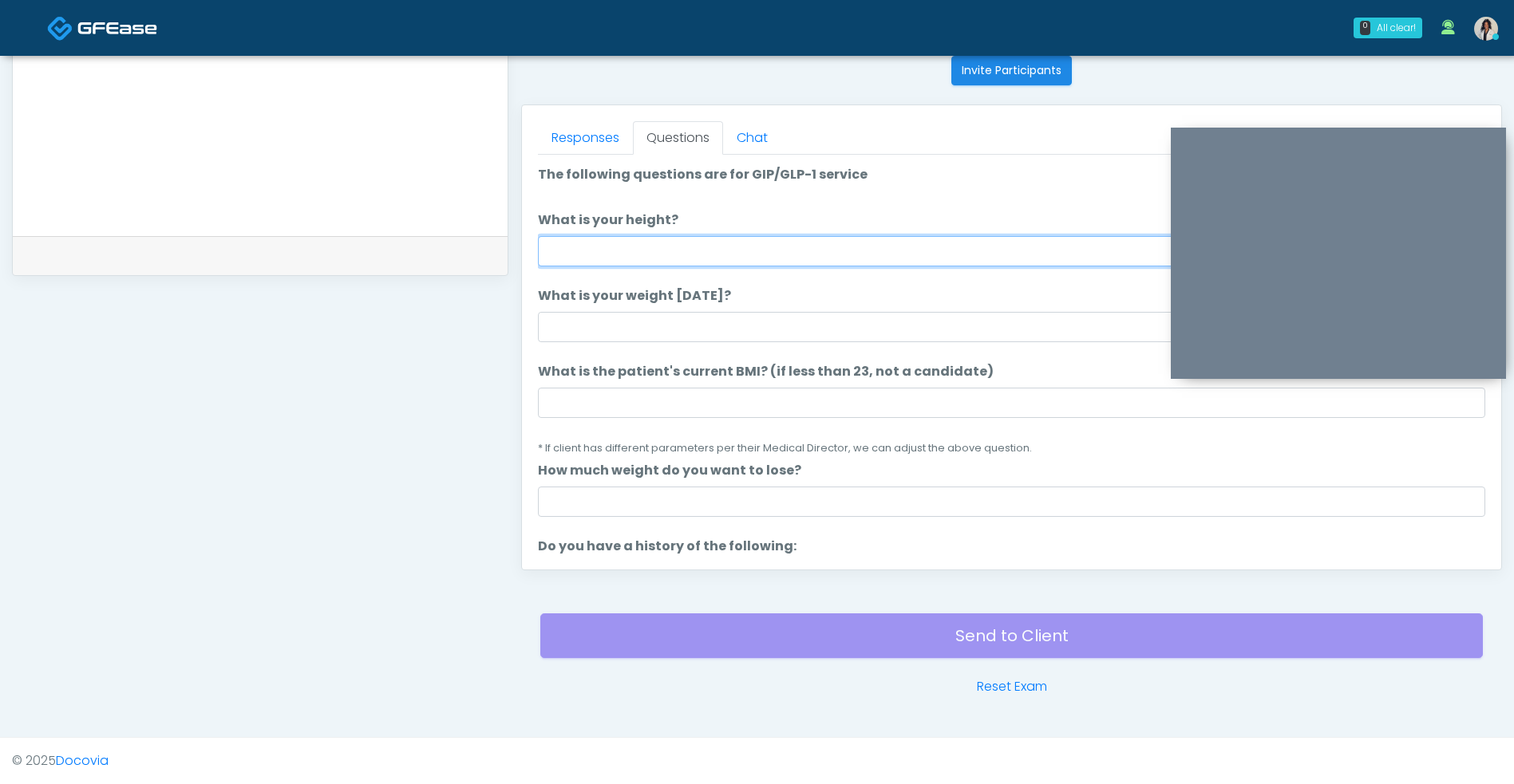
click at [760, 244] on input "What is your height?" at bounding box center [1011, 251] width 947 height 30
type input "***"
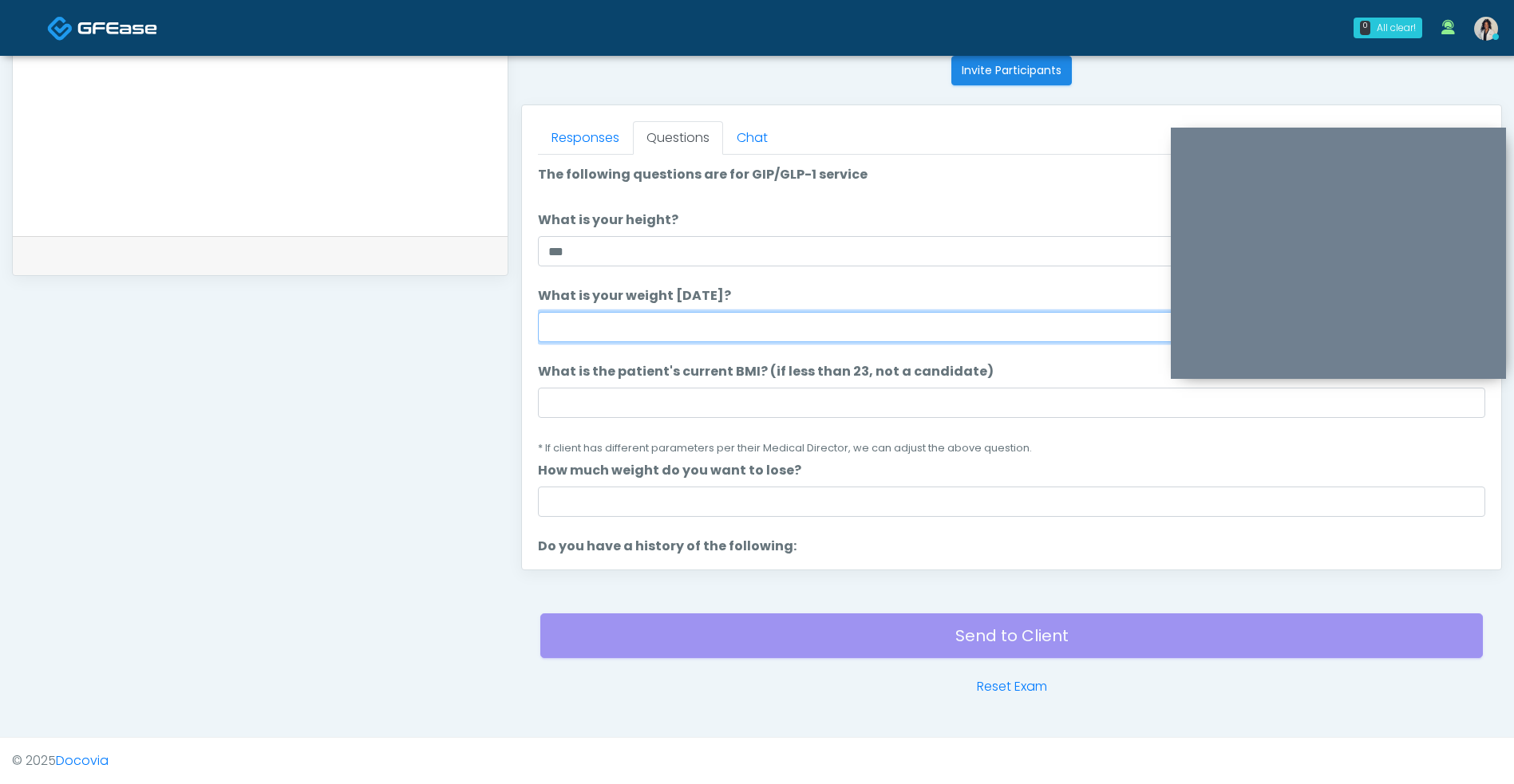
click at [681, 334] on input "What is your weight today?" at bounding box center [1011, 327] width 947 height 30
type input "***"
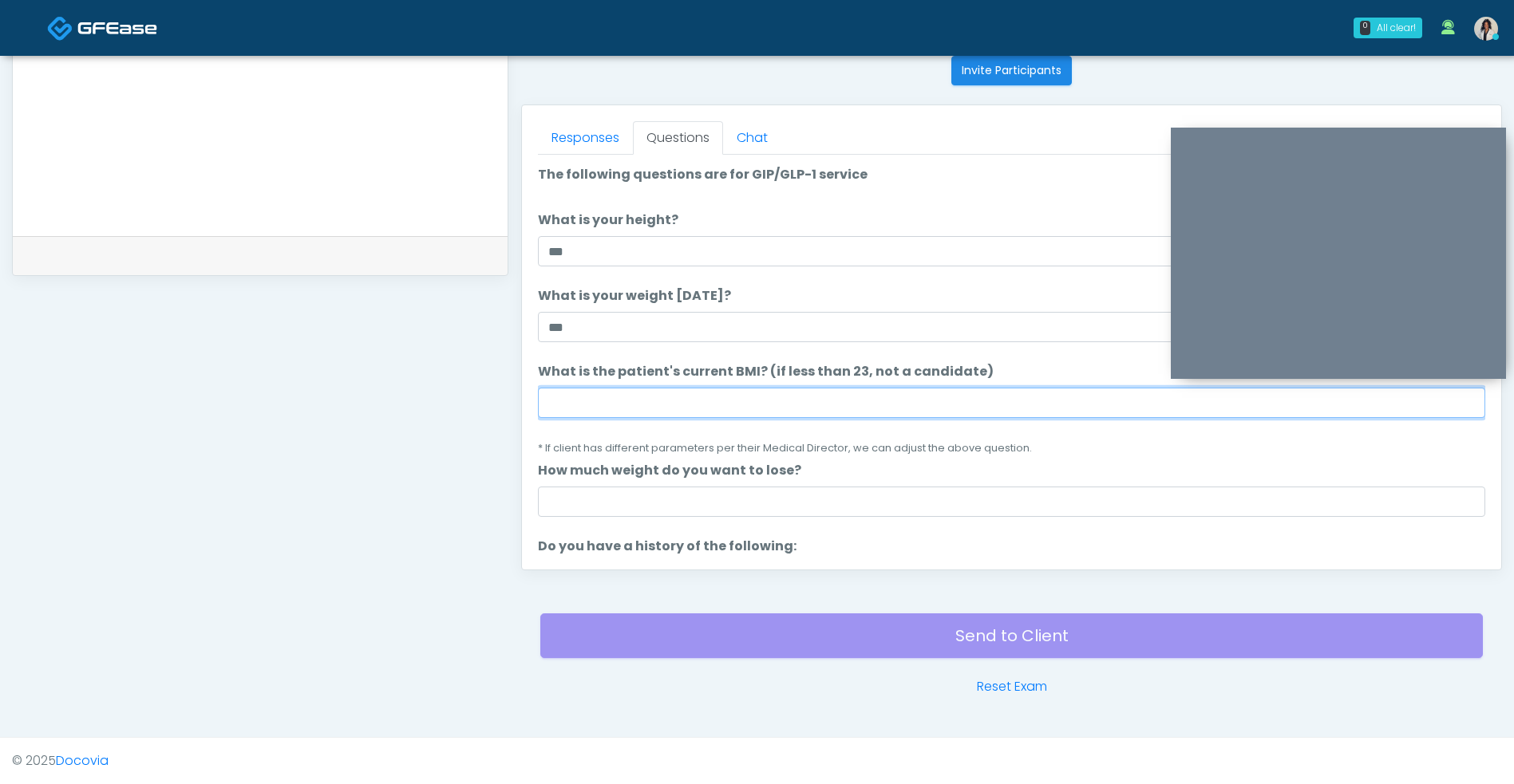
click at [740, 402] on input "What is the patient's current BMI? (if less than 23, not a candidate)" at bounding box center [1011, 403] width 947 height 30
type input "****"
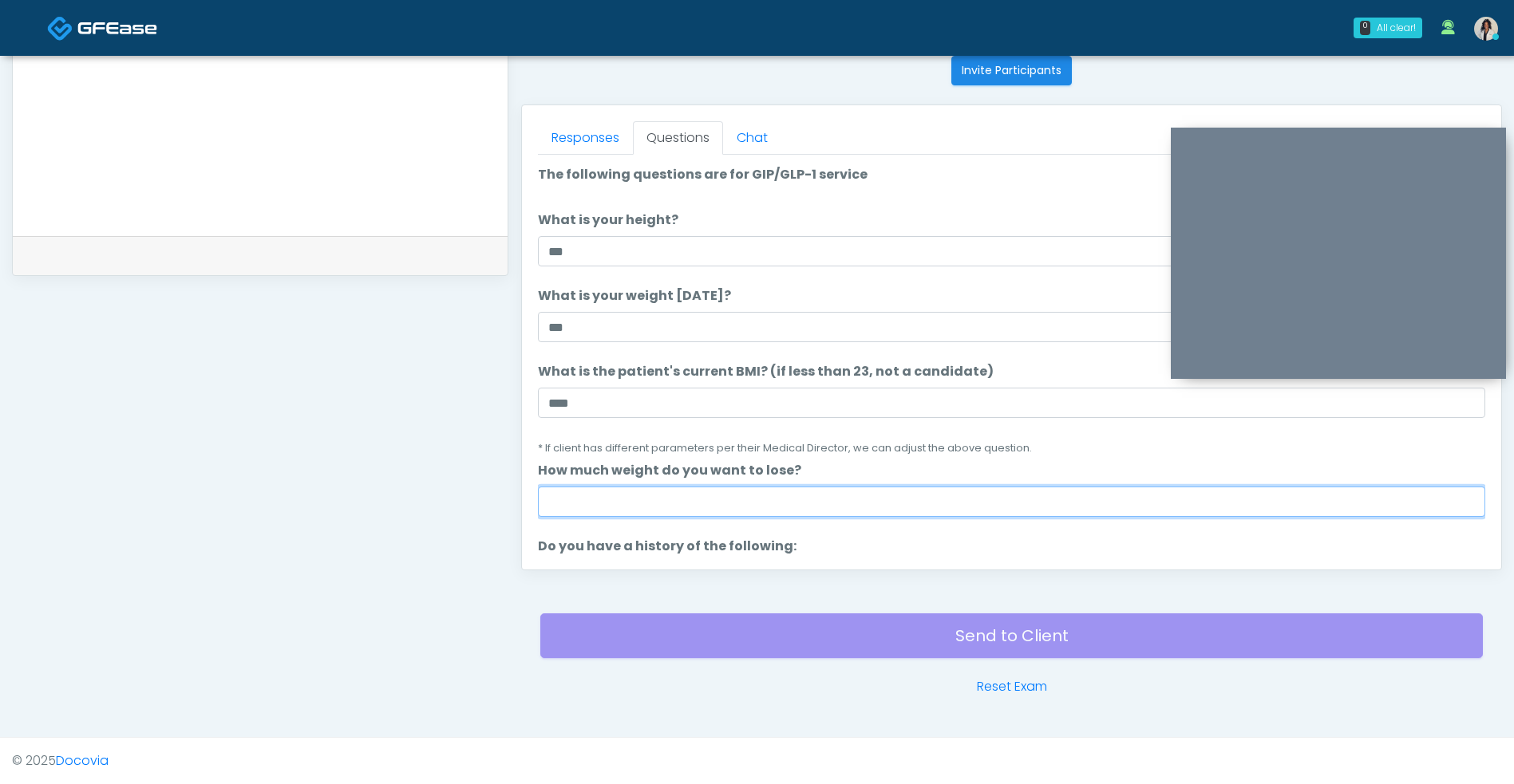
click at [830, 506] on input "How much weight do you want to lose?" at bounding box center [1011, 502] width 947 height 30
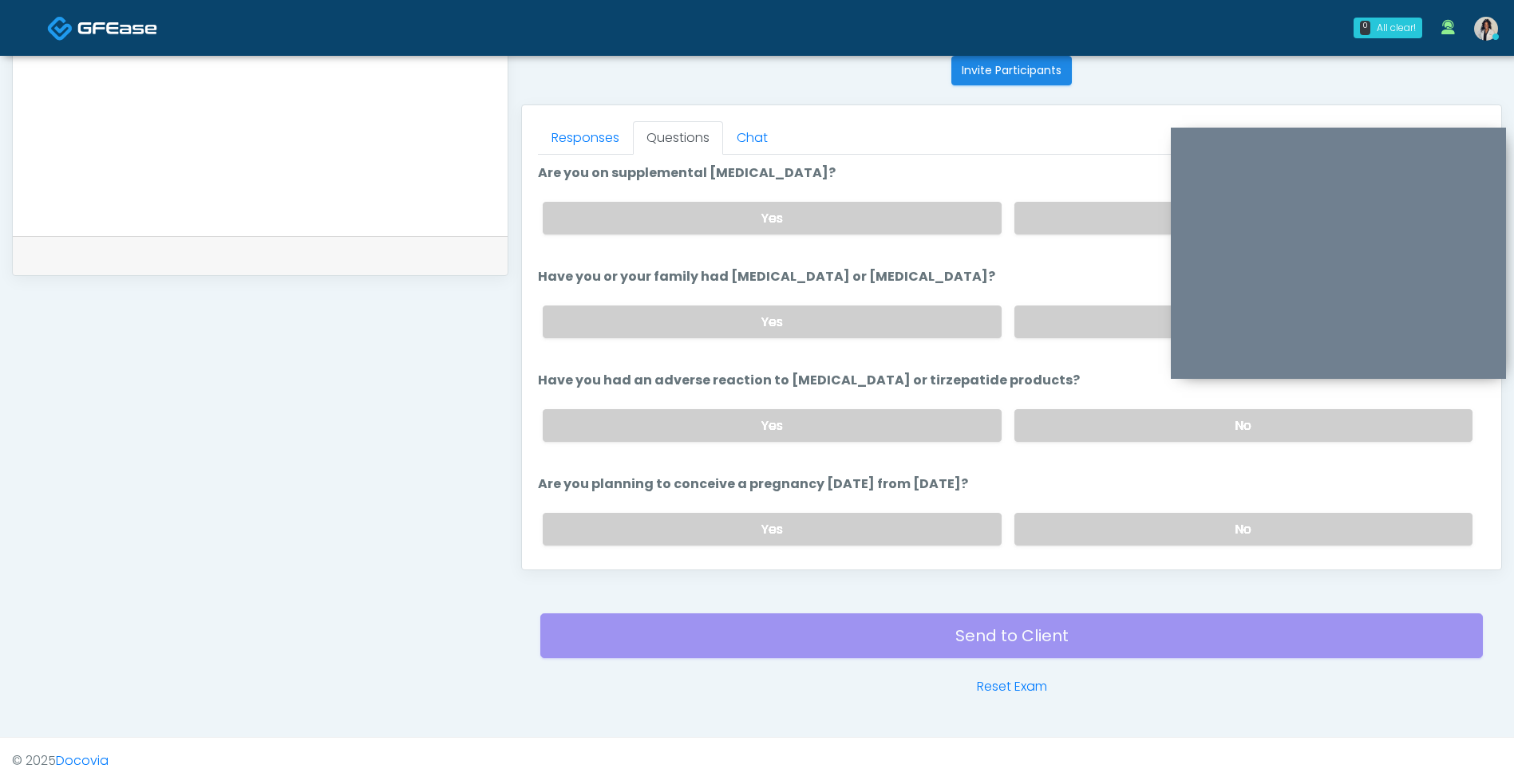
type input "******"
click at [1074, 425] on label "No" at bounding box center [1243, 425] width 458 height 33
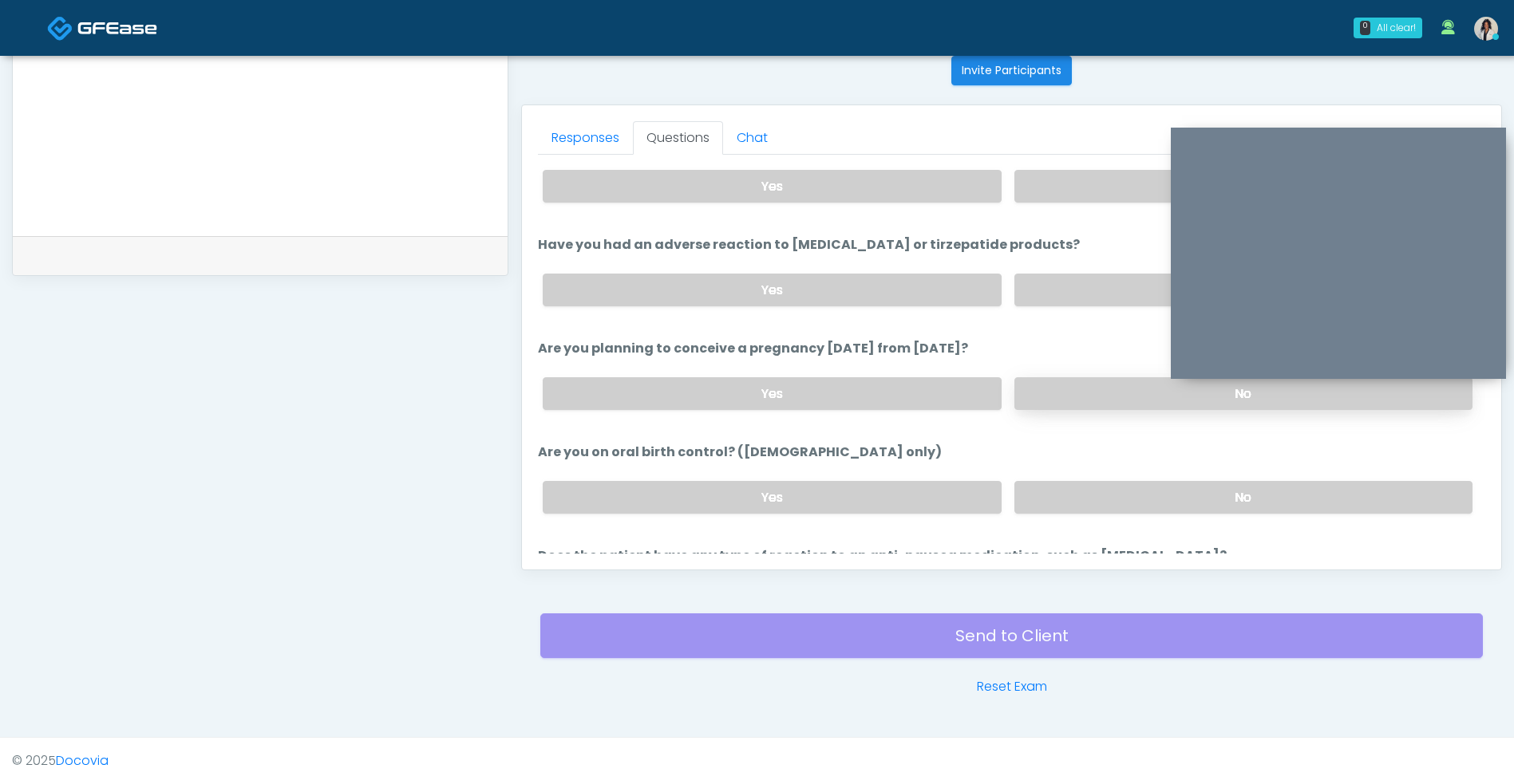
click at [1072, 406] on label "No" at bounding box center [1243, 393] width 458 height 33
click at [1069, 490] on label "No" at bounding box center [1243, 497] width 458 height 33
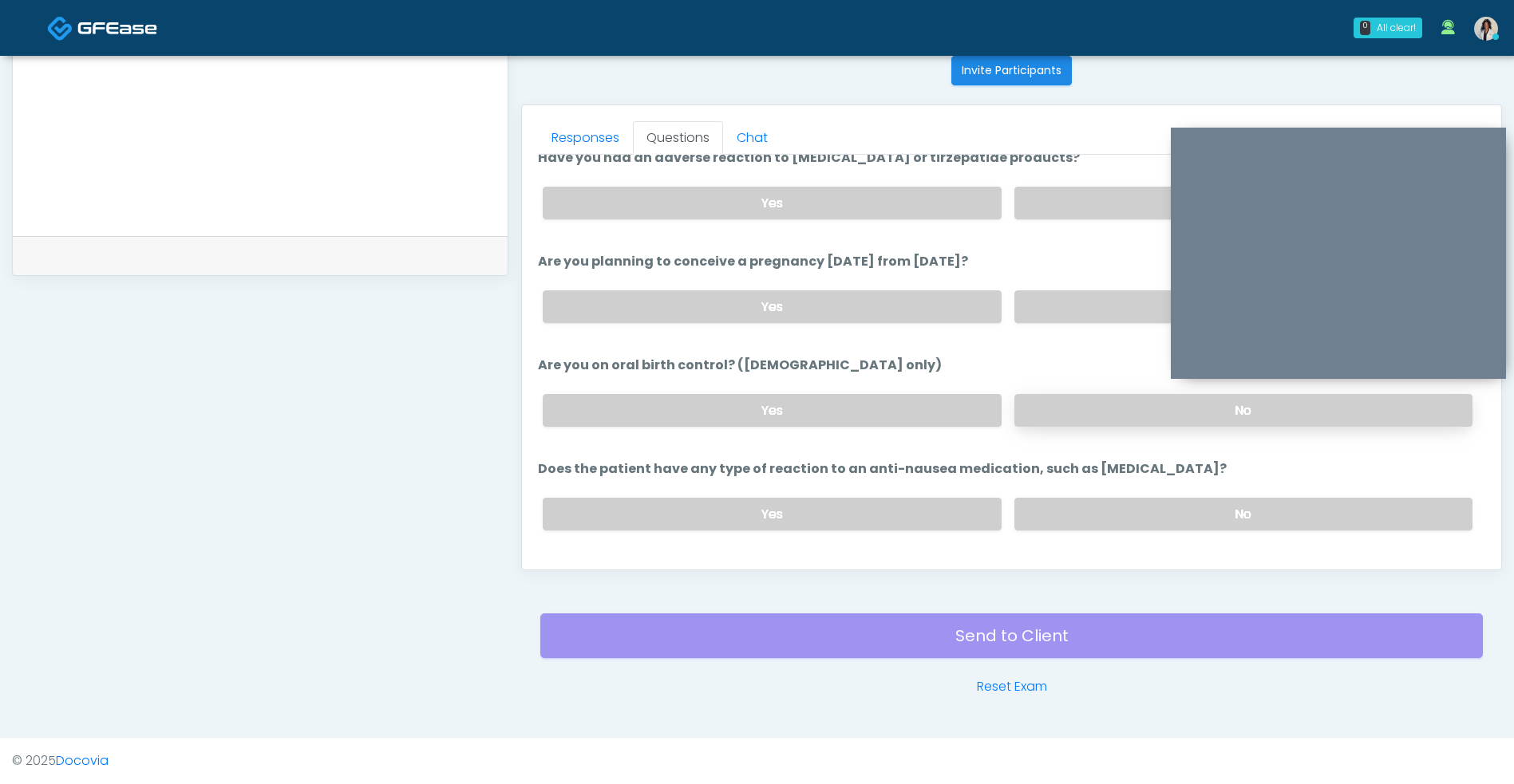
scroll to position [875, 0]
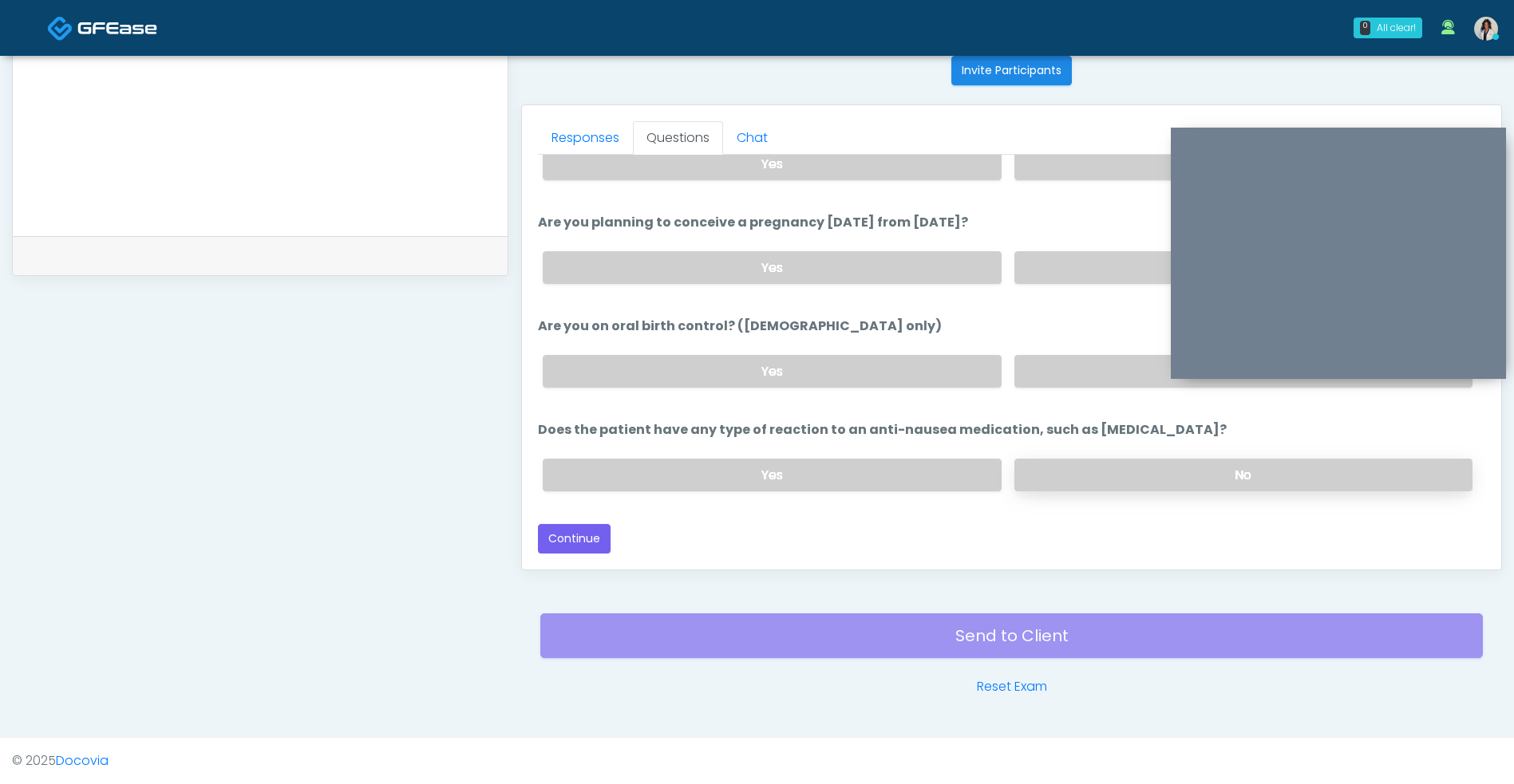
click at [1086, 477] on label "No" at bounding box center [1243, 475] width 458 height 33
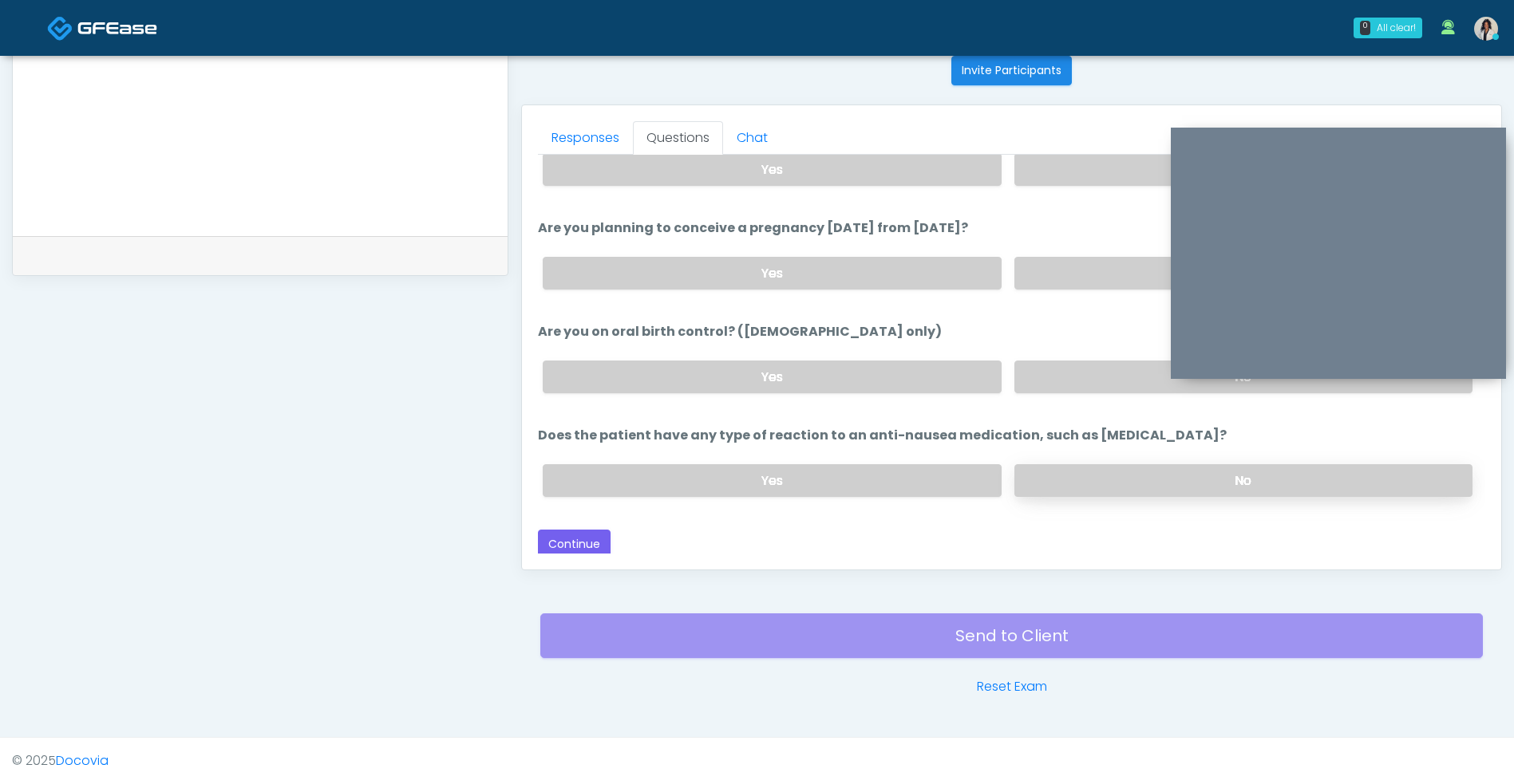
scroll to position [885, 0]
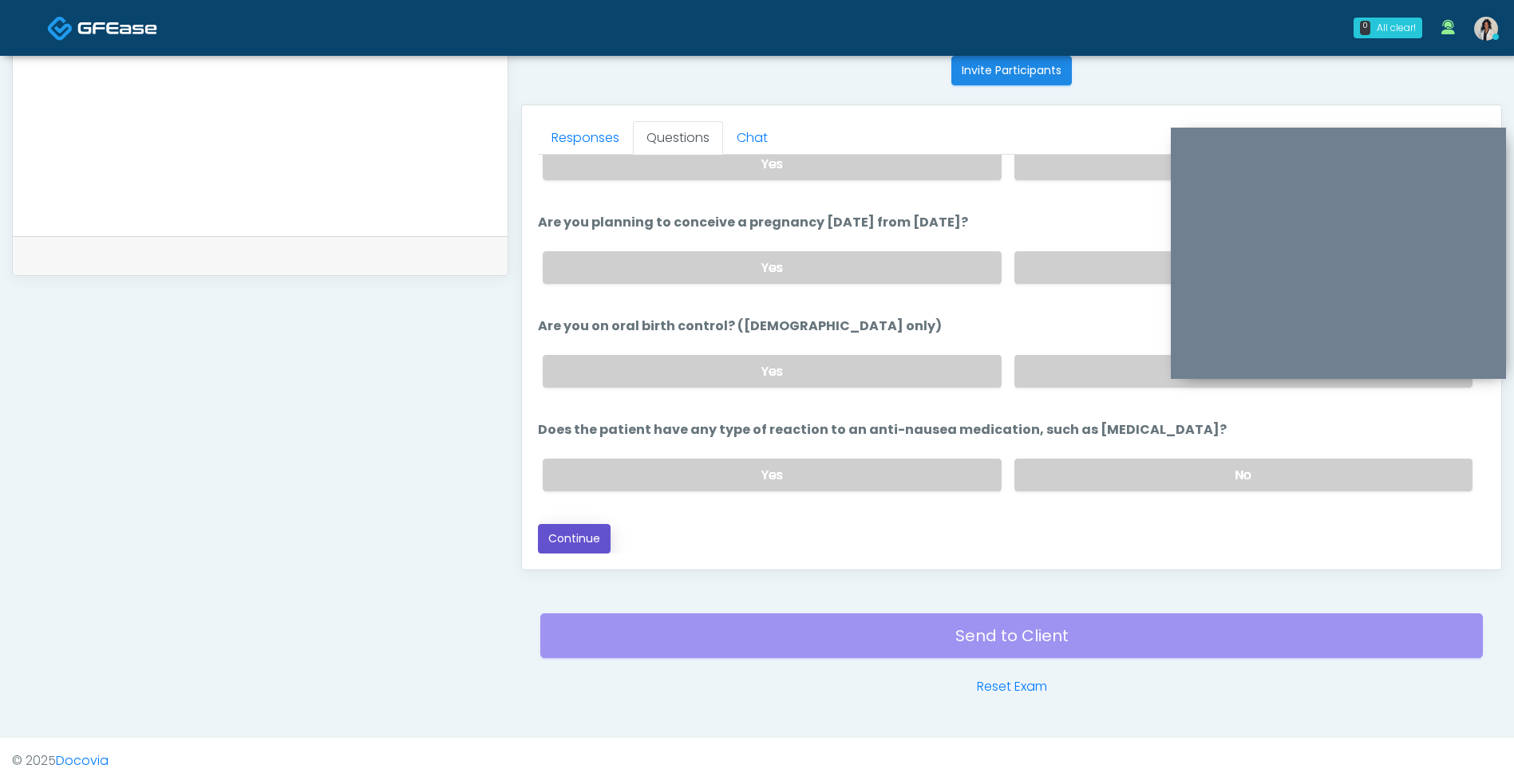
click at [567, 542] on button "Continue" at bounding box center [575, 538] width 73 height 29
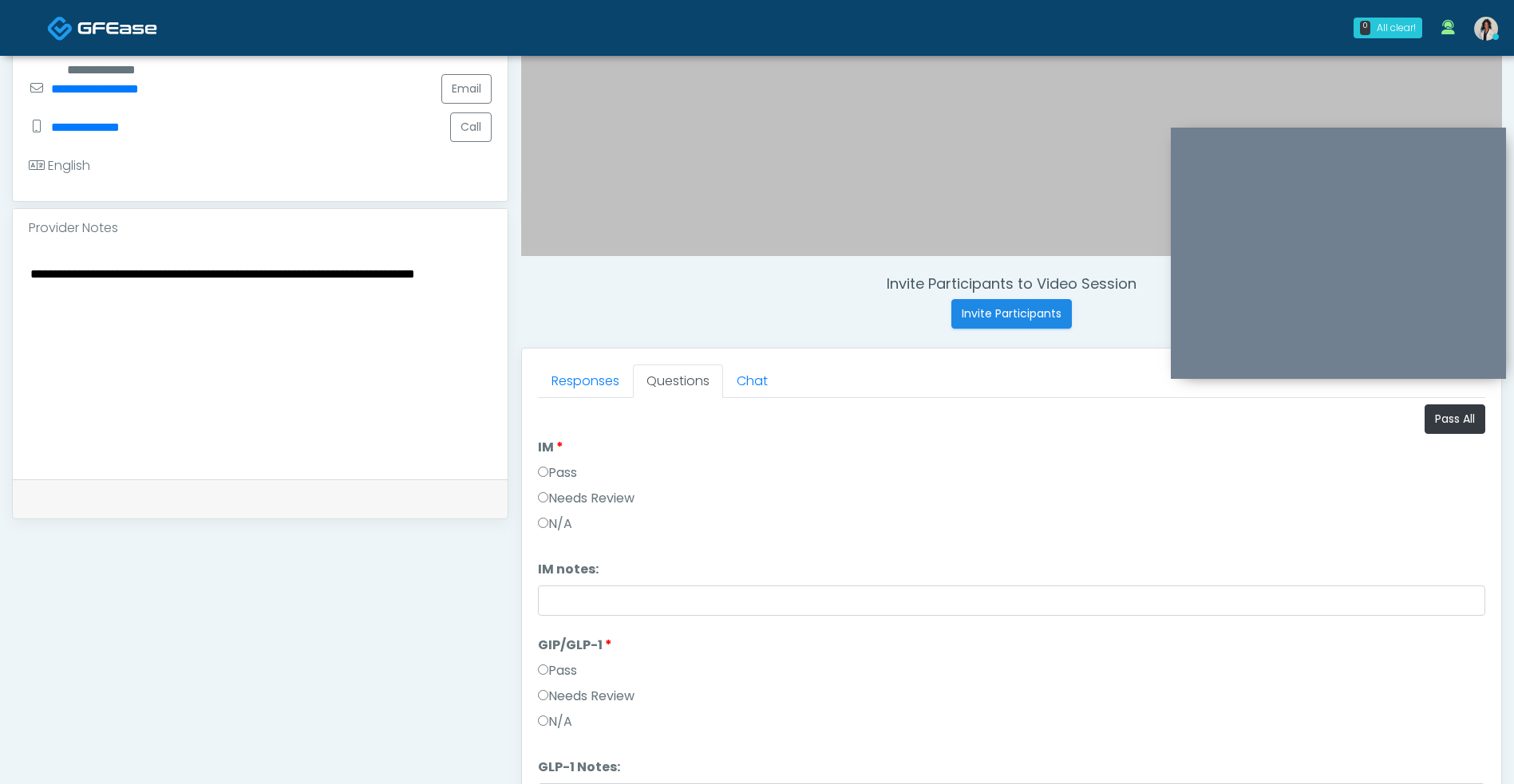
scroll to position [403, 0]
click at [1440, 420] on button "Pass All" at bounding box center [1455, 420] width 60 height 29
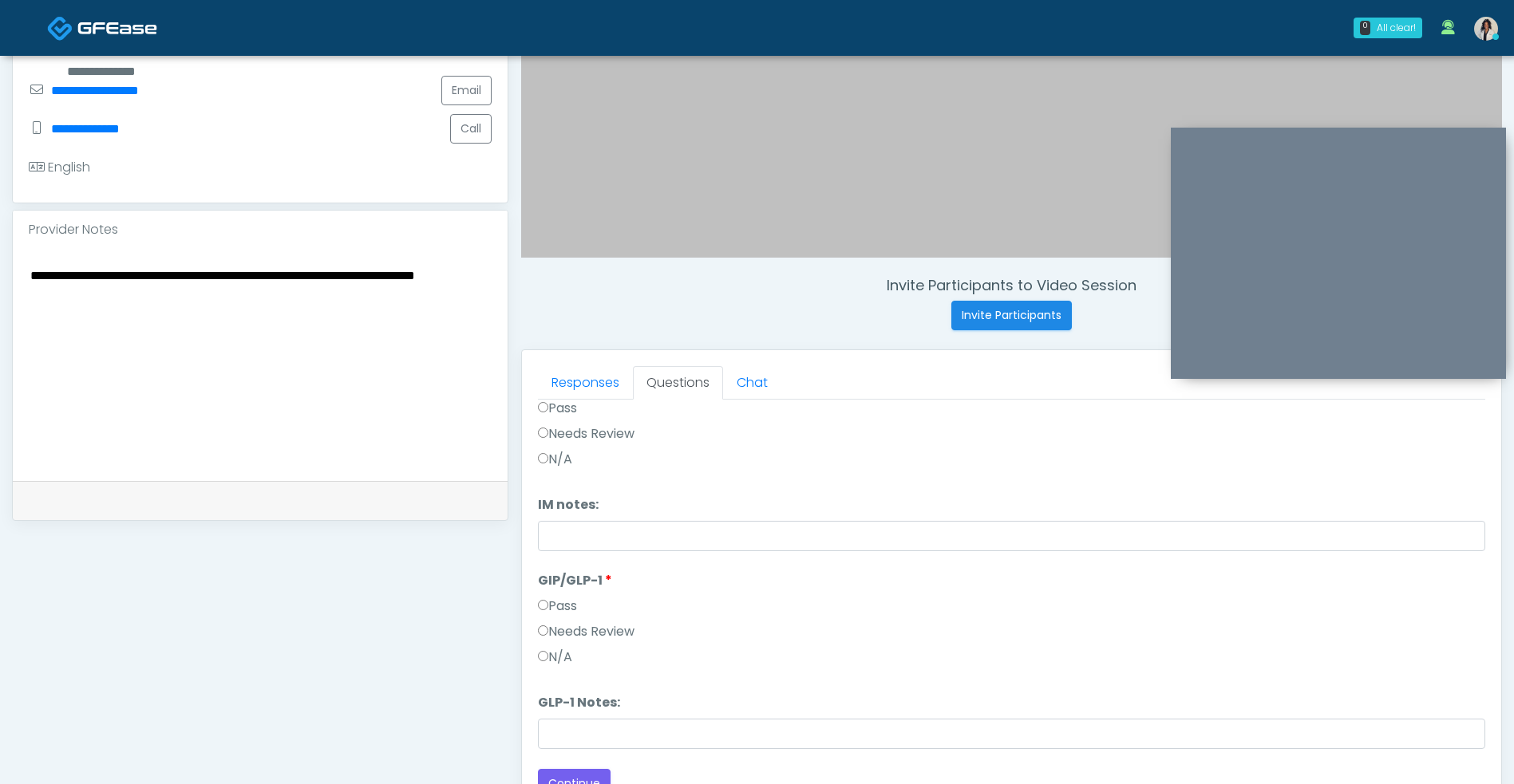
click at [399, 349] on textarea "**********" at bounding box center [259, 361] width 463 height 194
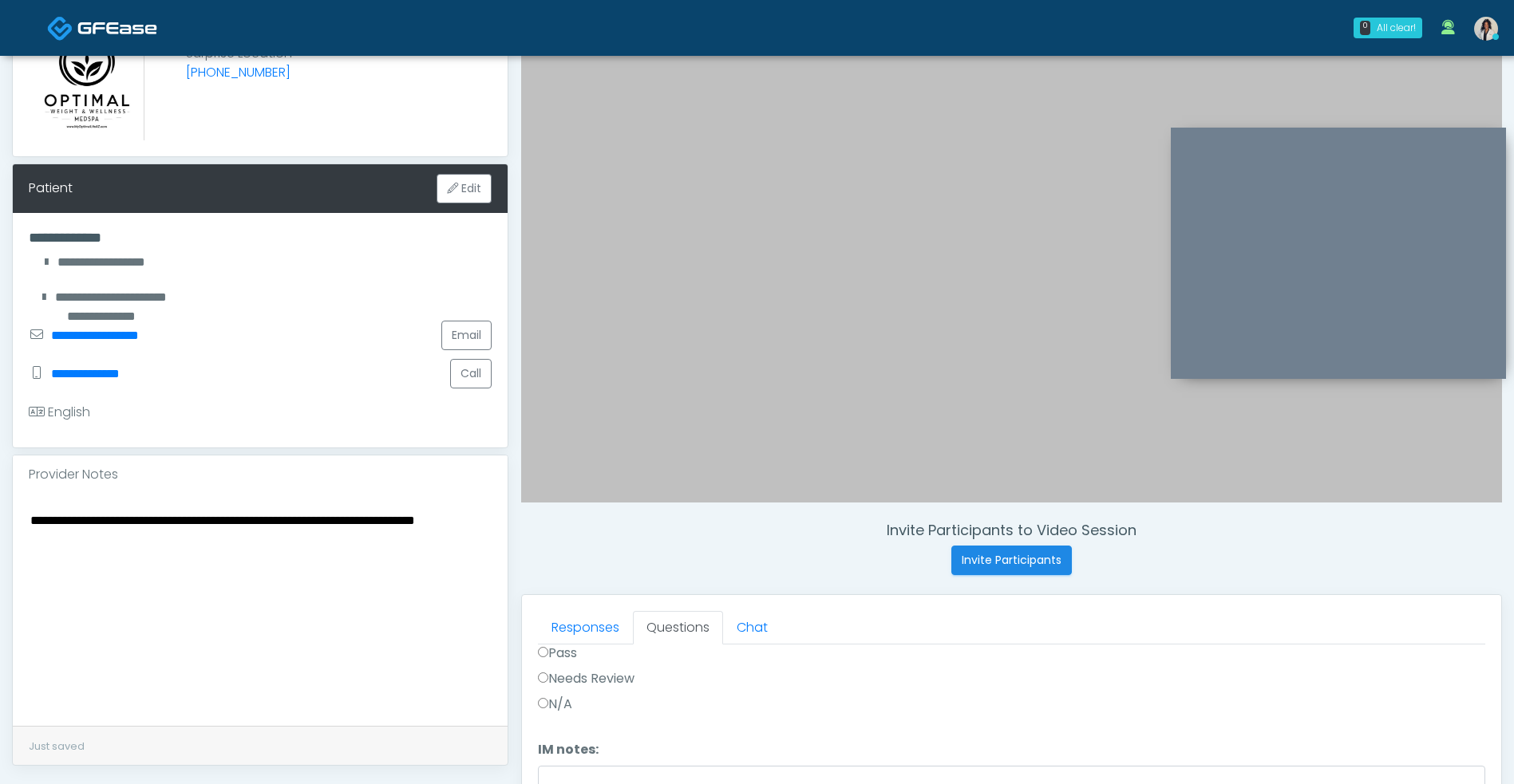
scroll to position [153, 0]
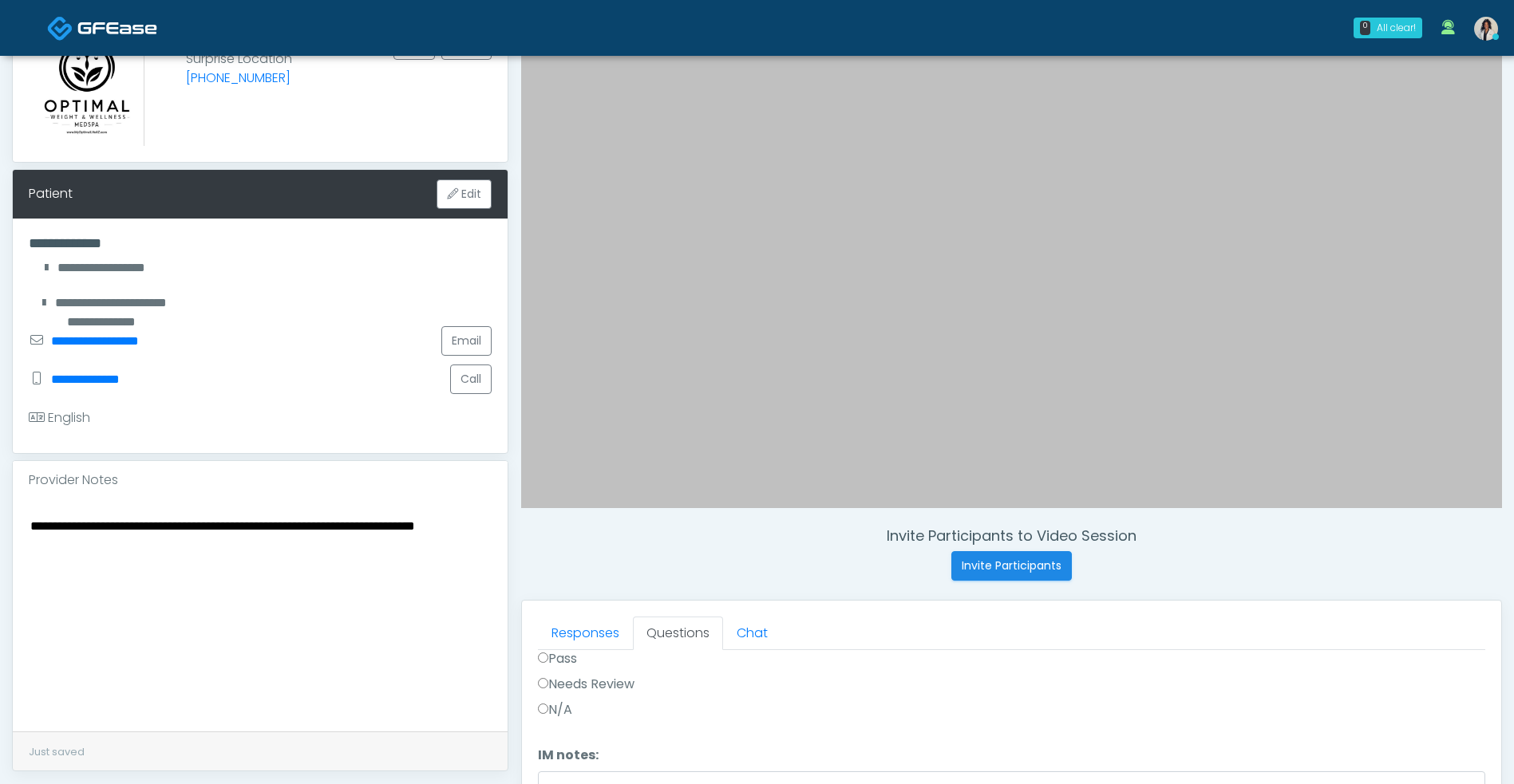
click at [36, 535] on textarea "**********" at bounding box center [259, 613] width 463 height 194
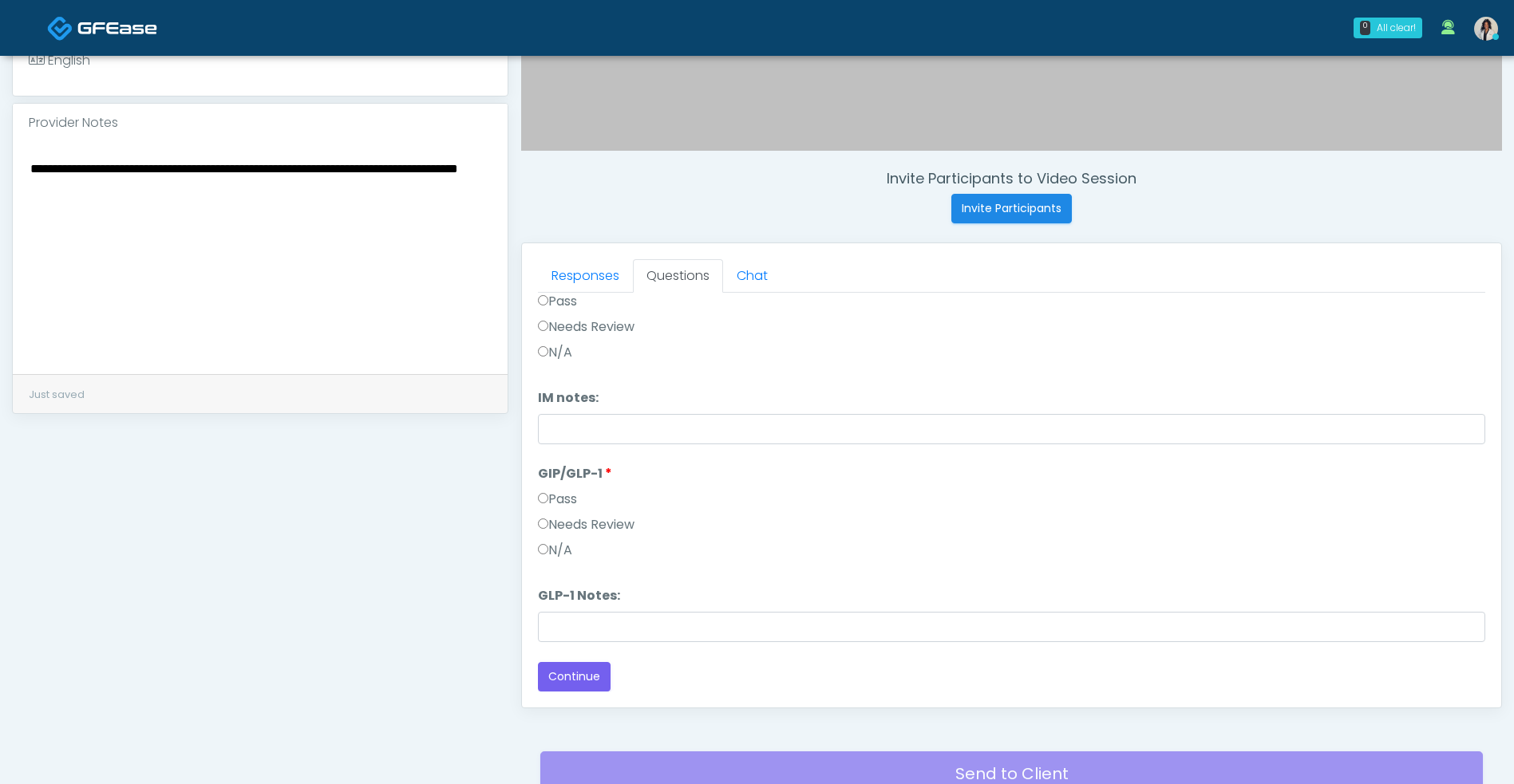
scroll to position [648, 0]
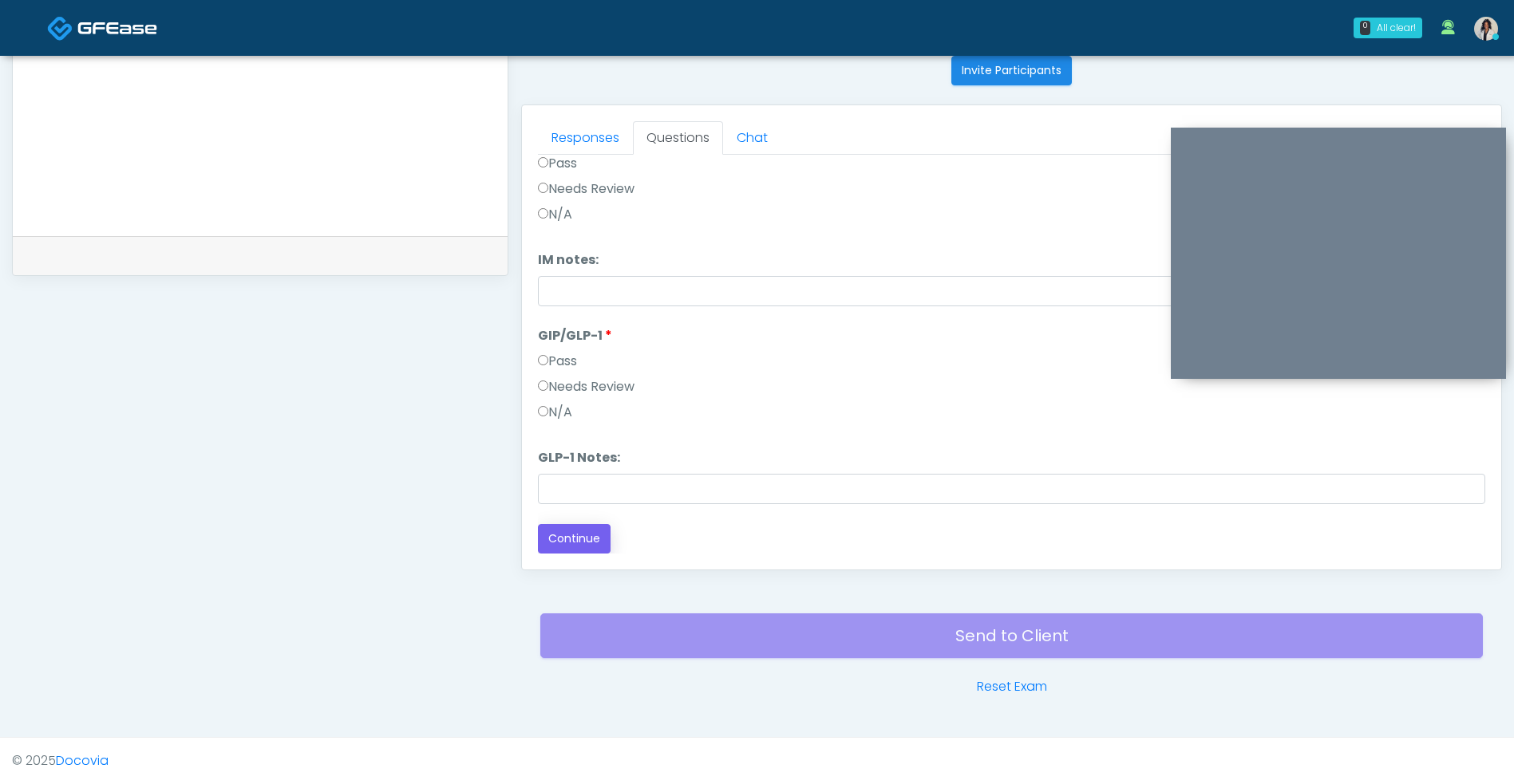
type textarea "**********"
click at [572, 543] on button "Continue" at bounding box center [575, 538] width 73 height 29
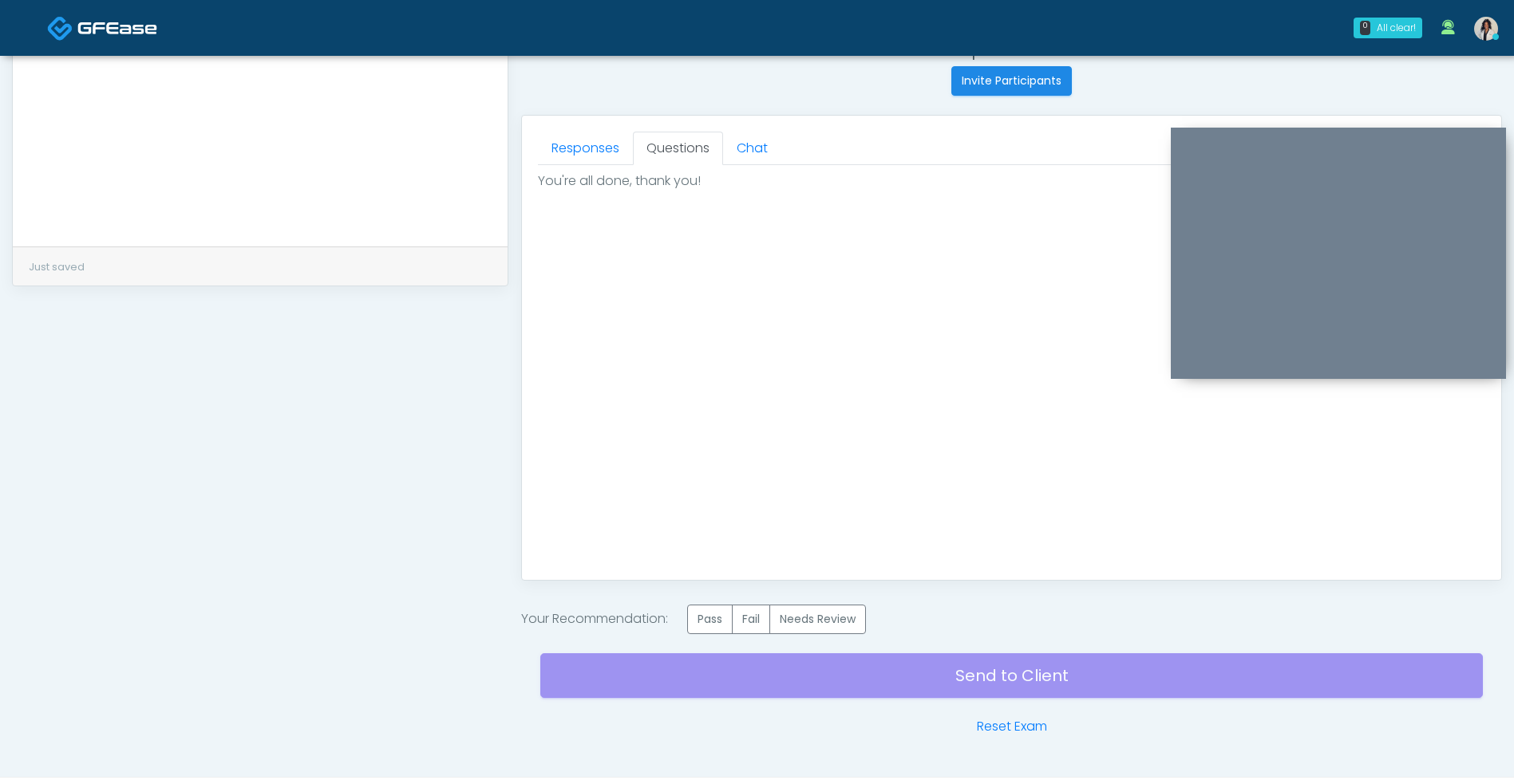
scroll to position [677, 0]
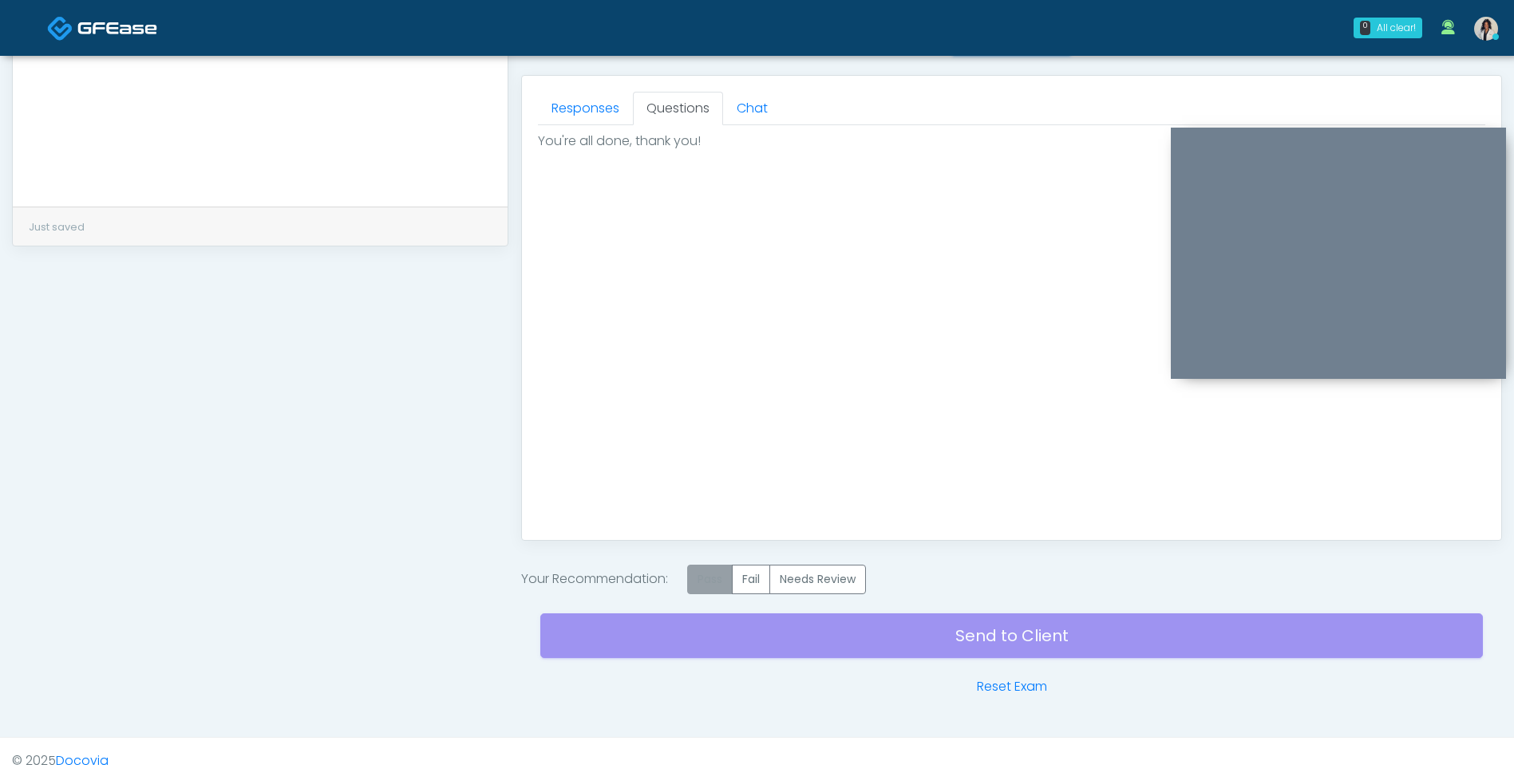
click at [699, 580] on label "Pass" at bounding box center [709, 579] width 45 height 29
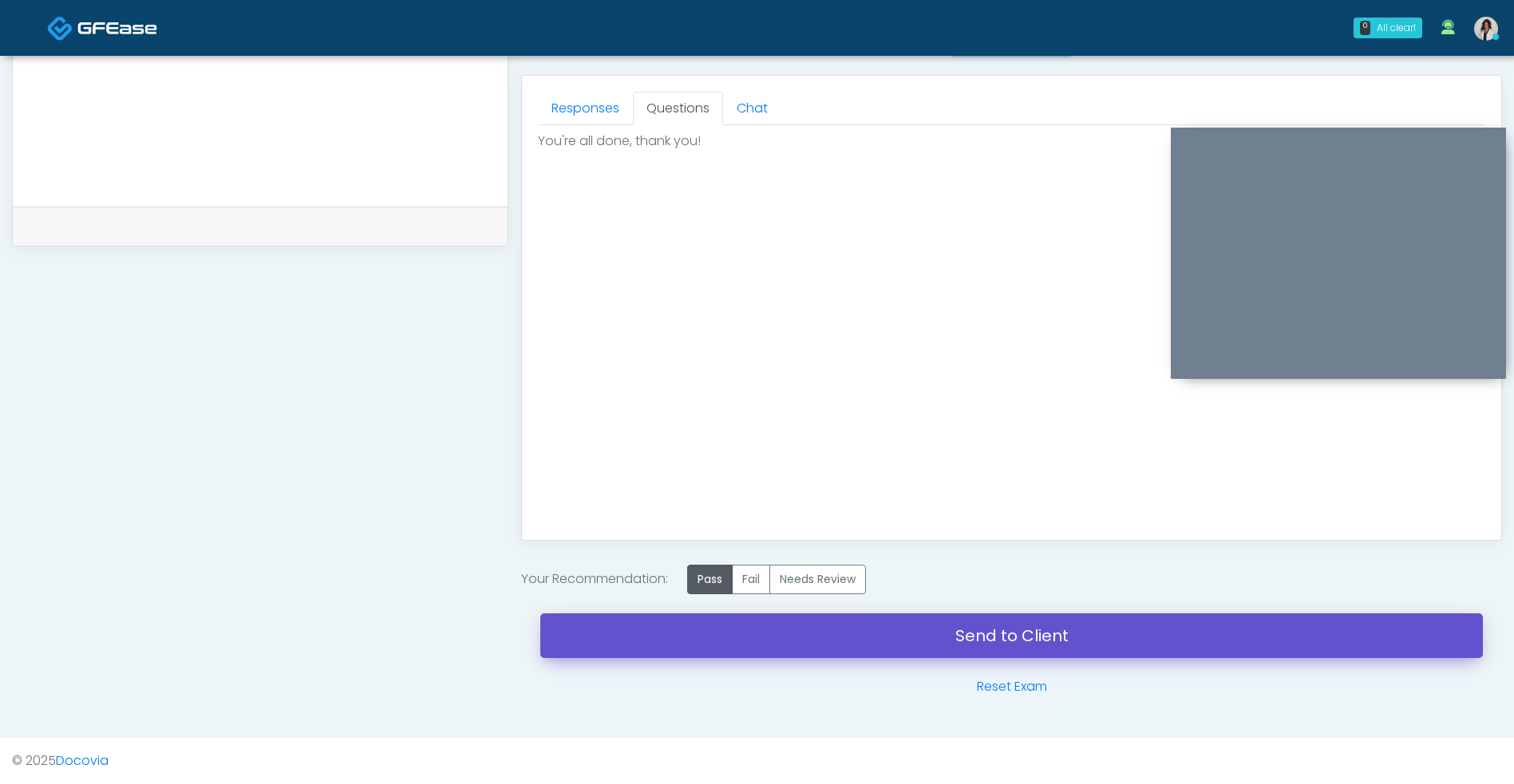
click at [1037, 619] on link "Send to Client" at bounding box center [1011, 636] width 942 height 44
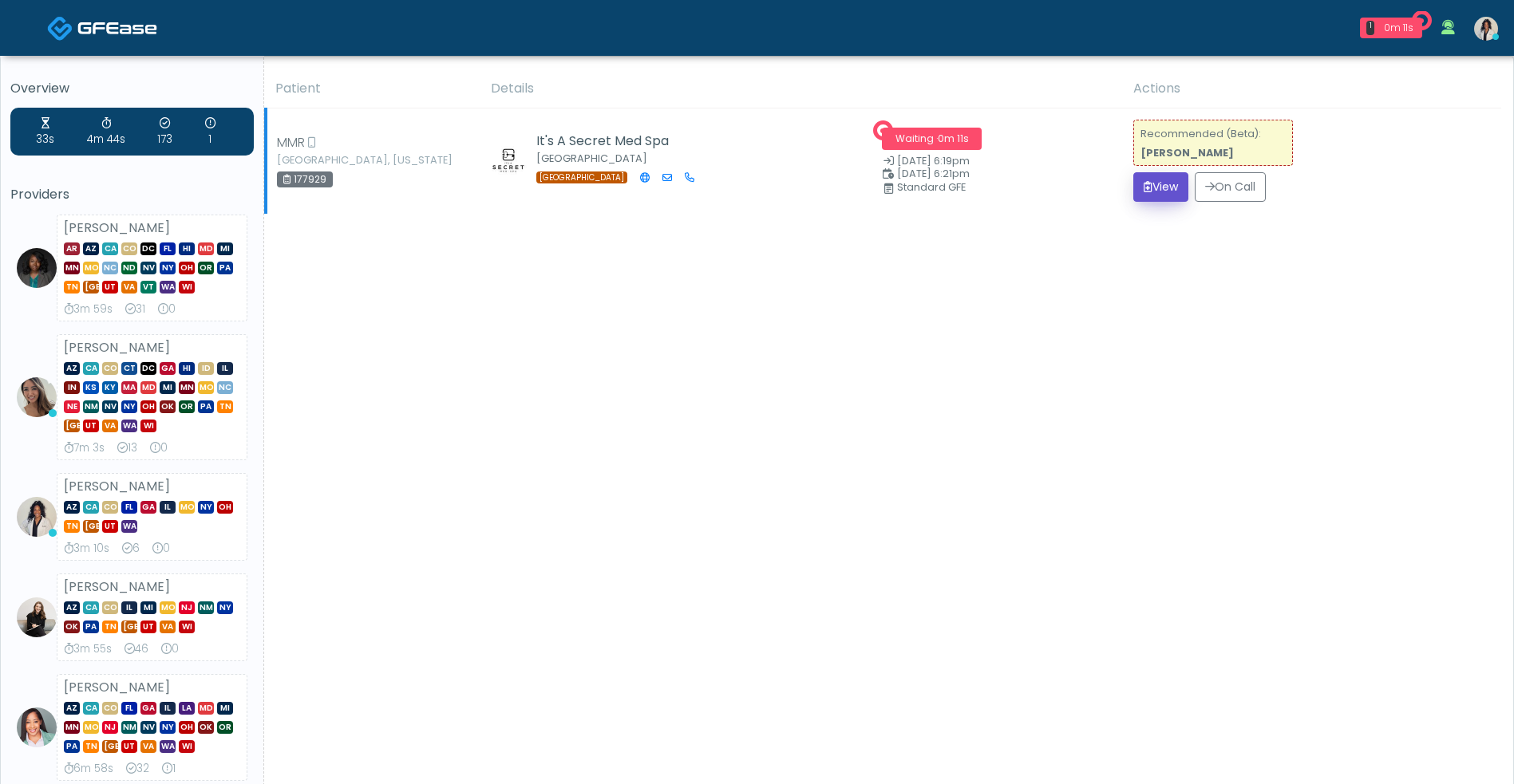
click at [1138, 202] on button "View" at bounding box center [1161, 186] width 55 height 29
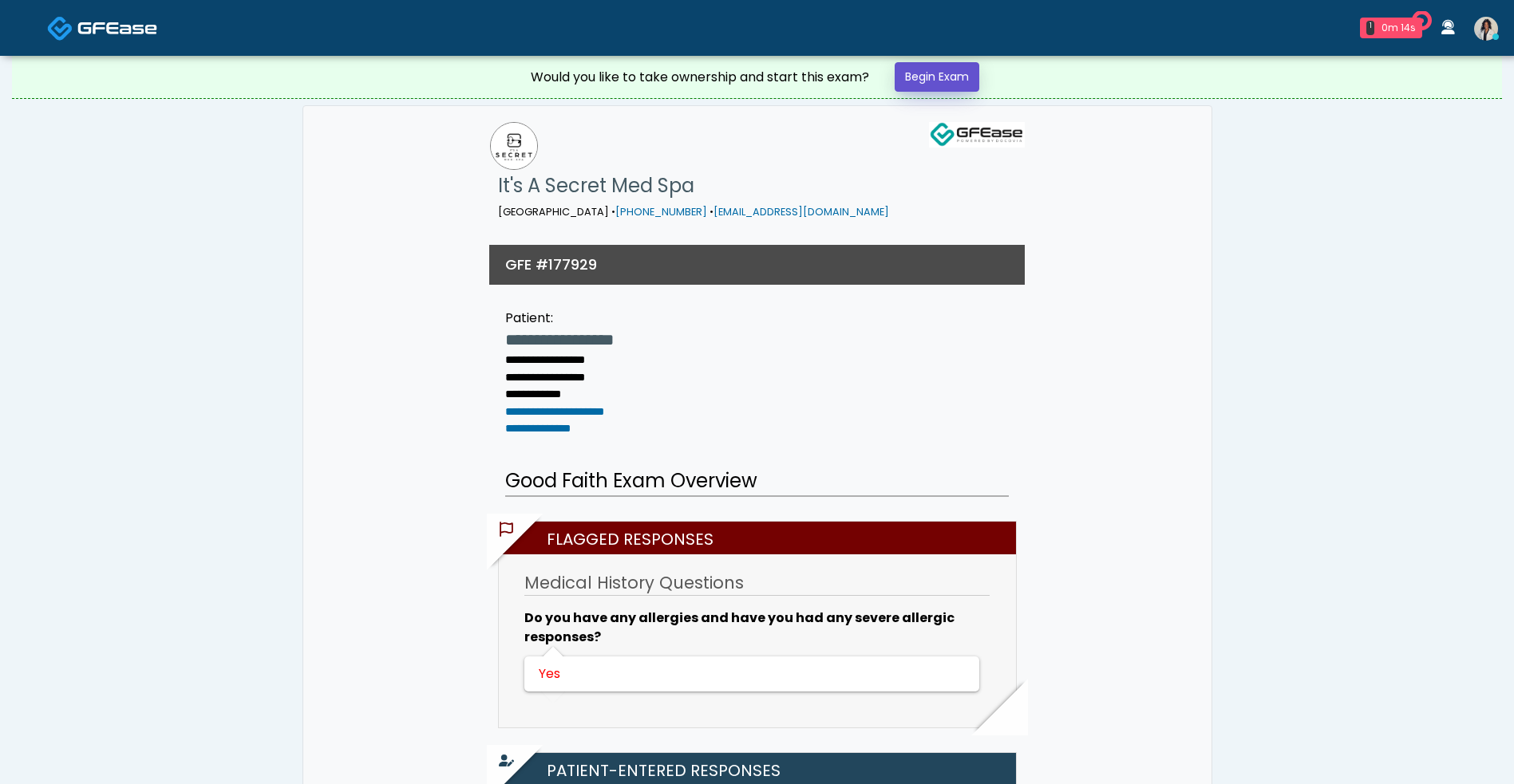
click at [955, 75] on link "Begin Exam" at bounding box center [936, 76] width 84 height 29
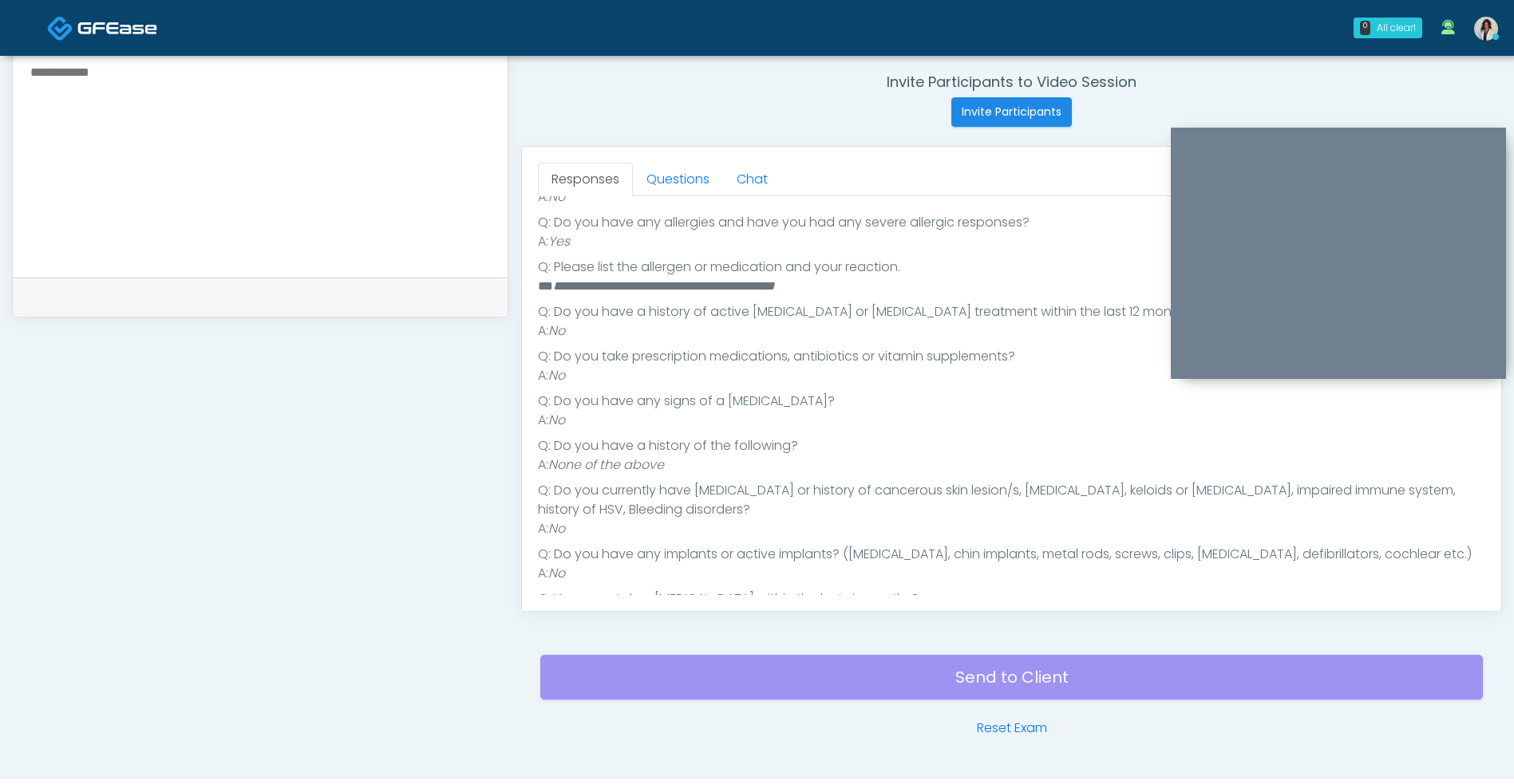
scroll to position [295, 0]
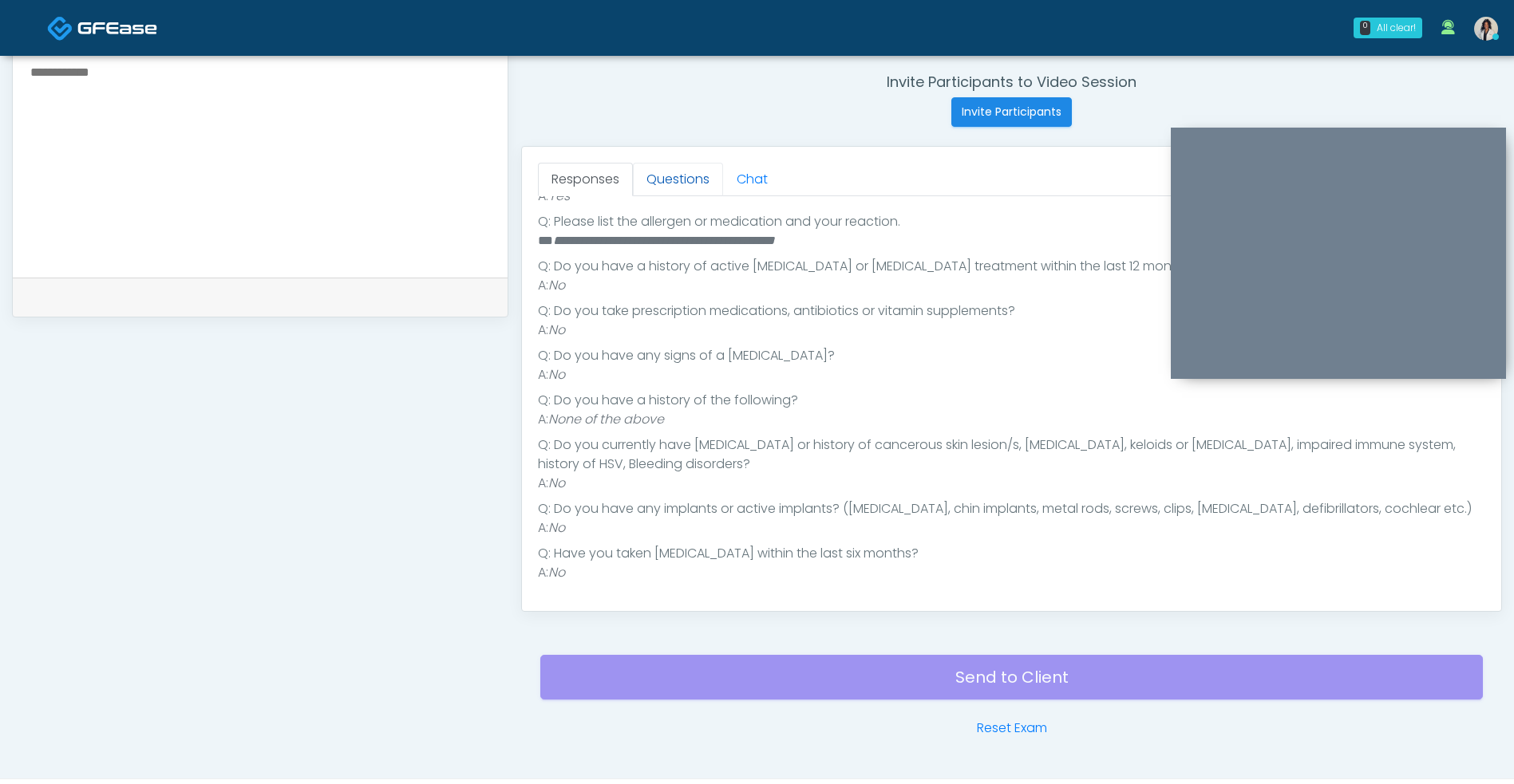
click at [691, 172] on link "Questions" at bounding box center [678, 179] width 91 height 34
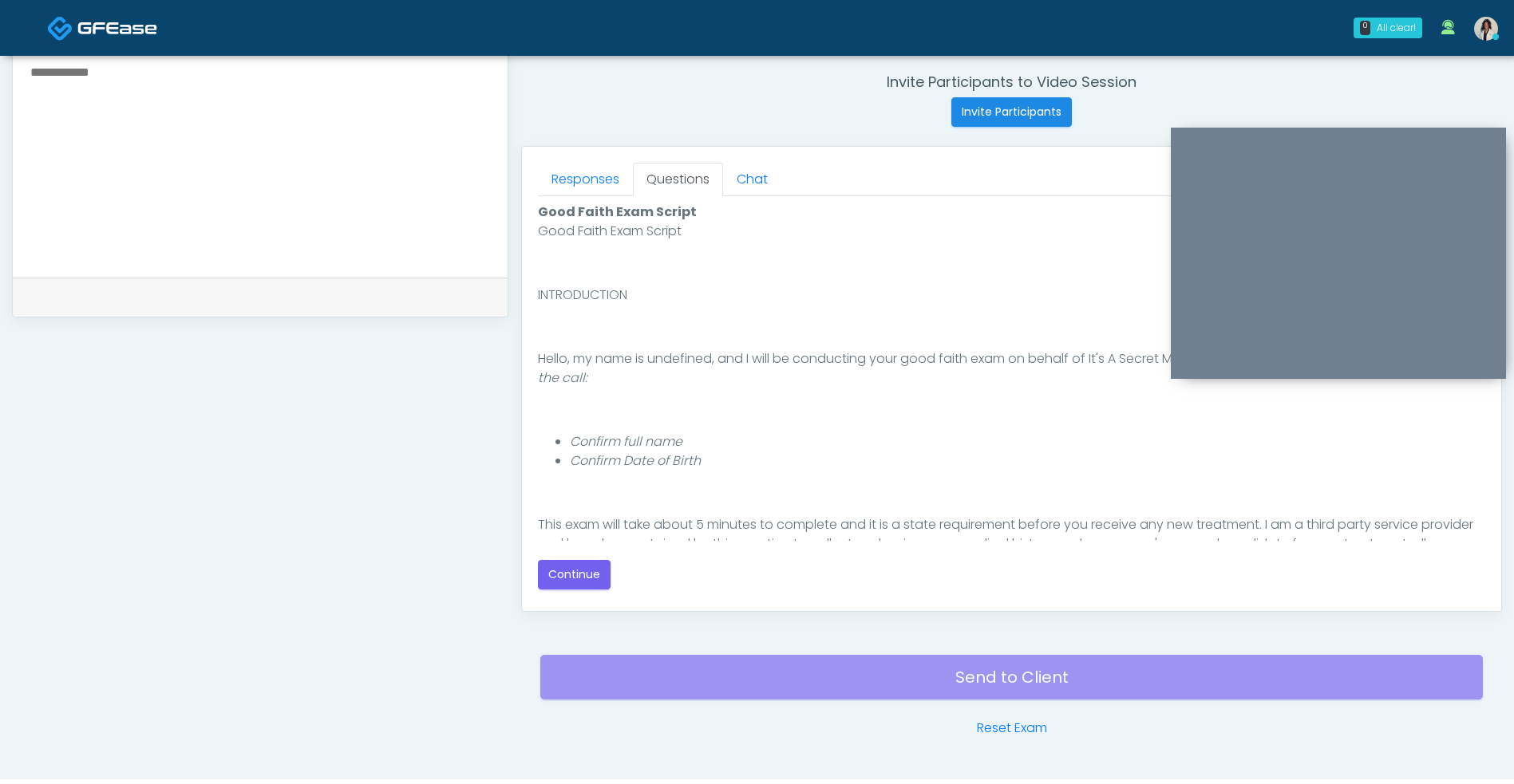
scroll to position [0, 0]
click at [567, 579] on button "Continue" at bounding box center [575, 574] width 73 height 29
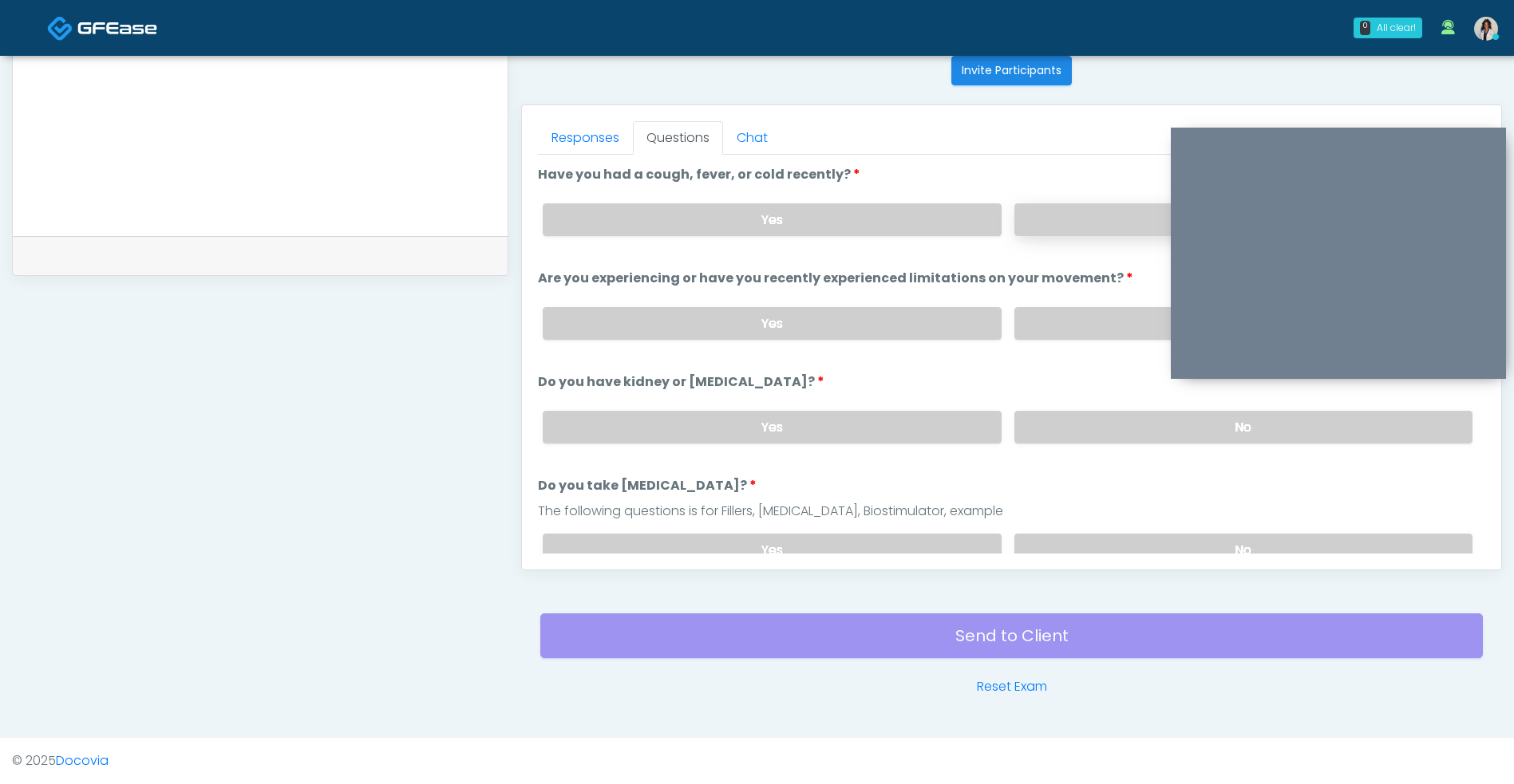
click at [1058, 225] on label "No" at bounding box center [1243, 219] width 458 height 33
click at [1066, 313] on label "No" at bounding box center [1243, 323] width 458 height 33
click at [1050, 443] on label "No" at bounding box center [1243, 427] width 458 height 33
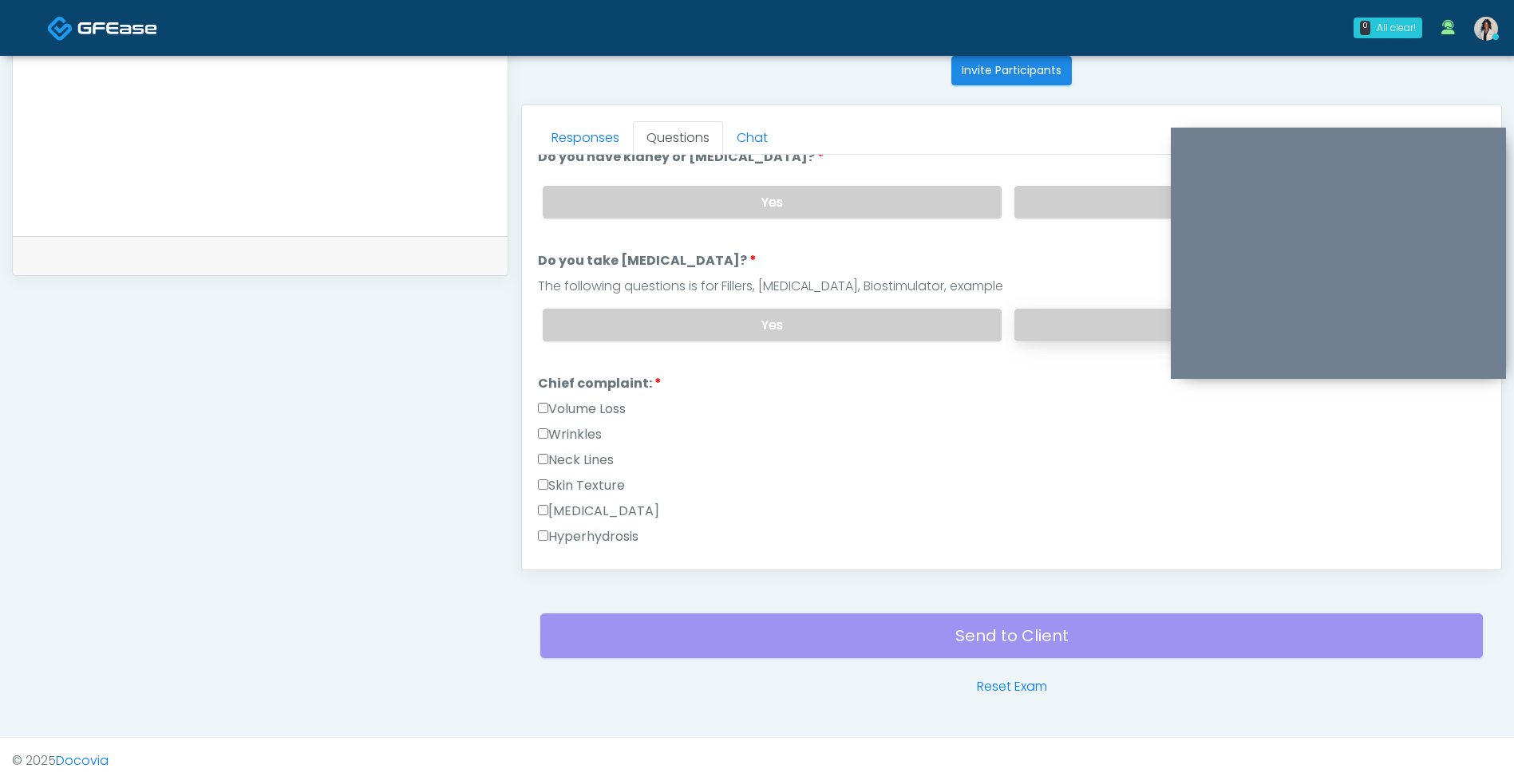
click at [1090, 321] on label "No" at bounding box center [1243, 325] width 458 height 33
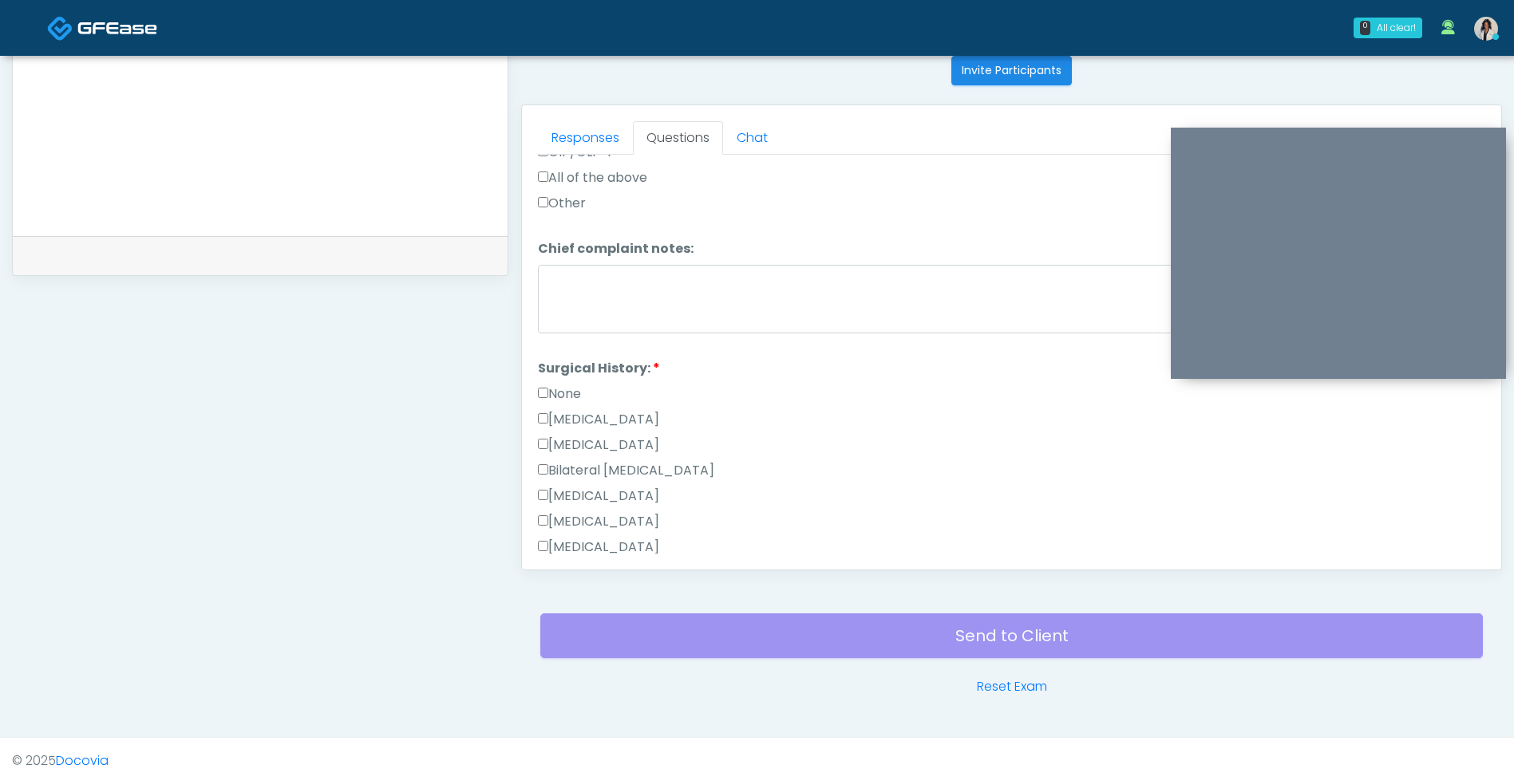
scroll to position [740, 0]
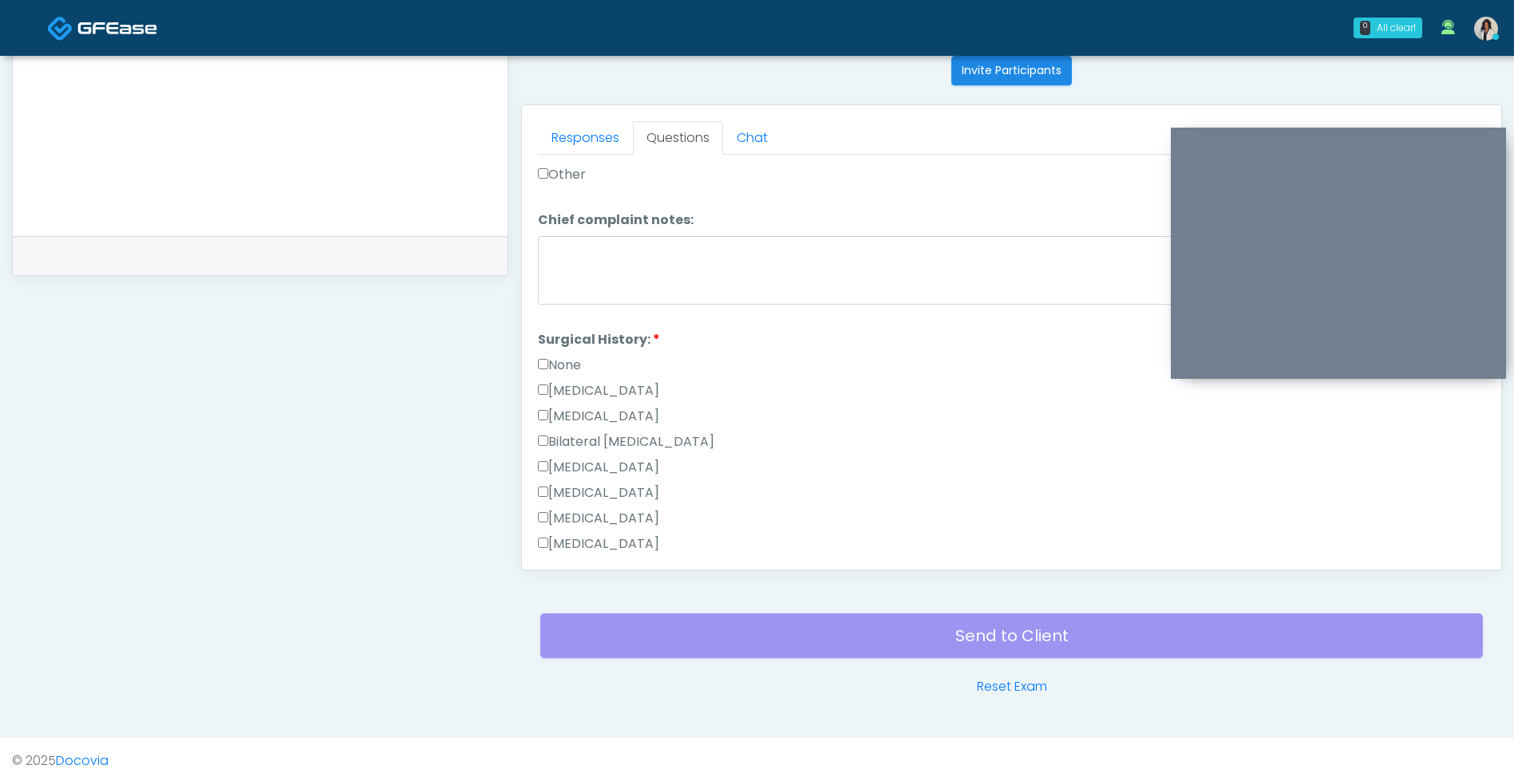
click at [572, 361] on label "None" at bounding box center [559, 366] width 44 height 20
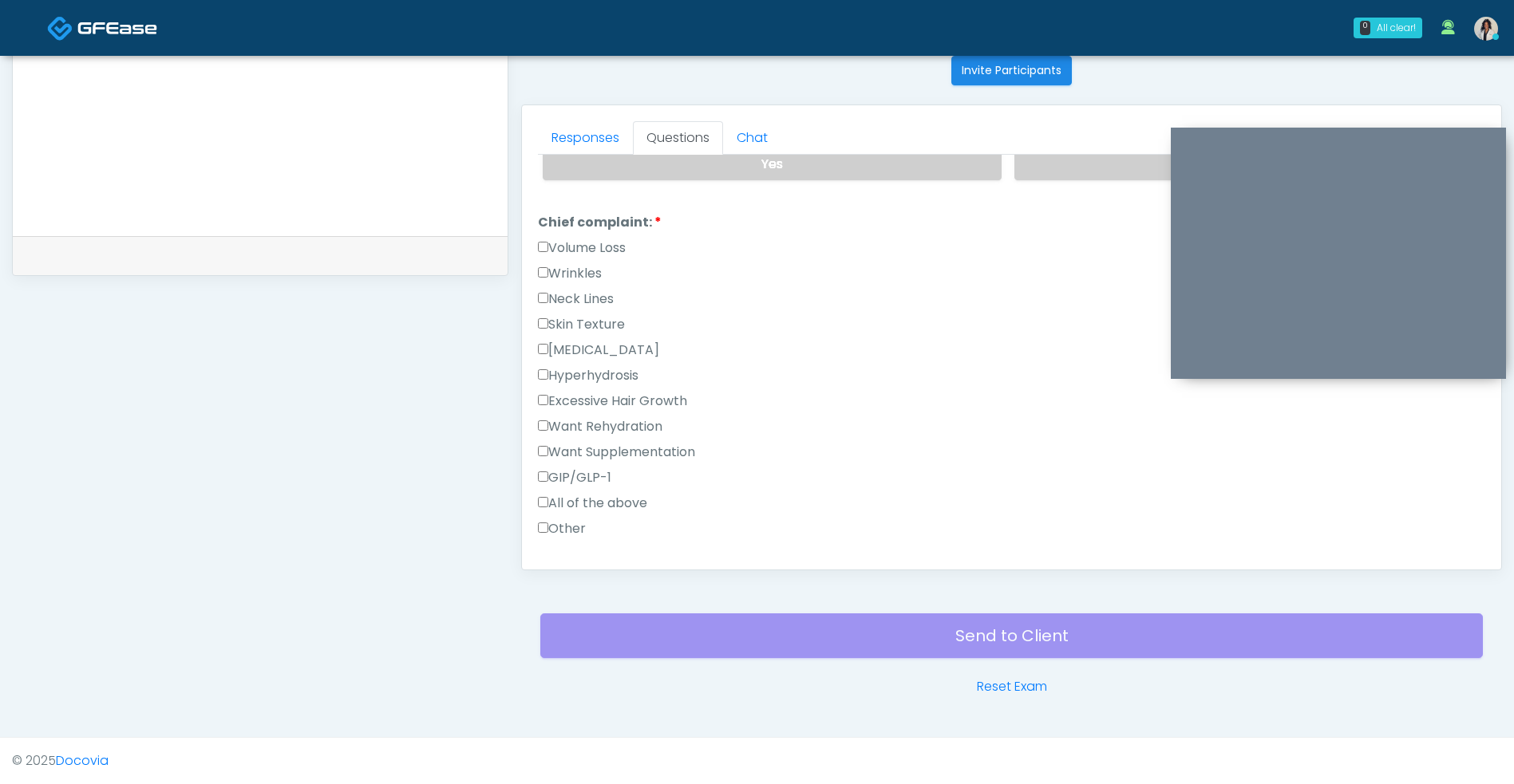
scroll to position [385, 0]
click at [598, 271] on label "Wrinkles" at bounding box center [570, 274] width 64 height 20
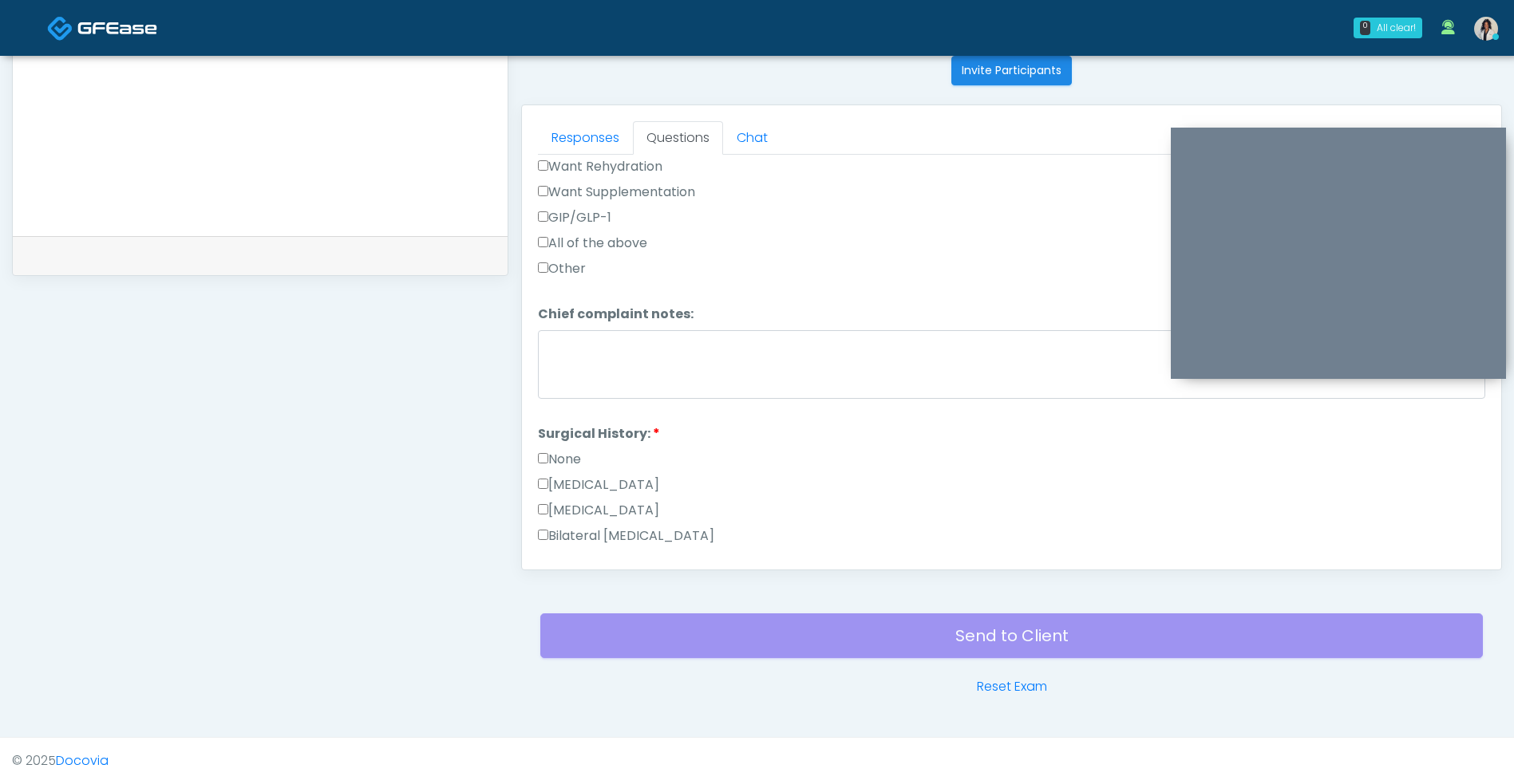
scroll to position [1043, 0]
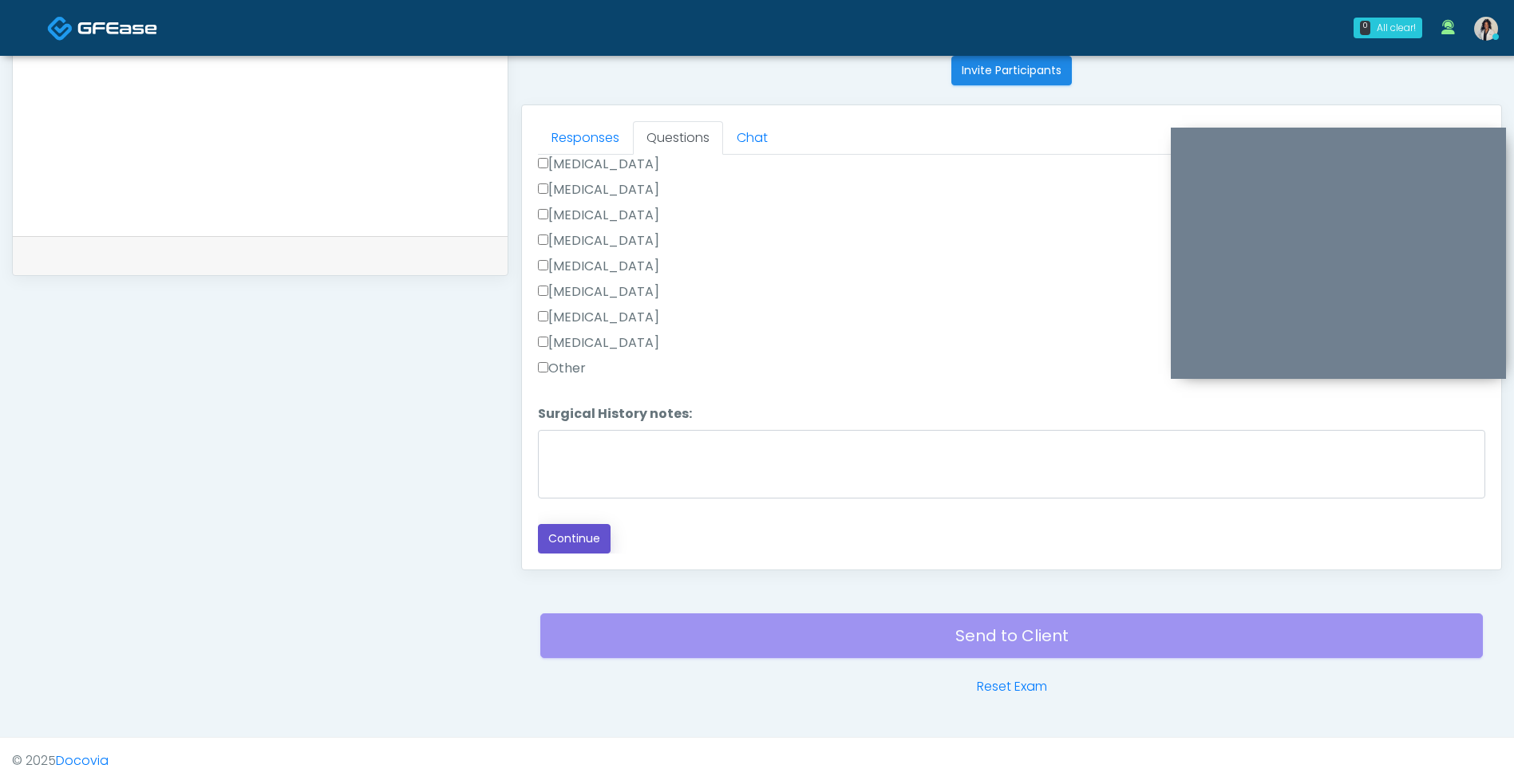
click at [599, 548] on button "Continue" at bounding box center [575, 538] width 73 height 29
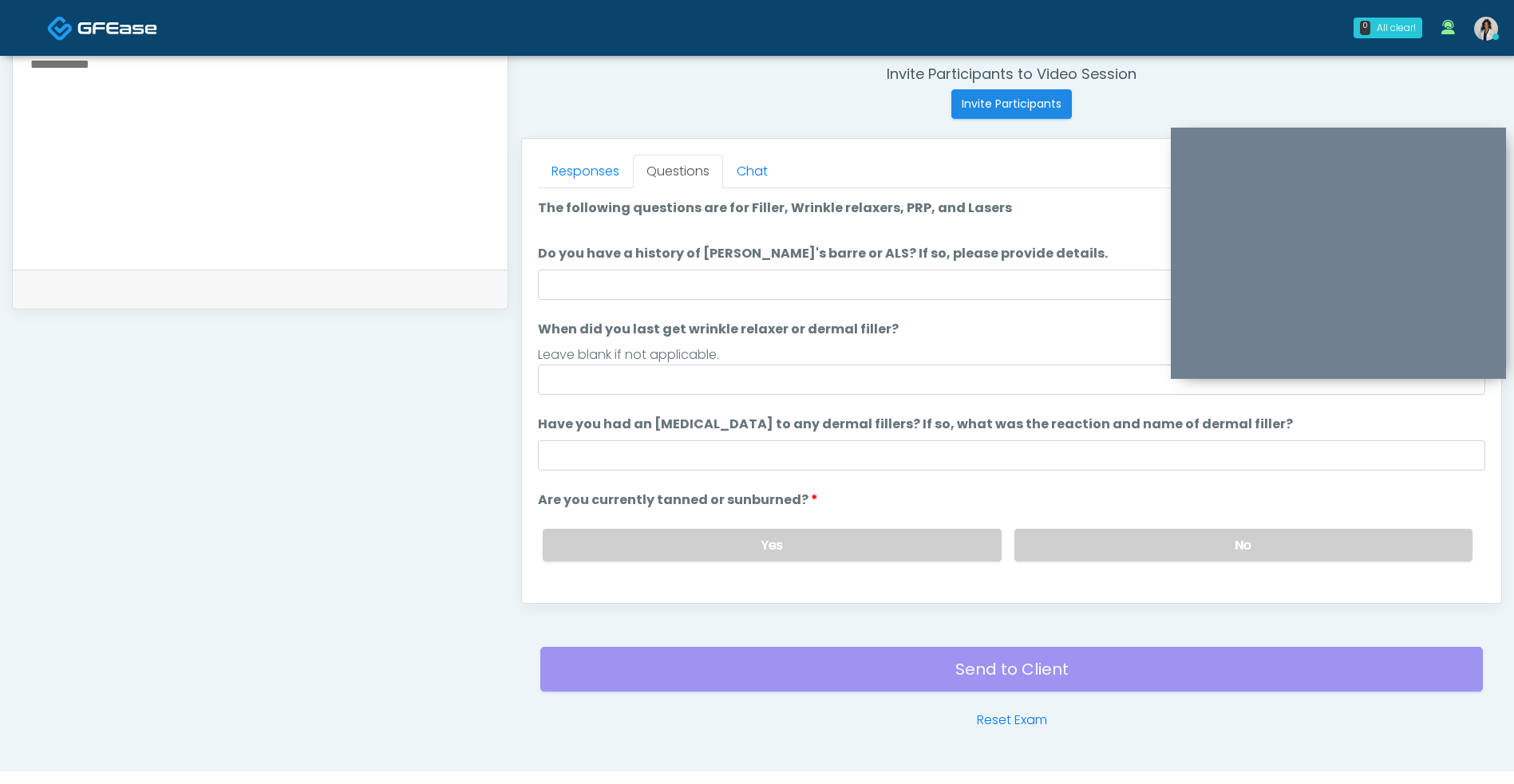
scroll to position [590, 0]
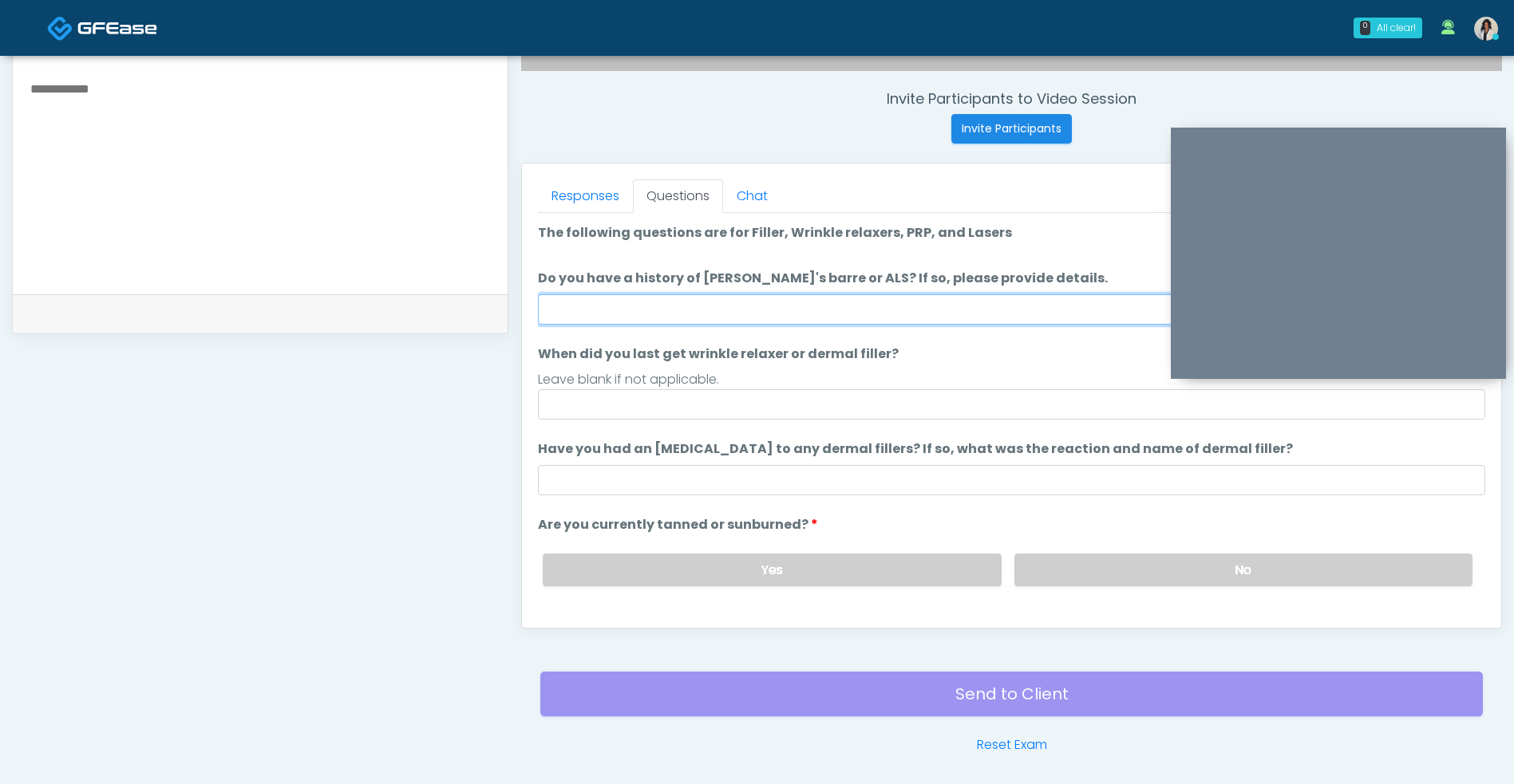
click at [926, 310] on input "Do you have a history of Guillain's barre or ALS? If so, please provide details." at bounding box center [1011, 310] width 947 height 30
type input "**"
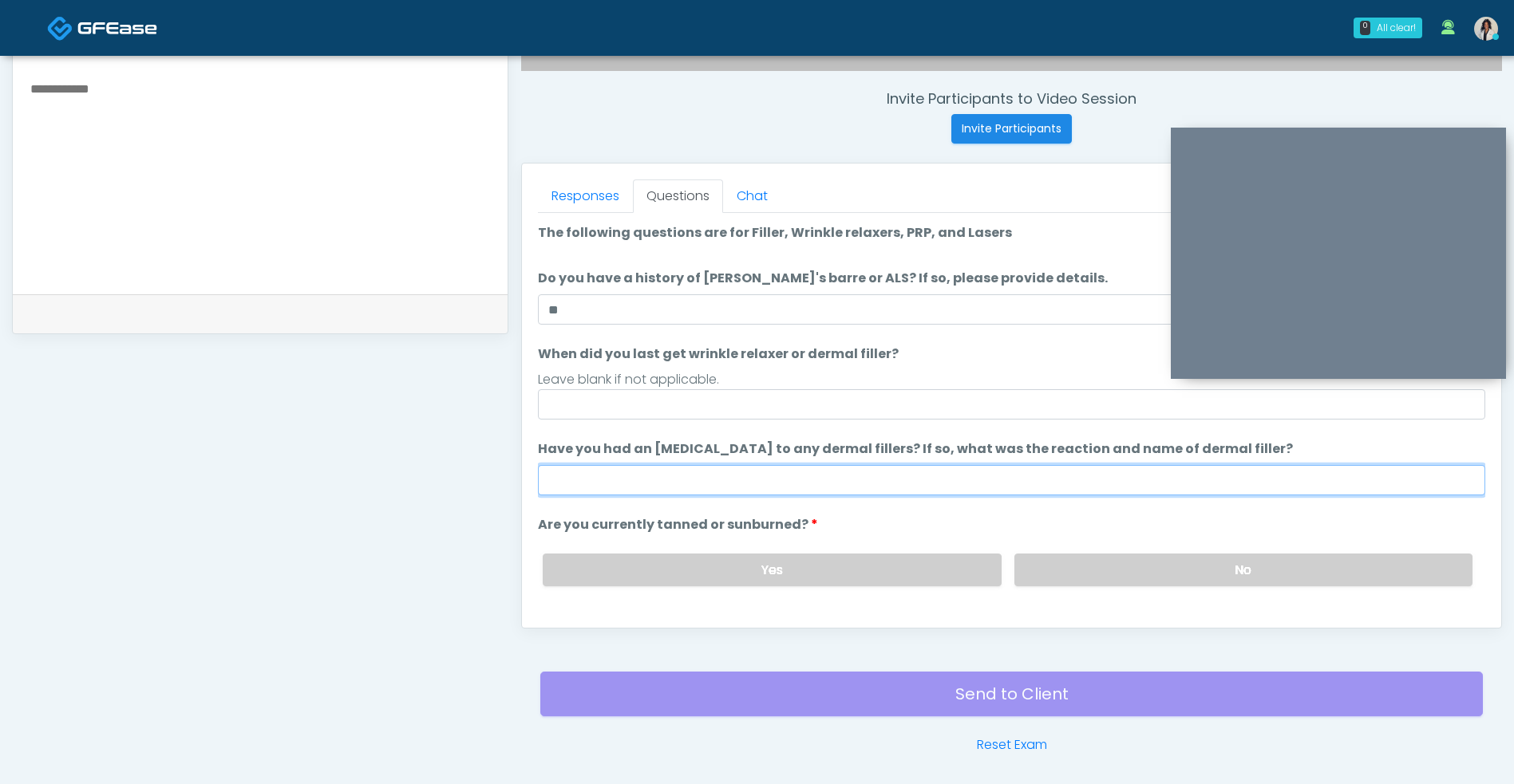
click at [794, 471] on input "Have you had an allergic response to any dermal fillers? If so, what was the re…" at bounding box center [1011, 480] width 947 height 30
type input "**"
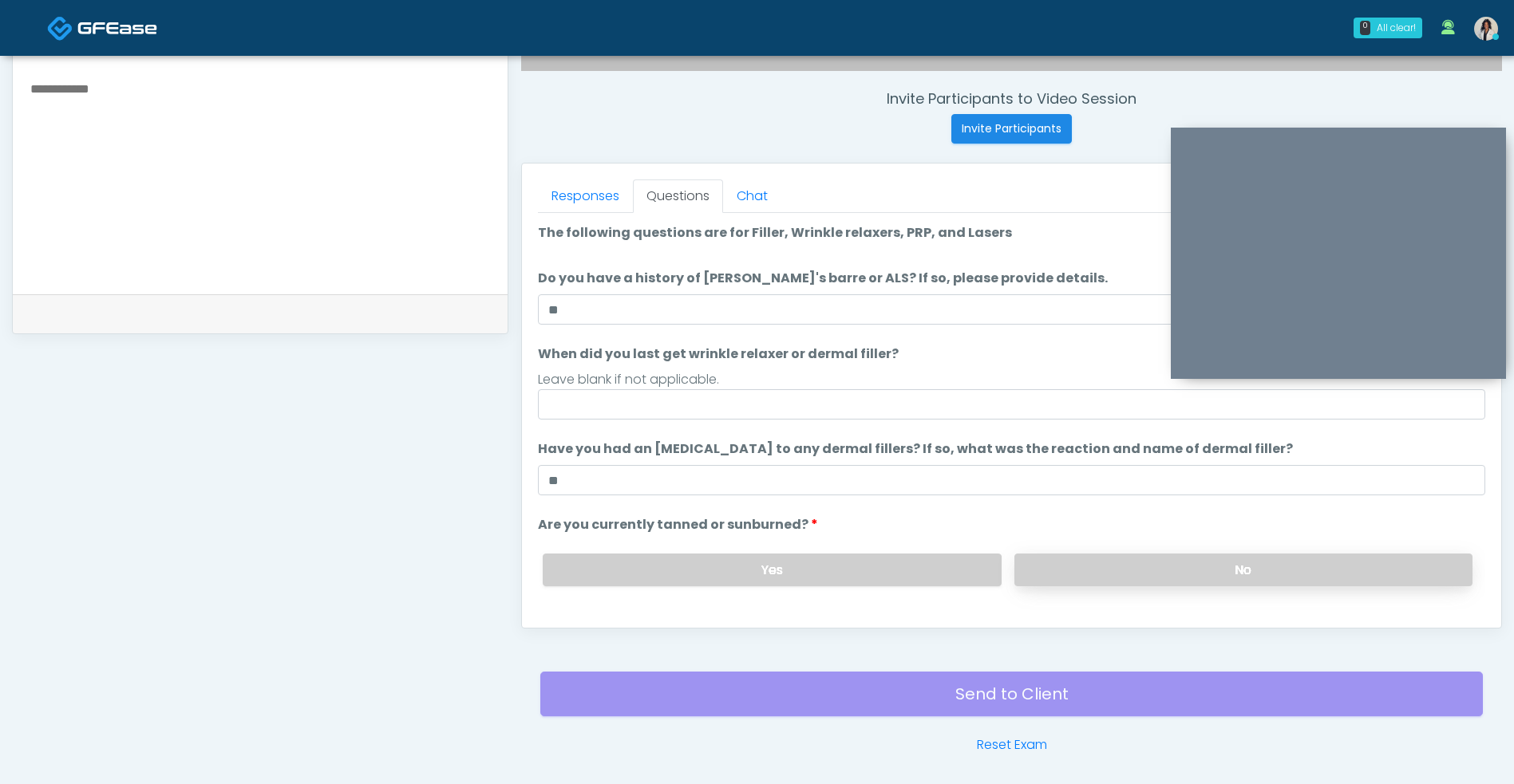
click at [1146, 565] on label "No" at bounding box center [1243, 570] width 458 height 33
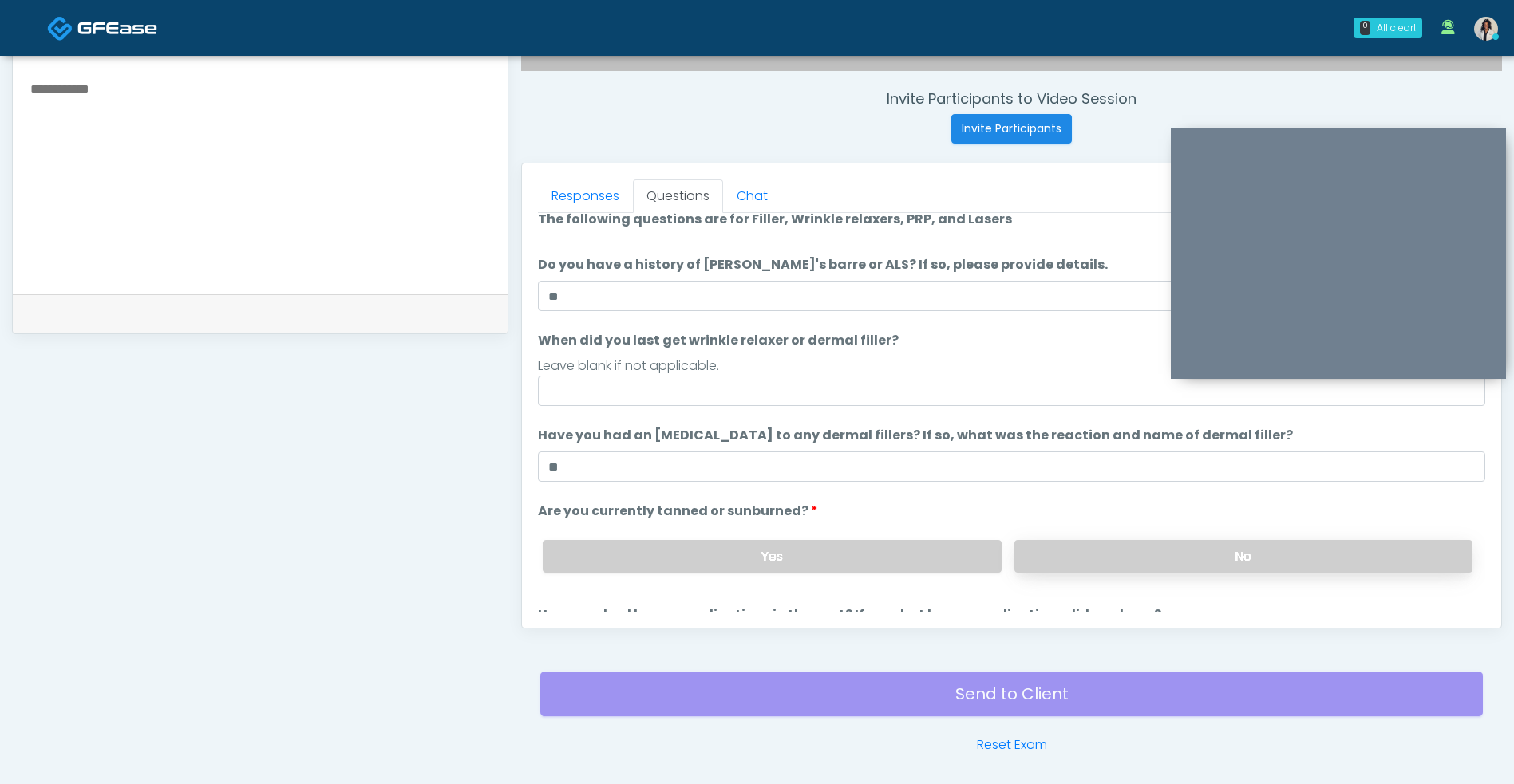
scroll to position [131, 0]
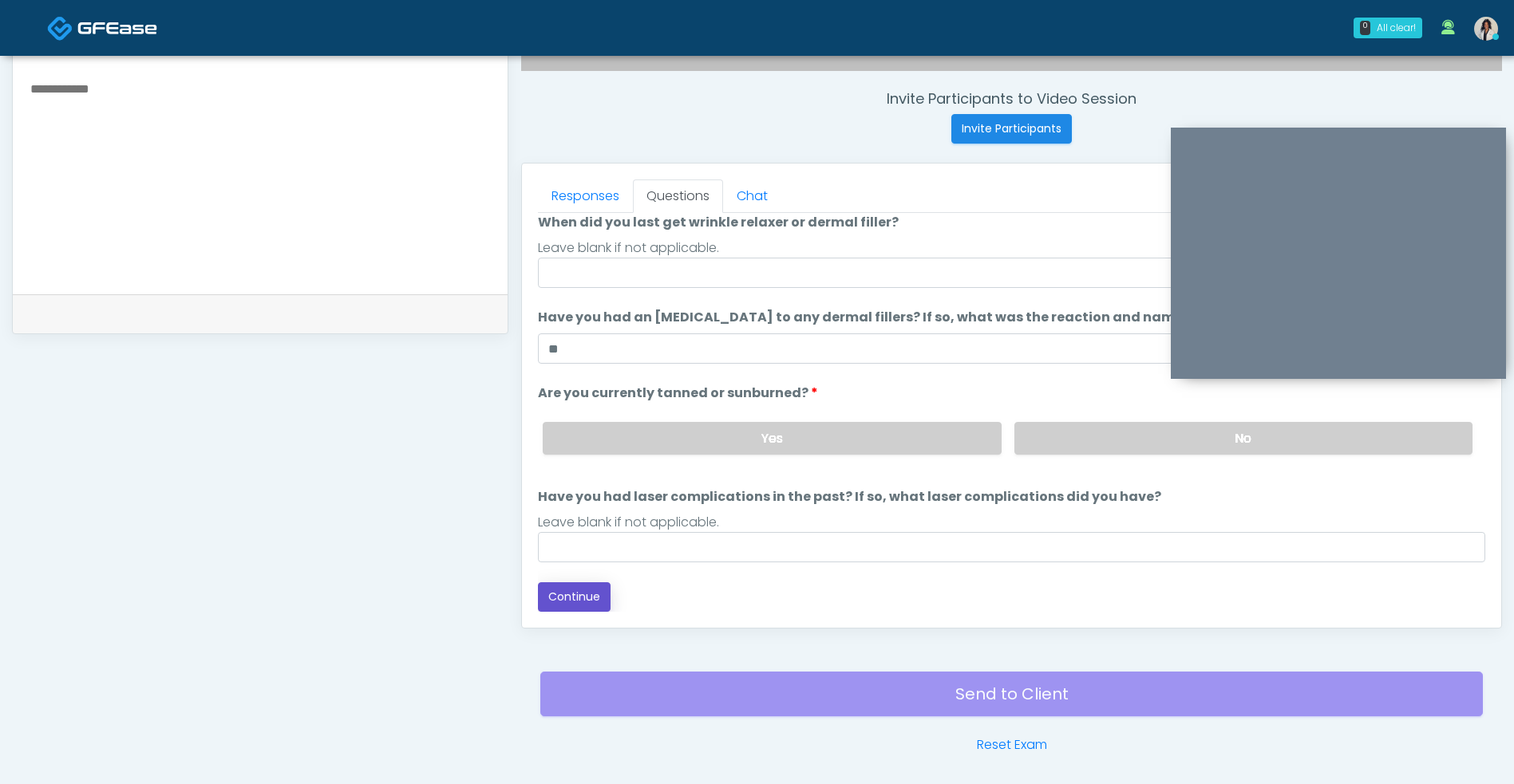
click at [574, 610] on button "Continue" at bounding box center [575, 597] width 73 height 29
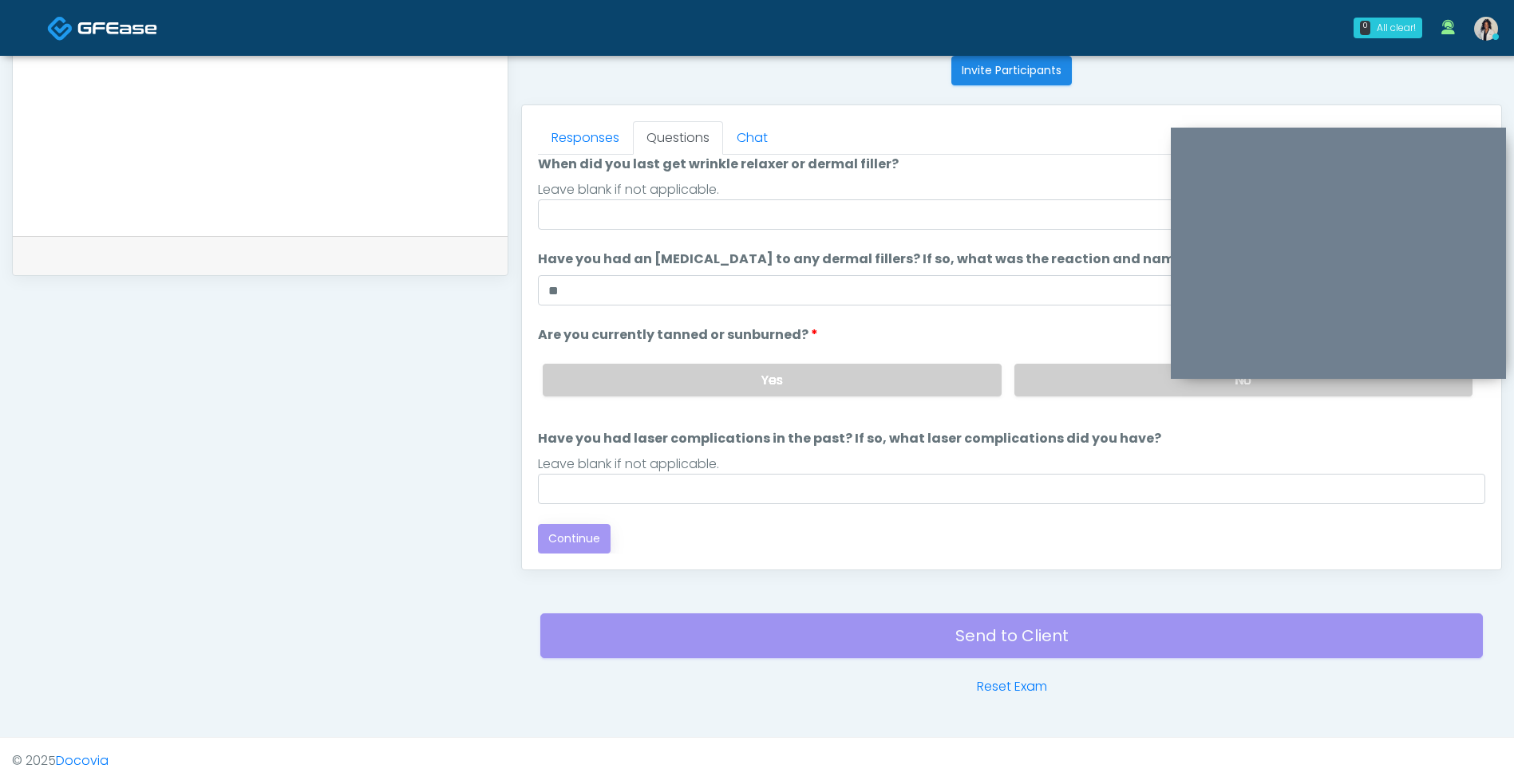
scroll to position [0, 0]
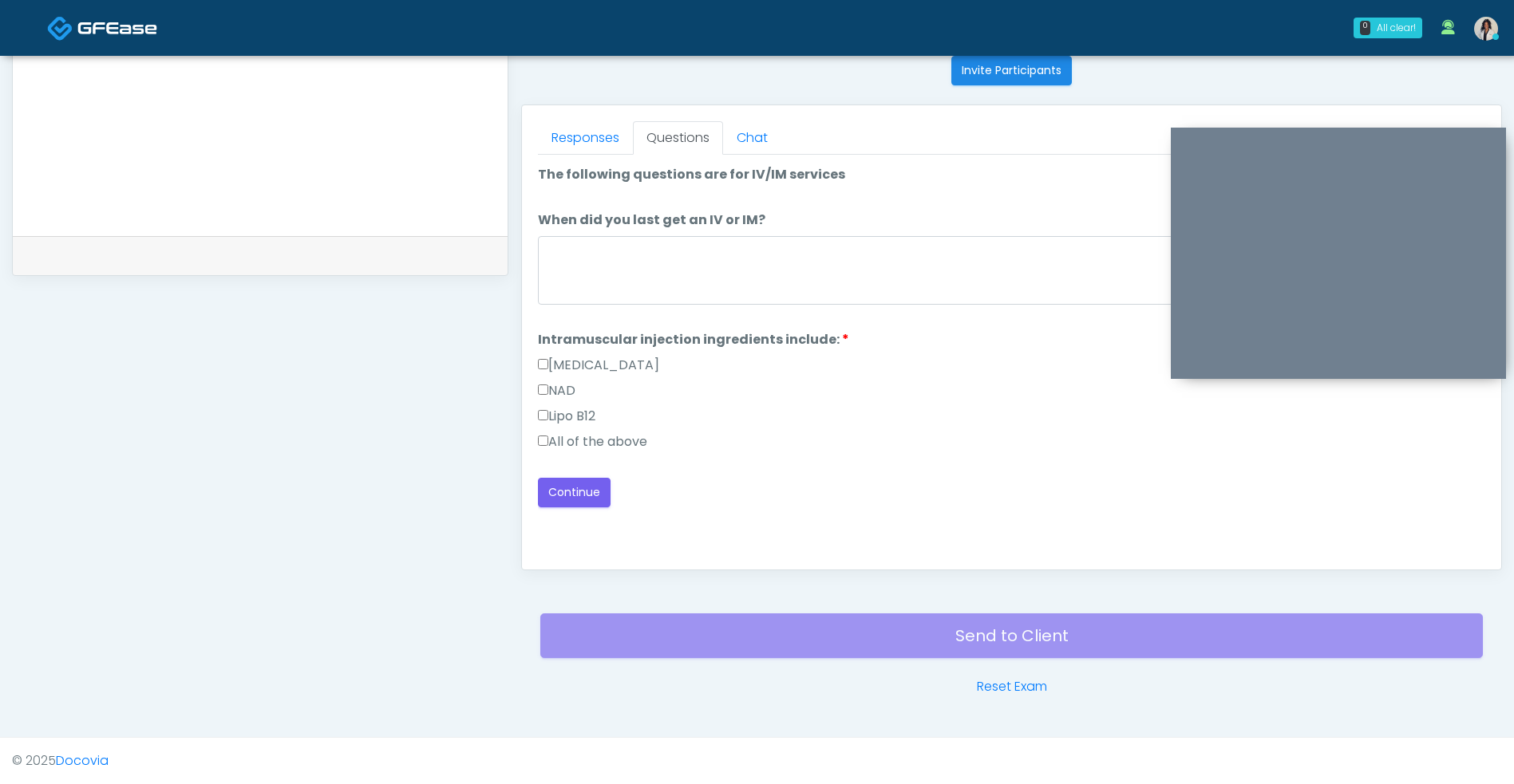
click at [646, 445] on label "All of the above" at bounding box center [592, 442] width 109 height 20
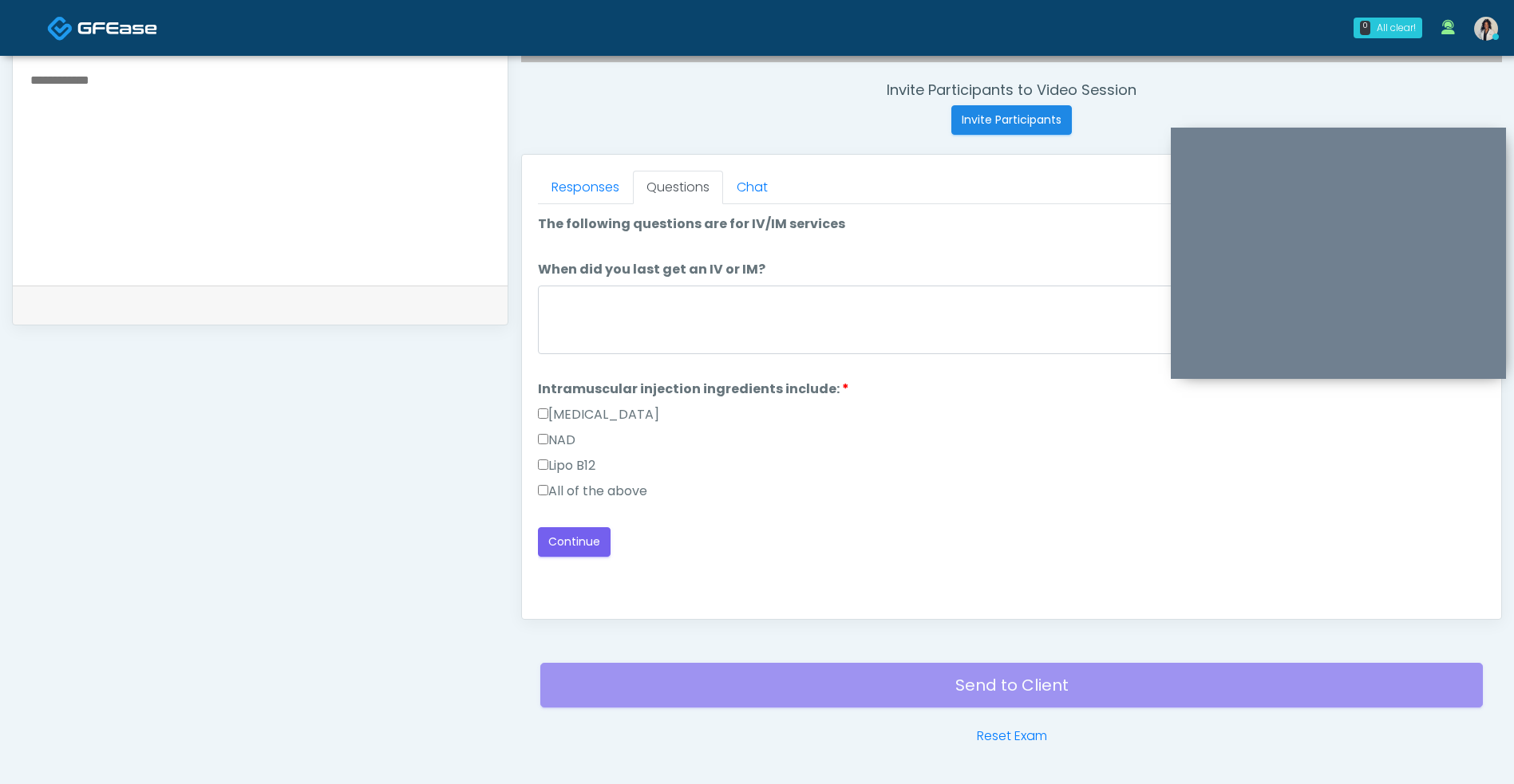
scroll to position [535, 0]
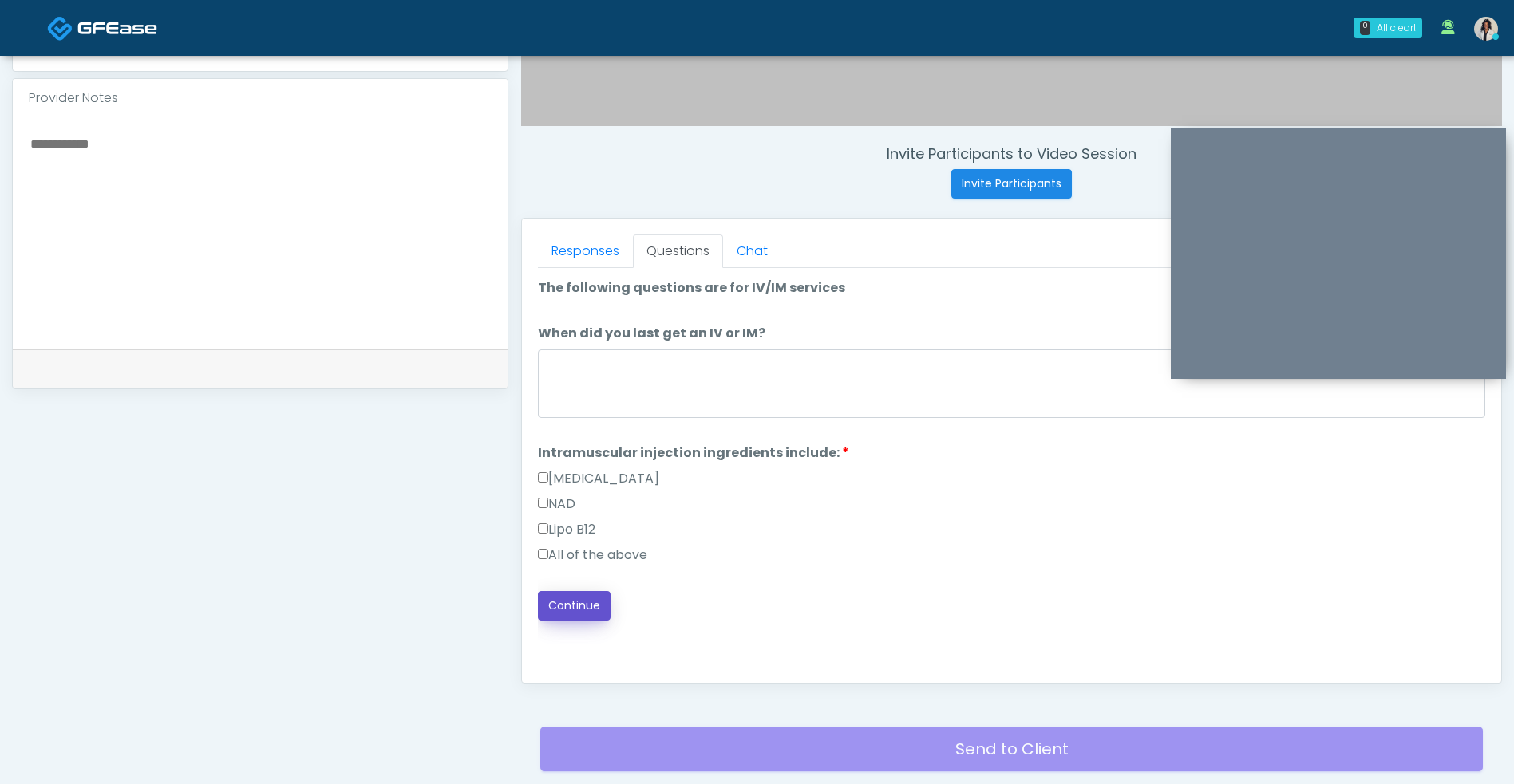
click at [558, 616] on button "Continue" at bounding box center [575, 606] width 73 height 29
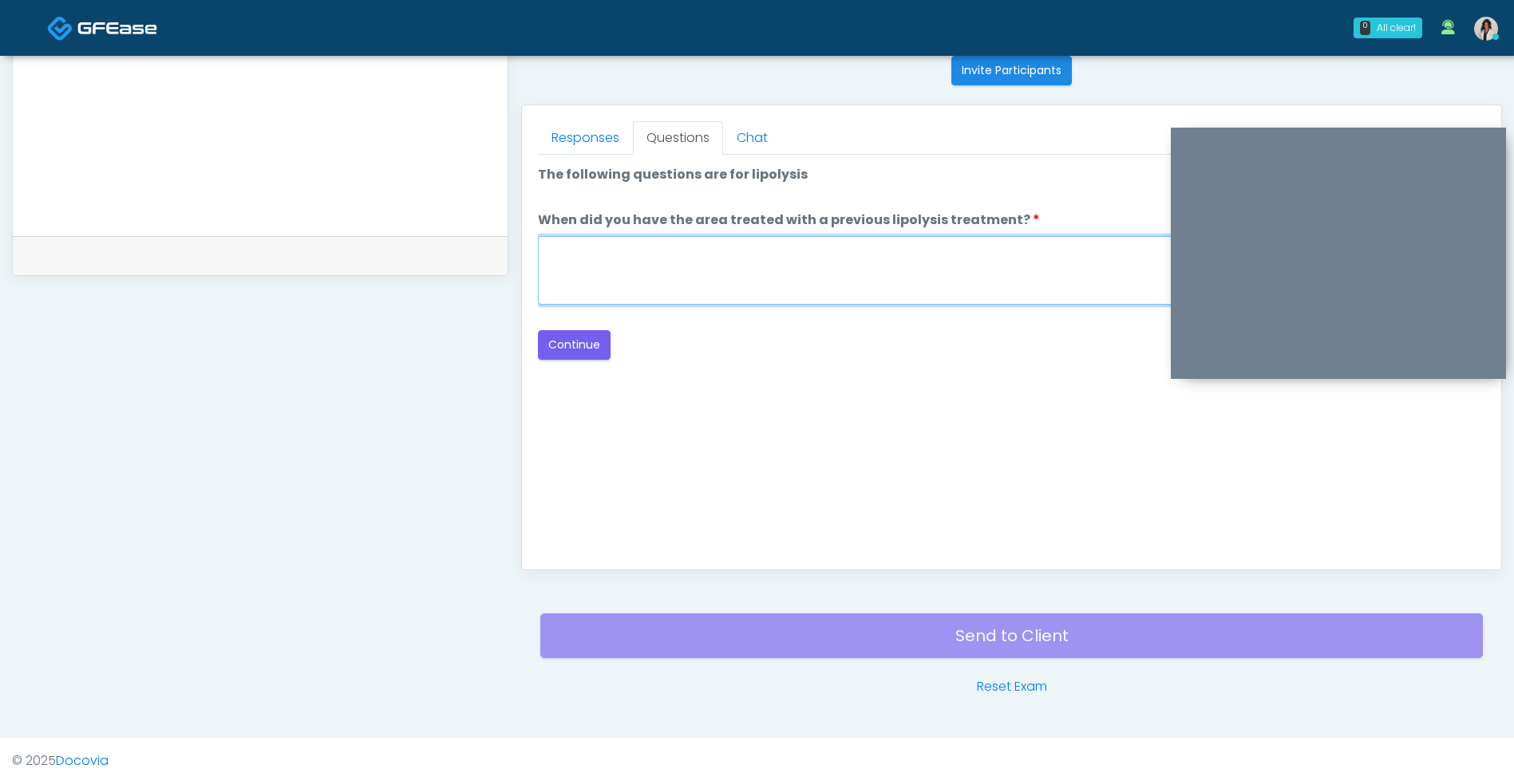
click at [840, 287] on textarea "When did you have the area treated with a previous lipolysis treatment?" at bounding box center [1011, 270] width 947 height 68
type textarea "***"
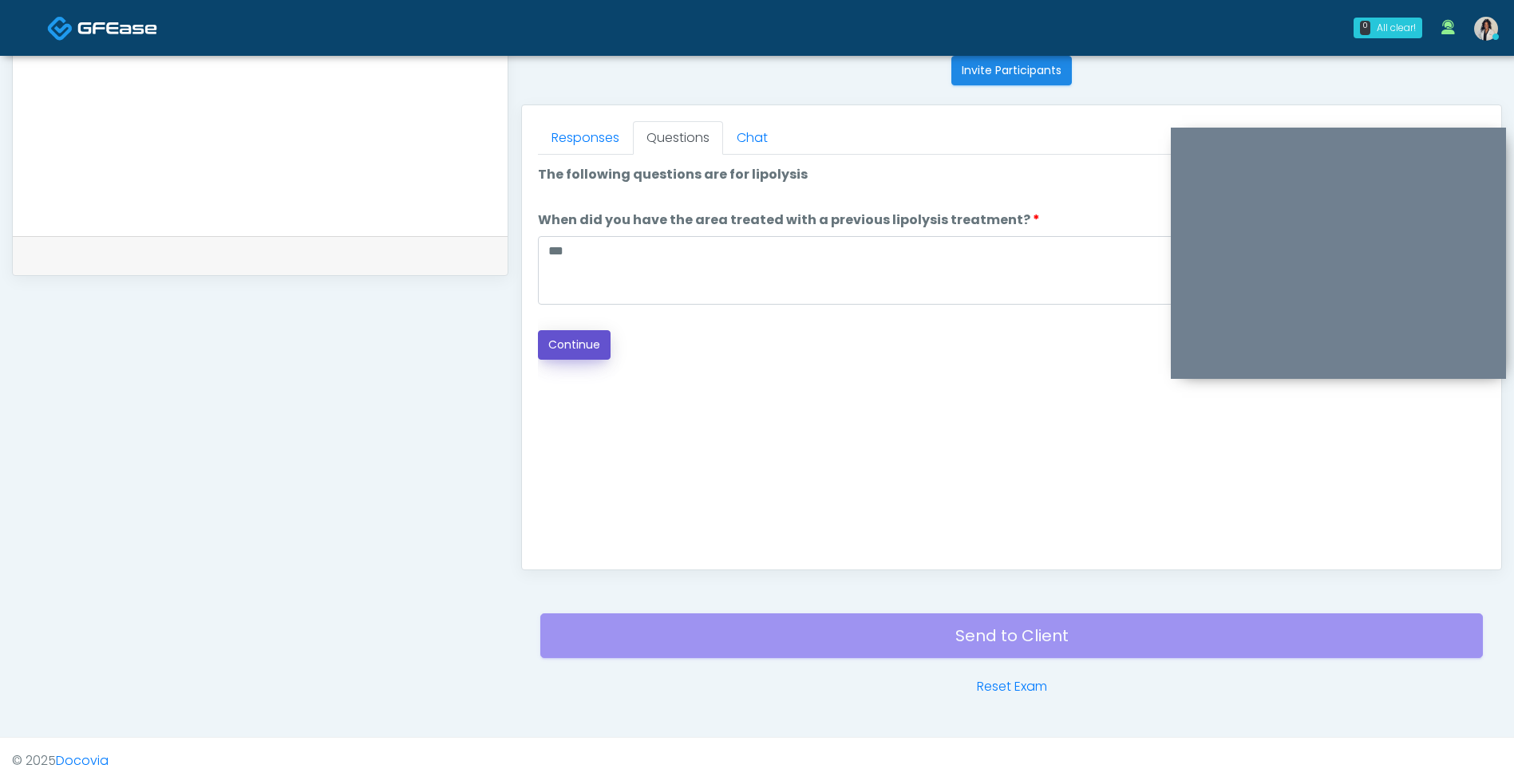
click at [579, 359] on button "Continue" at bounding box center [575, 344] width 73 height 29
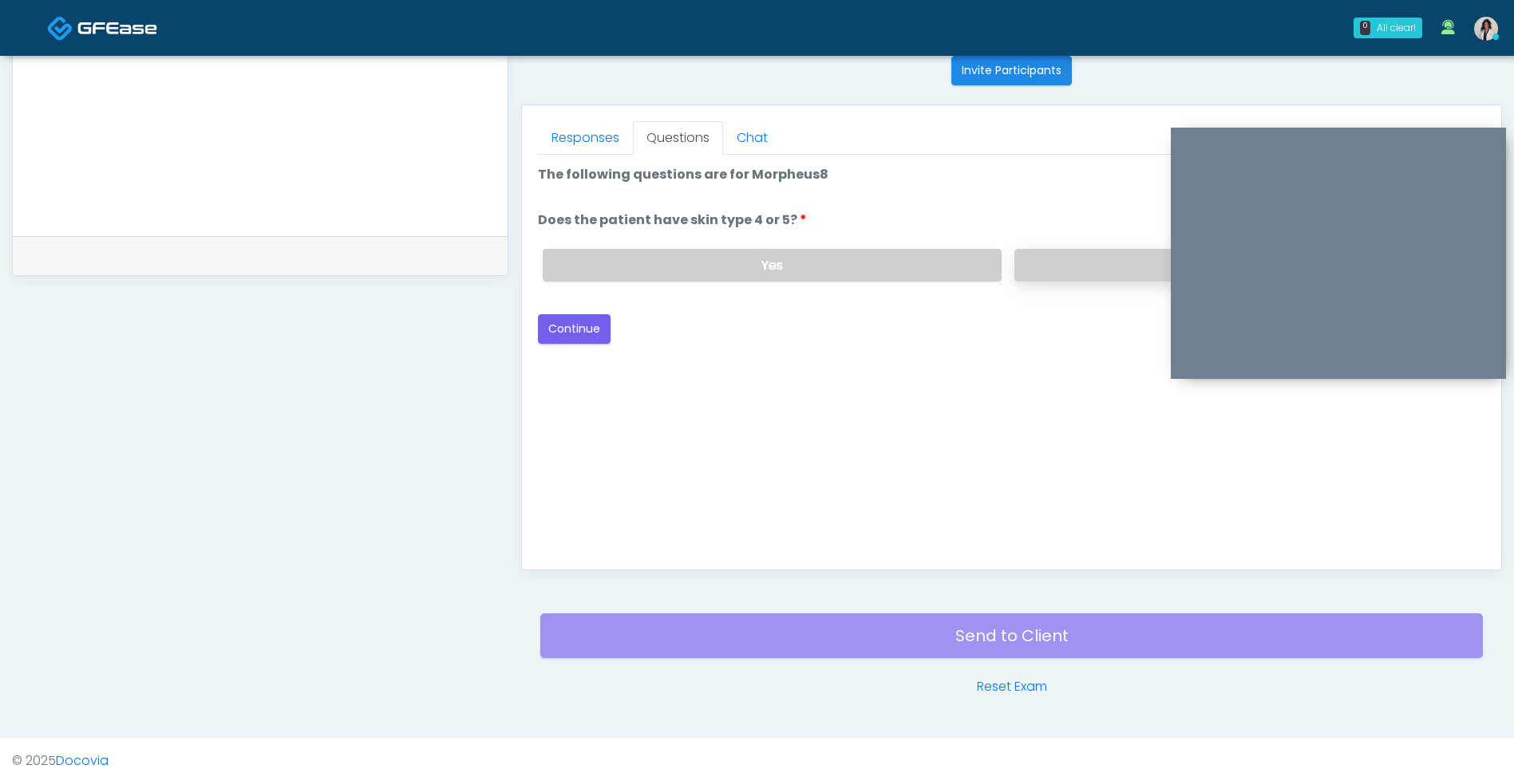
click at [1076, 278] on label "No" at bounding box center [1243, 265] width 458 height 33
click at [573, 335] on button "Continue" at bounding box center [575, 329] width 73 height 29
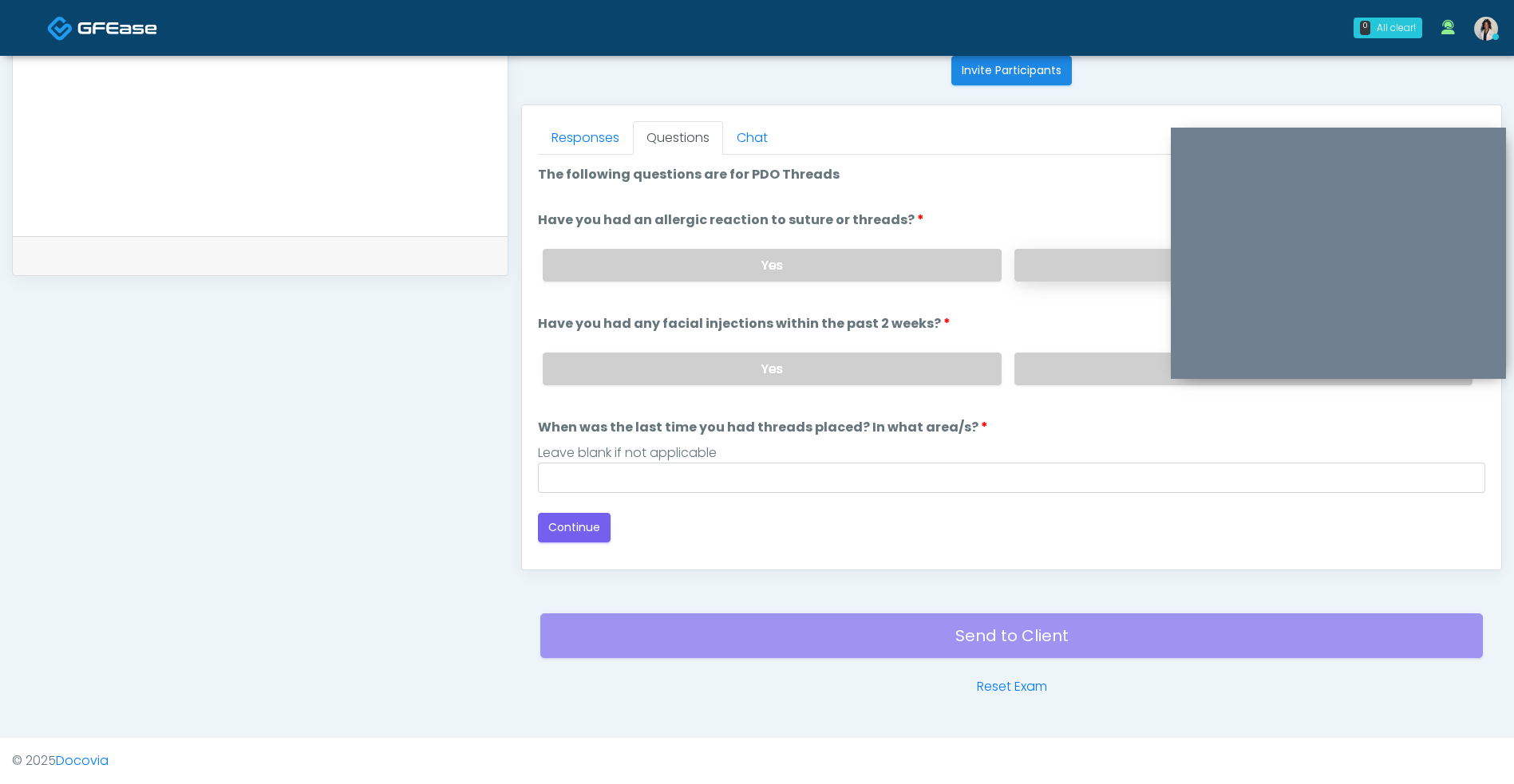
click at [1086, 254] on label "No" at bounding box center [1243, 265] width 458 height 33
click at [1091, 364] on label "No" at bounding box center [1243, 368] width 458 height 33
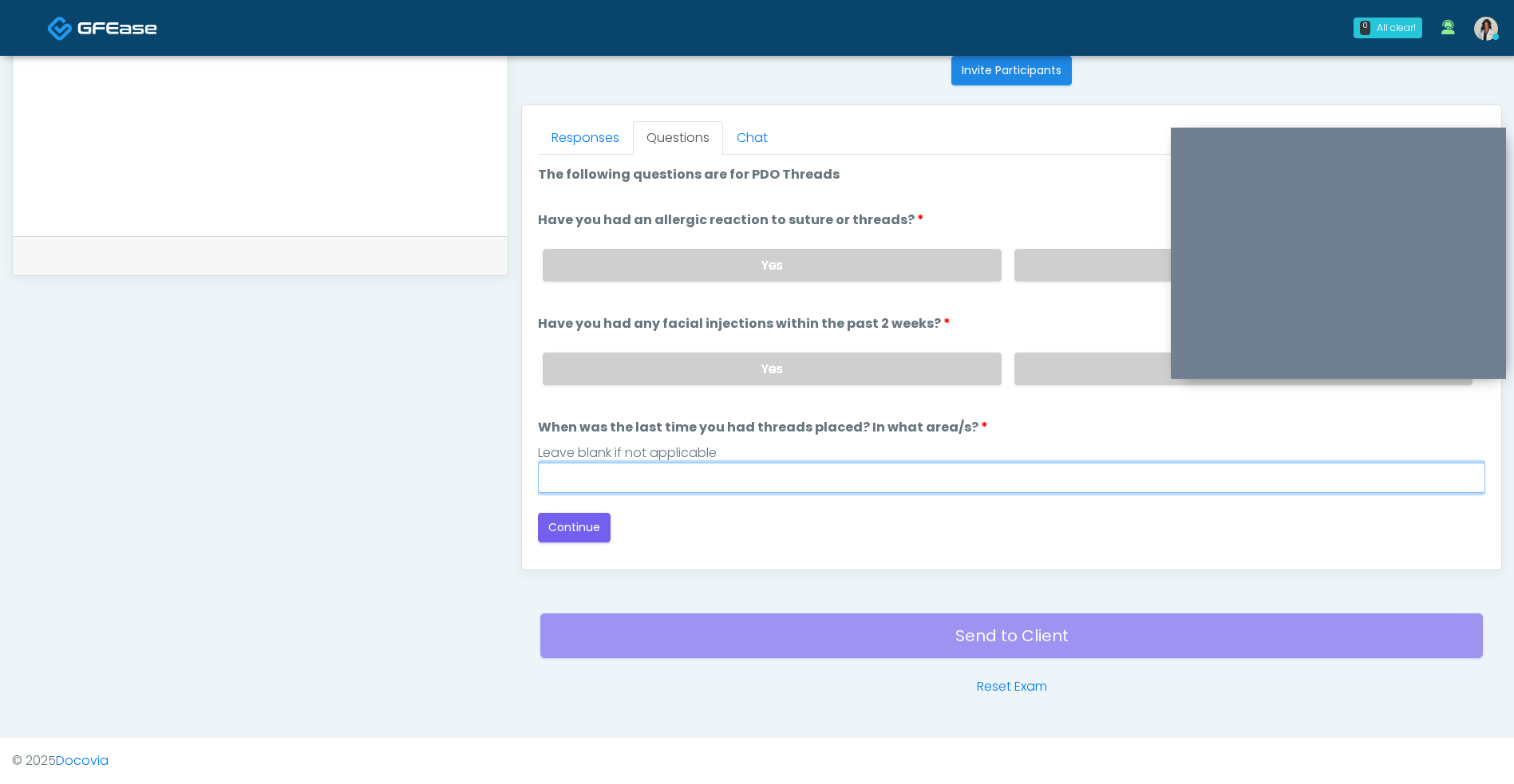
click at [934, 477] on input "When was the last time you had threads placed? In what area/s?" at bounding box center [1011, 478] width 947 height 30
type input "***"
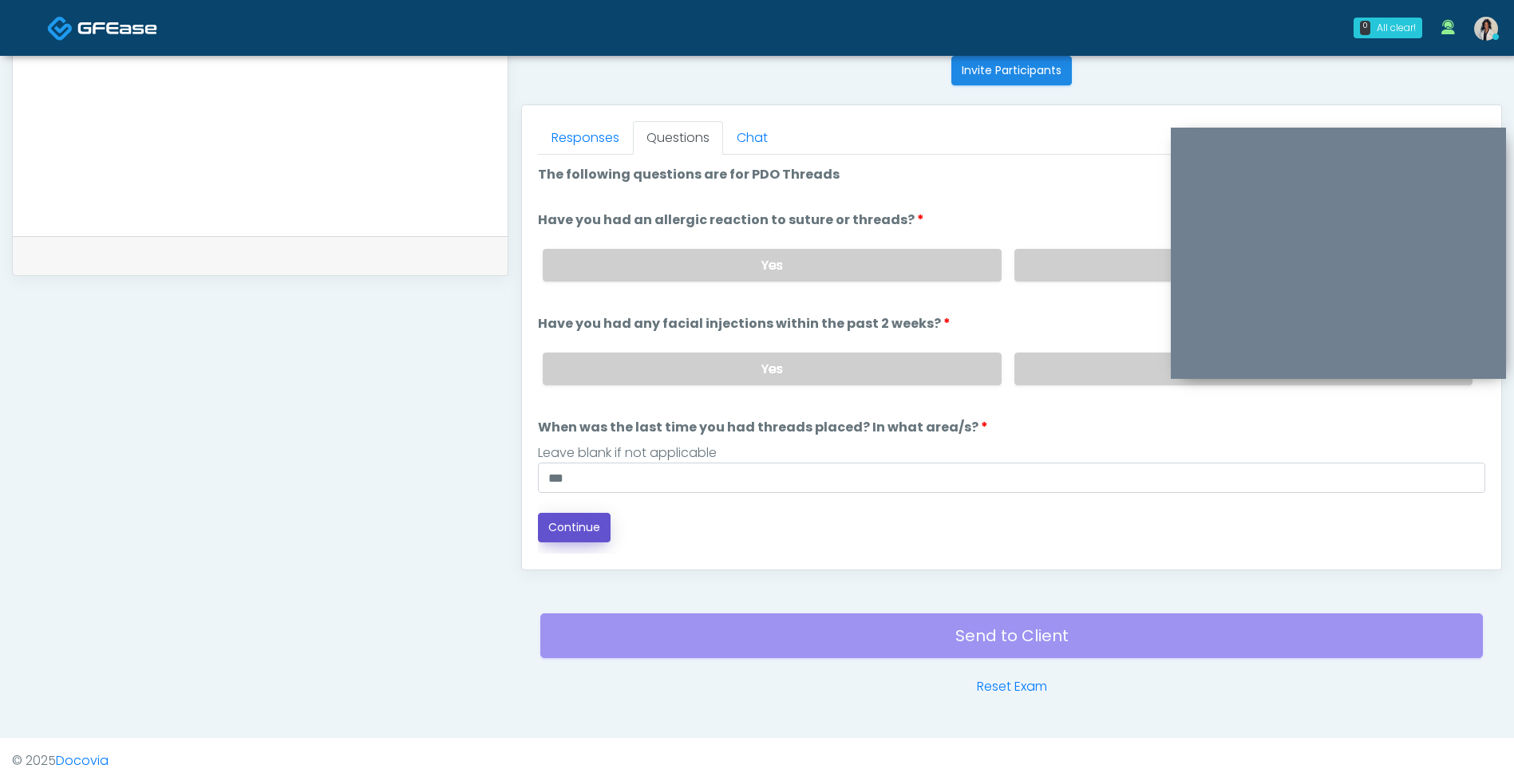
click at [589, 532] on button "Continue" at bounding box center [575, 527] width 73 height 29
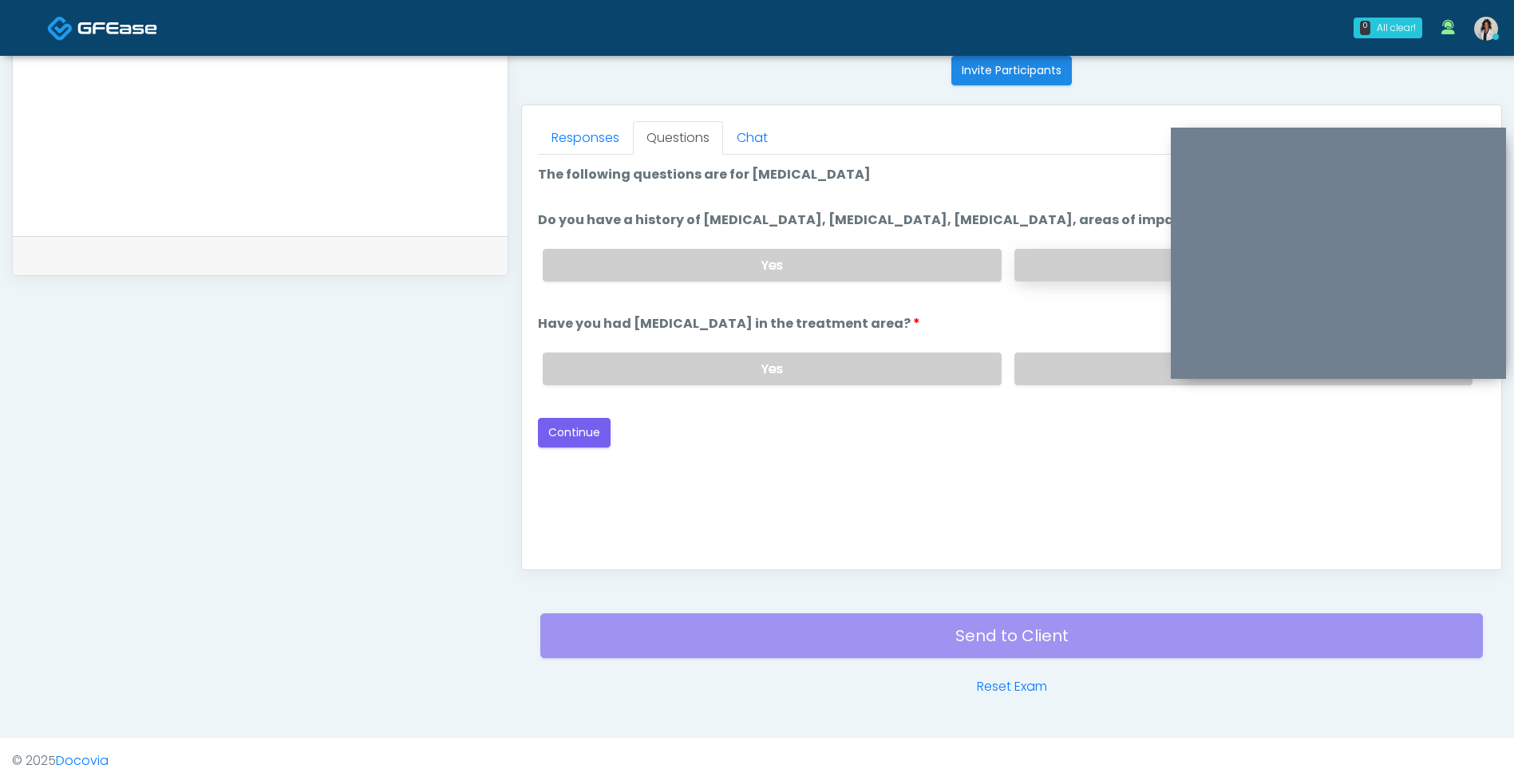
click at [1082, 261] on label "No" at bounding box center [1243, 265] width 458 height 33
click at [1079, 354] on label "No" at bounding box center [1243, 368] width 458 height 33
click at [556, 424] on button "Continue" at bounding box center [575, 432] width 73 height 29
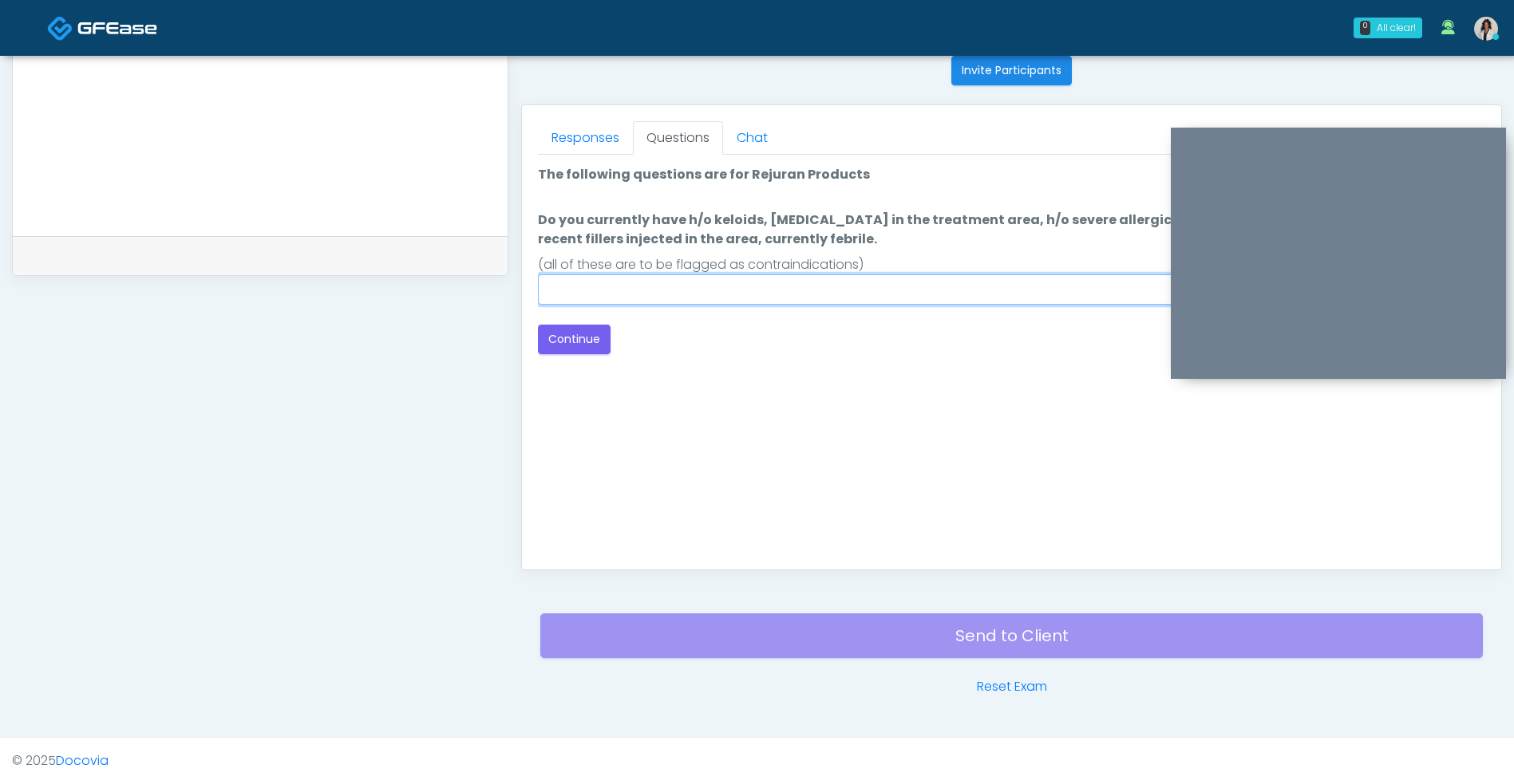
click at [977, 294] on input "Do you currently have h/o keloids, skin infection in the treatment area, h/o se…" at bounding box center [1011, 289] width 947 height 30
type input "**"
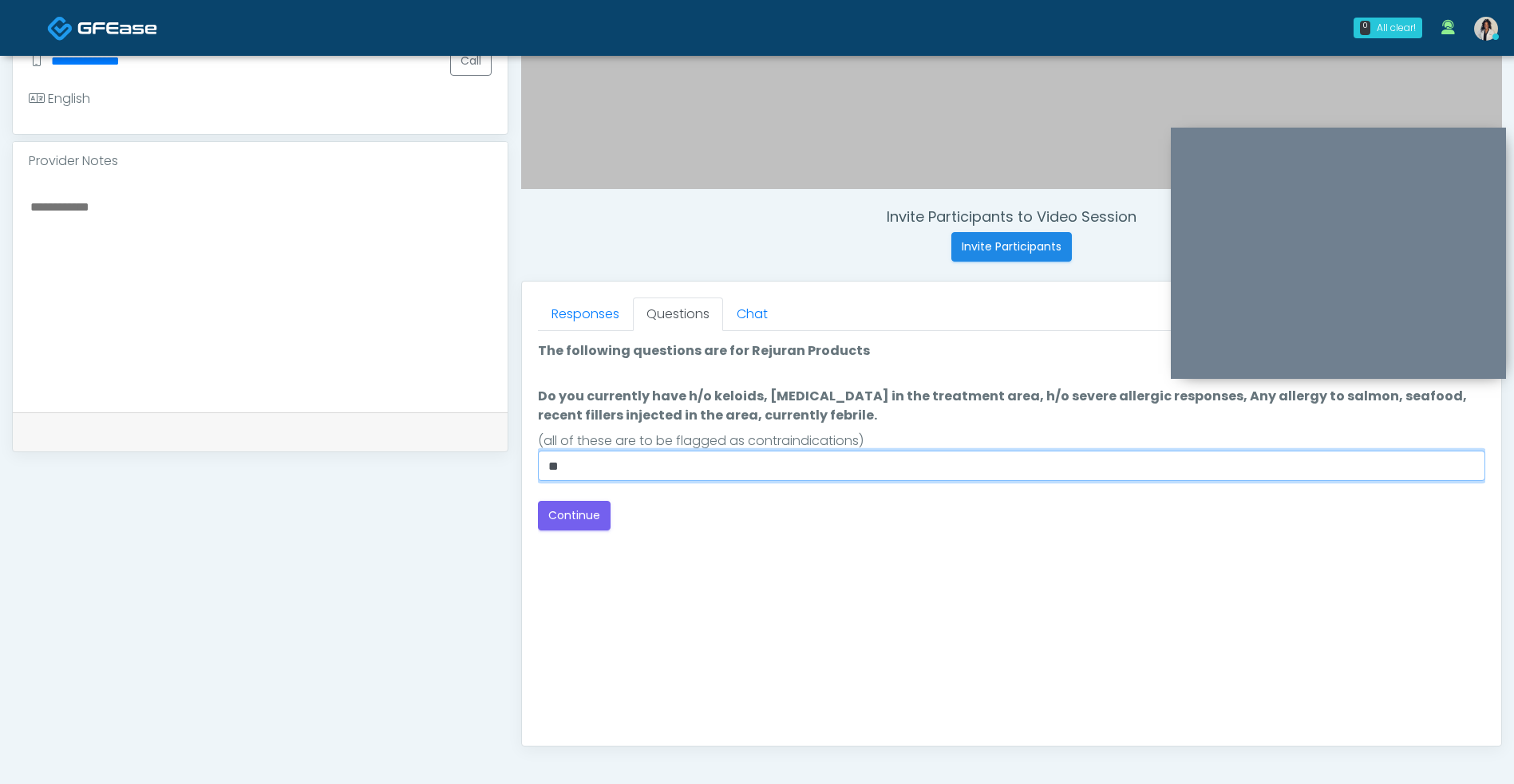
scroll to position [466, 0]
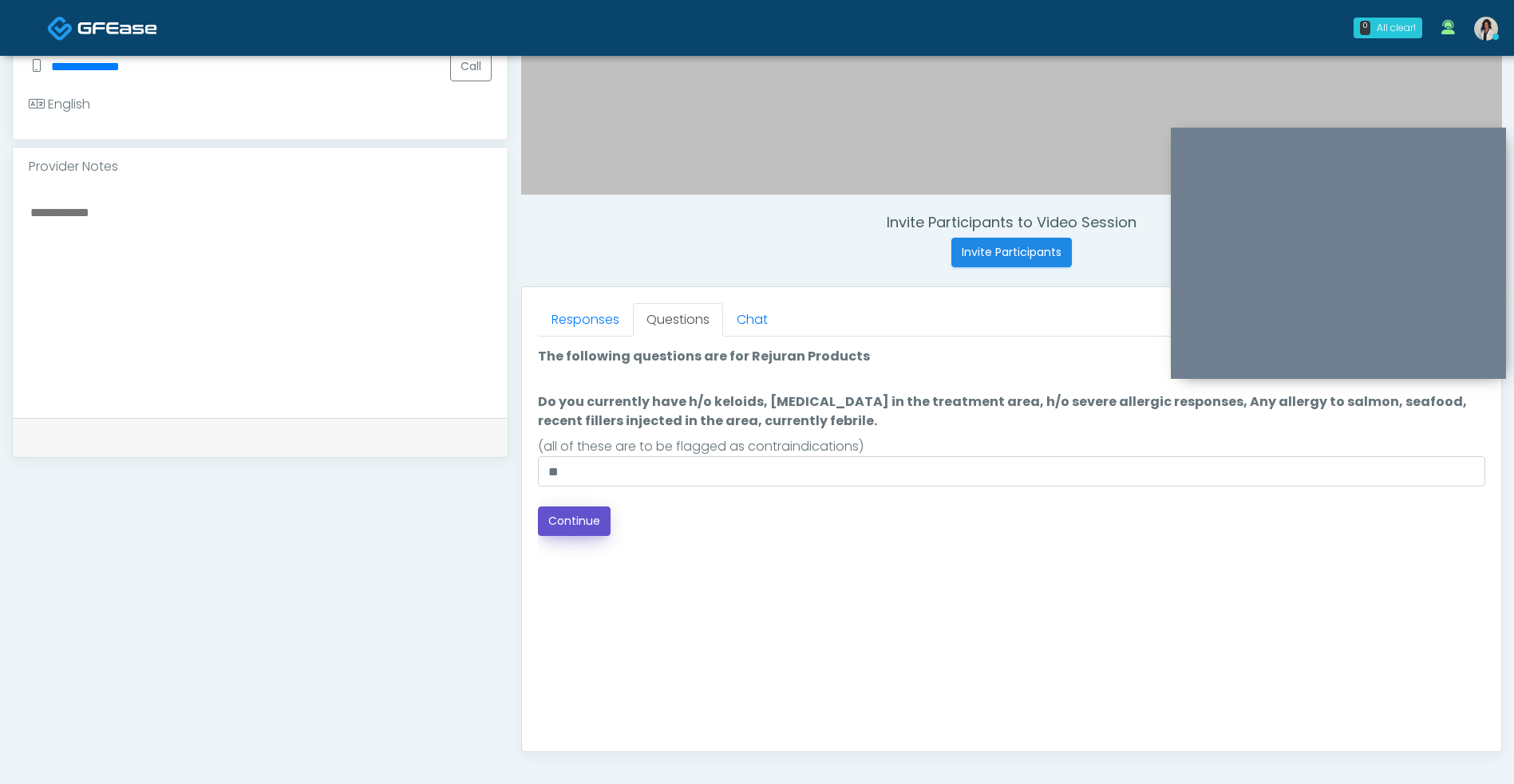
click at [567, 526] on button "Continue" at bounding box center [575, 521] width 73 height 29
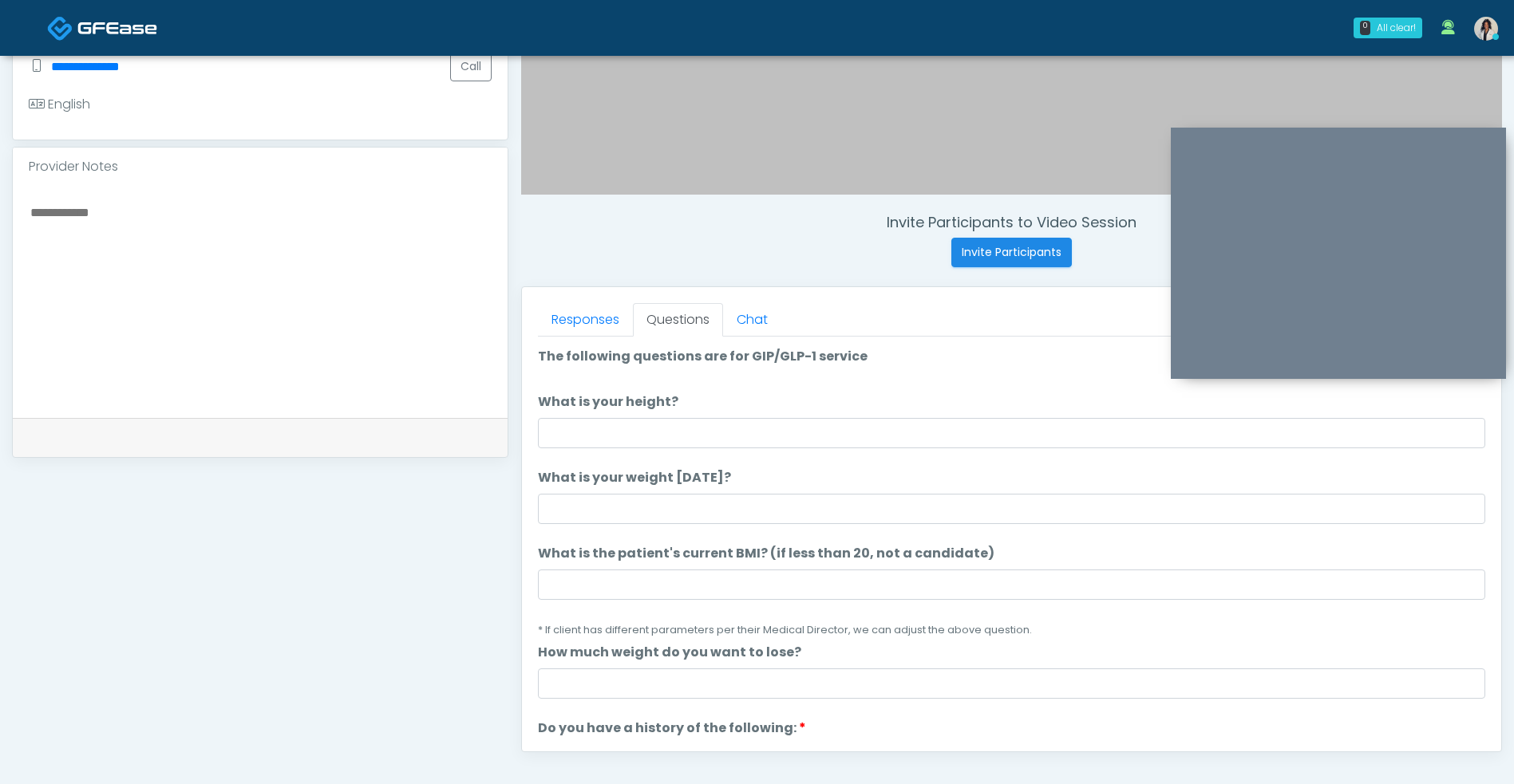
scroll to position [648, 0]
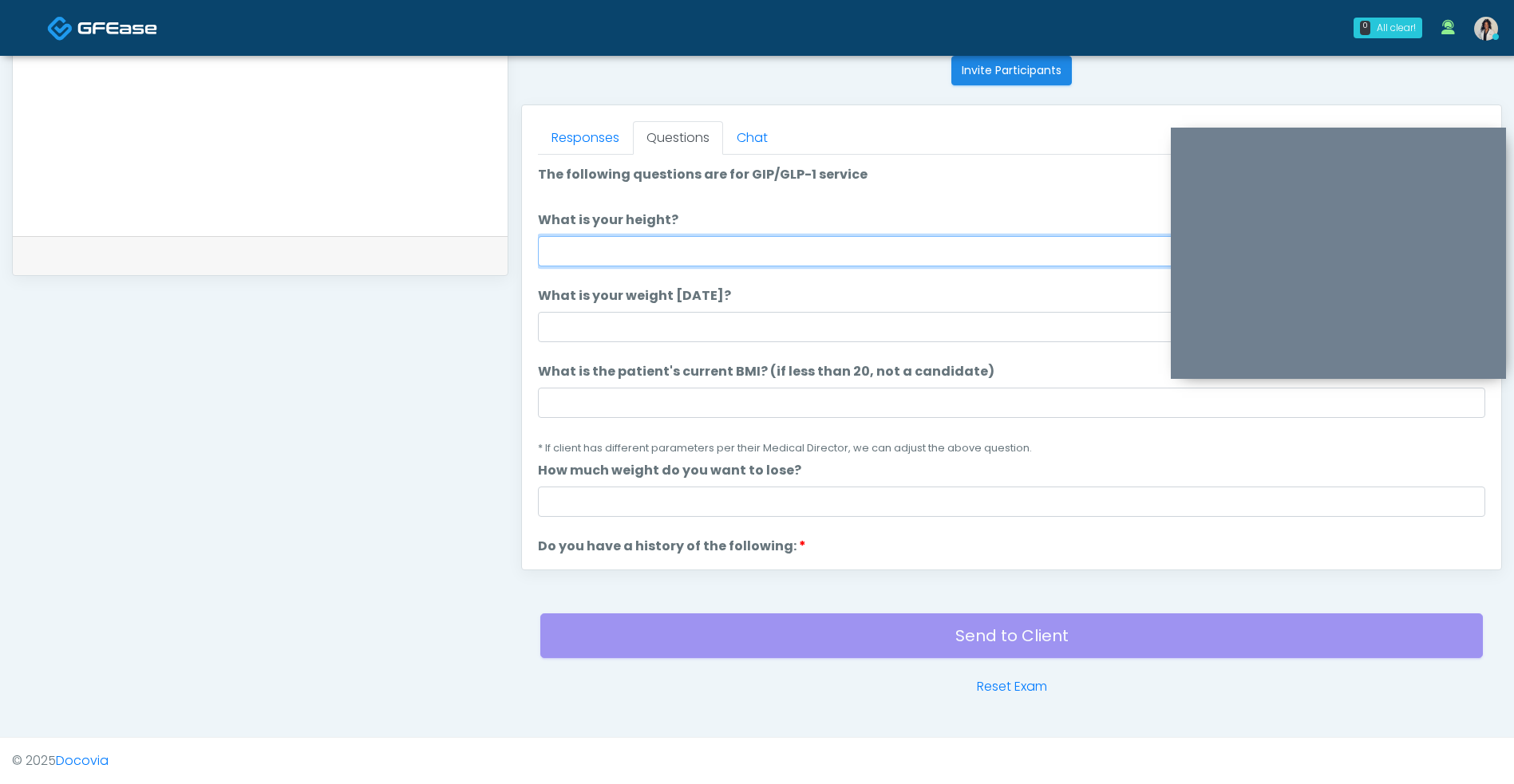
click at [852, 260] on input "What is your height?" at bounding box center [1011, 251] width 947 height 30
type input "***"
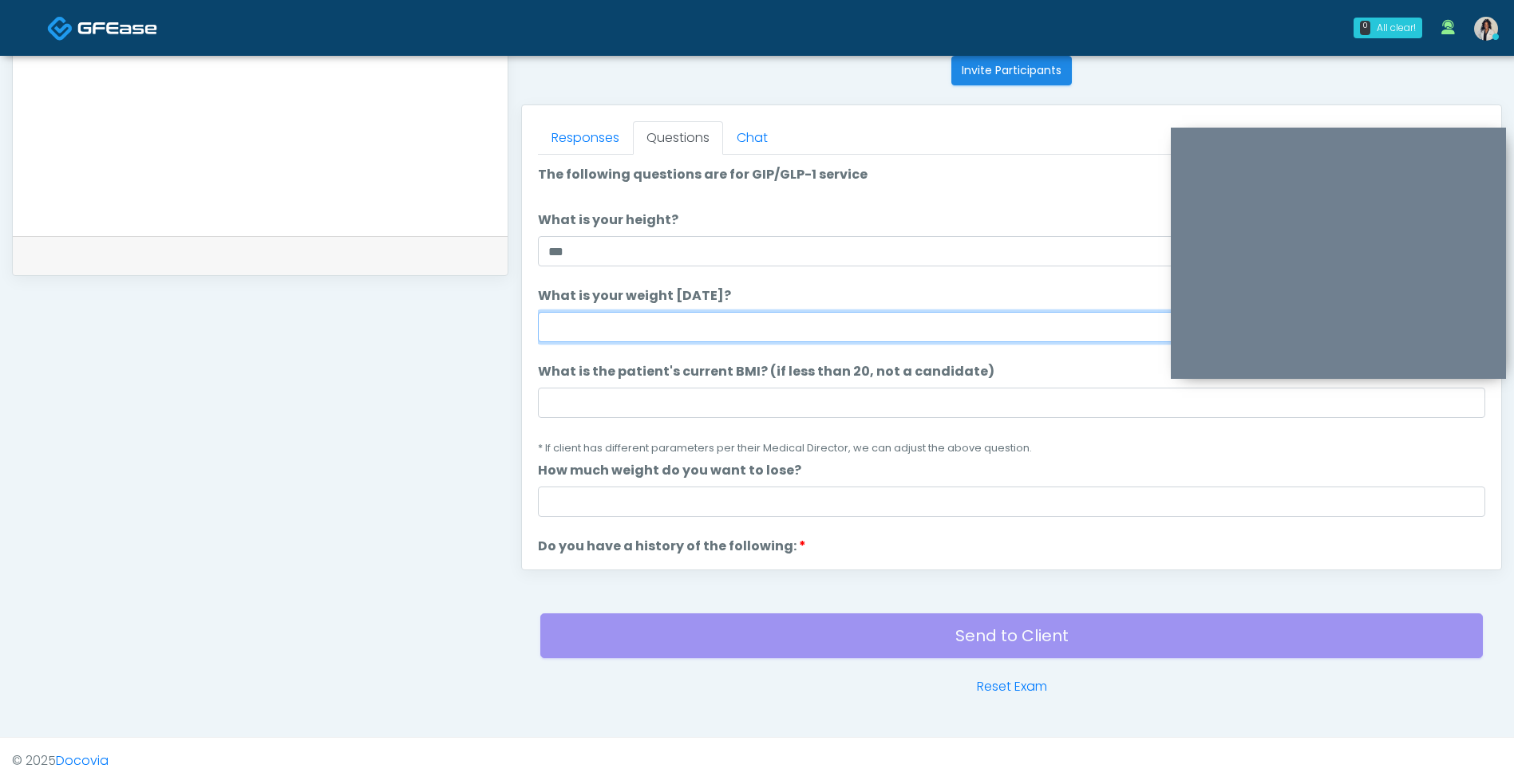
click at [690, 322] on input "What is your weight today?" at bounding box center [1011, 327] width 947 height 30
type input "***"
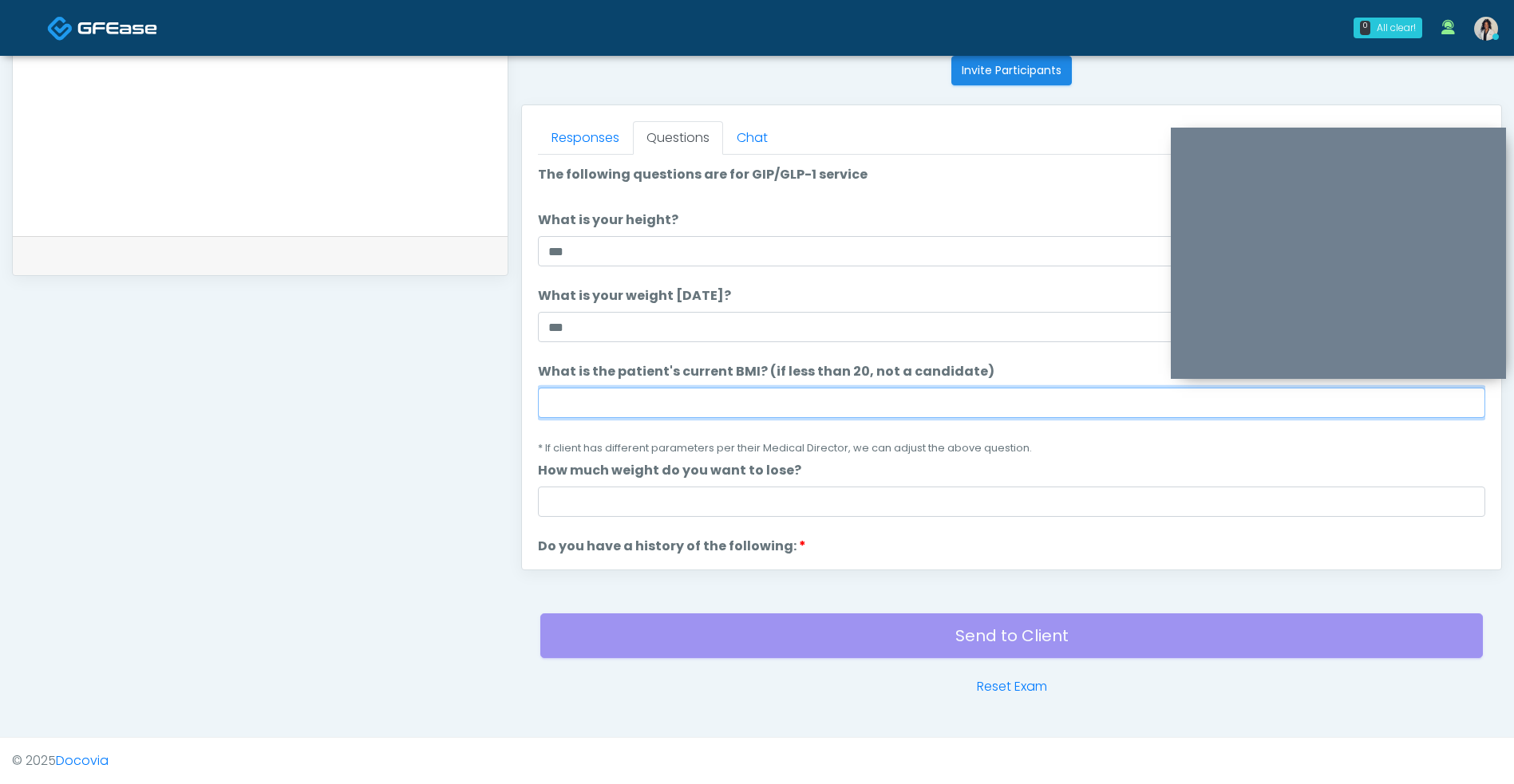
click at [691, 401] on input "What is the patient's current BMI? (if less than 20, not a candidate)" at bounding box center [1011, 403] width 947 height 30
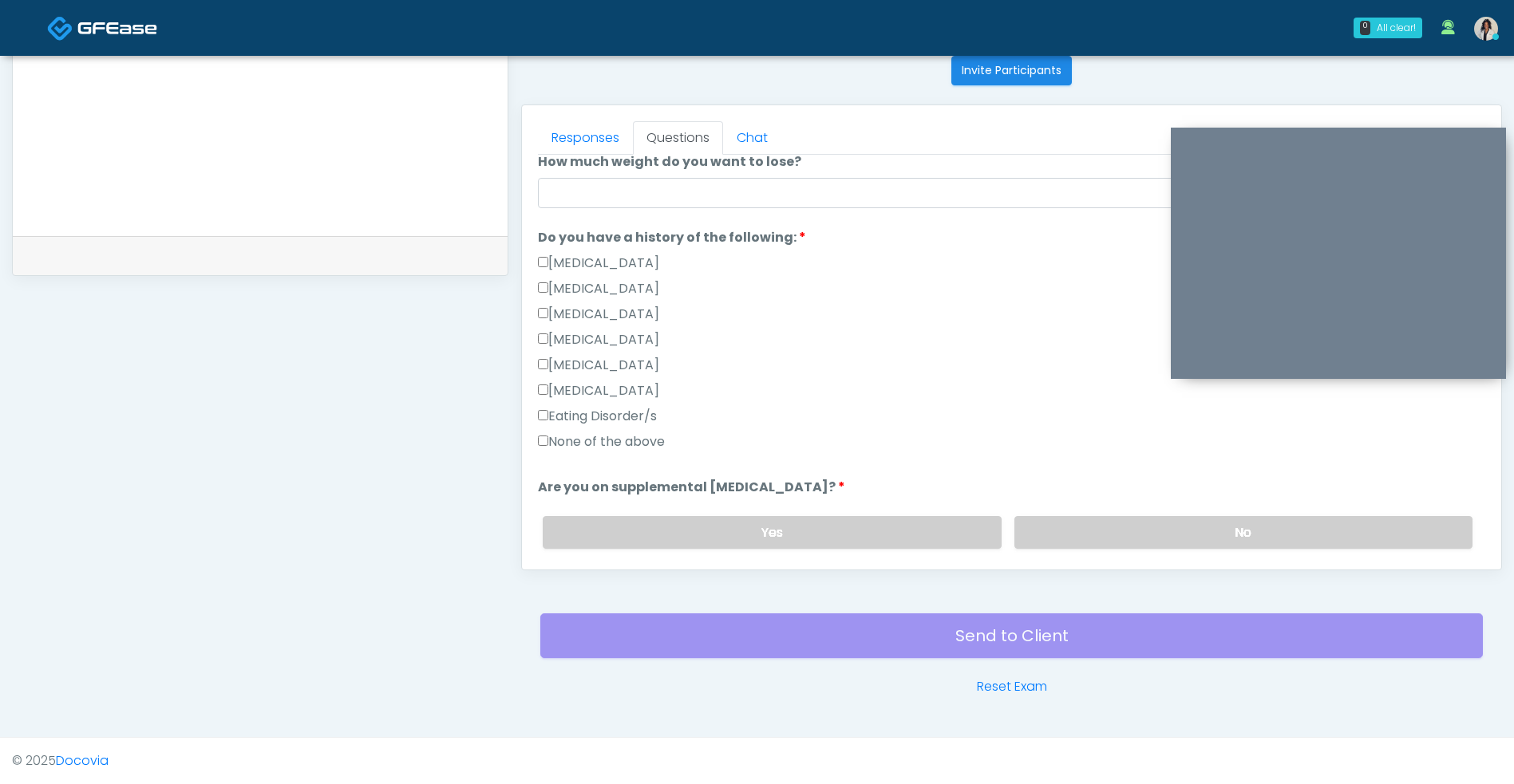
scroll to position [317, 0]
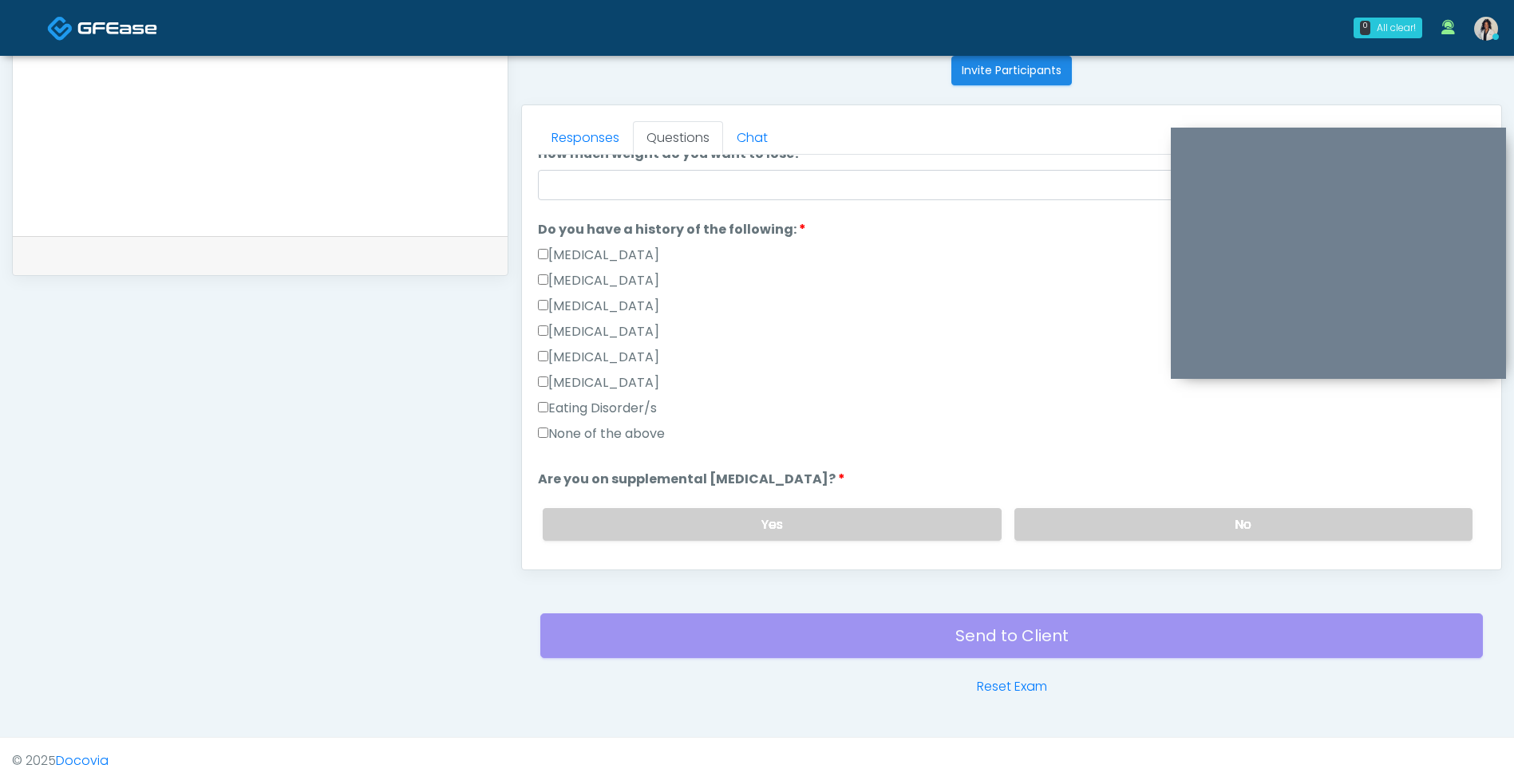
type input "**"
click at [620, 435] on label "None of the above" at bounding box center [601, 434] width 127 height 20
click at [1145, 519] on label "No" at bounding box center [1243, 524] width 458 height 33
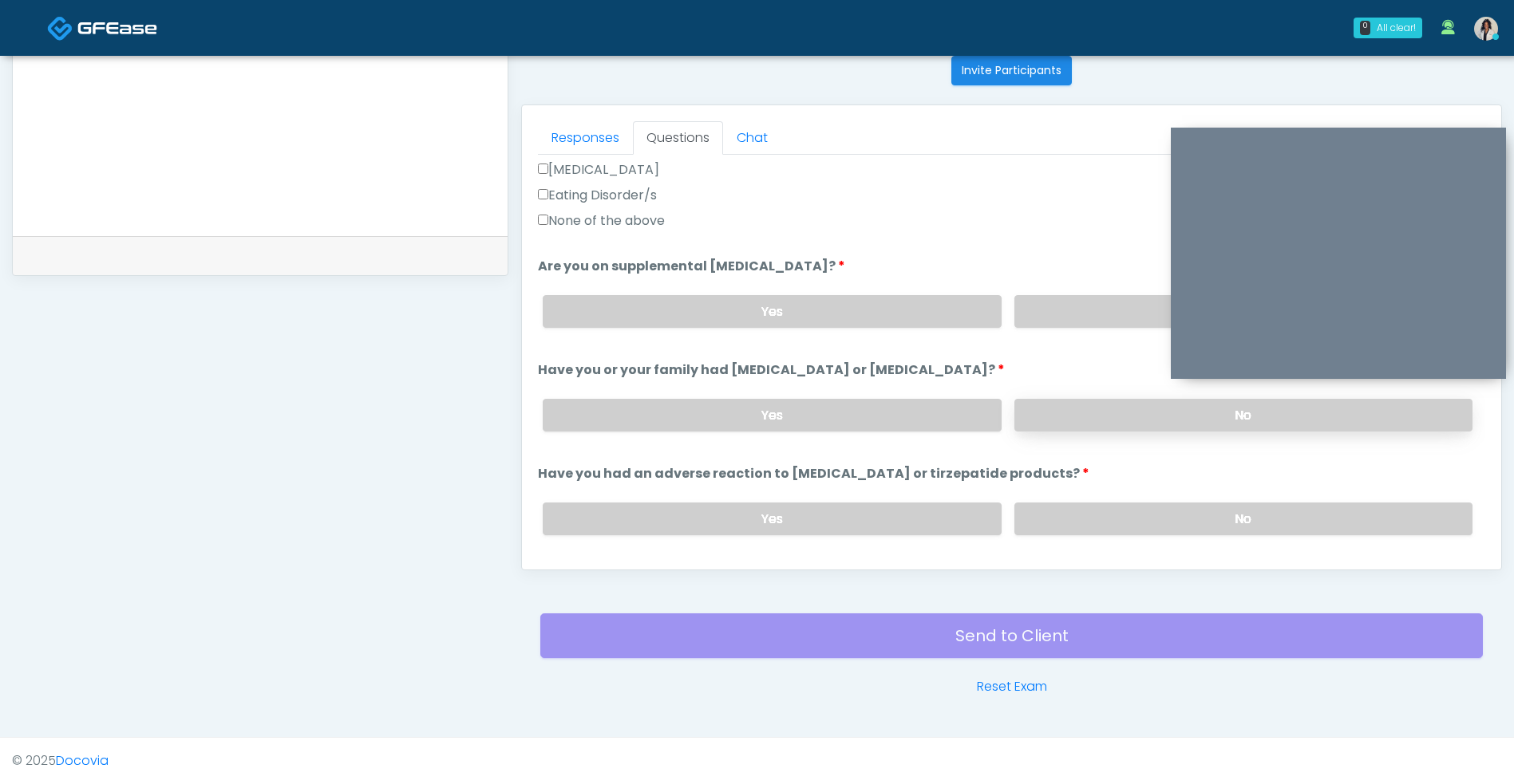
click at [1082, 404] on label "No" at bounding box center [1243, 415] width 458 height 33
click at [1060, 523] on label "No" at bounding box center [1243, 519] width 458 height 33
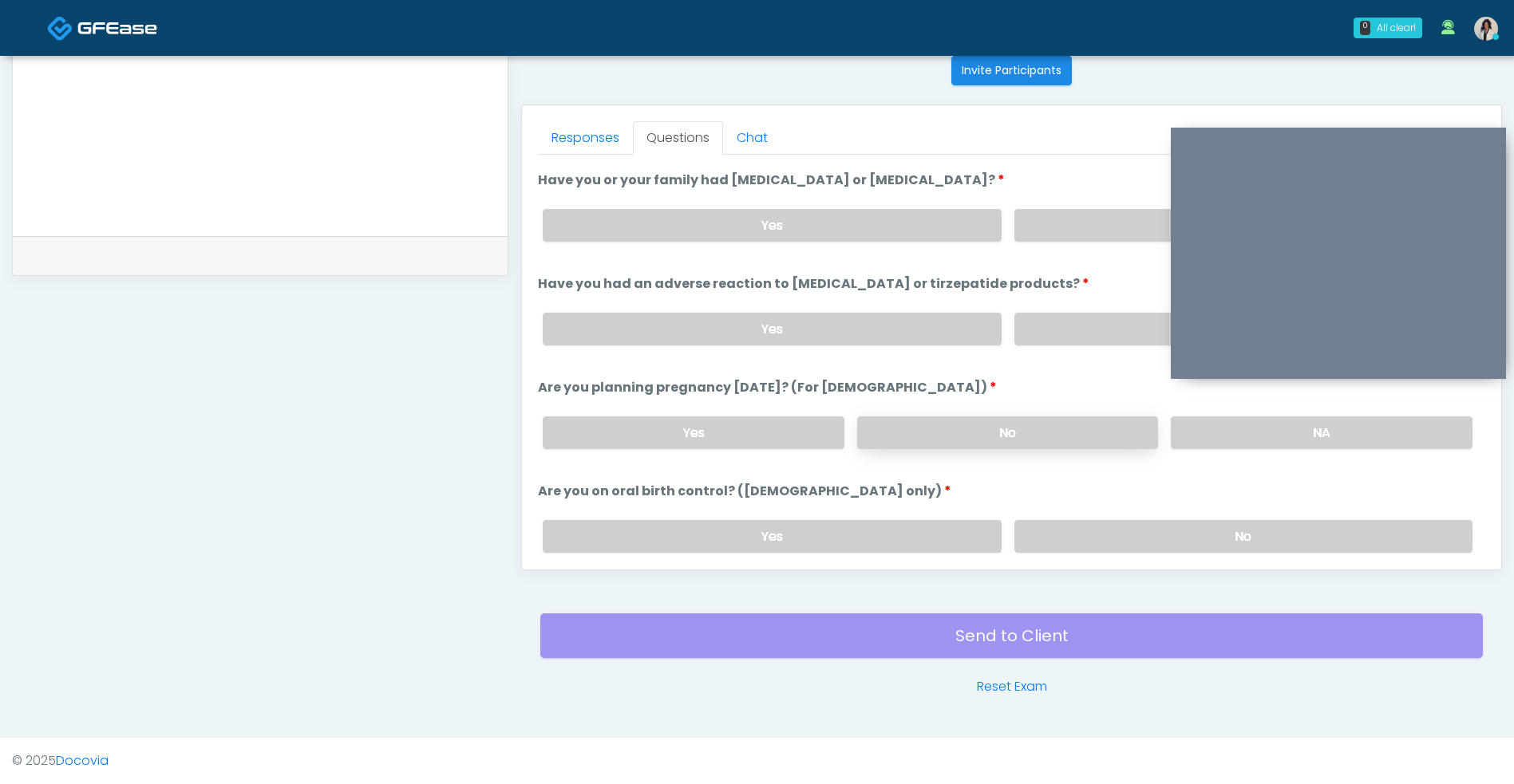
click at [1051, 446] on label "No" at bounding box center [1008, 432] width 302 height 33
click at [1082, 541] on label "No" at bounding box center [1243, 536] width 458 height 33
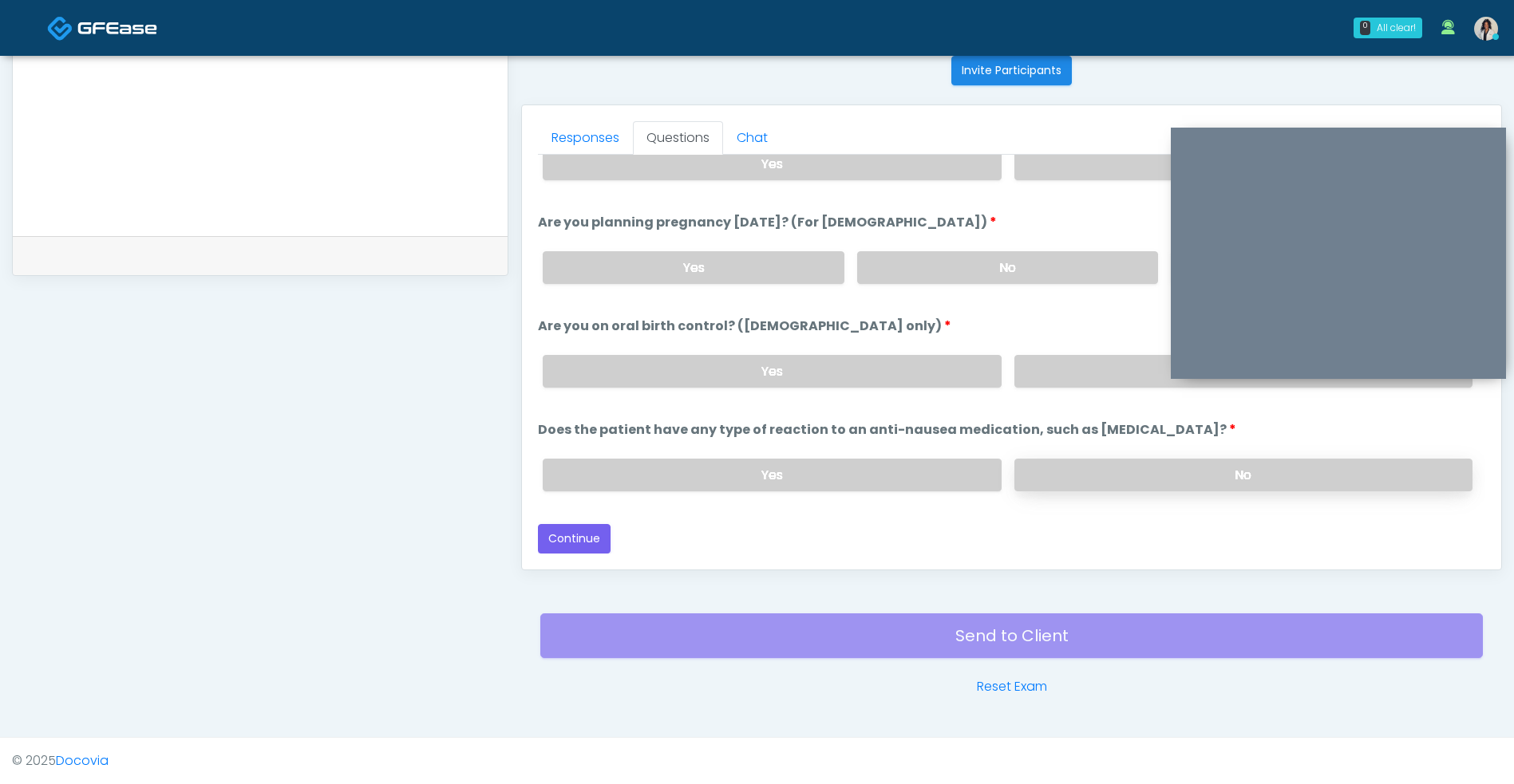
click at [1066, 475] on label "No" at bounding box center [1243, 475] width 458 height 33
click at [589, 550] on button "Continue" at bounding box center [575, 538] width 73 height 29
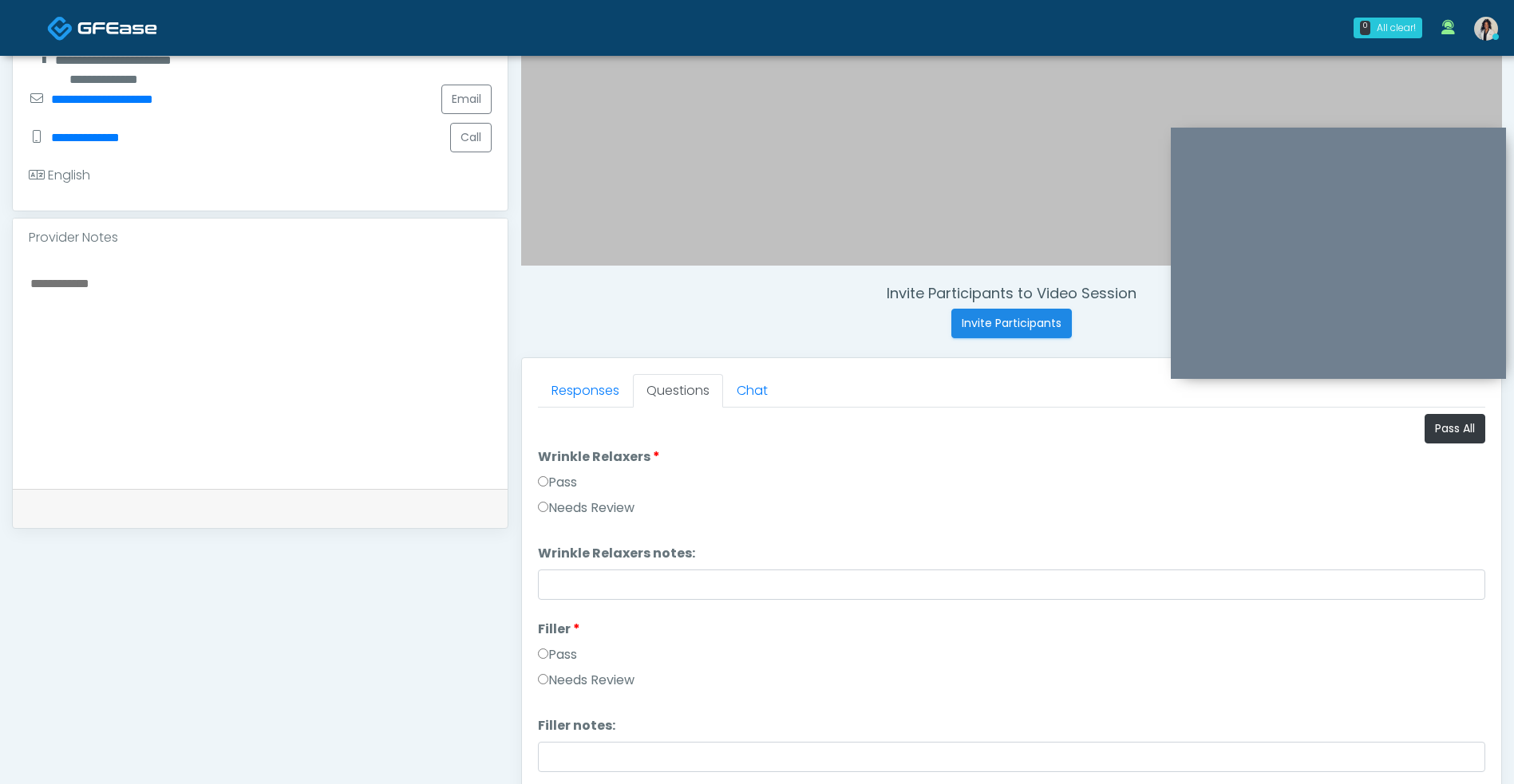
scroll to position [369, 0]
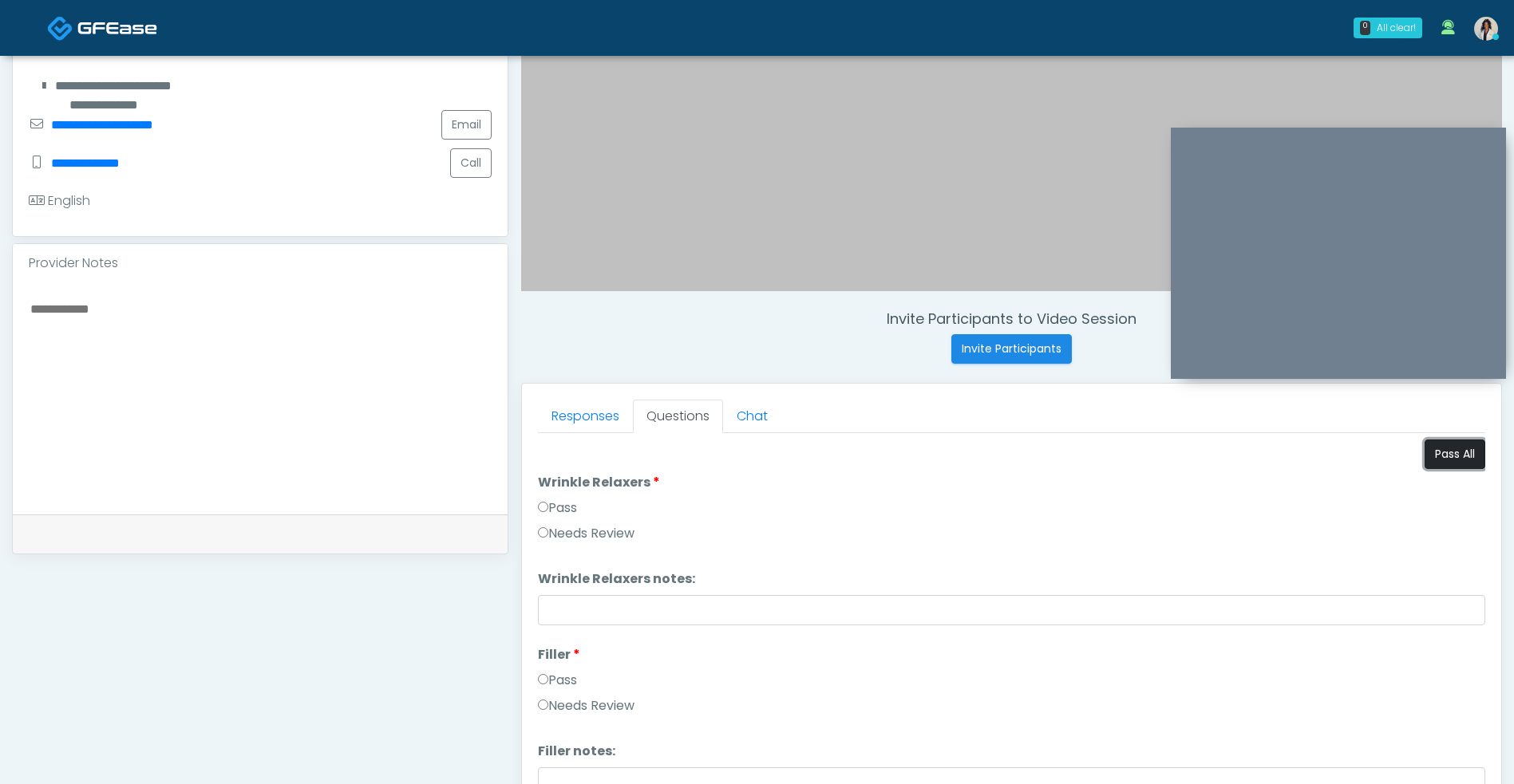
click at [1457, 457] on button "Pass All" at bounding box center [1455, 454] width 60 height 29
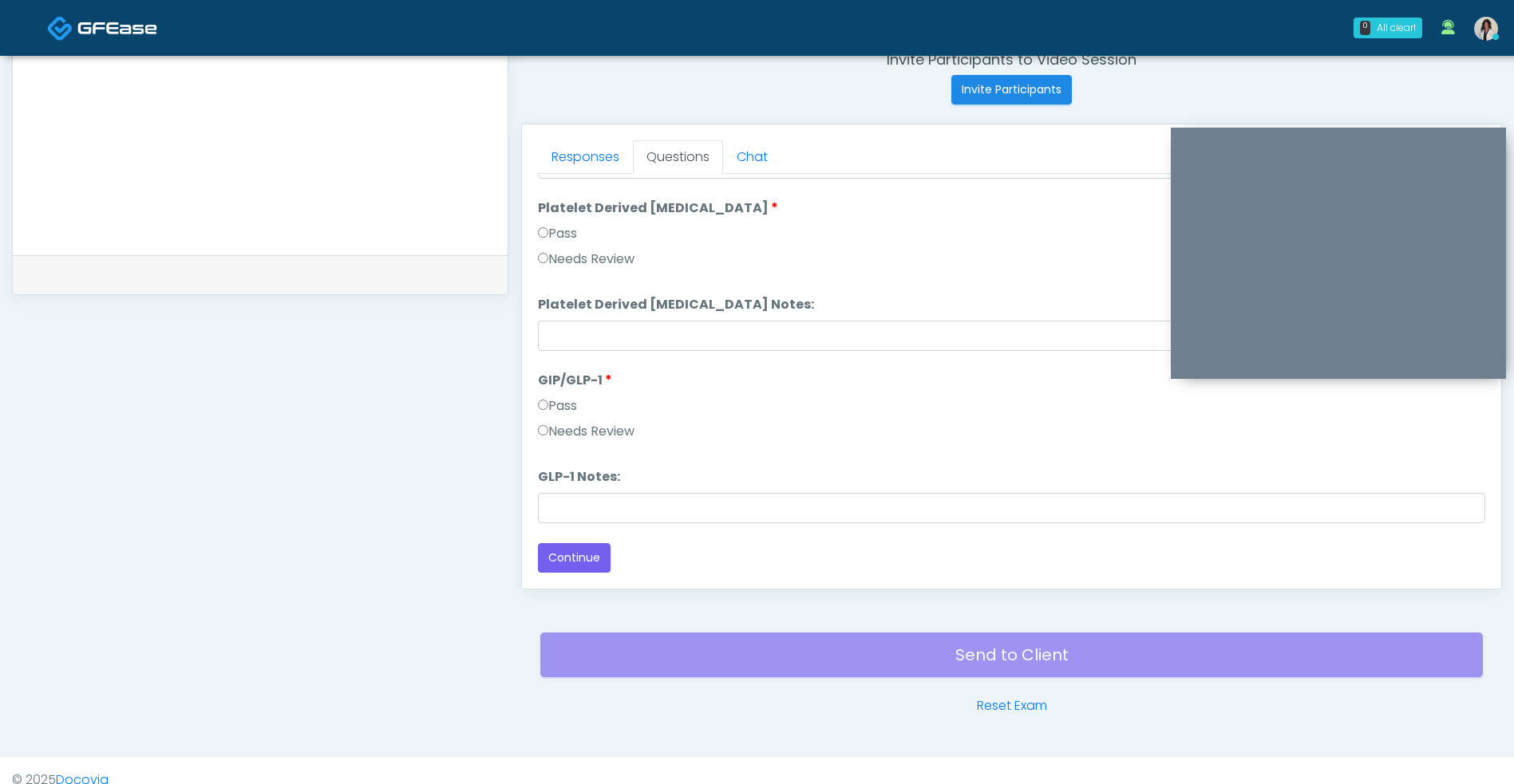
scroll to position [648, 0]
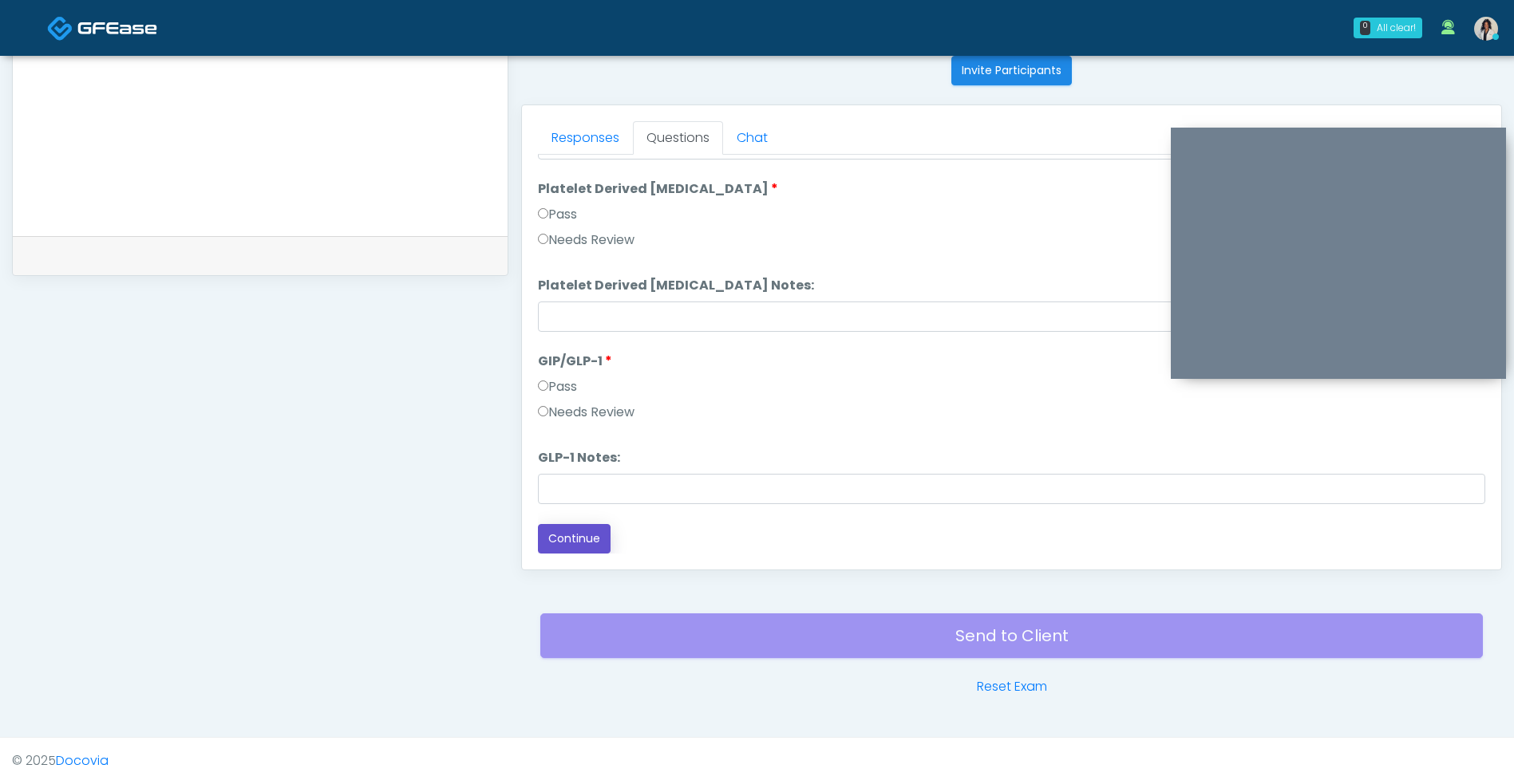
click at [591, 547] on button "Continue" at bounding box center [575, 538] width 73 height 29
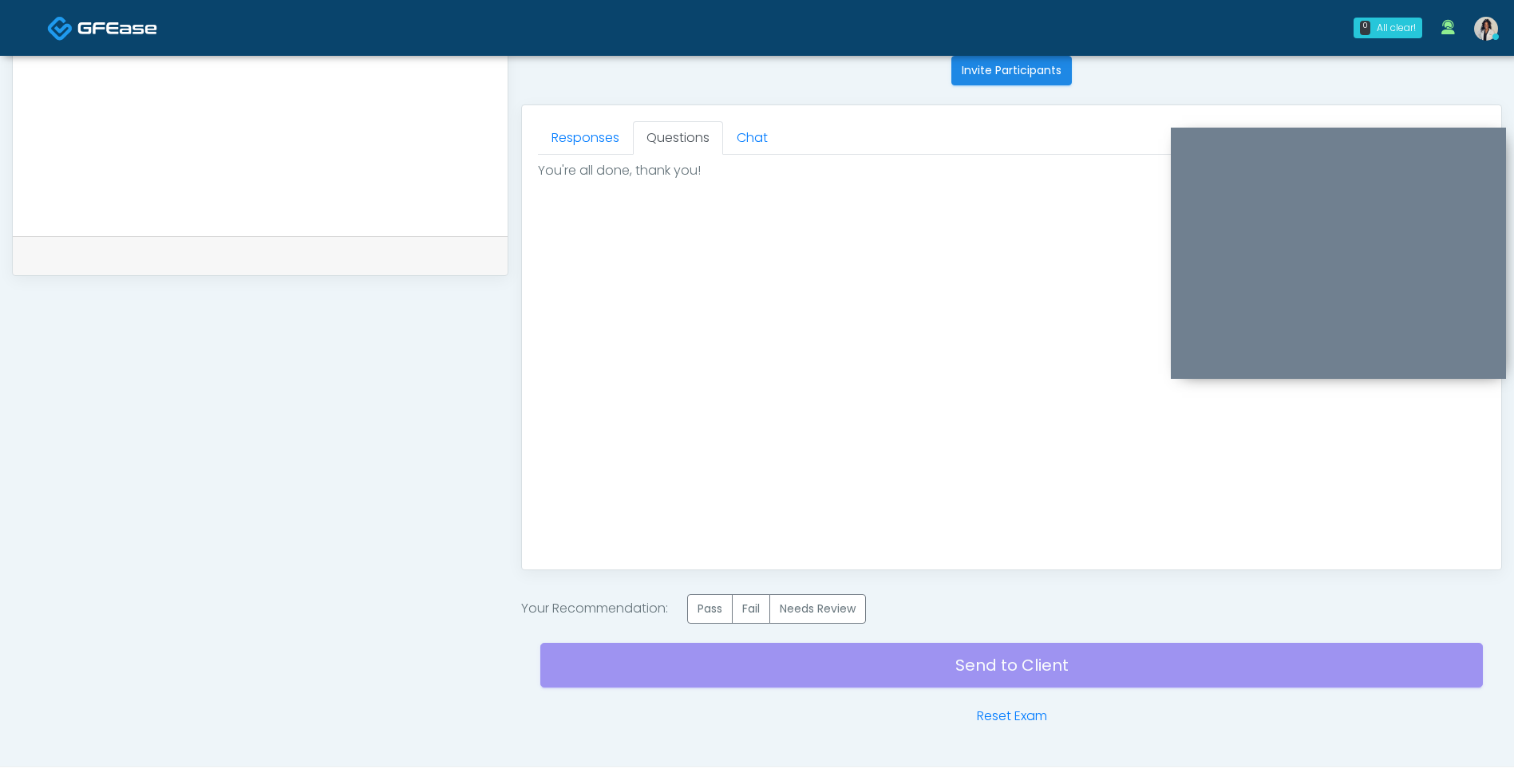
scroll to position [0, 0]
click at [706, 603] on label "Pass" at bounding box center [709, 608] width 45 height 29
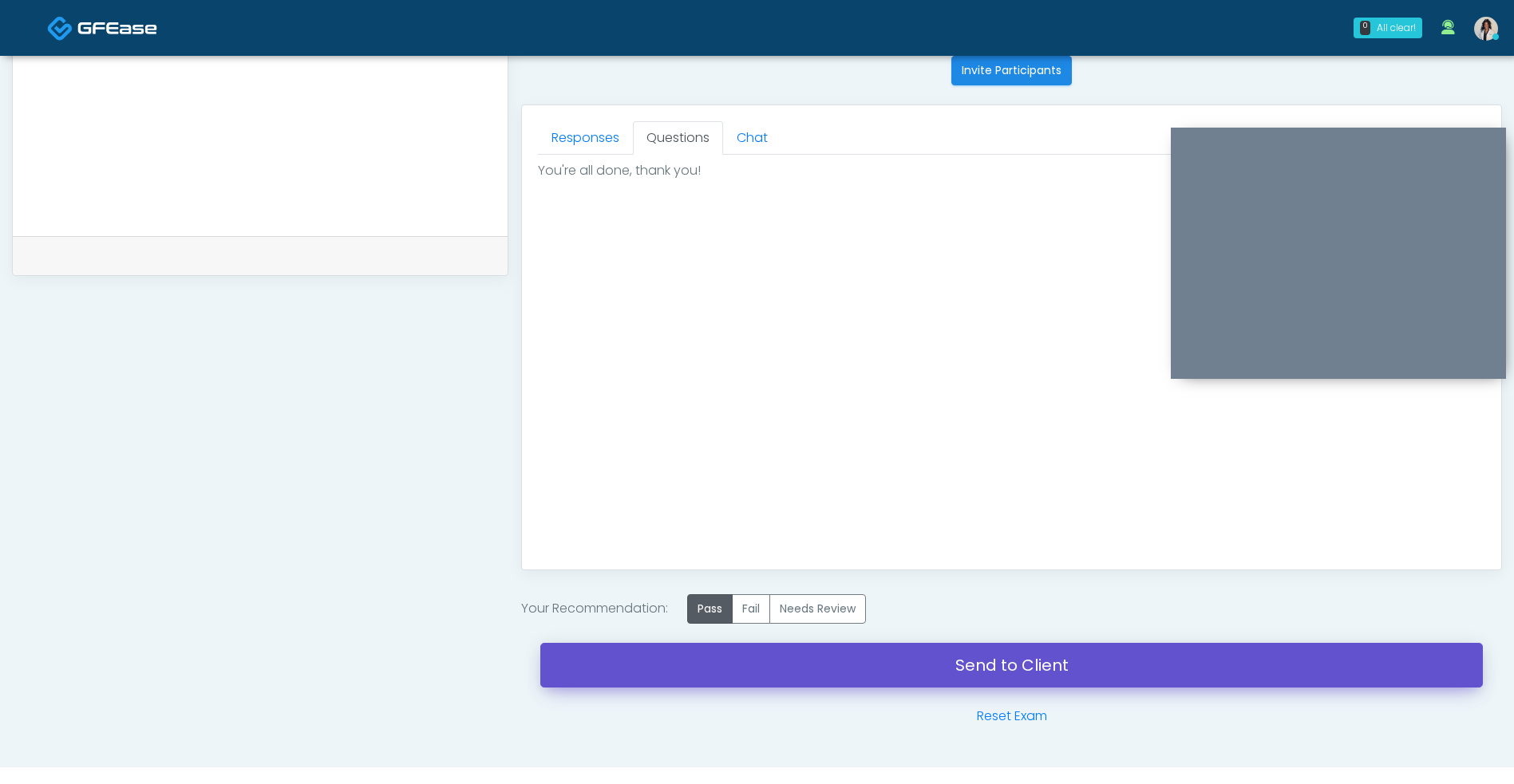
click at [783, 667] on link "Send to Client" at bounding box center [1011, 665] width 942 height 44
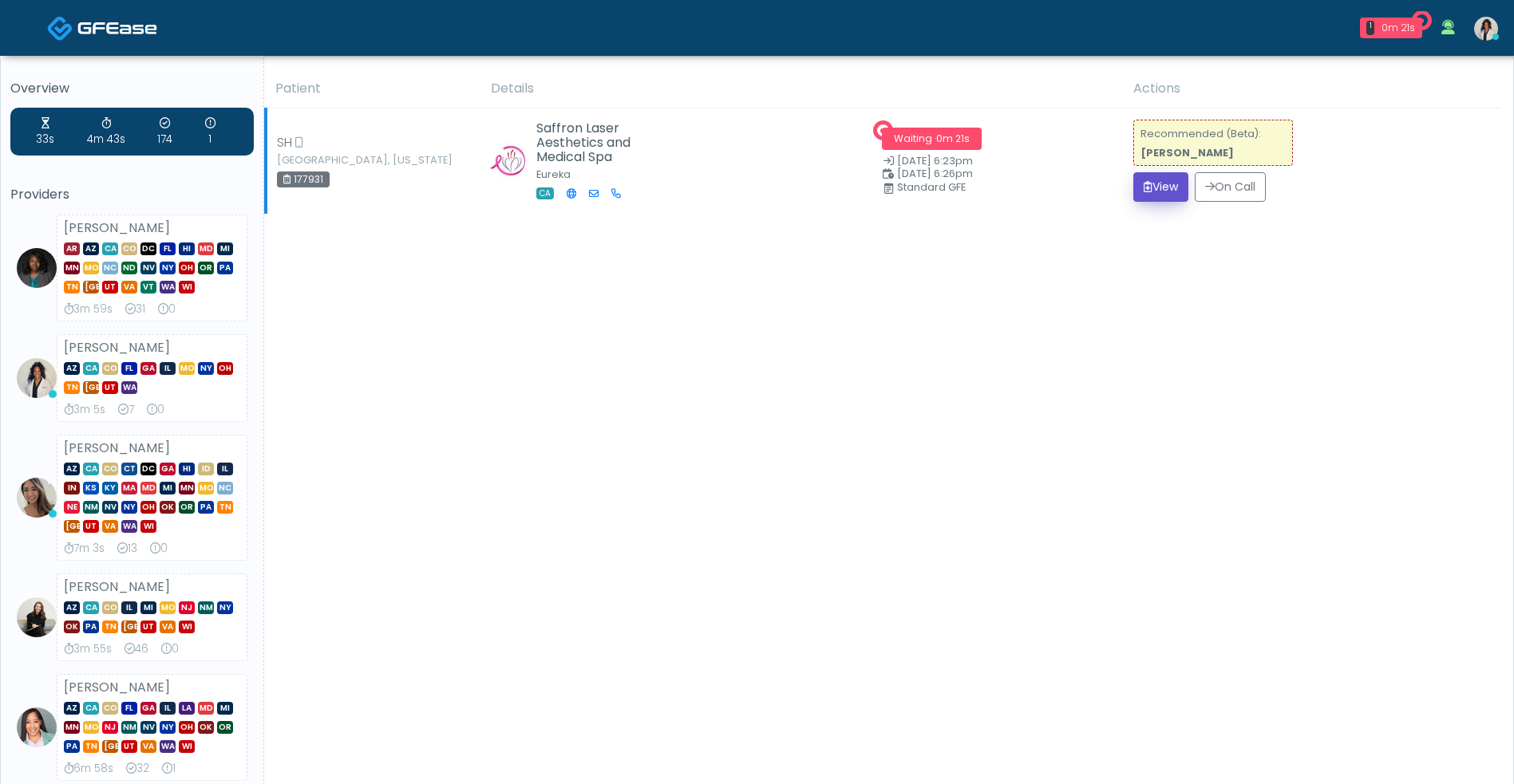
click at [1158, 188] on button "View" at bounding box center [1161, 186] width 55 height 29
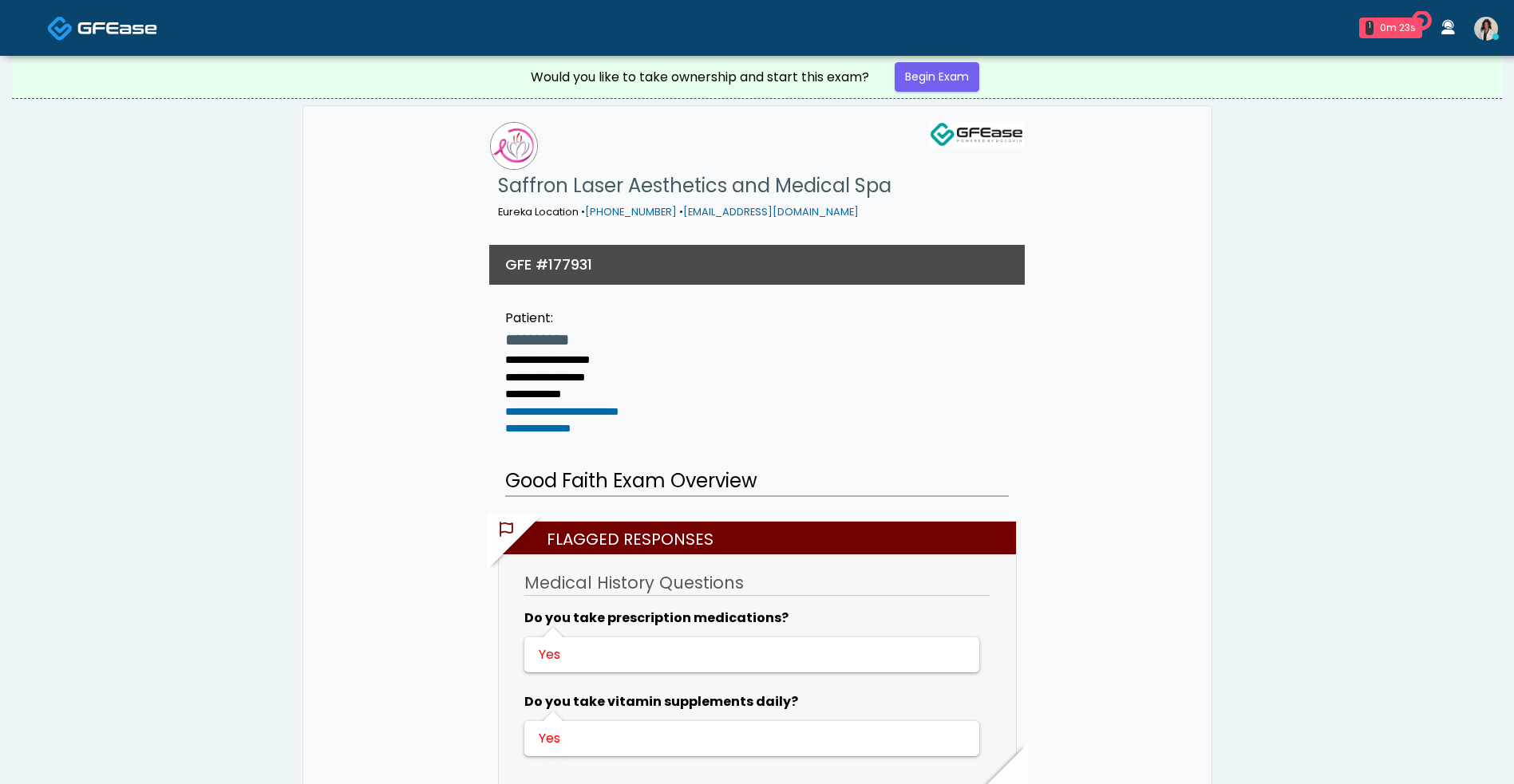
click at [925, 92] on div "Would you like to take ownership and start this exam? Begin Exam" at bounding box center [757, 77] width 479 height 43
click at [925, 91] on link "Begin Exam" at bounding box center [936, 76] width 84 height 29
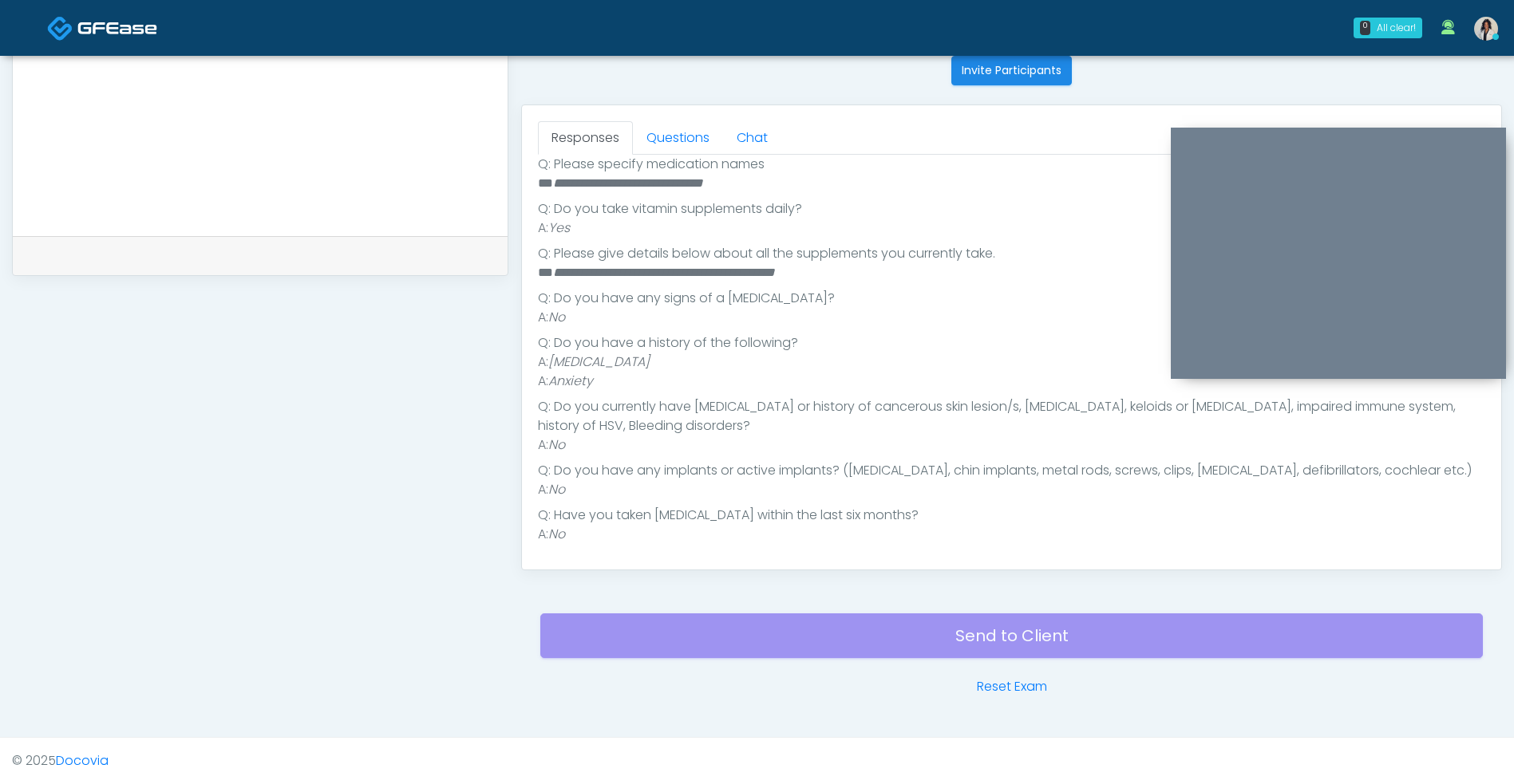
scroll to position [448, 0]
click at [701, 124] on link "Questions" at bounding box center [678, 139] width 91 height 34
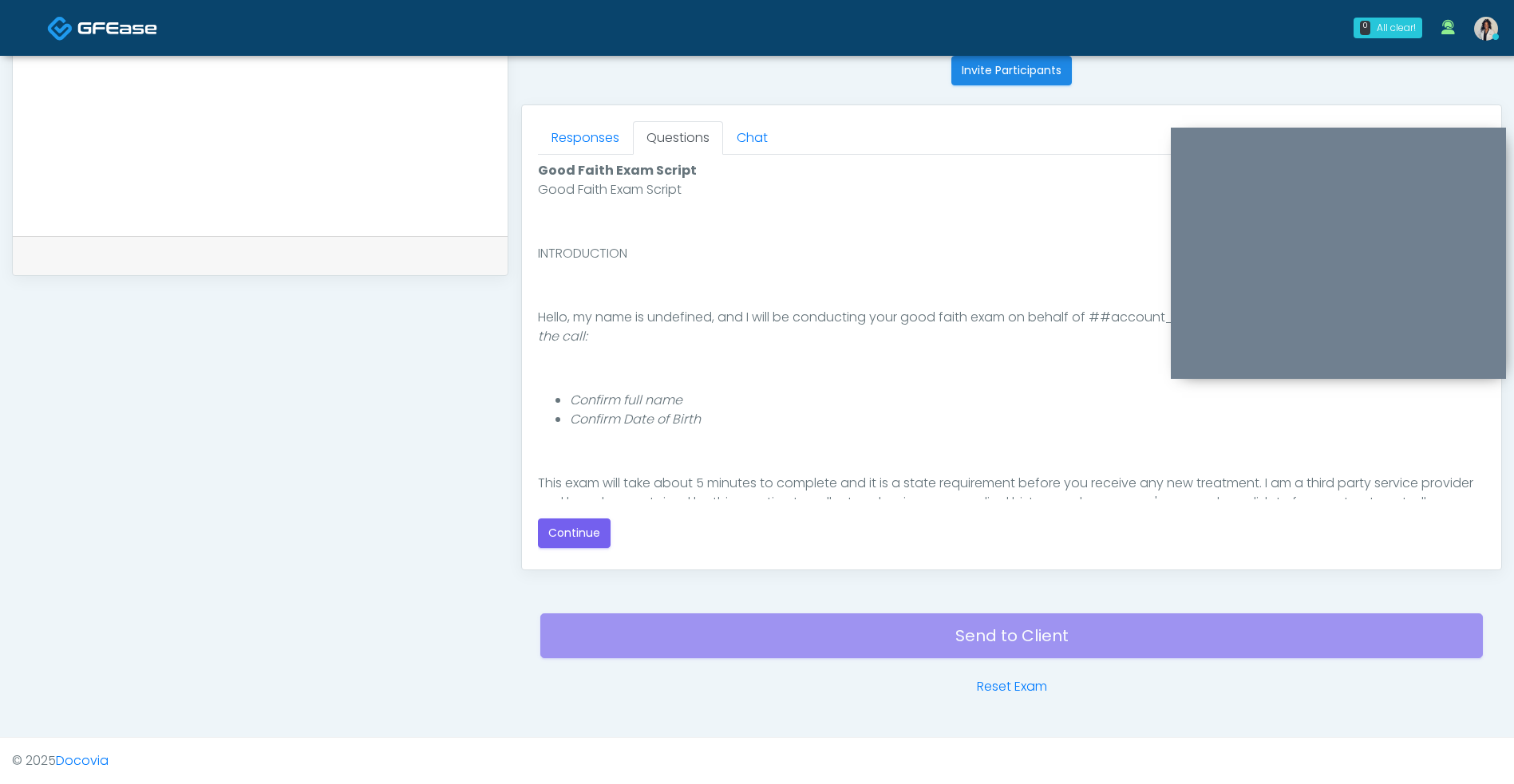
scroll to position [0, 0]
click at [591, 543] on button "Continue" at bounding box center [575, 533] width 73 height 29
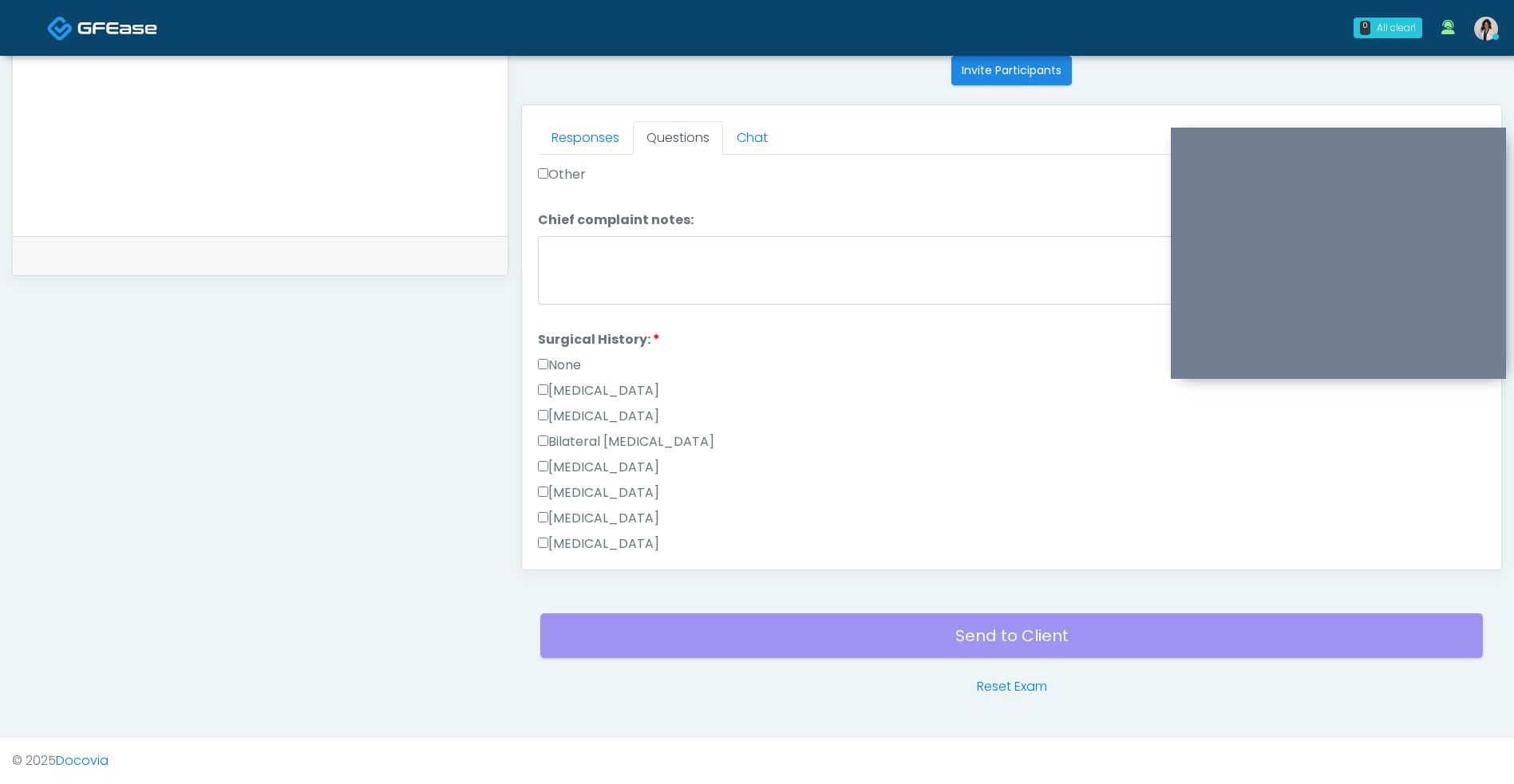
scroll to position [717, 0]
click at [573, 361] on label "None" at bounding box center [559, 364] width 44 height 20
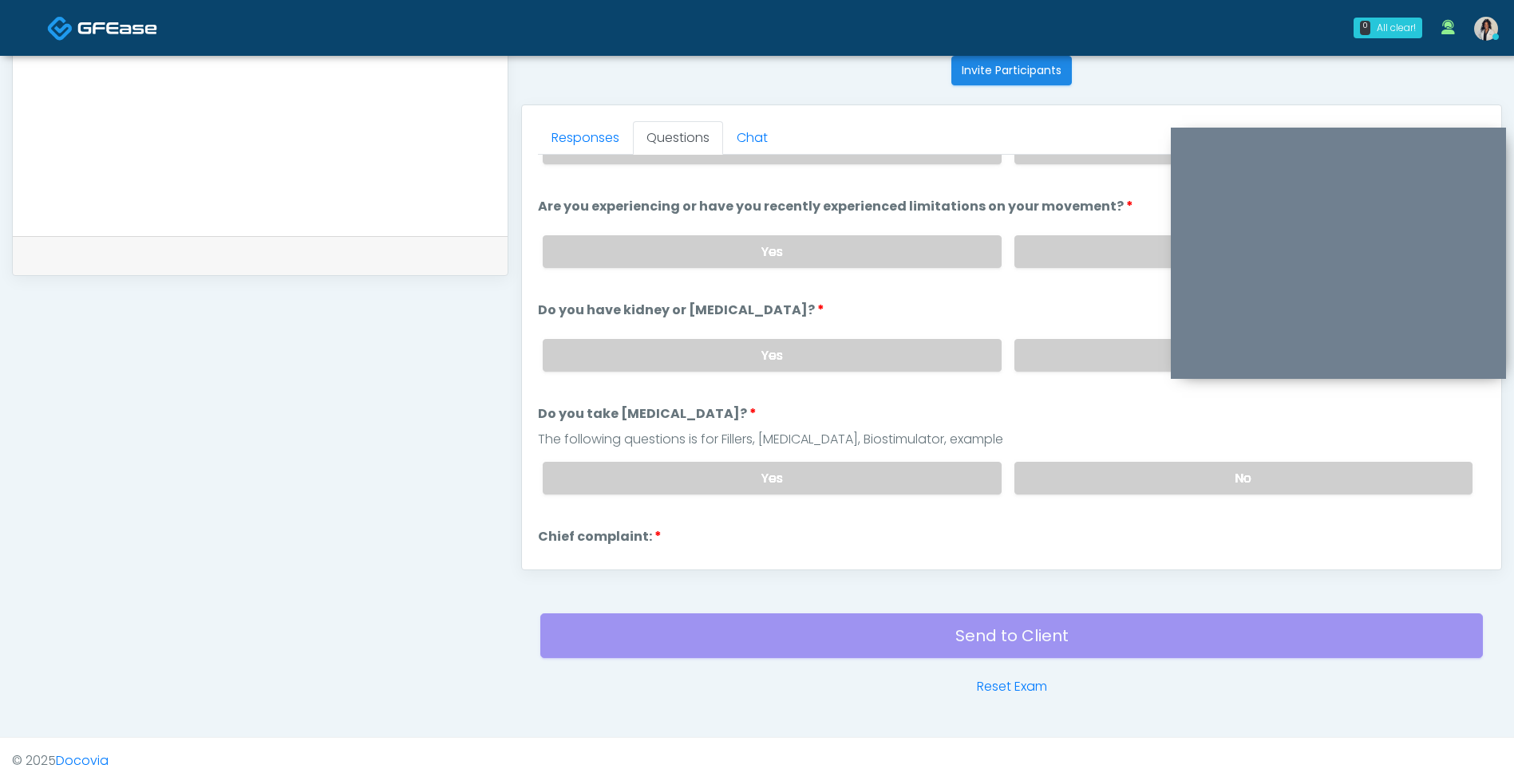
scroll to position [0, 0]
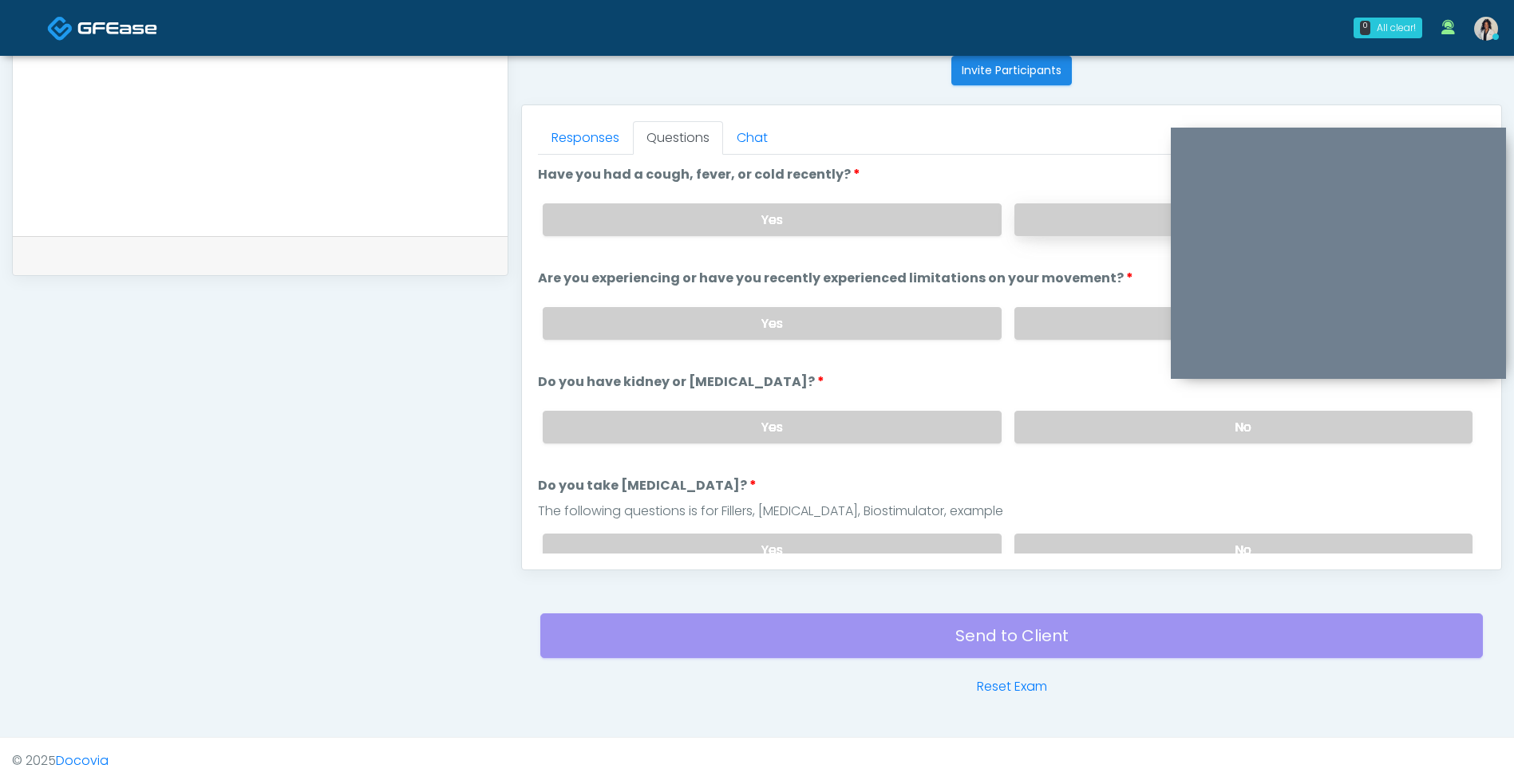
click at [1090, 226] on label "No" at bounding box center [1243, 219] width 458 height 33
click at [1062, 334] on label "No" at bounding box center [1243, 323] width 458 height 33
click at [1049, 437] on label "No" at bounding box center [1243, 427] width 458 height 33
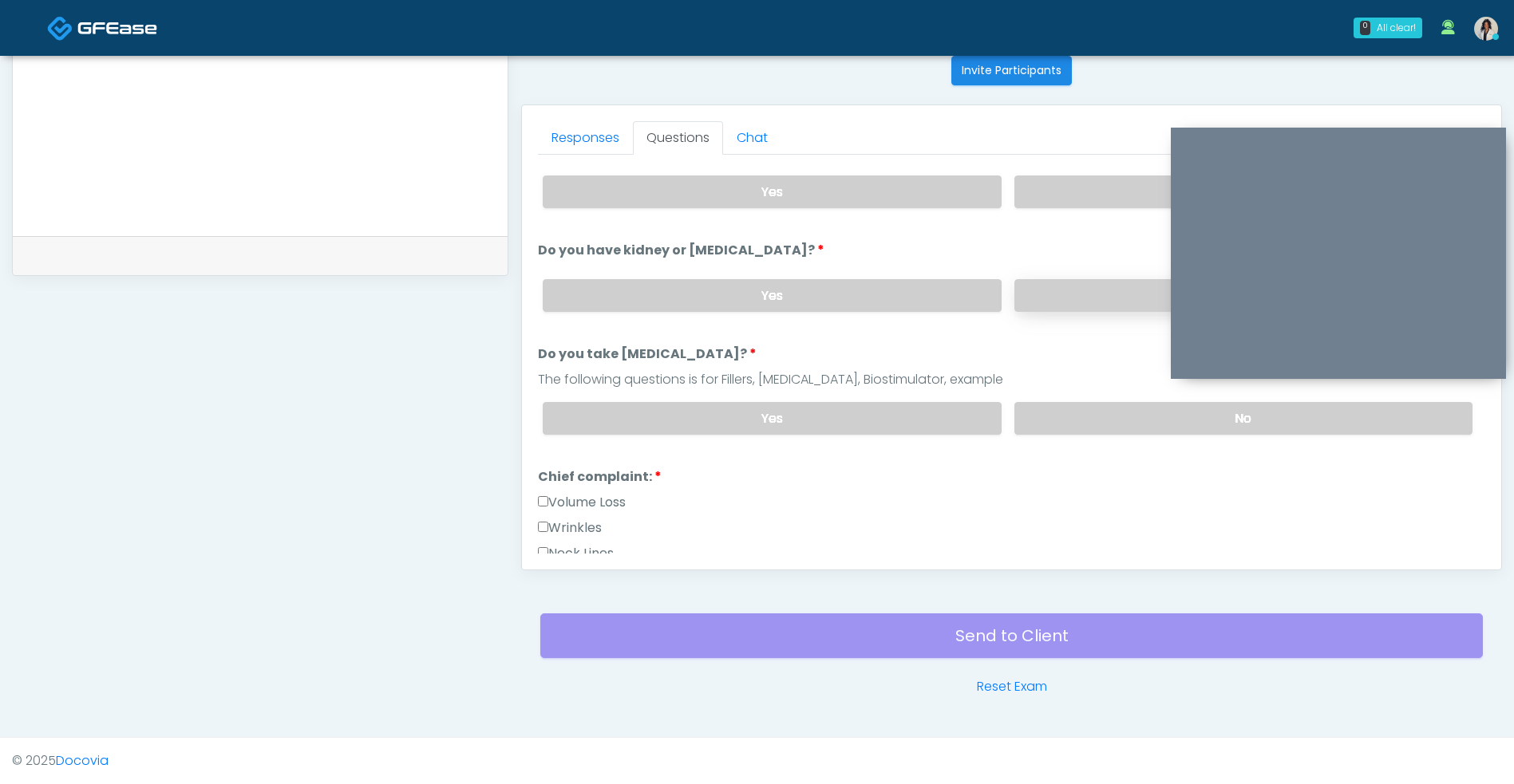
scroll to position [162, 0]
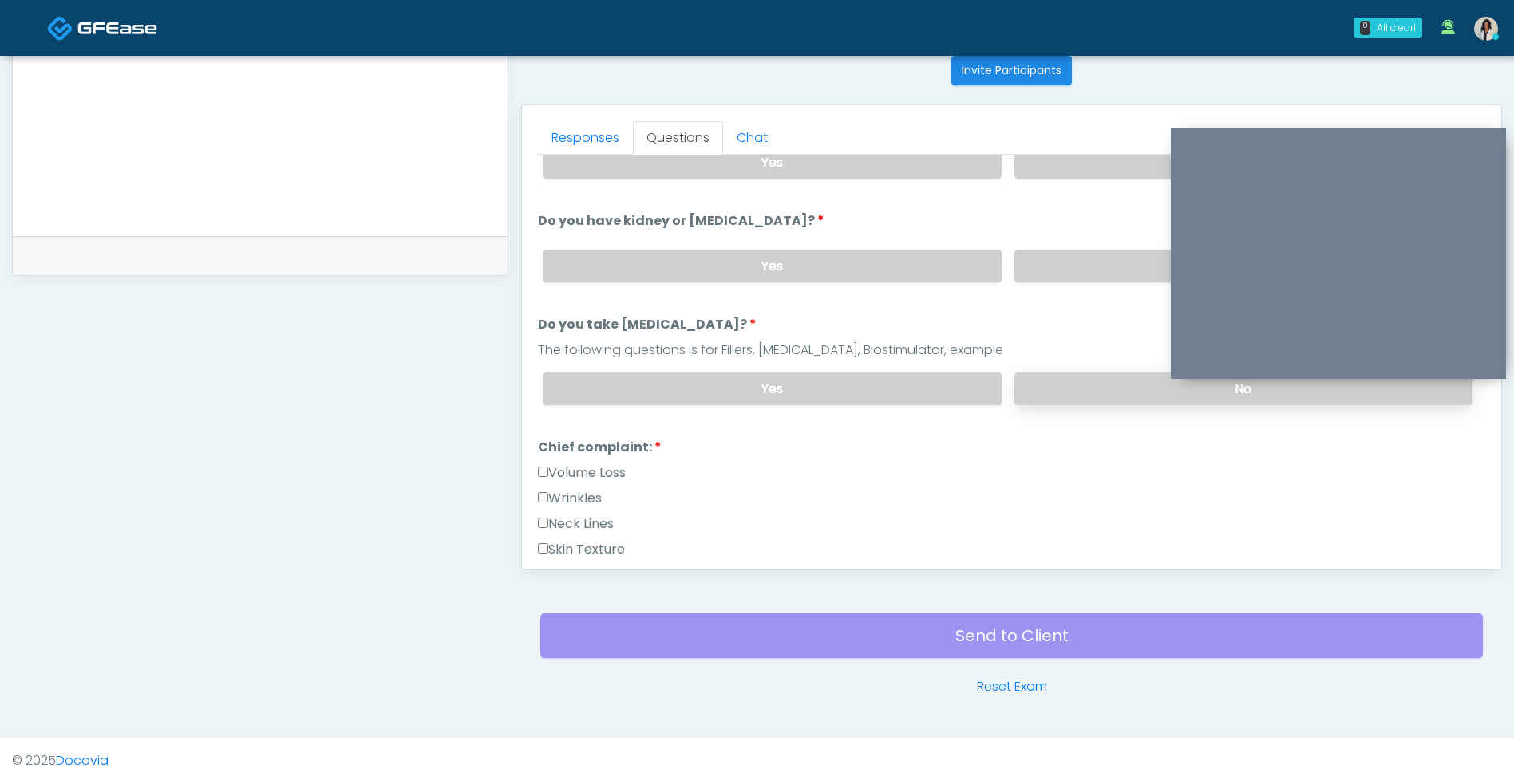
click at [1090, 386] on label "No" at bounding box center [1243, 389] width 458 height 33
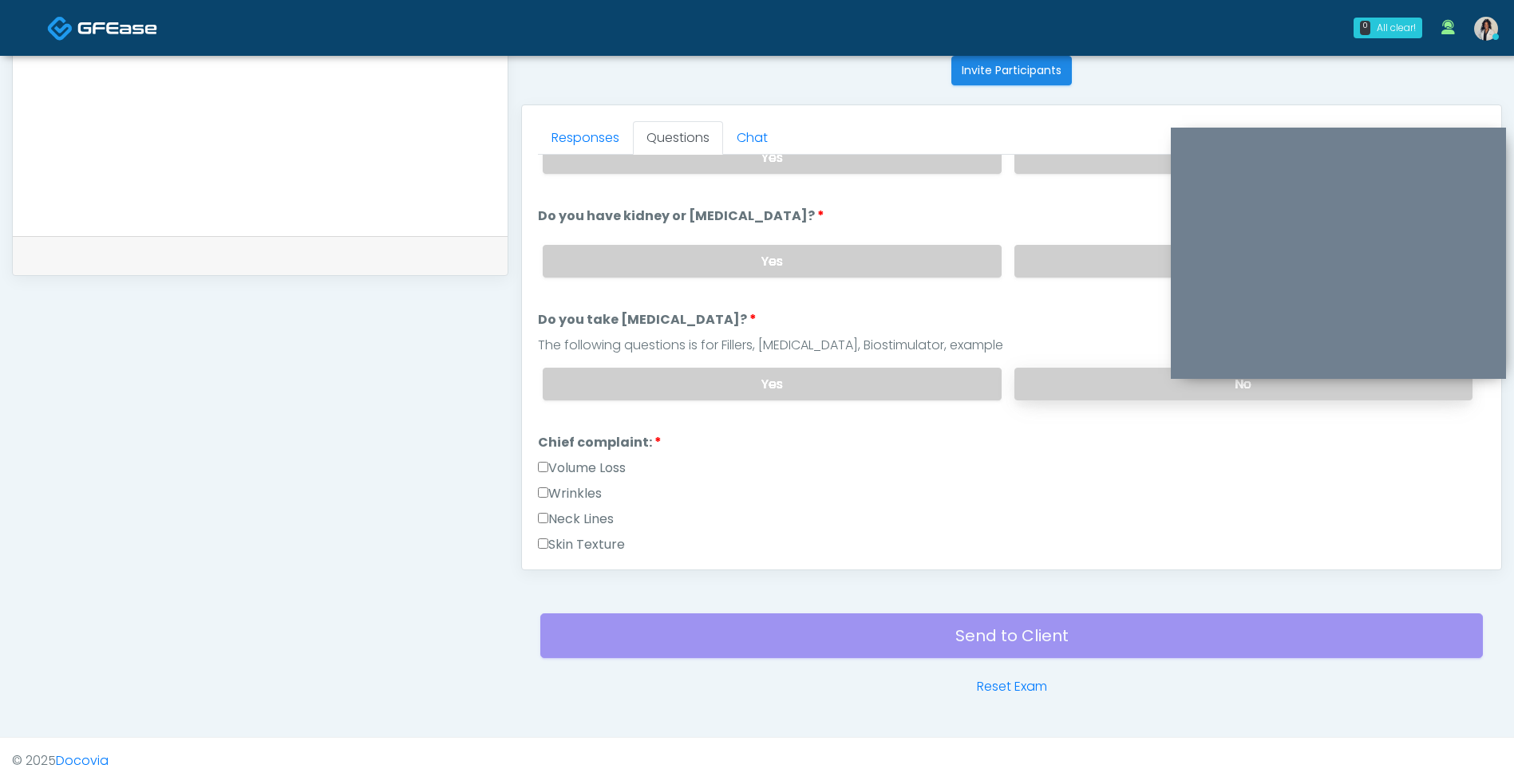
scroll to position [194, 0]
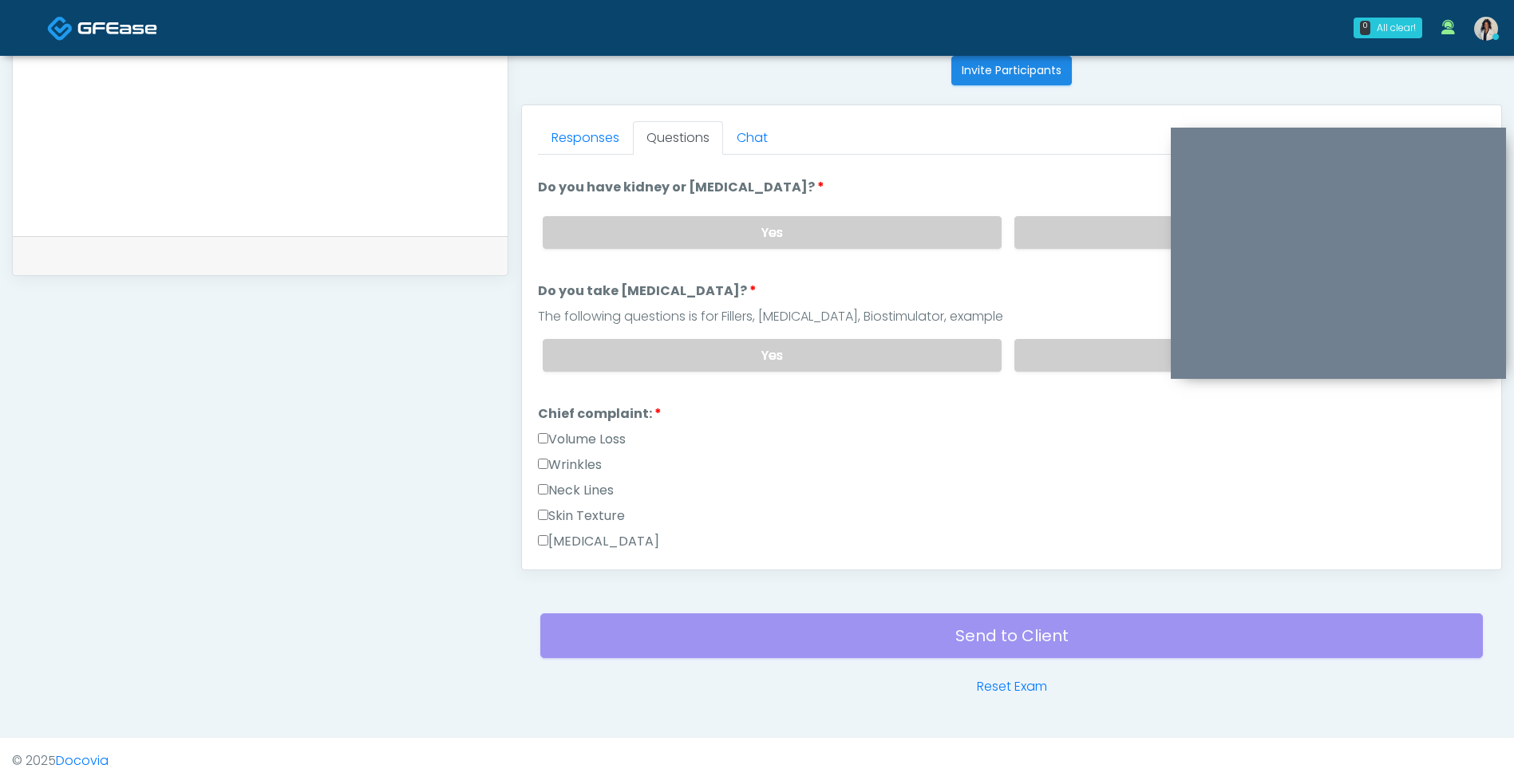
click at [616, 445] on label "Volume Loss" at bounding box center [582, 440] width 88 height 20
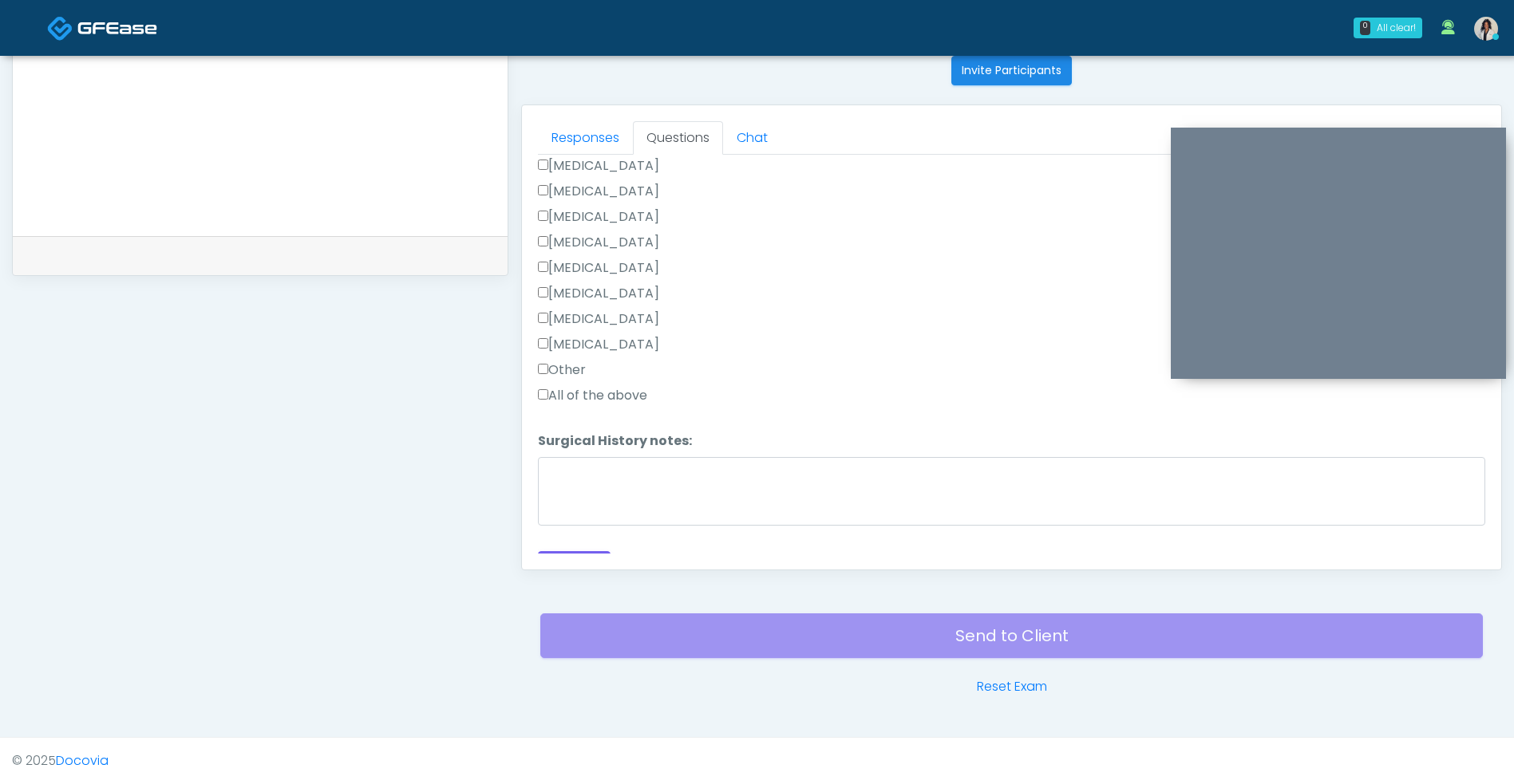
scroll to position [1043, 0]
click at [575, 550] on button "Continue" at bounding box center [575, 538] width 73 height 29
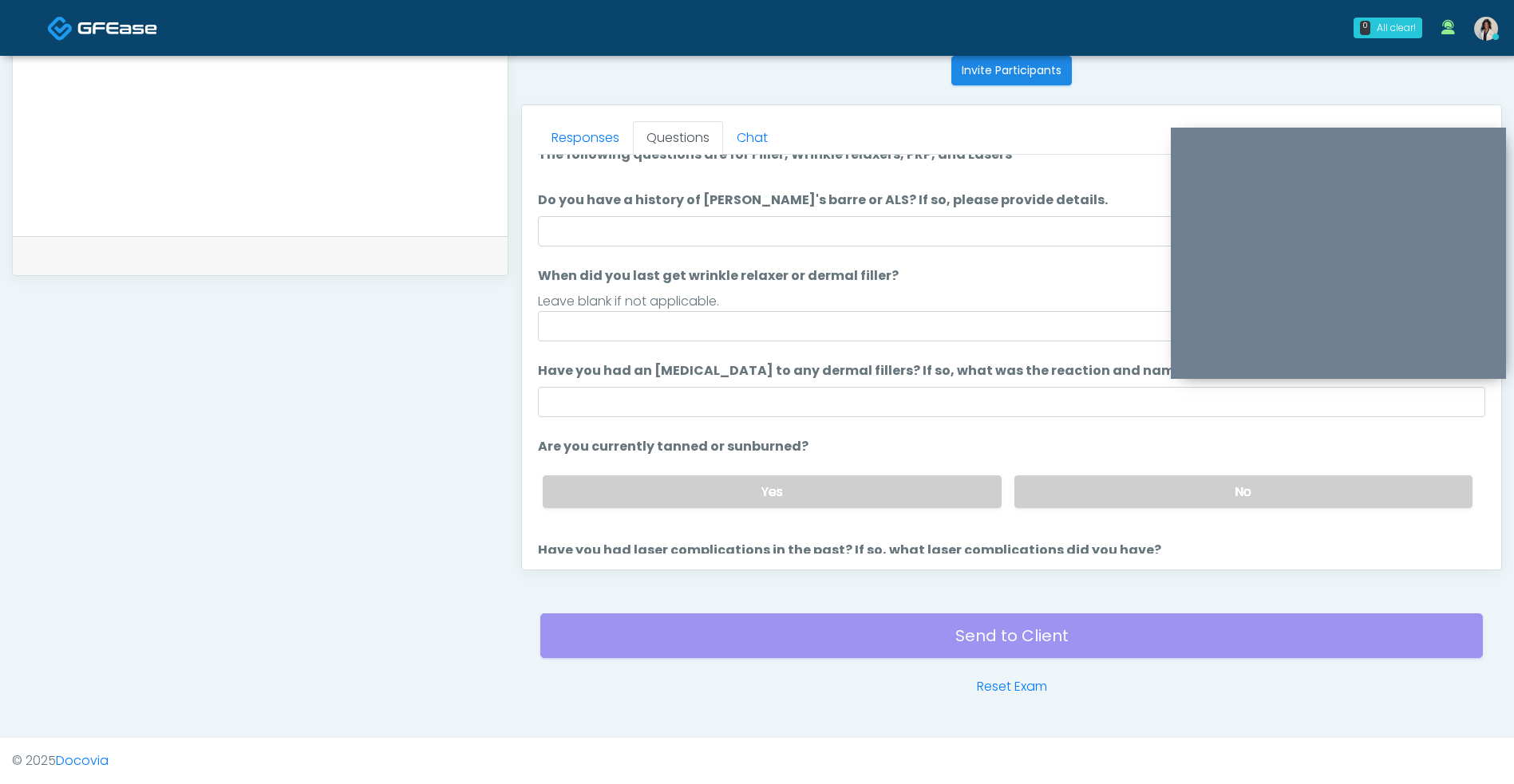
scroll to position [0, 0]
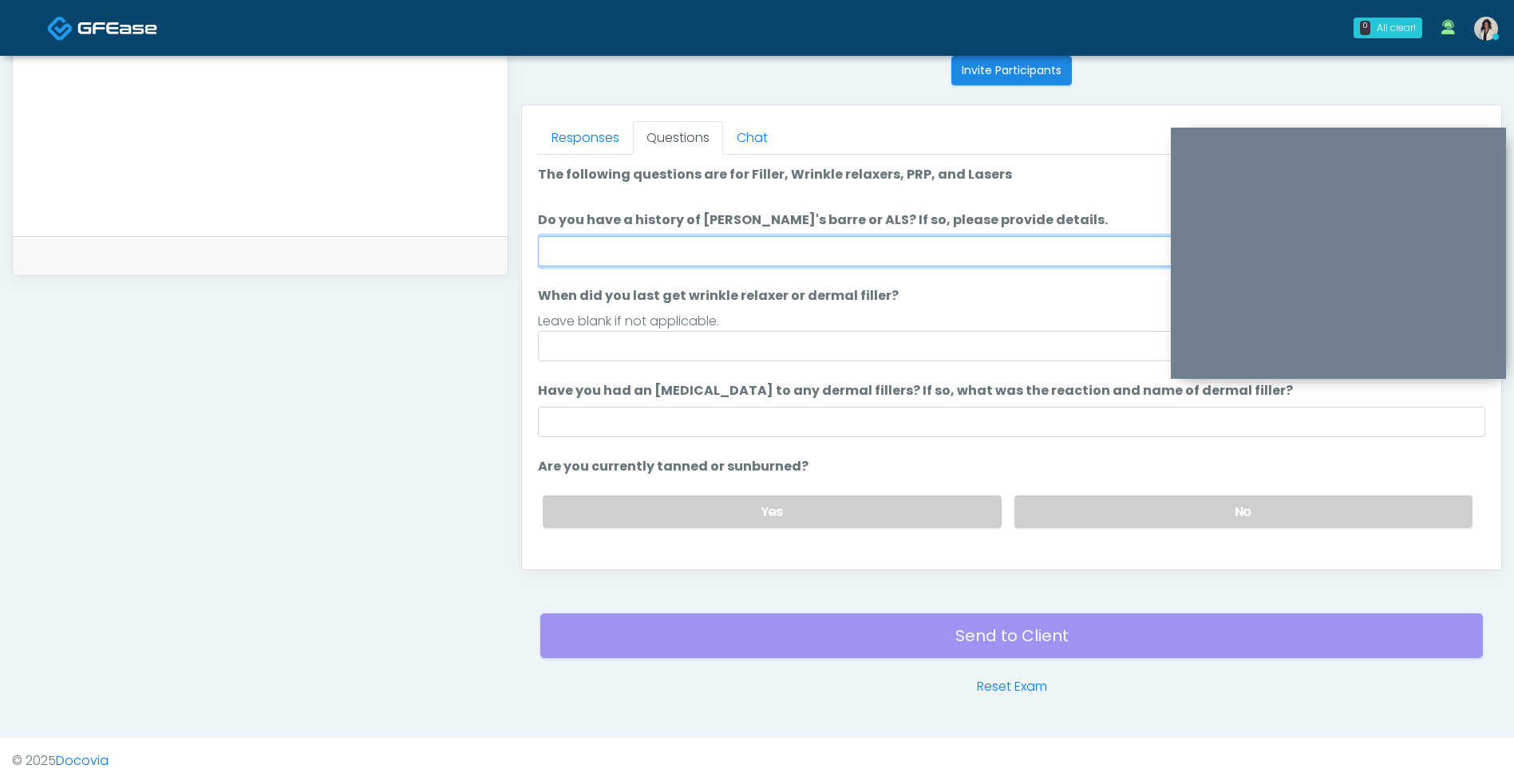
click at [796, 246] on input "Do you have a history of [PERSON_NAME]'s barre or ALS? If so, please provide de…" at bounding box center [1011, 251] width 947 height 30
type input "**"
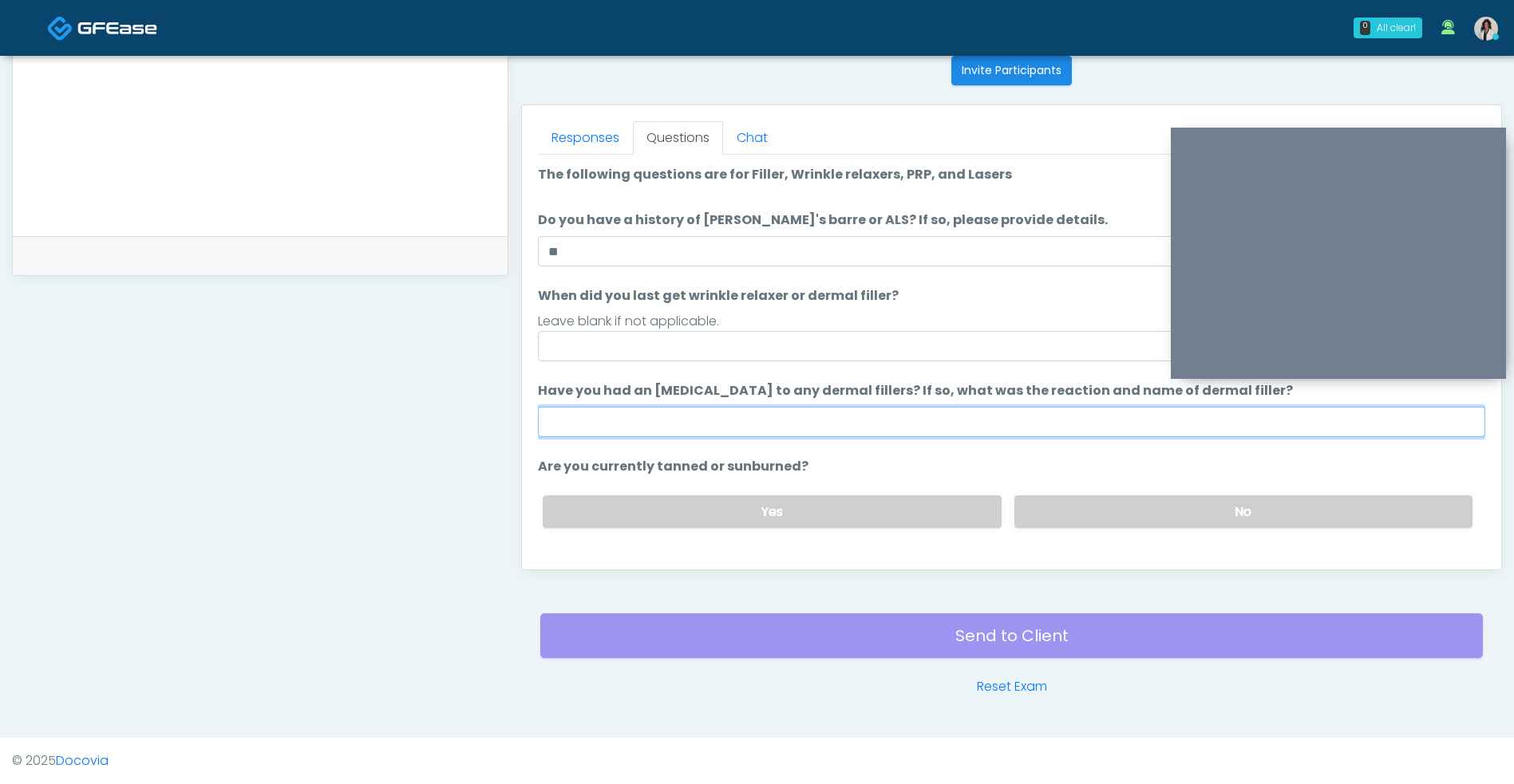
click at [856, 422] on input "Have you had an [MEDICAL_DATA] to any dermal fillers? If so, what was the react…" at bounding box center [1011, 422] width 947 height 30
type input "**"
click at [1097, 511] on label "No" at bounding box center [1243, 511] width 458 height 33
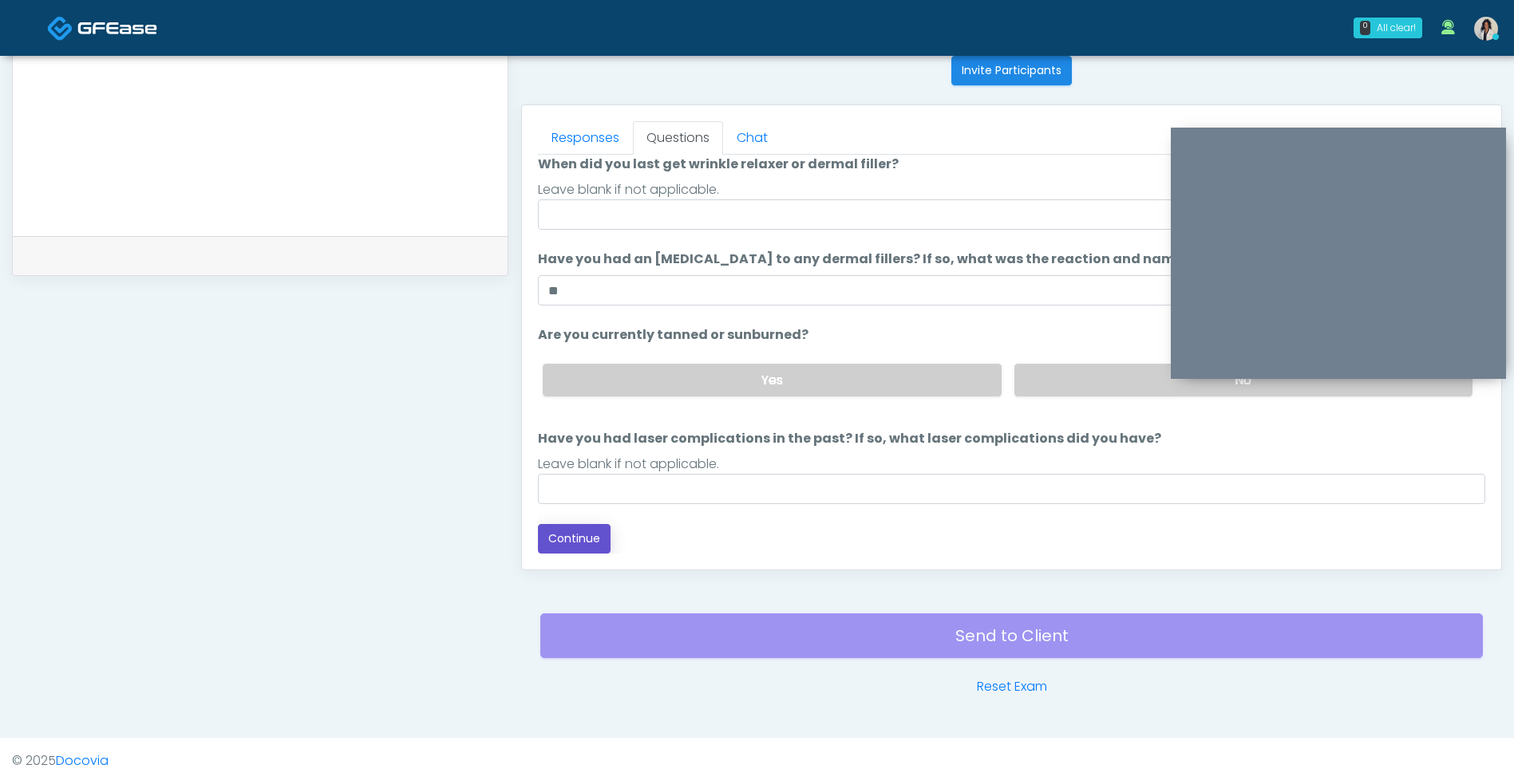
click at [588, 550] on button "Continue" at bounding box center [575, 538] width 73 height 29
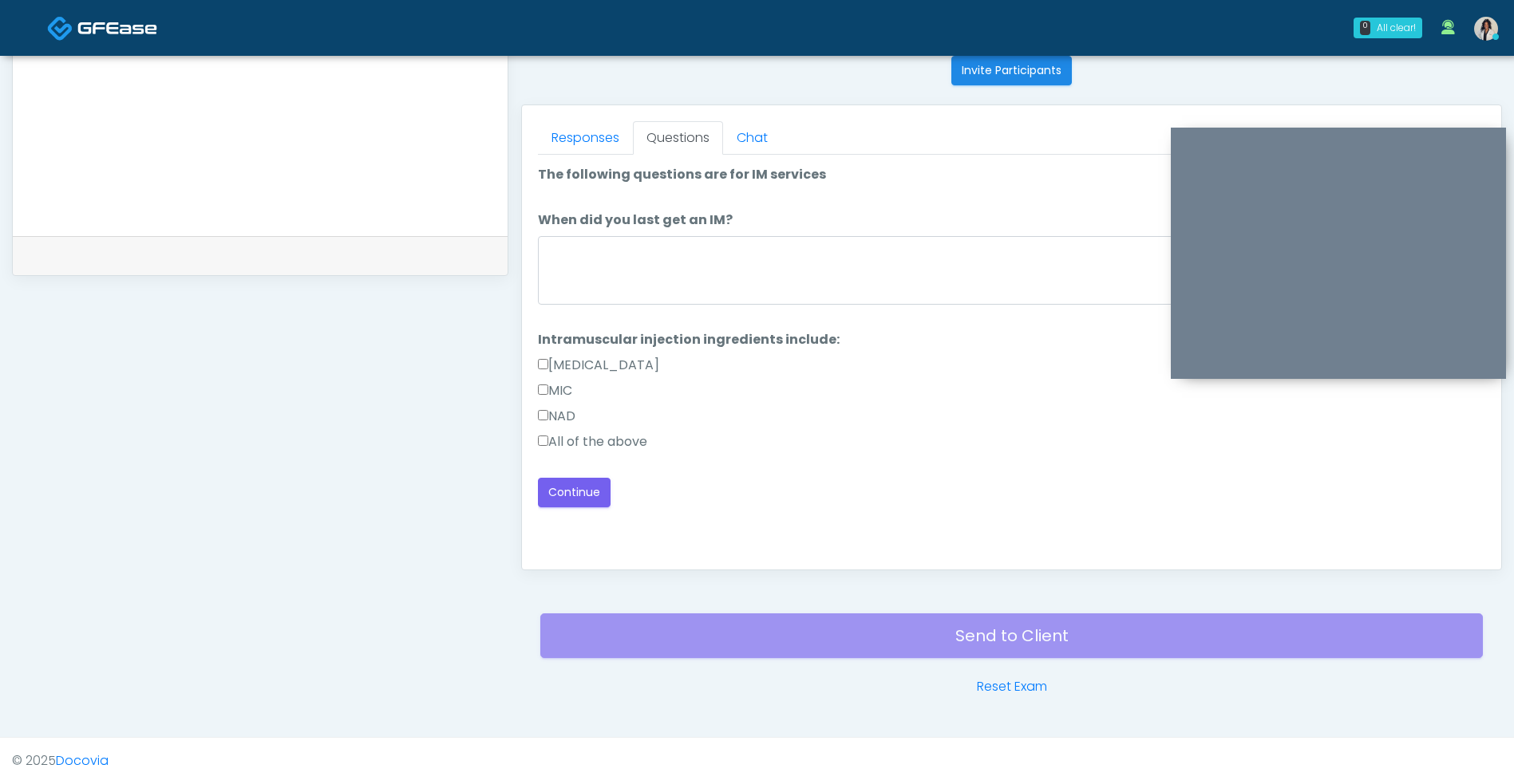
click at [628, 437] on label "All of the above" at bounding box center [592, 442] width 109 height 20
click at [573, 504] on button "Continue" at bounding box center [575, 492] width 73 height 29
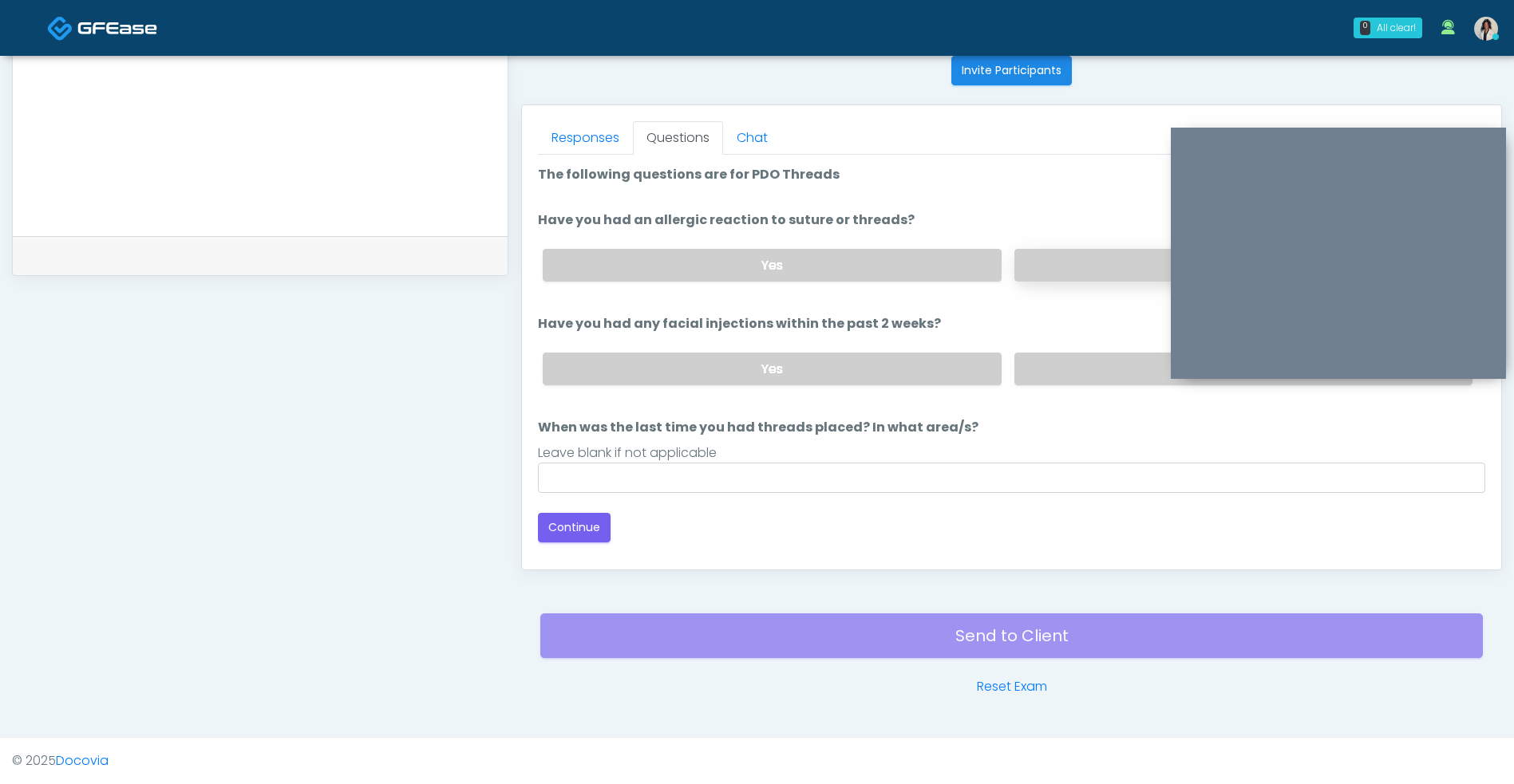
click at [1090, 276] on label "No" at bounding box center [1243, 265] width 458 height 33
click at [1066, 354] on label "No" at bounding box center [1243, 368] width 458 height 33
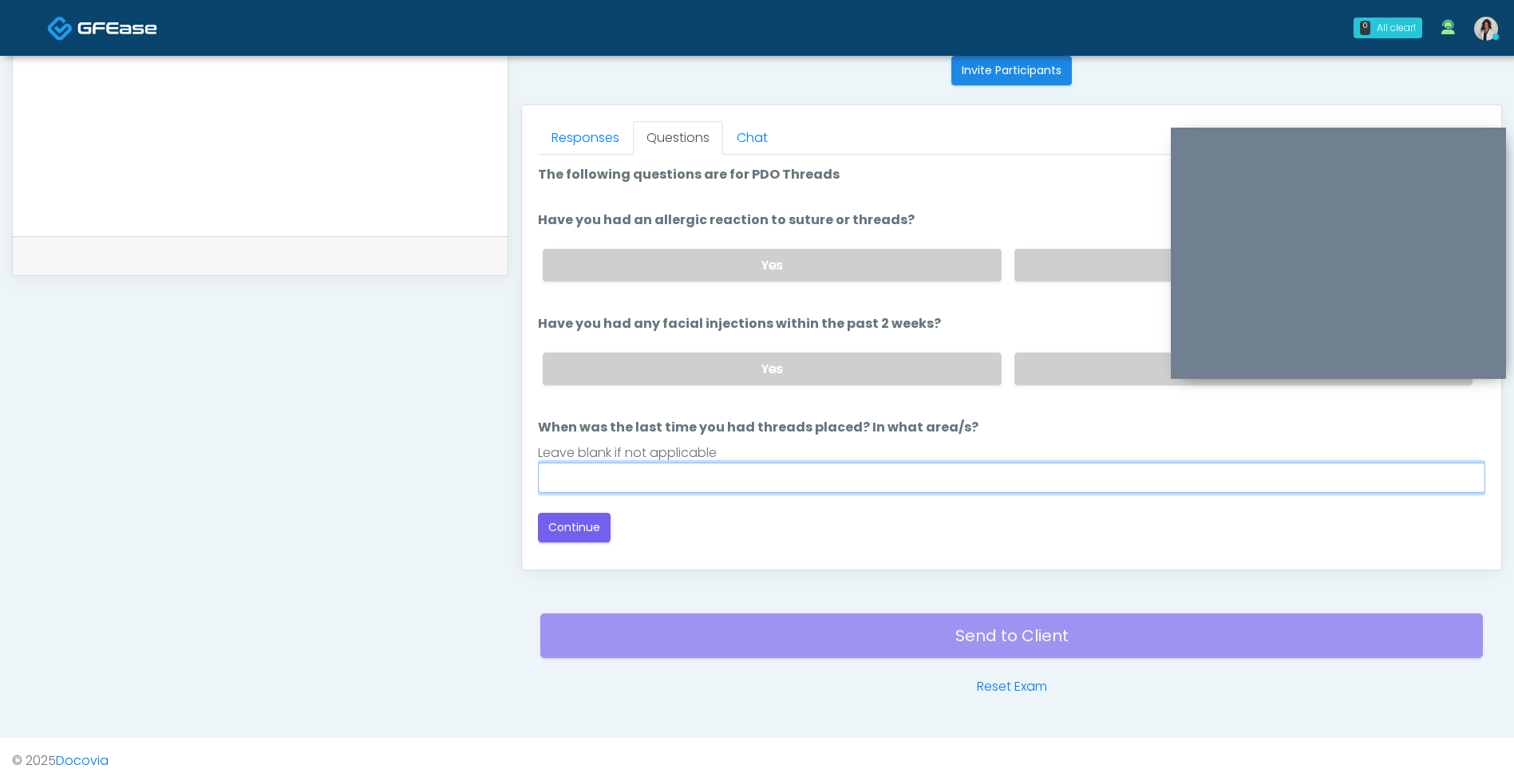
click at [829, 476] on input "When was the last time you had threads placed? In what area/s?" at bounding box center [1011, 478] width 947 height 30
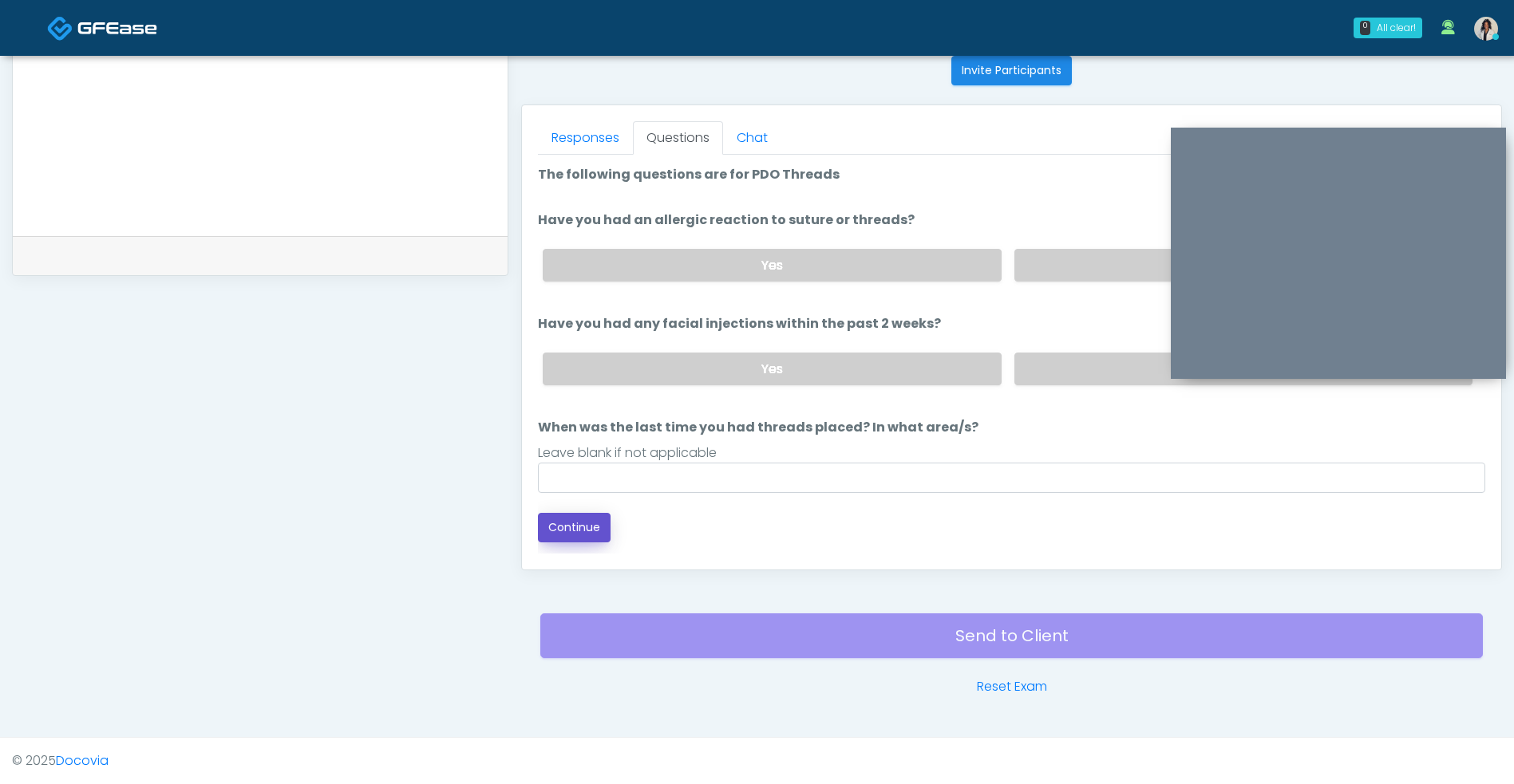
click at [583, 532] on button "Continue" at bounding box center [575, 527] width 73 height 29
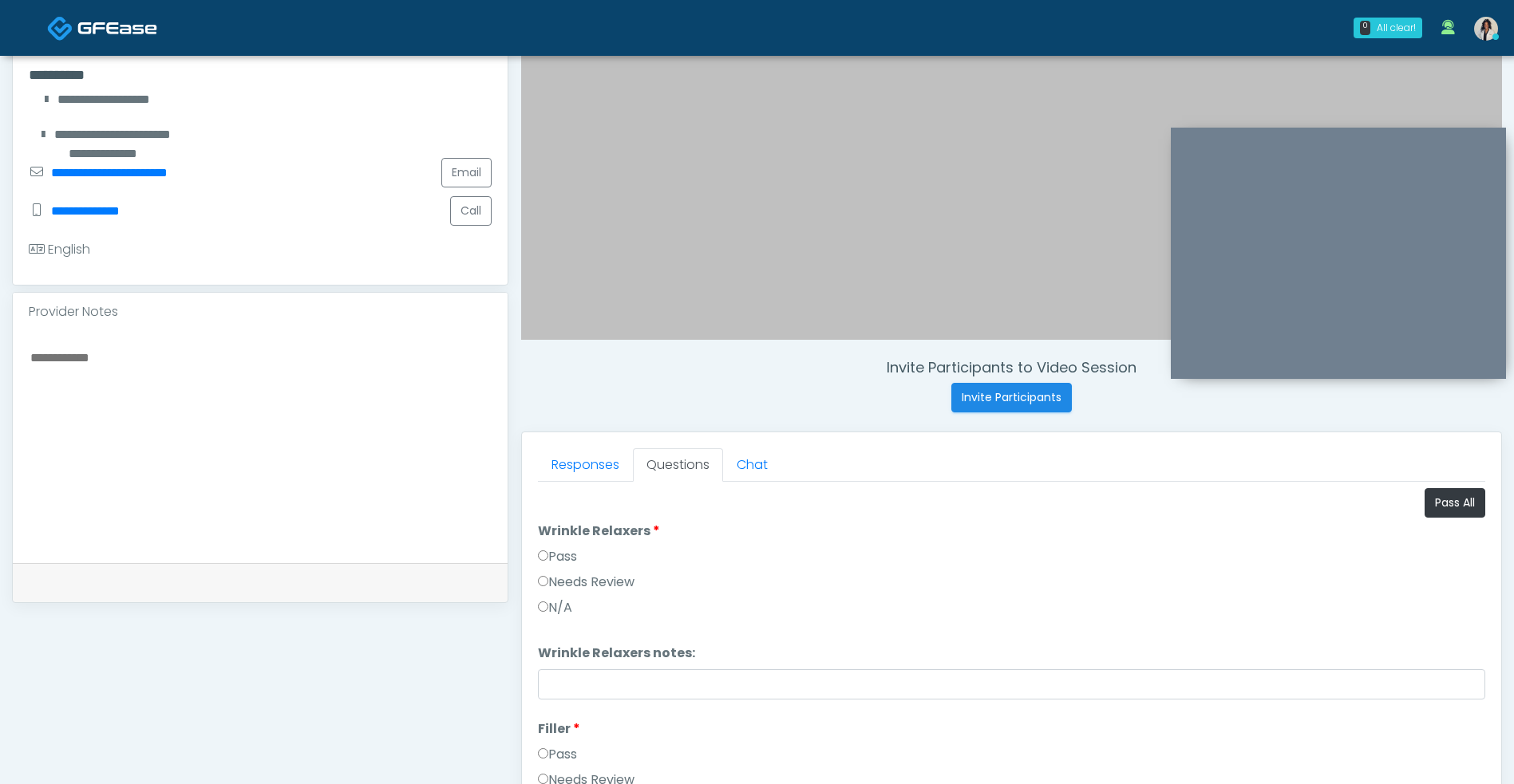
scroll to position [319, 0]
click at [1447, 495] on button "Pass All" at bounding box center [1455, 504] width 60 height 29
click at [1438, 511] on button "Pass All" at bounding box center [1455, 504] width 60 height 29
click at [1437, 507] on button "Pass All" at bounding box center [1455, 504] width 60 height 29
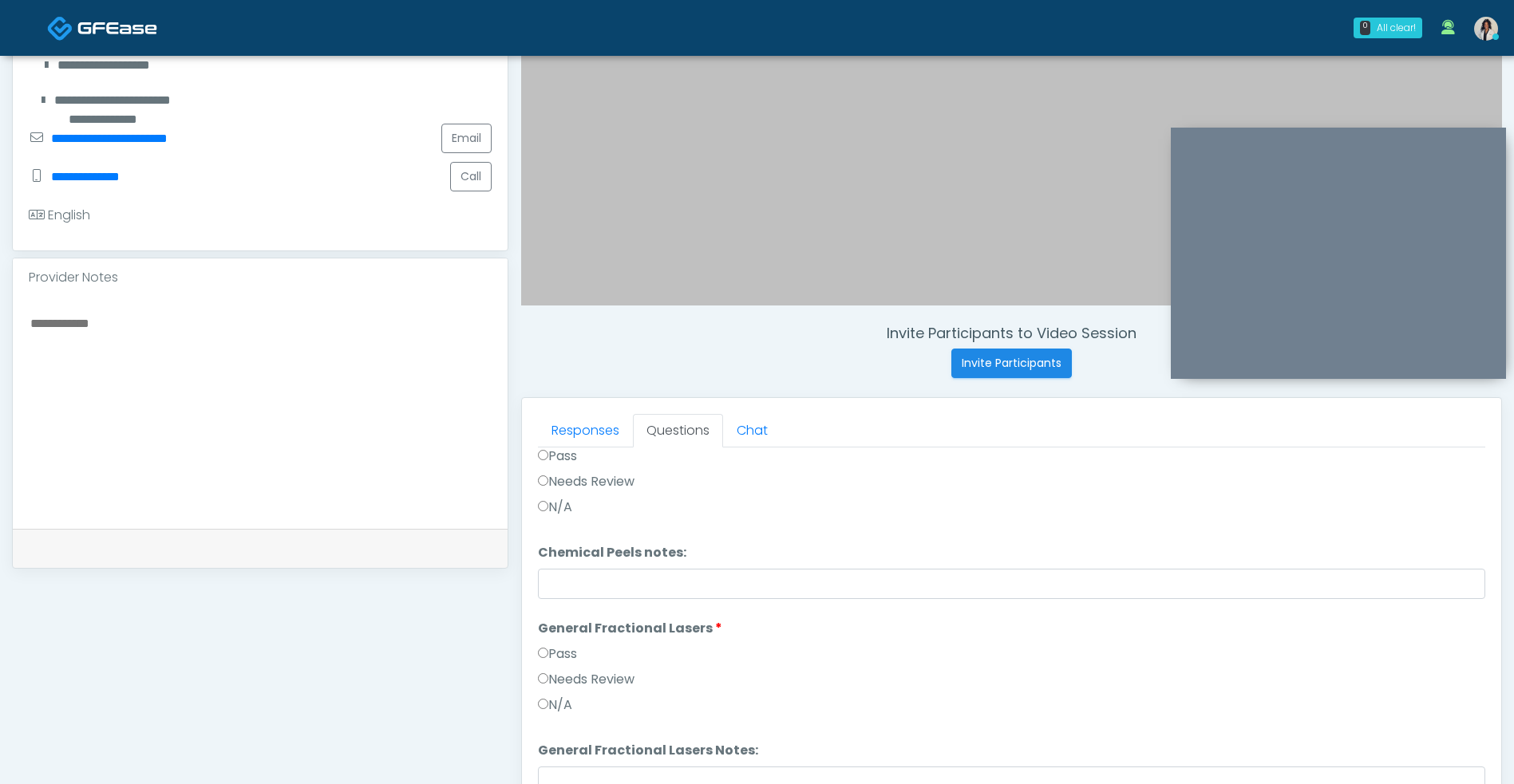
scroll to position [648, 0]
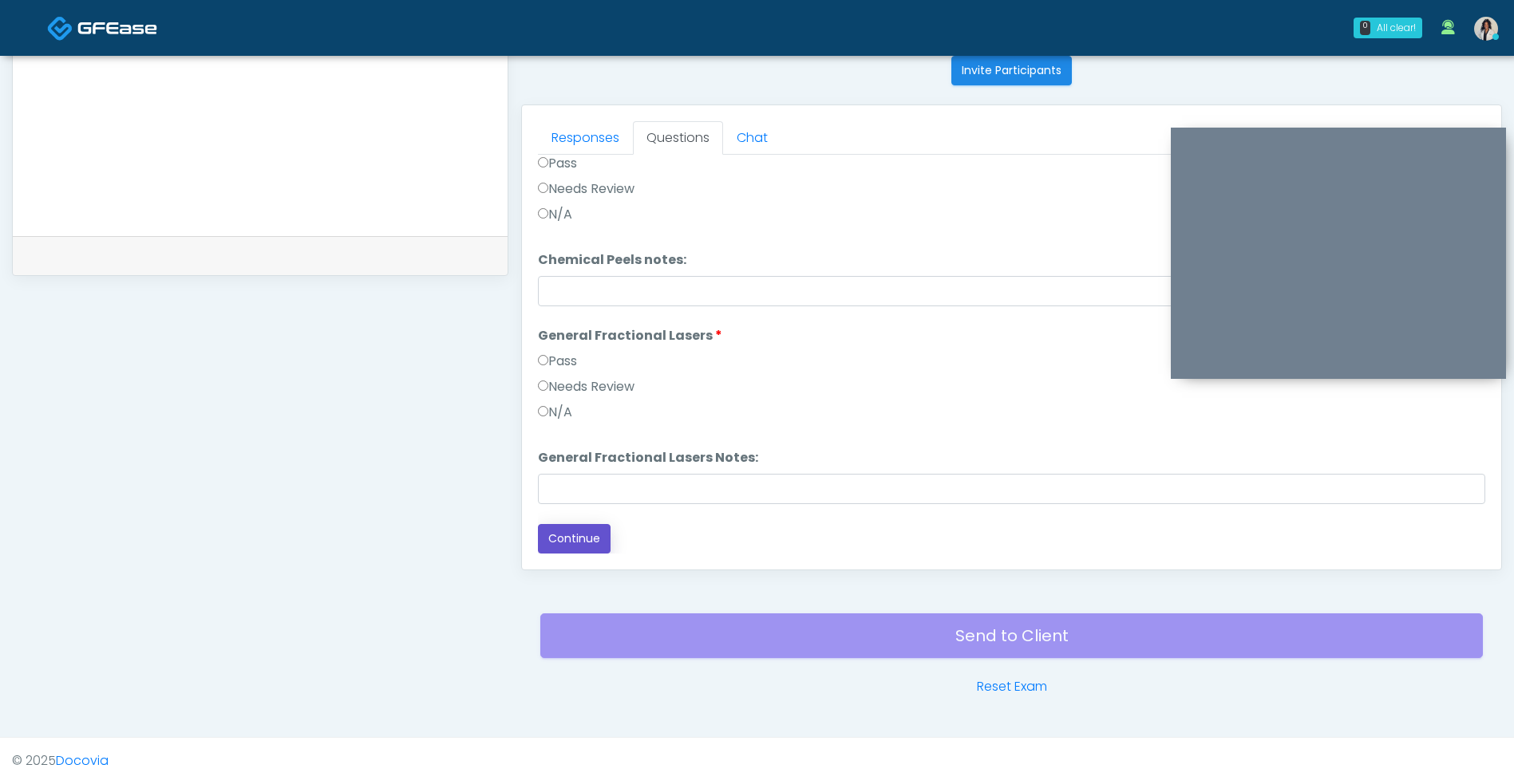
click at [592, 548] on button "Continue" at bounding box center [575, 538] width 73 height 29
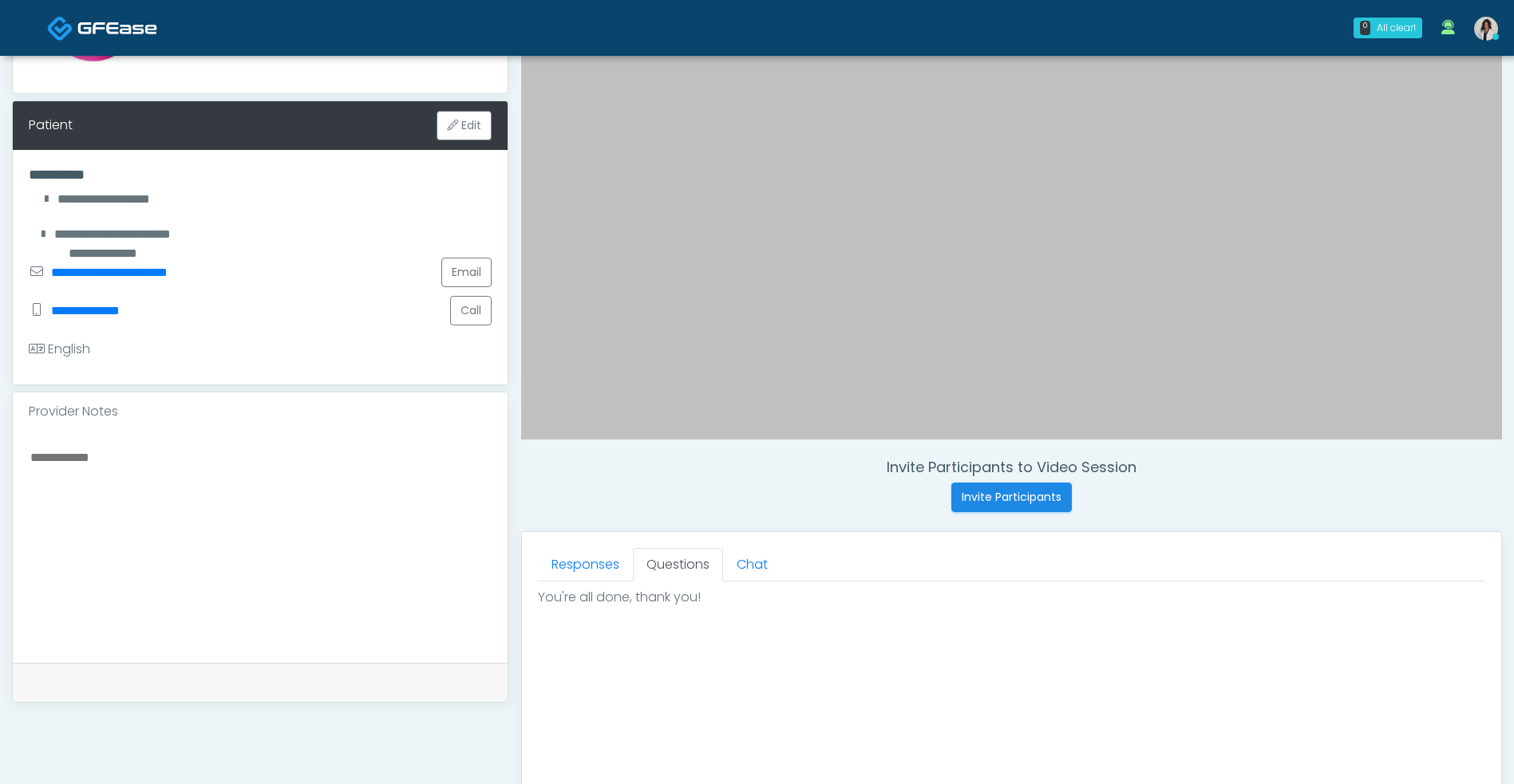
scroll to position [677, 0]
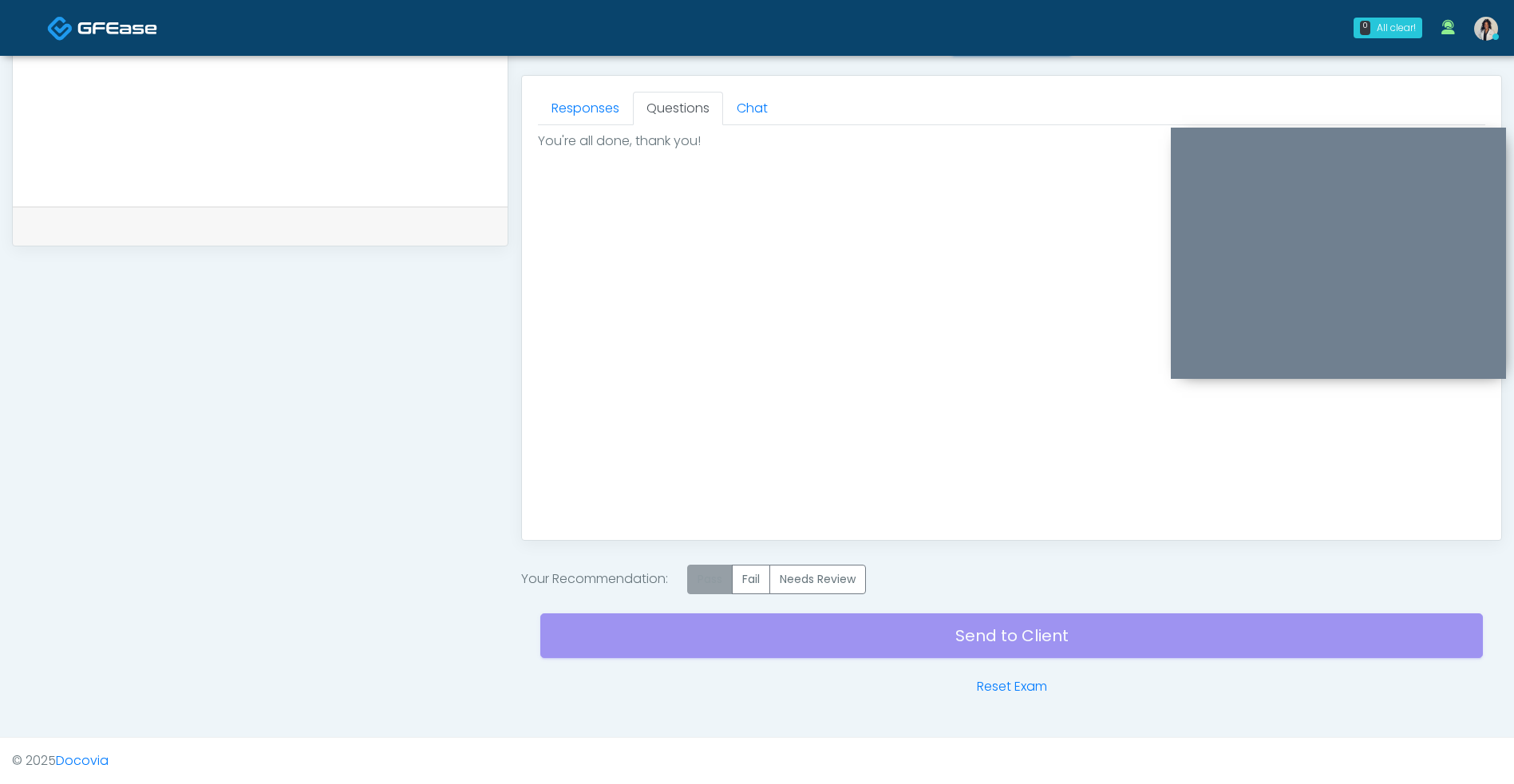
click at [707, 580] on label "Pass" at bounding box center [709, 579] width 45 height 29
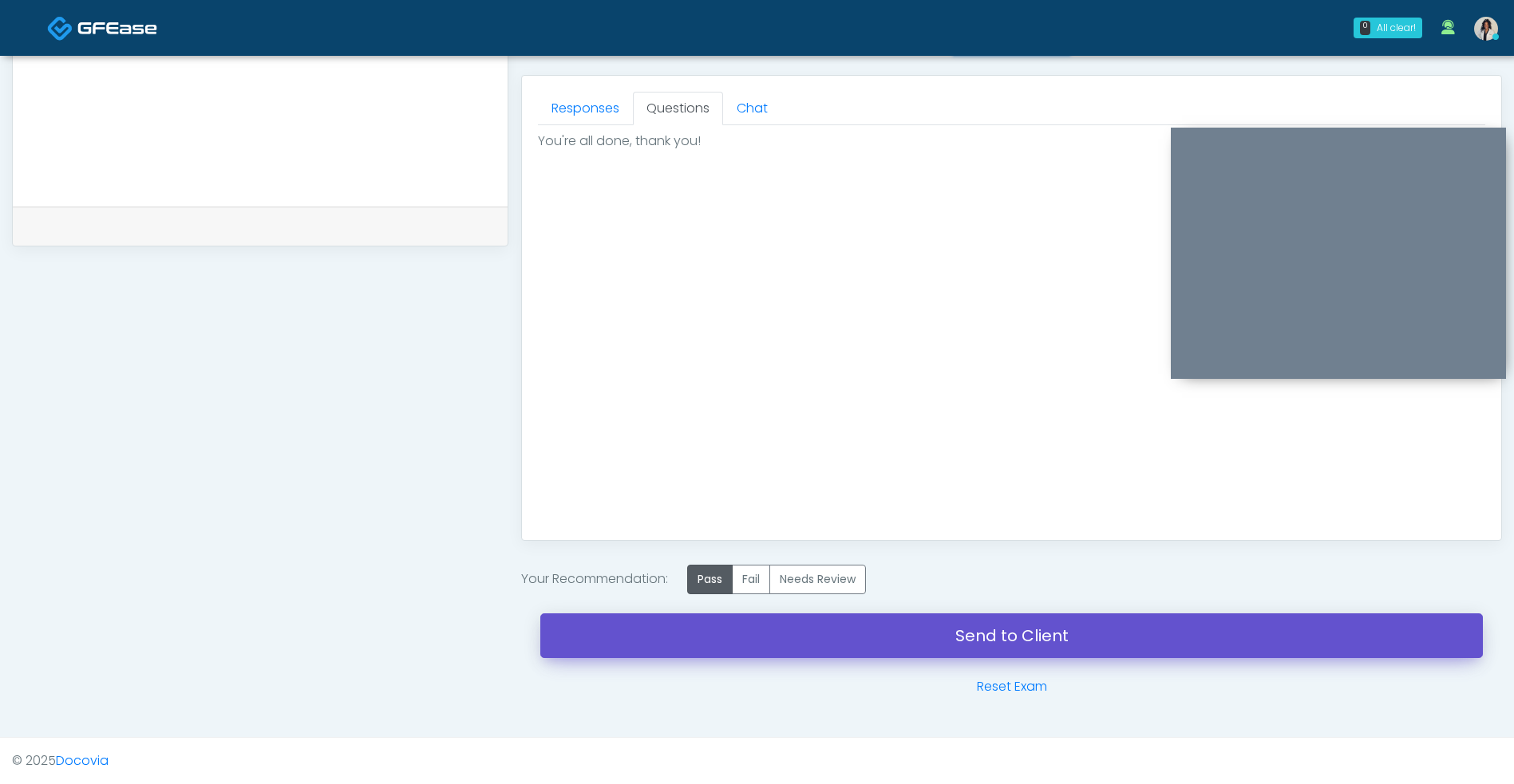
click at [739, 651] on link "Send to Client" at bounding box center [1011, 636] width 942 height 44
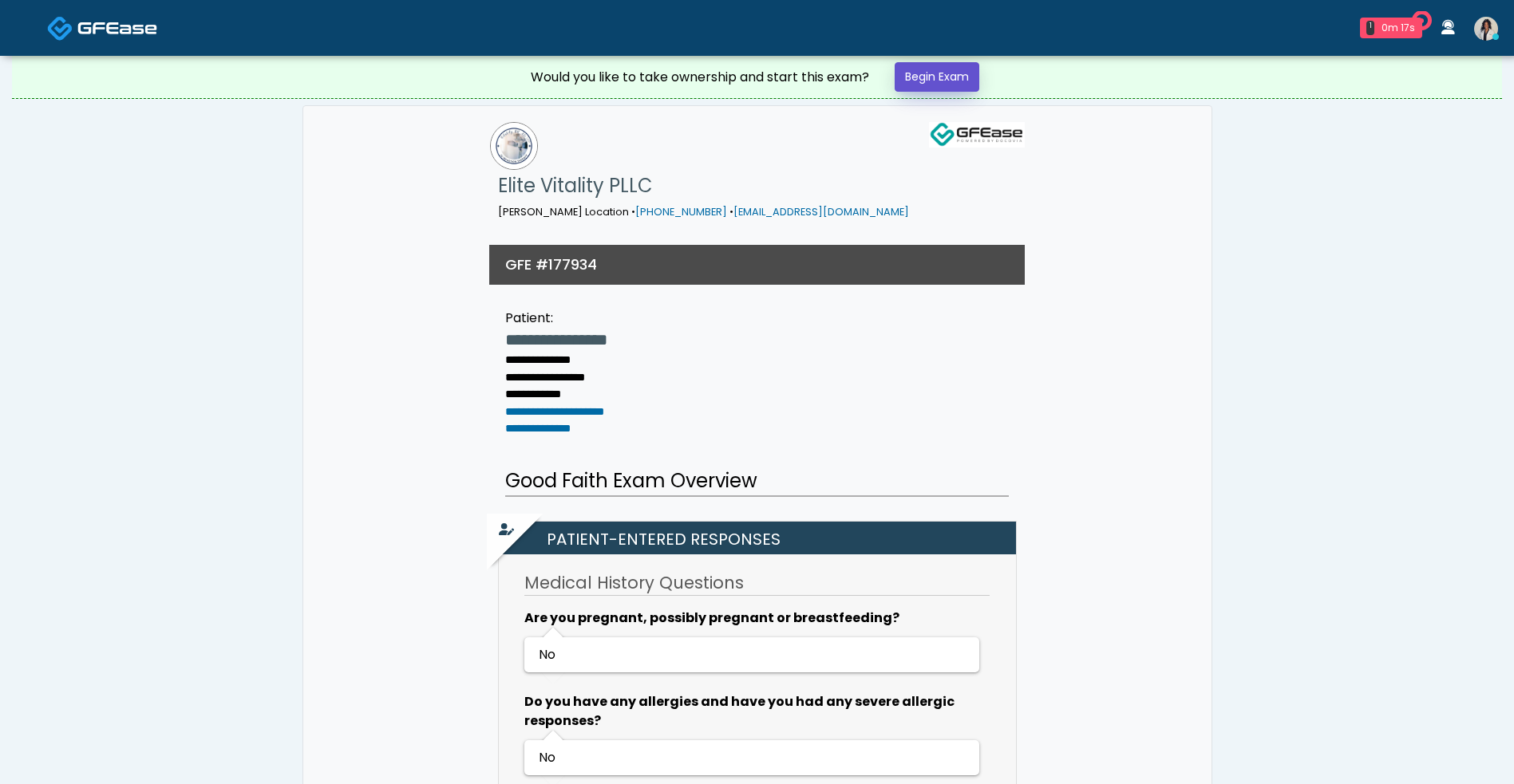
click at [933, 75] on link "Begin Exam" at bounding box center [936, 76] width 84 height 29
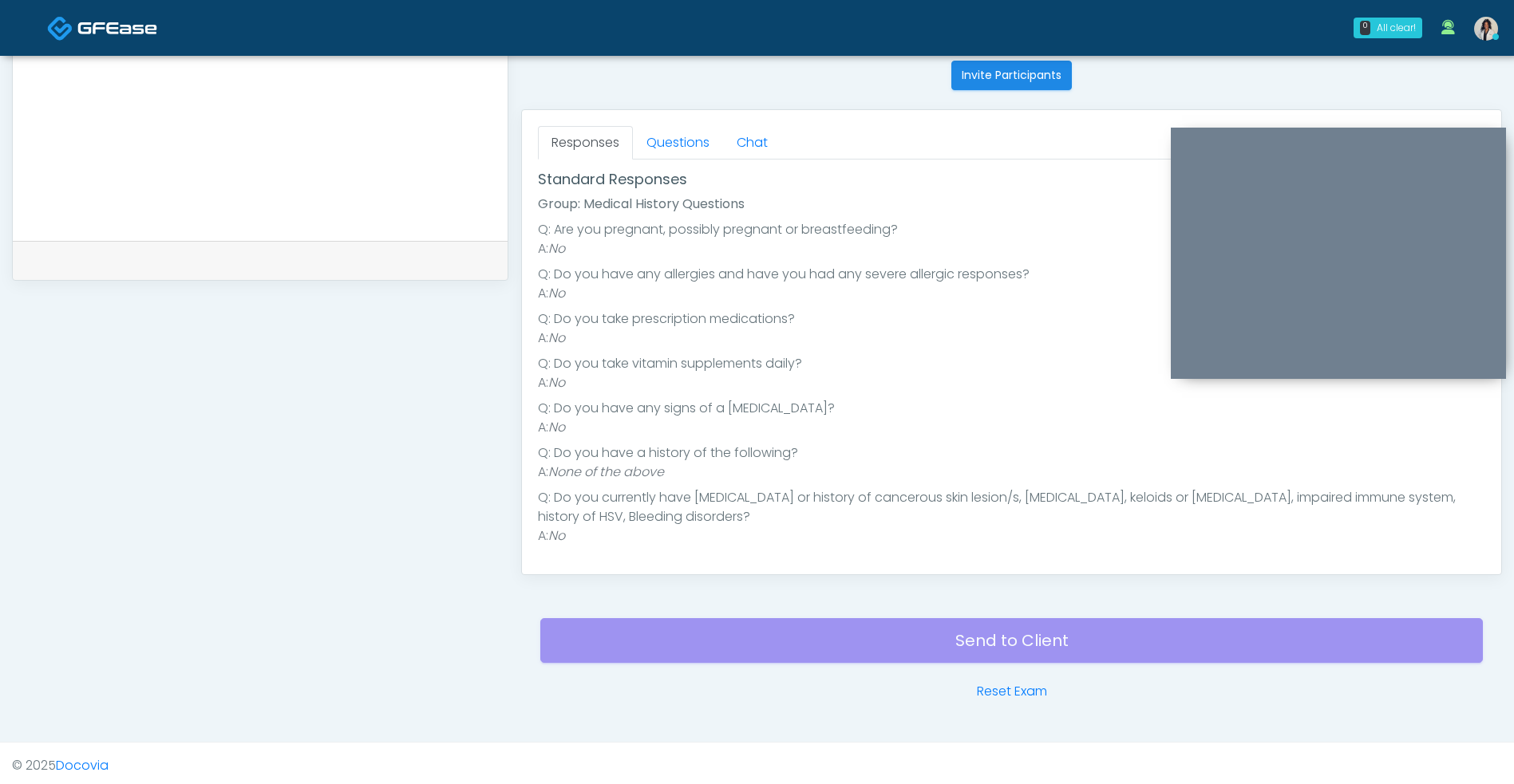
scroll to position [648, 0]
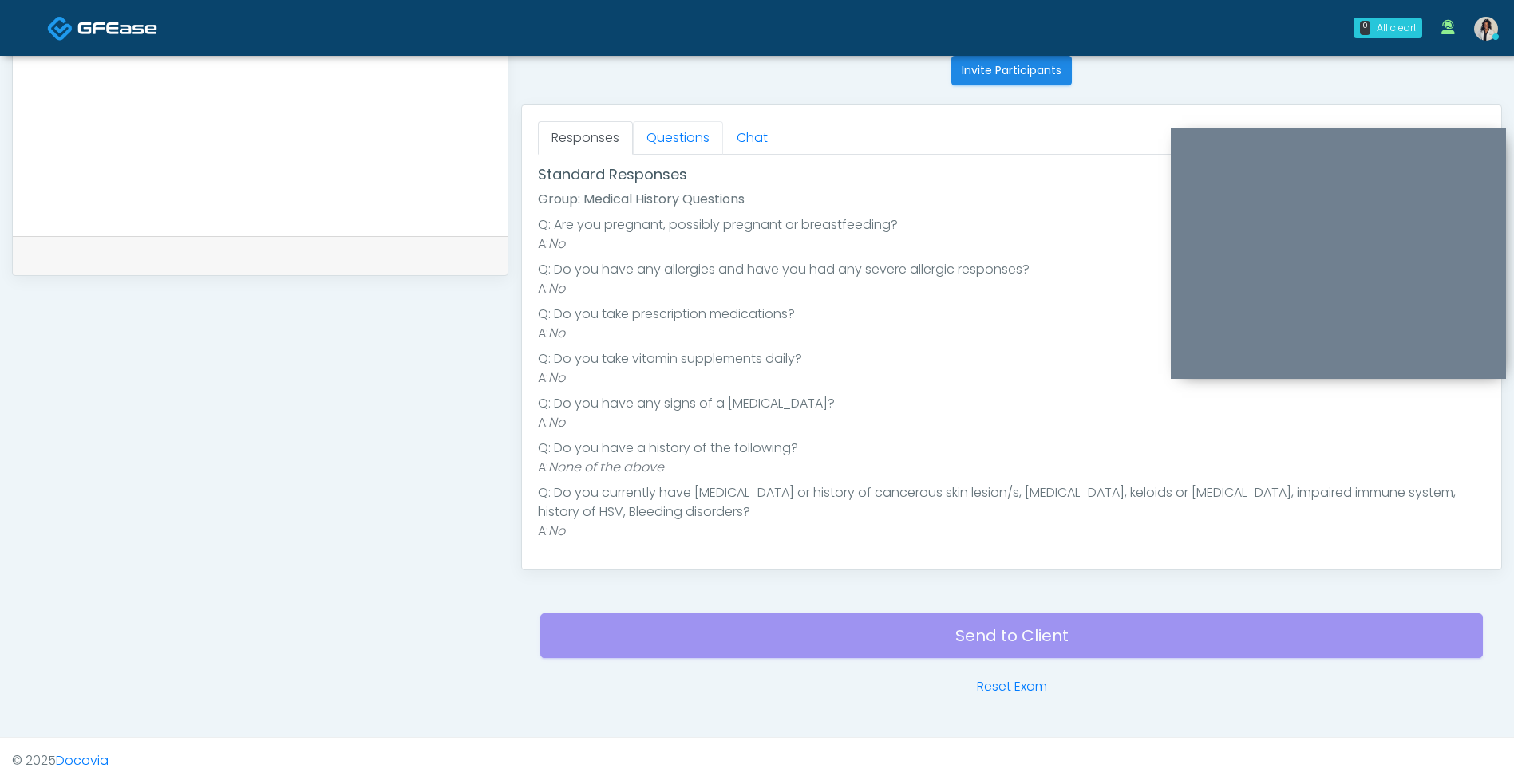
click at [686, 129] on link "Questions" at bounding box center [678, 139] width 91 height 34
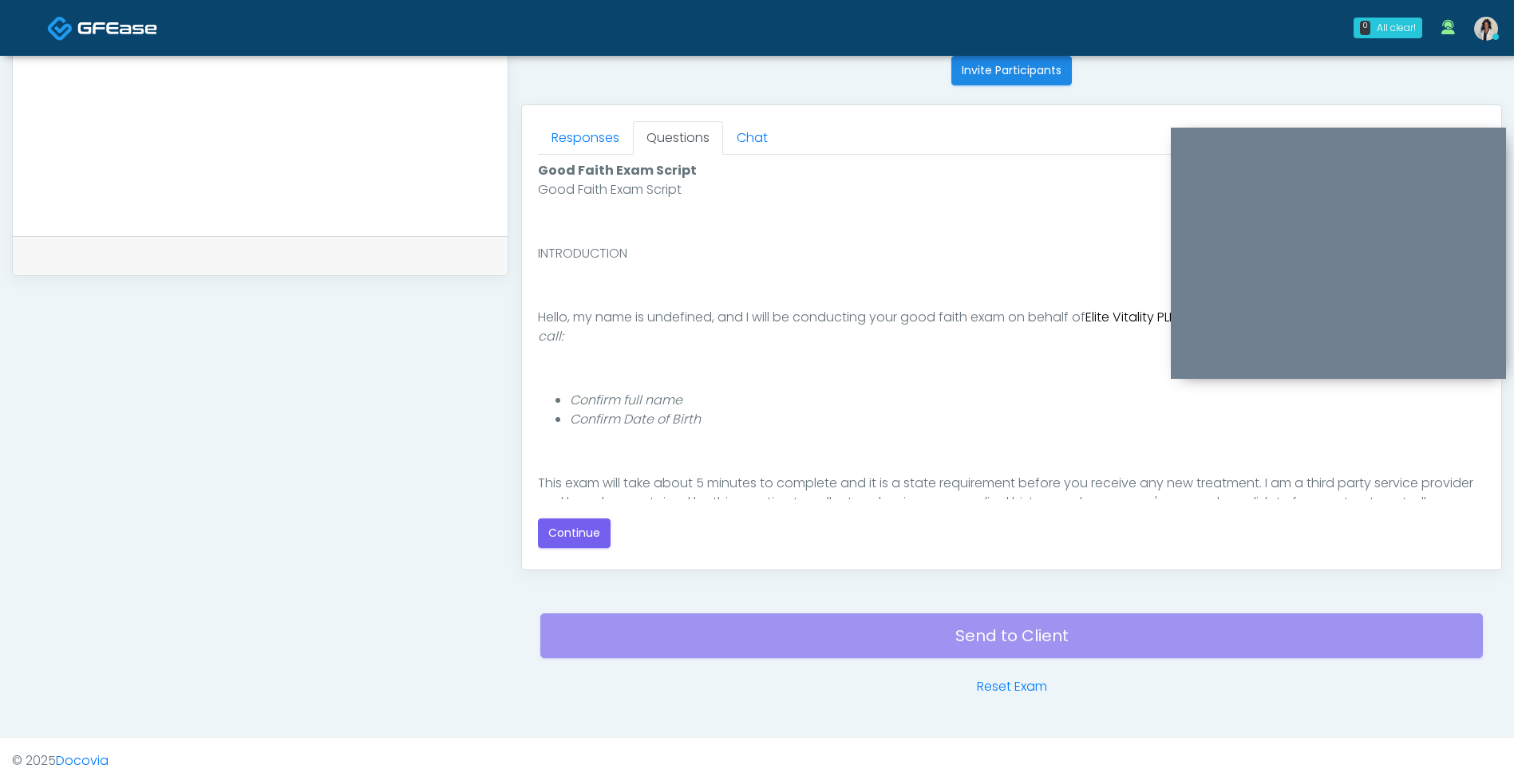
scroll to position [0, 0]
click at [588, 543] on button "Continue" at bounding box center [575, 533] width 73 height 29
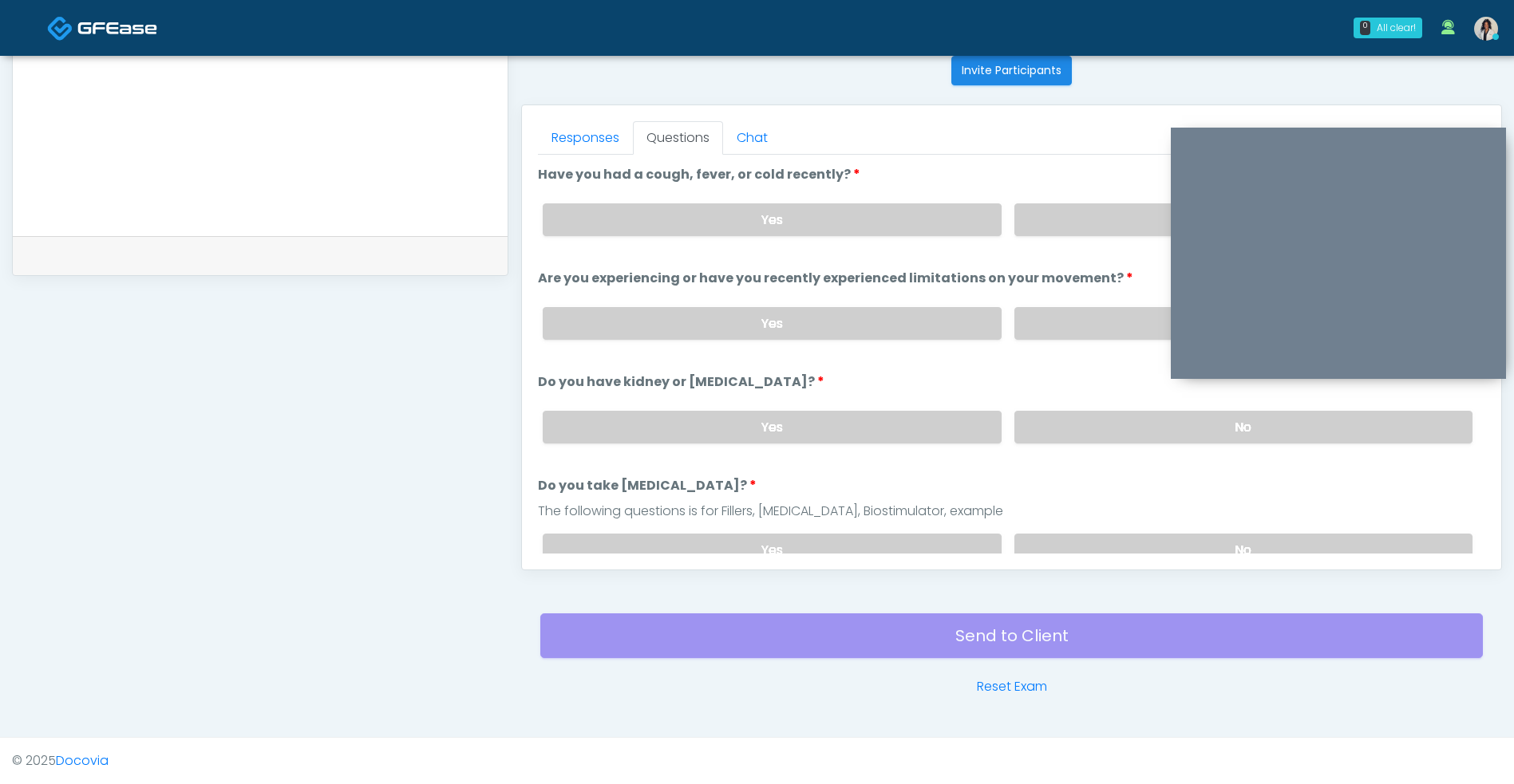
click at [1038, 211] on label "No" at bounding box center [1243, 219] width 458 height 33
click at [1057, 323] on label "No" at bounding box center [1243, 323] width 458 height 33
click at [1069, 437] on label "No" at bounding box center [1243, 427] width 458 height 33
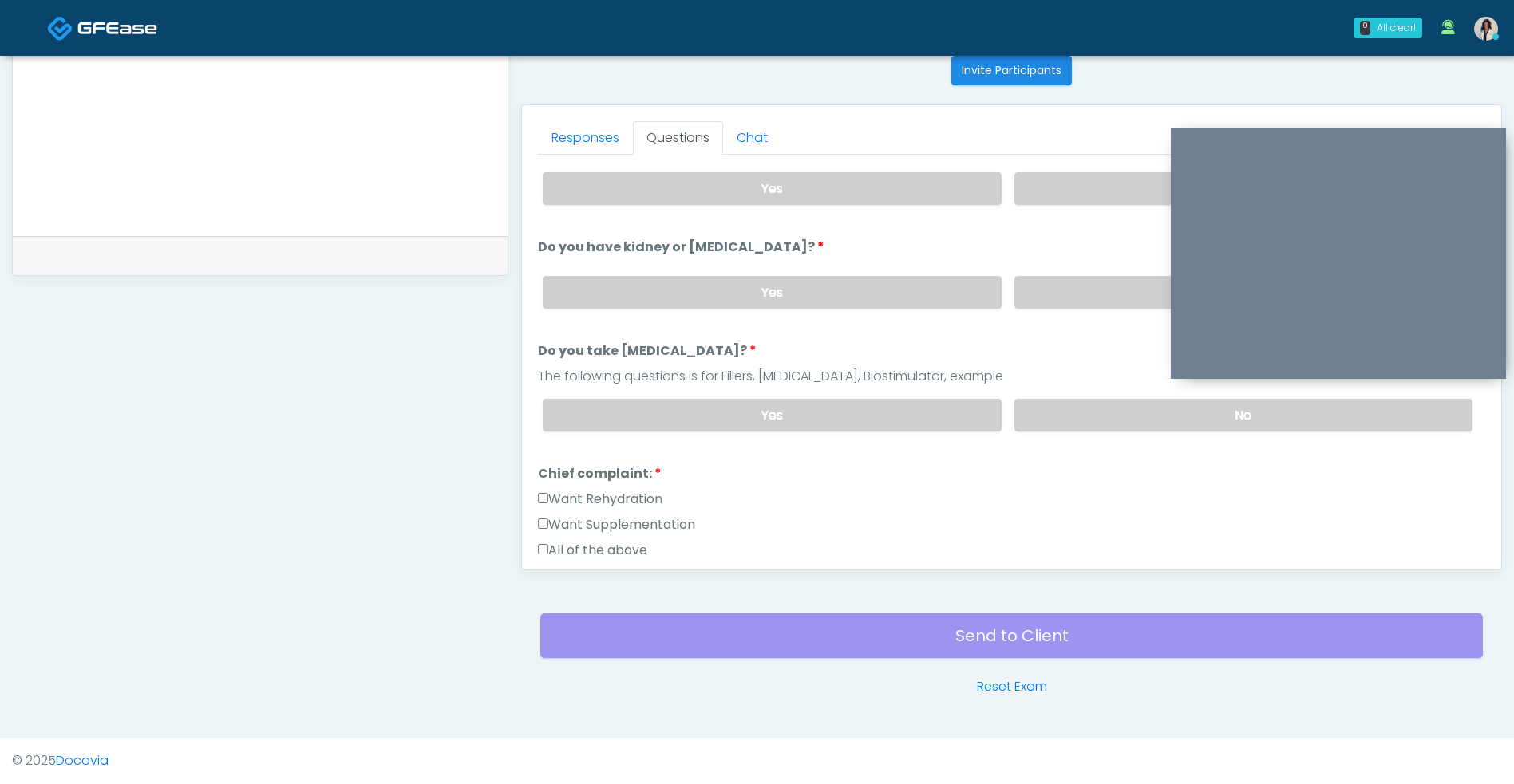
click at [1074, 428] on label "No" at bounding box center [1243, 415] width 458 height 33
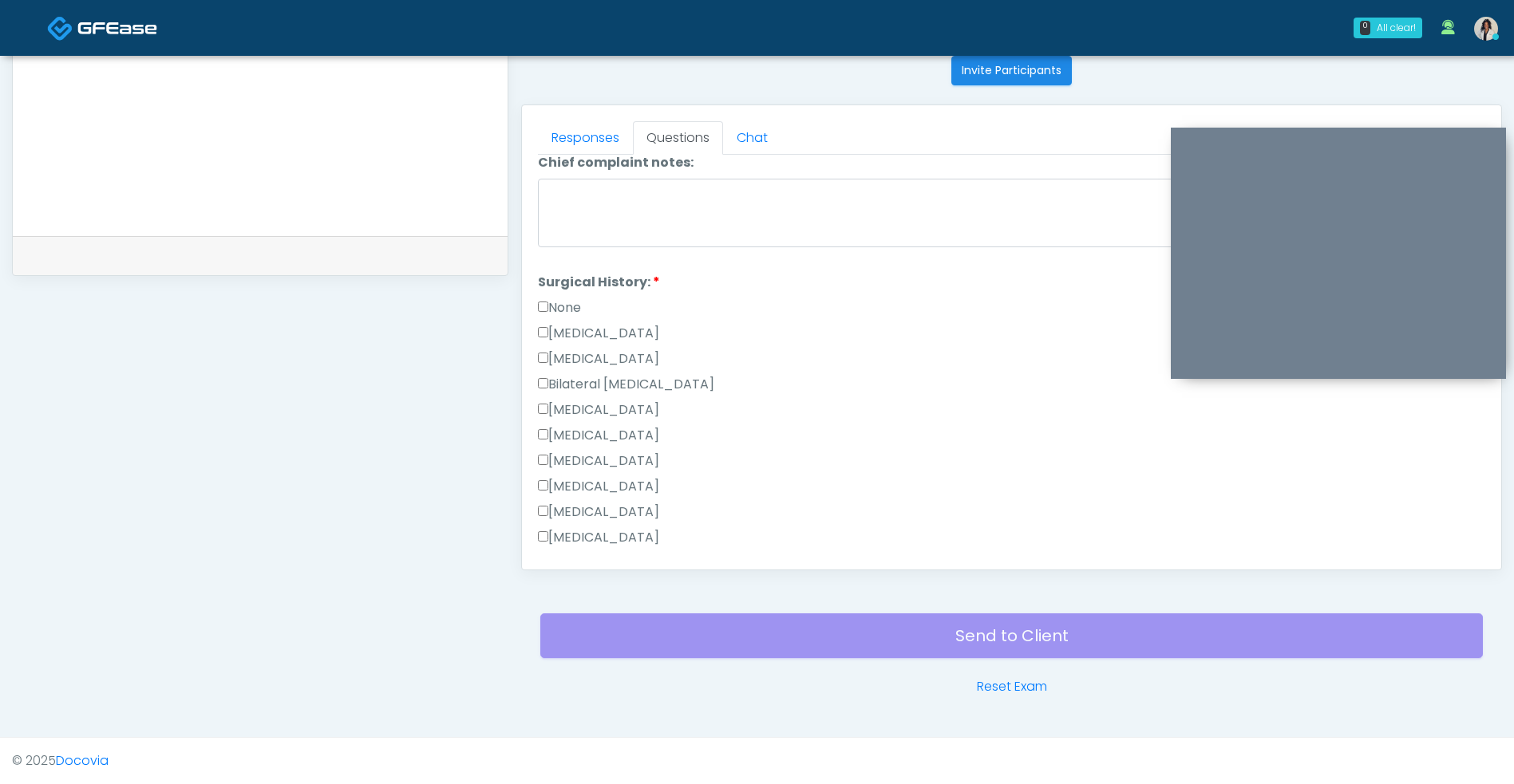
click at [598, 137] on link "Responses" at bounding box center [585, 139] width 95 height 34
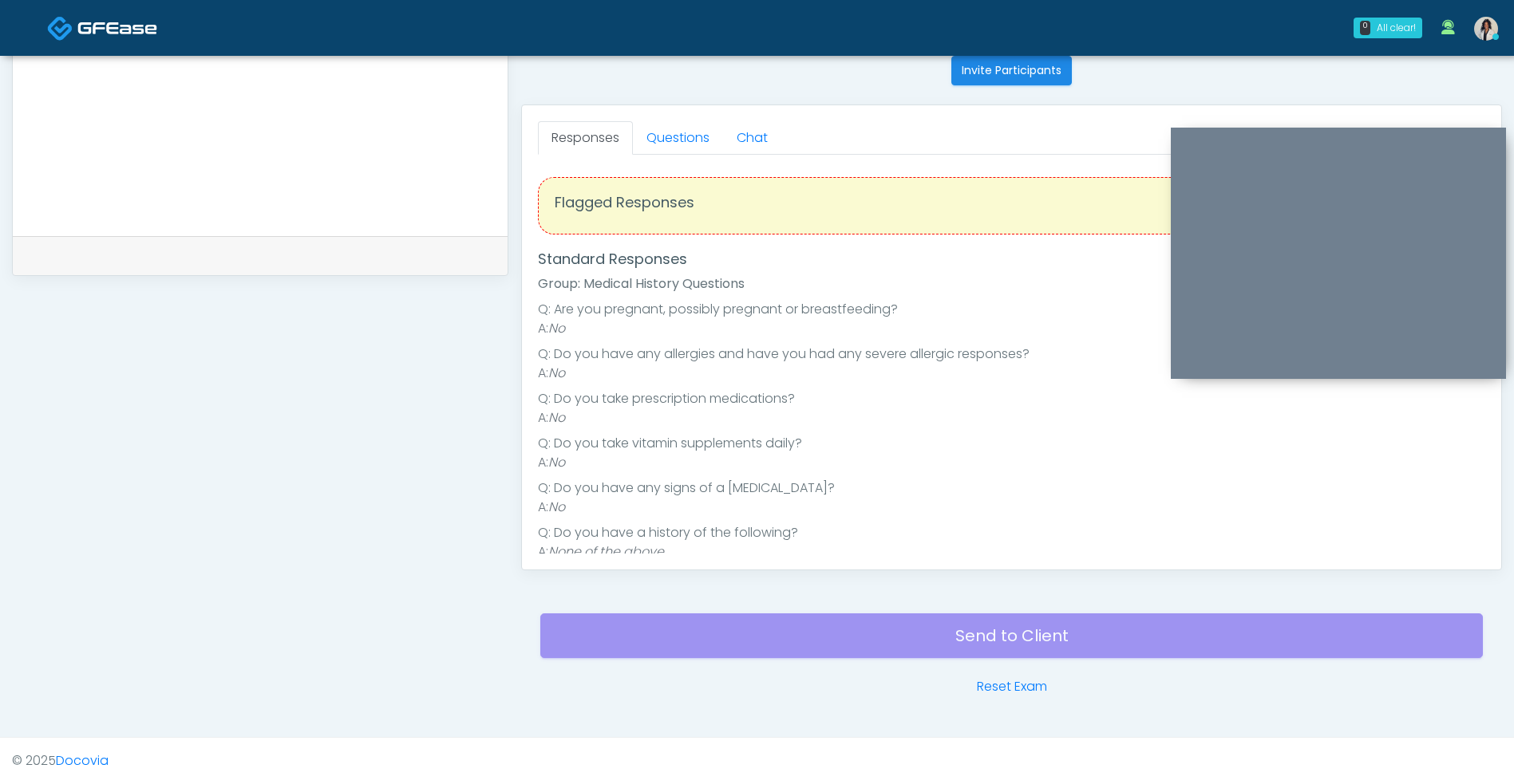
scroll to position [563, 0]
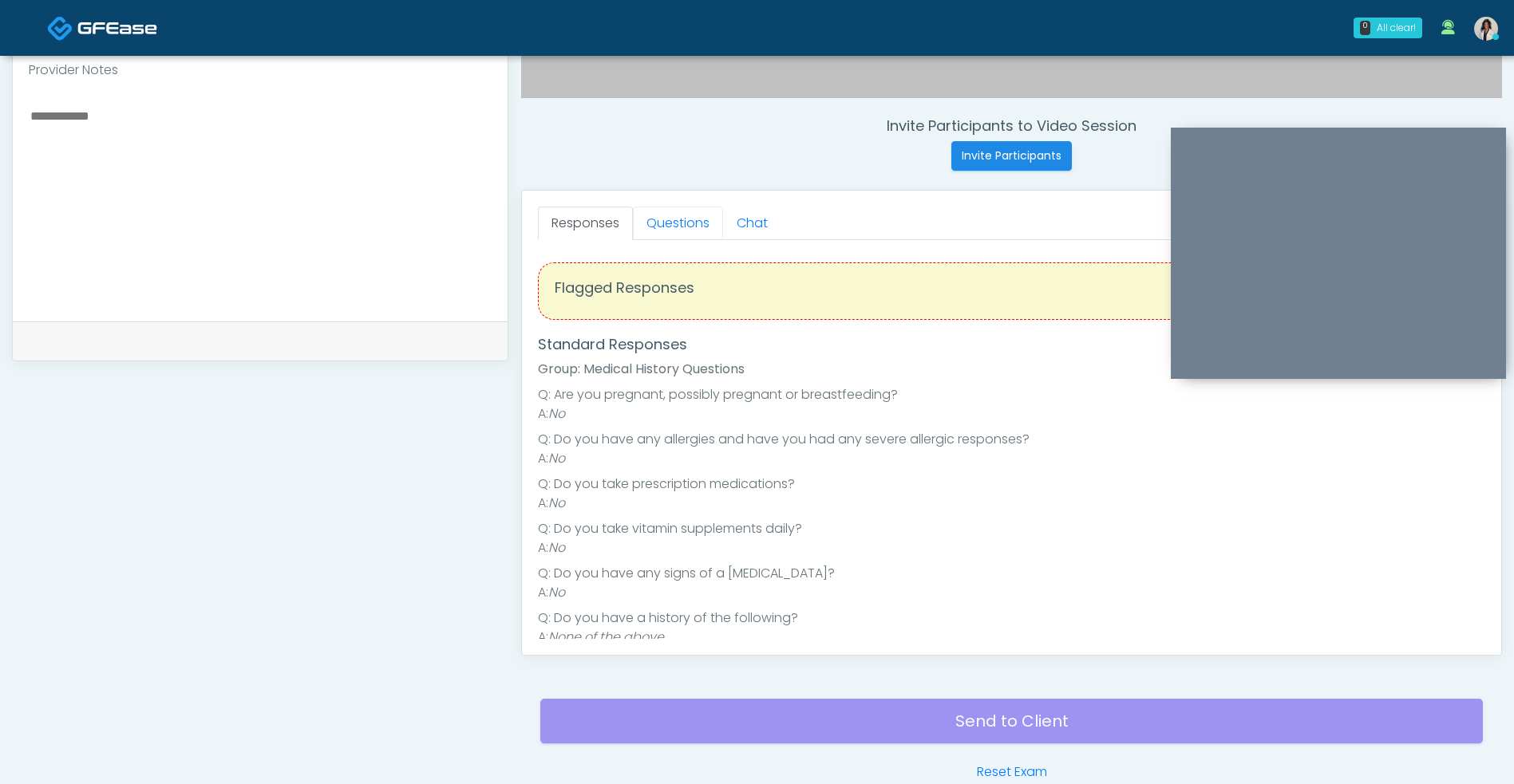
click at [680, 217] on link "Questions" at bounding box center [678, 224] width 91 height 34
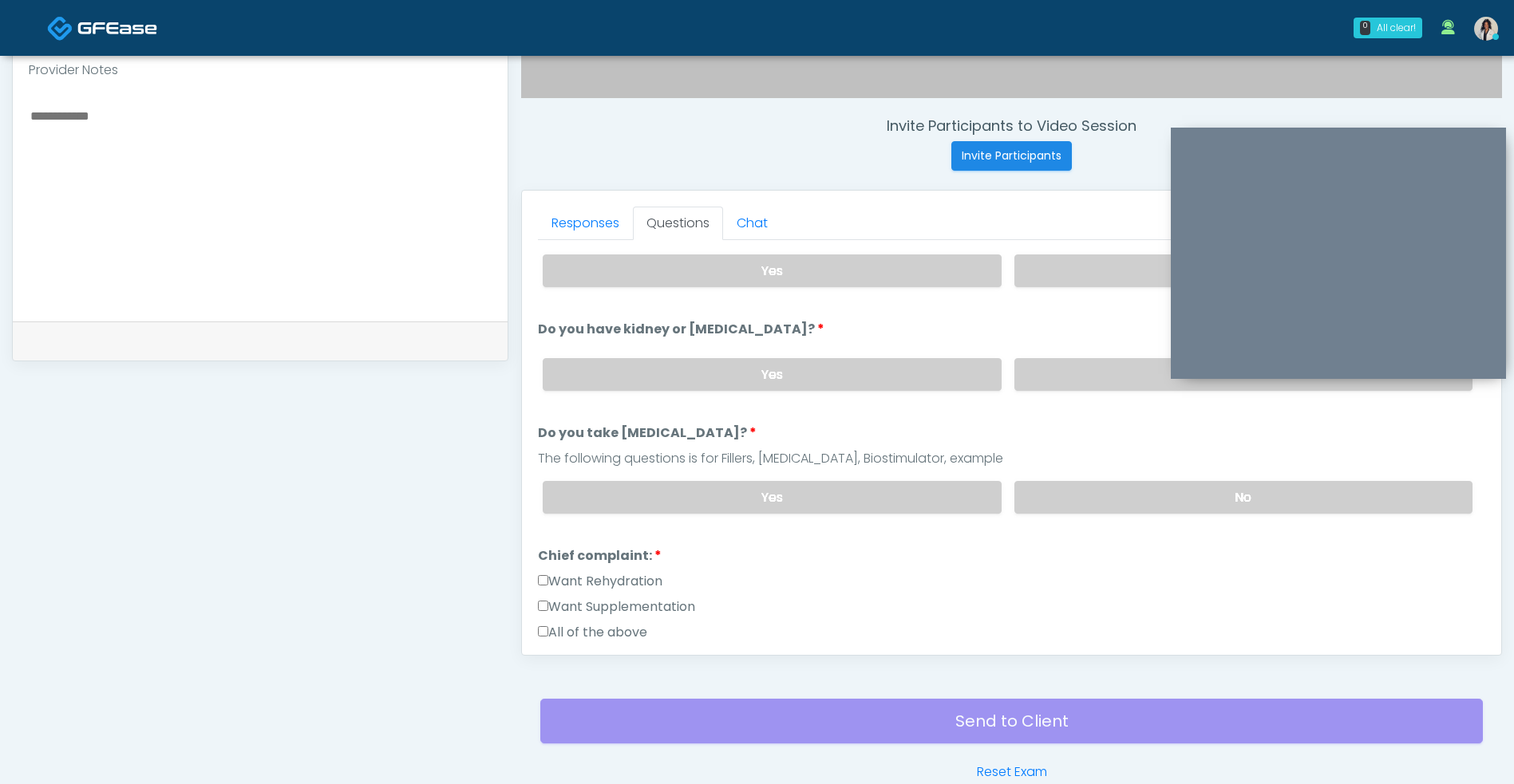
scroll to position [134, 0]
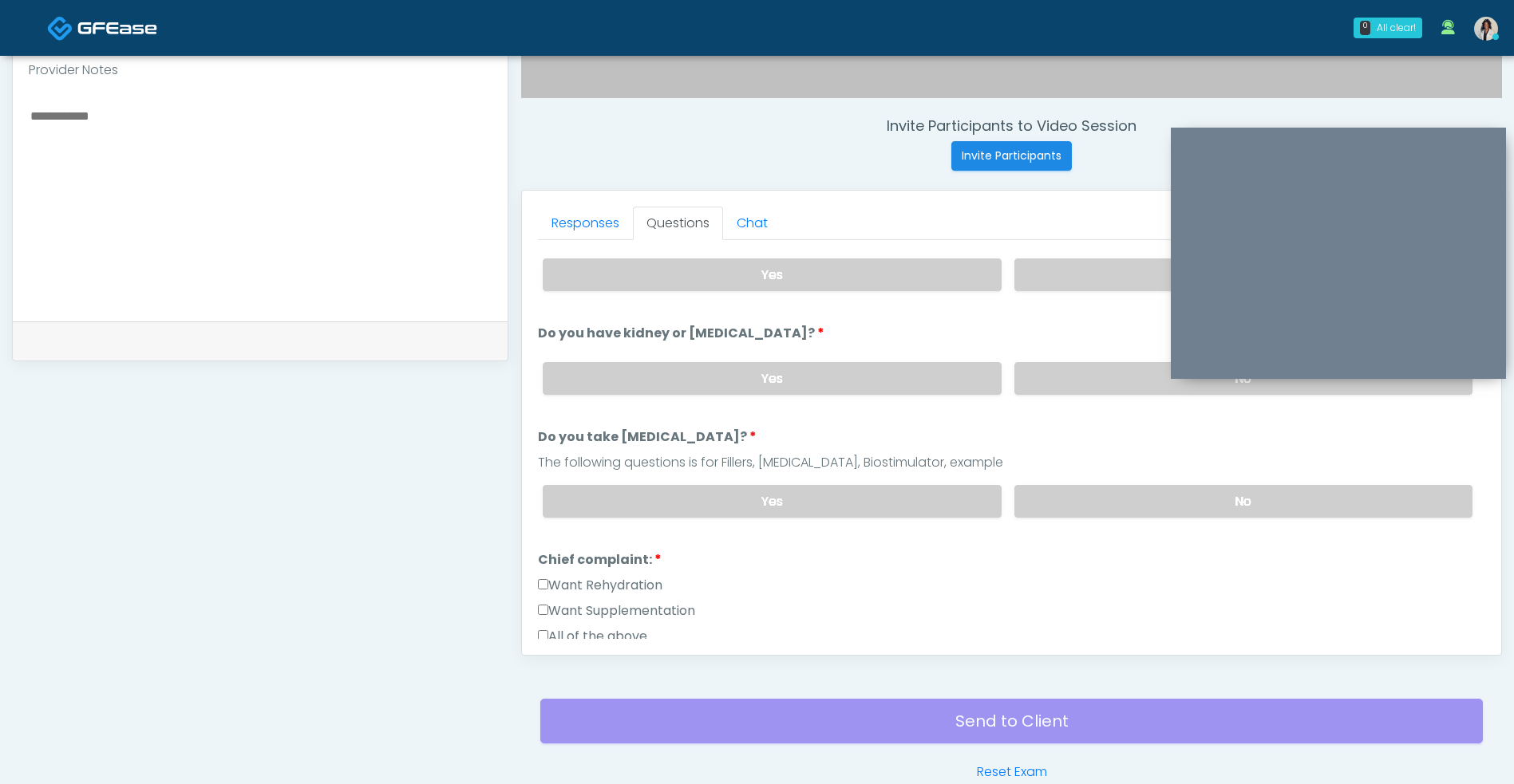
click at [469, 202] on textarea at bounding box center [259, 202] width 463 height 194
type textarea "*"
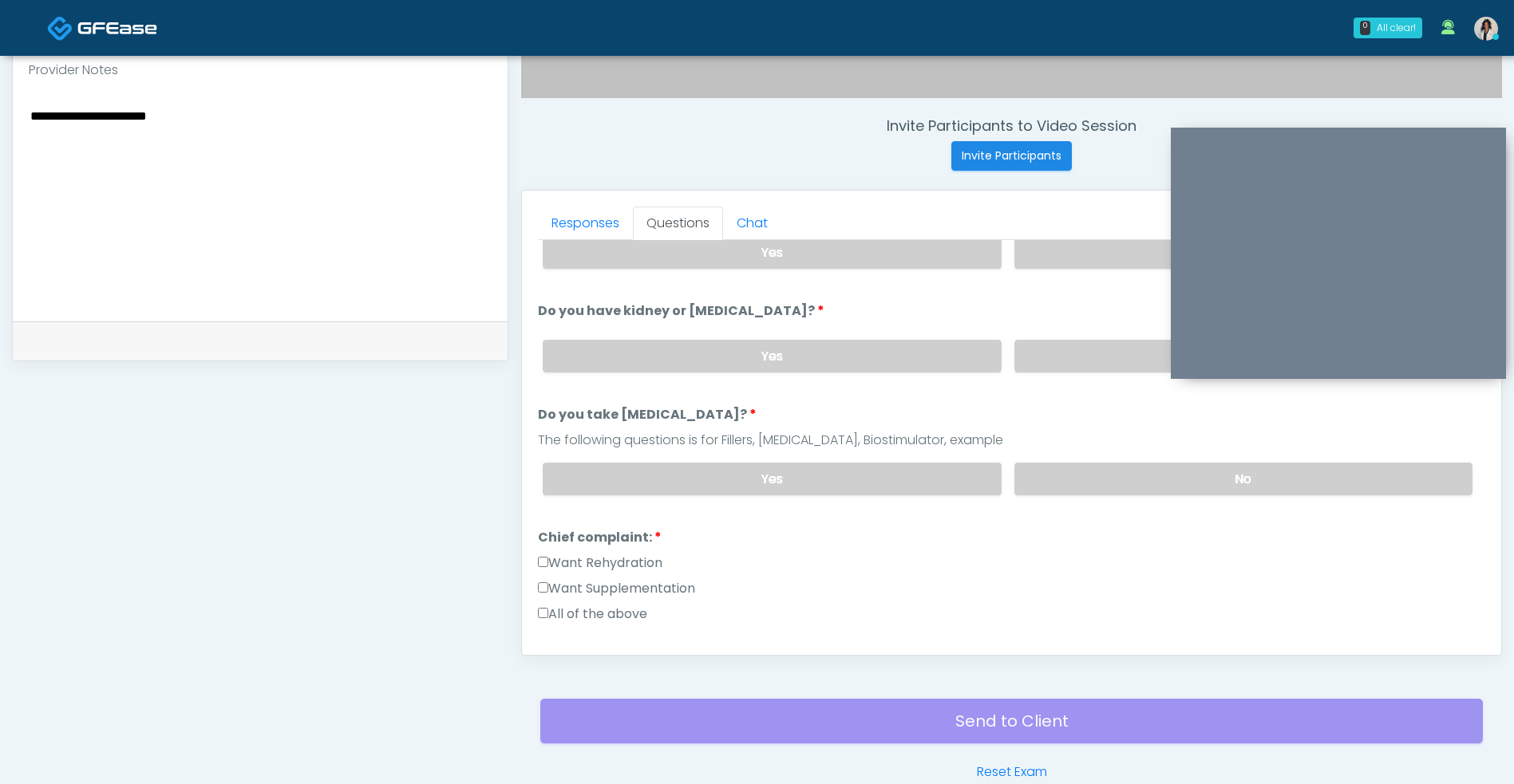
type textarea "**********"
click at [661, 561] on label "Want Rehydration" at bounding box center [600, 564] width 124 height 20
click at [695, 580] on label "Want Supplementation" at bounding box center [616, 589] width 157 height 20
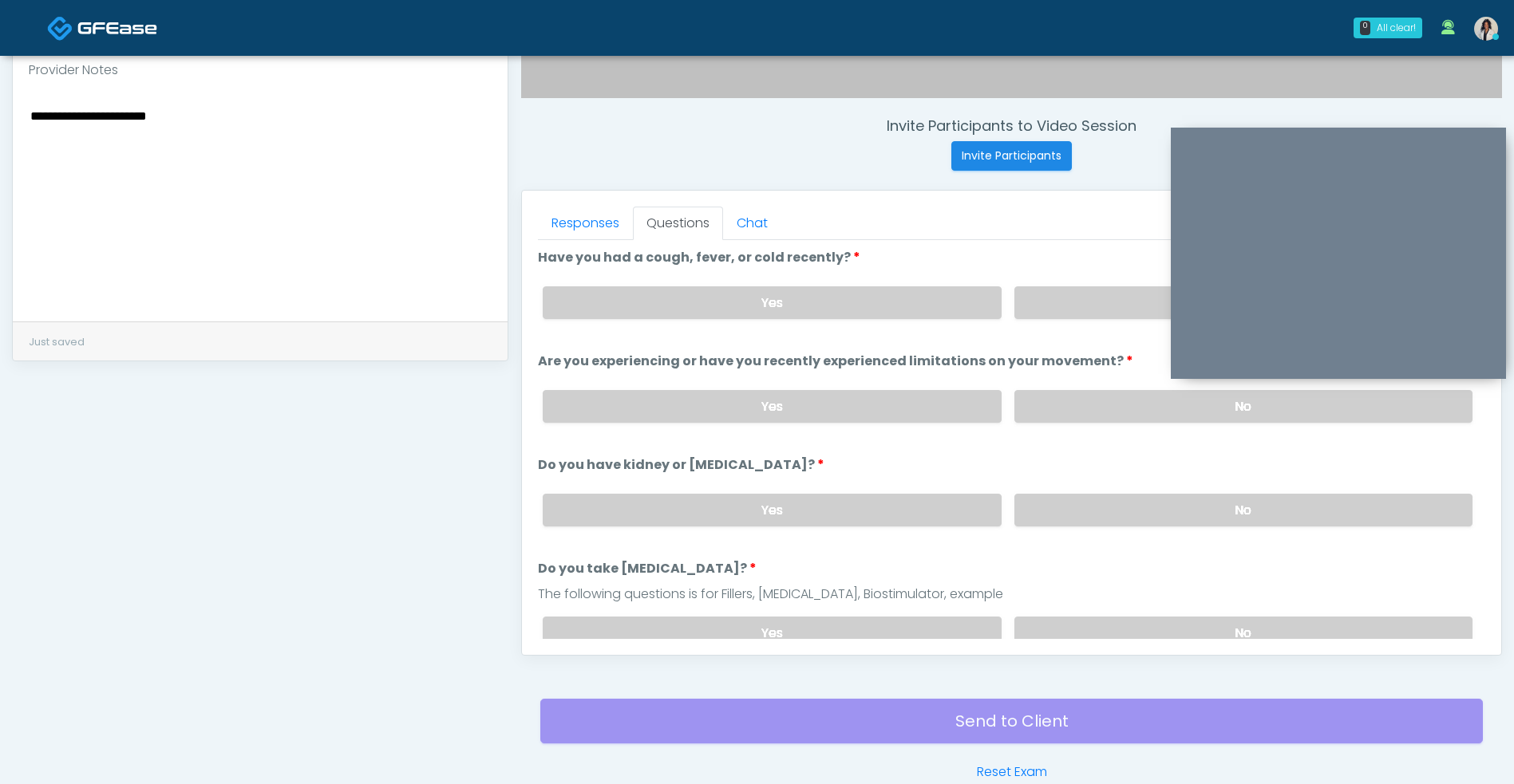
scroll to position [0, 0]
click at [909, 295] on label "Yes" at bounding box center [772, 305] width 458 height 33
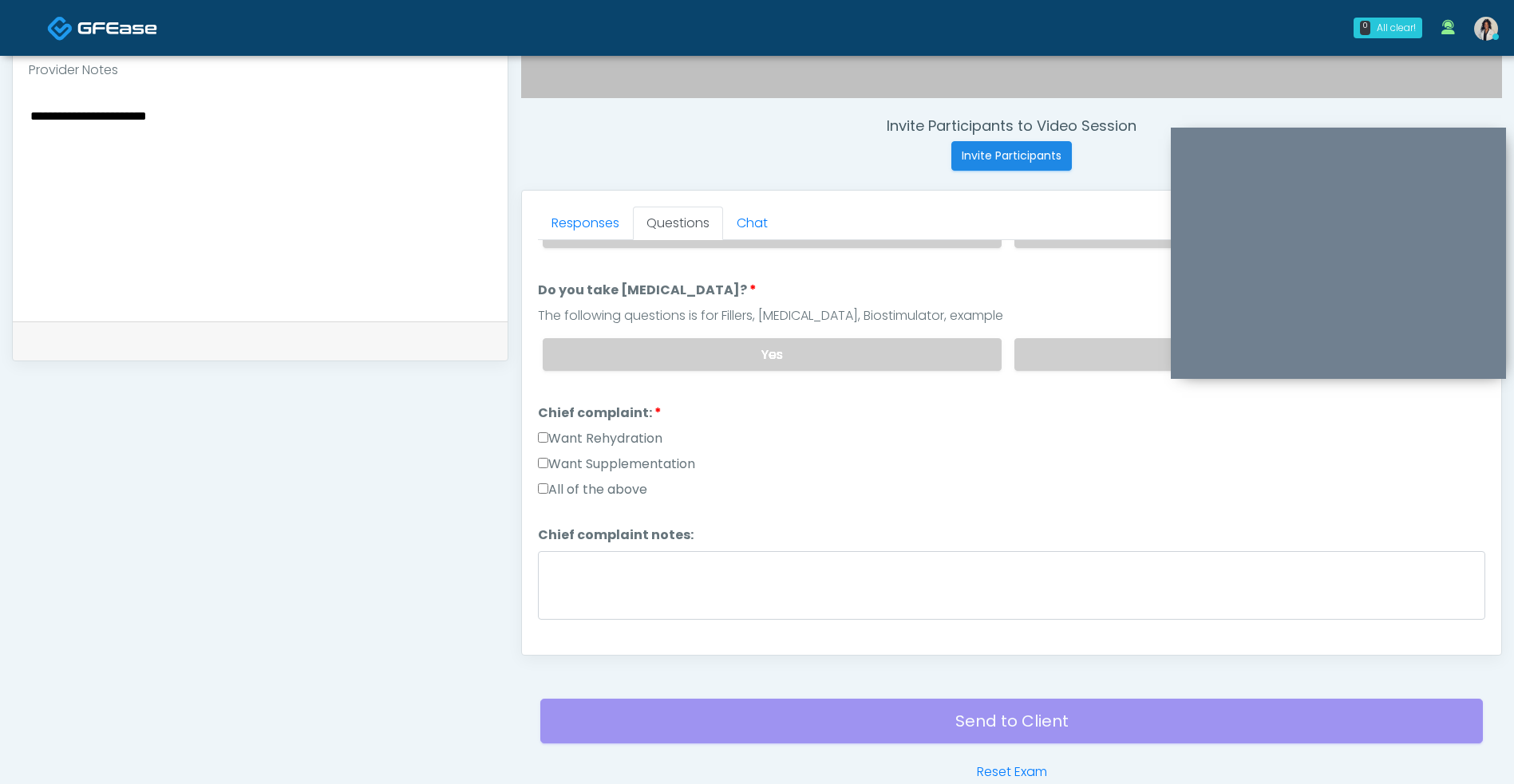
scroll to position [274, 0]
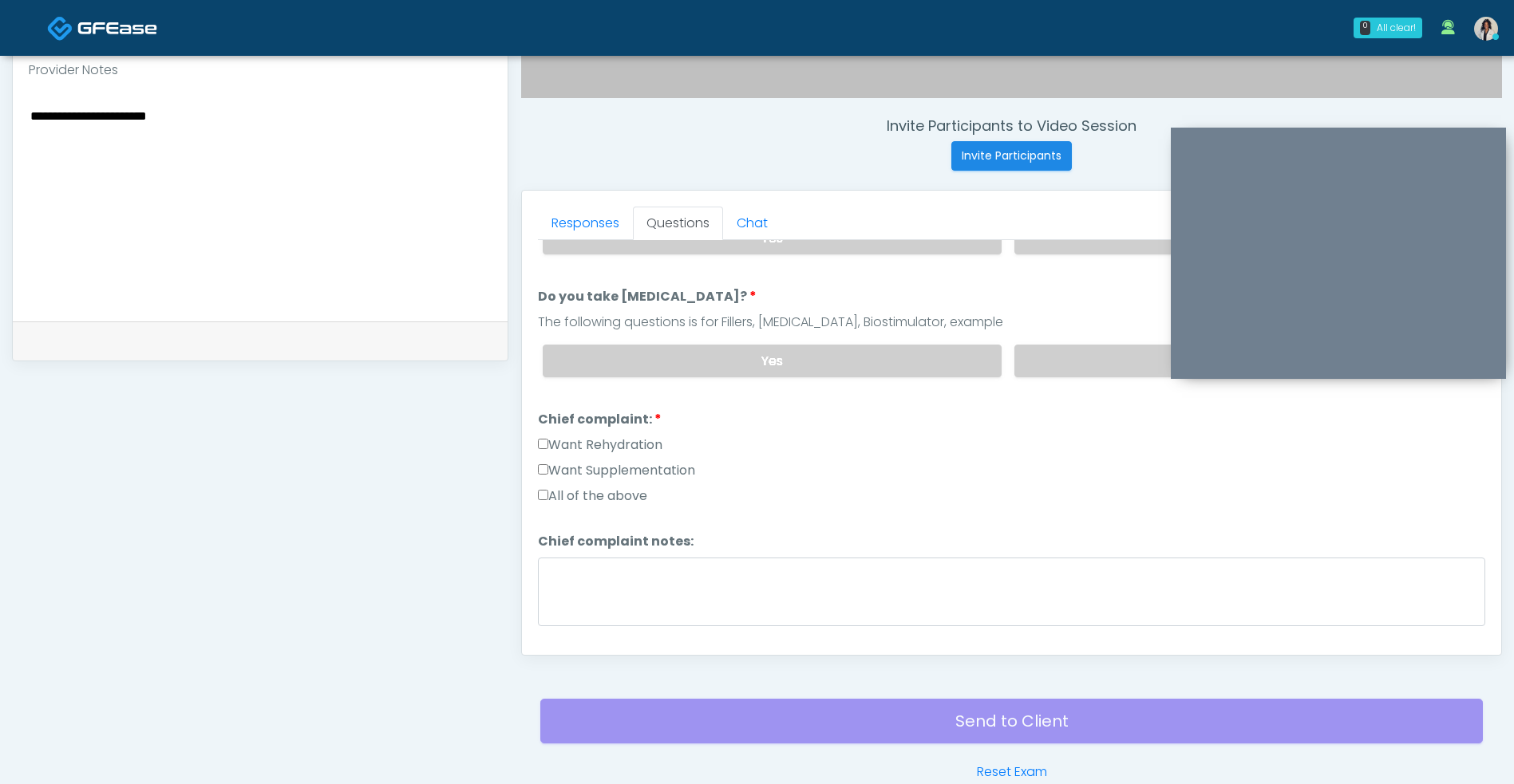
click at [896, 358] on label "Yes" at bounding box center [772, 360] width 458 height 33
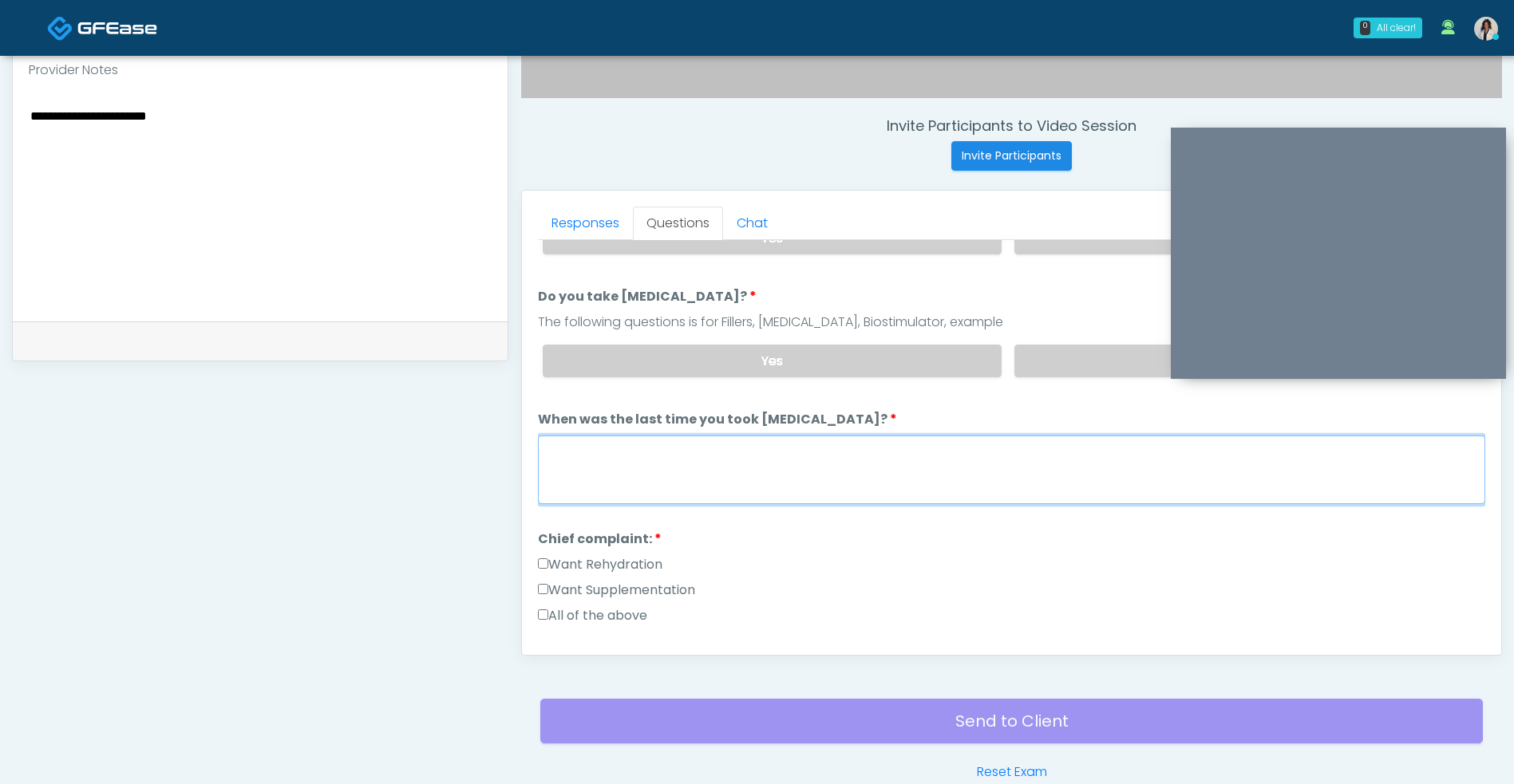
click at [838, 455] on textarea "When was the last time you took [MEDICAL_DATA]?" at bounding box center [1011, 470] width 947 height 68
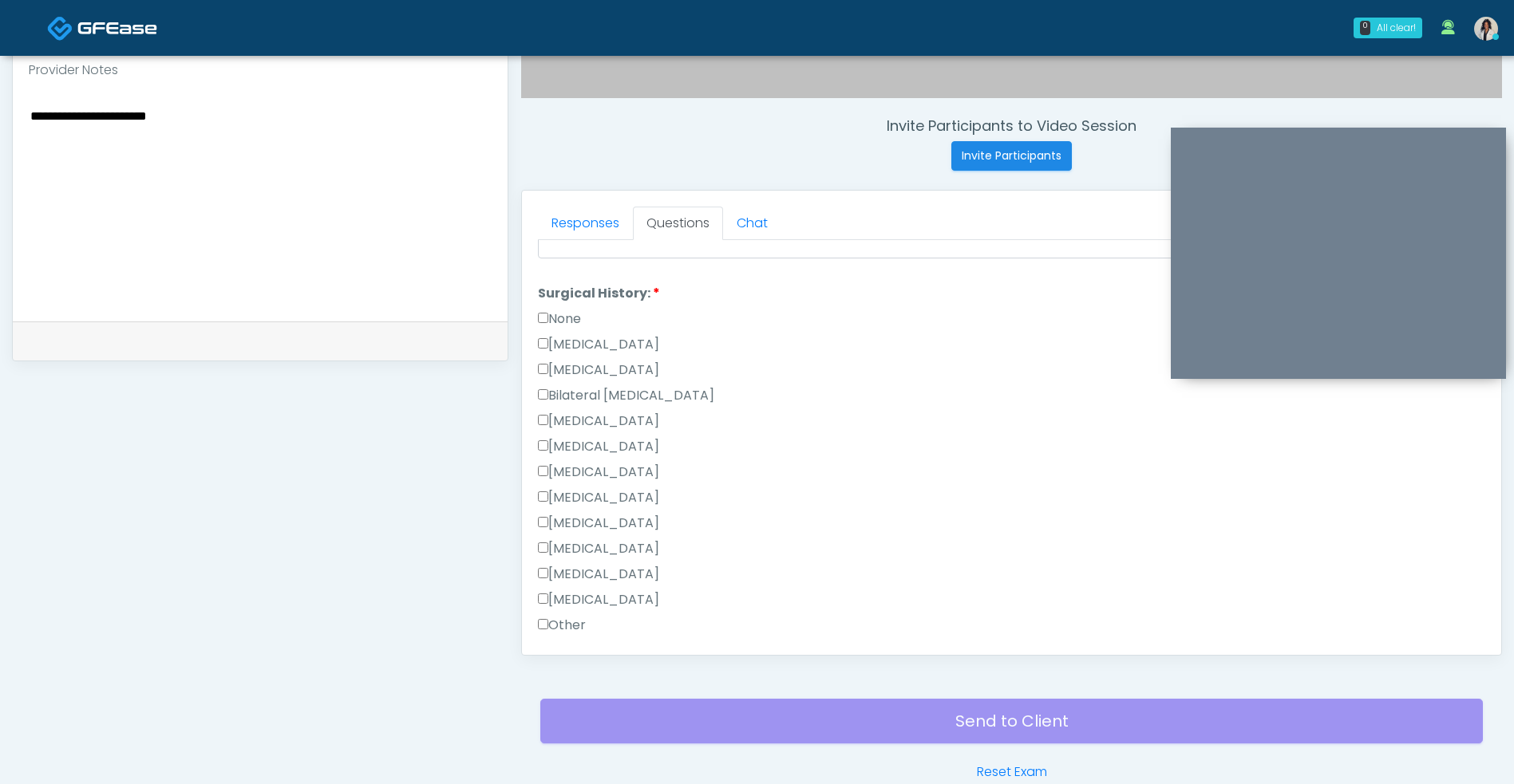
scroll to position [651, 0]
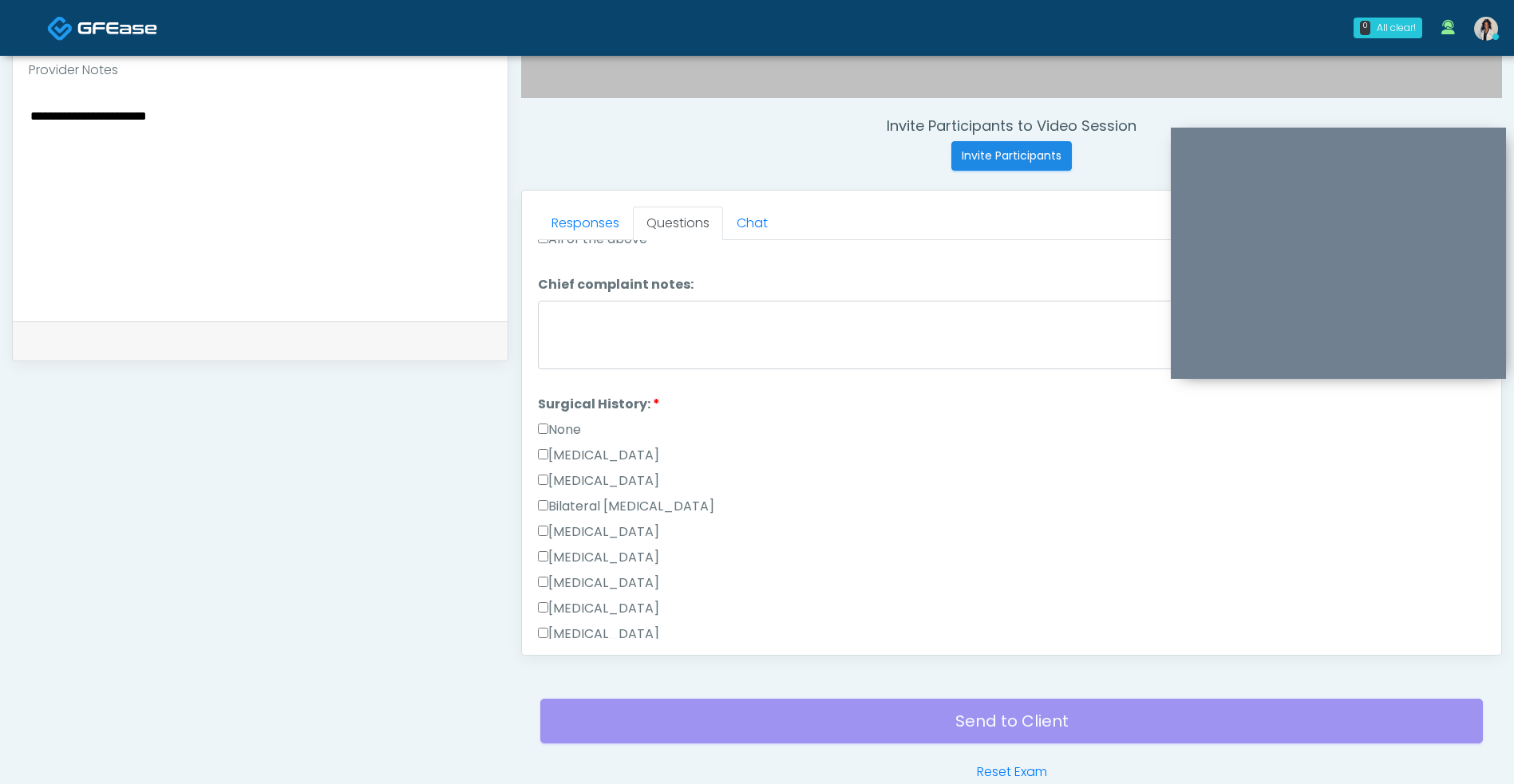
type textarea "**********"
click at [579, 428] on label "None" at bounding box center [559, 431] width 44 height 20
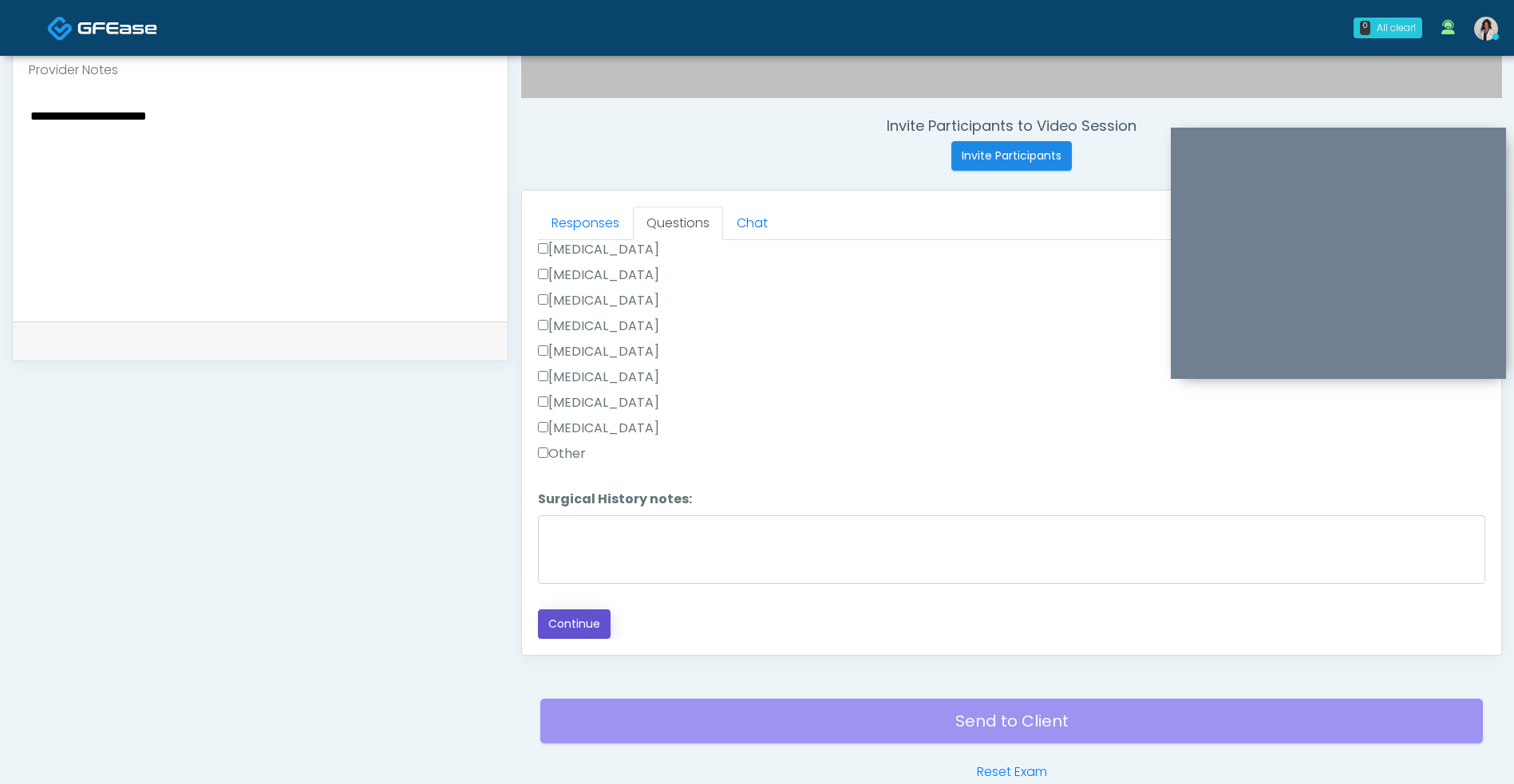
click at [593, 631] on button "Continue" at bounding box center [575, 624] width 73 height 29
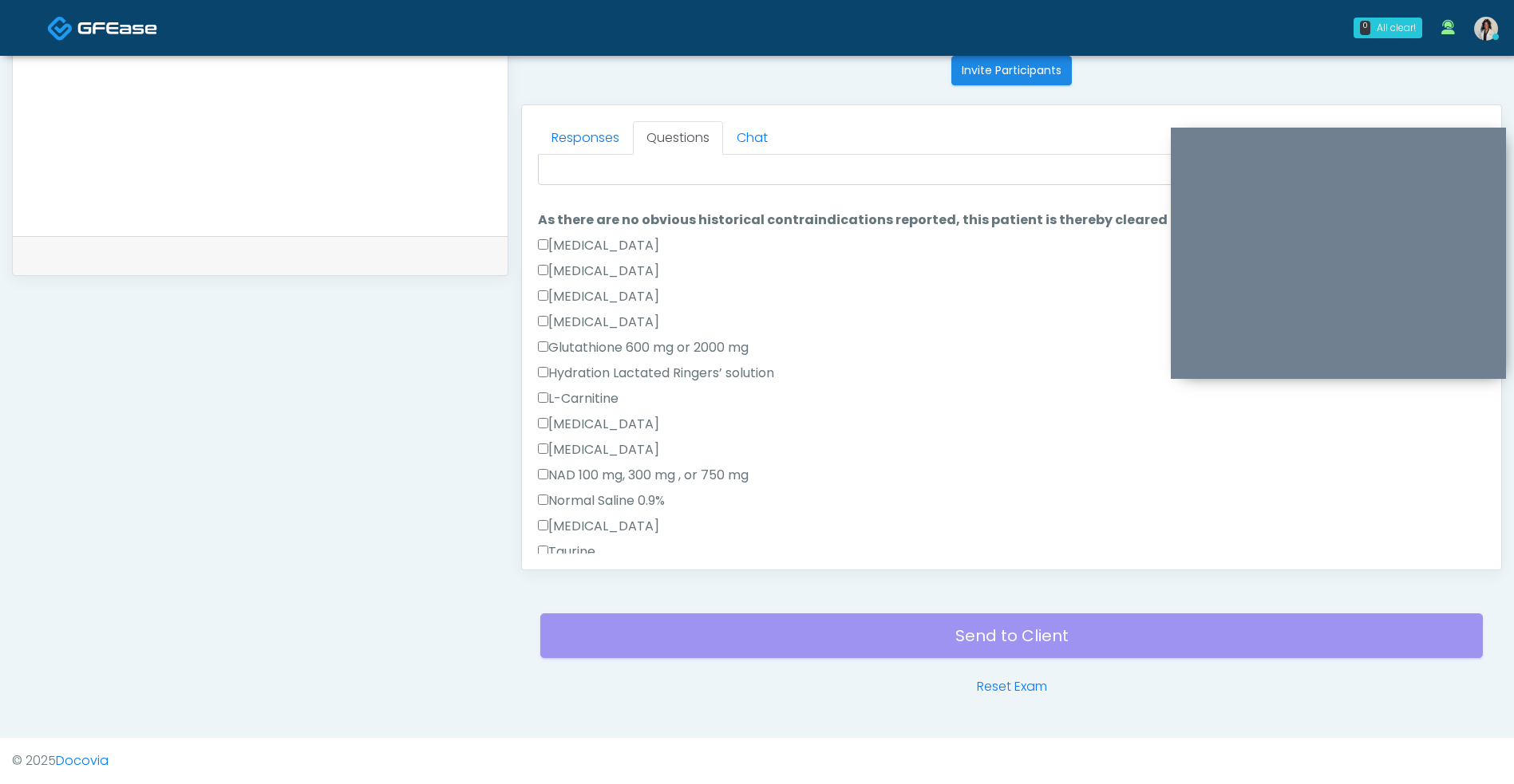
scroll to position [0, 0]
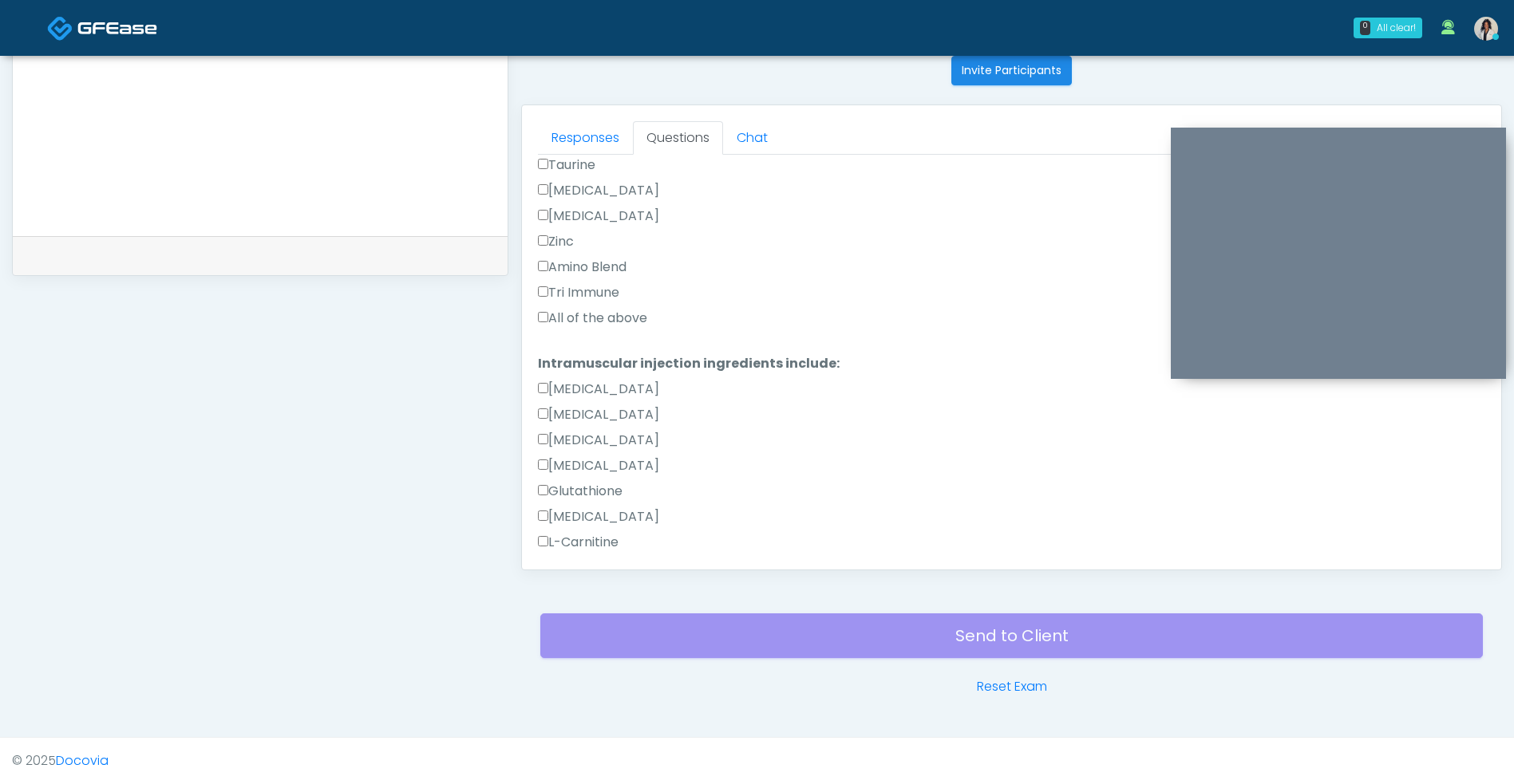
click at [646, 316] on label "All of the above" at bounding box center [592, 319] width 109 height 20
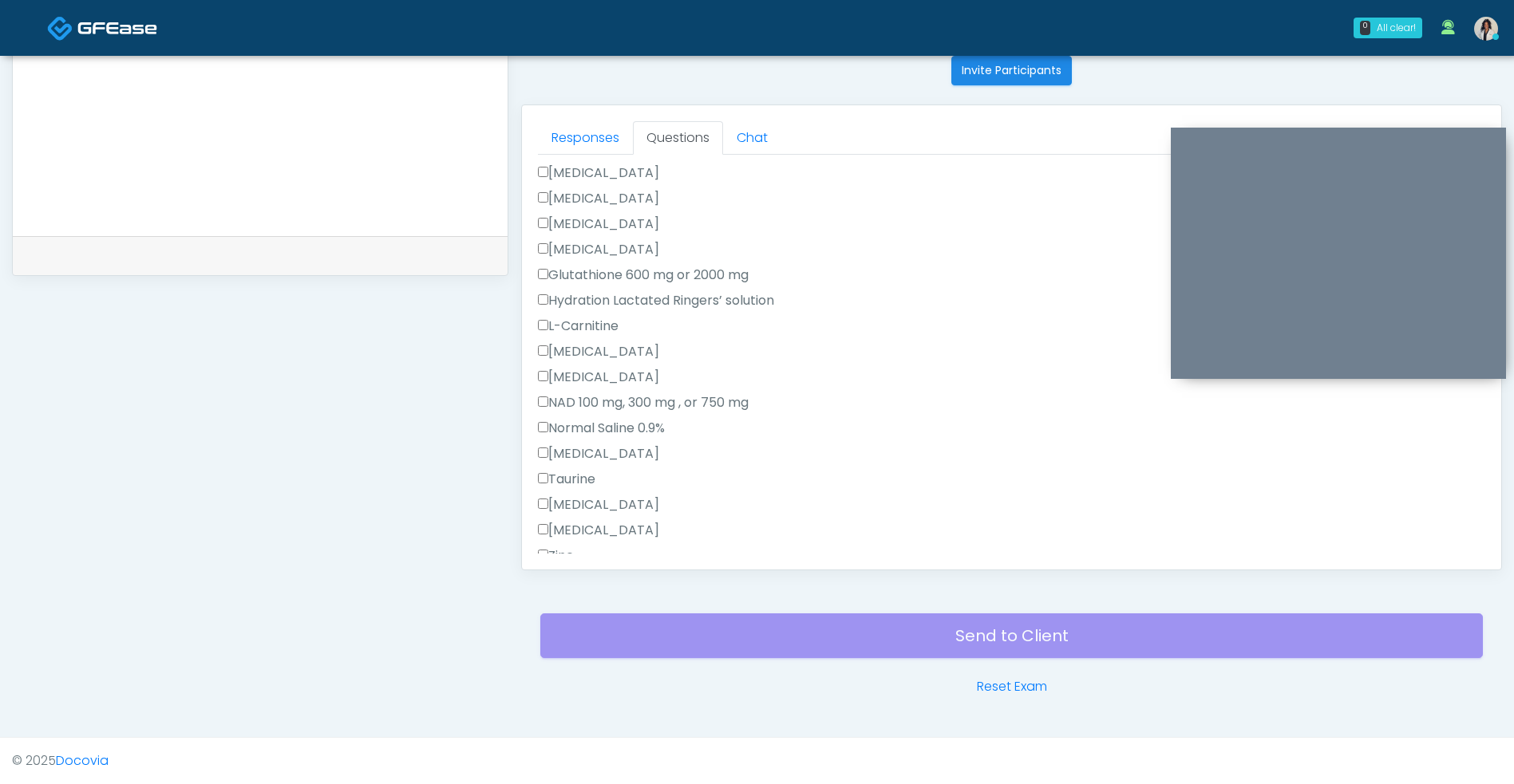
scroll to position [186, 0]
click at [736, 400] on label "NAD 100 mg, 300 mg , or 750 mg" at bounding box center [643, 408] width 210 height 20
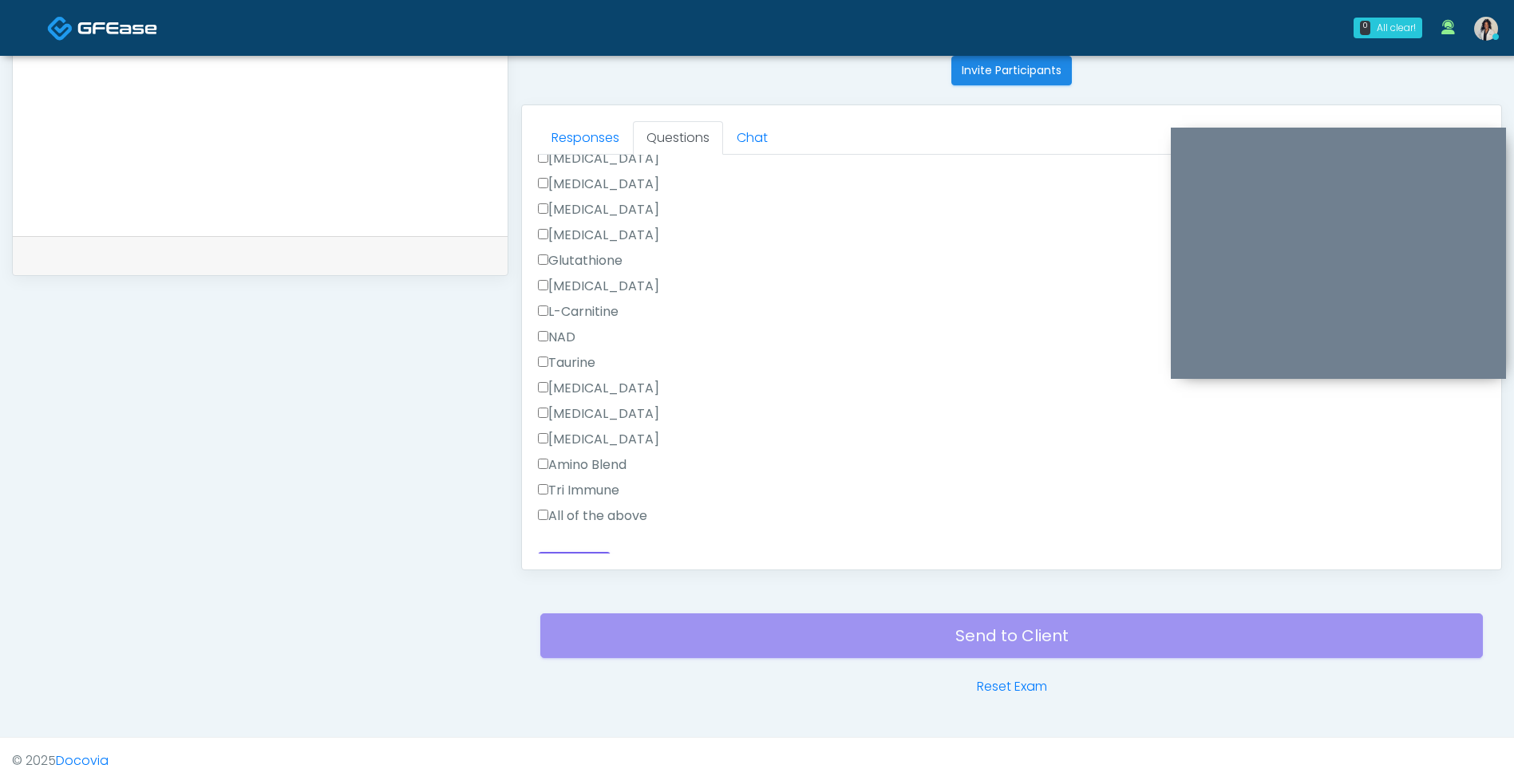
scroll to position [765, 0]
click at [626, 495] on label "All of the above" at bounding box center [592, 488] width 109 height 20
click at [575, 303] on label "NAD" at bounding box center [557, 310] width 37 height 20
click at [587, 540] on button "Continue" at bounding box center [575, 538] width 73 height 29
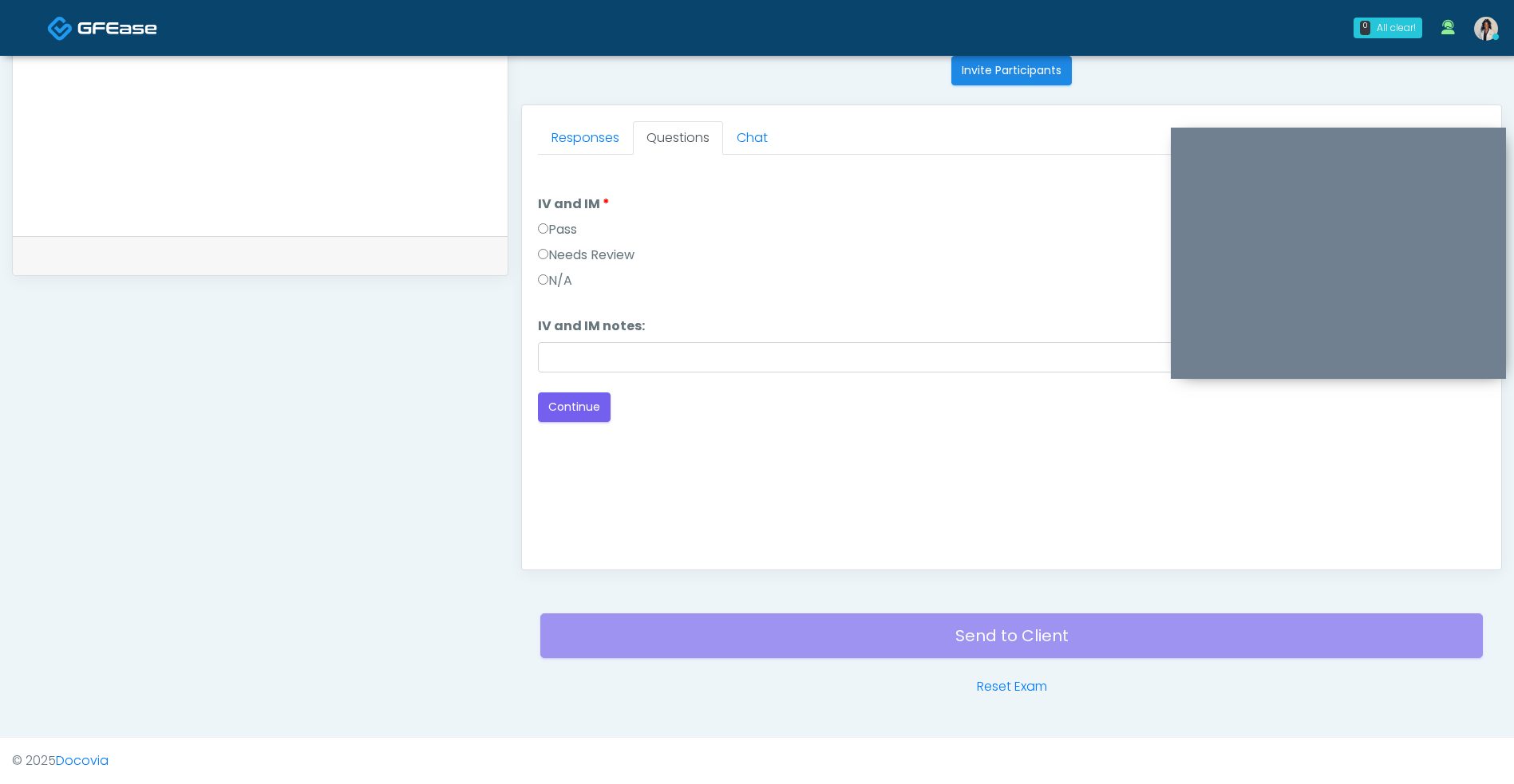
scroll to position [0, 0]
click at [577, 238] on label "Pass" at bounding box center [558, 230] width 39 height 20
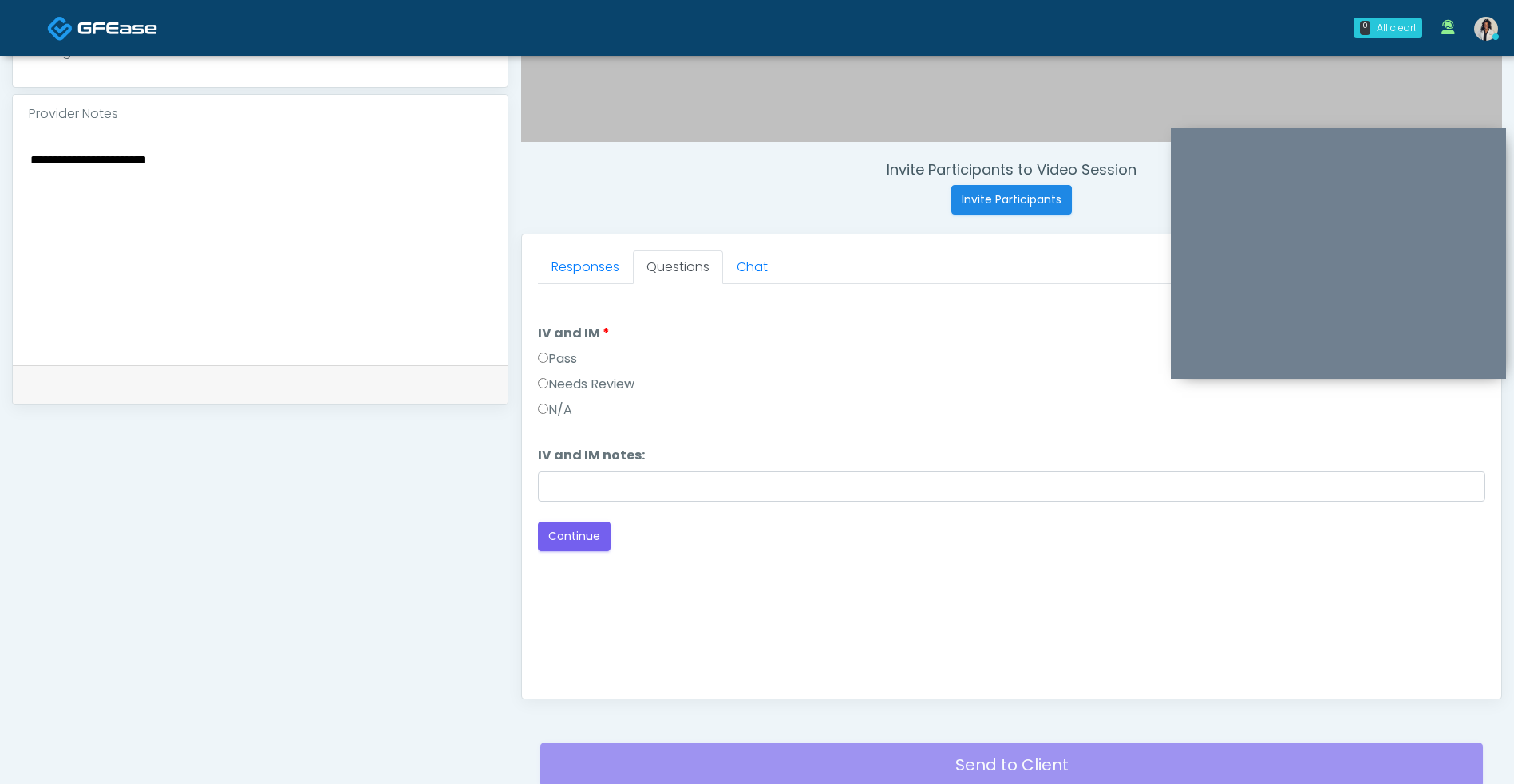
scroll to position [513, 0]
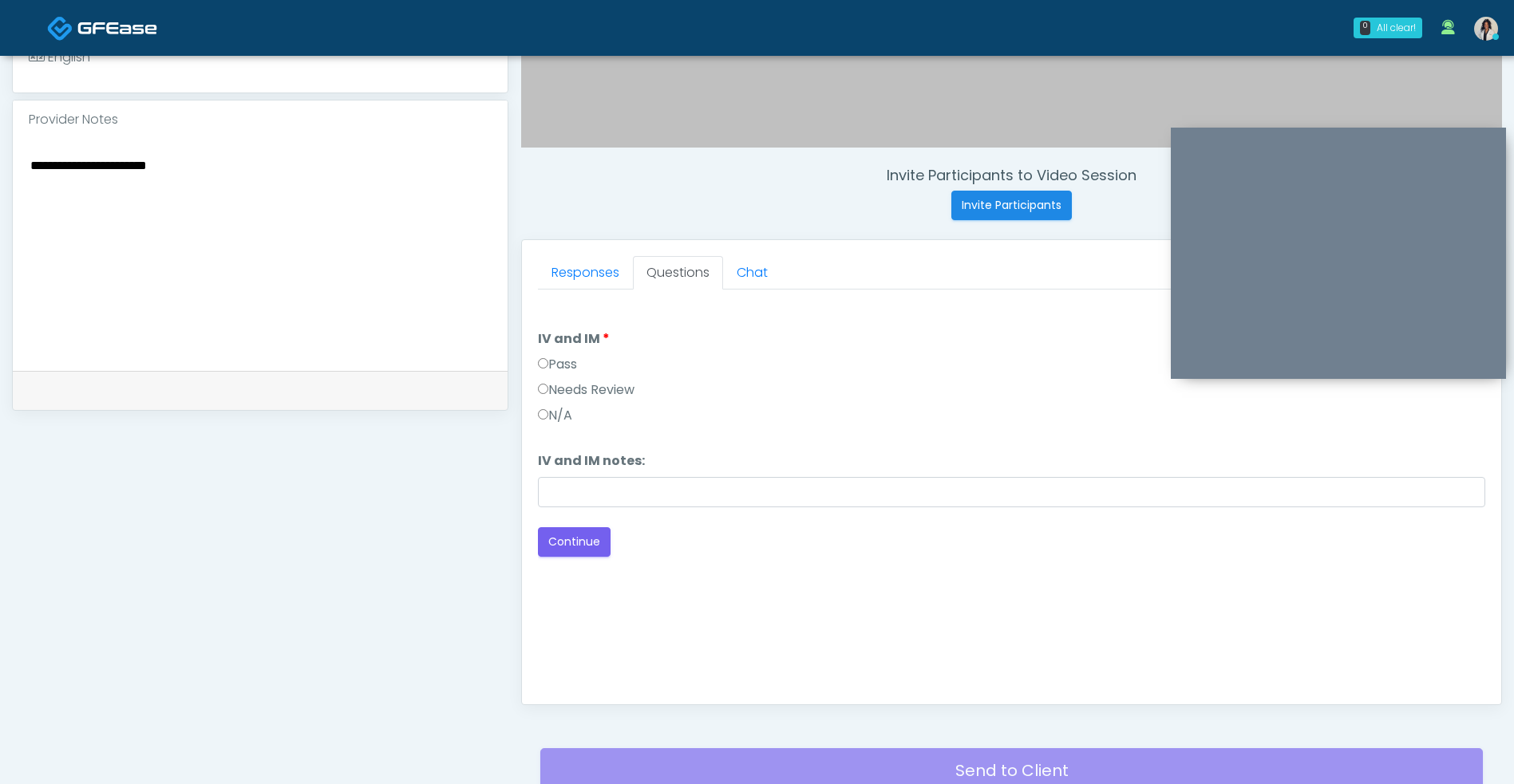
click at [389, 171] on textarea "**********" at bounding box center [259, 251] width 463 height 194
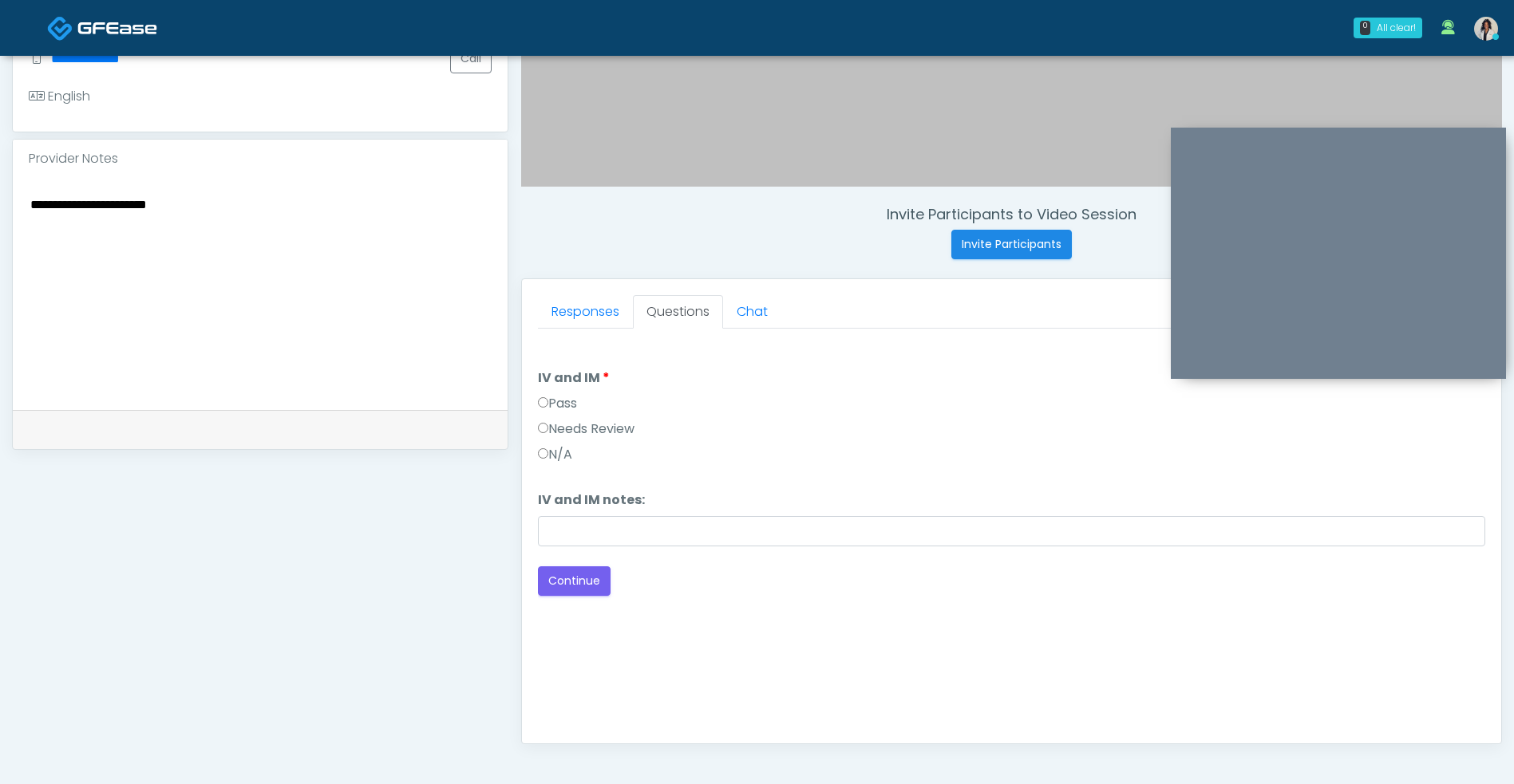
scroll to position [450, 0]
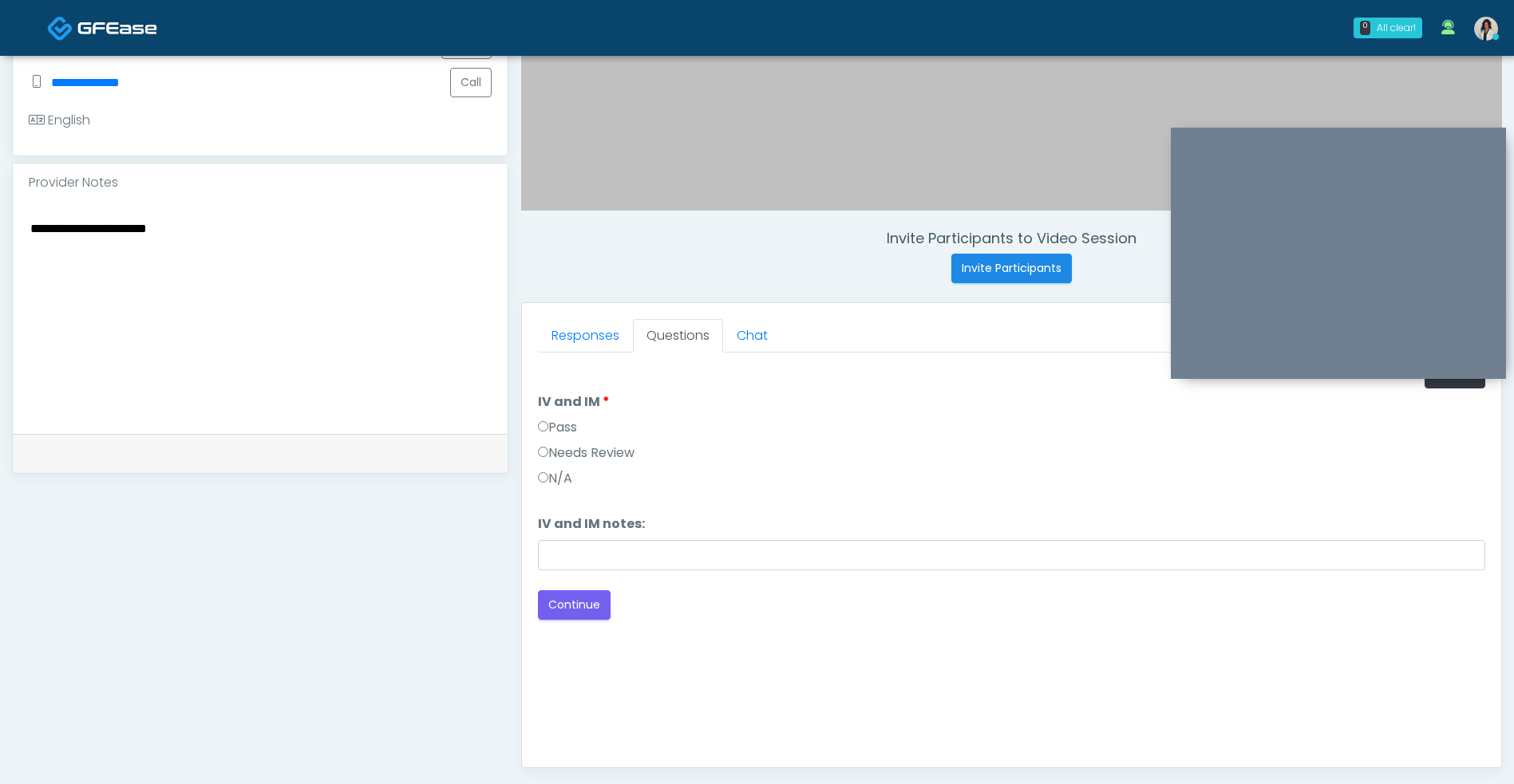
click at [335, 238] on textarea "**********" at bounding box center [259, 314] width 463 height 194
type textarea "**********"
click at [588, 614] on button "Continue" at bounding box center [575, 605] width 73 height 29
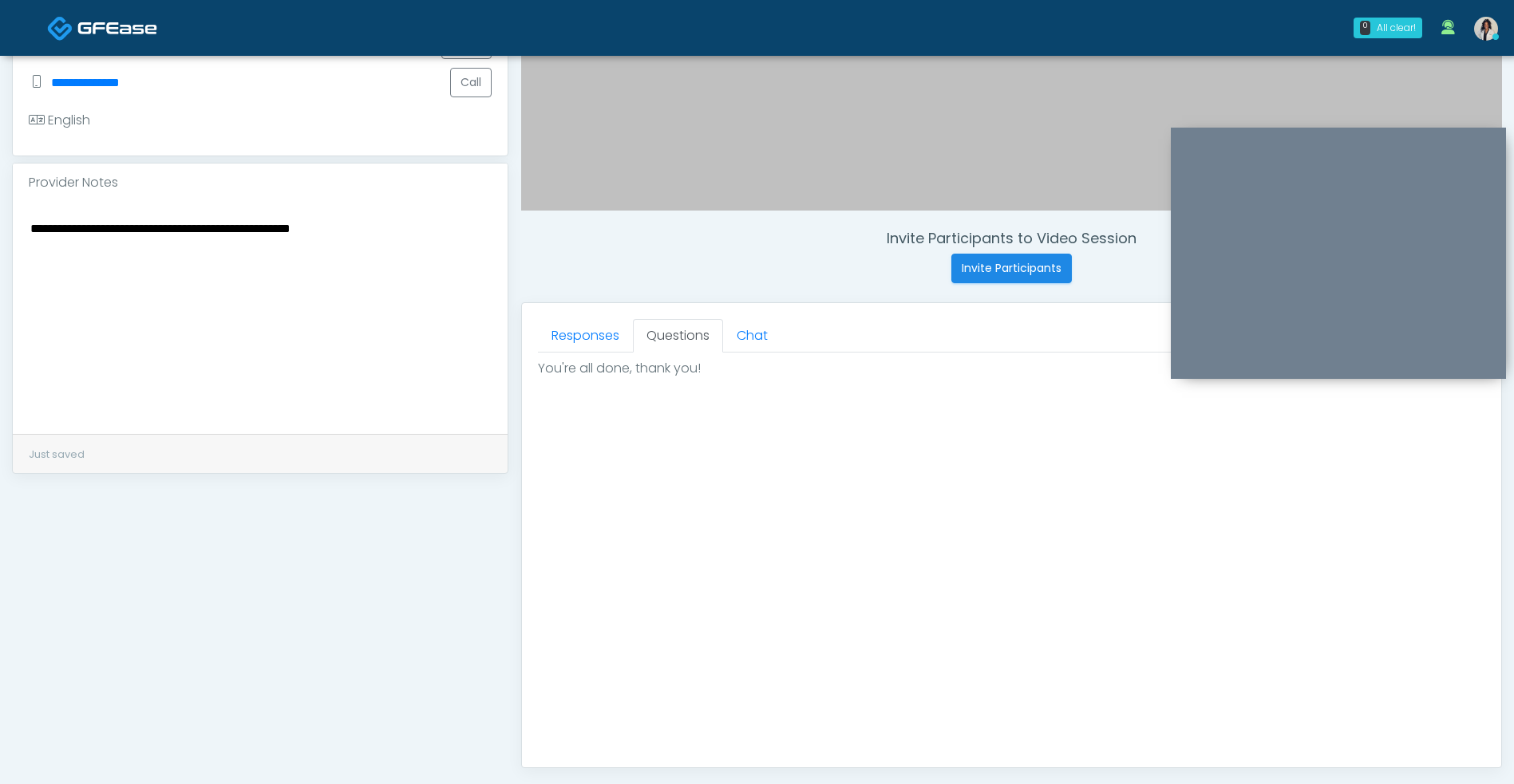
scroll to position [677, 0]
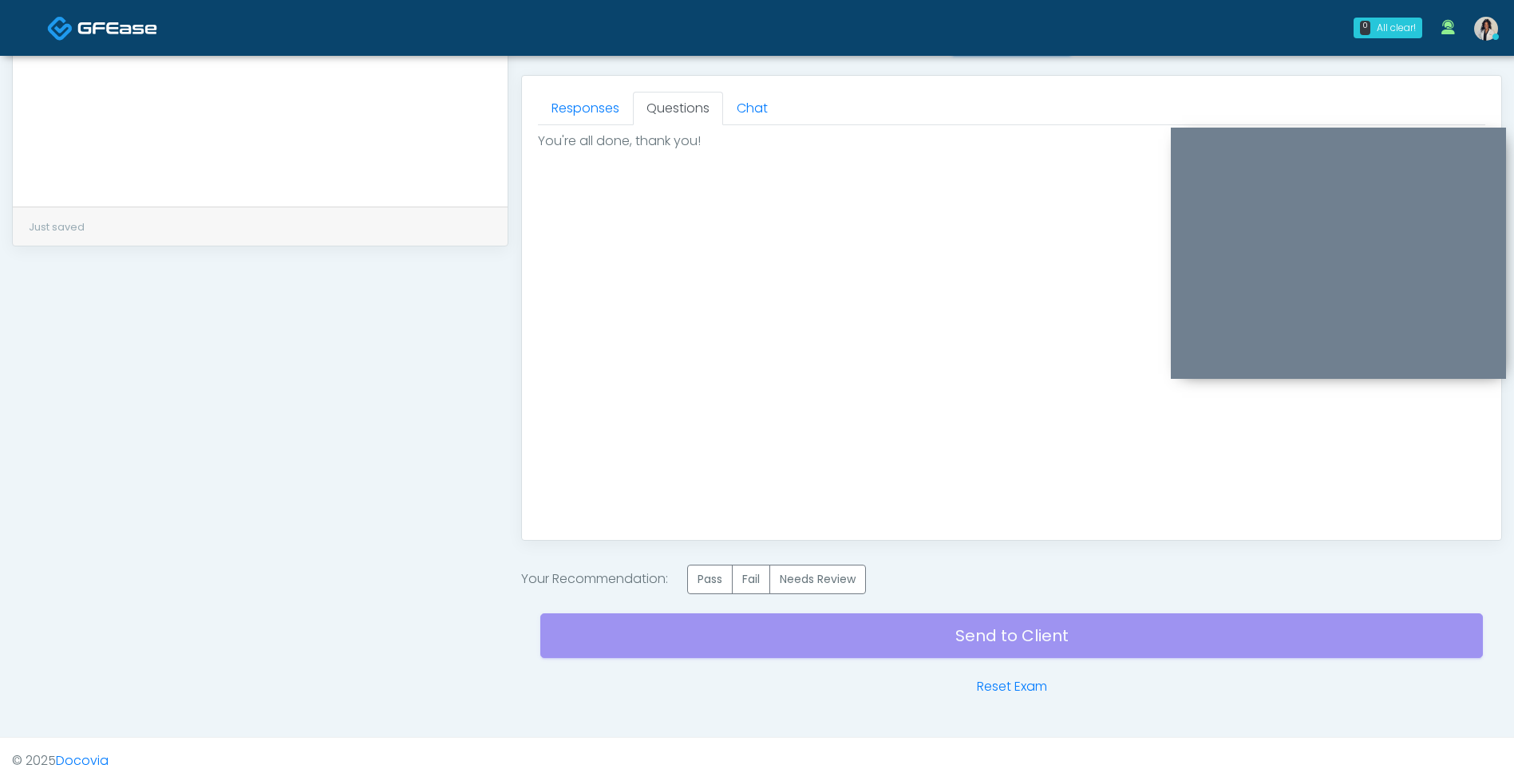
click at [711, 578] on label "Pass" at bounding box center [709, 579] width 45 height 29
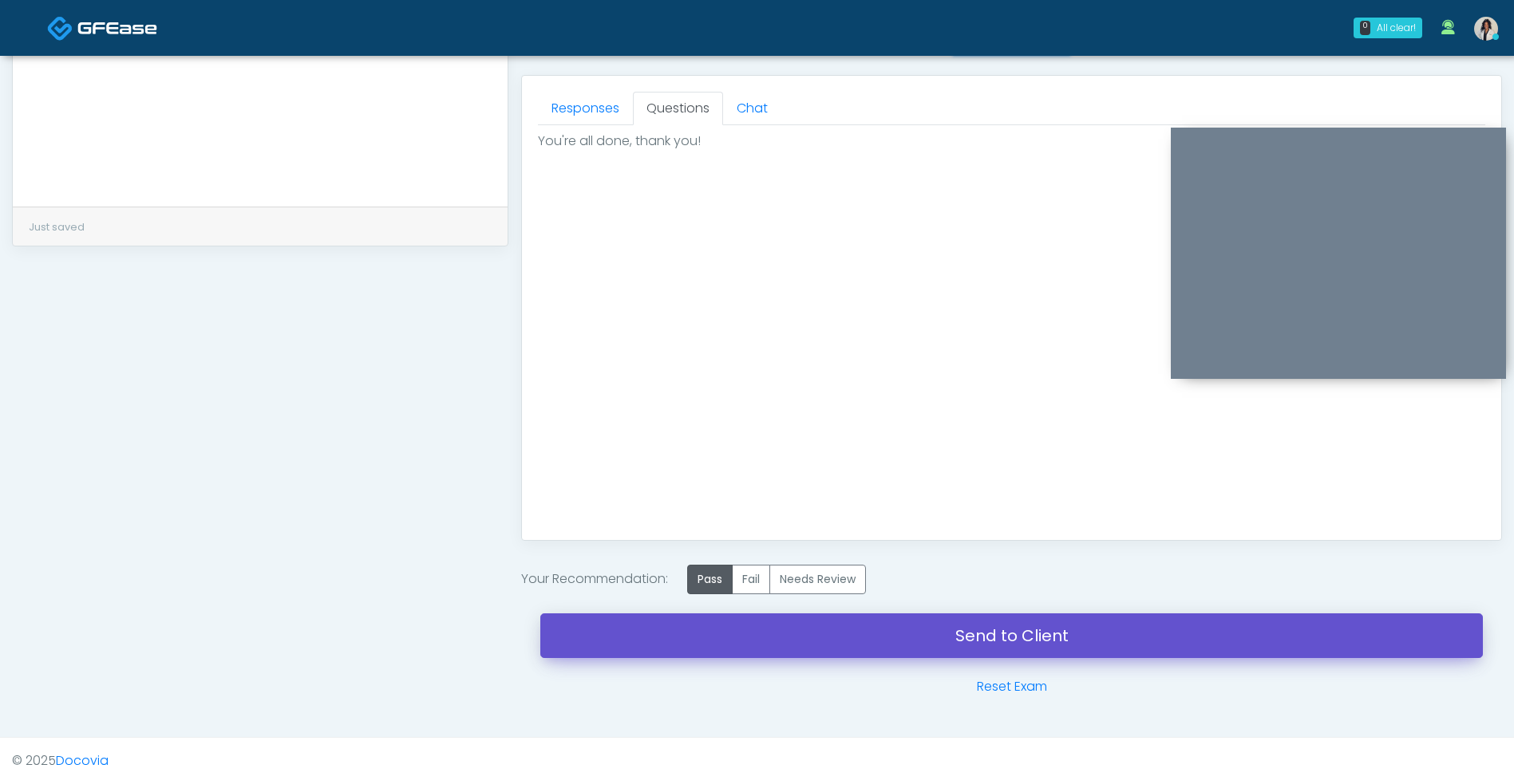
click at [739, 641] on link "Send to Client" at bounding box center [1011, 636] width 942 height 44
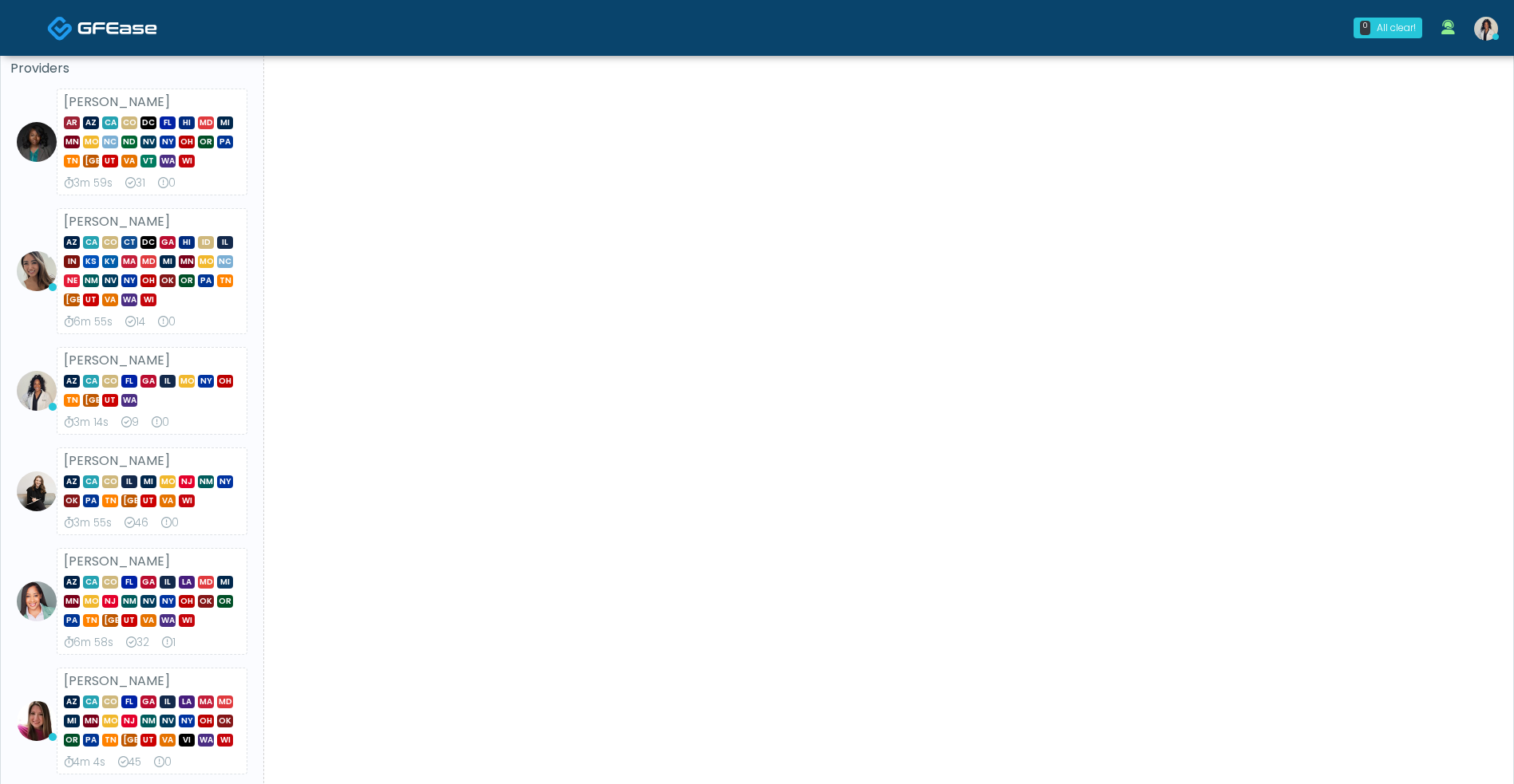
scroll to position [127, 0]
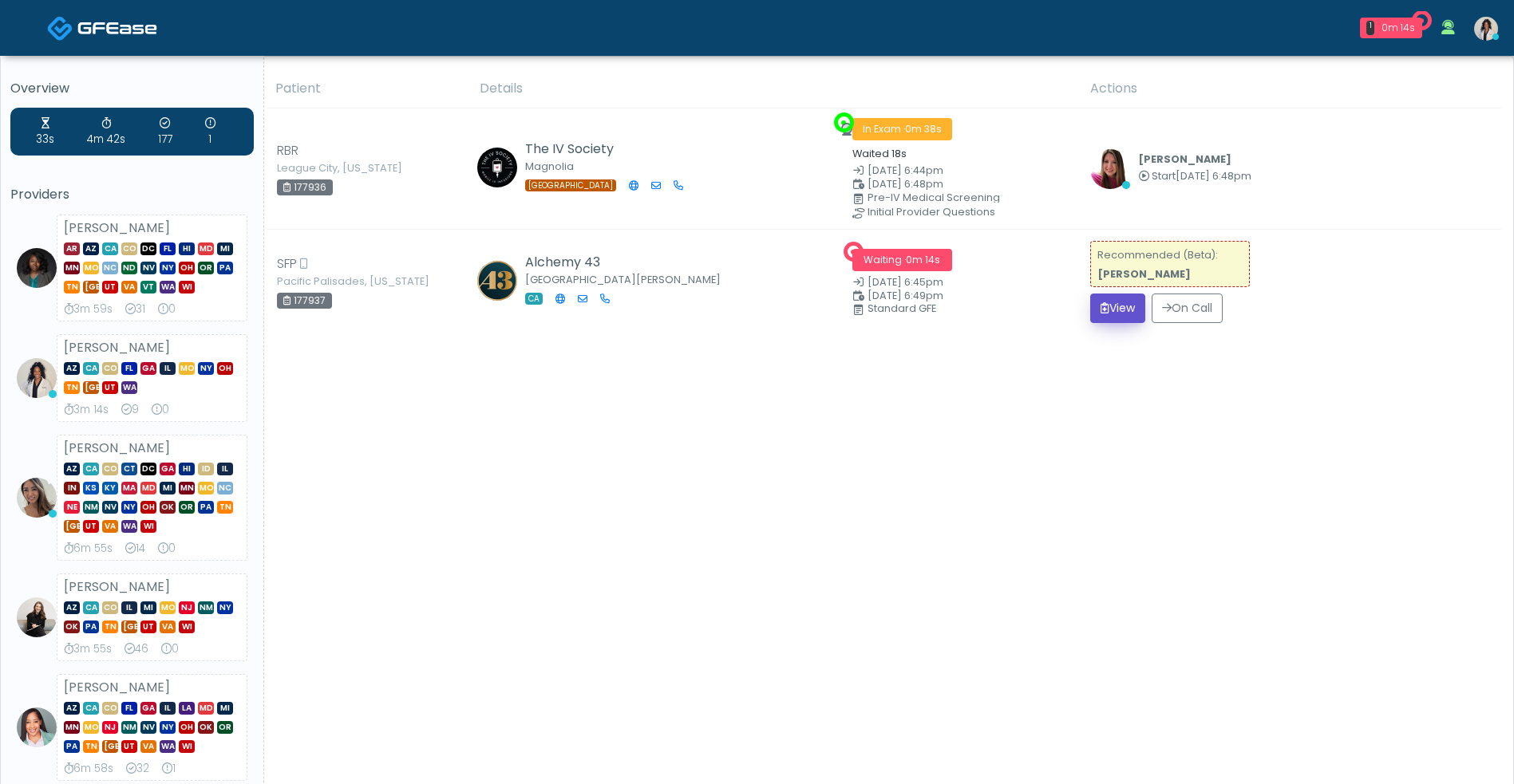
click at [1122, 311] on button "View" at bounding box center [1118, 308] width 55 height 29
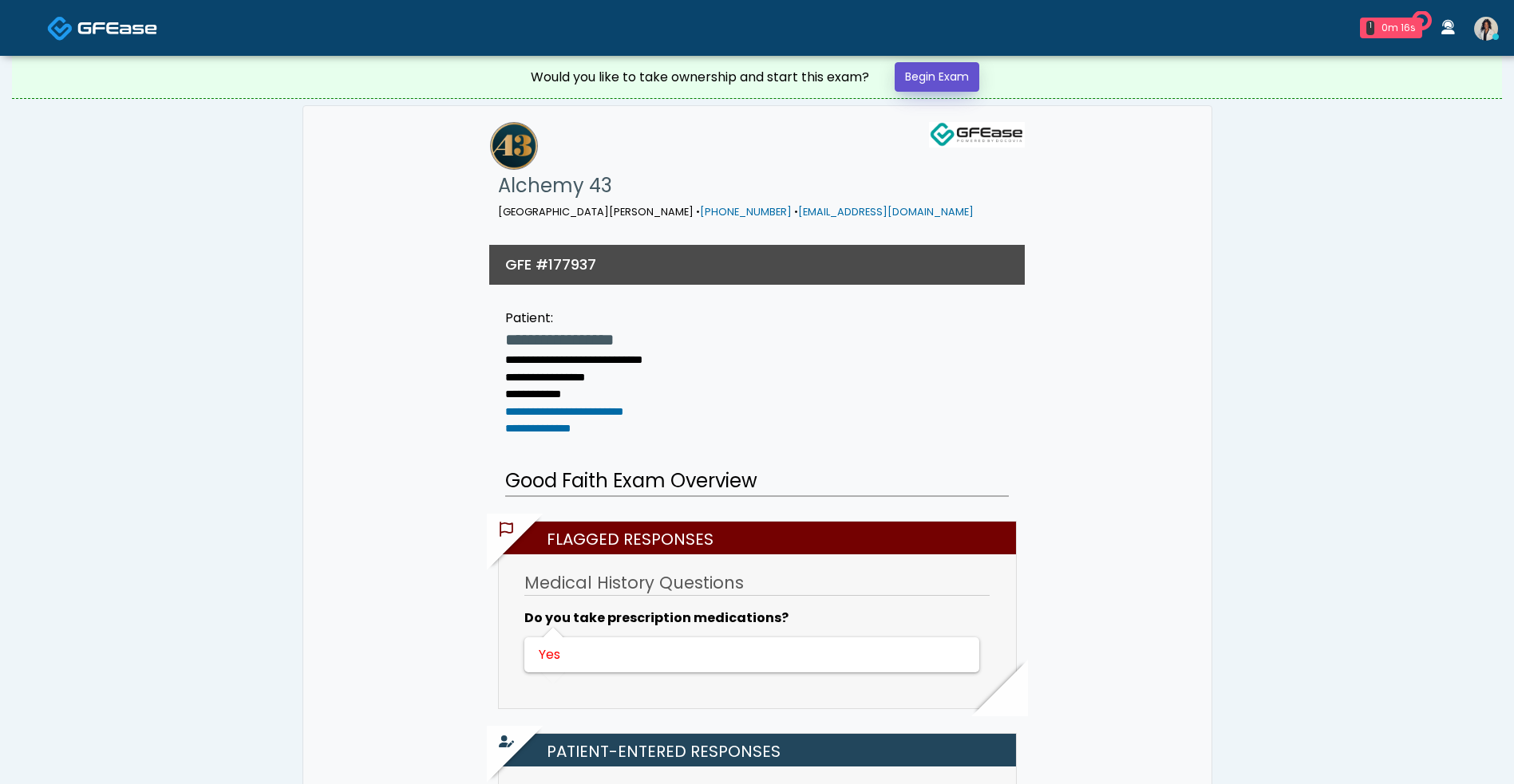
click at [958, 74] on link "Begin Exam" at bounding box center [936, 76] width 84 height 29
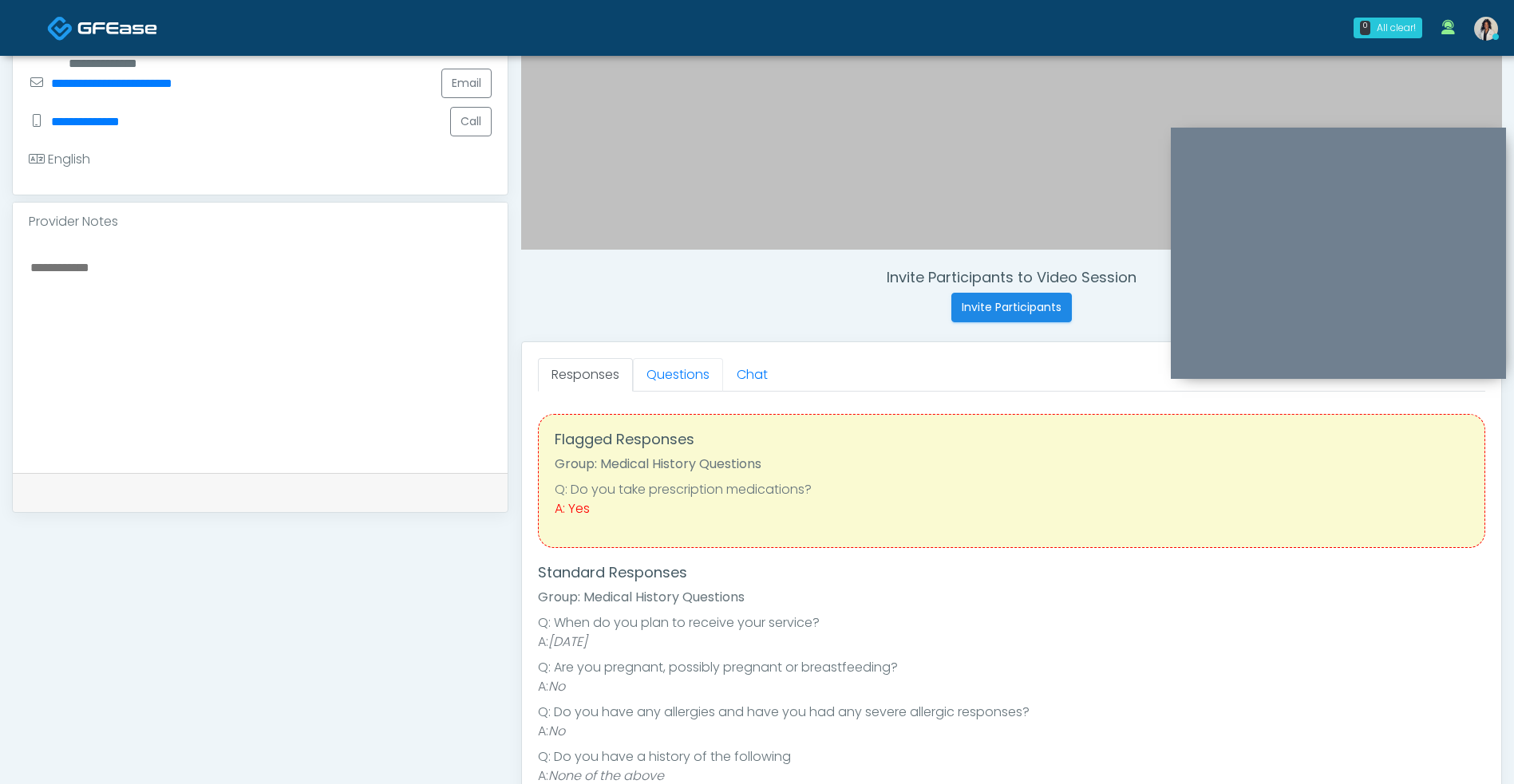
click at [703, 379] on link "Questions" at bounding box center [678, 375] width 91 height 34
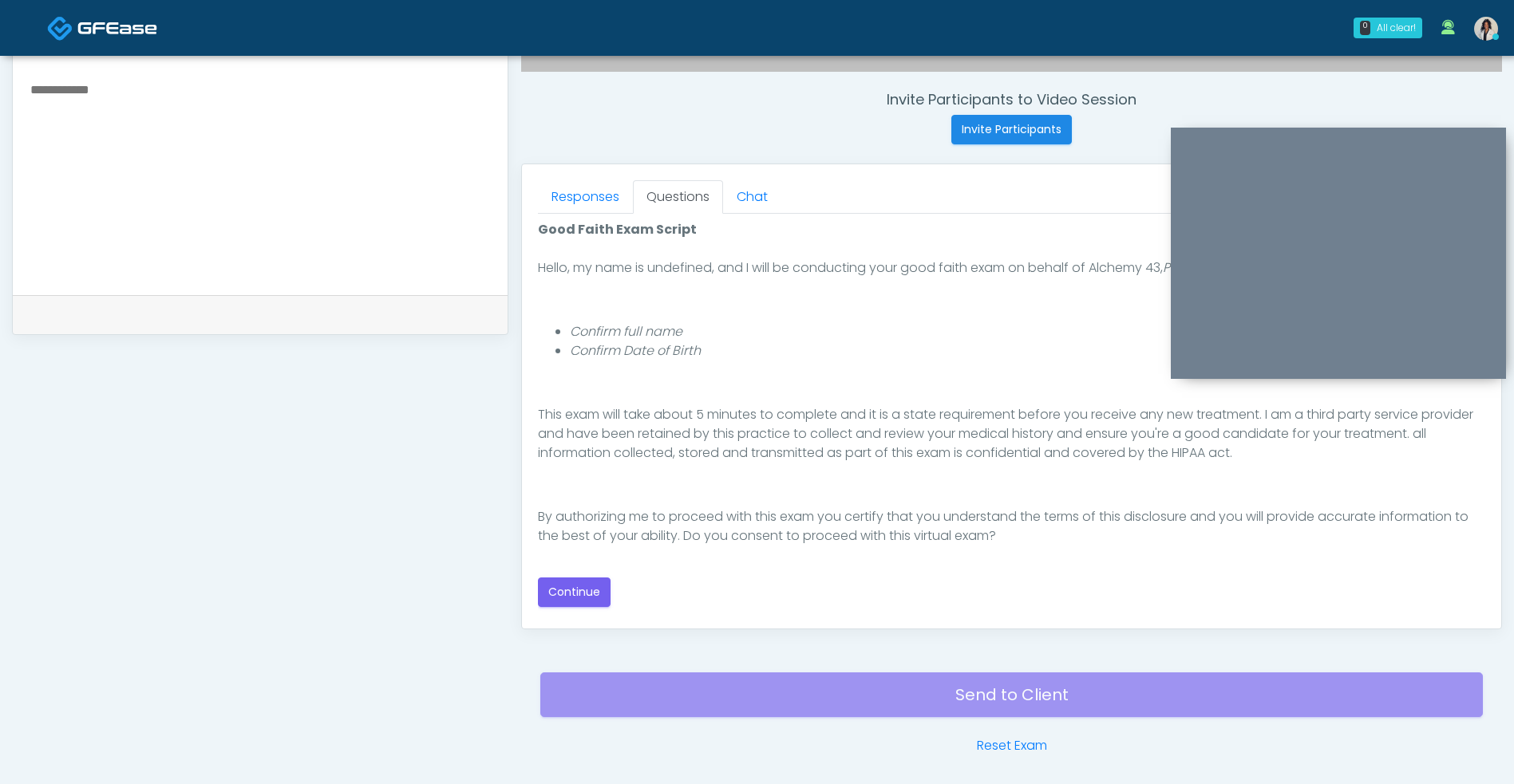
scroll to position [626, 0]
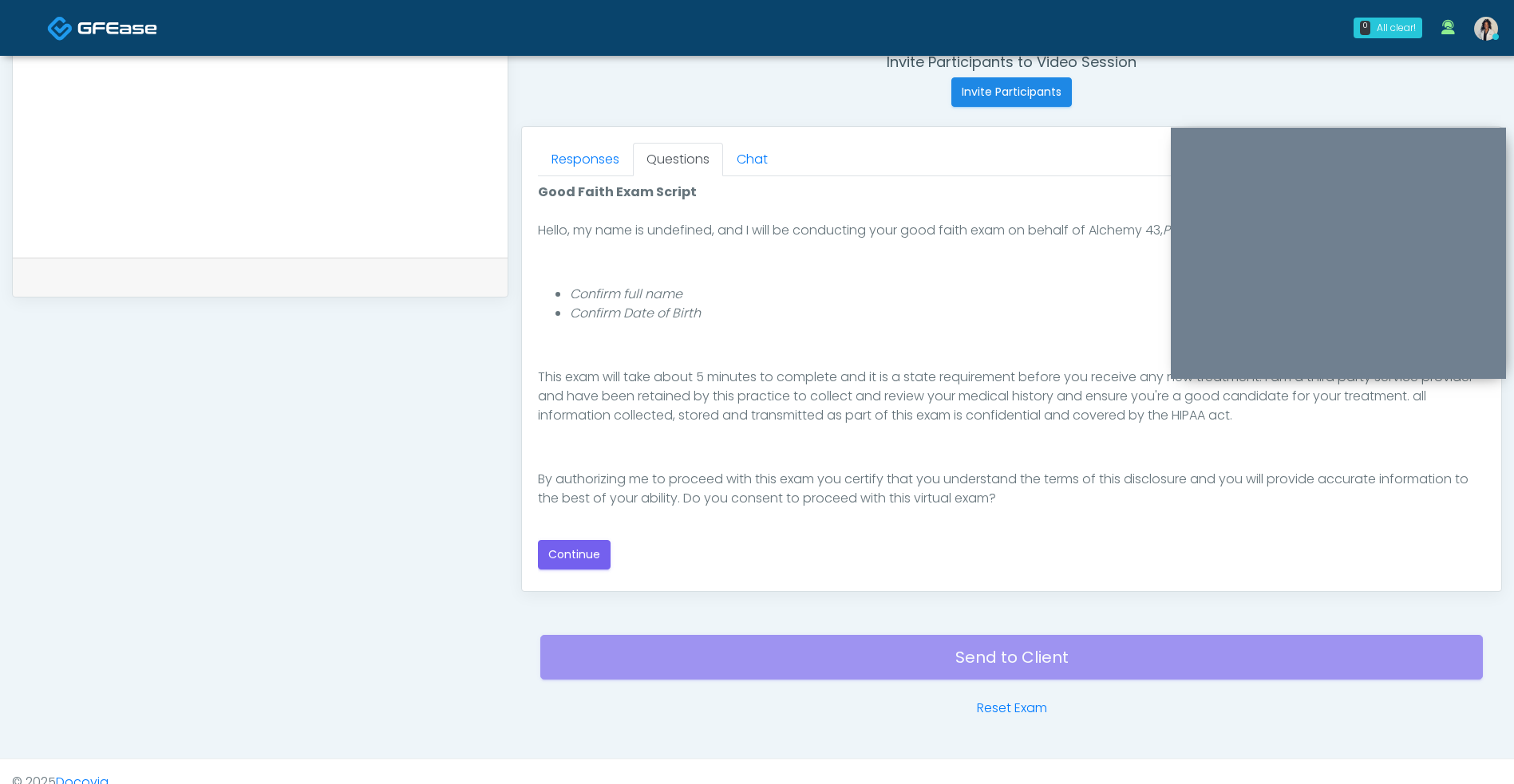
click at [591, 569] on button "Continue" at bounding box center [575, 554] width 73 height 29
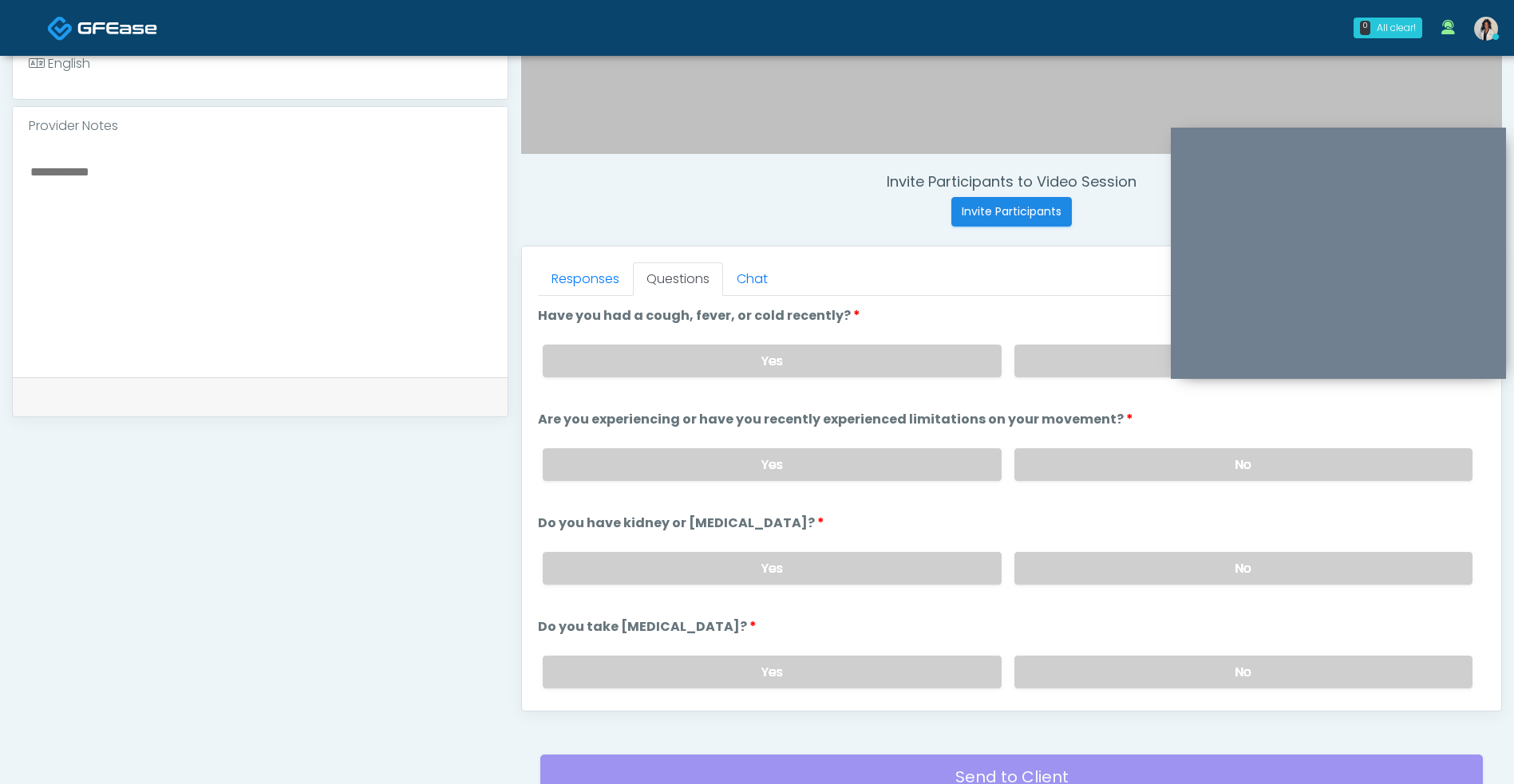
scroll to position [503, 0]
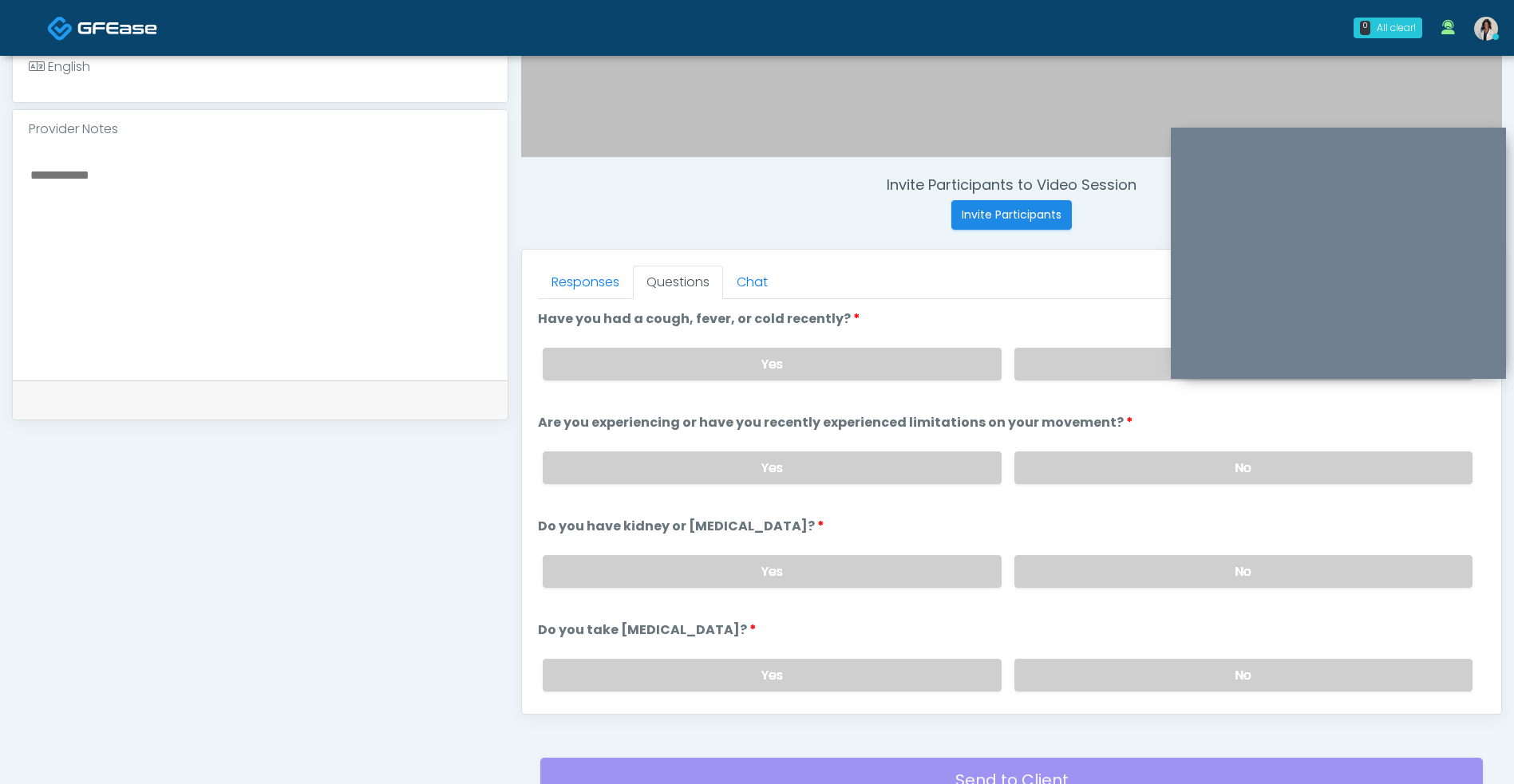
click at [1074, 370] on label "No" at bounding box center [1243, 364] width 458 height 33
click at [1063, 471] on label "No" at bounding box center [1243, 468] width 458 height 33
click at [1049, 580] on label "No" at bounding box center [1243, 571] width 458 height 33
click at [597, 280] on link "Responses" at bounding box center [585, 282] width 95 height 34
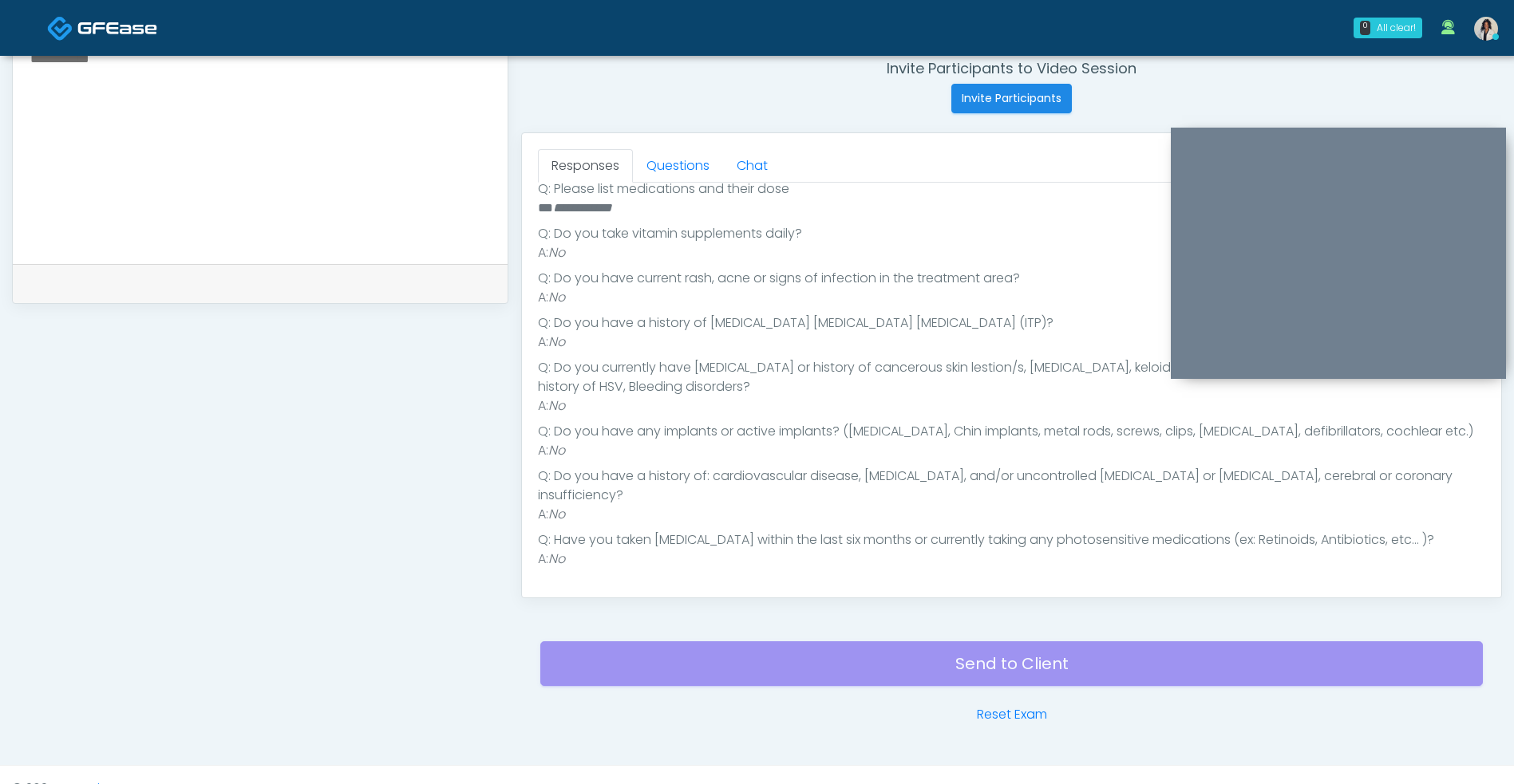
scroll to position [624, 0]
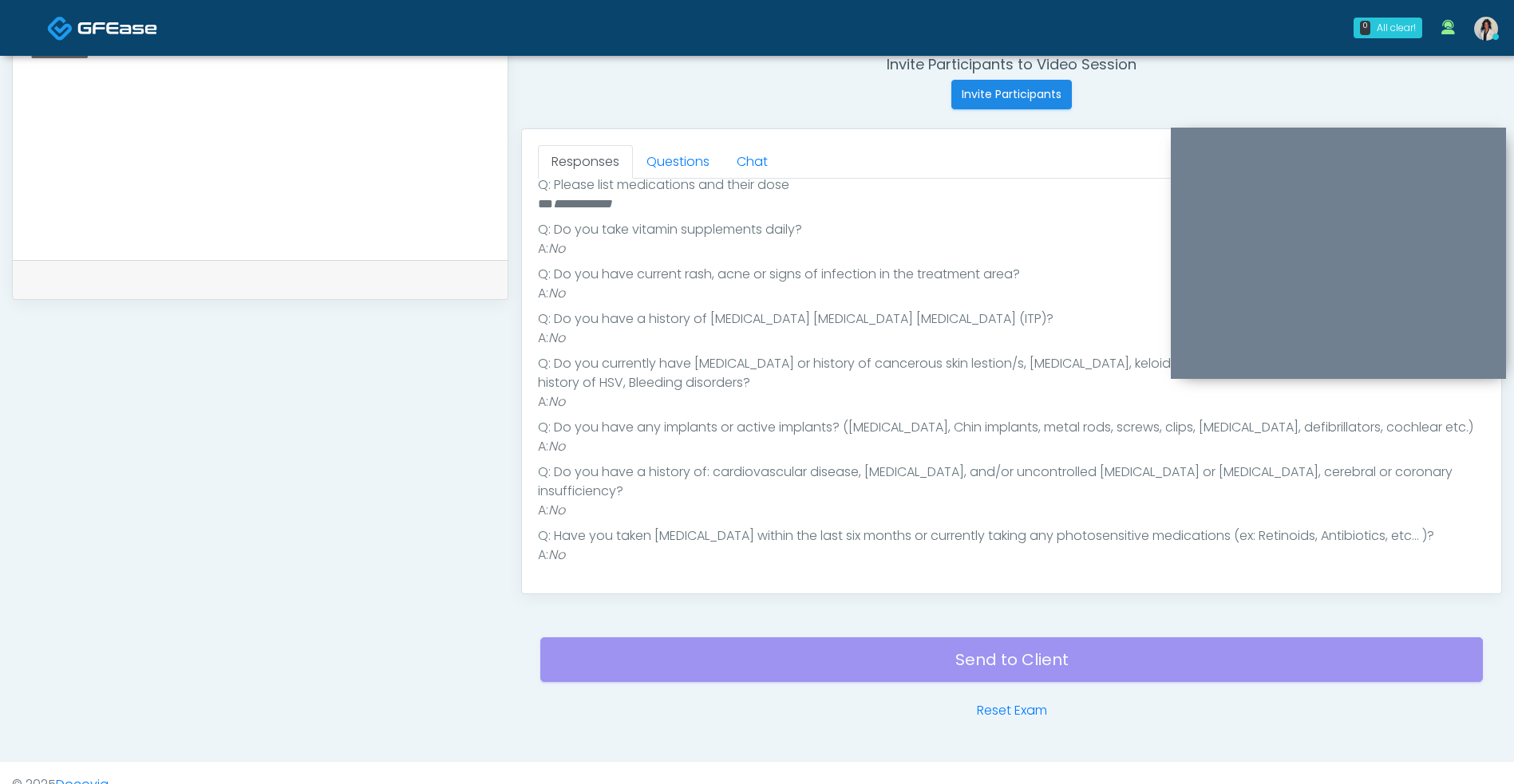
click at [688, 172] on link "Questions" at bounding box center [678, 162] width 91 height 34
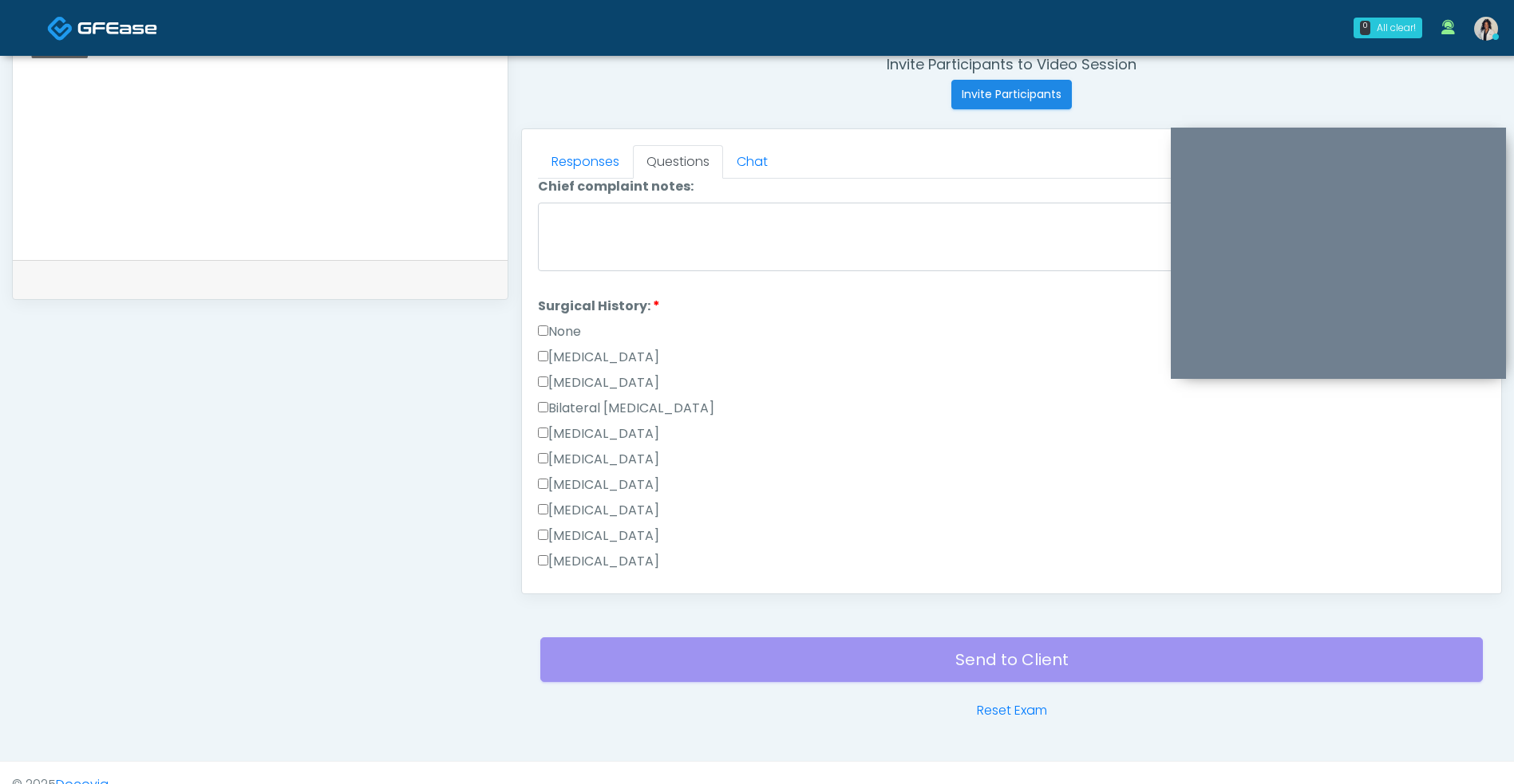
scroll to position [778, 0]
click at [581, 328] on label "None" at bounding box center [559, 333] width 44 height 20
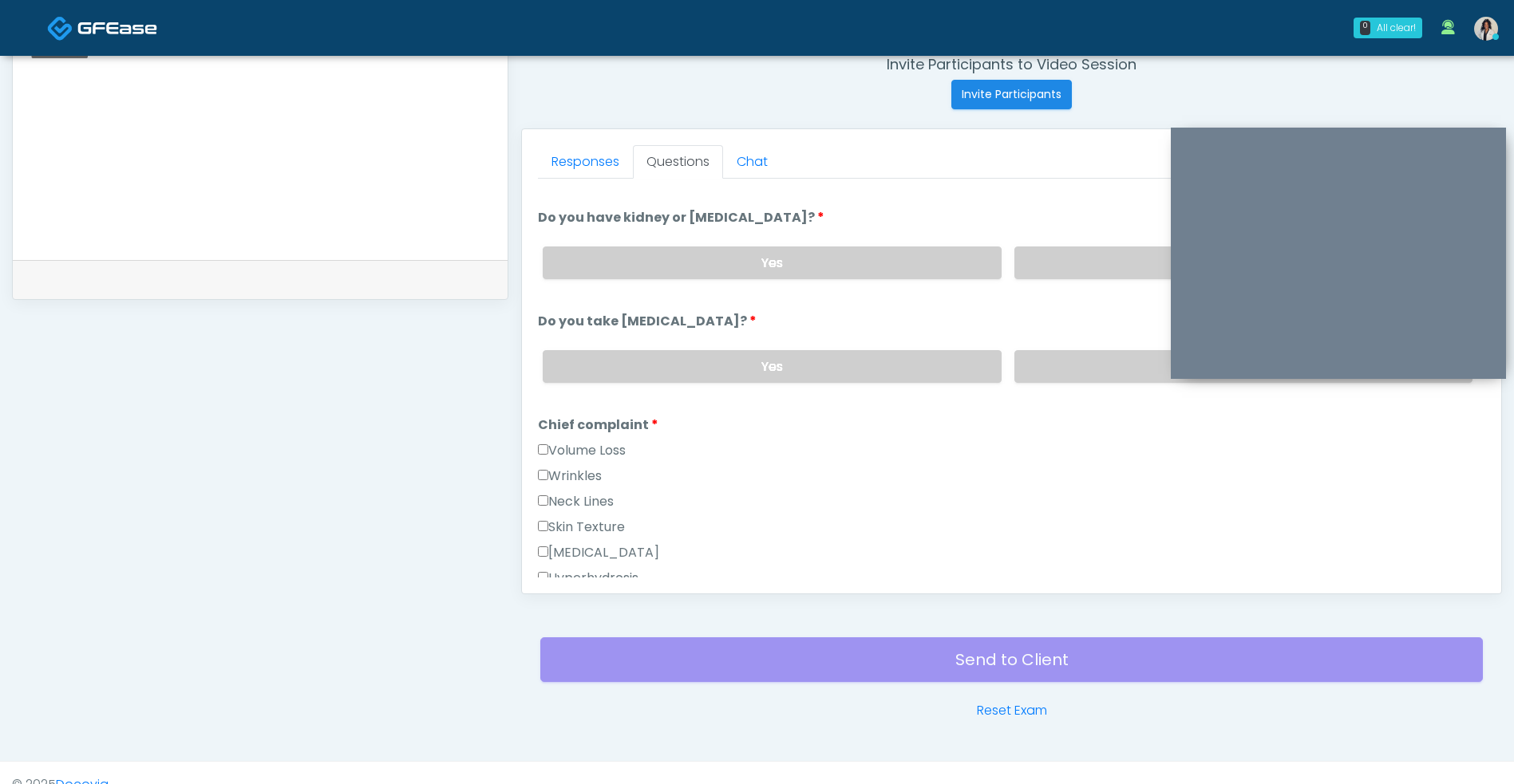
scroll to position [185, 0]
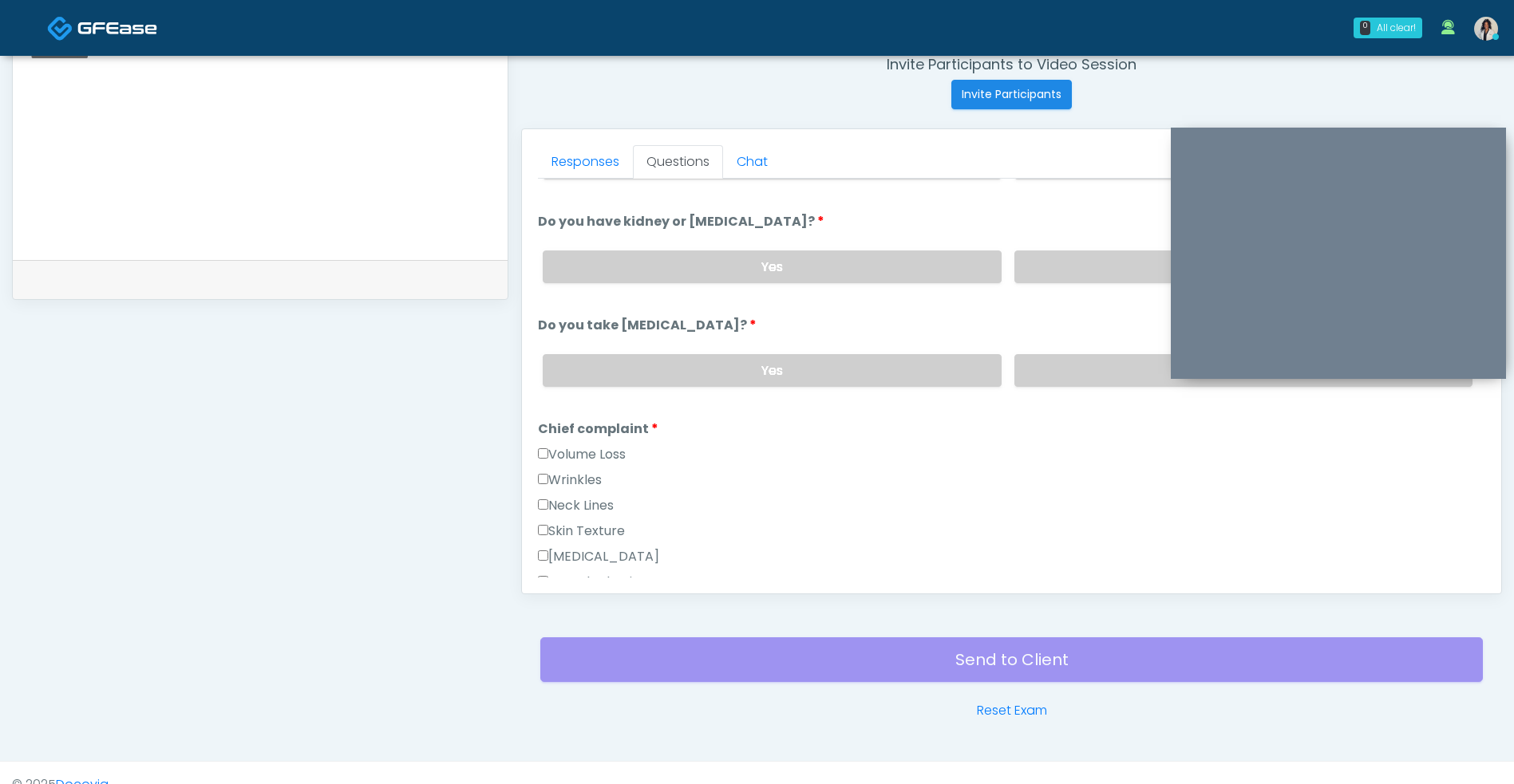
click at [1069, 370] on label "No" at bounding box center [1243, 370] width 458 height 33
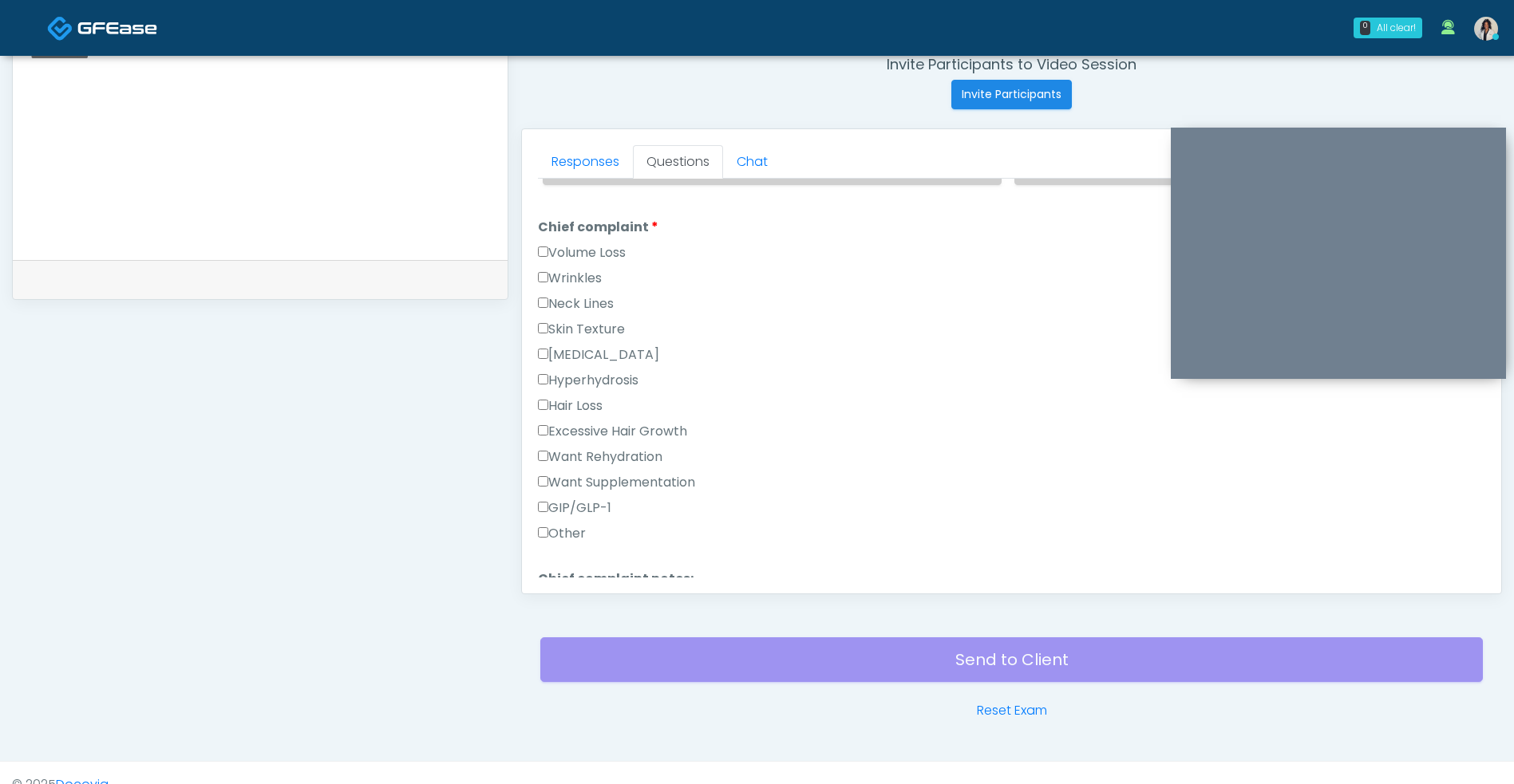
scroll to position [390, 0]
click at [600, 274] on label "Wrinkles" at bounding box center [570, 274] width 64 height 20
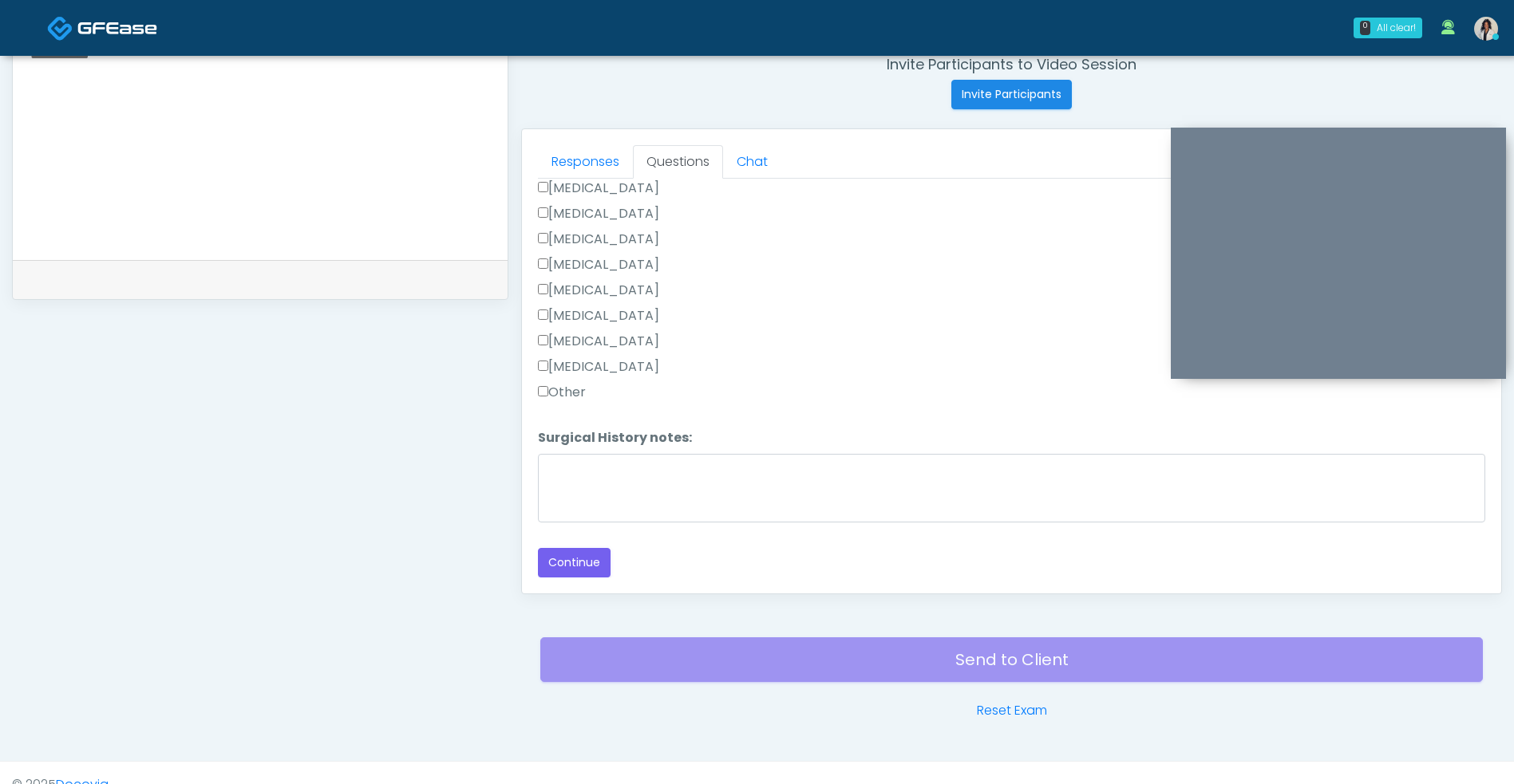
scroll to position [648, 0]
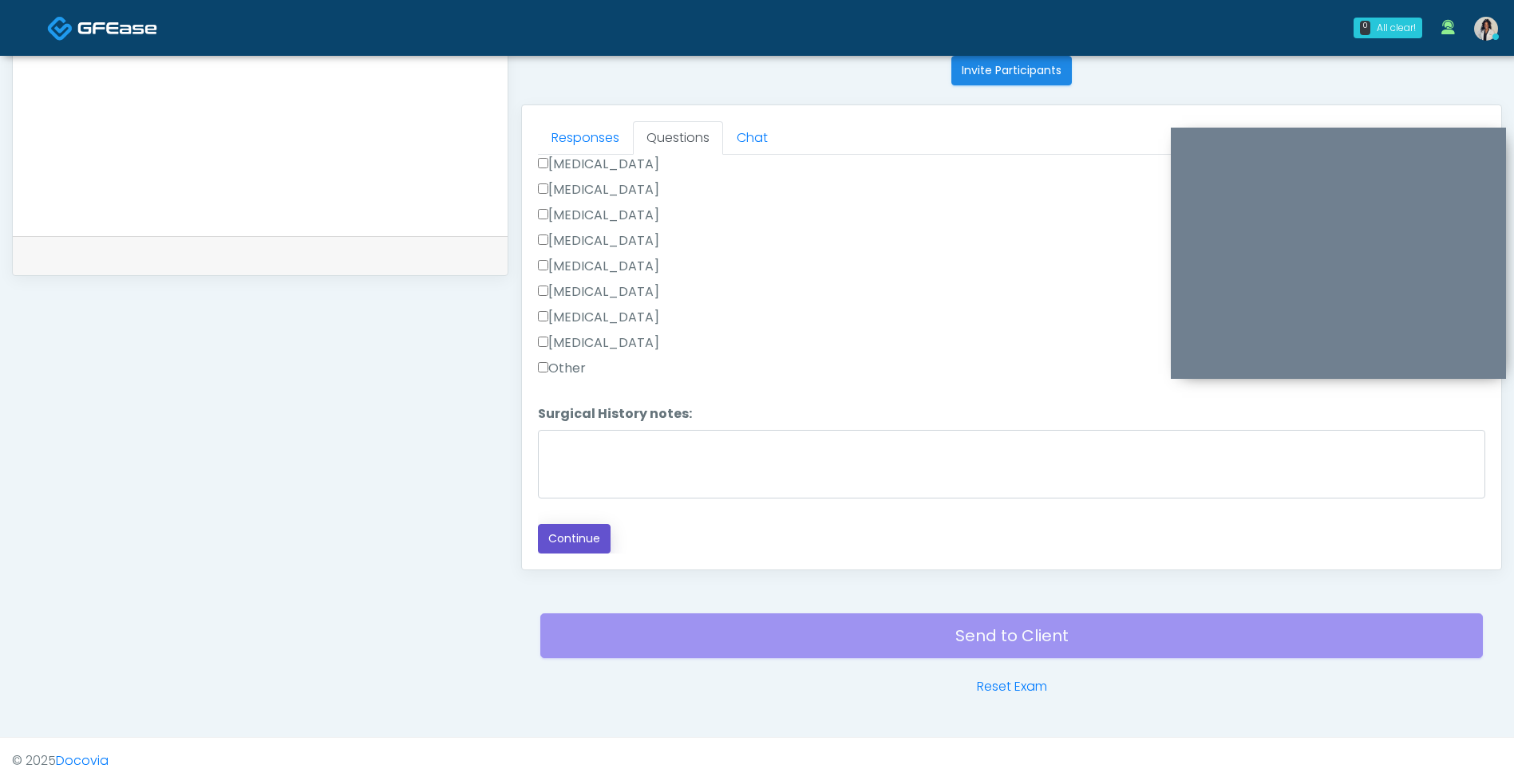
click at [591, 543] on button "Continue" at bounding box center [575, 538] width 73 height 29
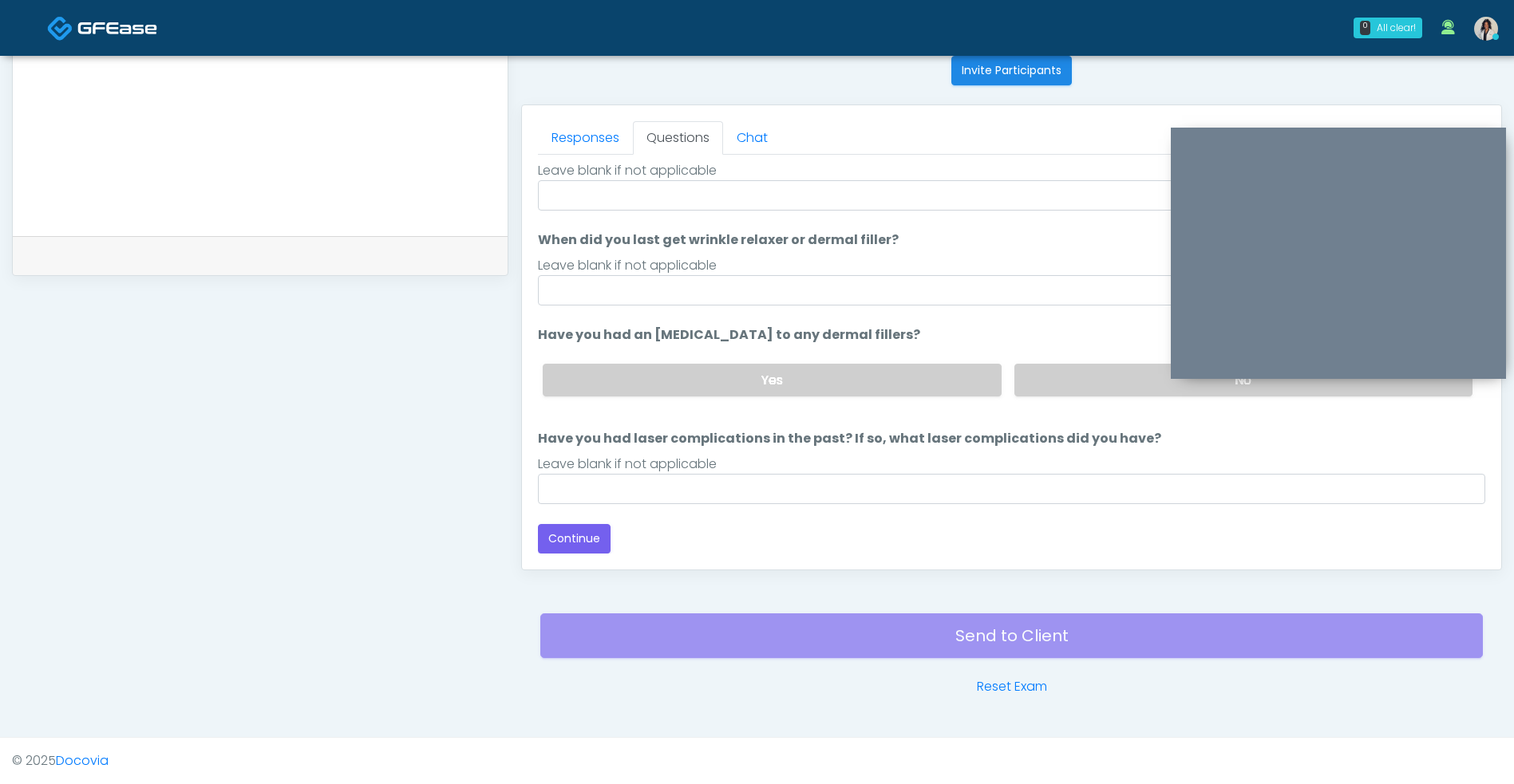
scroll to position [0, 0]
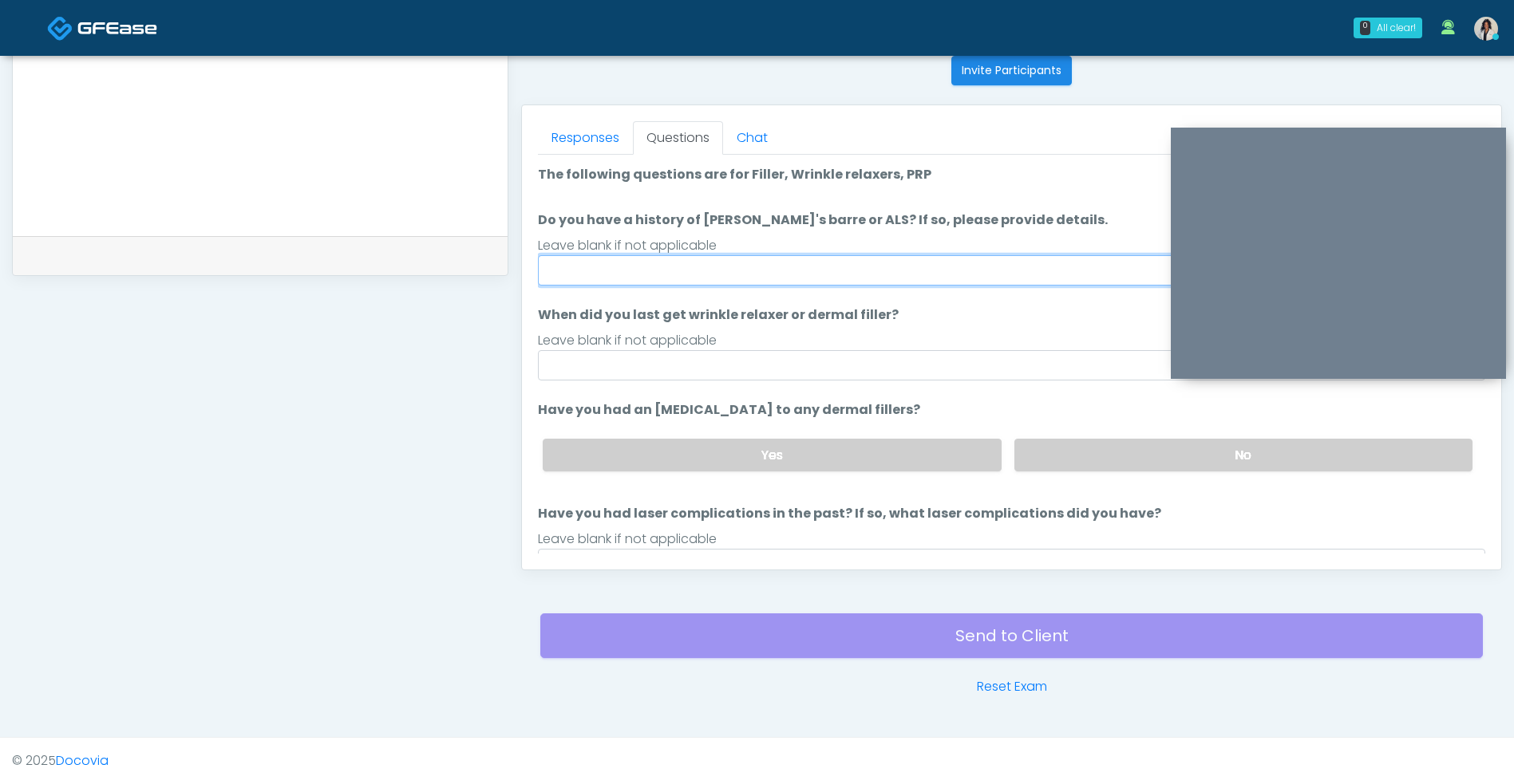
click at [818, 280] on input "Do you have a history of [PERSON_NAME]'s barre or ALS? If so, please provide de…" at bounding box center [1011, 271] width 947 height 30
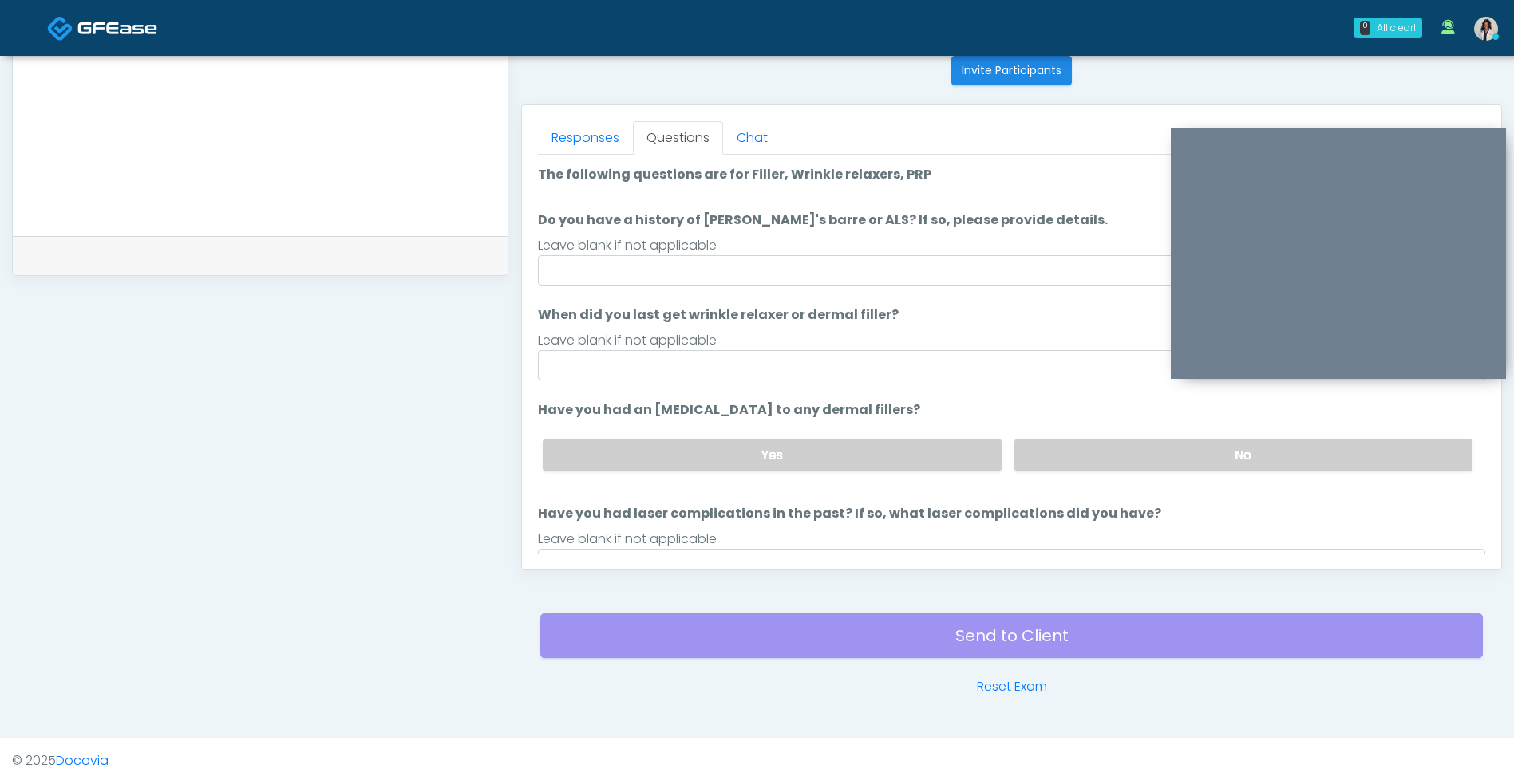
click at [1081, 446] on label "No" at bounding box center [1243, 455] width 458 height 33
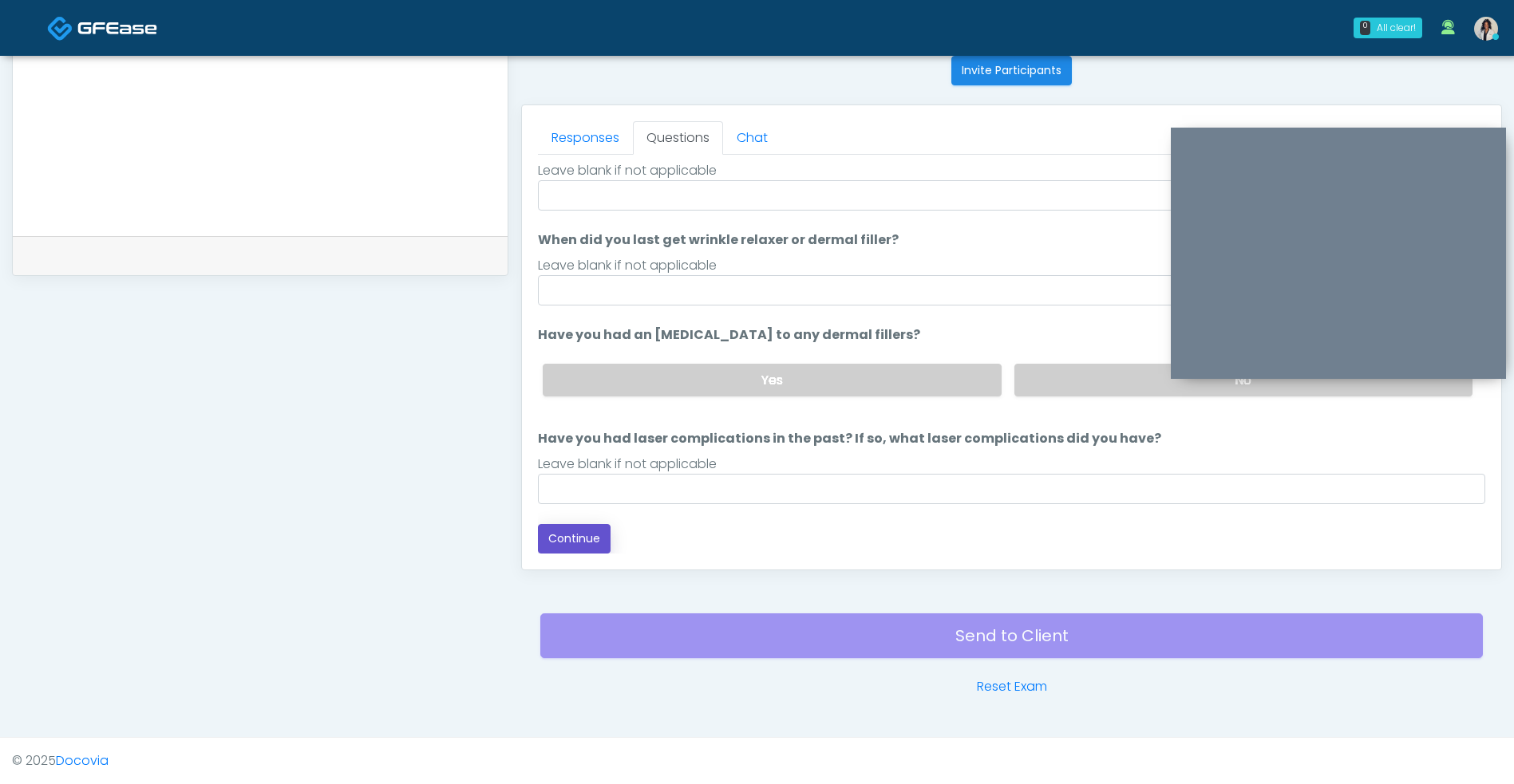
click at [585, 546] on button "Continue" at bounding box center [575, 538] width 73 height 29
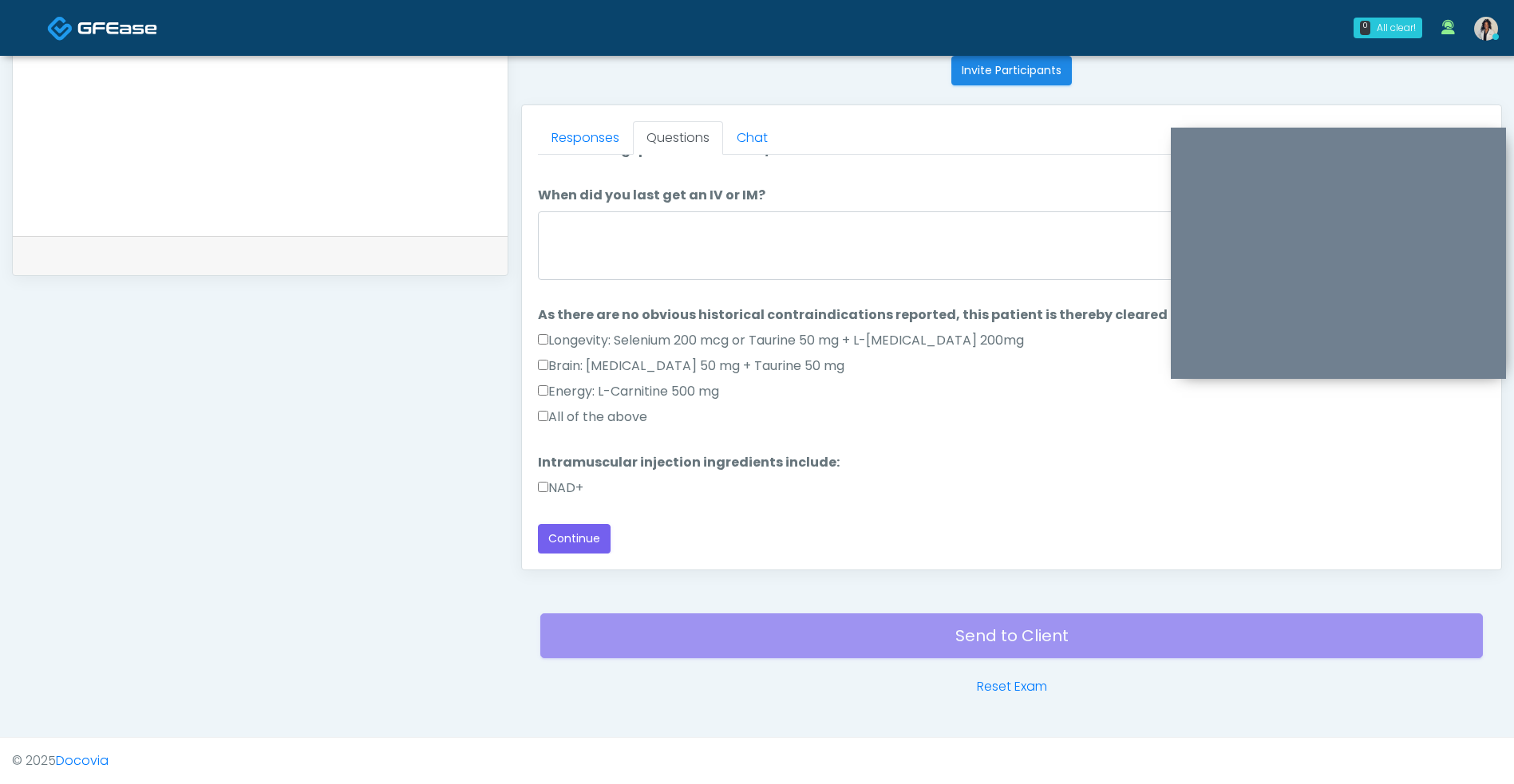
scroll to position [25, 0]
click at [616, 424] on label "All of the above" at bounding box center [592, 417] width 109 height 20
click at [575, 493] on label "NAD+" at bounding box center [560, 488] width 45 height 20
click at [579, 550] on button "Continue" at bounding box center [575, 538] width 73 height 29
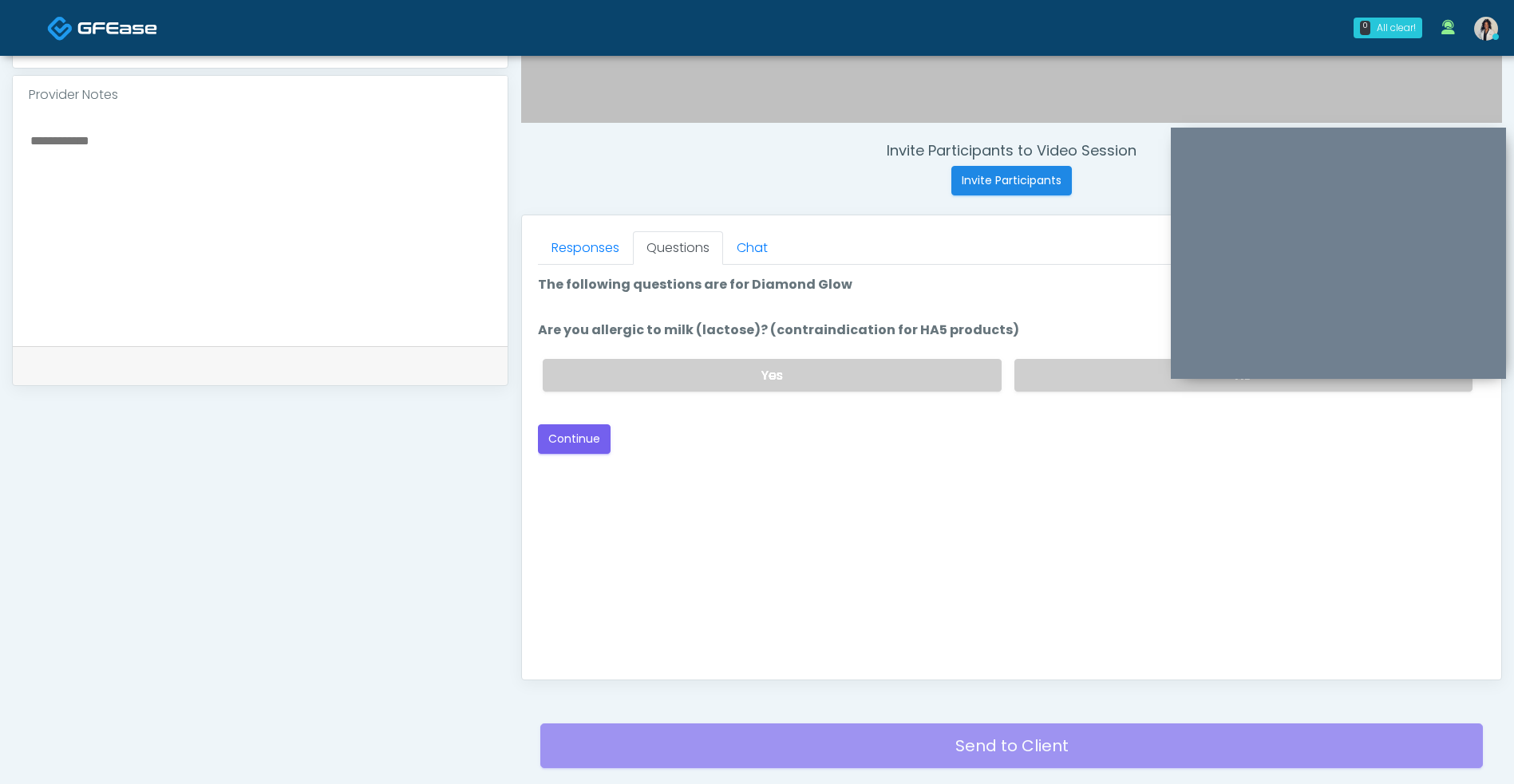
scroll to position [531, 0]
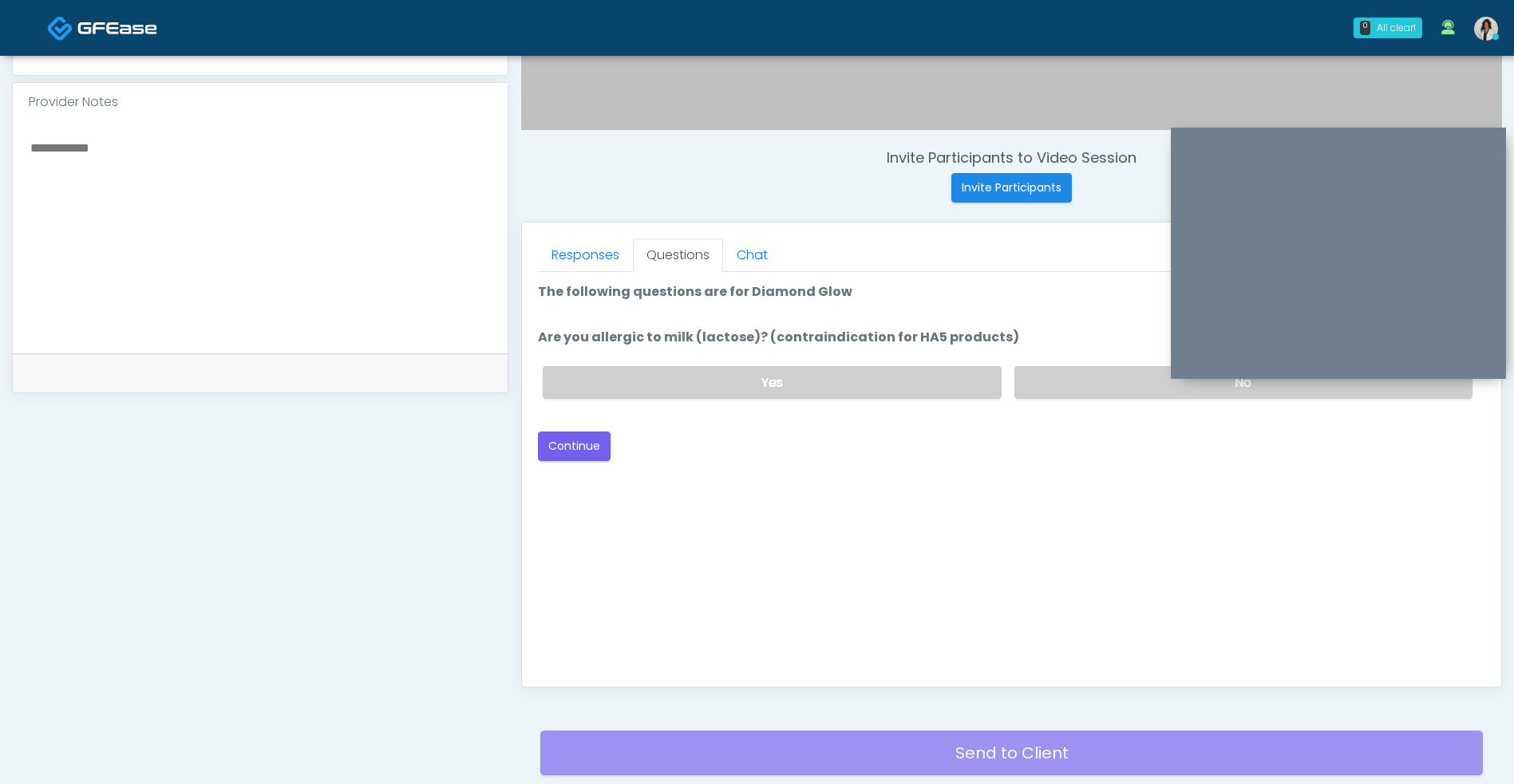
click at [1090, 389] on label "No" at bounding box center [1243, 382] width 458 height 33
click at [595, 459] on button "Continue" at bounding box center [575, 446] width 73 height 29
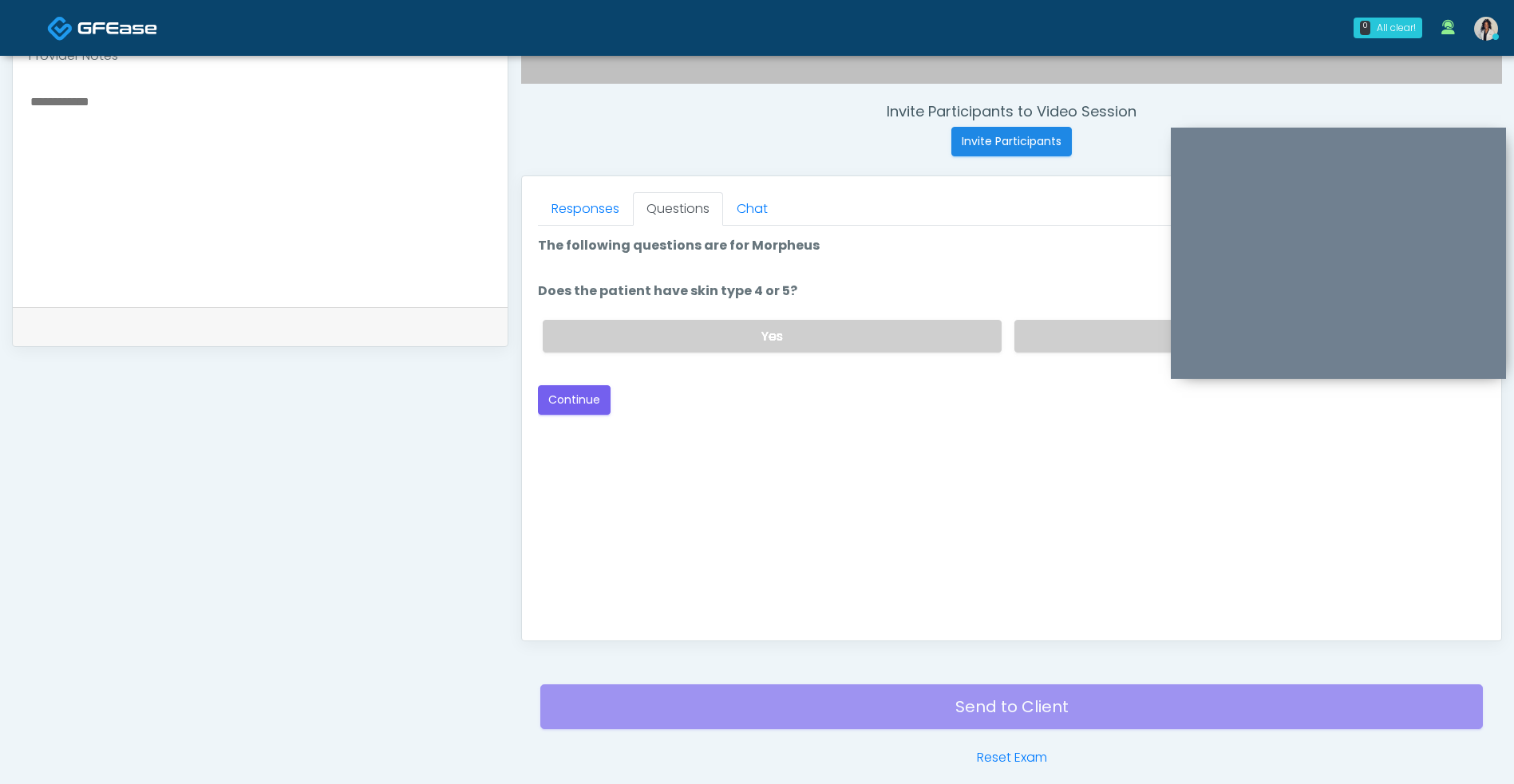
scroll to position [556, 0]
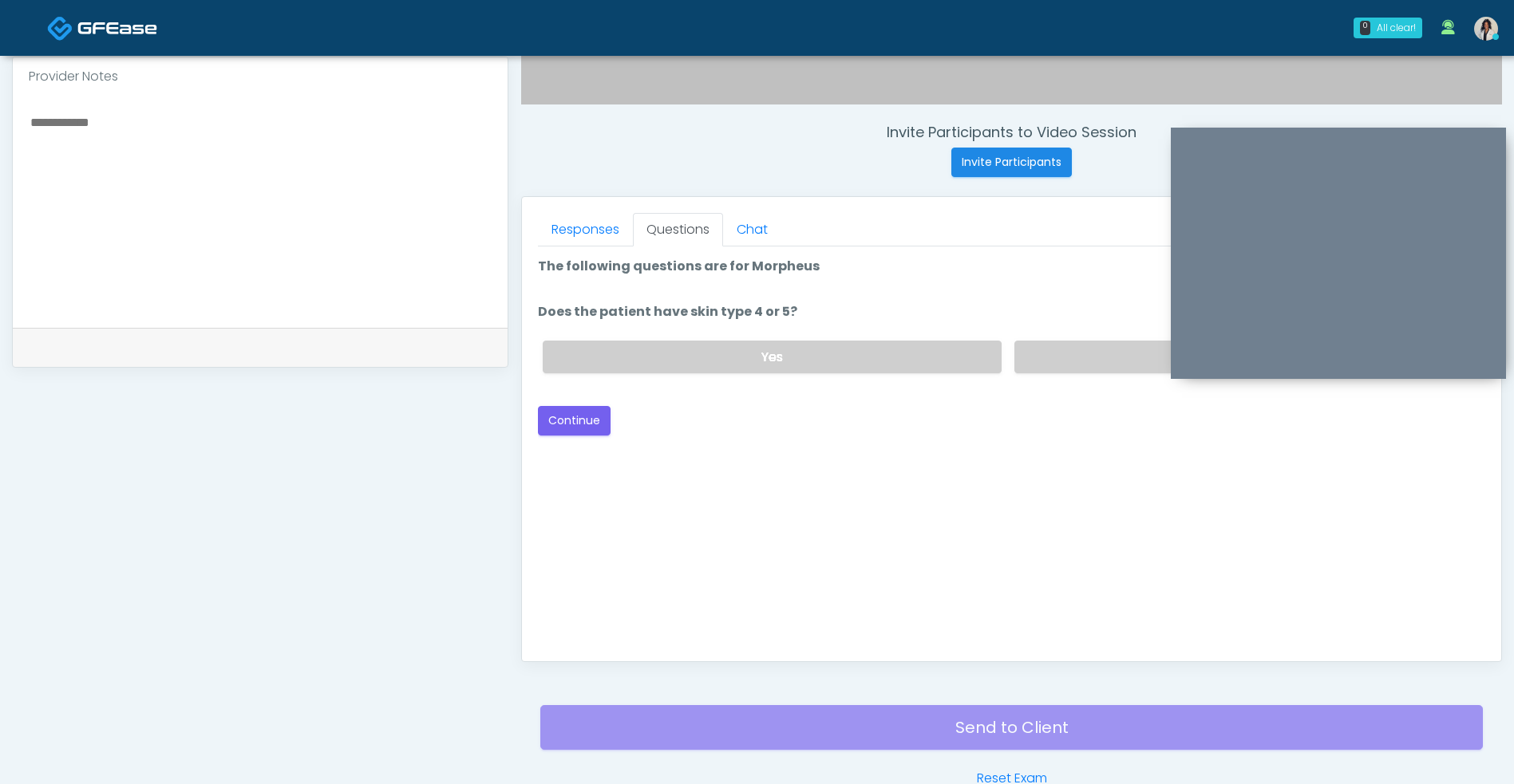
click at [1074, 360] on label "No" at bounding box center [1243, 357] width 458 height 33
click at [589, 431] on button "Continue" at bounding box center [575, 420] width 73 height 29
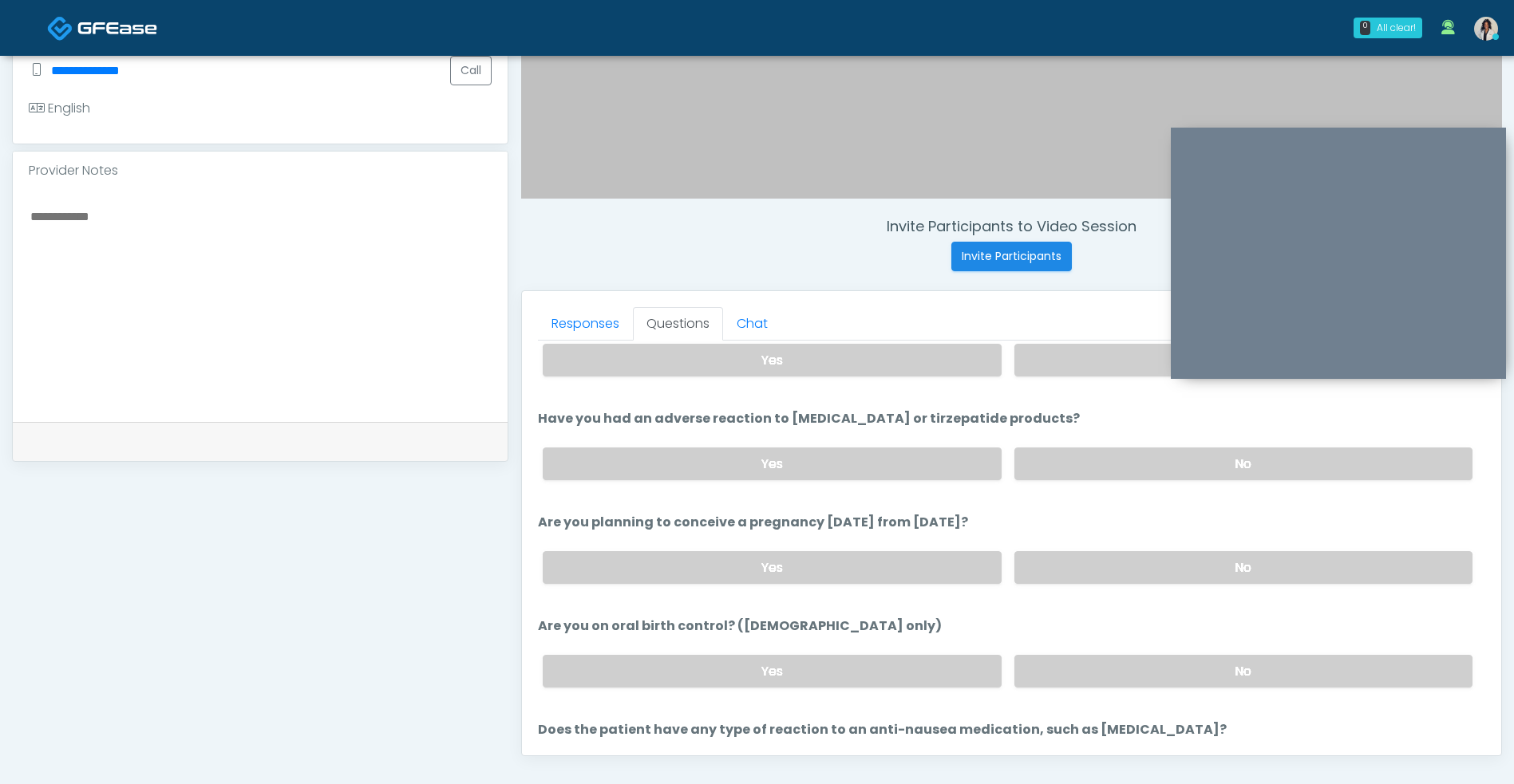
scroll to position [443, 0]
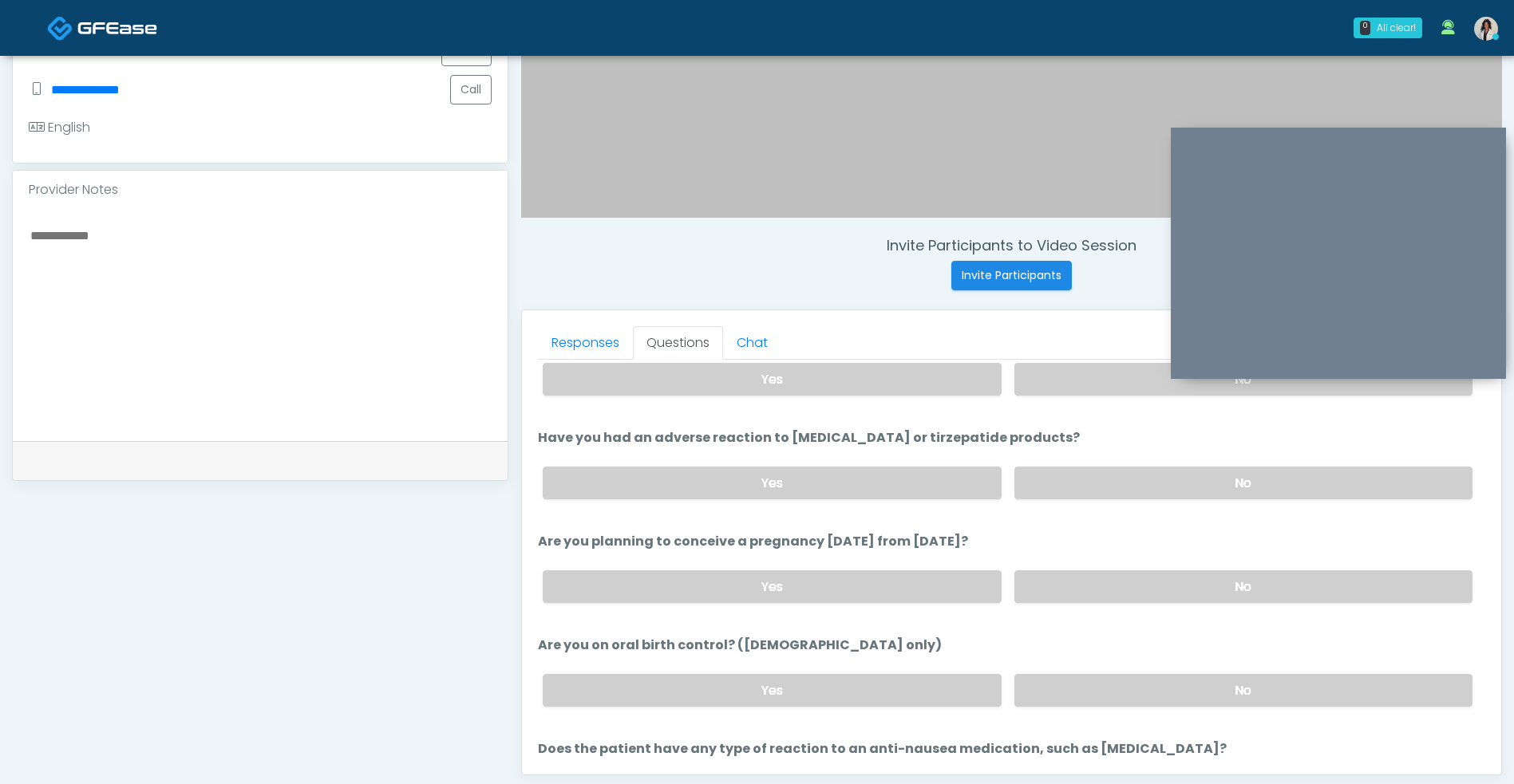
click at [1081, 392] on label "No" at bounding box center [1243, 379] width 458 height 33
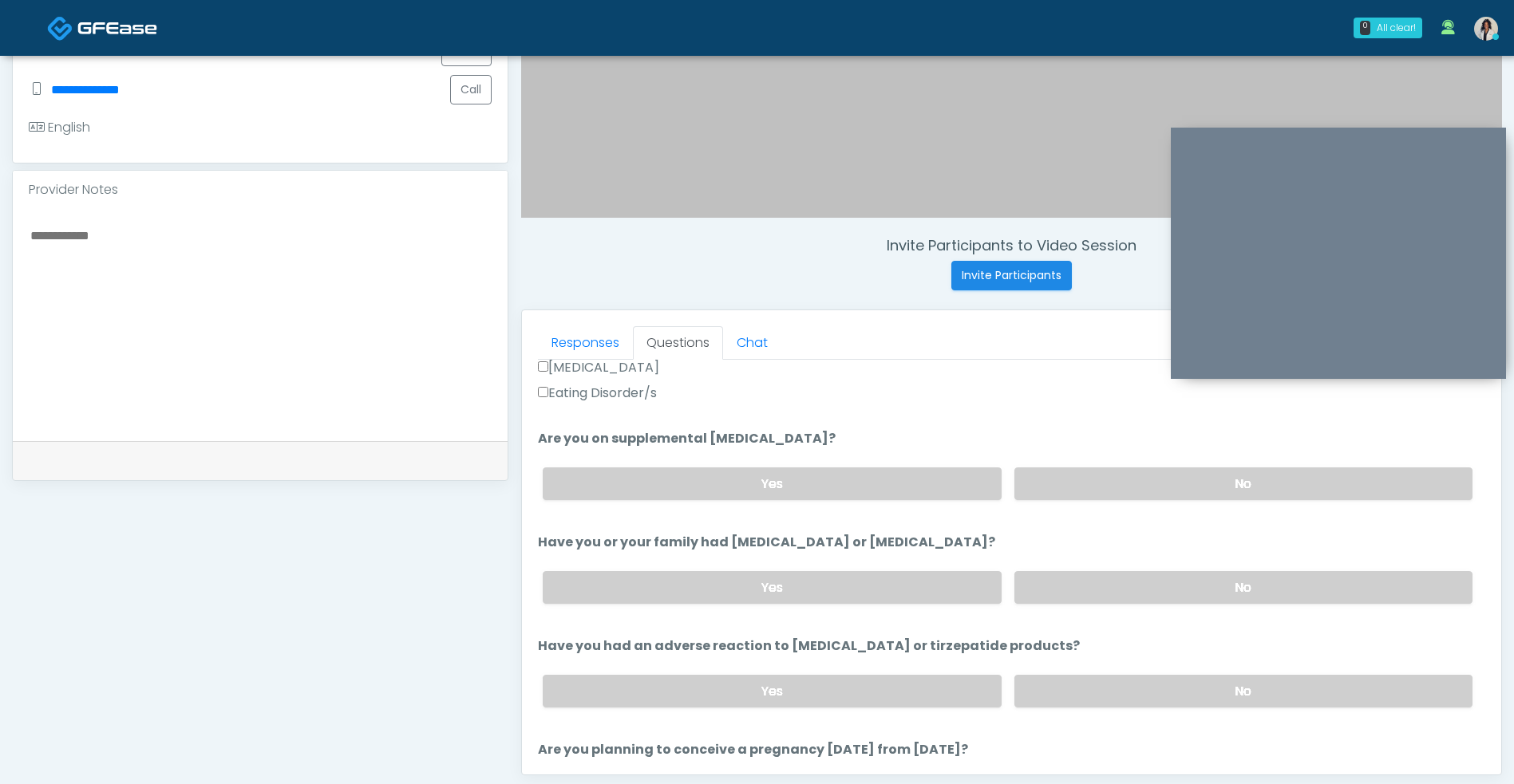
click at [1084, 499] on label "No" at bounding box center [1243, 484] width 458 height 33
click at [1117, 491] on label "No" at bounding box center [1243, 484] width 458 height 33
click at [1102, 688] on label "No" at bounding box center [1243, 691] width 458 height 33
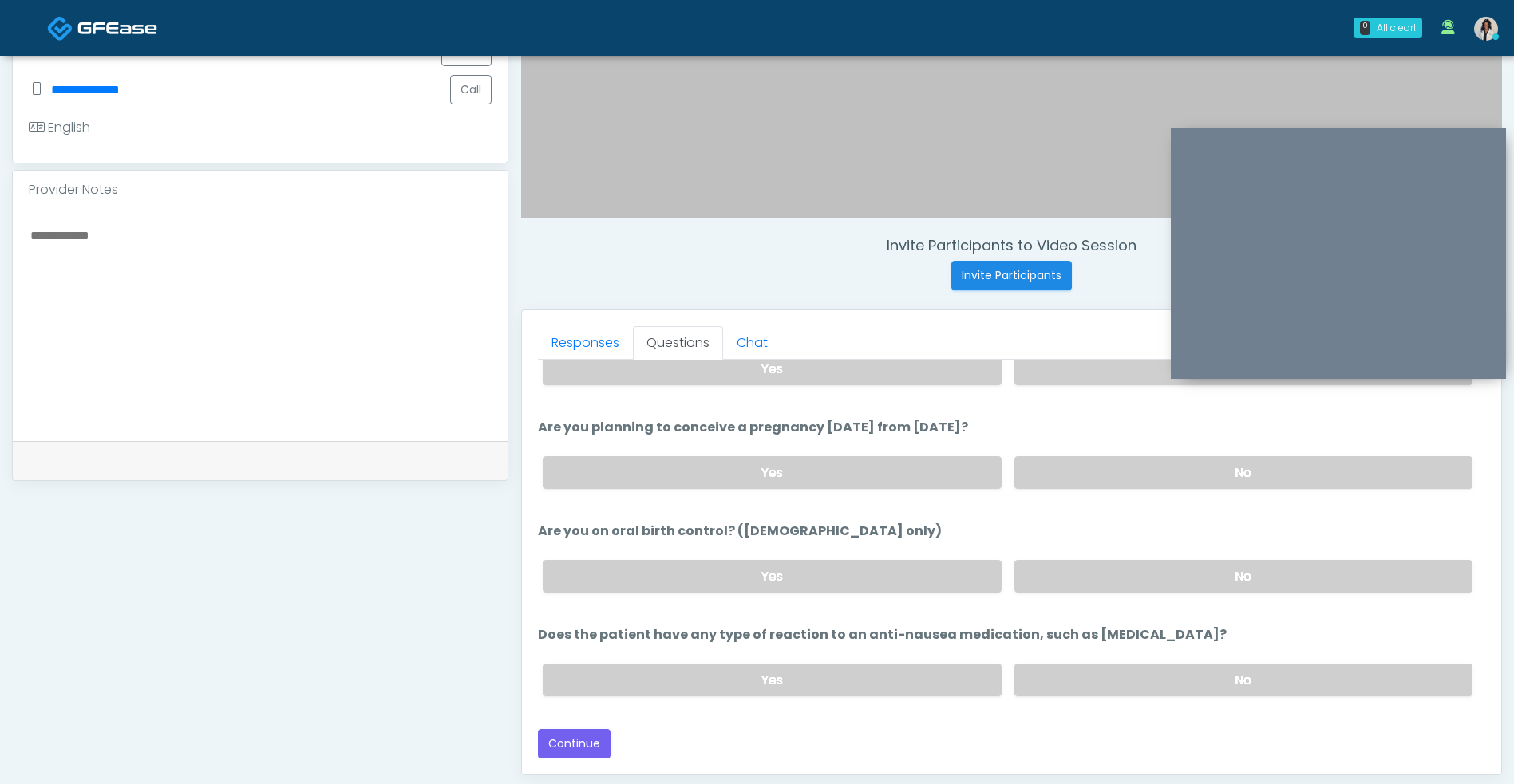
scroll to position [453, 0]
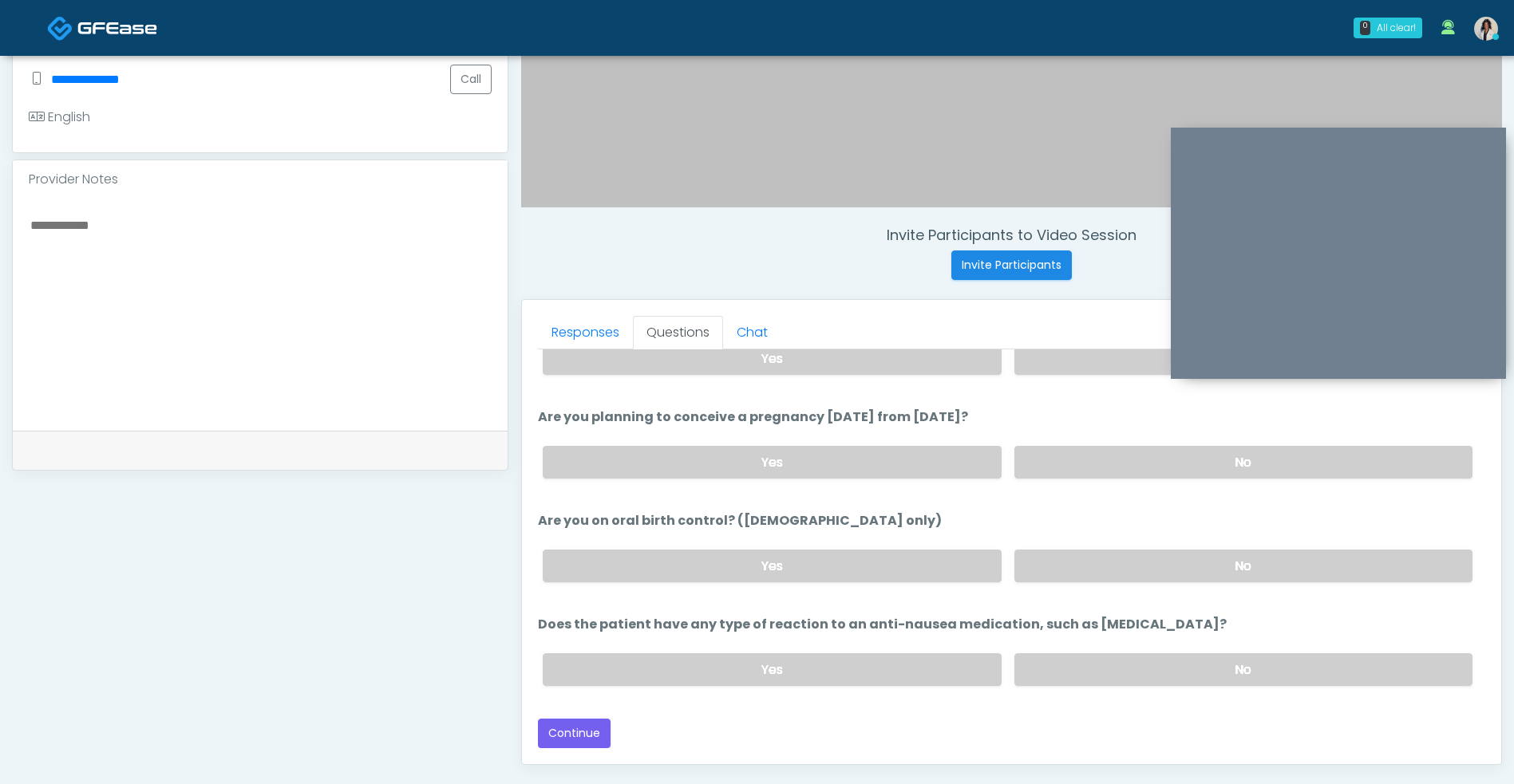
click at [1128, 468] on label "No" at bounding box center [1243, 462] width 458 height 33
click at [1106, 579] on label "No" at bounding box center [1243, 566] width 458 height 33
click at [1098, 678] on label "No" at bounding box center [1243, 669] width 458 height 33
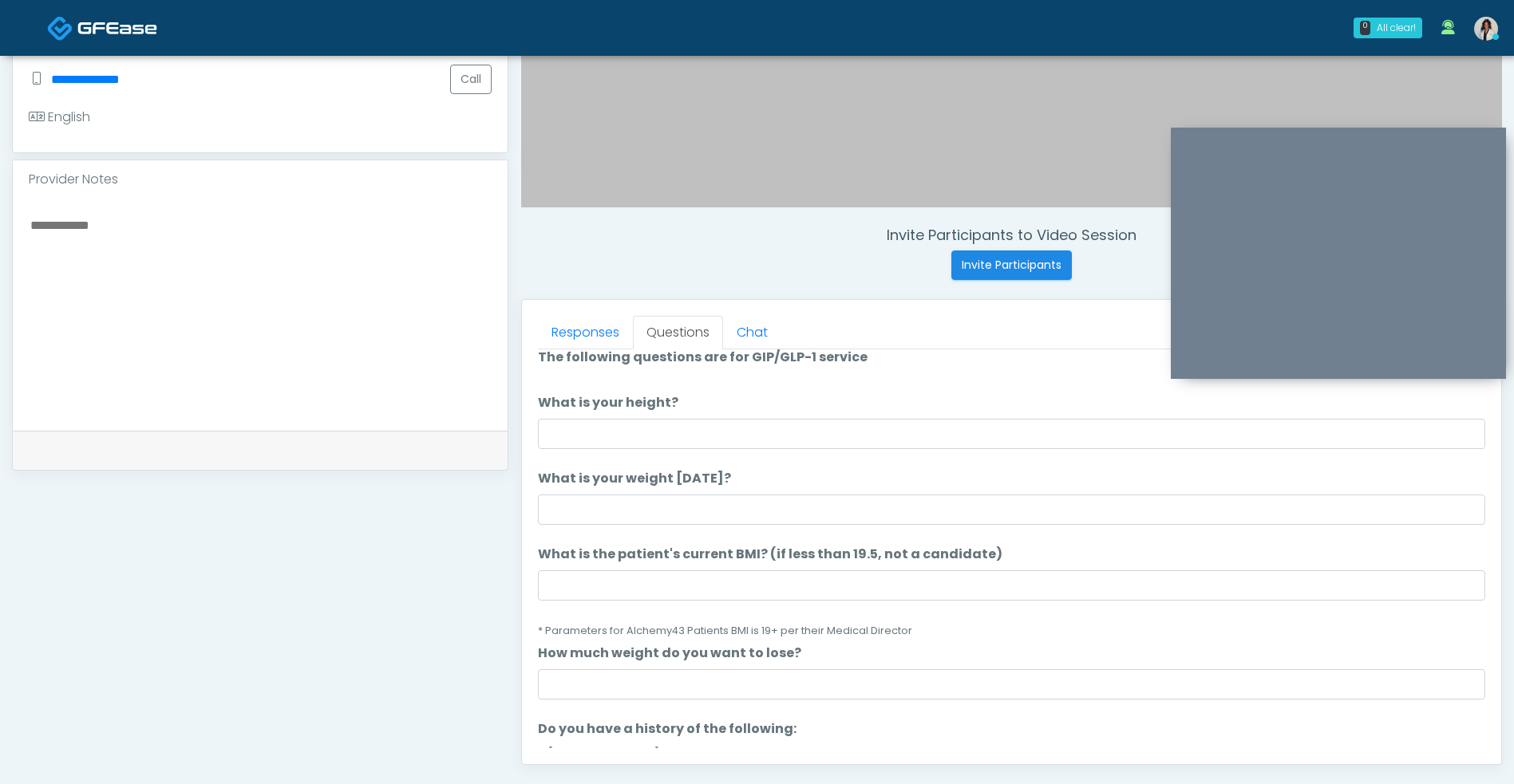
scroll to position [5, 0]
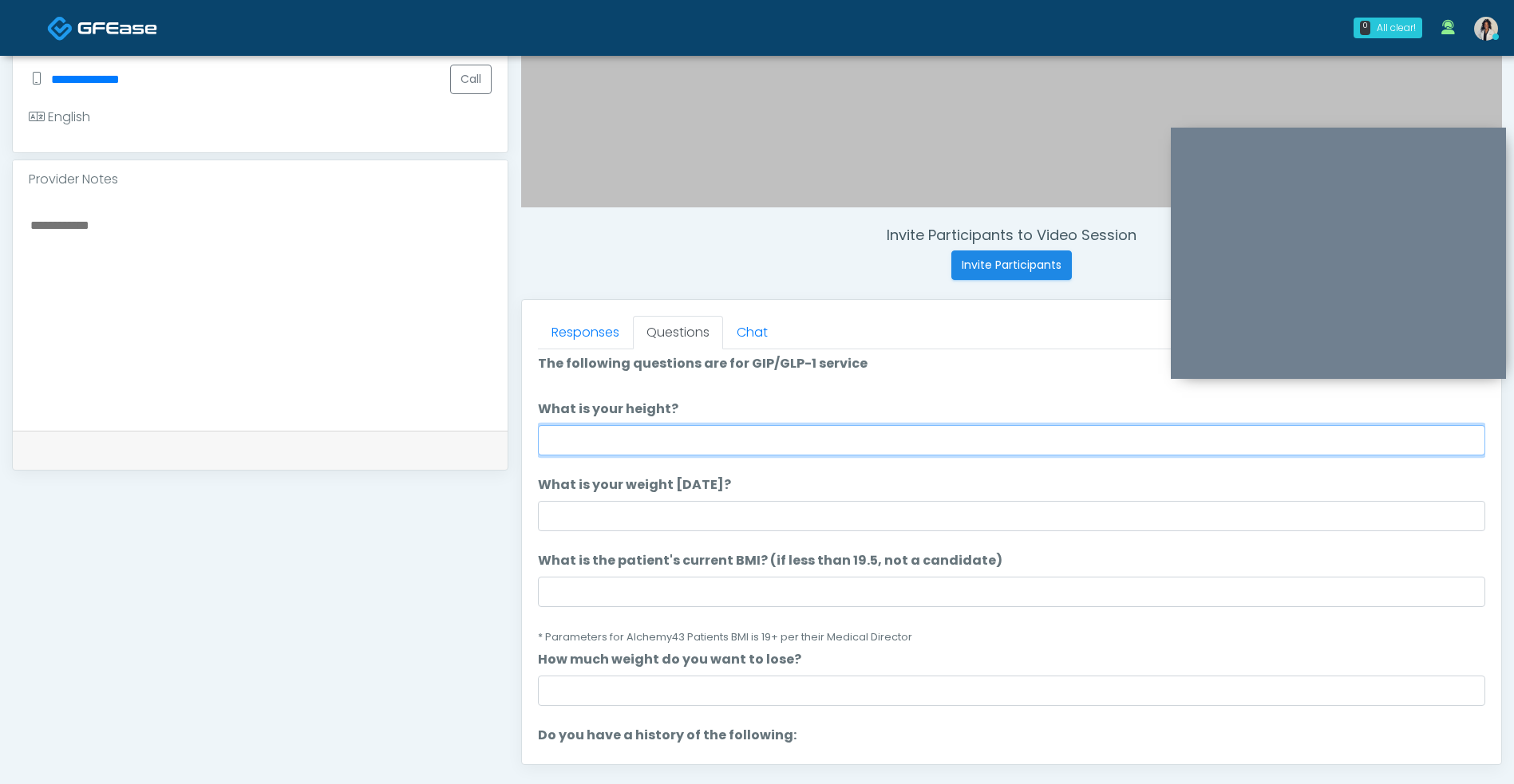
click at [655, 436] on input "What is your height?" at bounding box center [1011, 440] width 947 height 30
type input "***"
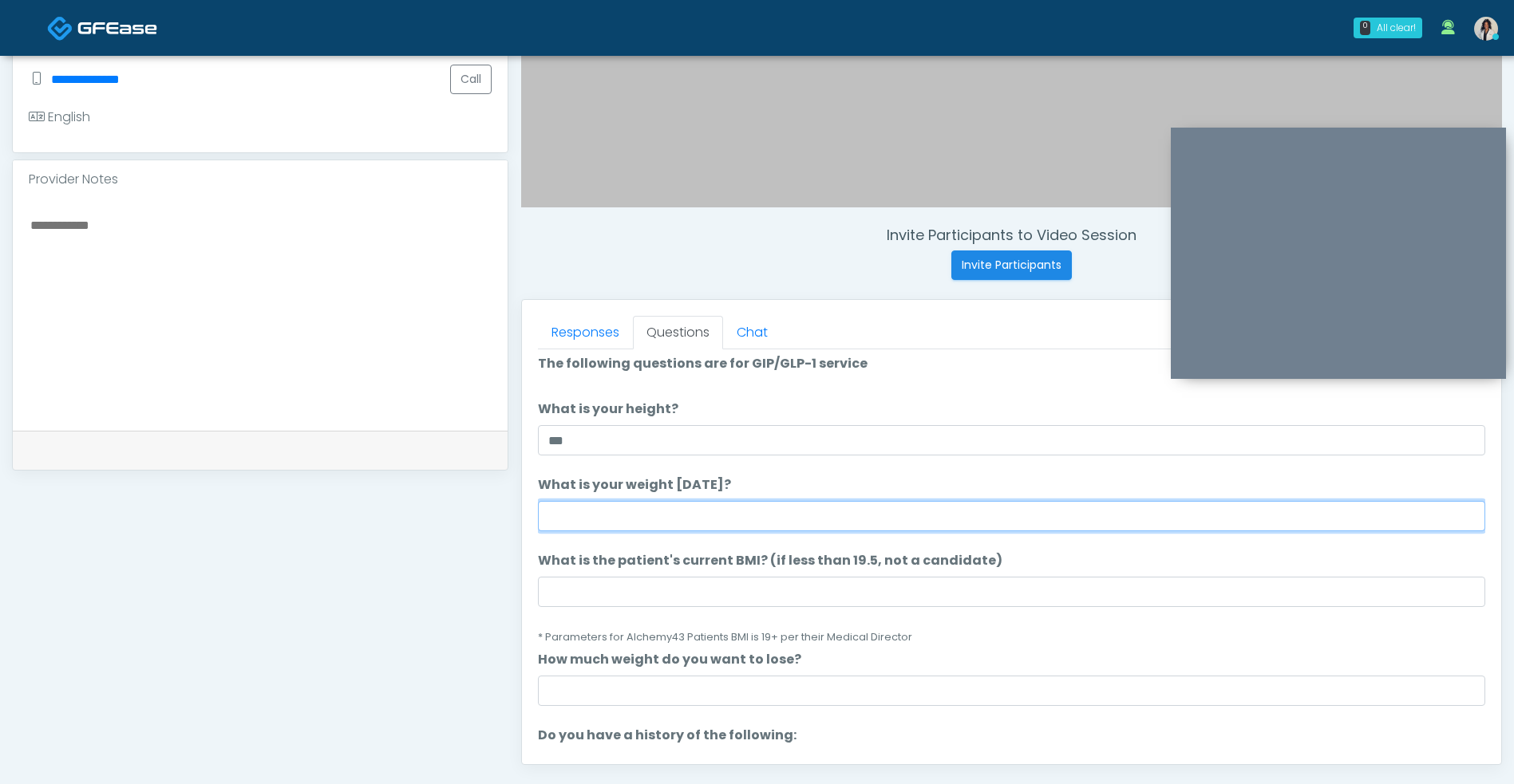
click at [712, 526] on input "What is your weight today?" at bounding box center [1011, 516] width 947 height 30
type input "***"
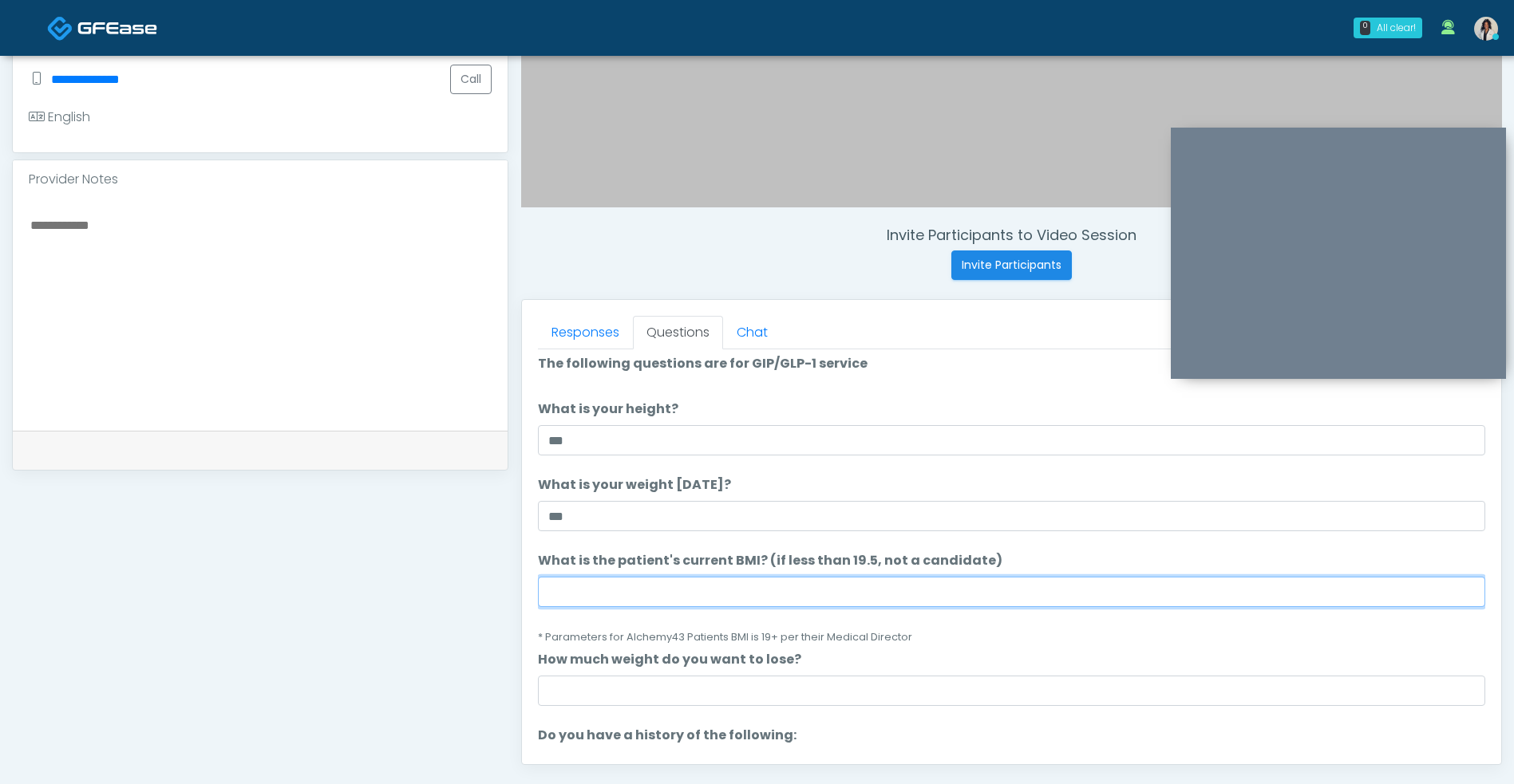
click at [632, 591] on input "What is the patient's current BMI? (if less than 19.5, not a candidate)" at bounding box center [1011, 592] width 947 height 30
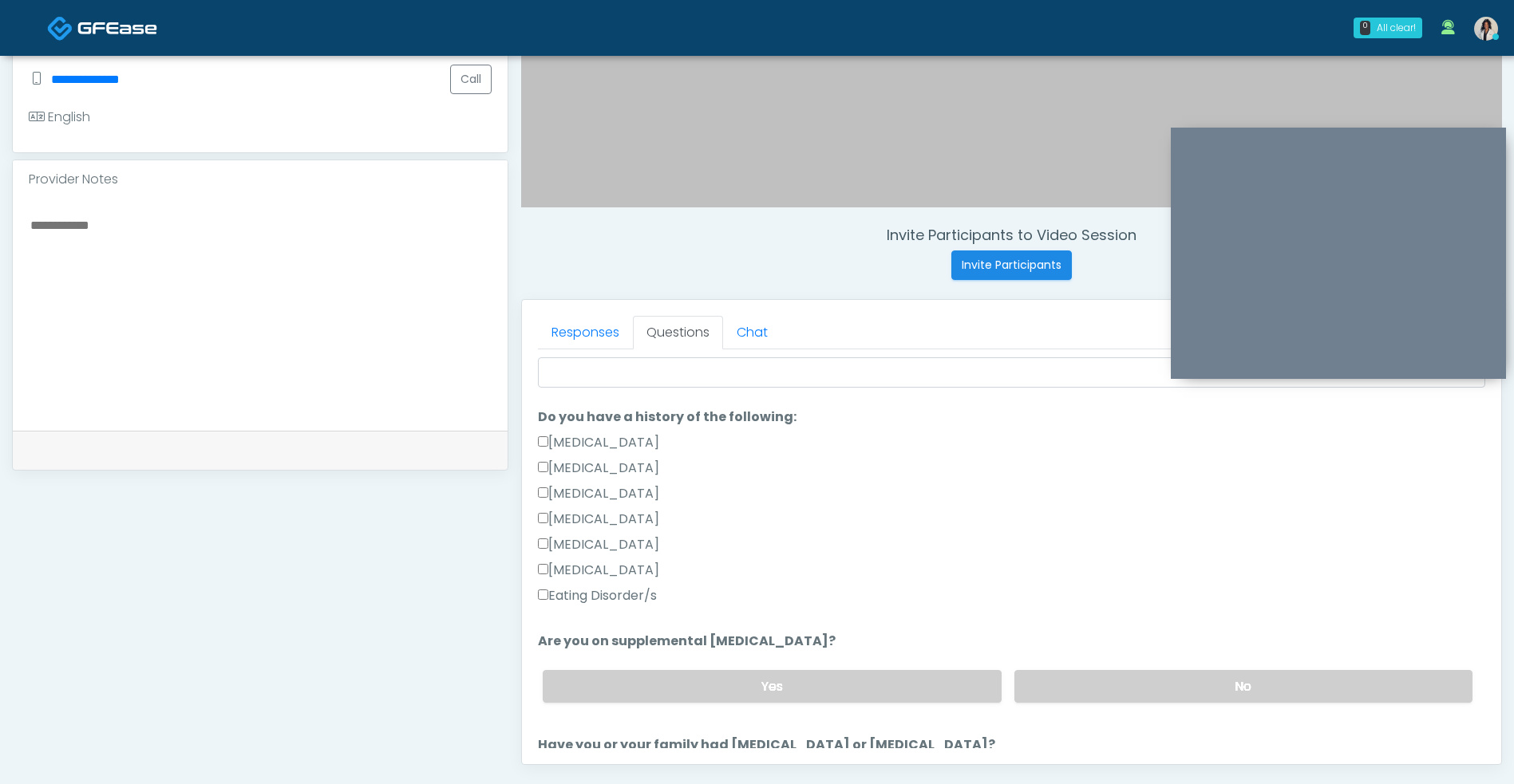
scroll to position [326, 0]
type input "**"
click at [628, 600] on label "Eating Disorder/s" at bounding box center [598, 595] width 119 height 20
click at [612, 596] on label "Eating Disorder/s" at bounding box center [598, 595] width 119 height 20
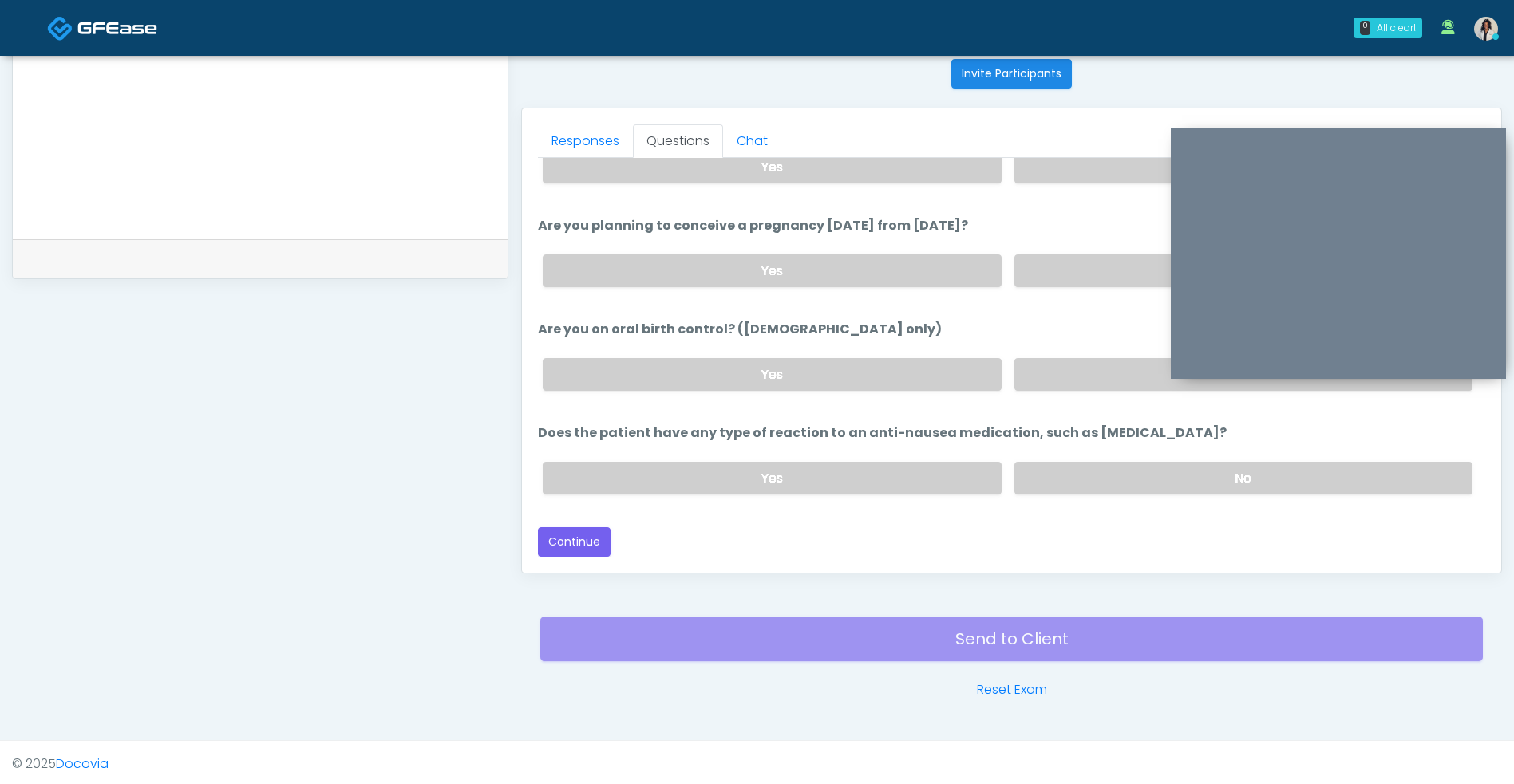
scroll to position [648, 0]
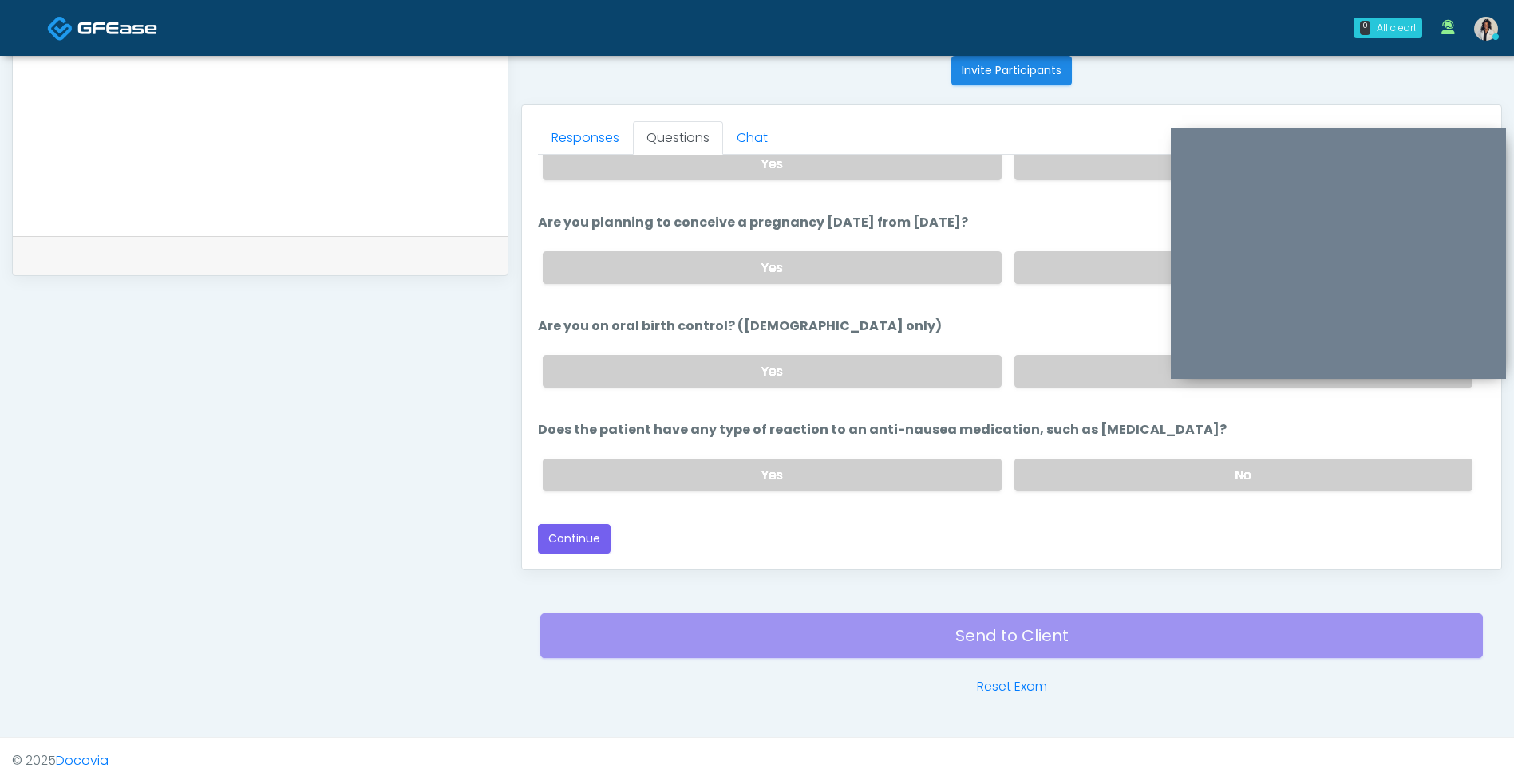
click at [593, 539] on button "Continue" at bounding box center [575, 538] width 73 height 29
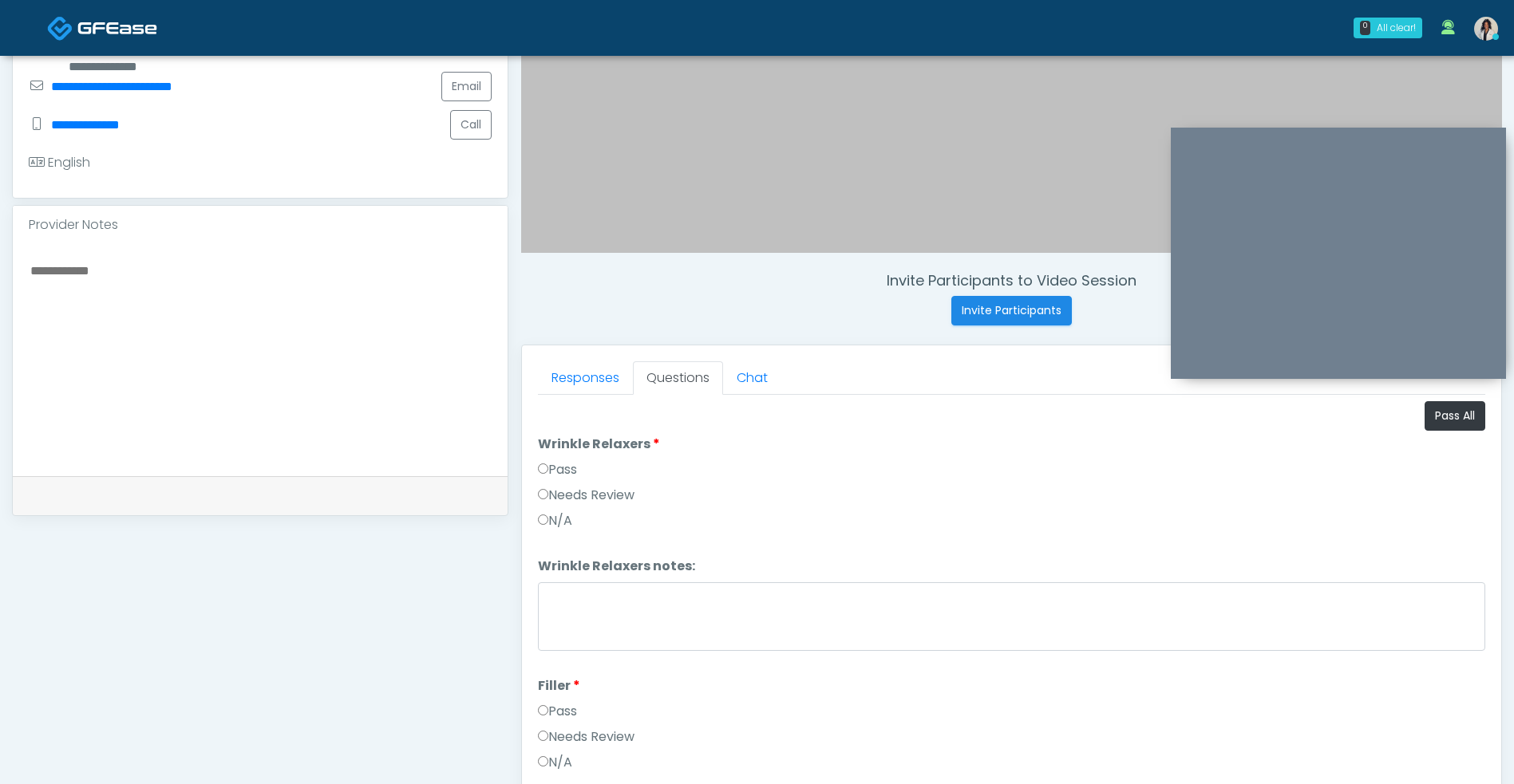
scroll to position [371, 0]
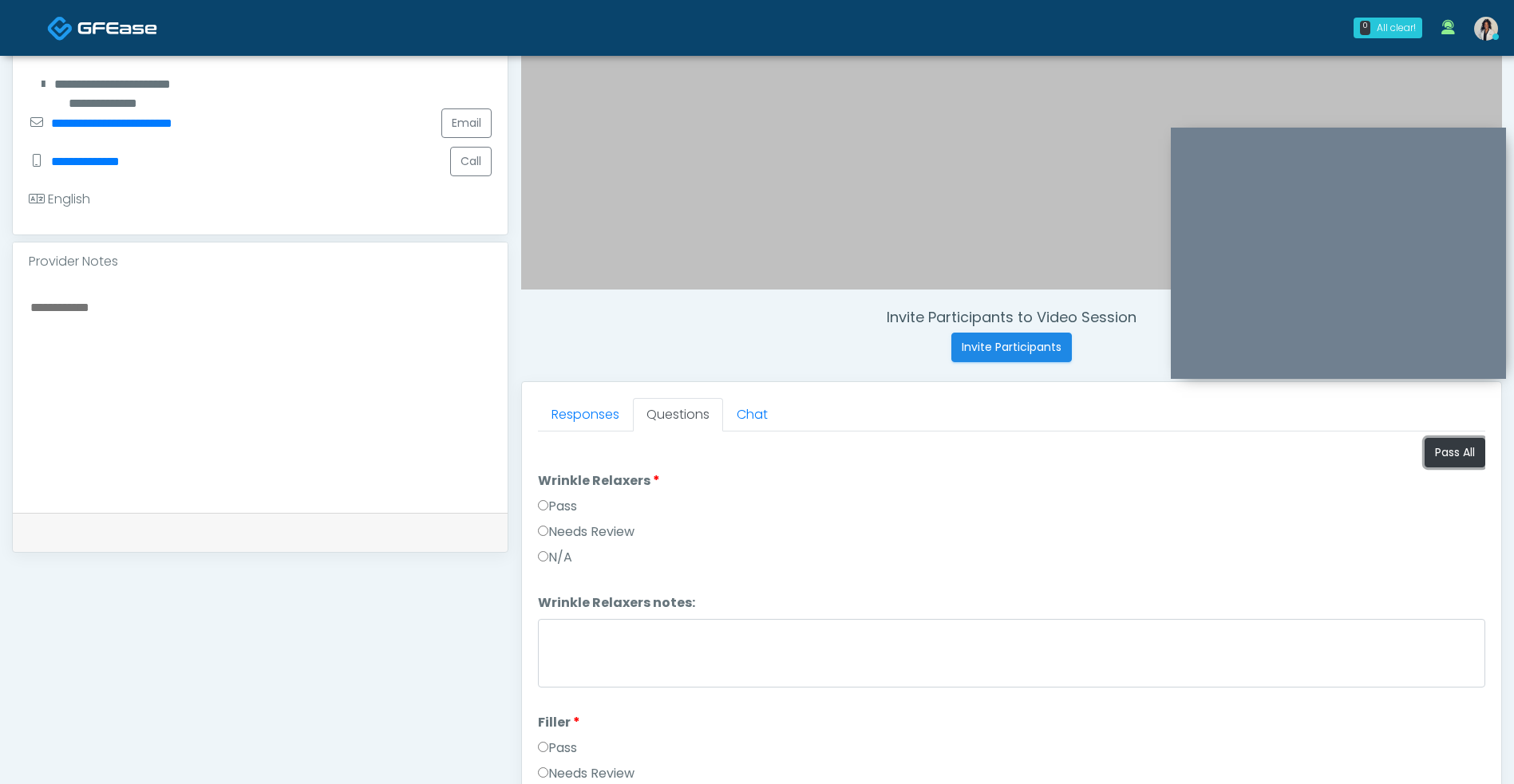
click at [1451, 463] on button "Pass All" at bounding box center [1455, 452] width 60 height 29
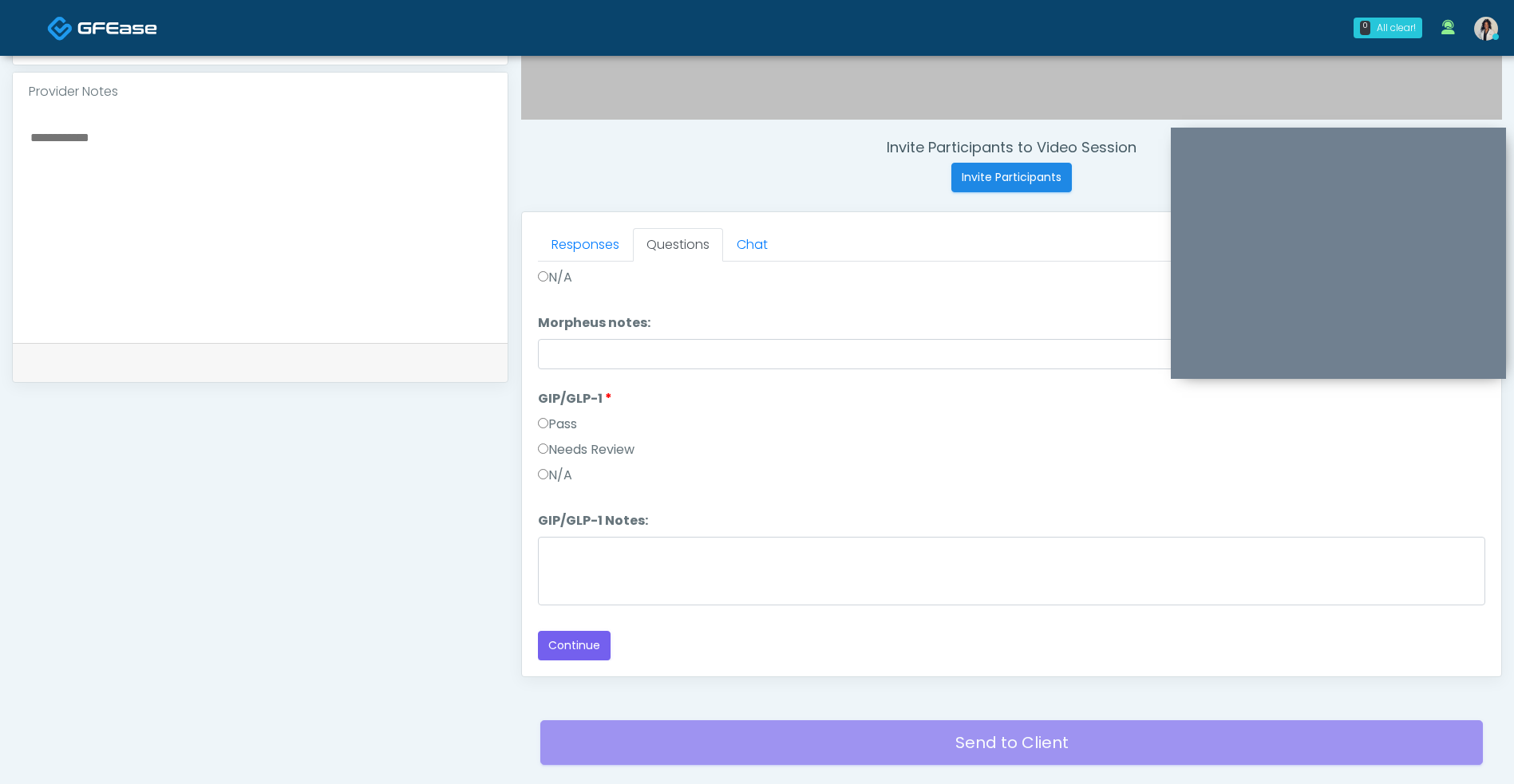
scroll to position [648, 0]
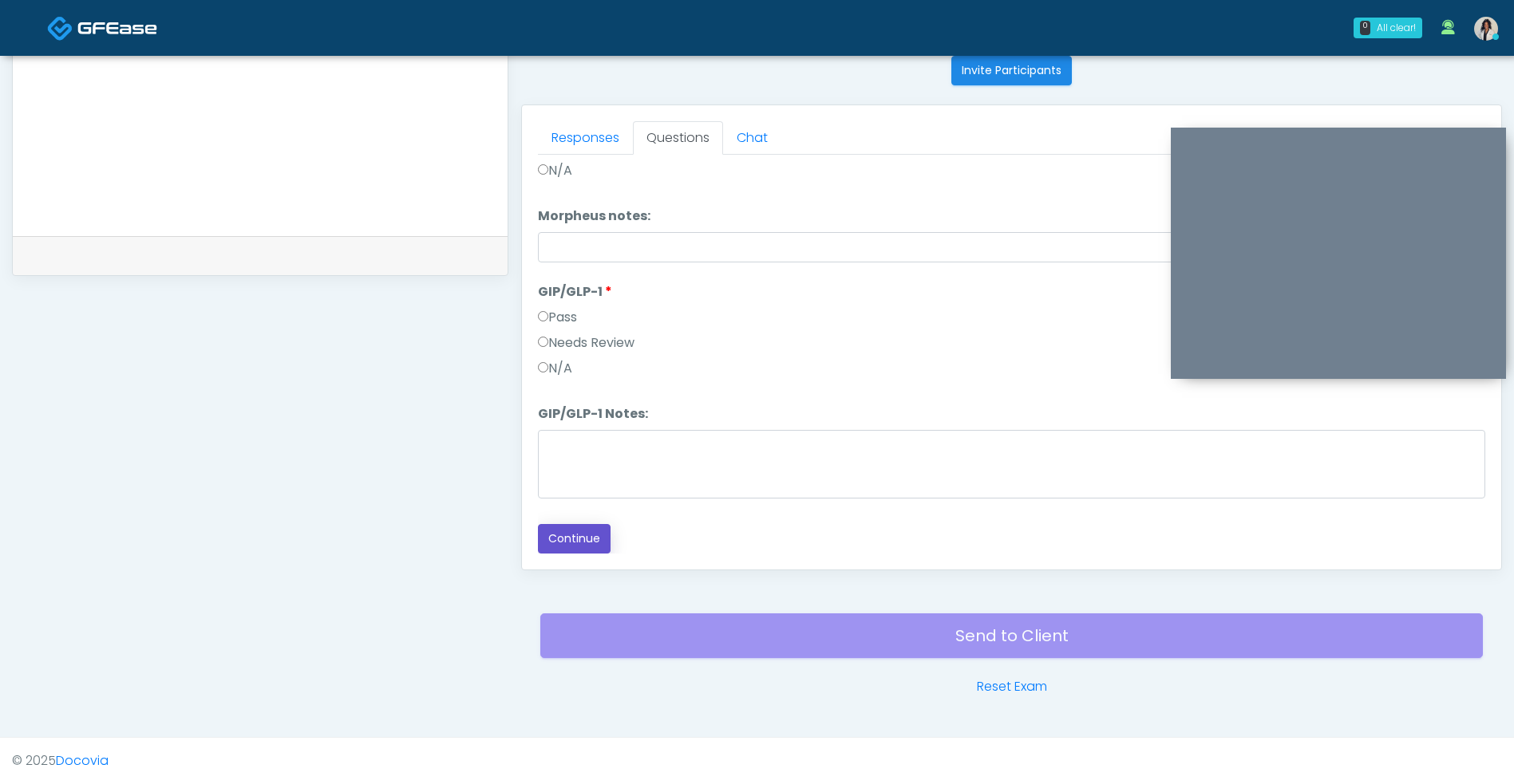
click at [589, 550] on button "Continue" at bounding box center [575, 538] width 73 height 29
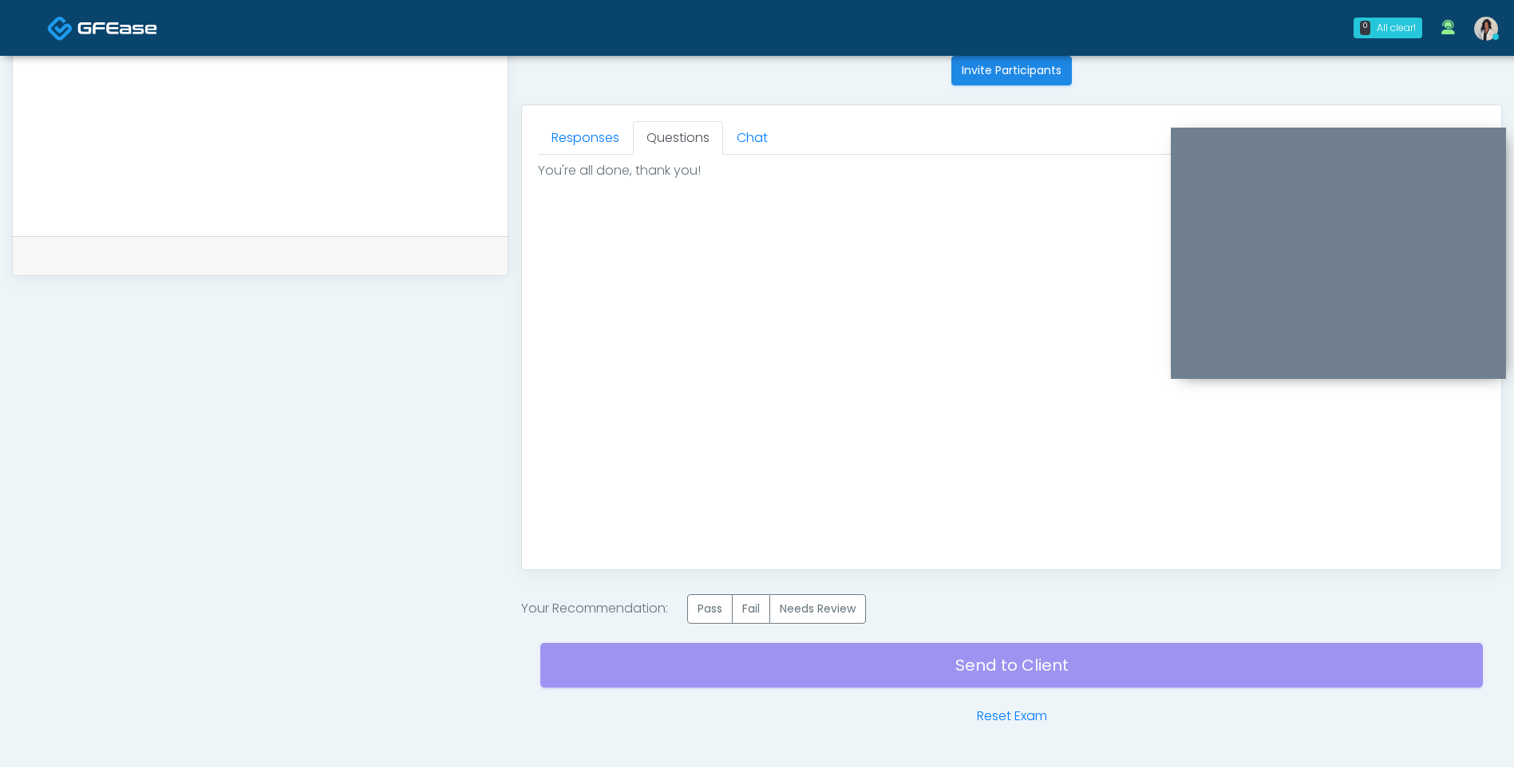
scroll to position [0, 0]
click at [710, 612] on label "Pass" at bounding box center [709, 608] width 45 height 29
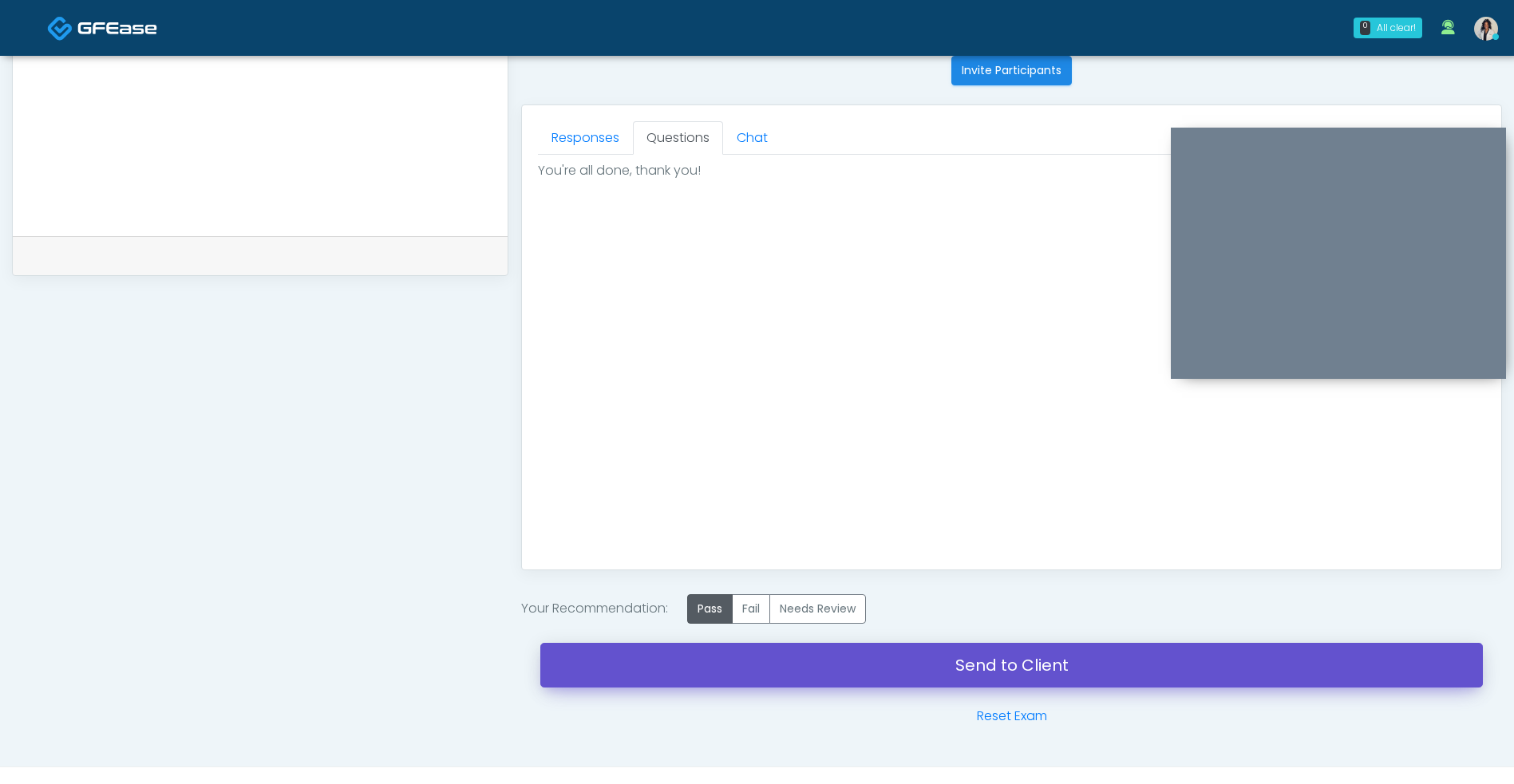
click at [759, 671] on link "Send to Client" at bounding box center [1011, 665] width 942 height 44
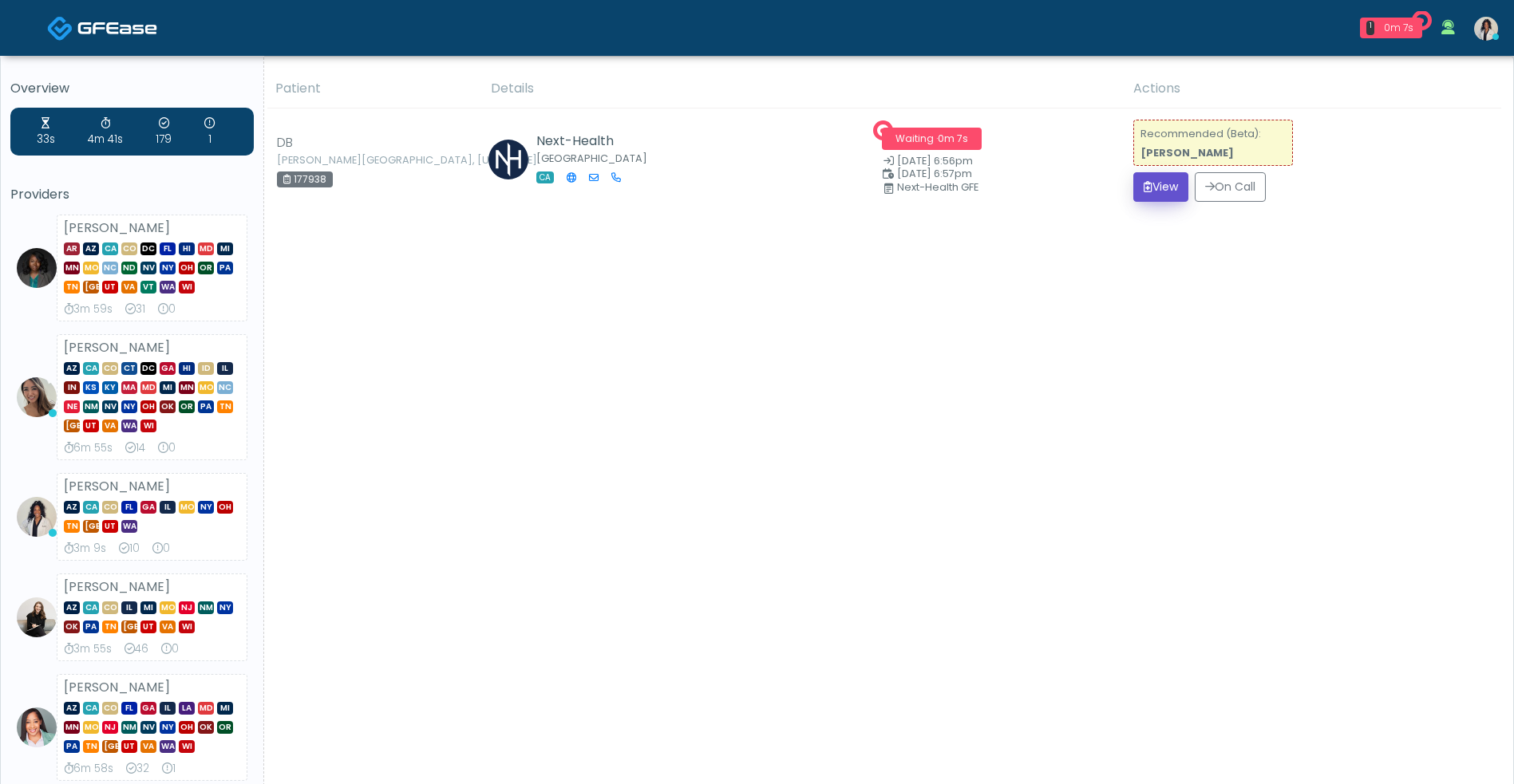
click at [1156, 183] on button "View" at bounding box center [1161, 186] width 55 height 29
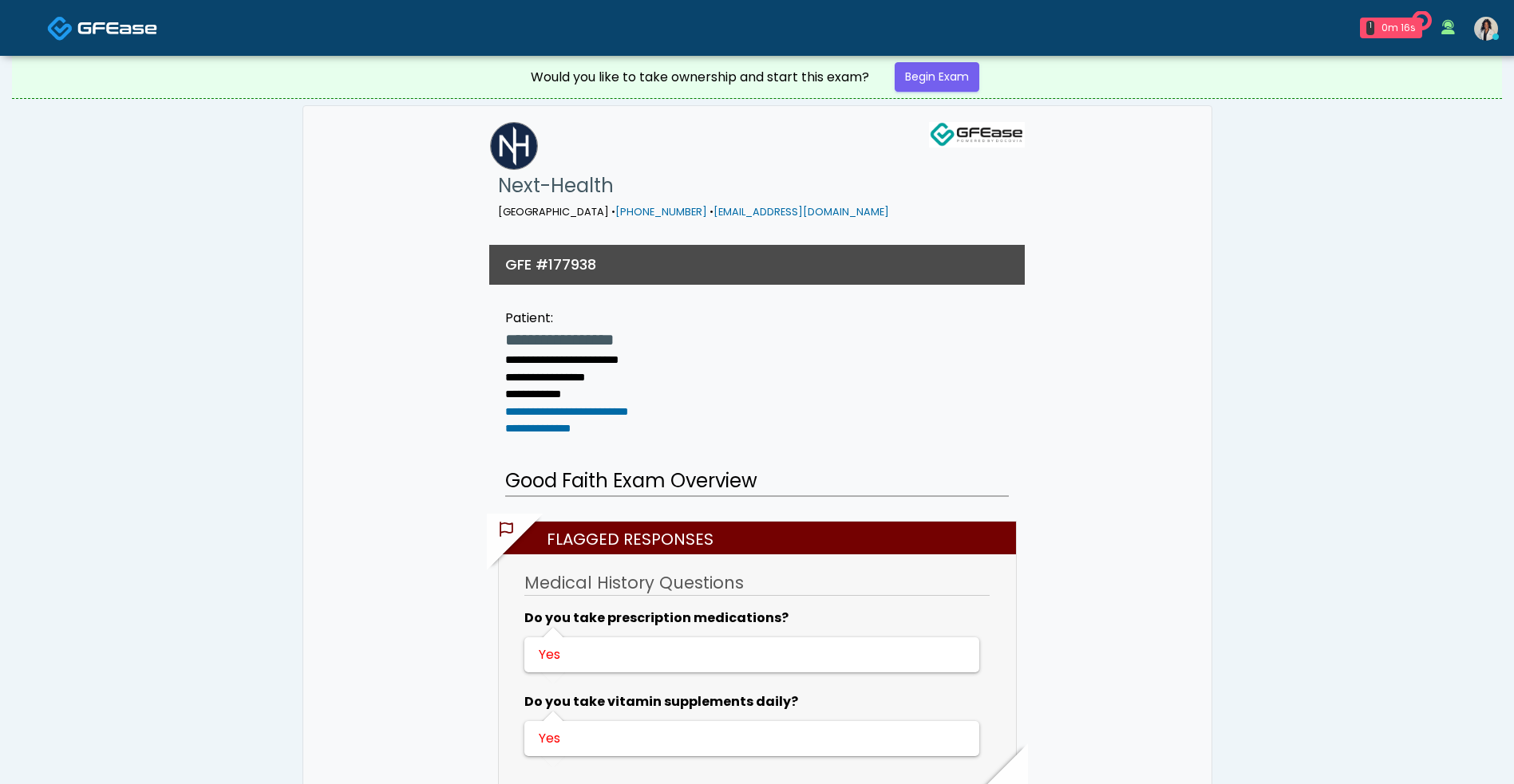
click at [917, 78] on link "Begin Exam" at bounding box center [936, 76] width 84 height 29
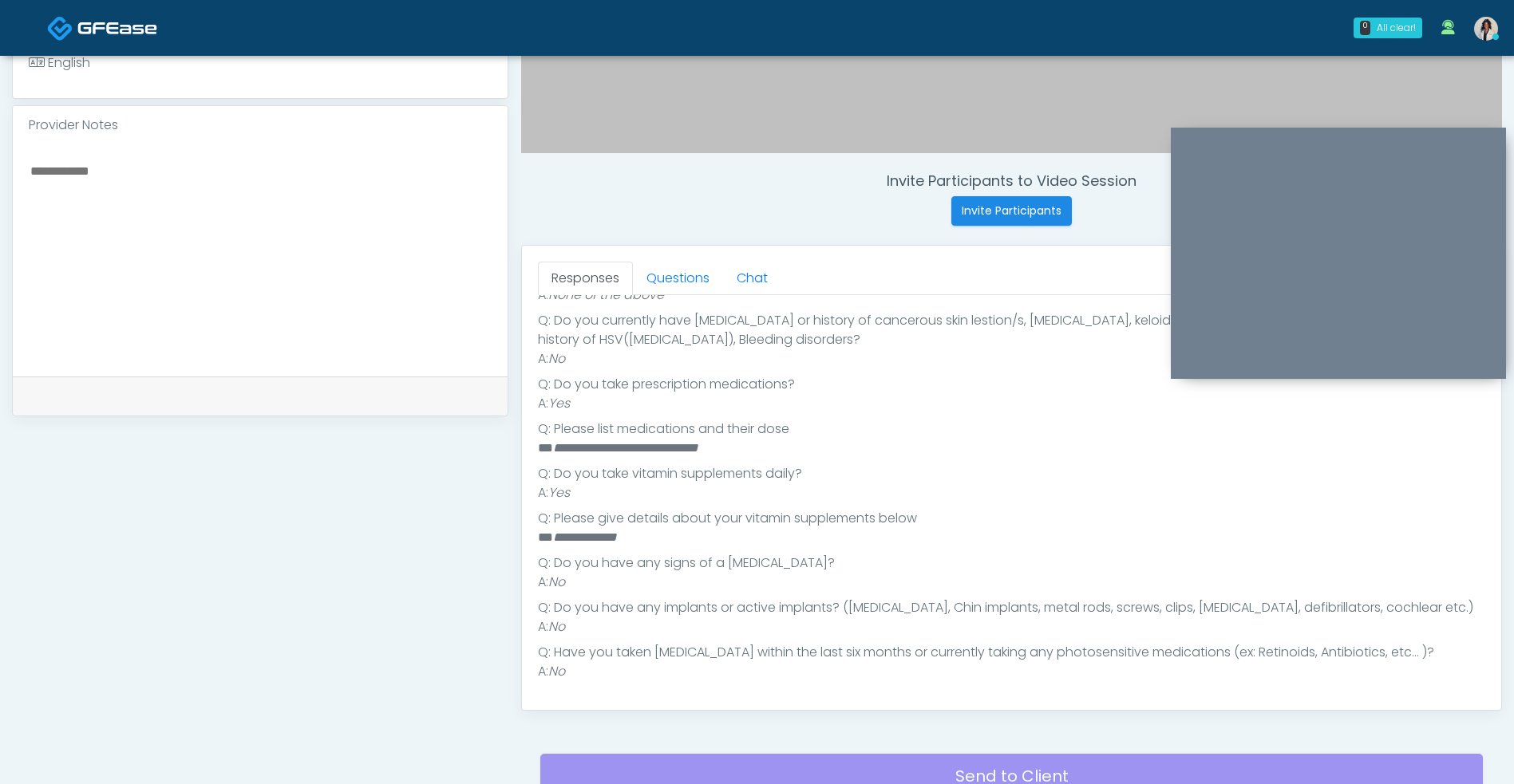
scroll to position [517, 0]
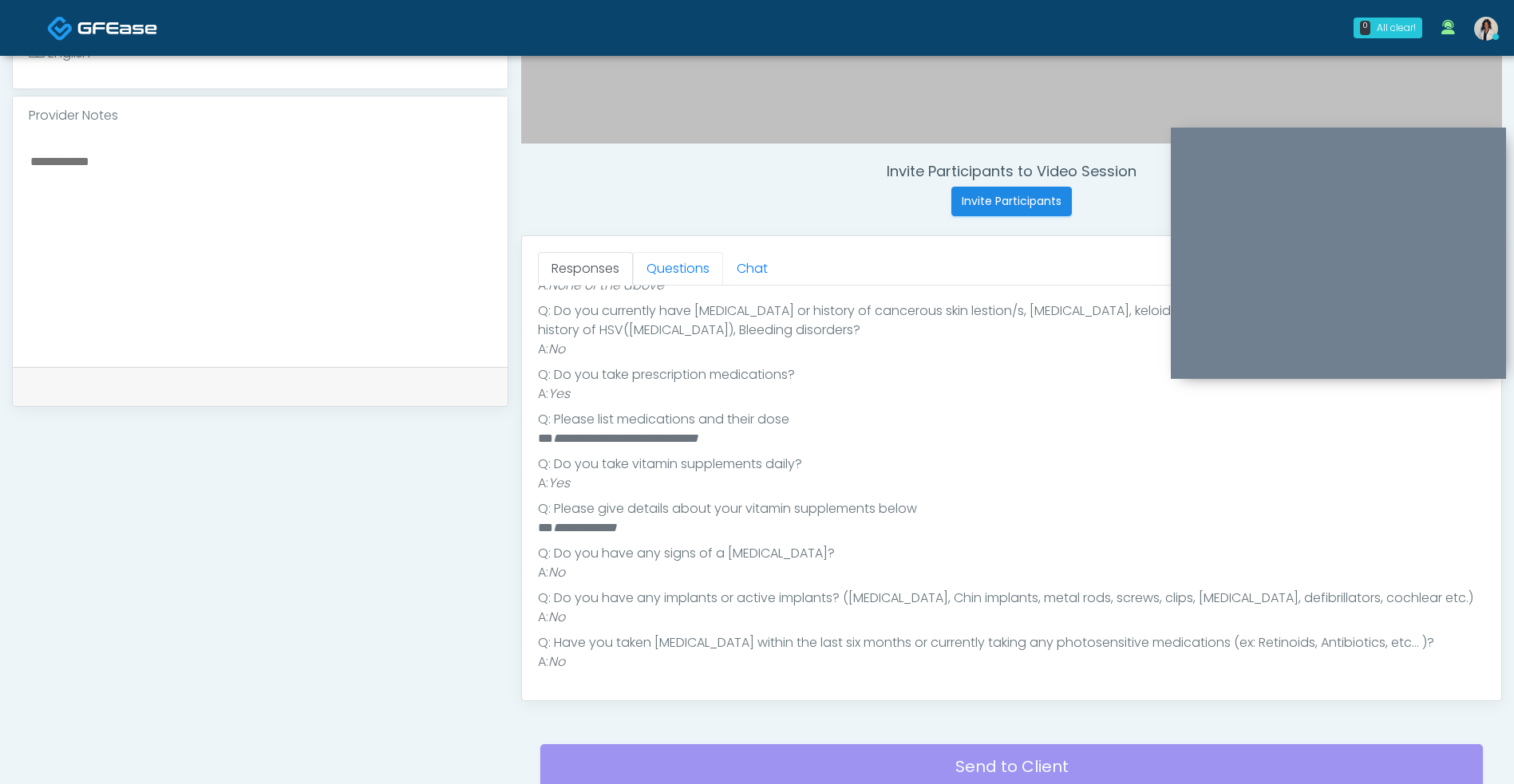
click at [679, 265] on link "Questions" at bounding box center [678, 269] width 91 height 34
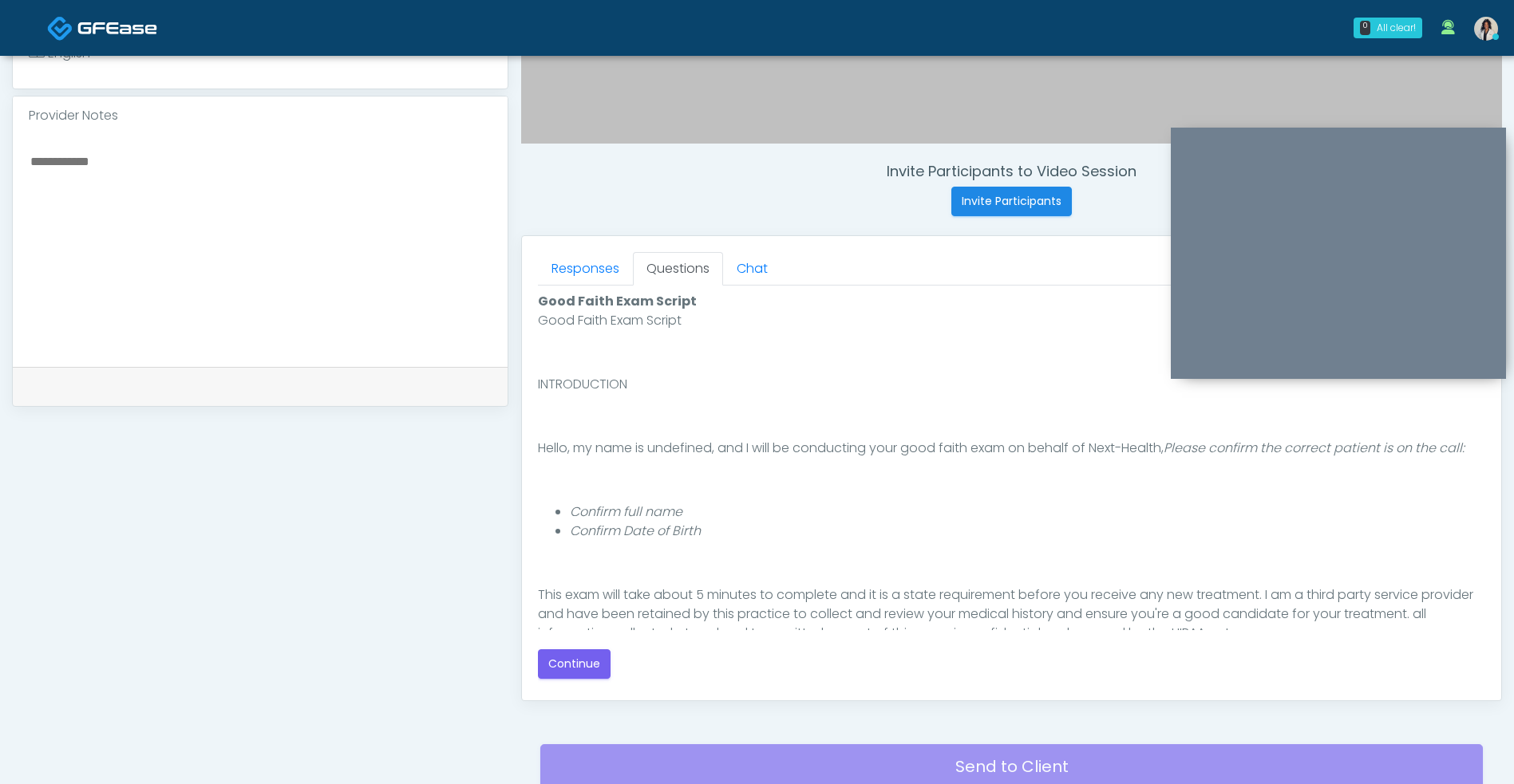
scroll to position [0, 0]
click at [586, 662] on button "Continue" at bounding box center [575, 663] width 73 height 29
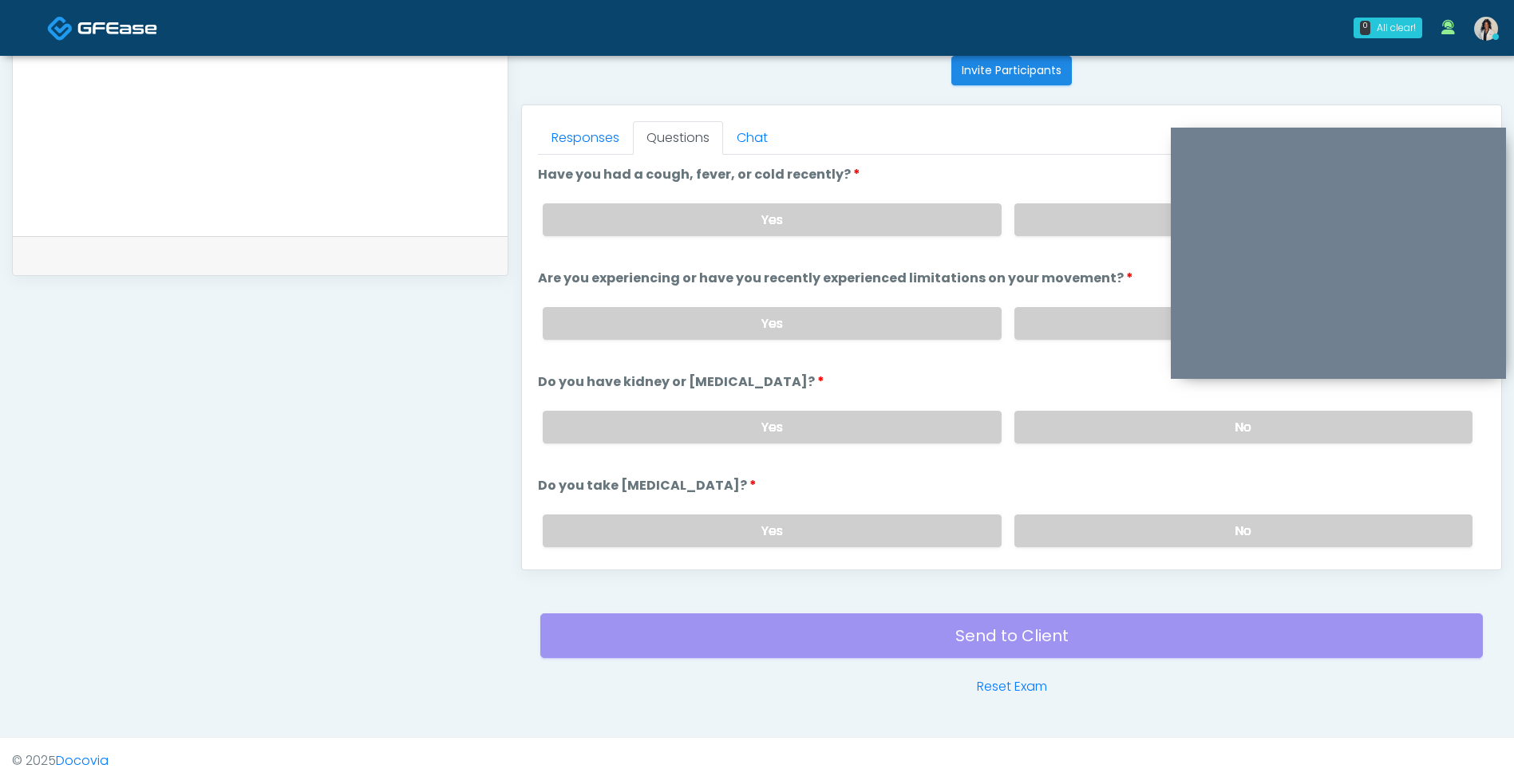
click at [1058, 220] on label "No" at bounding box center [1243, 219] width 458 height 33
click at [1070, 311] on label "No" at bounding box center [1243, 323] width 458 height 33
click at [1074, 413] on label "No" at bounding box center [1243, 427] width 458 height 33
click at [1073, 528] on label "No" at bounding box center [1243, 531] width 458 height 33
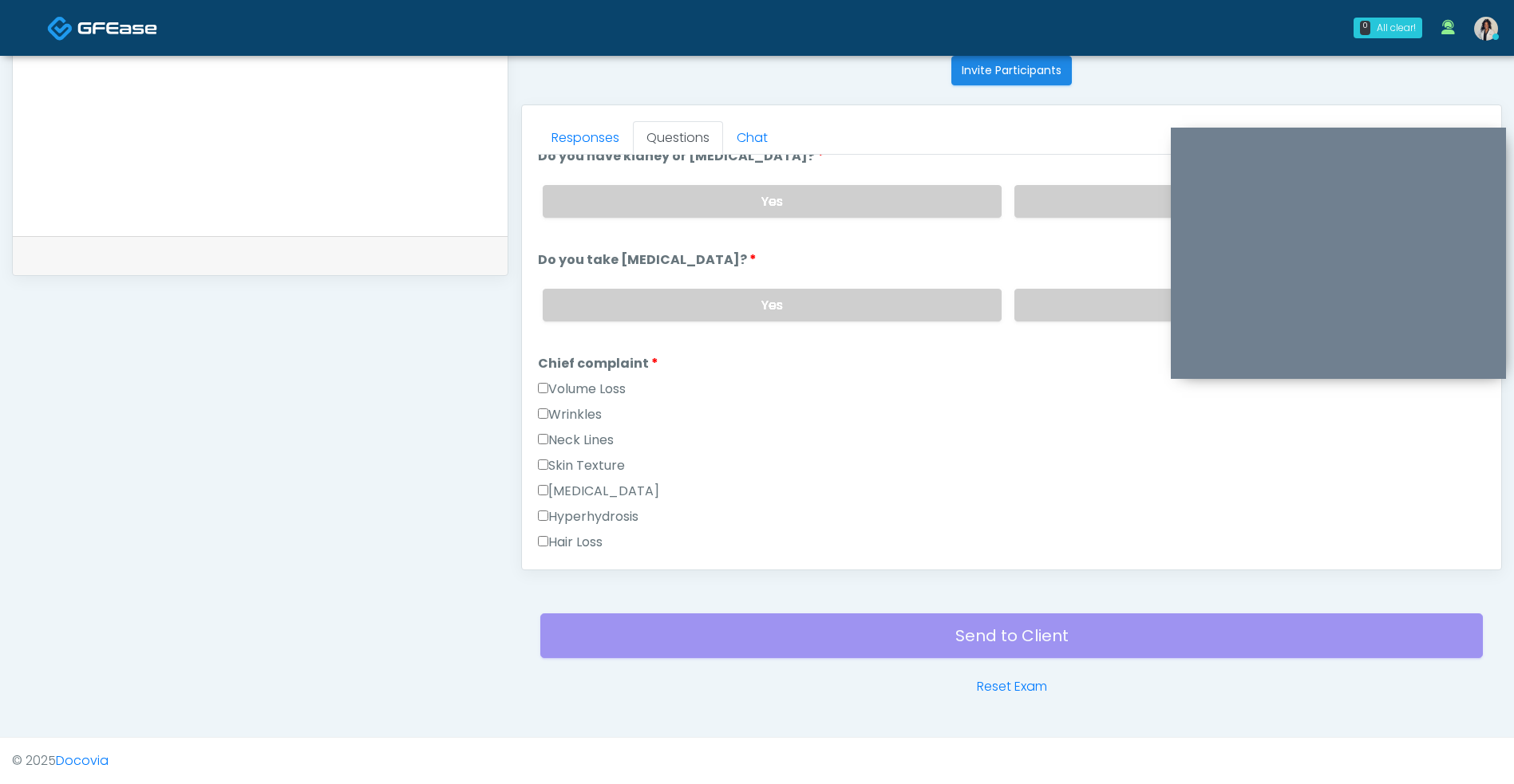
scroll to position [247, 0]
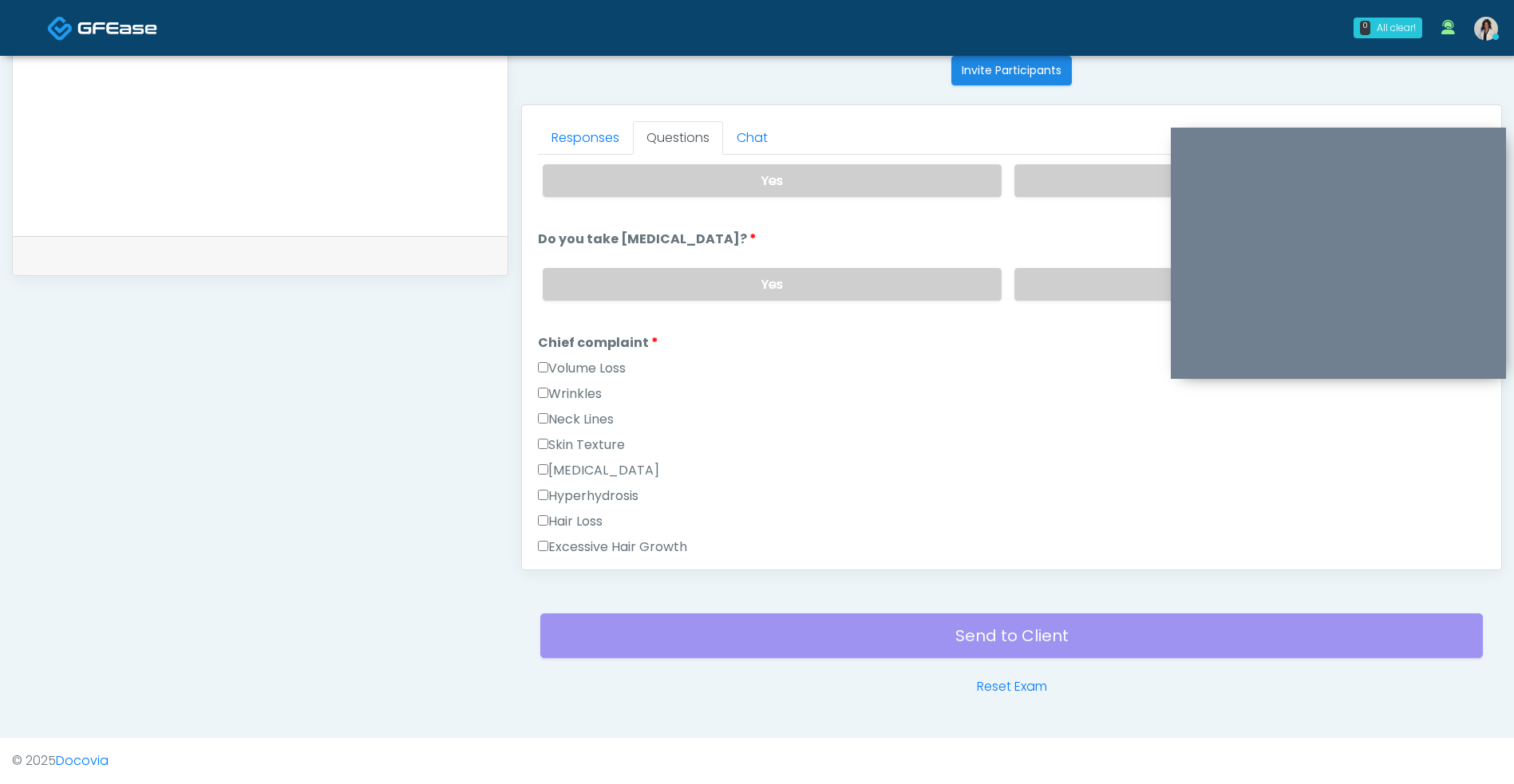
click at [602, 403] on label "Wrinkles" at bounding box center [570, 394] width 64 height 20
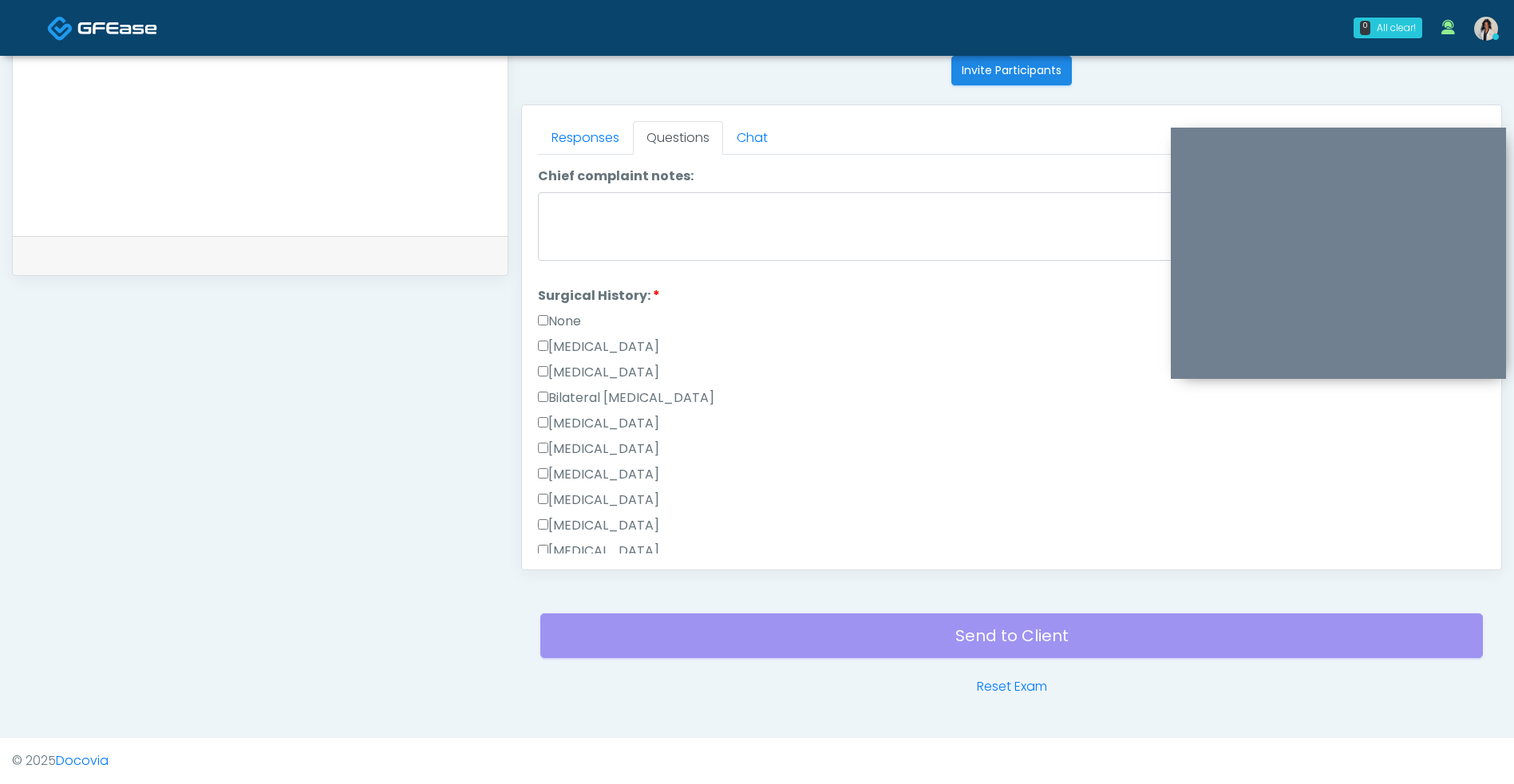
scroll to position [779, 0]
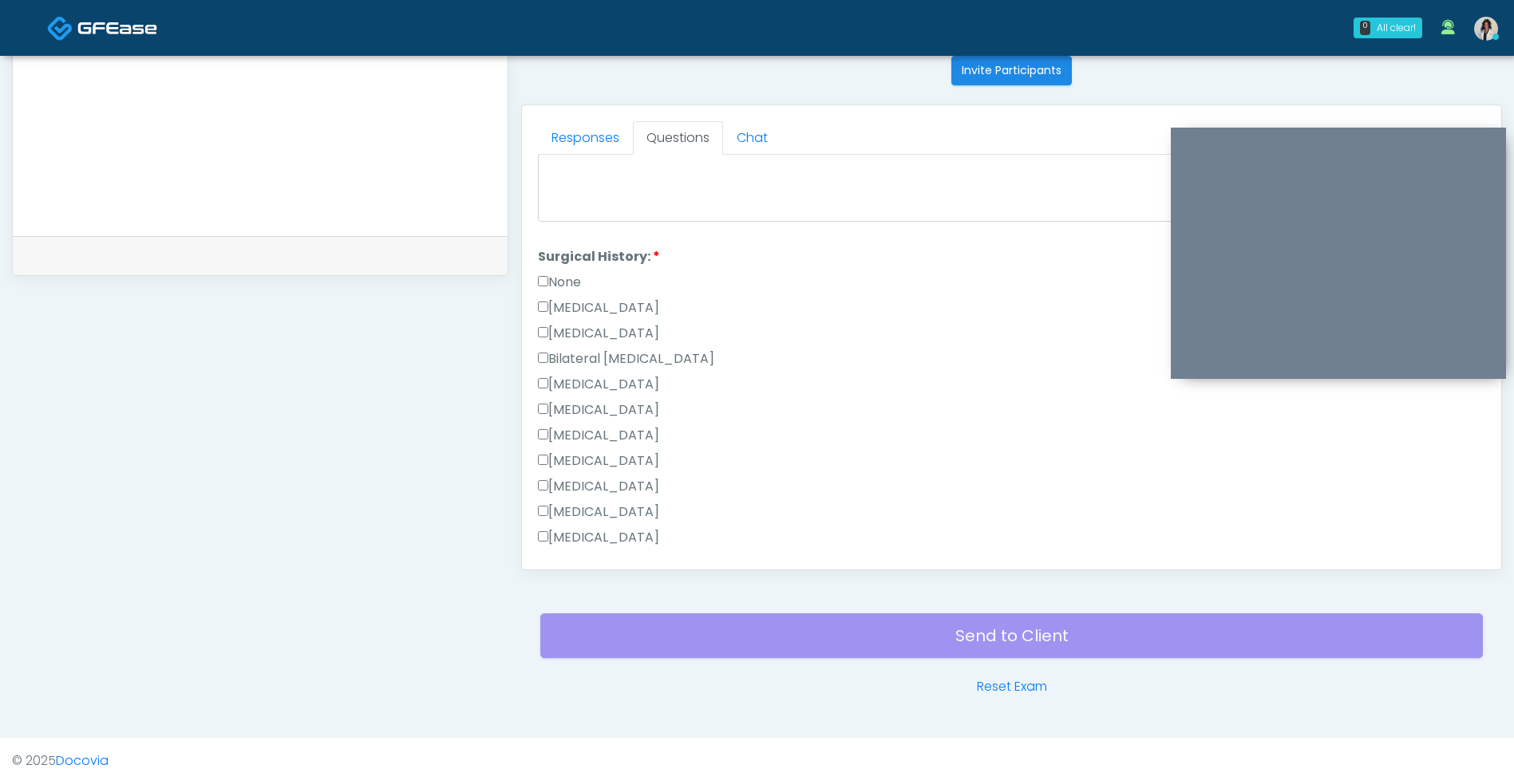
click at [576, 287] on label "None" at bounding box center [559, 282] width 44 height 20
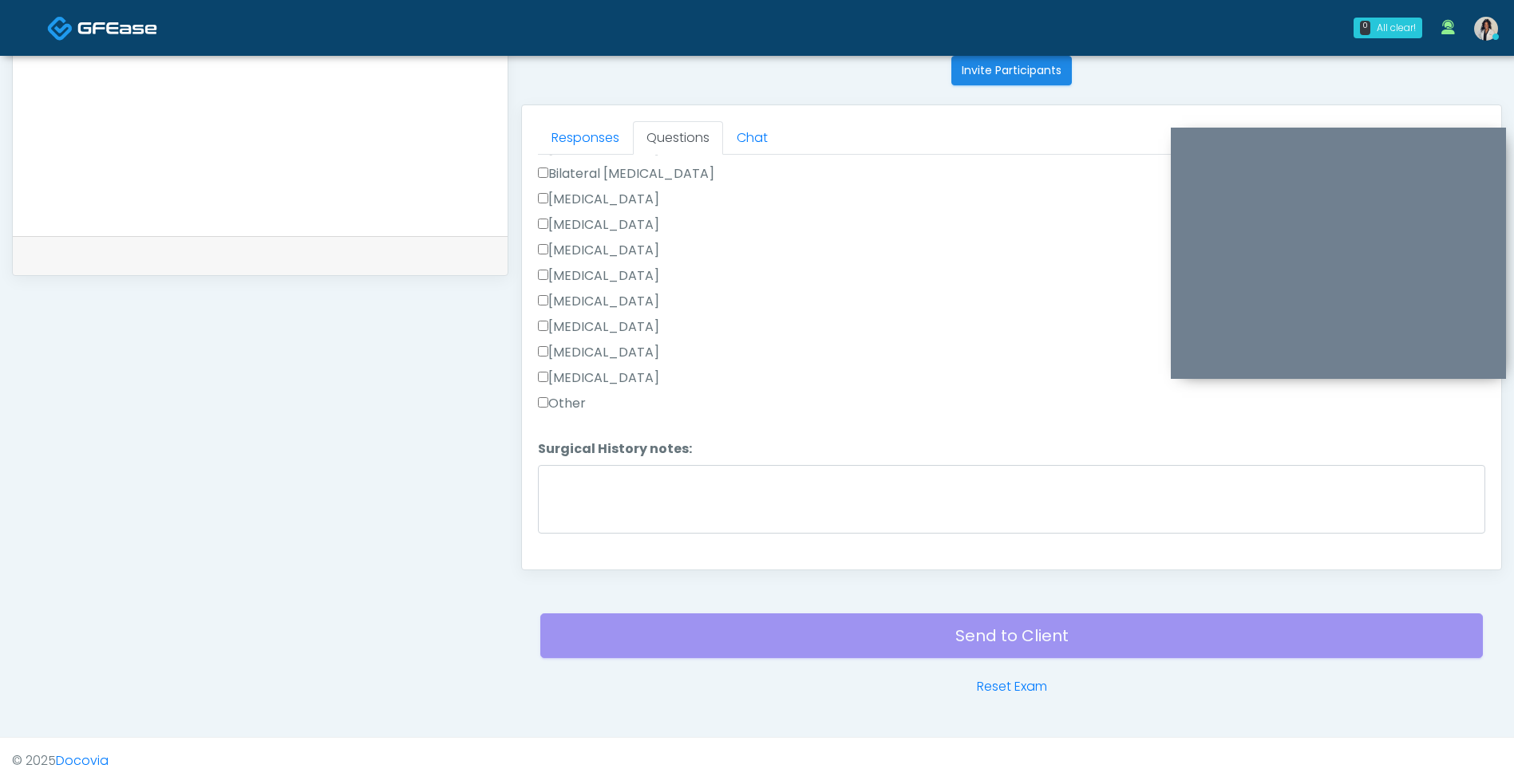
scroll to position [999, 0]
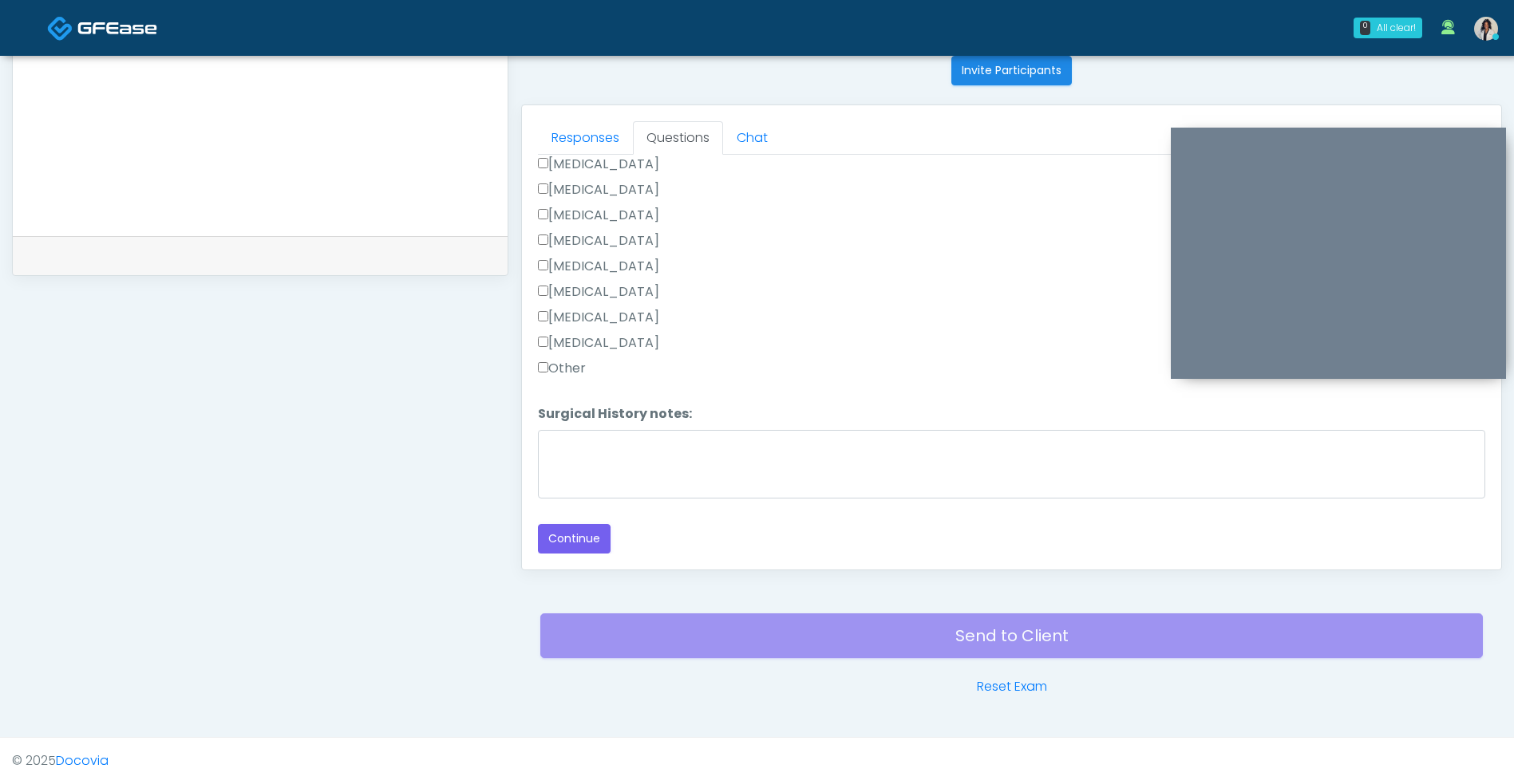
click at [591, 542] on button "Continue" at bounding box center [575, 538] width 73 height 29
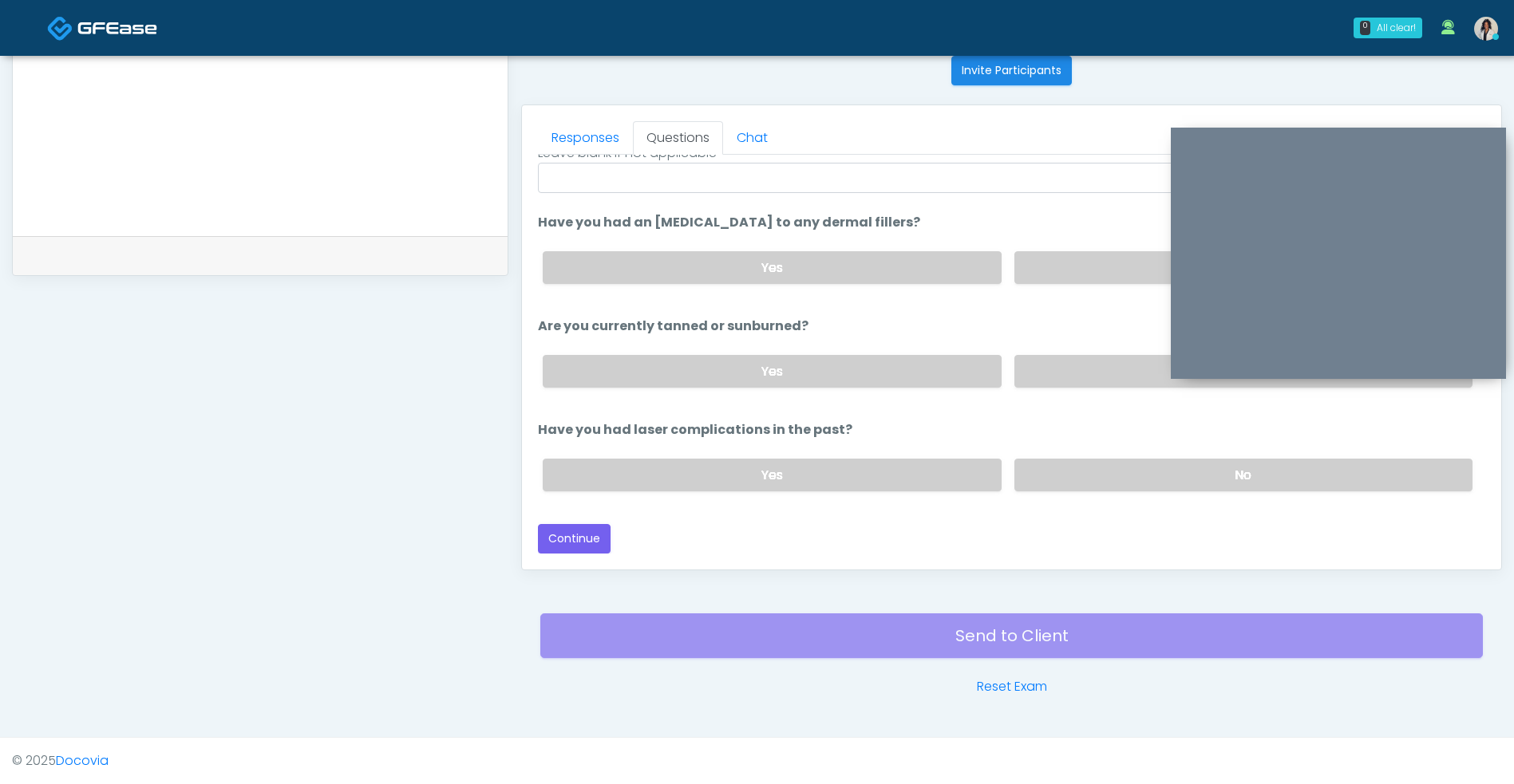
scroll to position [0, 0]
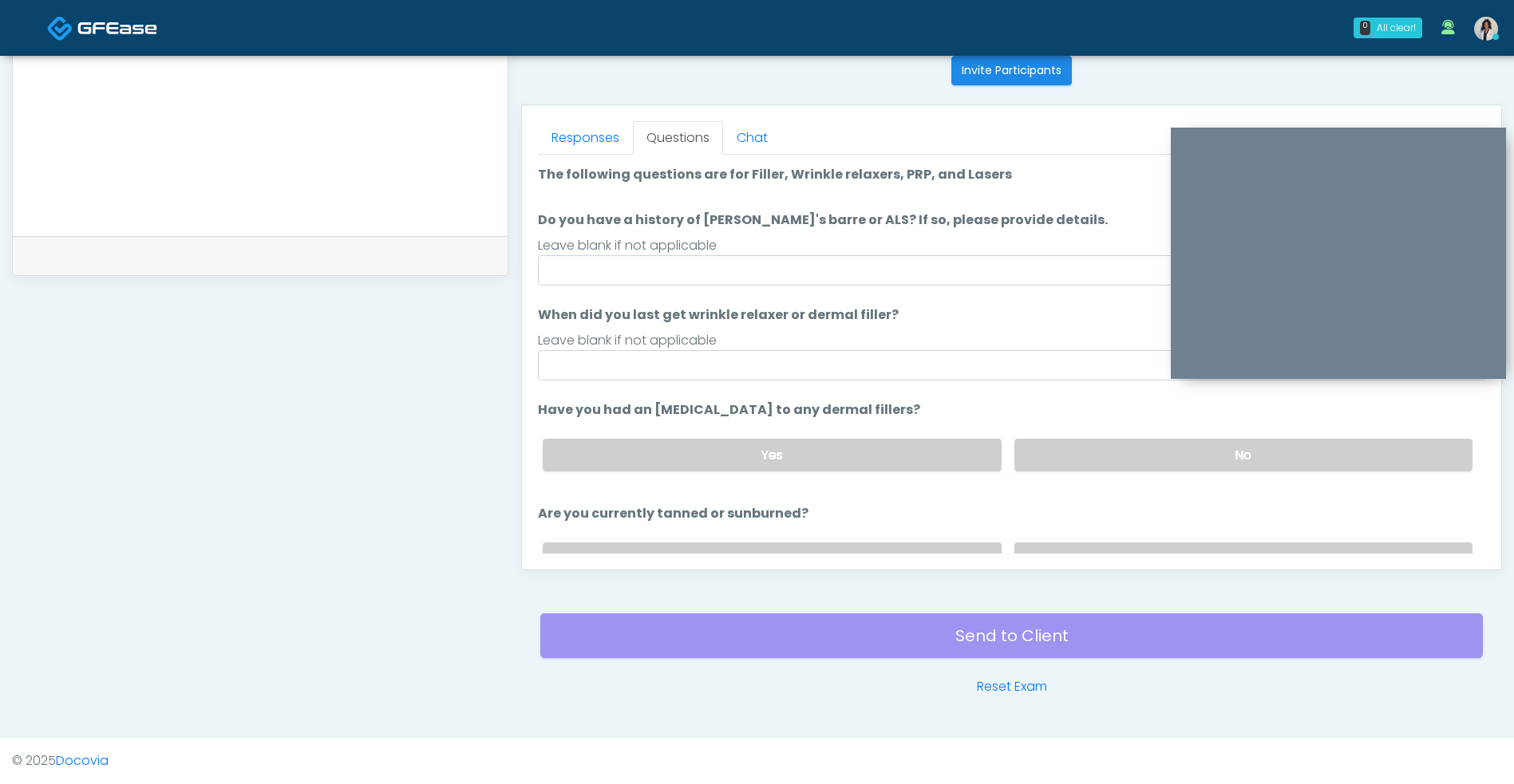
click at [1047, 440] on label "No" at bounding box center [1243, 455] width 458 height 33
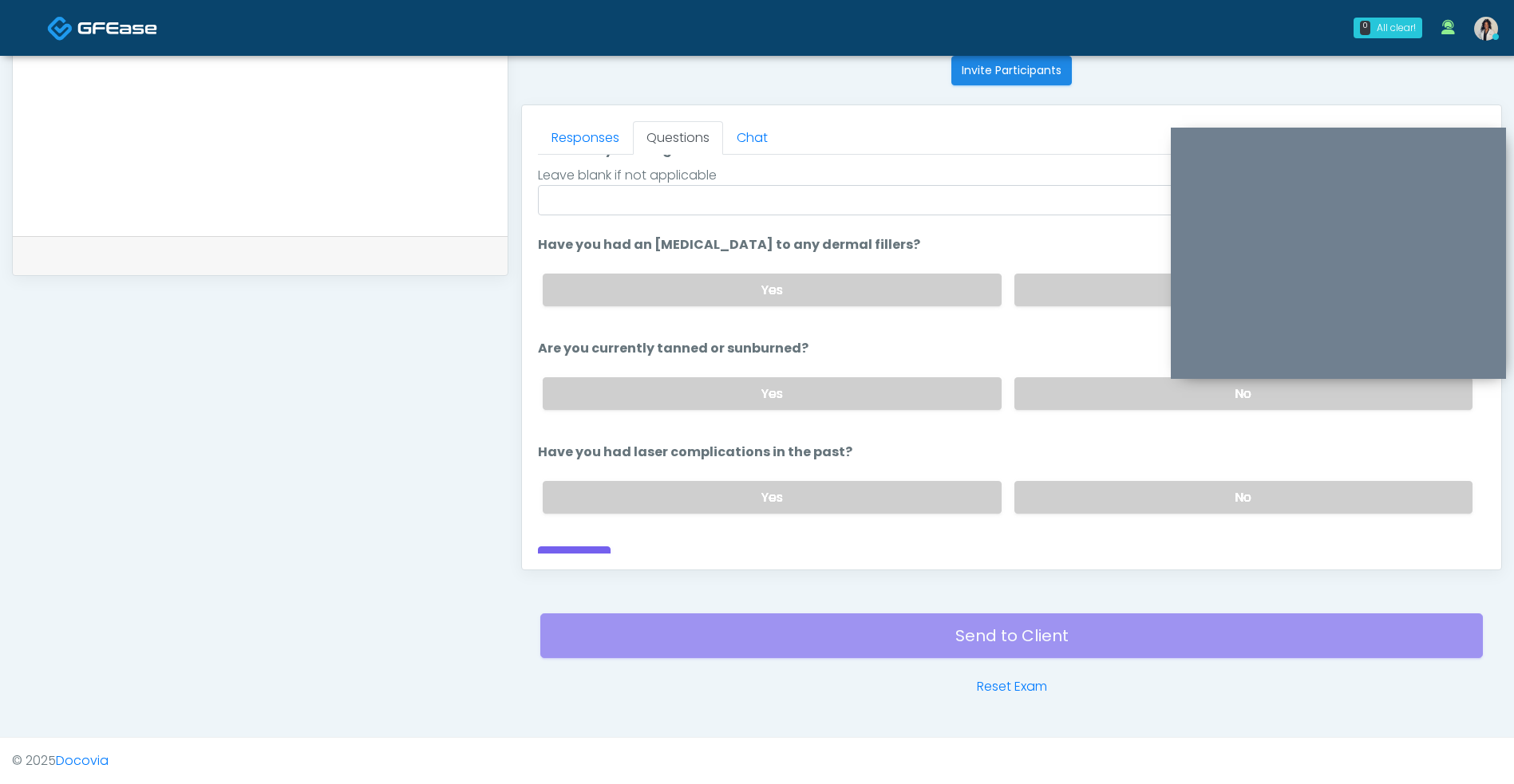
click at [1077, 407] on label "No" at bounding box center [1243, 393] width 458 height 33
click at [1049, 510] on label "No" at bounding box center [1243, 497] width 458 height 33
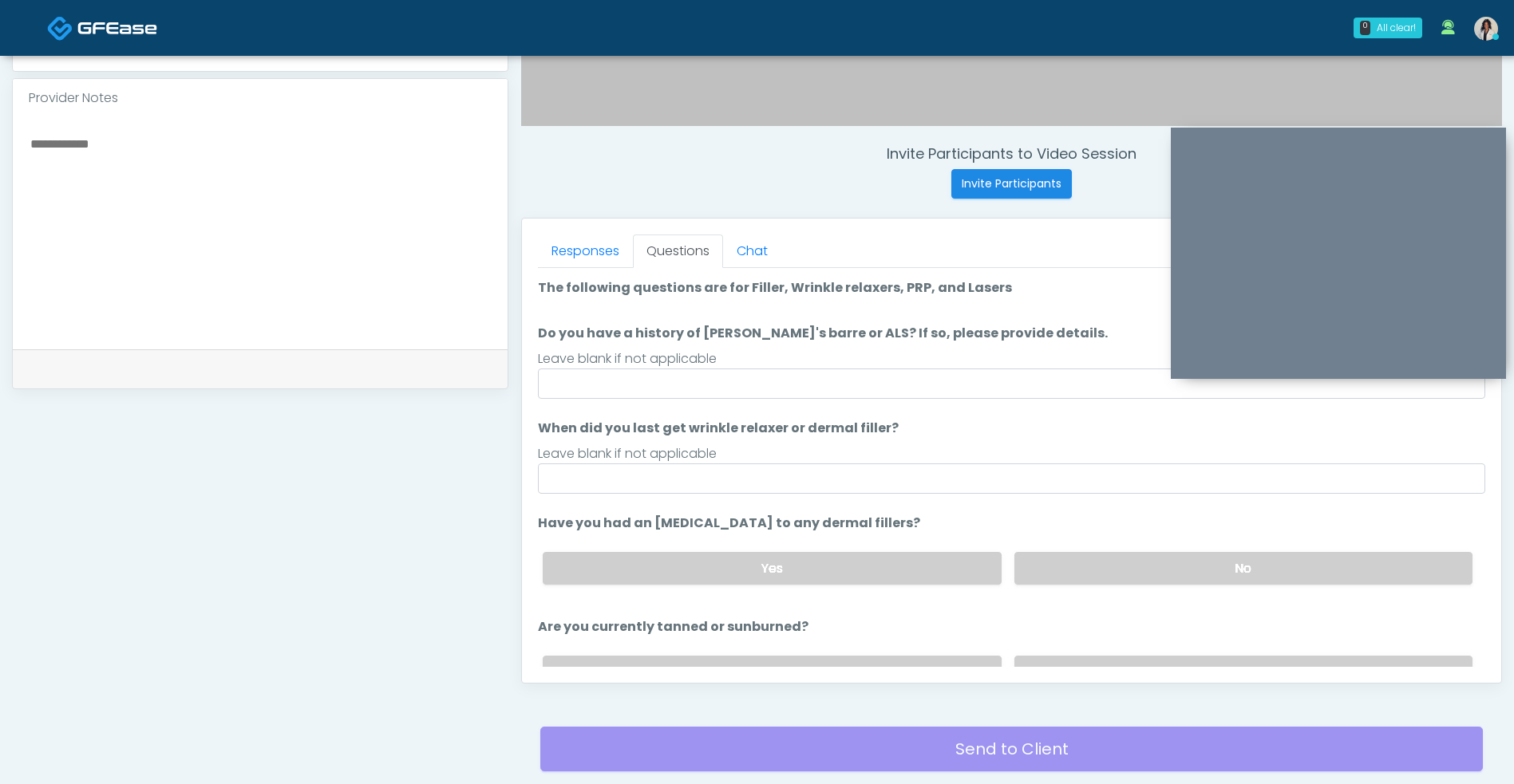
scroll to position [187, 0]
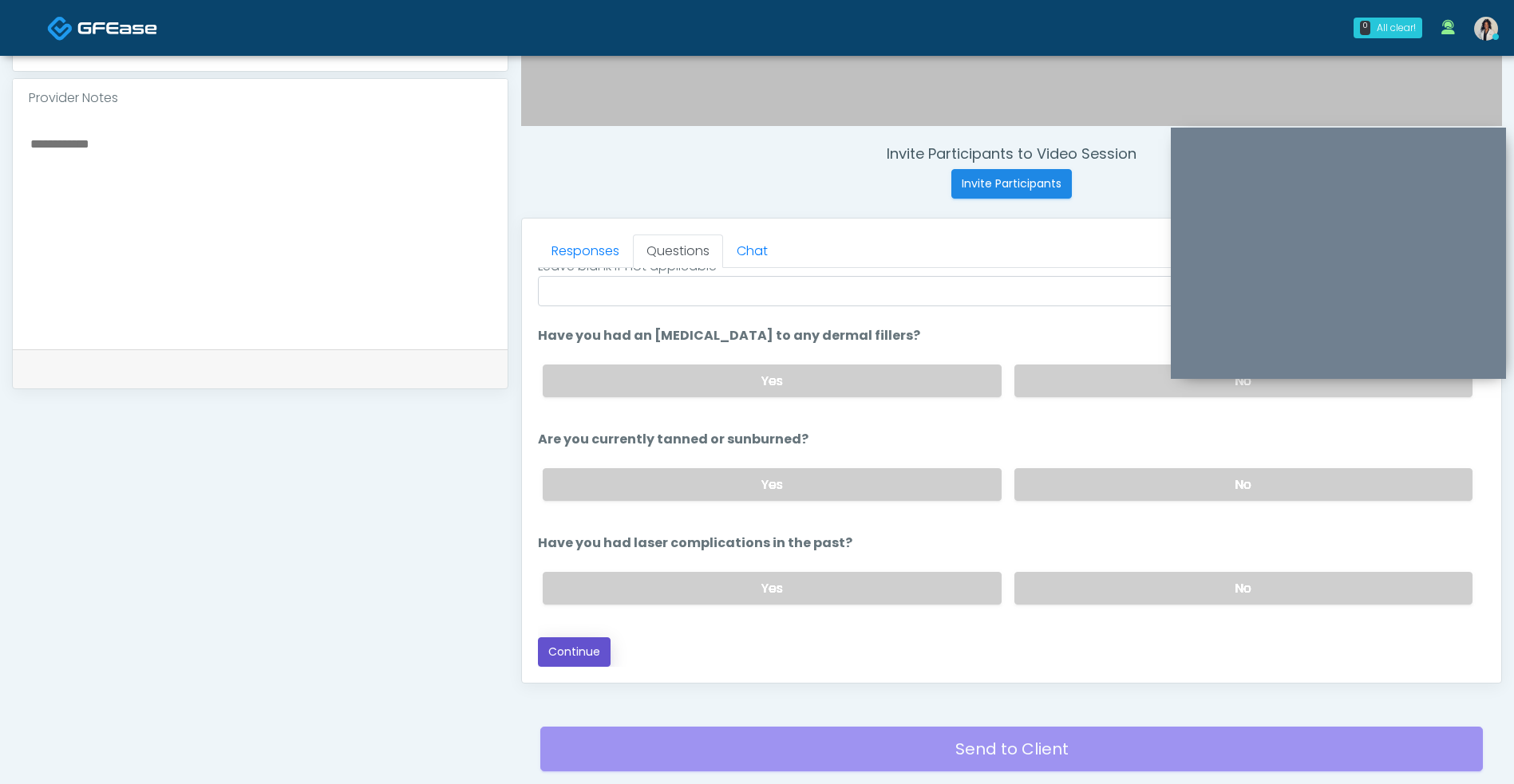
click at [578, 662] on button "Continue" at bounding box center [575, 652] width 73 height 29
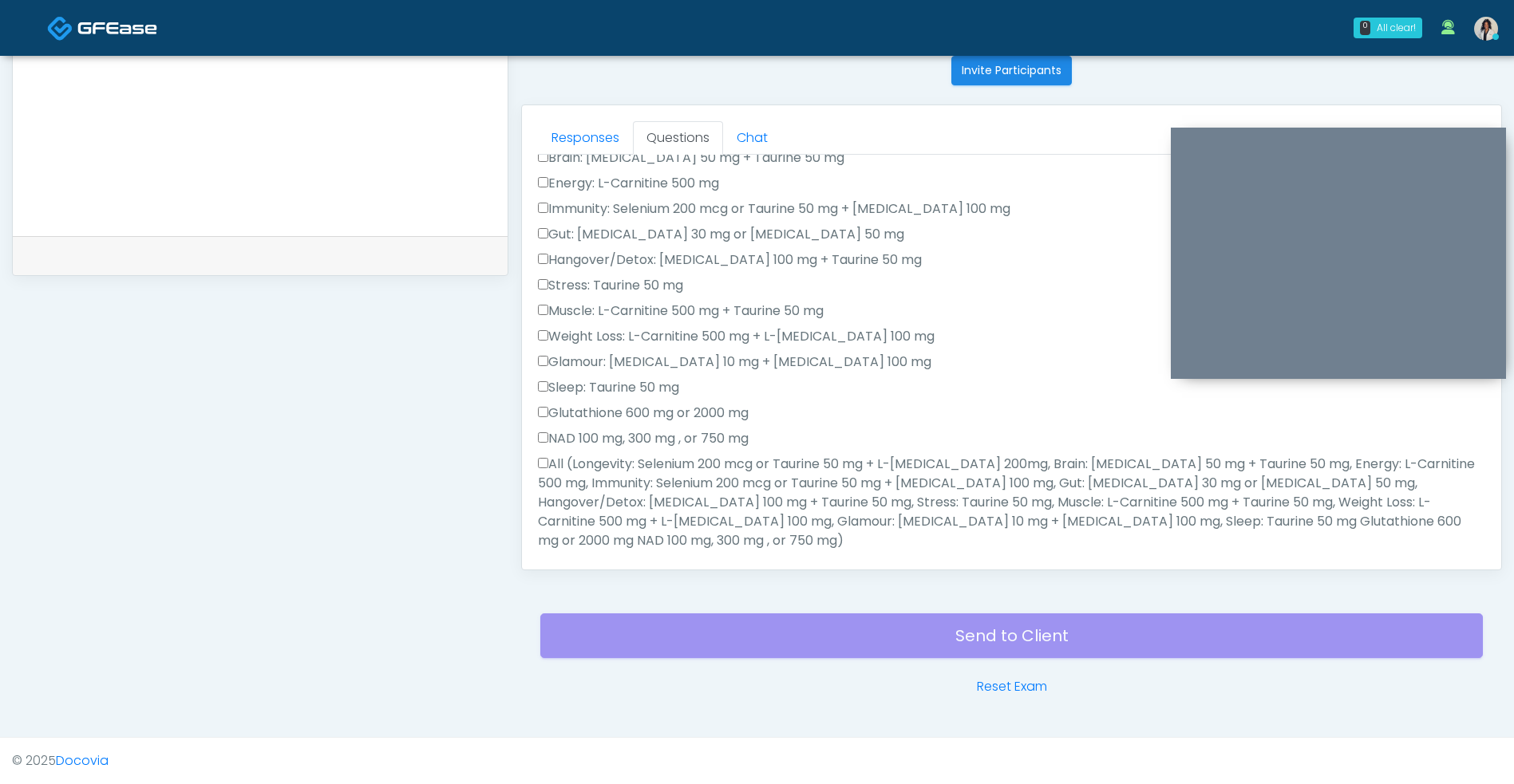
scroll to position [0, 0]
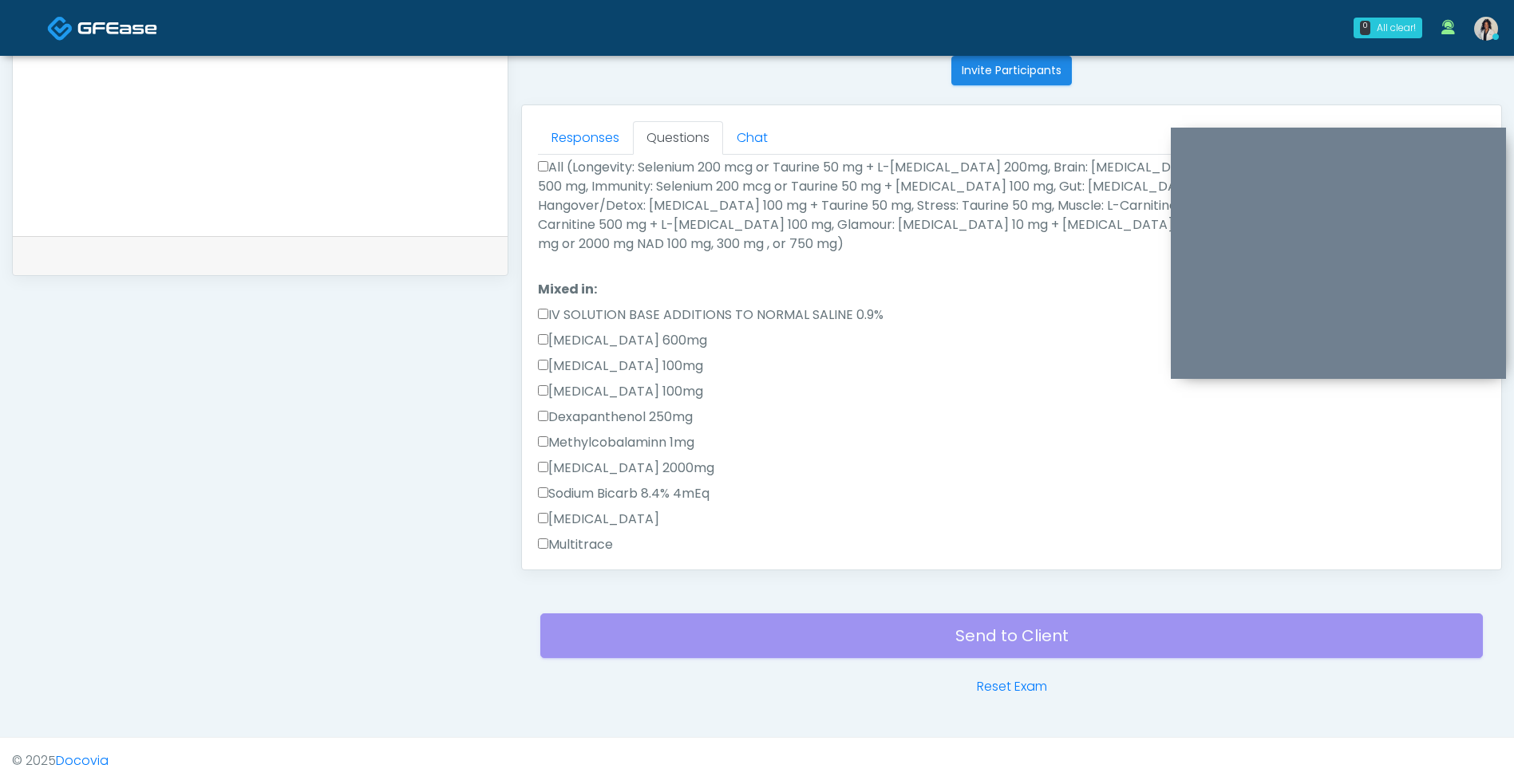
click at [548, 167] on label "All (Longevity: Selenium 200 mcg or Taurine 50 mg + L-[MEDICAL_DATA] 200mg, Bra…" at bounding box center [1011, 206] width 947 height 96
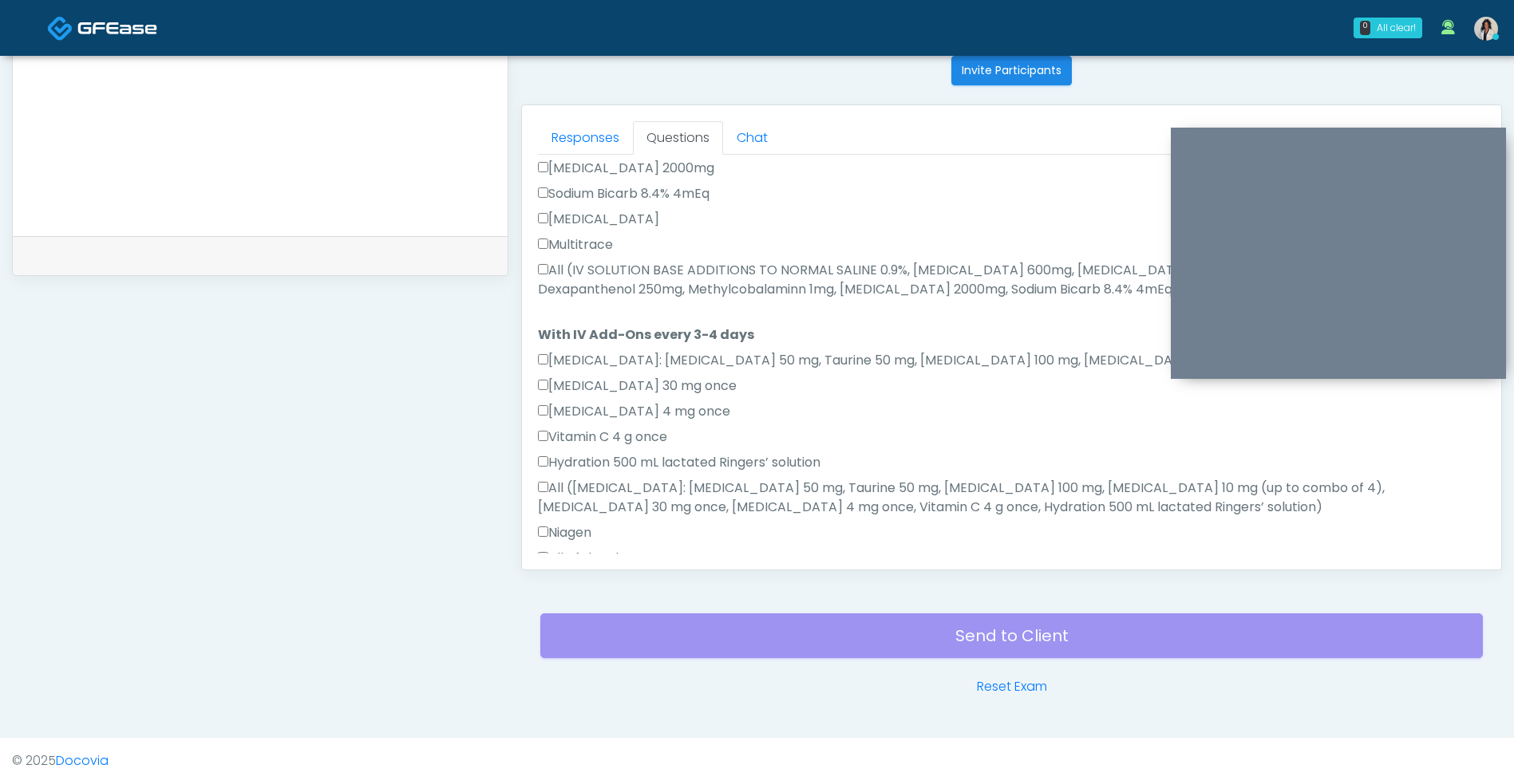
scroll to position [907, 0]
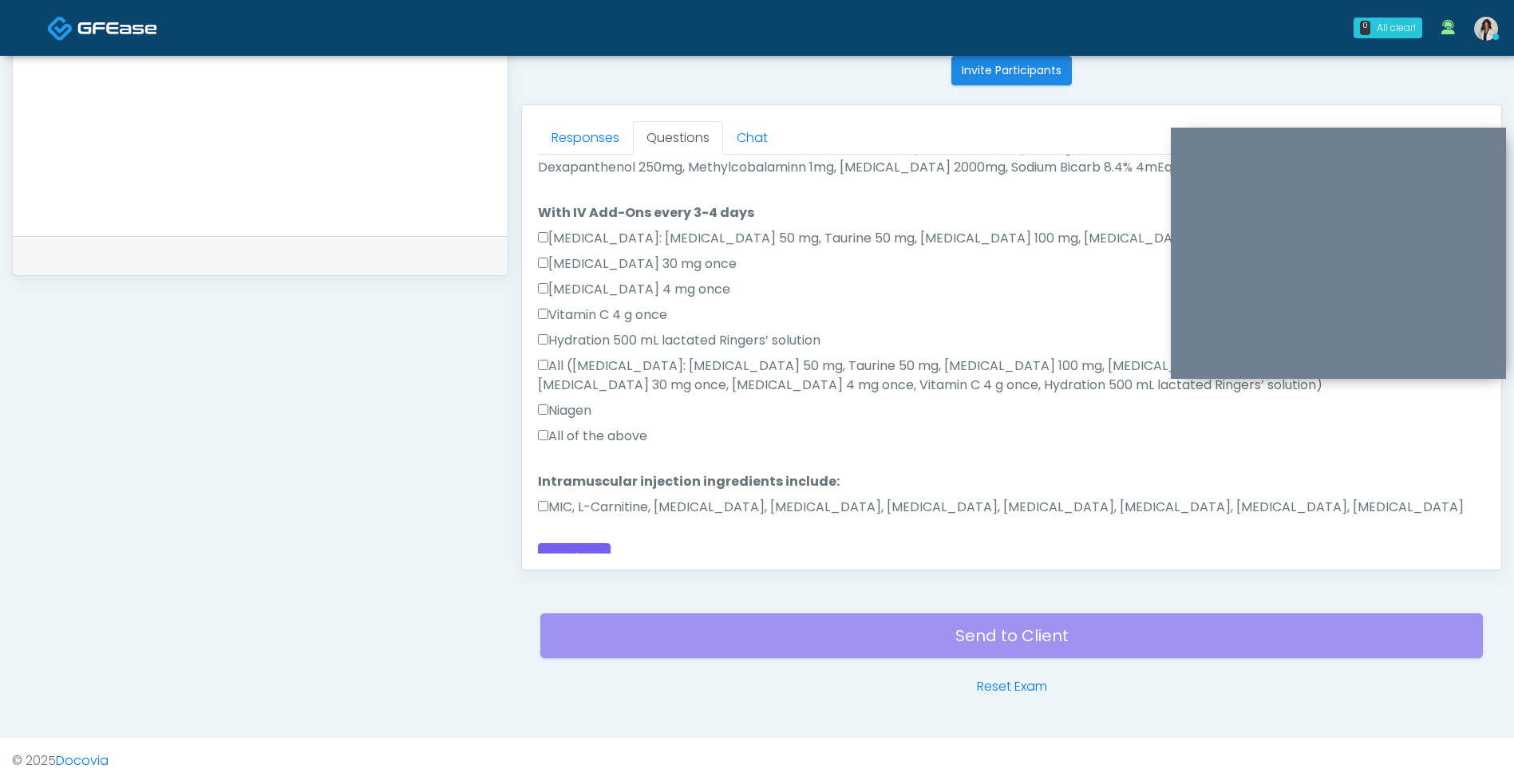
click at [567, 498] on label "MIC, L-Carnitine, [MEDICAL_DATA], [MEDICAL_DATA], [MEDICAL_DATA], [MEDICAL_DATA…" at bounding box center [1001, 508] width 925 height 20
click at [578, 550] on button "Continue" at bounding box center [575, 558] width 73 height 29
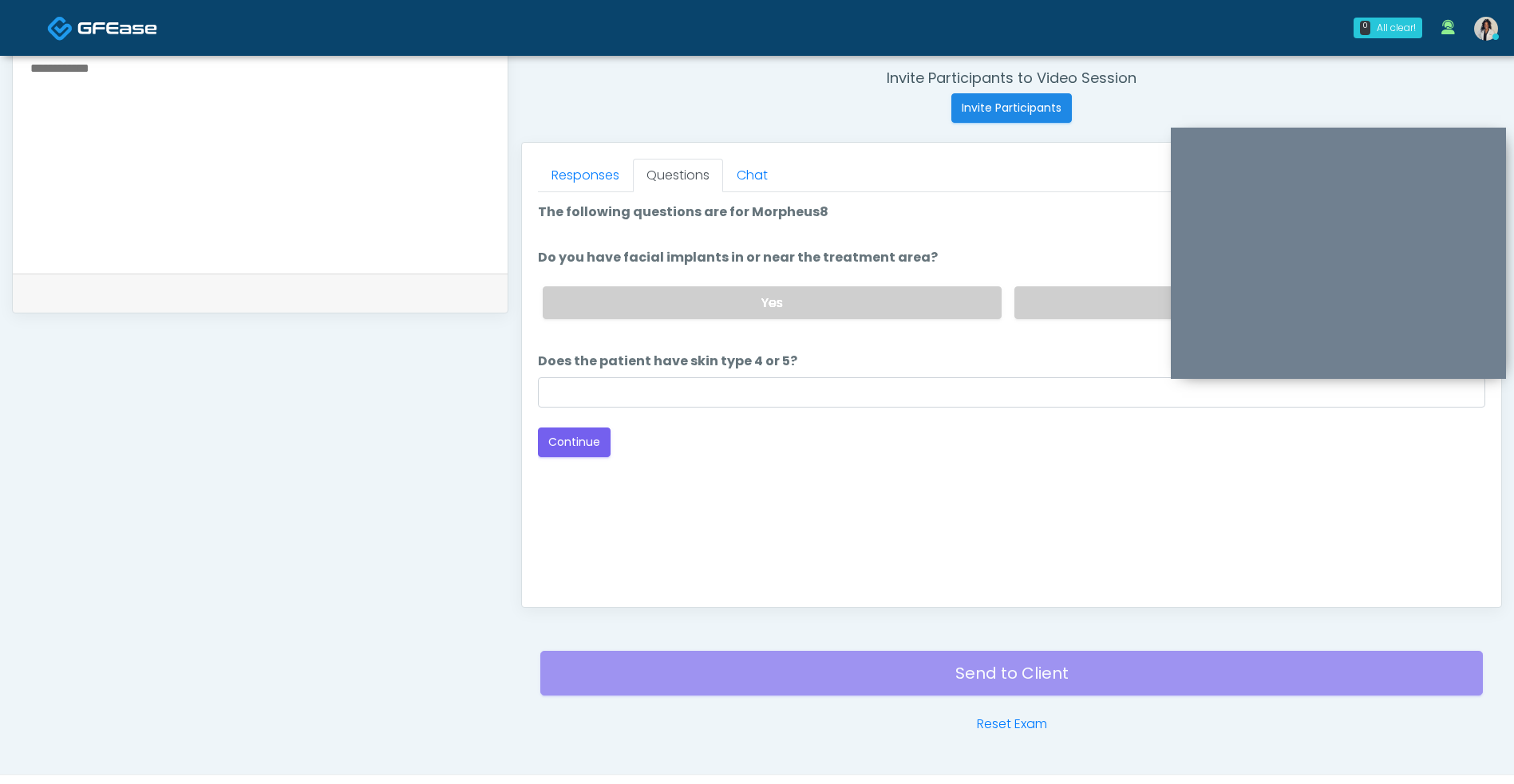
scroll to position [585, 0]
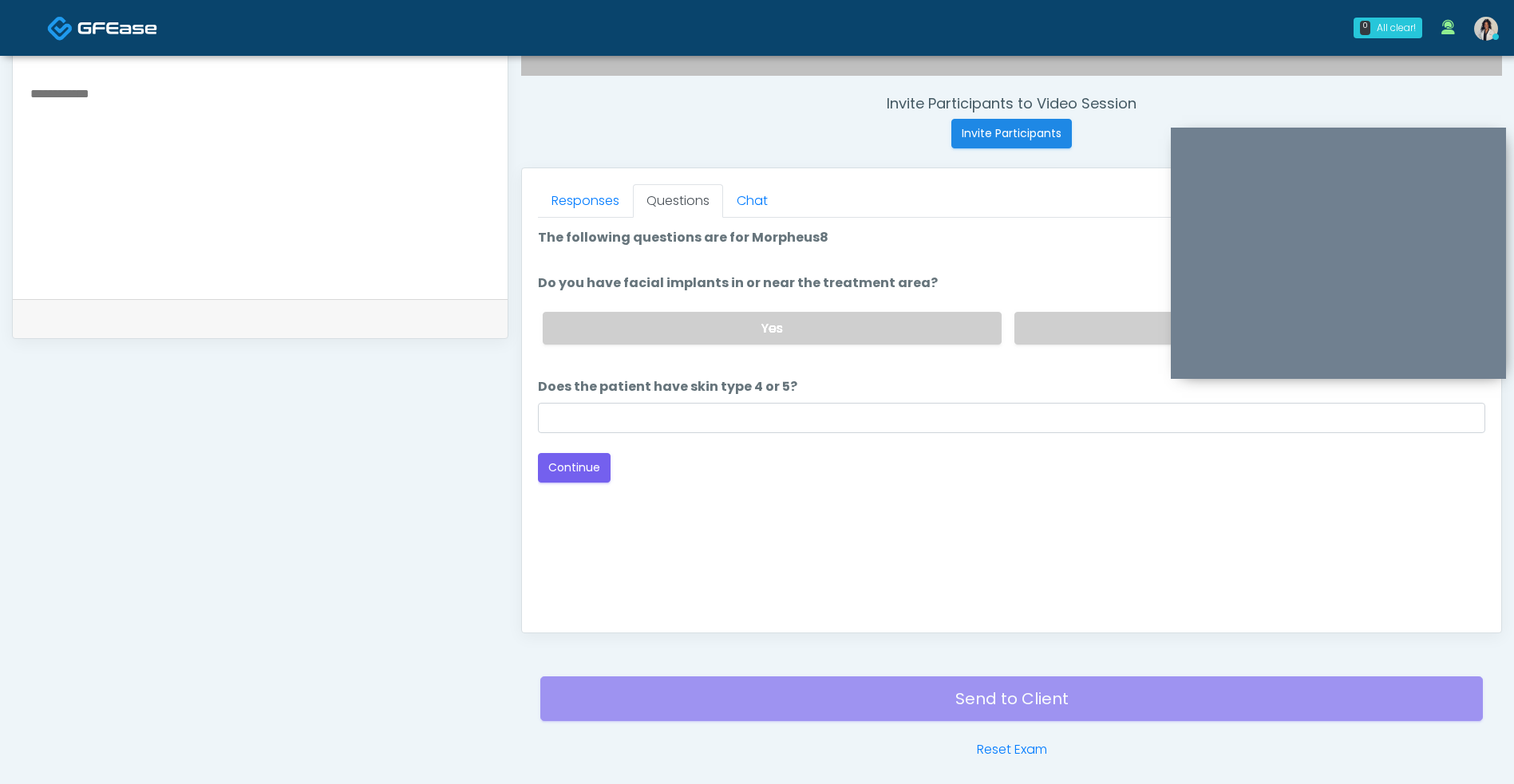
click at [1110, 336] on label "No" at bounding box center [1243, 328] width 458 height 33
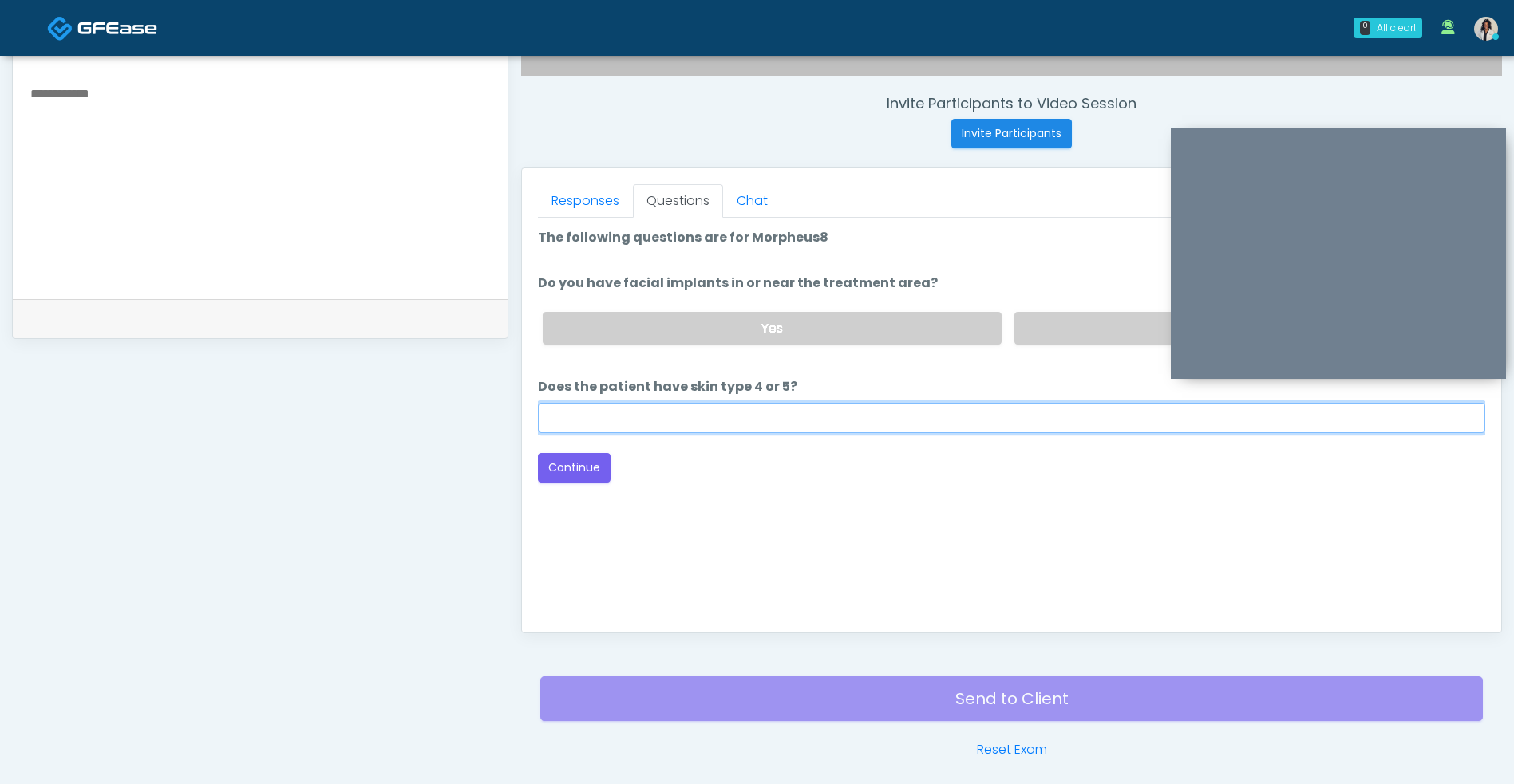
click at [879, 415] on input "Does the patient have skin type 4 or 5?" at bounding box center [1011, 418] width 947 height 30
type input "**"
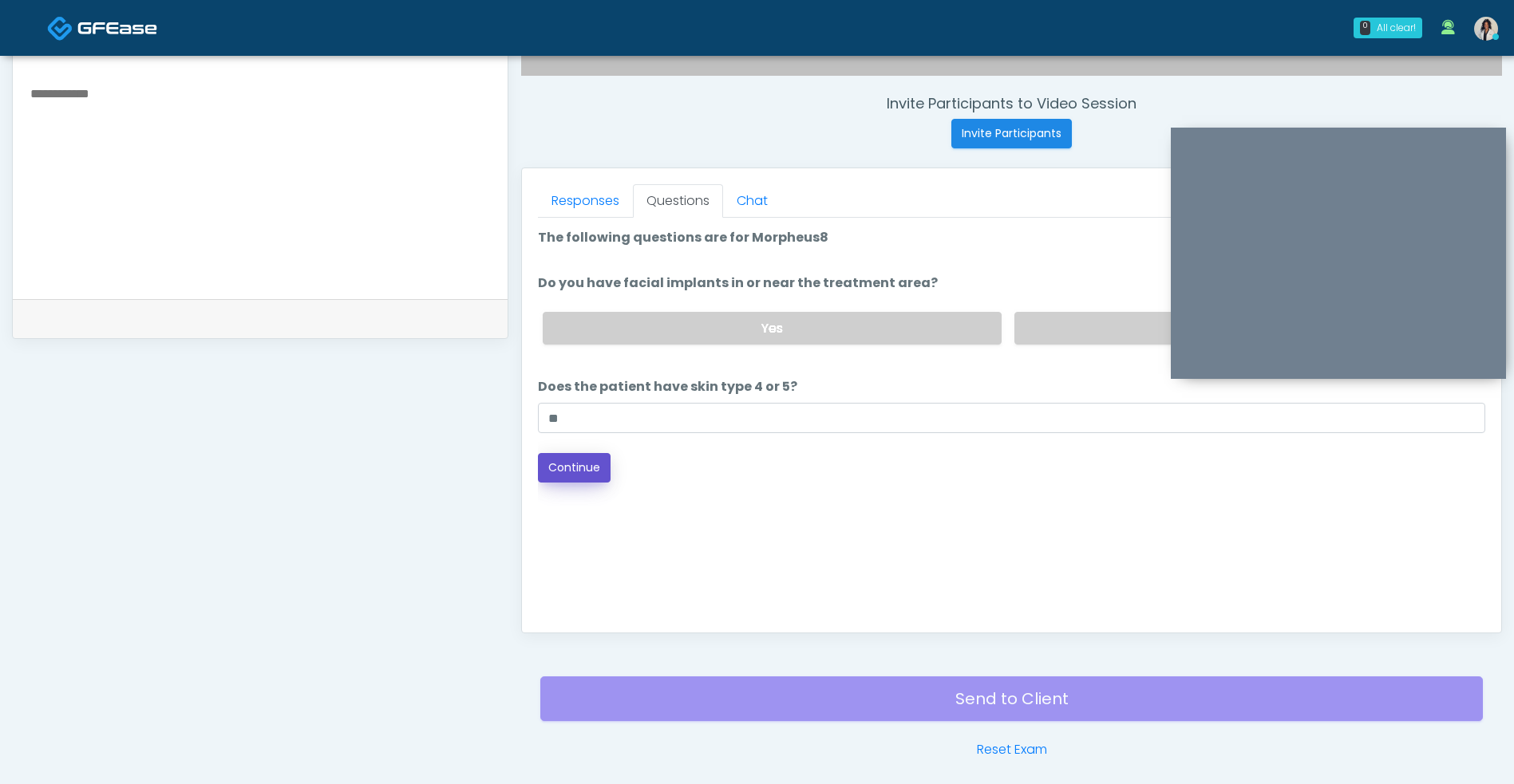
click at [567, 482] on button "Continue" at bounding box center [575, 467] width 73 height 29
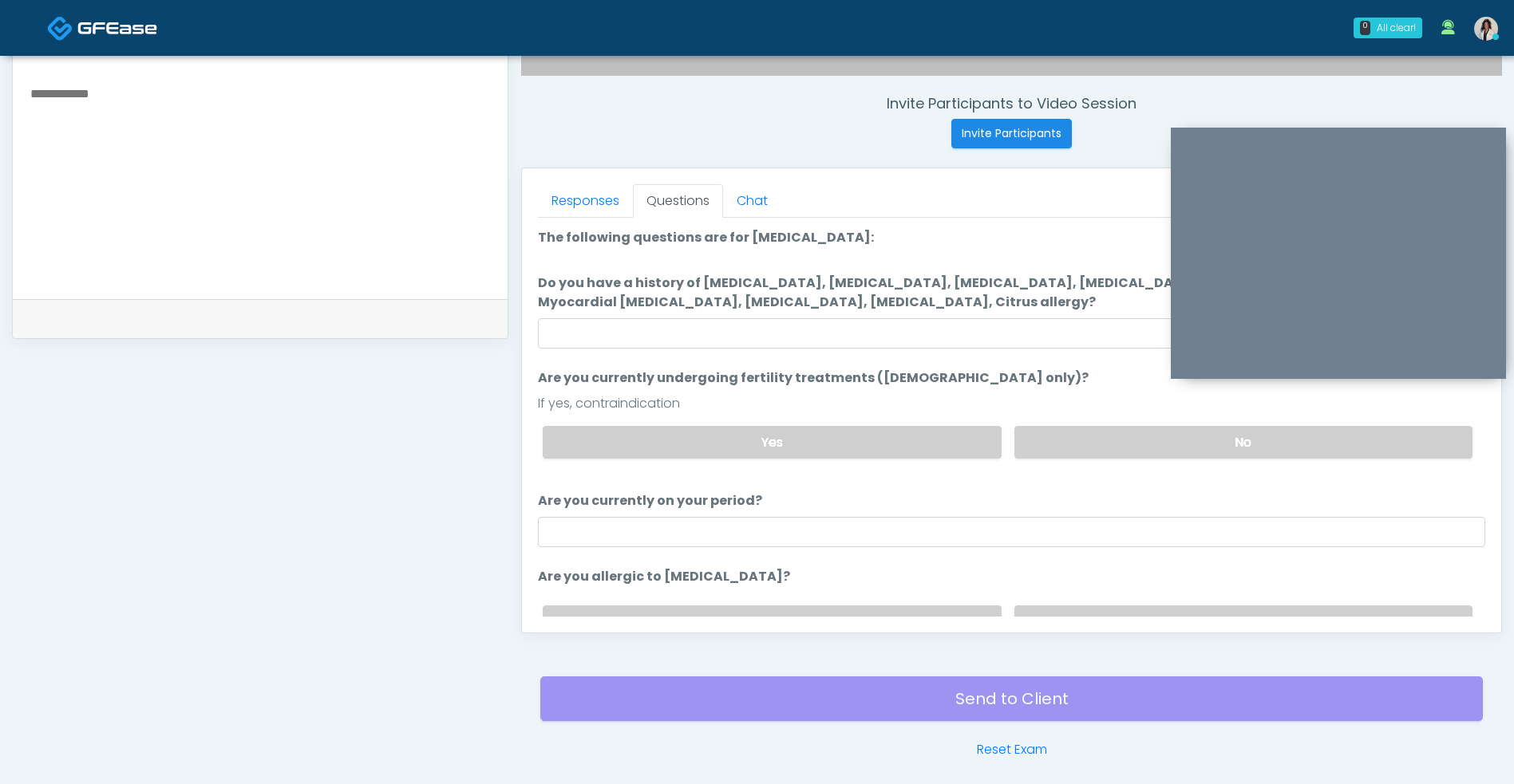
scroll to position [648, 0]
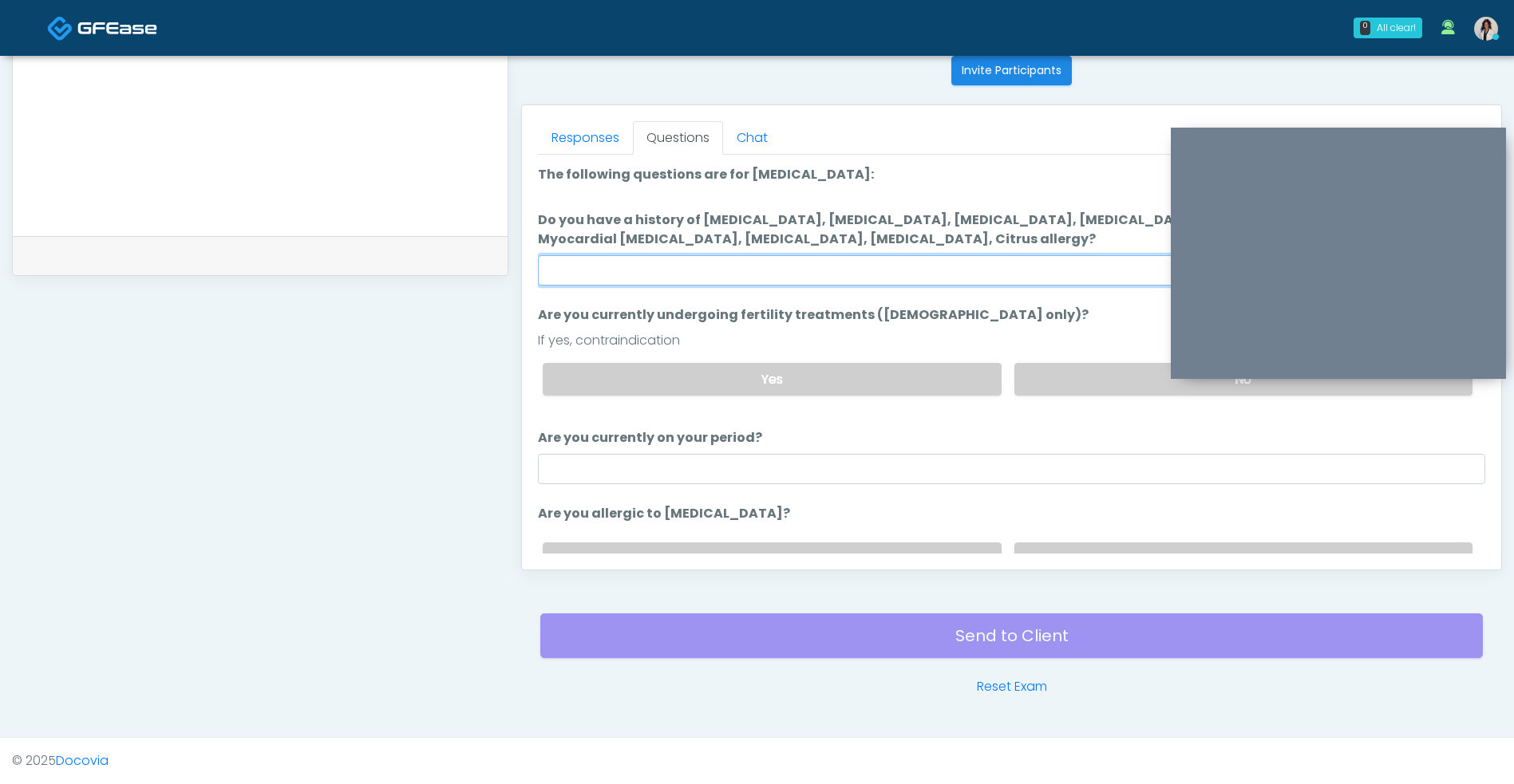
click at [713, 264] on input "Do you have a history of [MEDICAL_DATA], [MEDICAL_DATA], [MEDICAL_DATA], [MEDIC…" at bounding box center [1011, 271] width 947 height 30
type input "**"
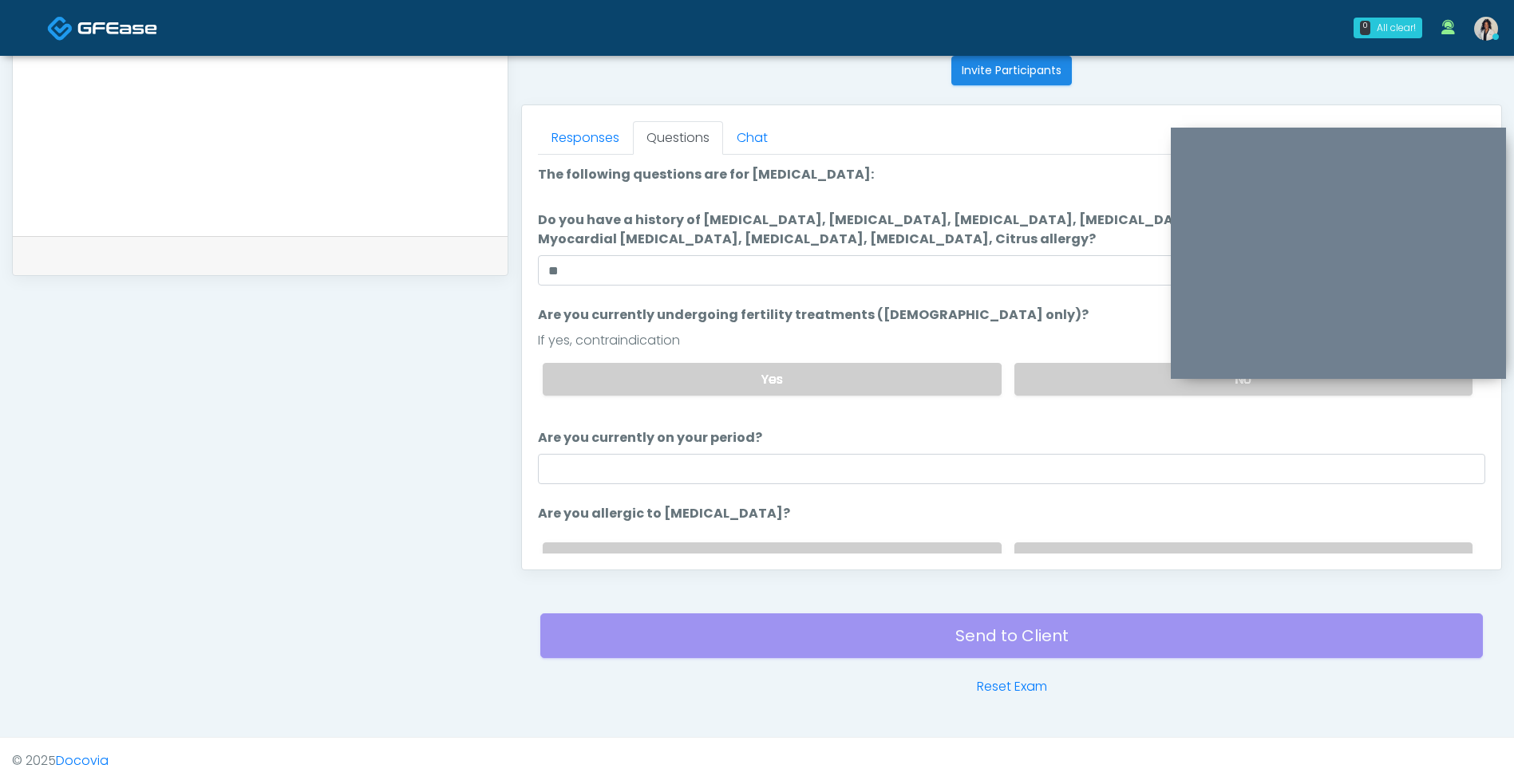
click at [1066, 390] on label "No" at bounding box center [1243, 379] width 458 height 33
click at [859, 469] on input "Are you currently on your period?" at bounding box center [1011, 469] width 947 height 30
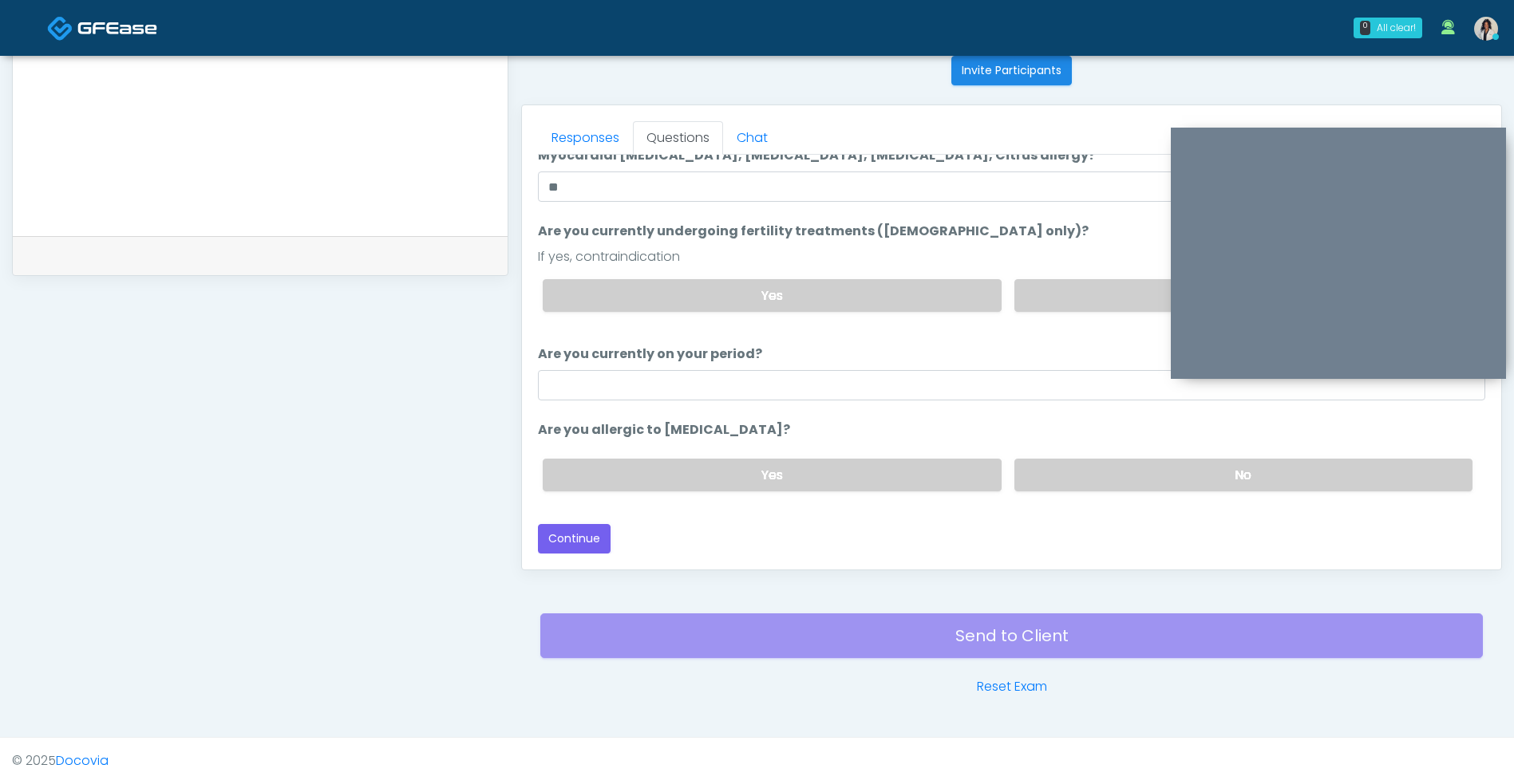
click at [1086, 476] on label "No" at bounding box center [1243, 475] width 458 height 33
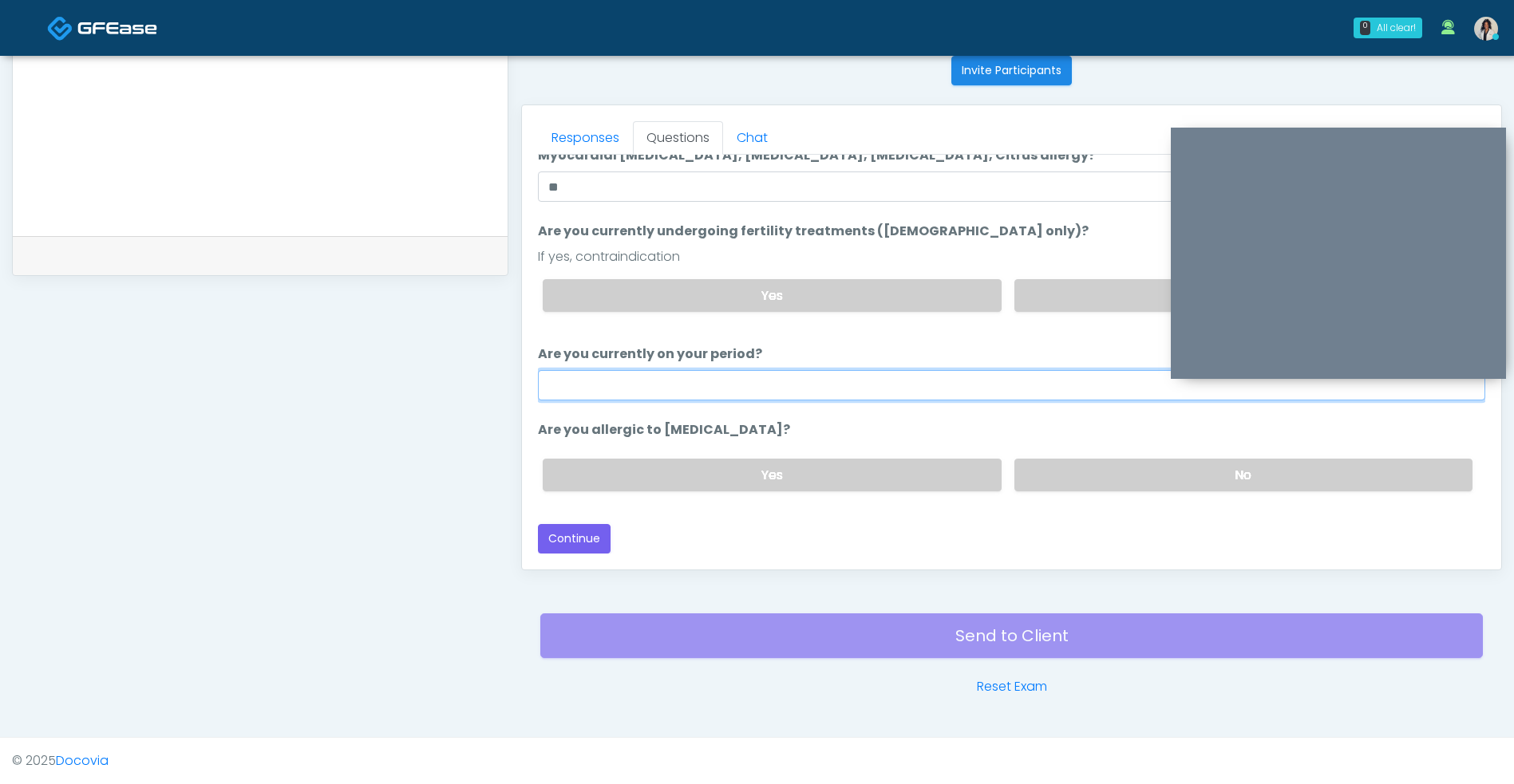
click at [859, 384] on input "Are you currently on your period?" at bounding box center [1011, 385] width 947 height 30
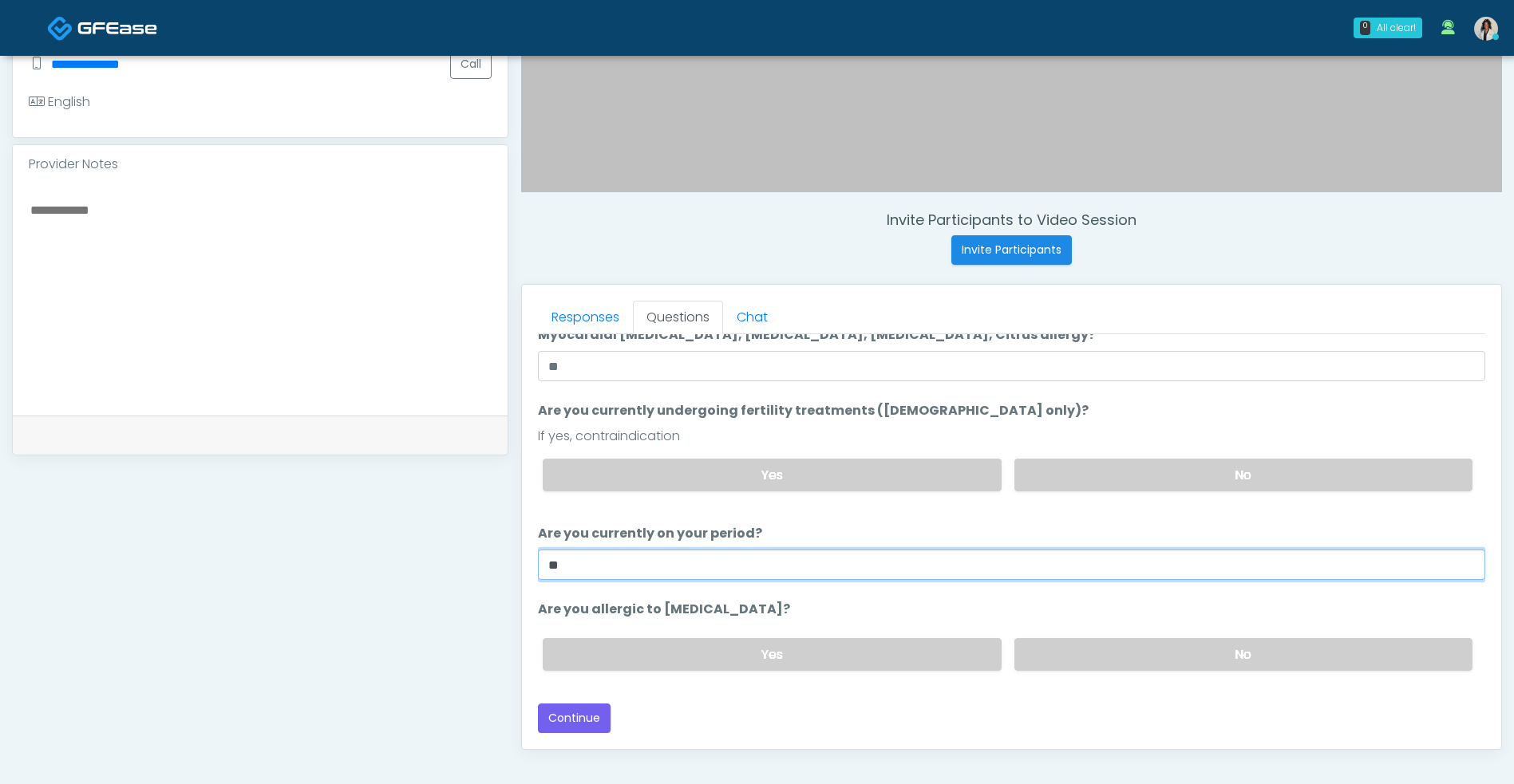
scroll to position [648, 0]
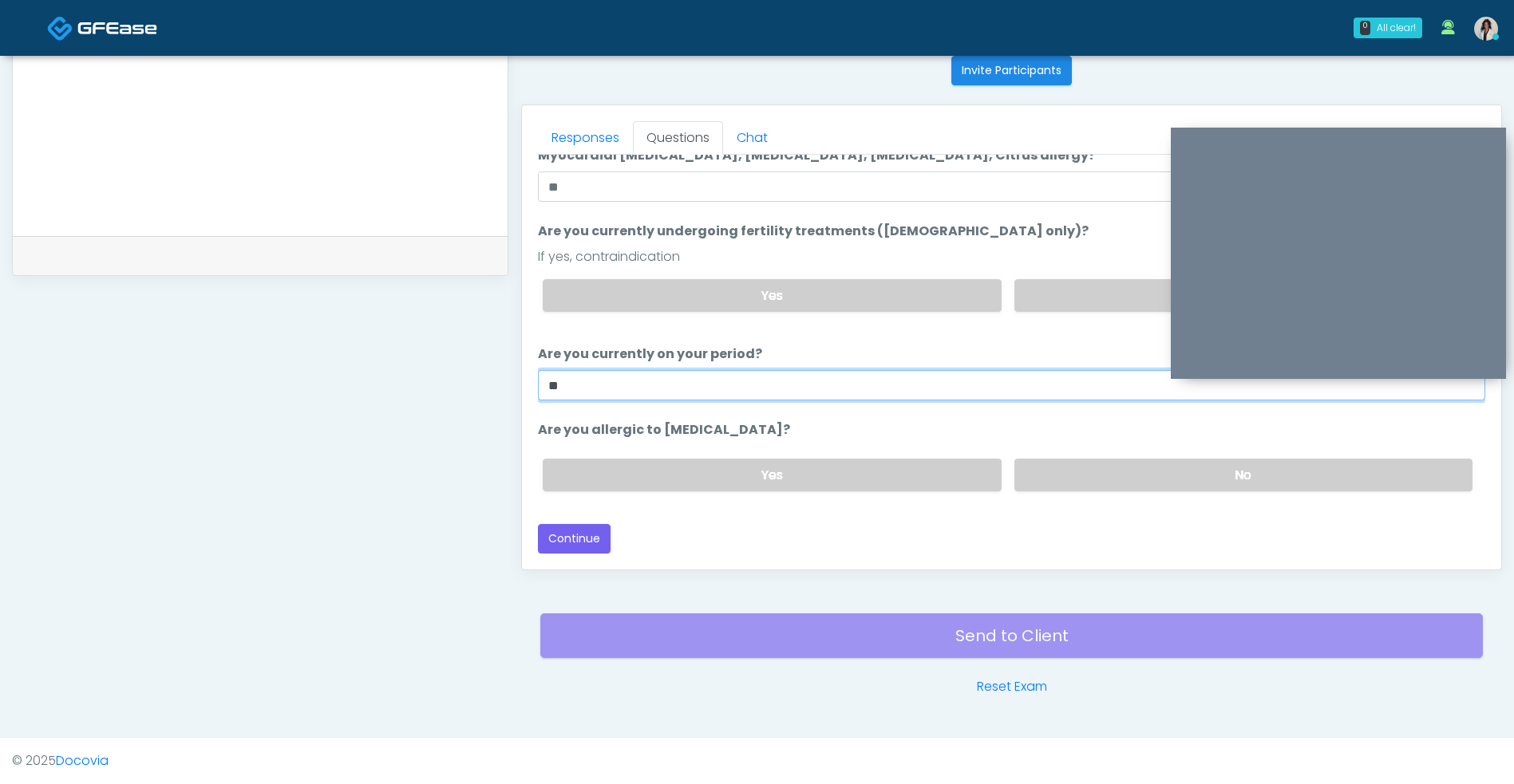
type input "**"
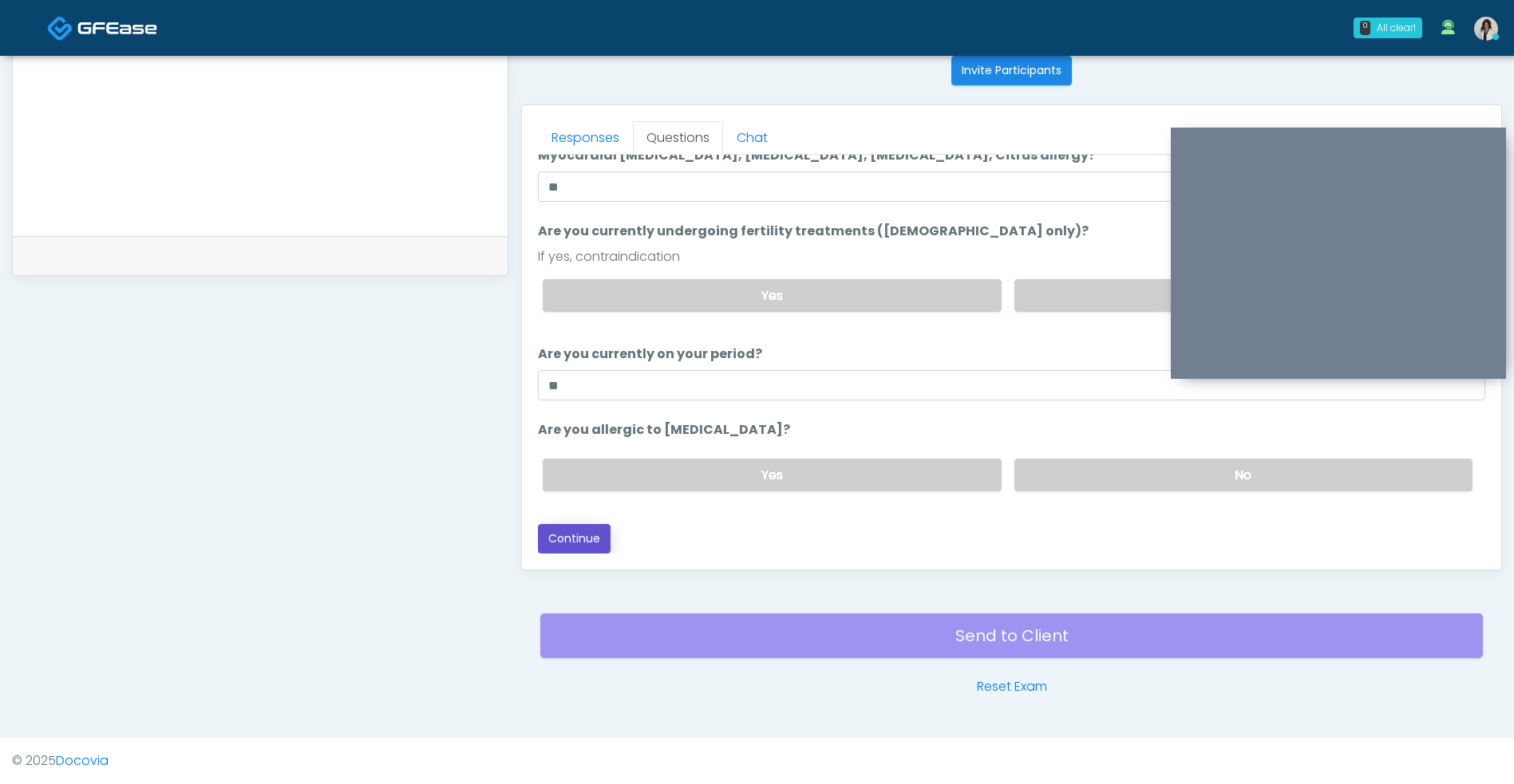
click at [589, 540] on button "Continue" at bounding box center [575, 538] width 73 height 29
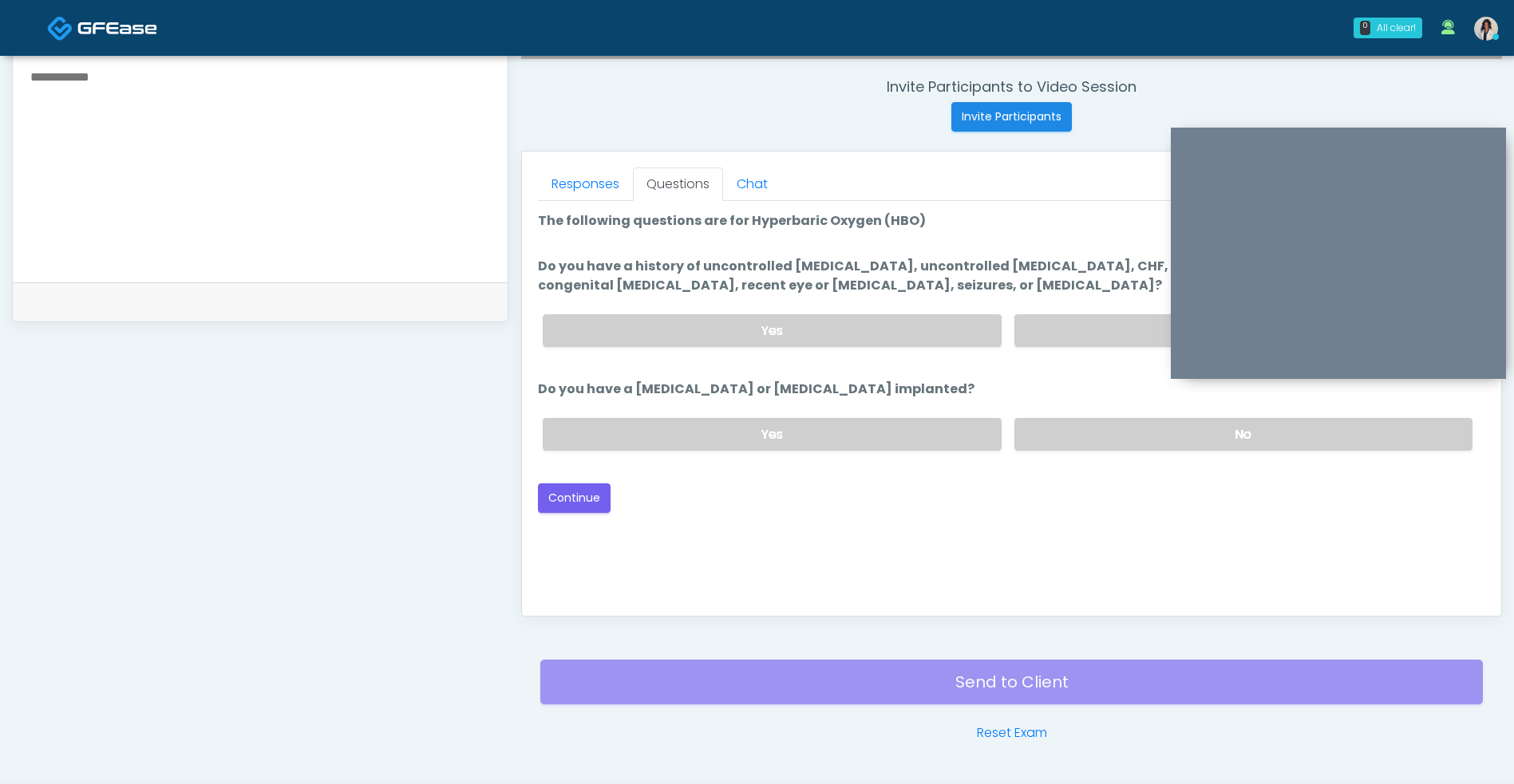
scroll to position [513, 0]
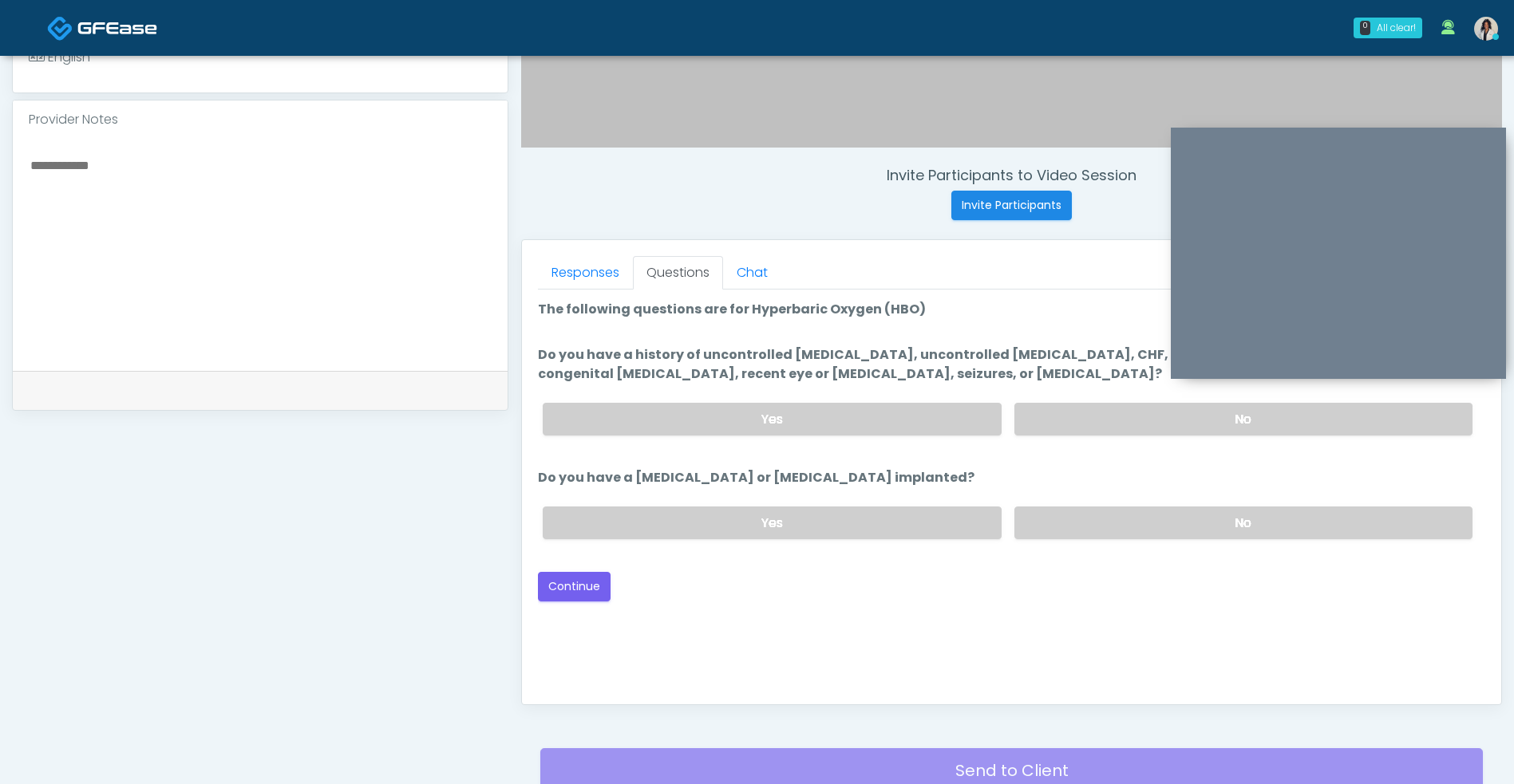
click at [1104, 415] on label "No" at bounding box center [1243, 419] width 458 height 33
click at [1119, 508] on label "No" at bounding box center [1243, 523] width 458 height 33
click at [591, 598] on button "Continue" at bounding box center [575, 586] width 73 height 29
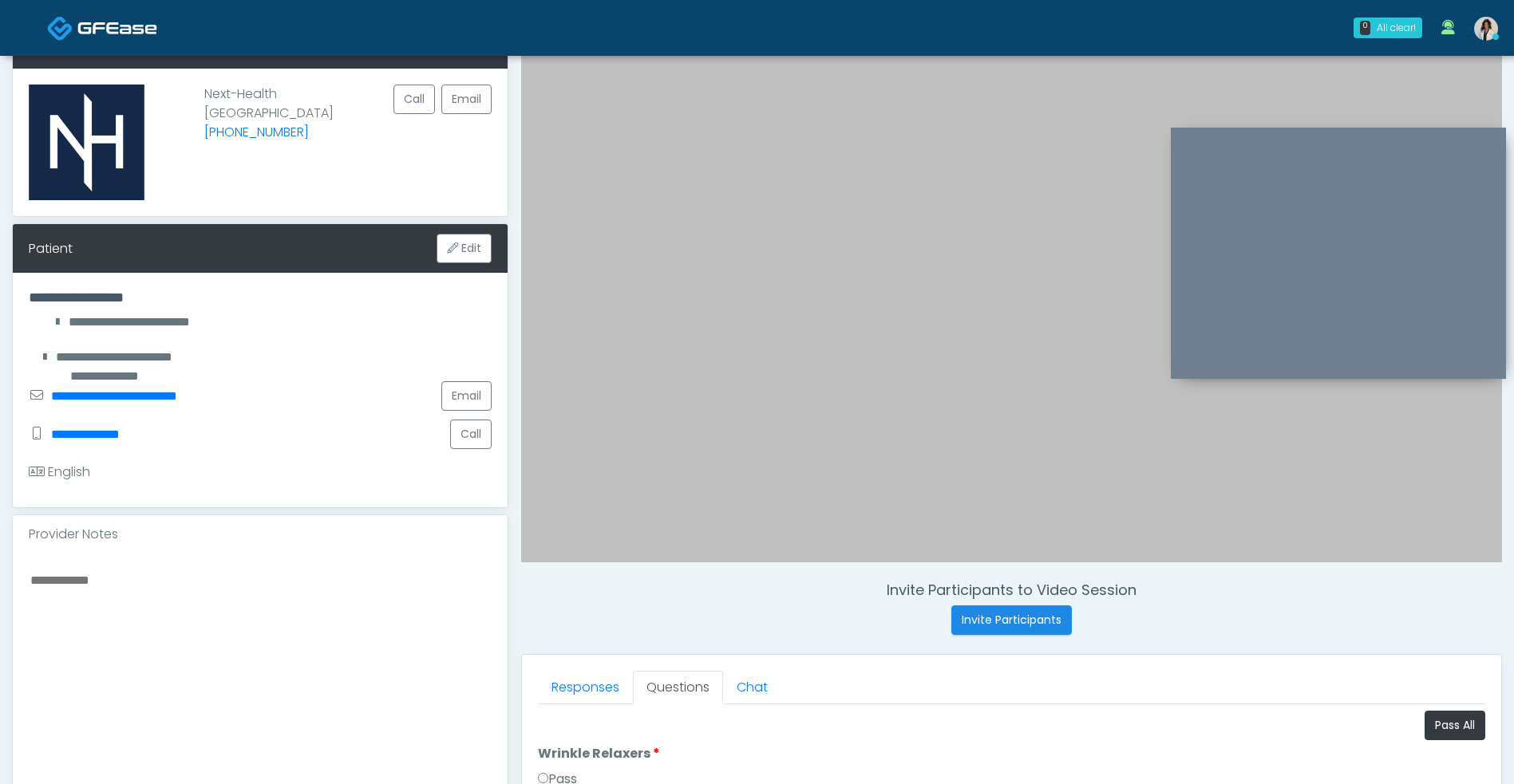
scroll to position [97, 0]
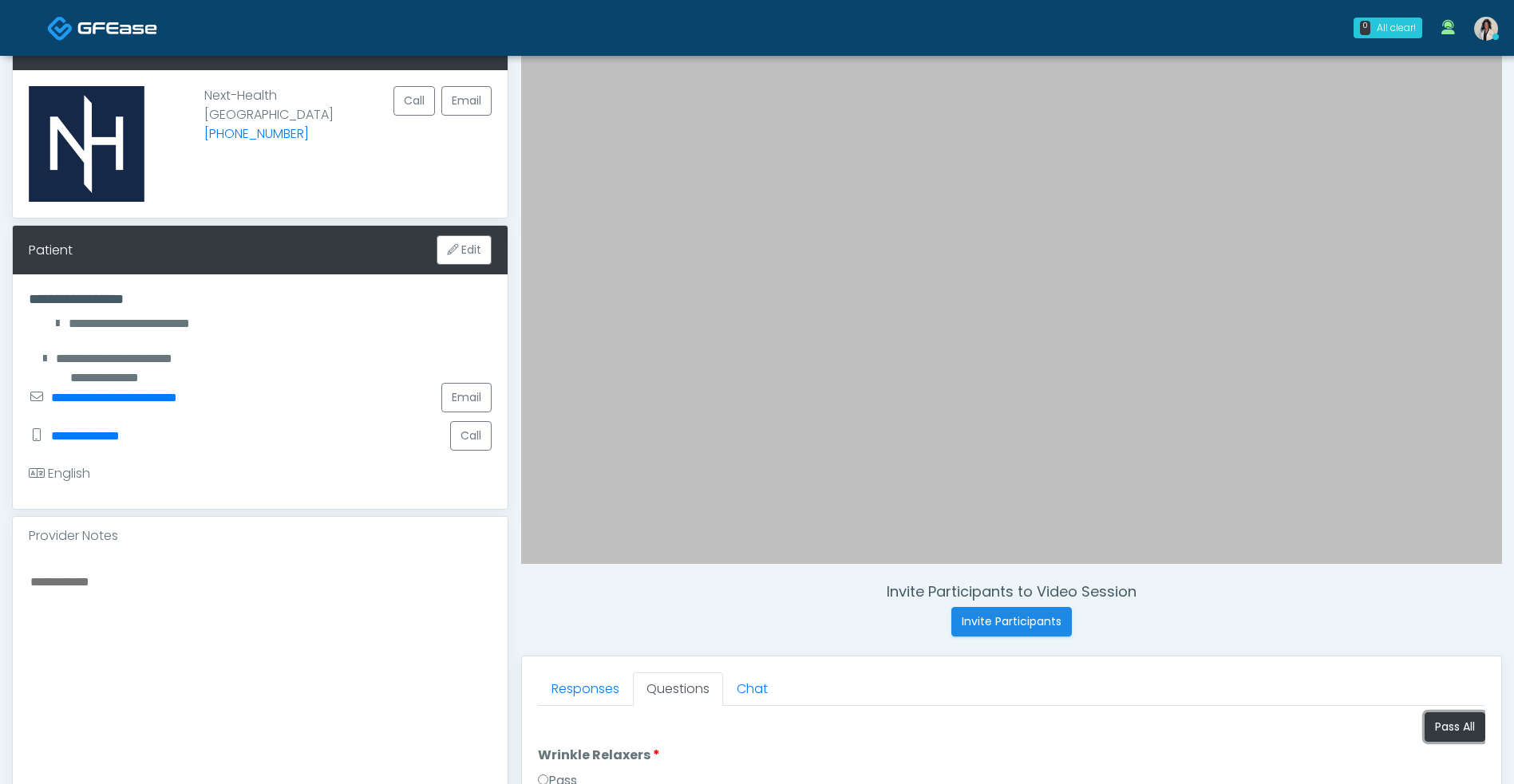
click at [1428, 716] on button "Pass All" at bounding box center [1455, 726] width 60 height 29
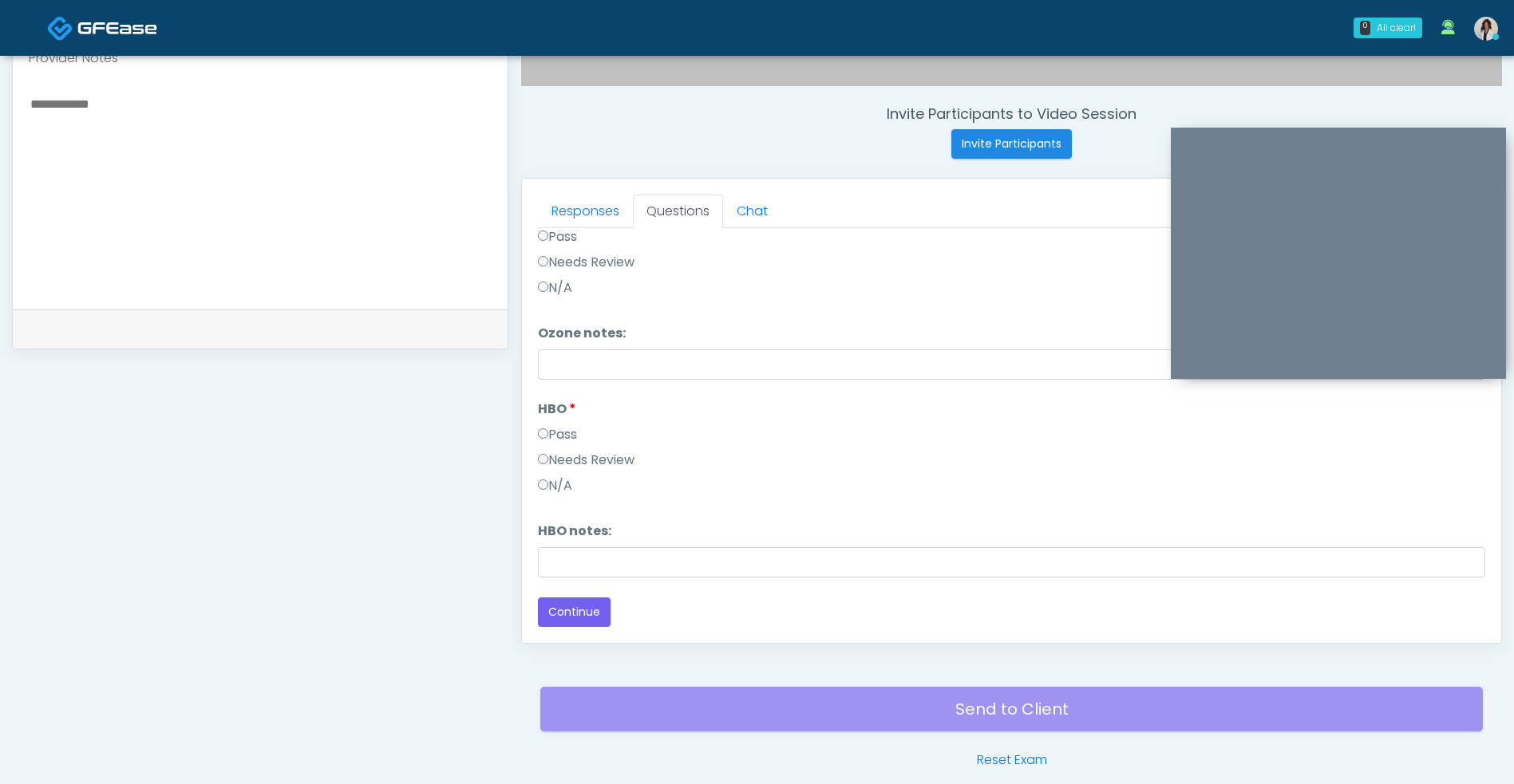
scroll to position [648, 0]
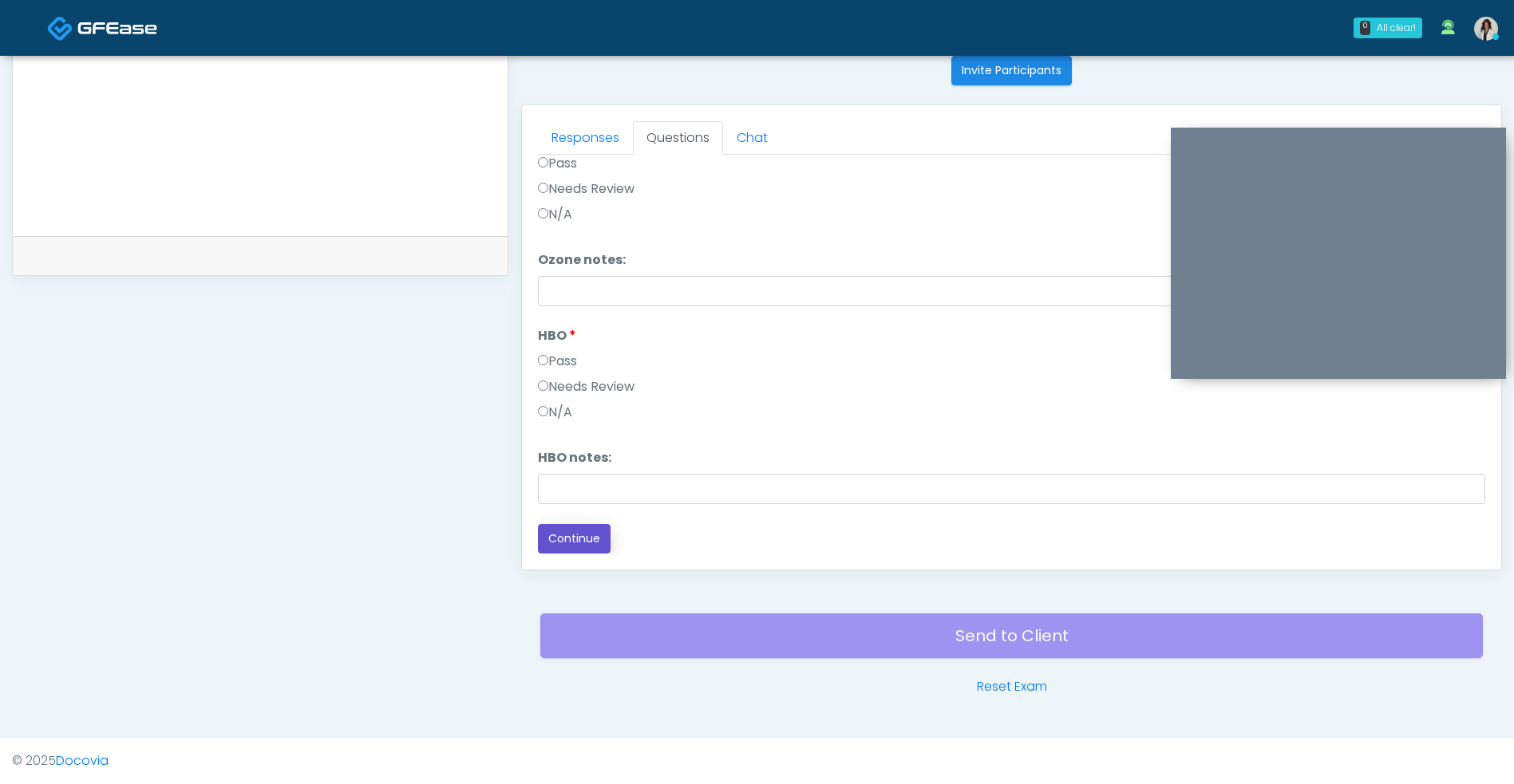
click at [598, 548] on button "Continue" at bounding box center [575, 538] width 73 height 29
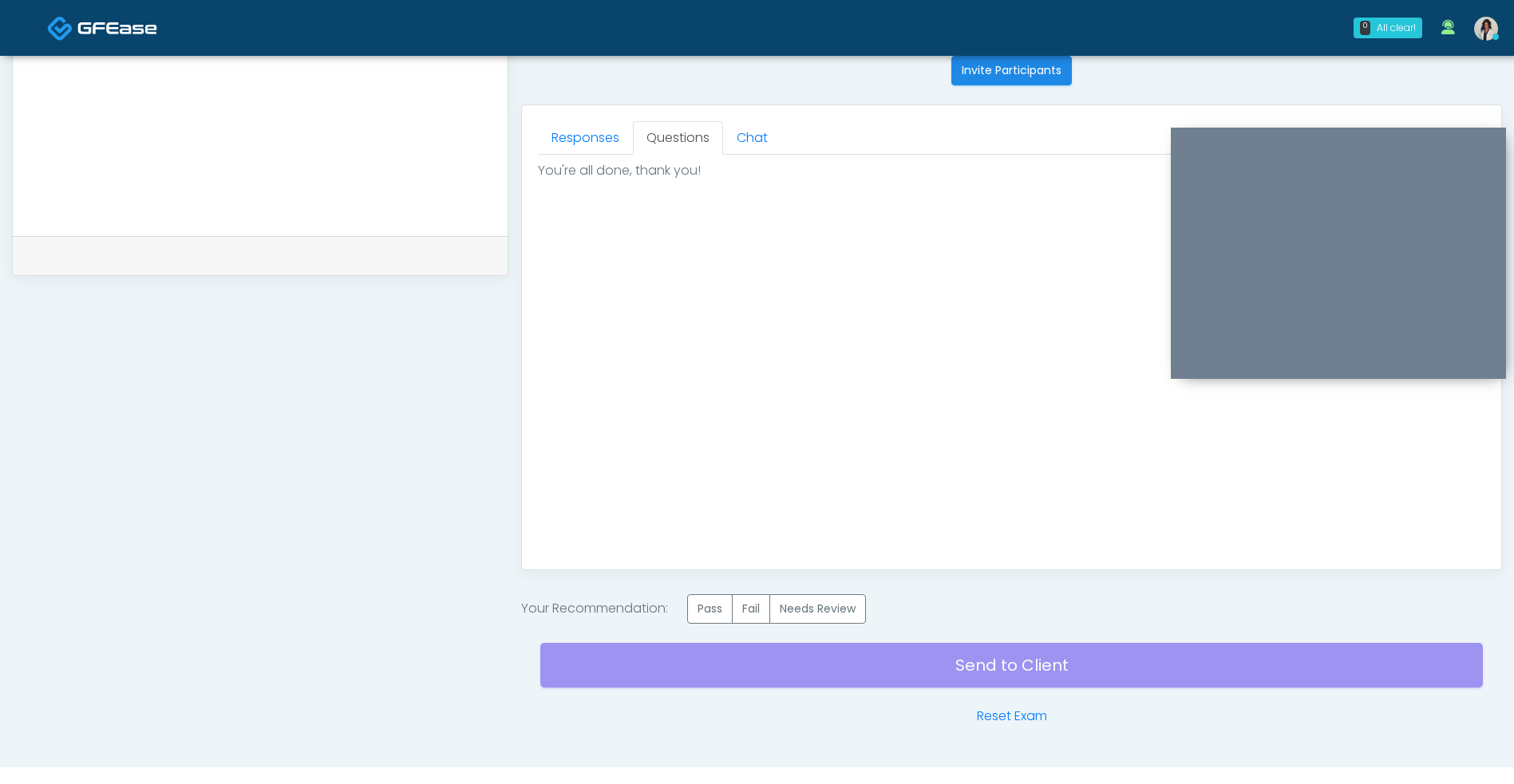
scroll to position [0, 0]
click at [712, 611] on label "Pass" at bounding box center [709, 608] width 45 height 29
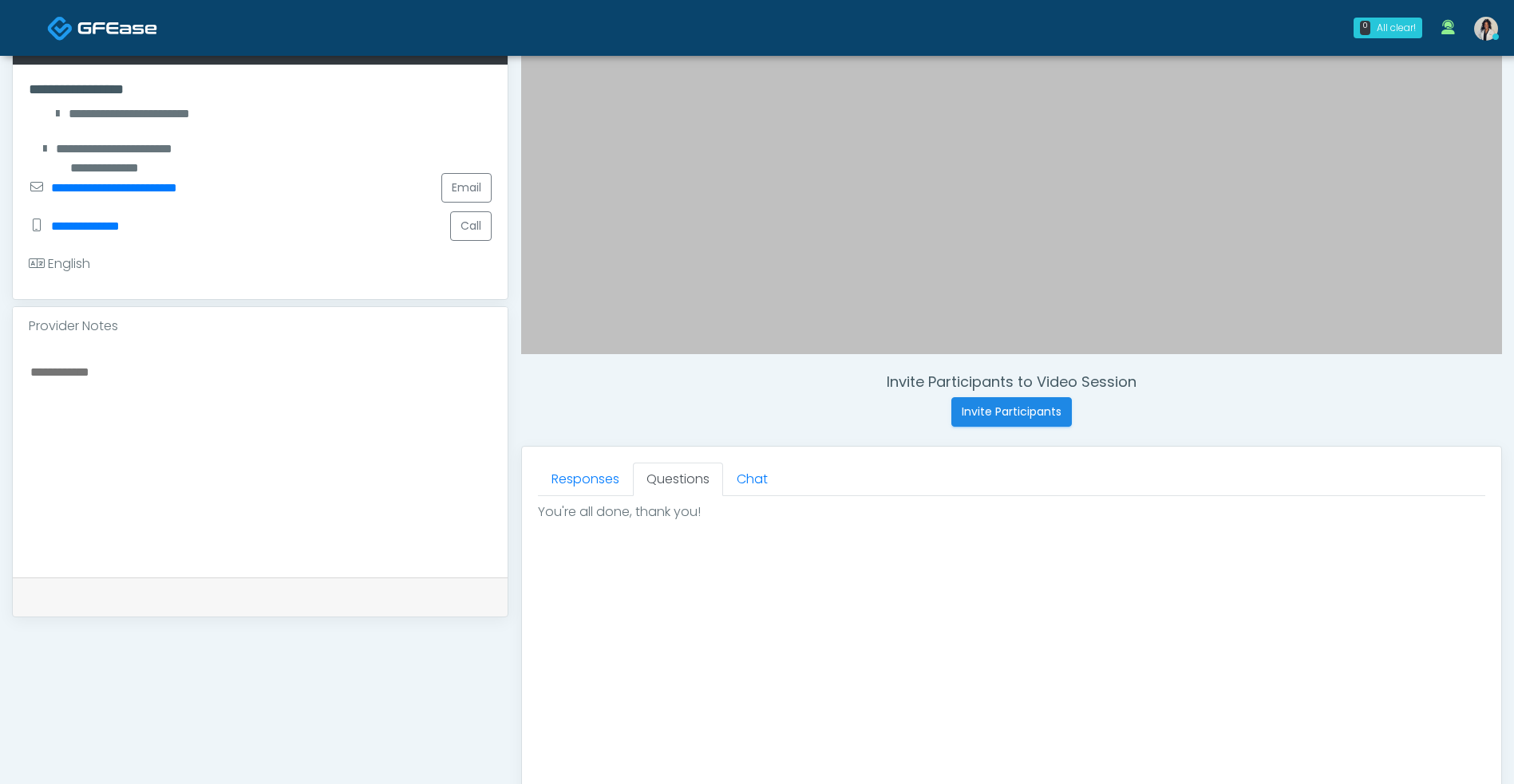
scroll to position [677, 0]
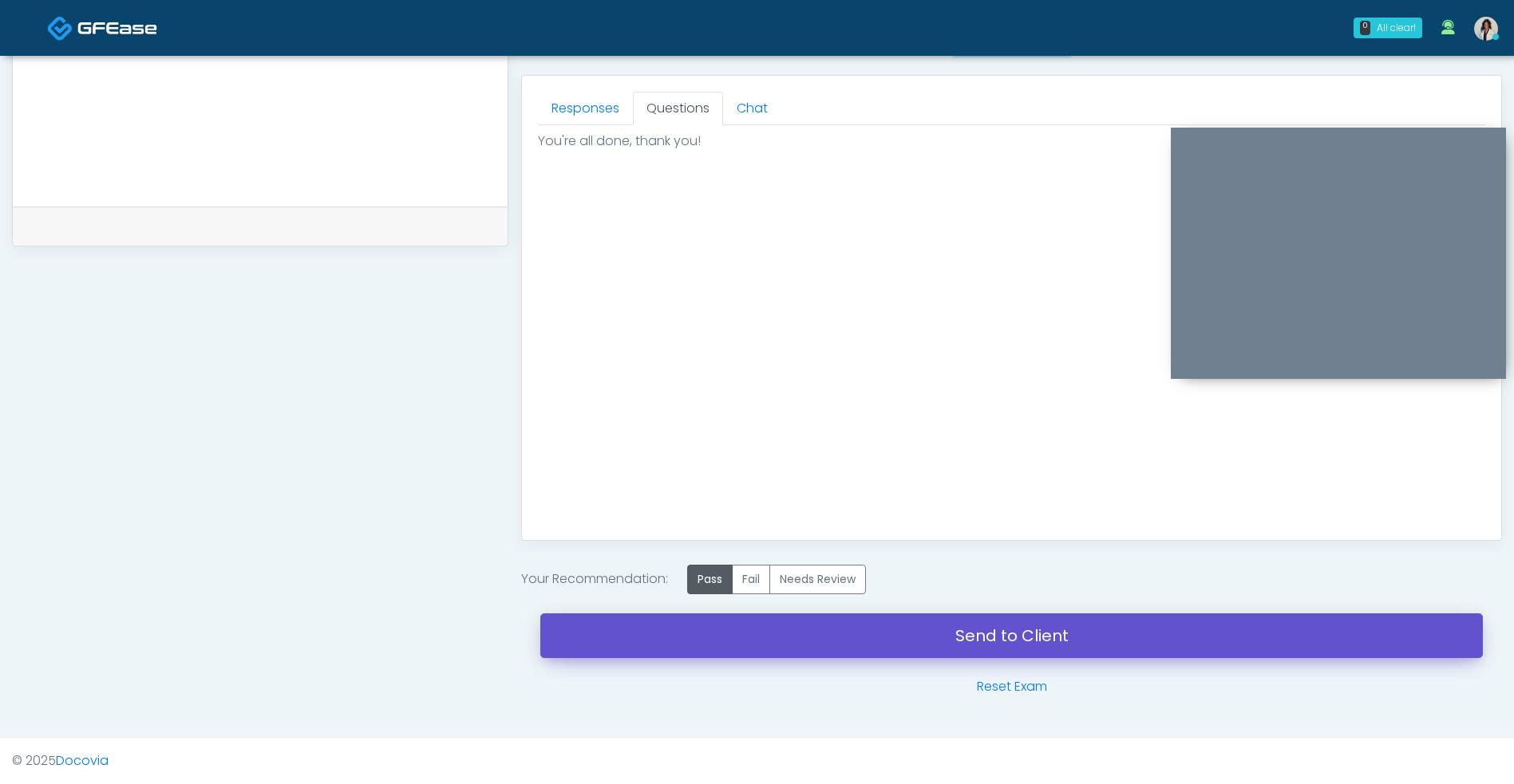
click at [915, 636] on link "Send to Client" at bounding box center [1011, 636] width 942 height 44
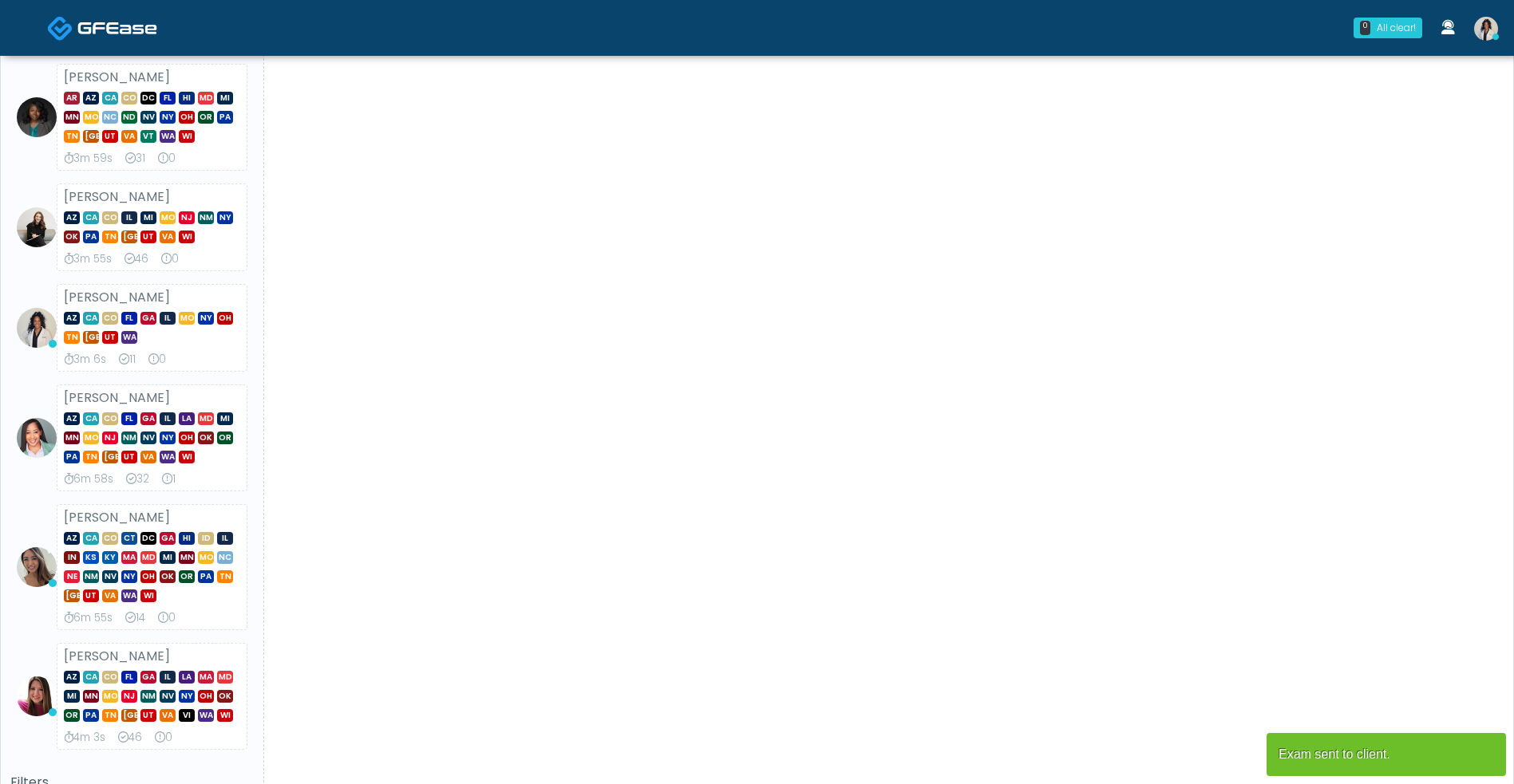
scroll to position [19, 0]
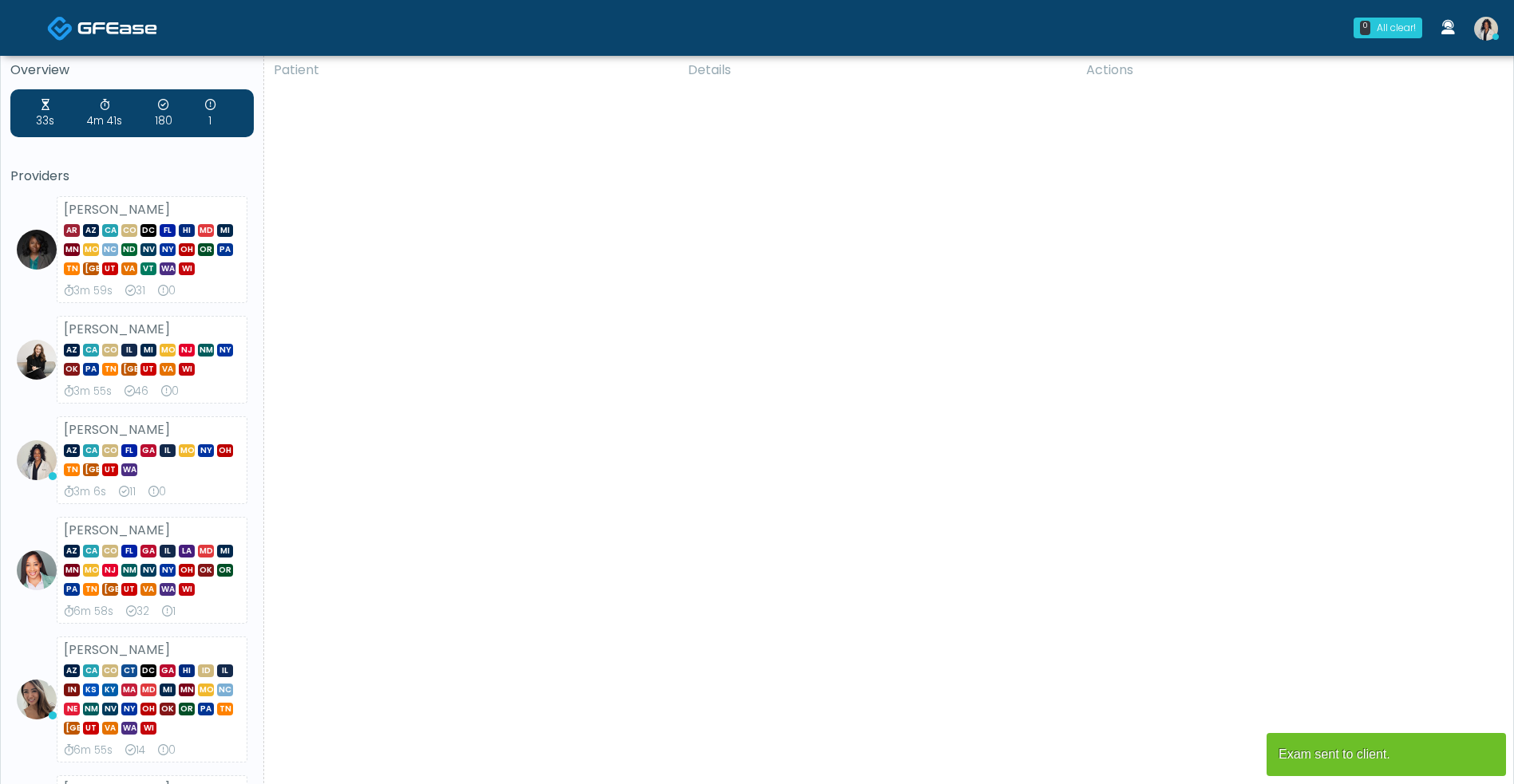
click at [1485, 34] on img at bounding box center [1486, 28] width 24 height 24
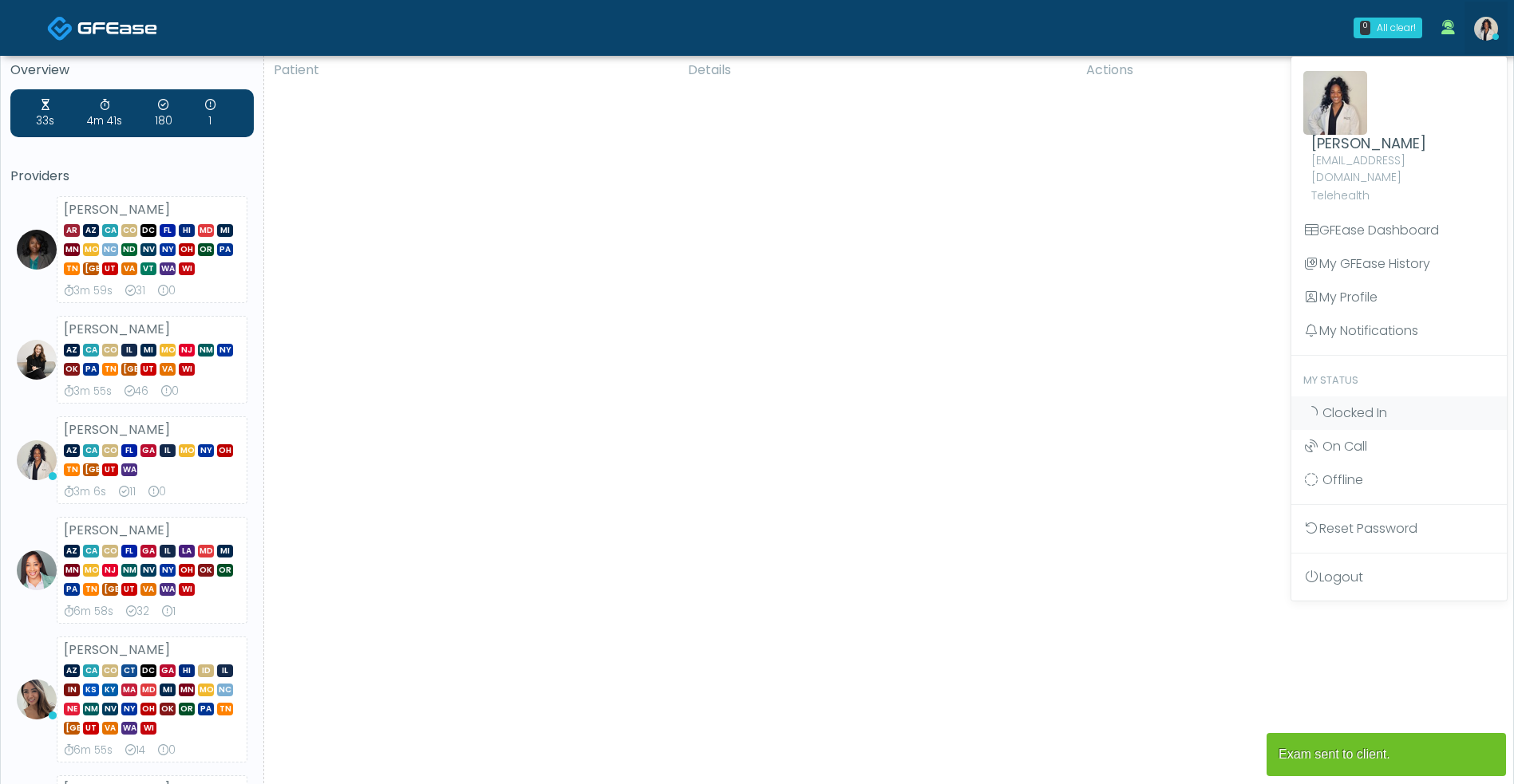
scroll to position [0, 0]
click at [1428, 397] on link "Clocked In" at bounding box center [1399, 414] width 216 height 34
